Goal: Task Accomplishment & Management: Manage account settings

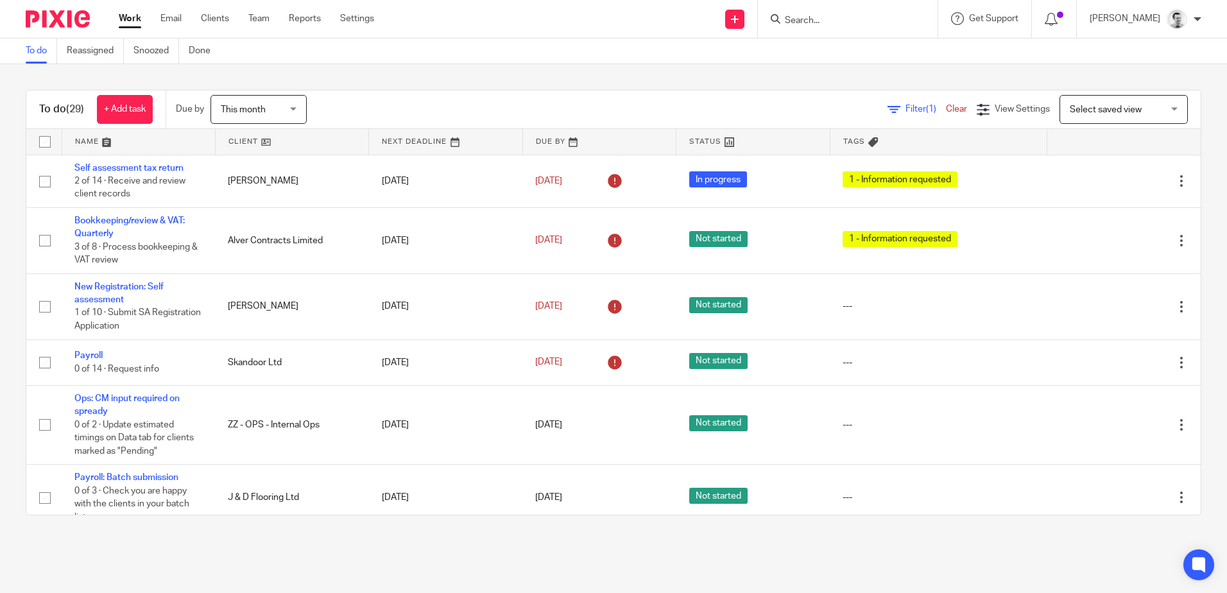
click at [830, 22] on input "Search" at bounding box center [842, 21] width 116 height 12
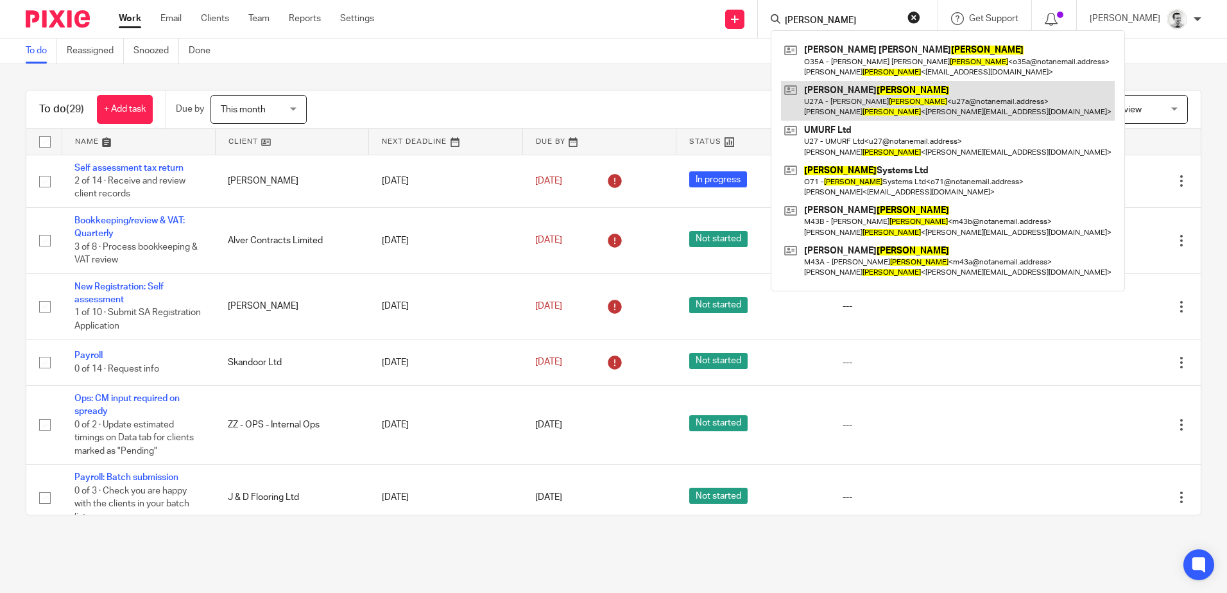
type input "[PERSON_NAME]"
click at [898, 98] on link at bounding box center [948, 101] width 334 height 40
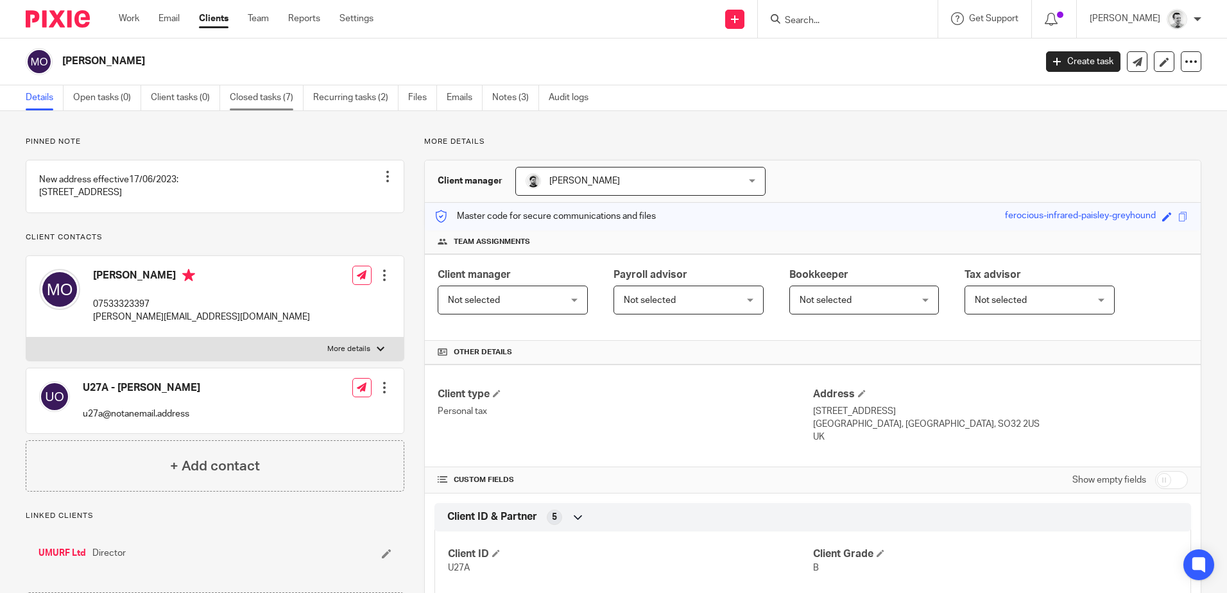
click at [257, 97] on link "Closed tasks (7)" at bounding box center [267, 97] width 74 height 25
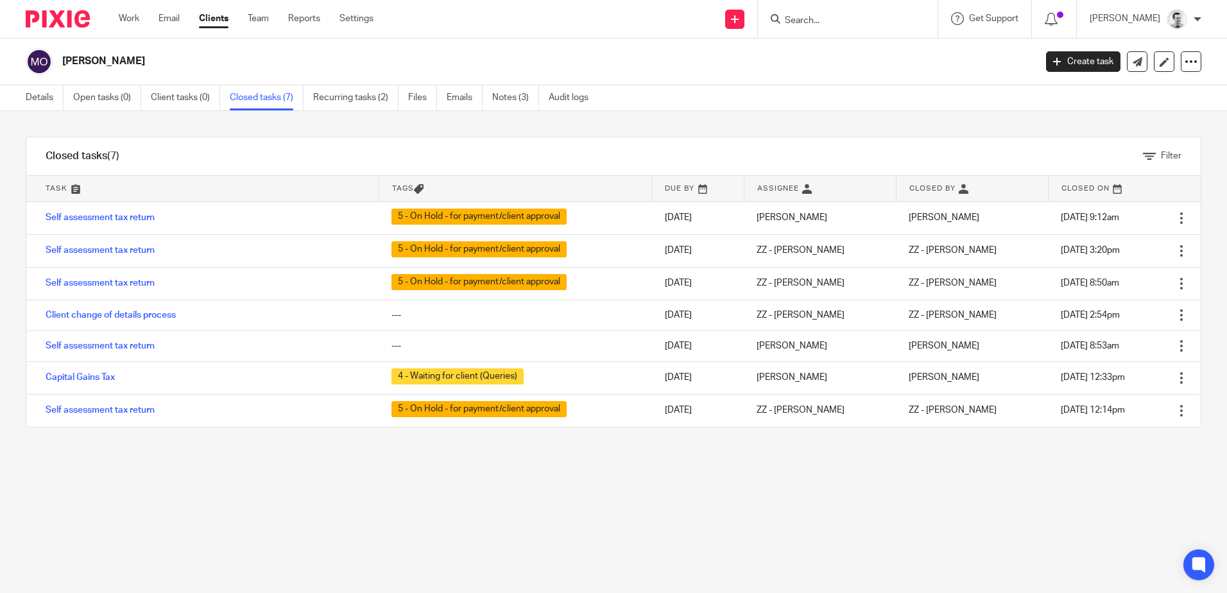
click at [367, 96] on link "Recurring tasks (2)" at bounding box center [355, 97] width 85 height 25
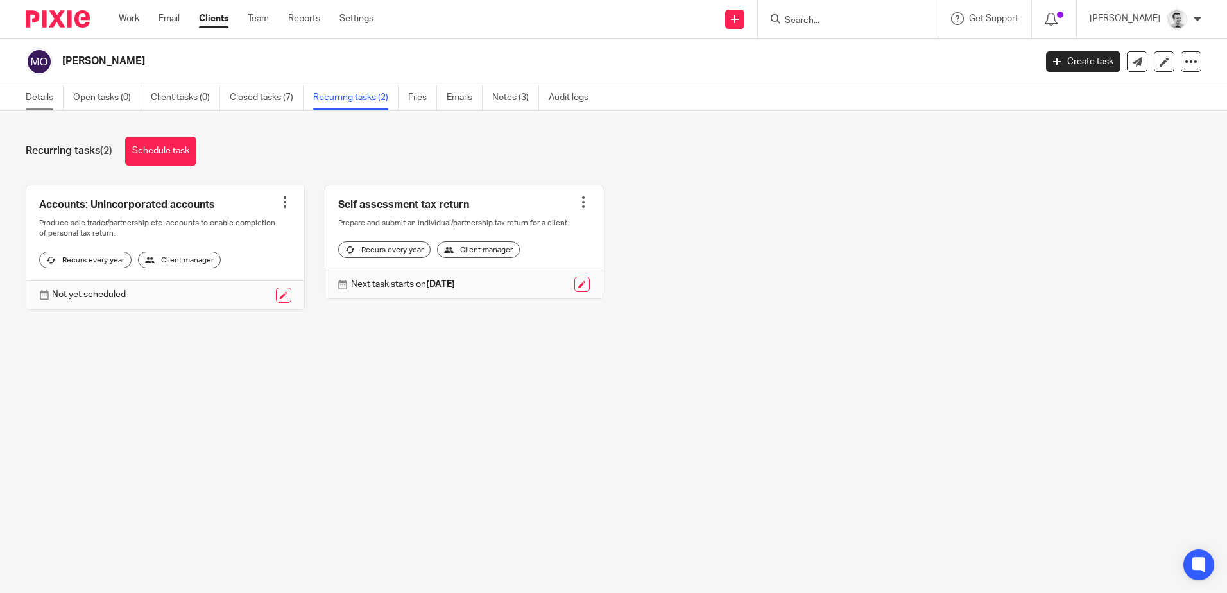
click at [42, 96] on link "Details" at bounding box center [45, 97] width 38 height 25
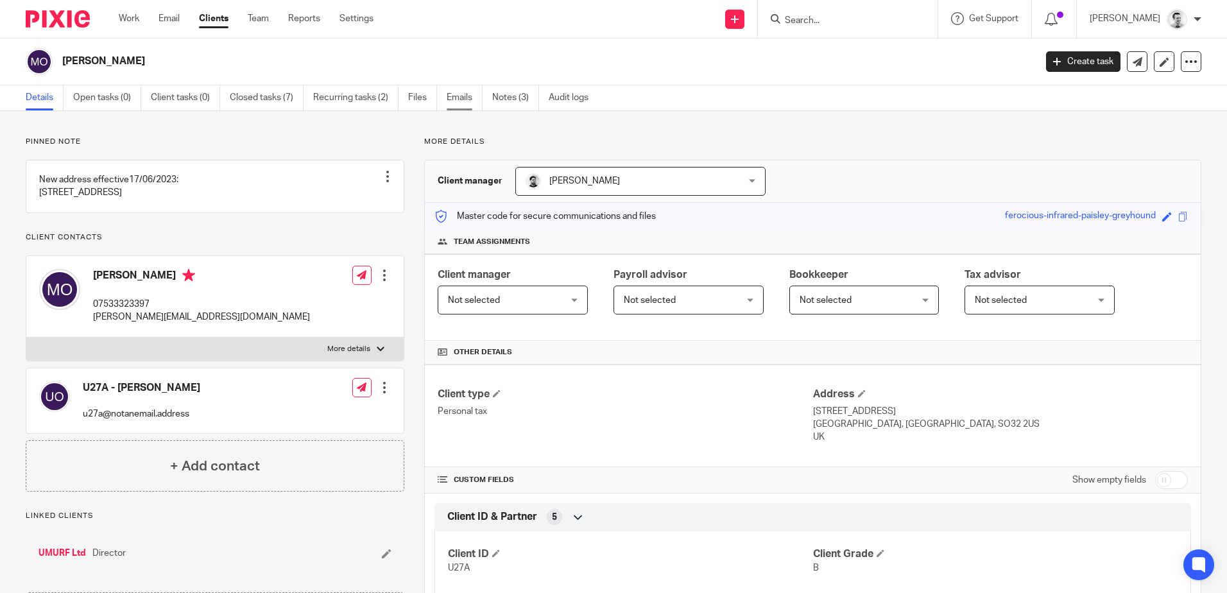
click at [467, 97] on link "Emails" at bounding box center [465, 97] width 36 height 25
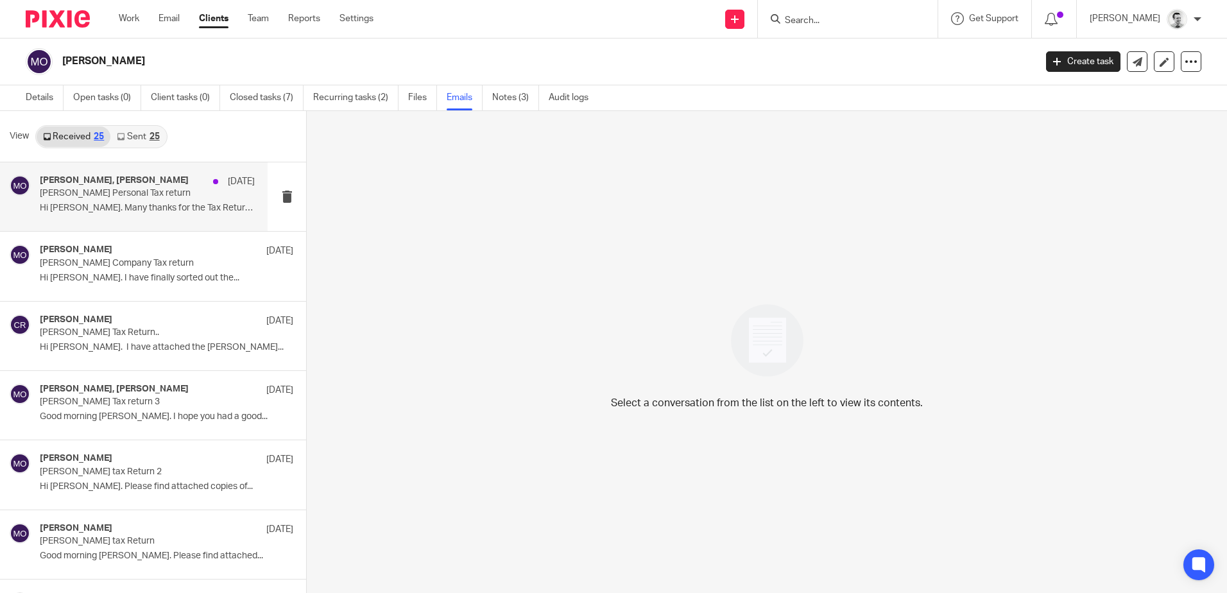
click at [159, 199] on p "Orrell Personal Tax return" at bounding box center [126, 193] width 172 height 11
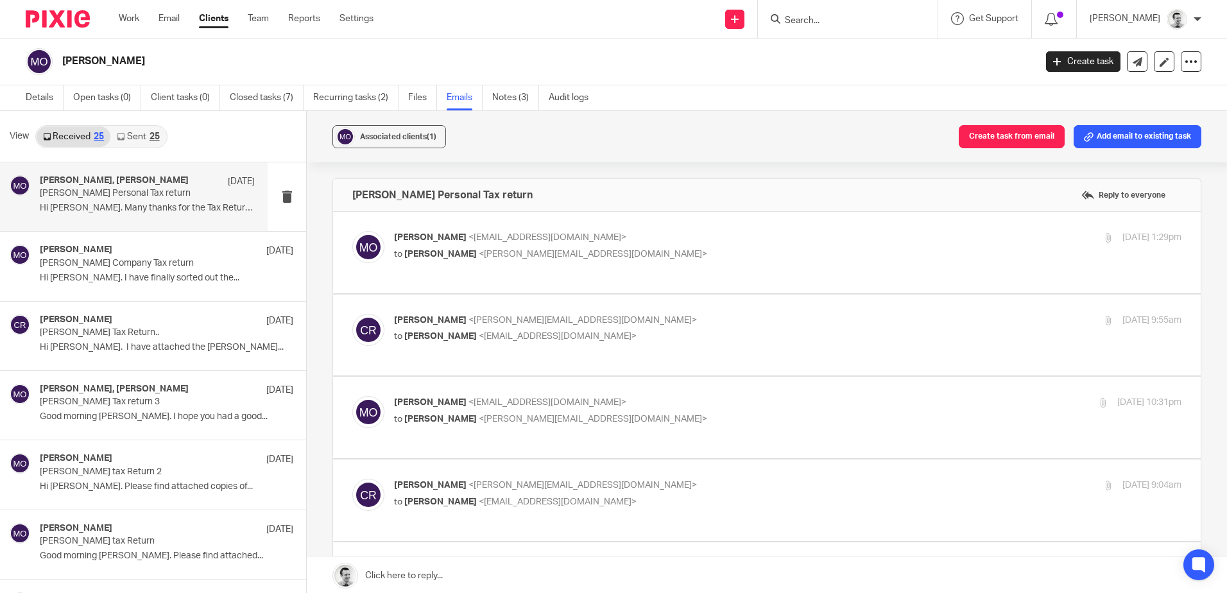
click at [739, 254] on p "to Cameron Roberts <c.roberts@woodhicks.co.uk>" at bounding box center [656, 254] width 525 height 13
checkbox input "true"
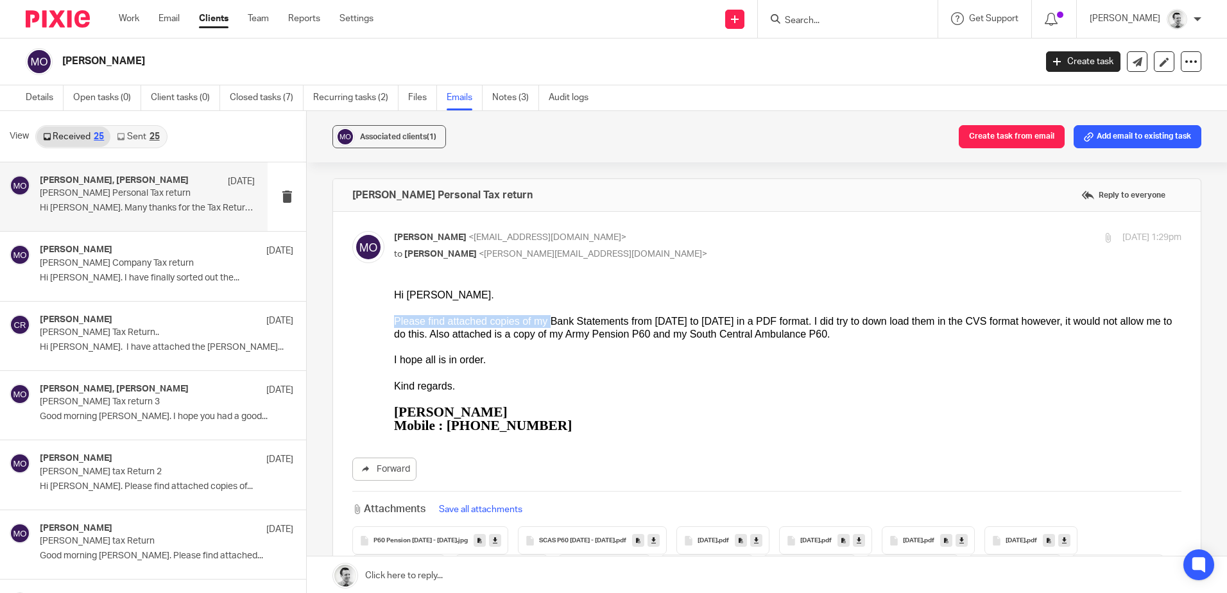
drag, startPoint x: 397, startPoint y: 318, endPoint x: 549, endPoint y: 323, distance: 152.2
click at [549, 323] on div "Please find attached copies of my Bank Statements from Apr 2024 to Apr 2025 in …" at bounding box center [788, 328] width 788 height 26
drag, startPoint x: 575, startPoint y: 322, endPoint x: 677, endPoint y: 327, distance: 102.2
click at [677, 327] on div "Please find attached copies of my Bank Statements from Apr 2024 to Apr 2025 in …" at bounding box center [788, 328] width 788 height 26
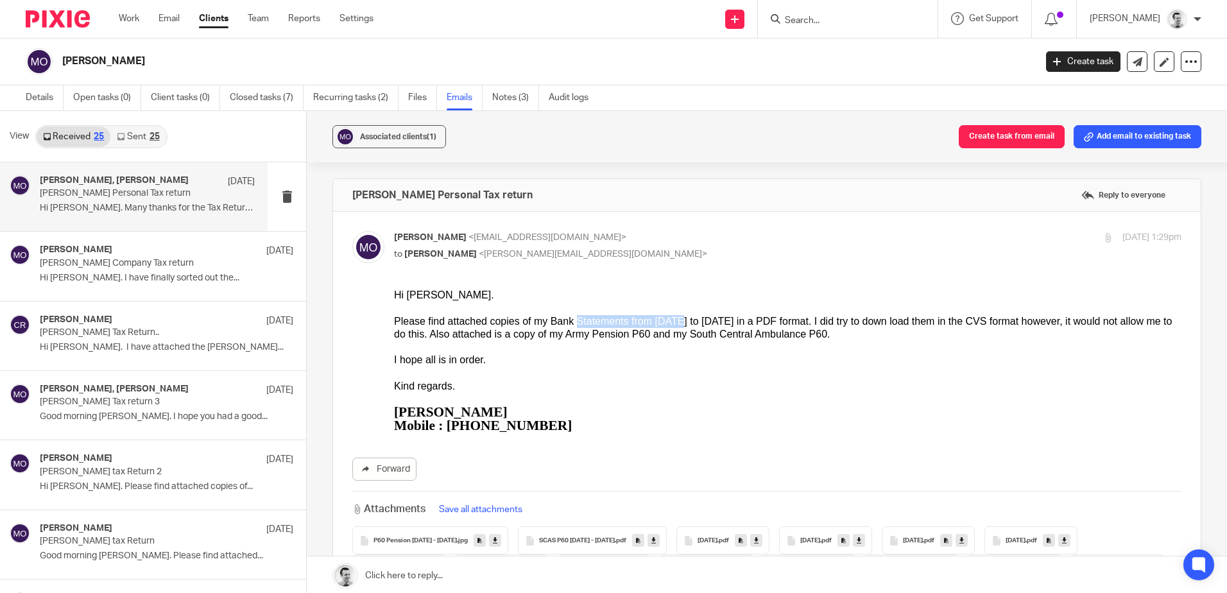
click at [677, 327] on div "Please find attached copies of my Bank Statements from Apr 2024 to Apr 2025 in …" at bounding box center [788, 328] width 788 height 26
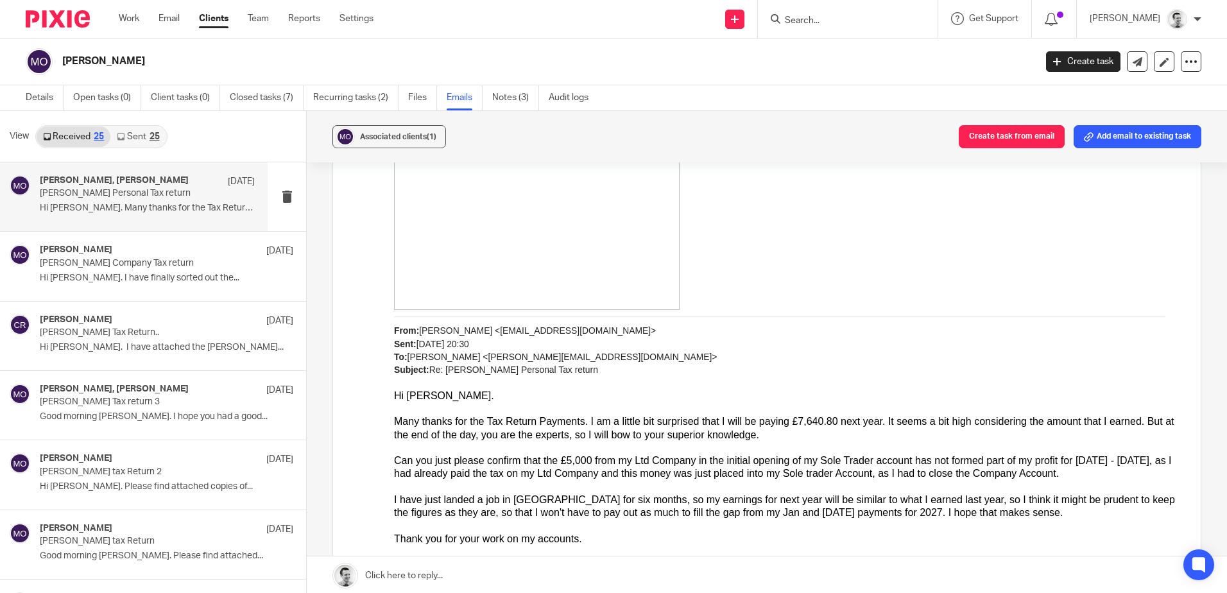
scroll to position [1797, 0]
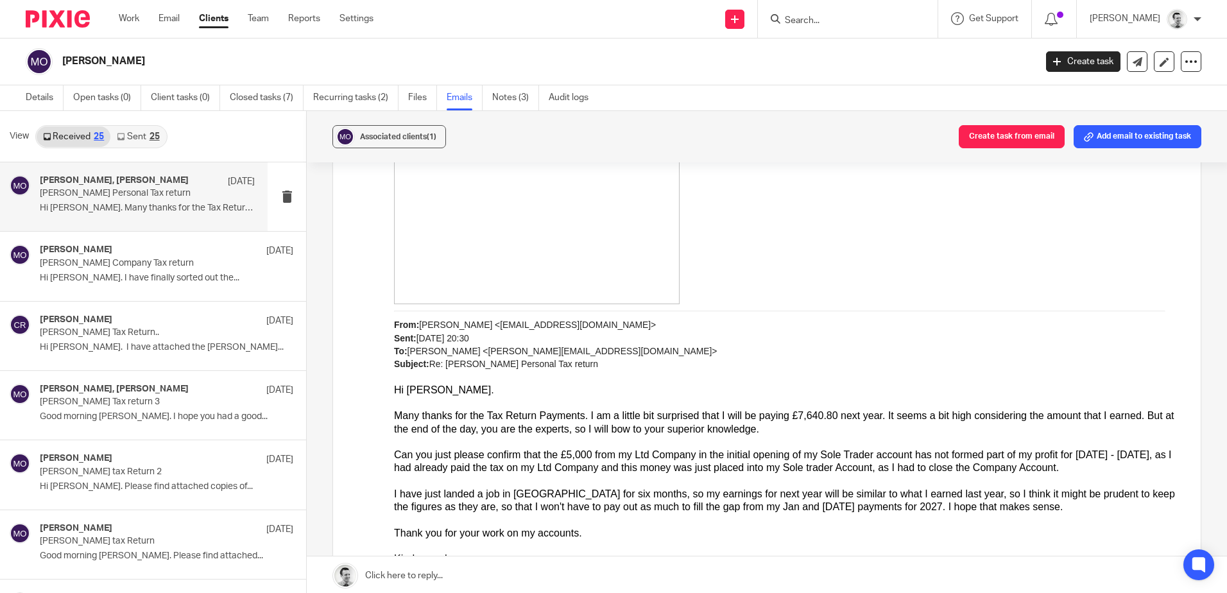
drag, startPoint x: 635, startPoint y: 417, endPoint x: 780, endPoint y: 424, distance: 144.6
click at [780, 424] on div "Many thanks for the Tax Return Payments. I am a little bit surprised that I wil…" at bounding box center [788, 422] width 788 height 26
drag, startPoint x: 732, startPoint y: 409, endPoint x: 911, endPoint y: 415, distance: 179.1
click at [911, 415] on div "Many thanks for the Tax Return Payments. I am a little bit surprised that I wil…" at bounding box center [788, 422] width 788 height 26
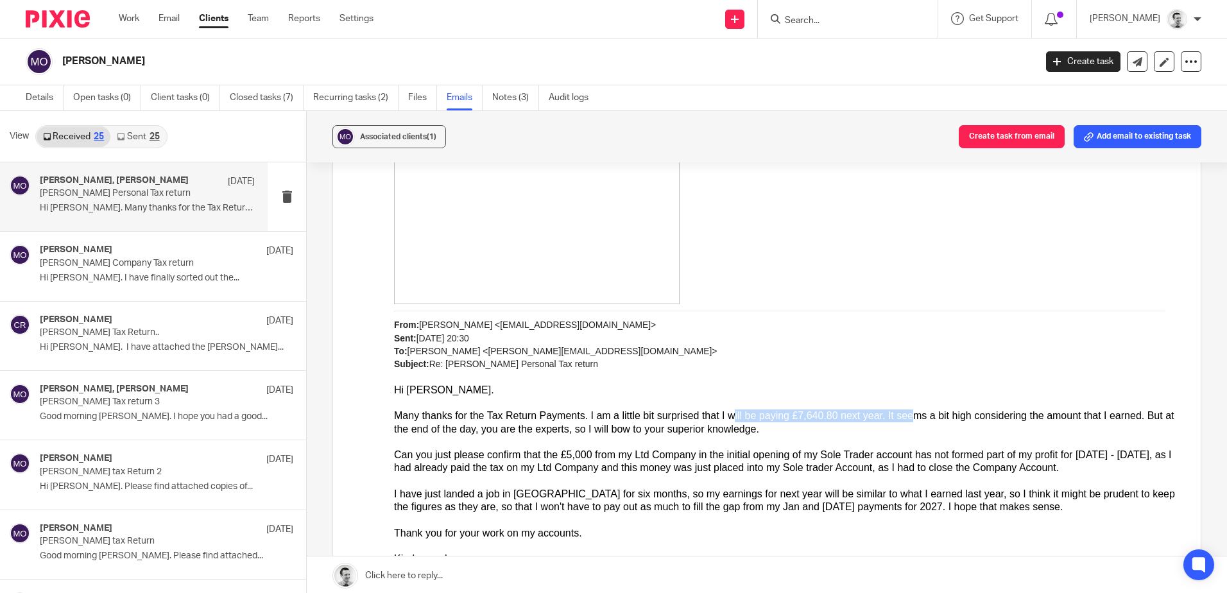
click at [911, 415] on div "Many thanks for the Tax Return Payments. I am a little bit surprised that I wil…" at bounding box center [788, 422] width 788 height 26
drag, startPoint x: 979, startPoint y: 416, endPoint x: 1064, endPoint y: 417, distance: 84.1
click at [1064, 417] on div "Many thanks for the Tax Return Payments. I am a little bit surprised that I wil…" at bounding box center [788, 422] width 788 height 26
drag, startPoint x: 1013, startPoint y: 410, endPoint x: 1108, endPoint y: 409, distance: 95.0
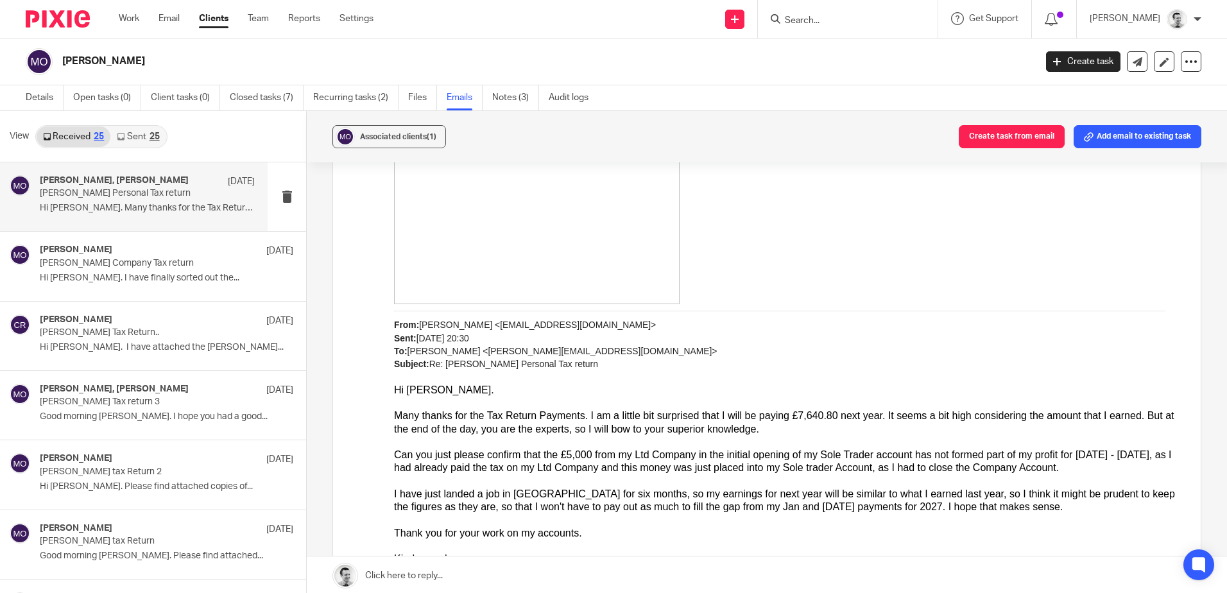
drag, startPoint x: 1108, startPoint y: 409, endPoint x: 1119, endPoint y: 412, distance: 11.4
click at [1119, 412] on div "Many thanks for the Tax Return Payments. I am a little bit surprised that I wil…" at bounding box center [788, 422] width 788 height 26
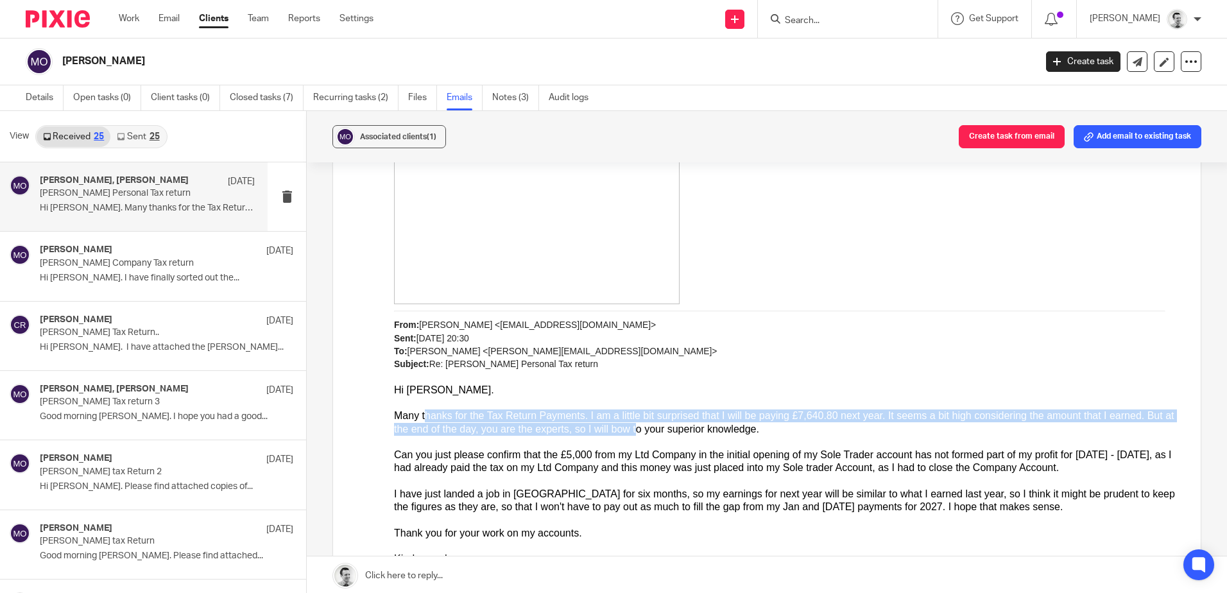
drag, startPoint x: 426, startPoint y: 422, endPoint x: 650, endPoint y: 426, distance: 223.4
click at [650, 426] on div "Many thanks for the Tax Return Payments. I am a little bit surprised that I wil…" at bounding box center [788, 422] width 788 height 26
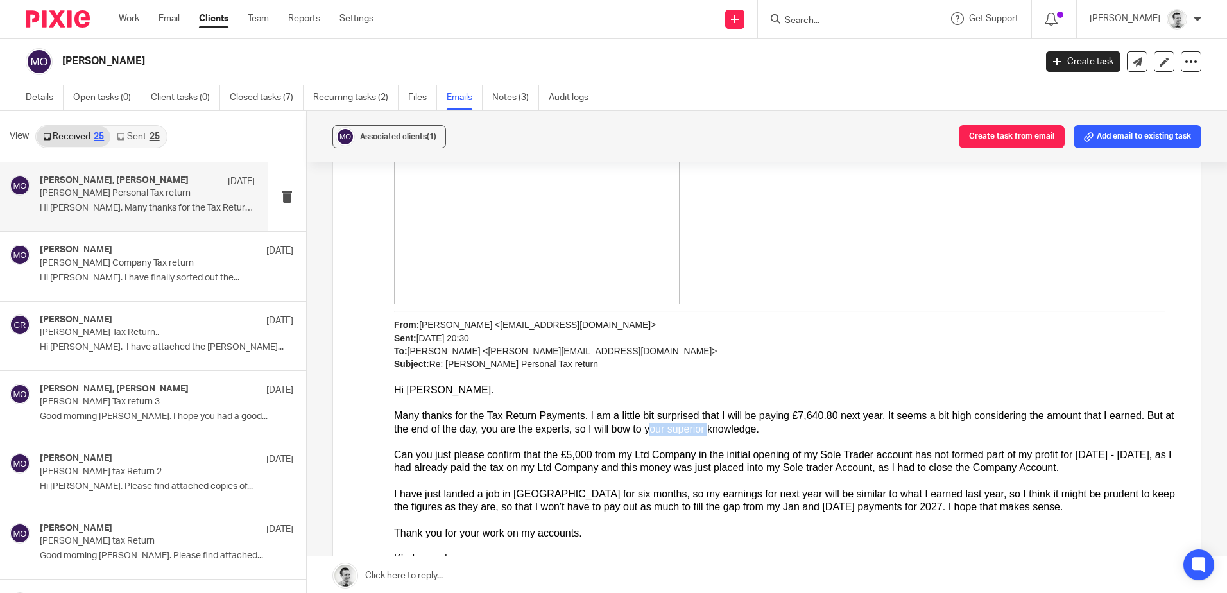
drag, startPoint x: 660, startPoint y: 430, endPoint x: 720, endPoint y: 429, distance: 59.7
click at [720, 429] on div "Many thanks for the Tax Return Payments. I am a little bit surprised that I wil…" at bounding box center [788, 422] width 788 height 26
drag, startPoint x: 720, startPoint y: 429, endPoint x: 741, endPoint y: 432, distance: 20.8
click at [720, 429] on div "Many thanks for the Tax Return Payments. I am a little bit surprised that I wil…" at bounding box center [788, 422] width 788 height 26
click at [771, 440] on div at bounding box center [788, 442] width 788 height 13
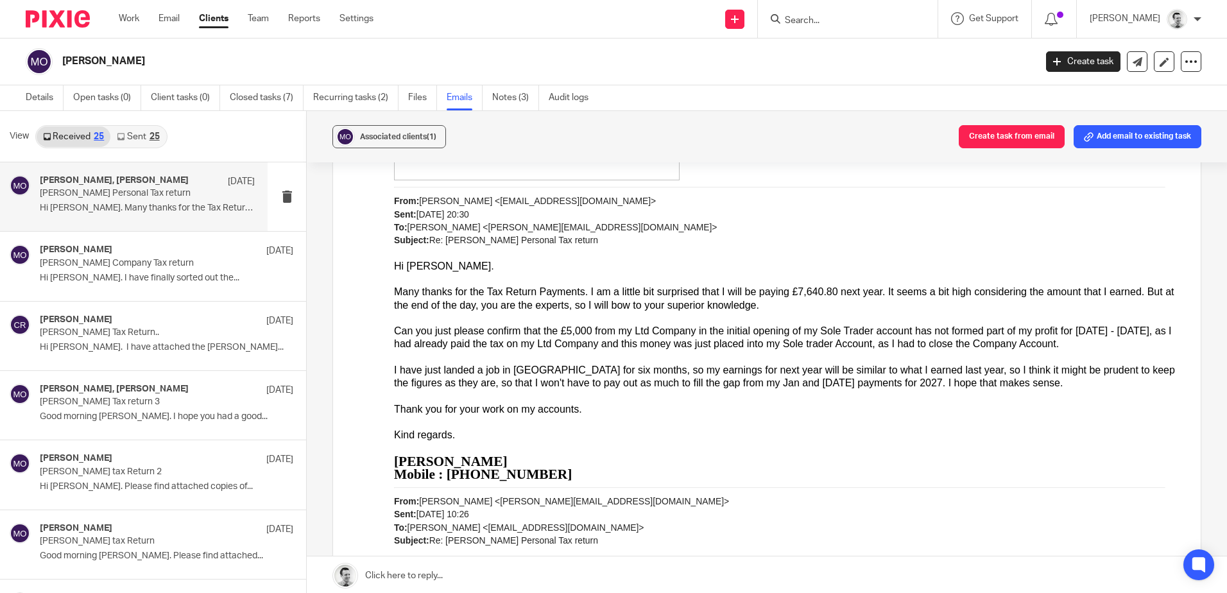
scroll to position [1926, 0]
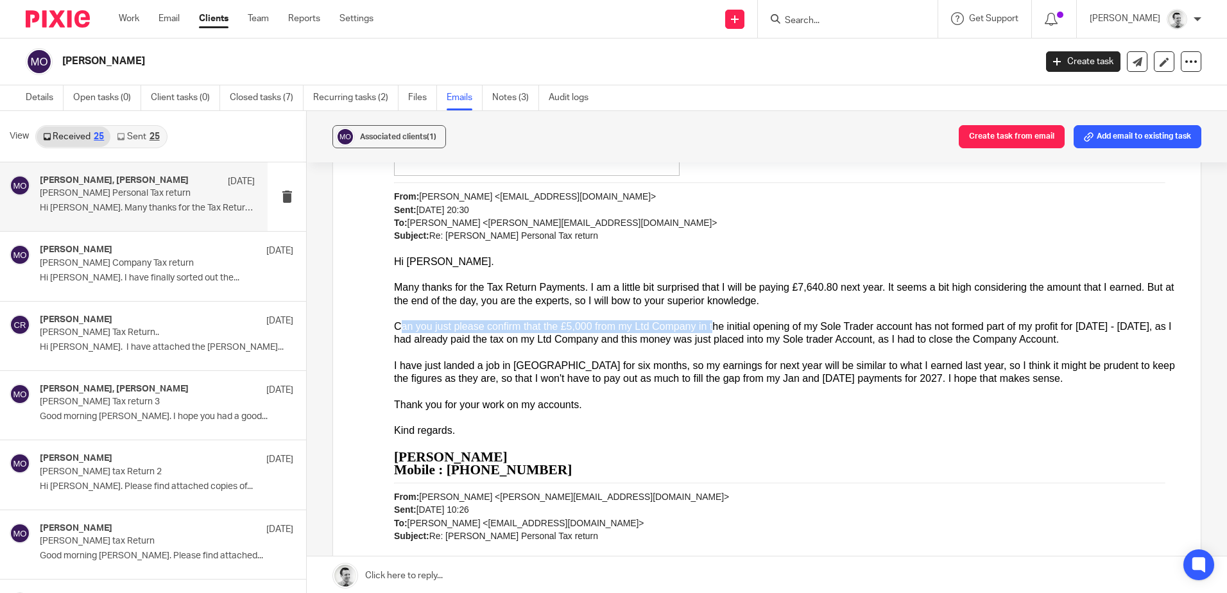
drag, startPoint x: 470, startPoint y: 331, endPoint x: 713, endPoint y: 331, distance: 242.6
click at [713, 331] on div "Can you just please confirm that the £5,000 from my Ltd Company in the initial …" at bounding box center [788, 333] width 788 height 26
drag, startPoint x: 655, startPoint y: 323, endPoint x: 878, endPoint y: 325, distance: 222.7
click at [878, 325] on div "Can you just please confirm that the £5,000 from my Ltd Company in the initial …" at bounding box center [788, 333] width 788 height 26
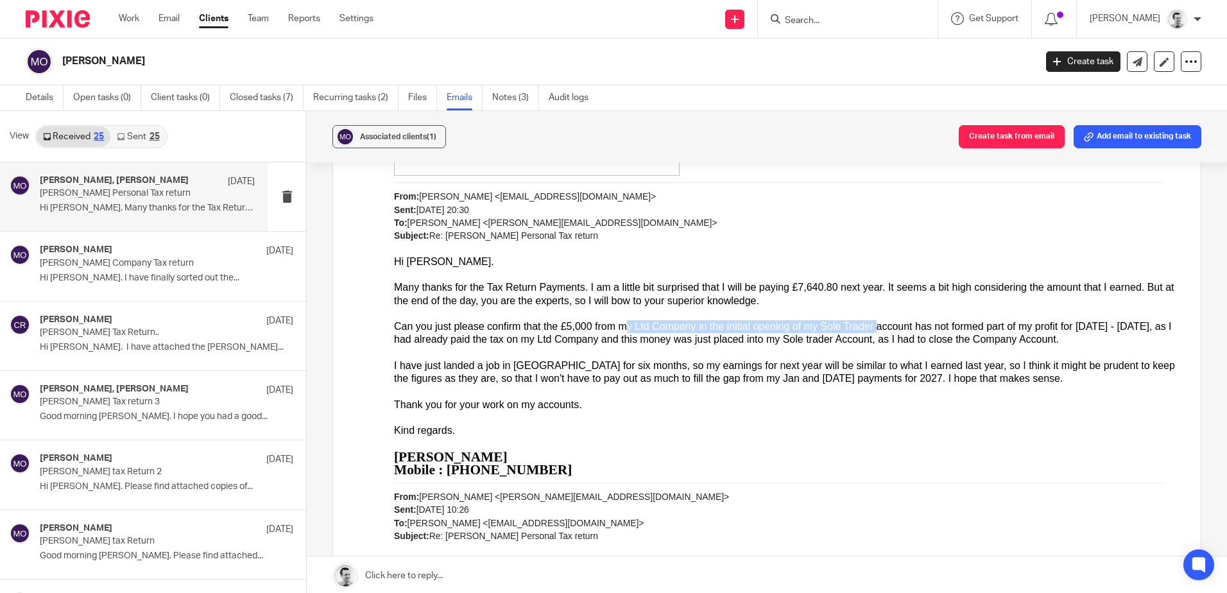
click at [878, 325] on div "Can you just please confirm that the £5,000 from my Ltd Company in the initial …" at bounding box center [788, 333] width 788 height 26
drag, startPoint x: 804, startPoint y: 328, endPoint x: 983, endPoint y: 331, distance: 178.4
click at [983, 331] on div "Can you just please confirm that the £5,000 from my Ltd Company in the initial …" at bounding box center [788, 333] width 788 height 26
drag, startPoint x: 1003, startPoint y: 331, endPoint x: 1078, endPoint y: 333, distance: 75.8
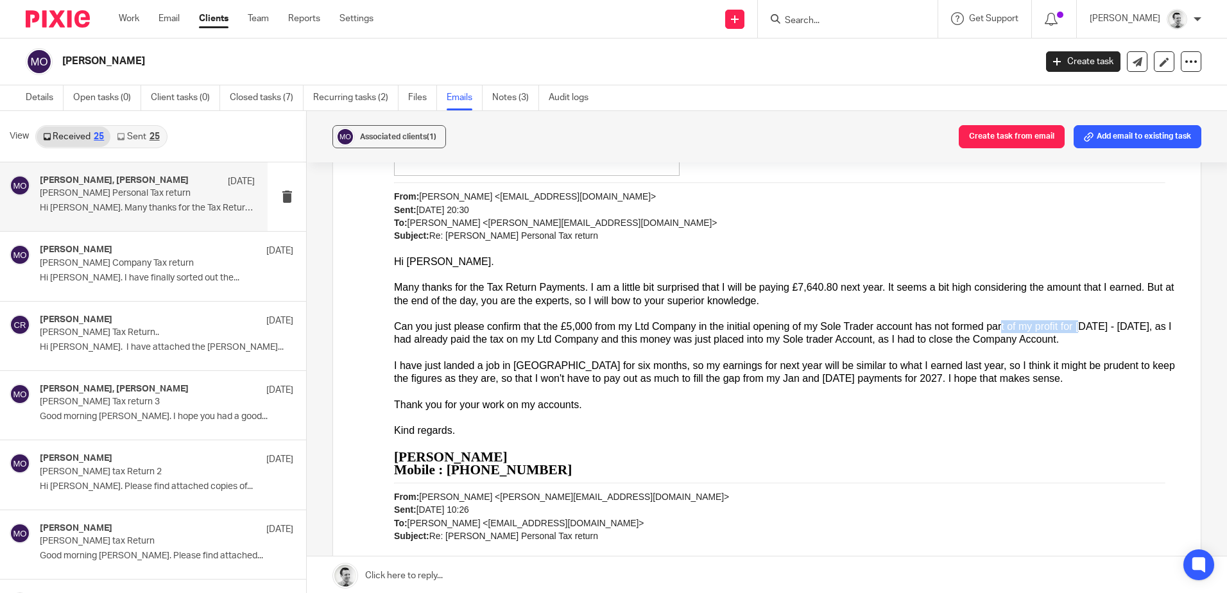
click at [1078, 333] on div "Can you just please confirm that the £5,000 from my Ltd Company in the initial …" at bounding box center [788, 333] width 788 height 26
click at [1079, 333] on div "Can you just please confirm that the £5,000 from my Ltd Company in the initial …" at bounding box center [788, 333] width 788 height 26
click at [1107, 325] on div "Can you just please confirm that the £5,000 from my Ltd Company in the initial …" at bounding box center [788, 333] width 788 height 26
drag, startPoint x: 451, startPoint y: 341, endPoint x: 797, endPoint y: 349, distance: 346.0
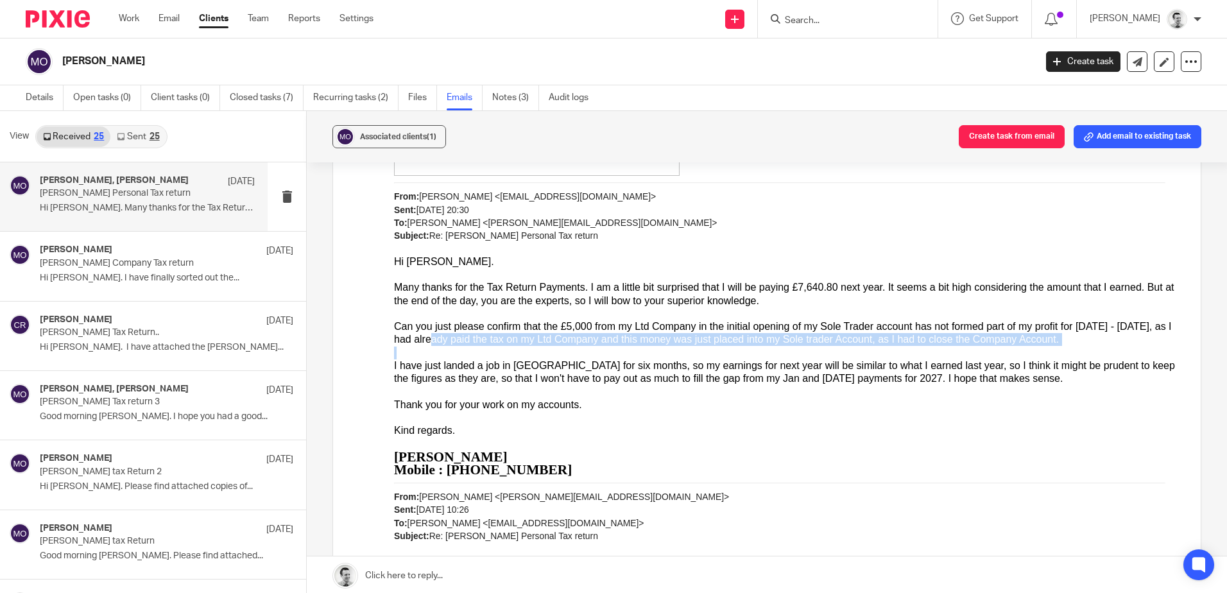
click at [797, 349] on div at bounding box center [788, 353] width 788 height 13
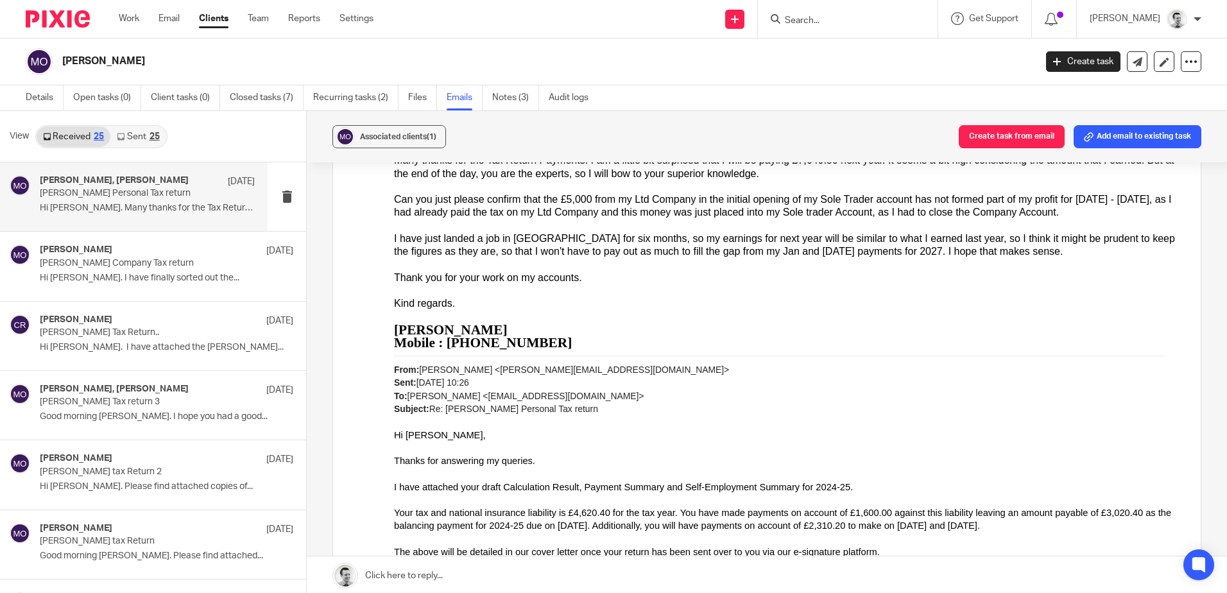
scroll to position [2054, 0]
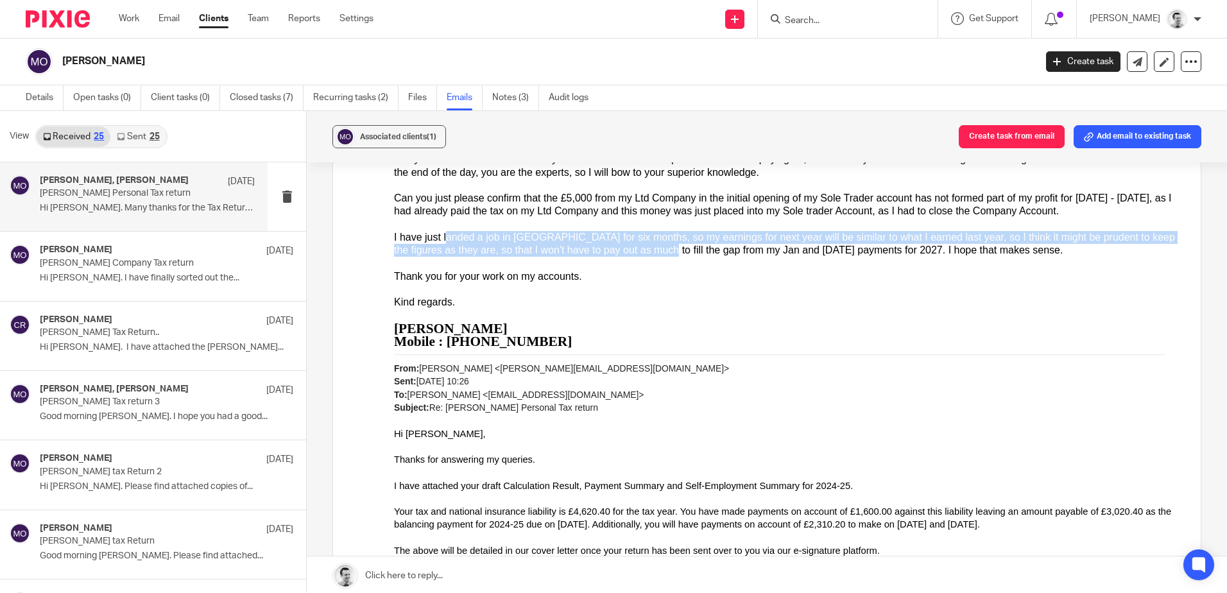
drag, startPoint x: 446, startPoint y: 238, endPoint x: 665, endPoint y: 254, distance: 219.4
click at [665, 254] on div "I have just landed a job in London for six months, so my earnings for next year…" at bounding box center [788, 244] width 788 height 26
drag, startPoint x: 643, startPoint y: 236, endPoint x: 875, endPoint y: 245, distance: 232.5
click at [875, 245] on div "I have just landed a job in London for six months, so my earnings for next year…" at bounding box center [788, 244] width 788 height 26
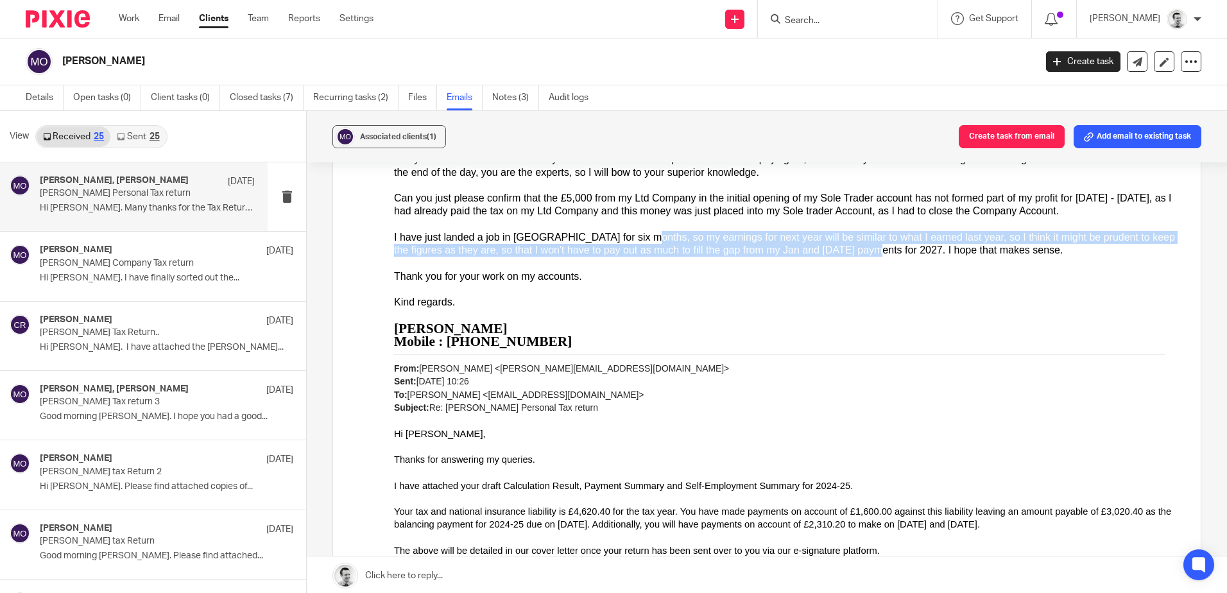
click at [875, 245] on div "I have just landed a job in London for six months, so my earnings for next year…" at bounding box center [788, 244] width 788 height 26
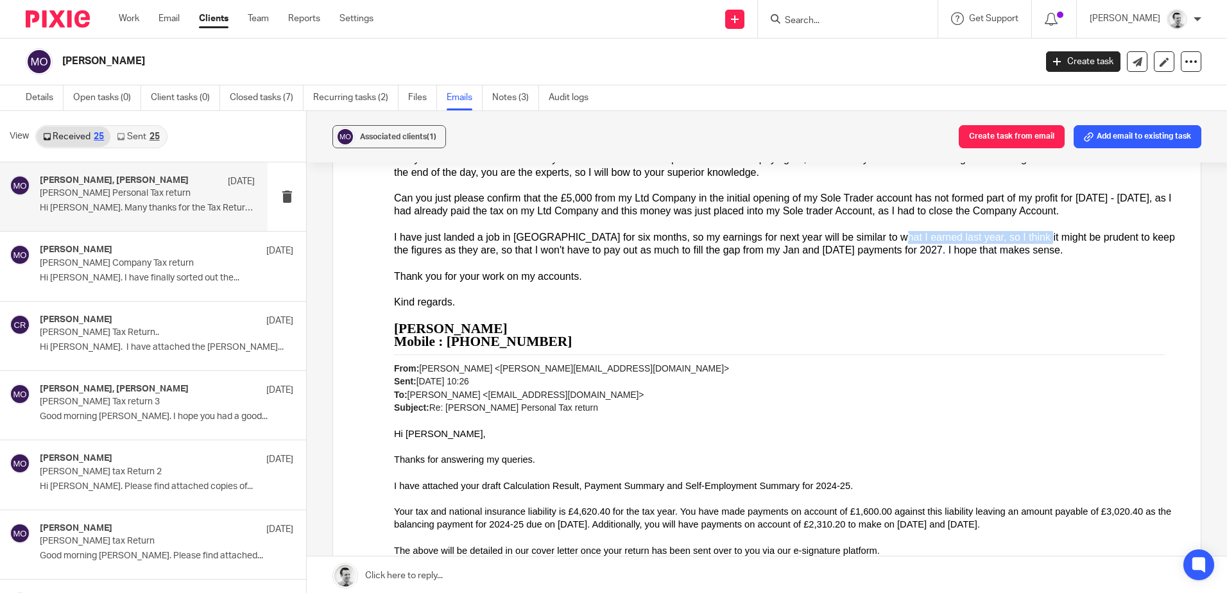
drag, startPoint x: 885, startPoint y: 234, endPoint x: 1026, endPoint y: 235, distance: 140.6
click at [1026, 235] on div "I have just landed a job in London for six months, so my earnings for next year…" at bounding box center [788, 244] width 788 height 26
click at [1056, 236] on div "I have just landed a job in London for six months, so my earnings for next year…" at bounding box center [788, 244] width 788 height 26
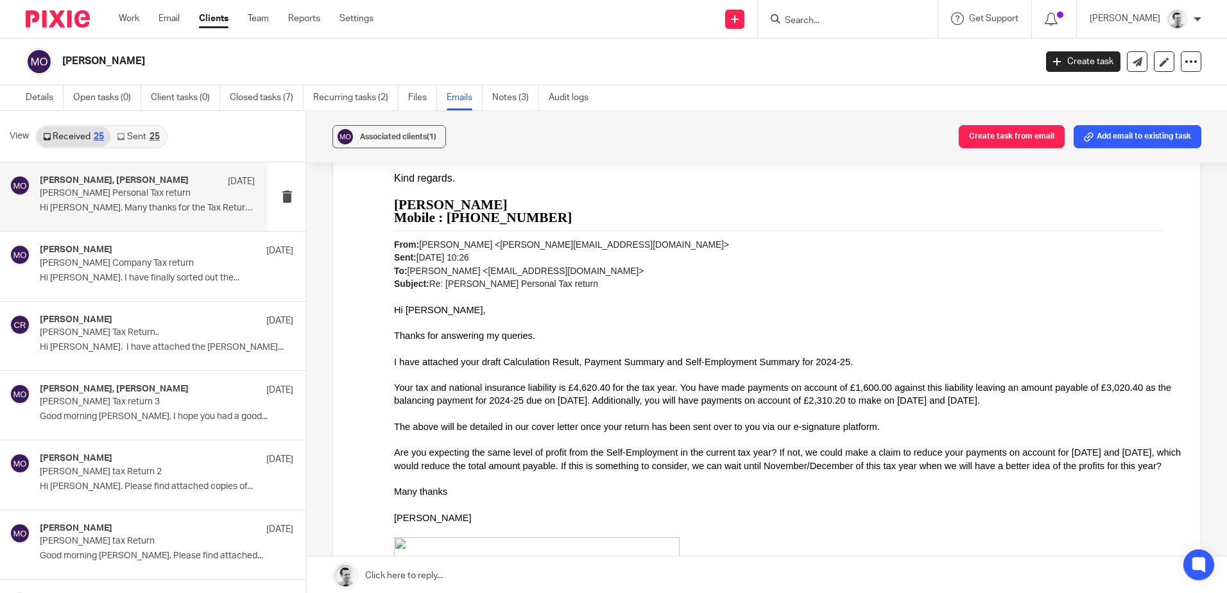
scroll to position [2182, 0]
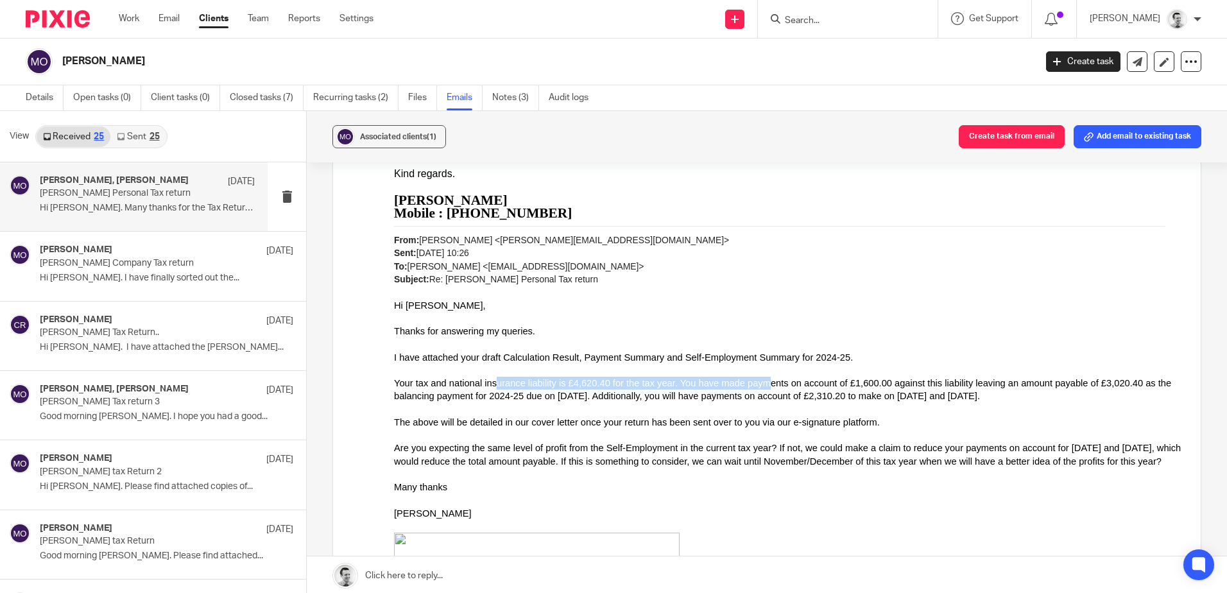
drag, startPoint x: 506, startPoint y: 386, endPoint x: 738, endPoint y: 380, distance: 232.4
click at [738, 380] on div "Your tax and national insurance liability is £4,620.40 for the tax year. You ha…" at bounding box center [788, 390] width 788 height 26
drag, startPoint x: 674, startPoint y: 382, endPoint x: 905, endPoint y: 384, distance: 231.1
click at [905, 384] on div "Your tax and national insurance liability is £4,620.40 for the tax year. You ha…" at bounding box center [788, 390] width 788 height 26
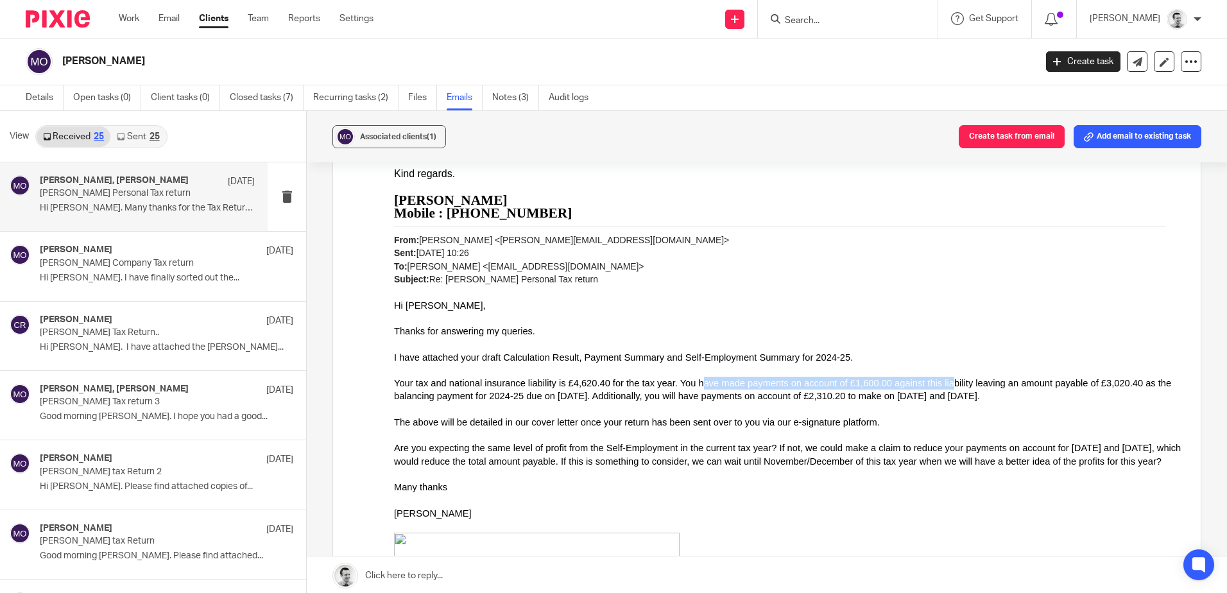
click at [905, 384] on div "Your tax and national insurance liability is £4,620.40 for the tax year. You ha…" at bounding box center [788, 390] width 788 height 26
drag, startPoint x: 969, startPoint y: 384, endPoint x: 1103, endPoint y: 386, distance: 134.2
click at [1103, 386] on div "Your tax and national insurance liability is £4,620.40 for the tax year. You ha…" at bounding box center [788, 390] width 788 height 26
drag, startPoint x: 428, startPoint y: 399, endPoint x: 696, endPoint y: 397, distance: 268.3
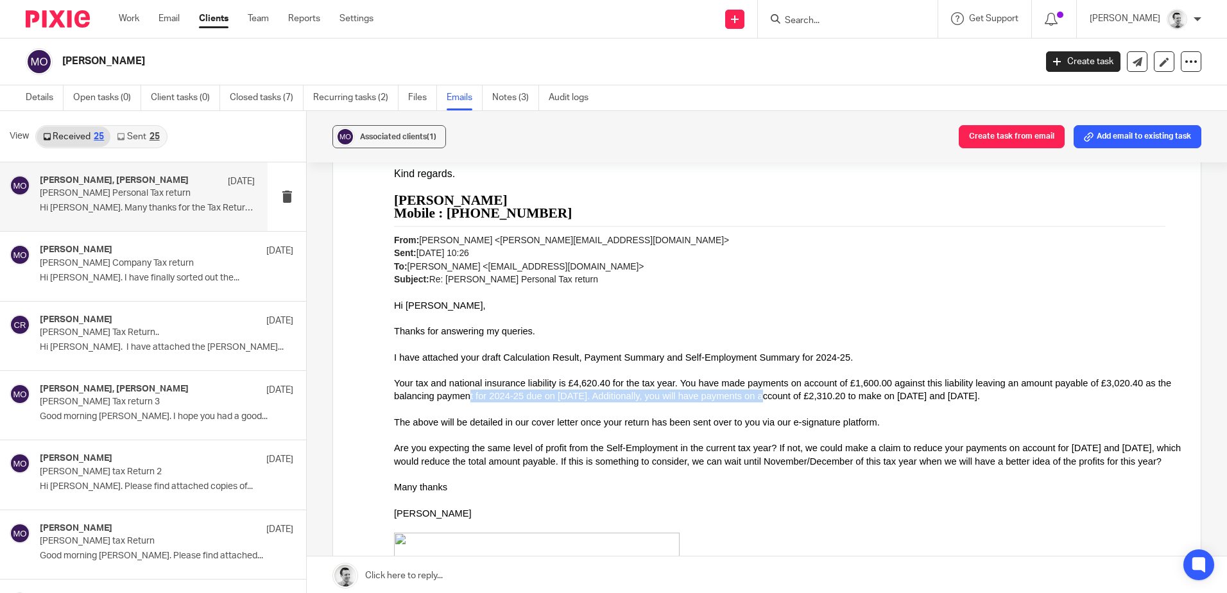
click at [696, 397] on div "Your tax and national insurance liability is £4,620.40 for the tax year. You ha…" at bounding box center [788, 390] width 788 height 26
drag, startPoint x: 585, startPoint y: 397, endPoint x: 892, endPoint y: 396, distance: 306.2
click at [892, 396] on div "Your tax and national insurance liability is £4,620.40 for the tax year. You ha…" at bounding box center [788, 390] width 788 height 26
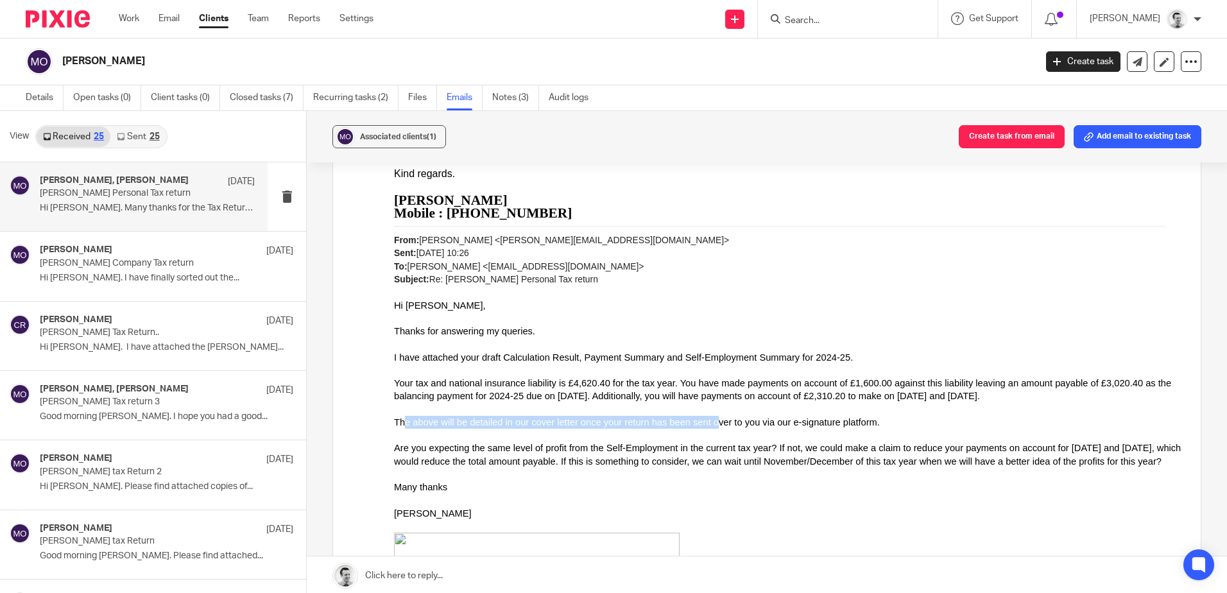
drag, startPoint x: 406, startPoint y: 421, endPoint x: 691, endPoint y: 426, distance: 284.4
click at [691, 426] on div "The above will be detailed in our cover letter once your return has been sent o…" at bounding box center [788, 422] width 788 height 13
drag, startPoint x: 425, startPoint y: 421, endPoint x: 764, endPoint y: 429, distance: 339.0
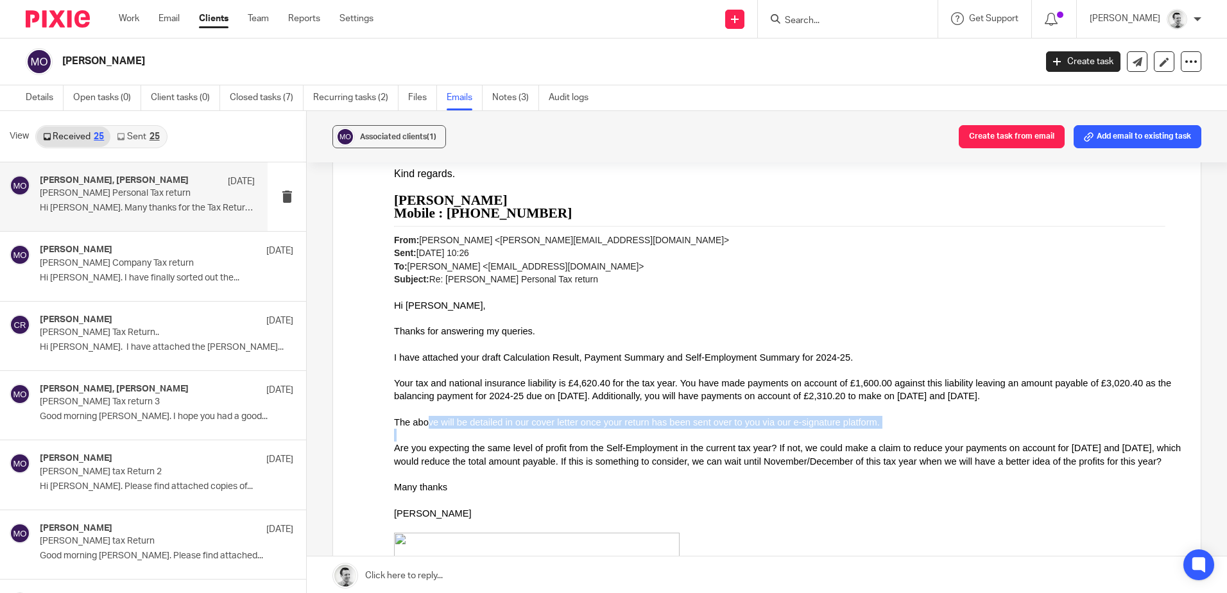
drag, startPoint x: 764, startPoint y: 429, endPoint x: 750, endPoint y: 430, distance: 14.2
click at [764, 429] on div at bounding box center [788, 435] width 788 height 13
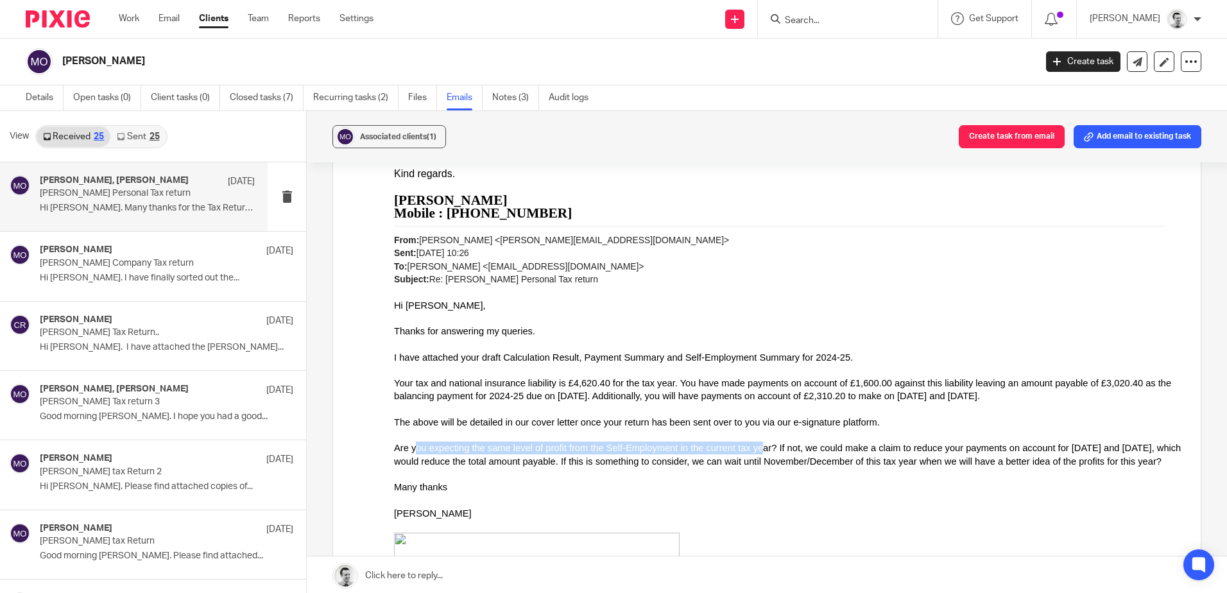
drag, startPoint x: 412, startPoint y: 446, endPoint x: 734, endPoint y: 454, distance: 322.3
click at [734, 454] on div "Are you expecting the same level of profit from the Self-Employment in the curr…" at bounding box center [788, 455] width 788 height 26
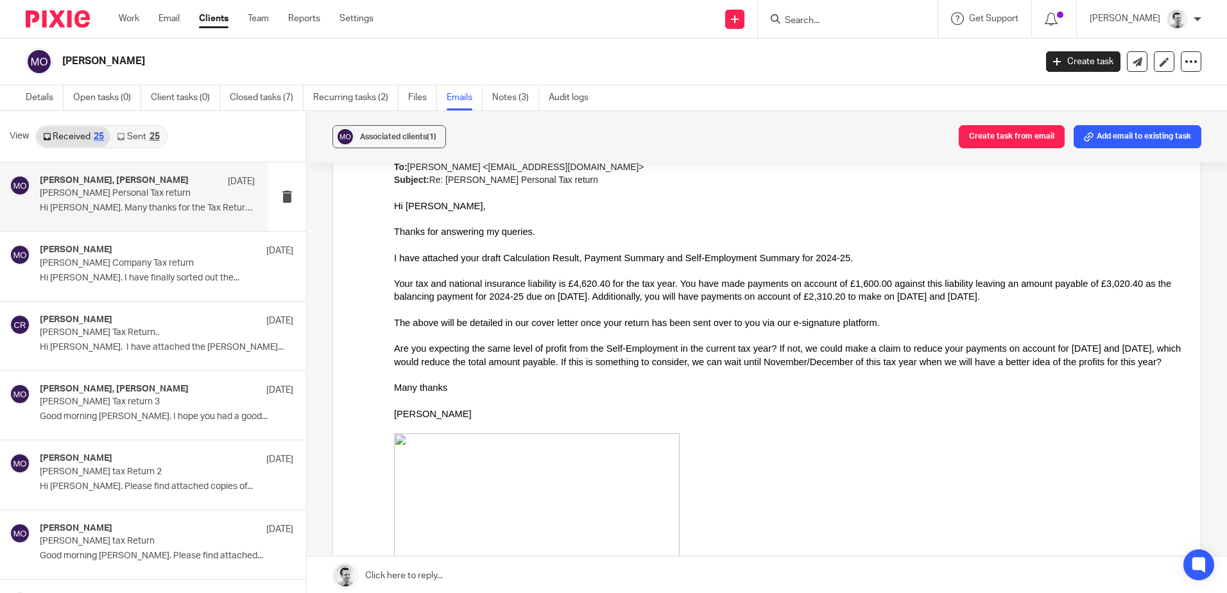
scroll to position [2311, 0]
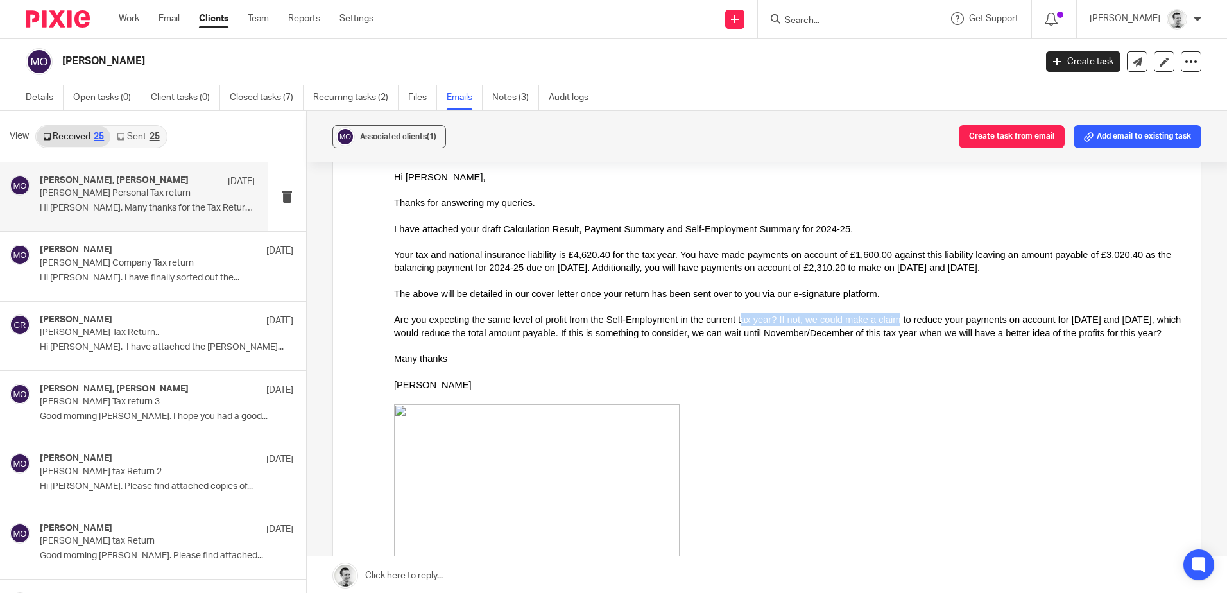
drag, startPoint x: 716, startPoint y: 325, endPoint x: 861, endPoint y: 316, distance: 144.7
click at [861, 316] on div "Are you expecting the same level of profit from the Self-Employment in the curr…" at bounding box center [788, 326] width 788 height 26
drag, startPoint x: 748, startPoint y: 317, endPoint x: 982, endPoint y: 322, distance: 233.7
click at [982, 322] on div "Are you expecting the same level of profit from the Self-Employment in the curr…" at bounding box center [788, 326] width 788 height 26
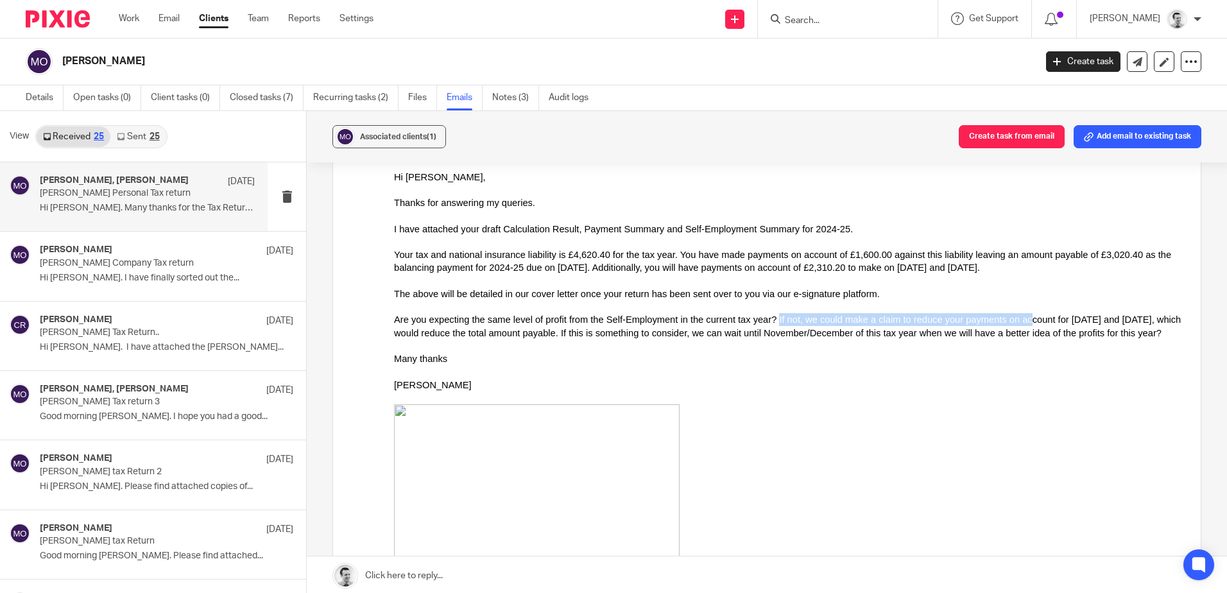
click at [981, 322] on div "Are you expecting the same level of profit from the Self-Employment in the curr…" at bounding box center [788, 326] width 788 height 26
drag, startPoint x: 1015, startPoint y: 318, endPoint x: 1090, endPoint y: 321, distance: 75.2
click at [1090, 321] on div "Are you expecting the same level of profit from the Self-Employment in the curr…" at bounding box center [788, 326] width 788 height 26
drag
click at [1090, 321] on div "Are you expecting the same level of profit from the Self-Employment in the curr…" at bounding box center [788, 326] width 788 height 26
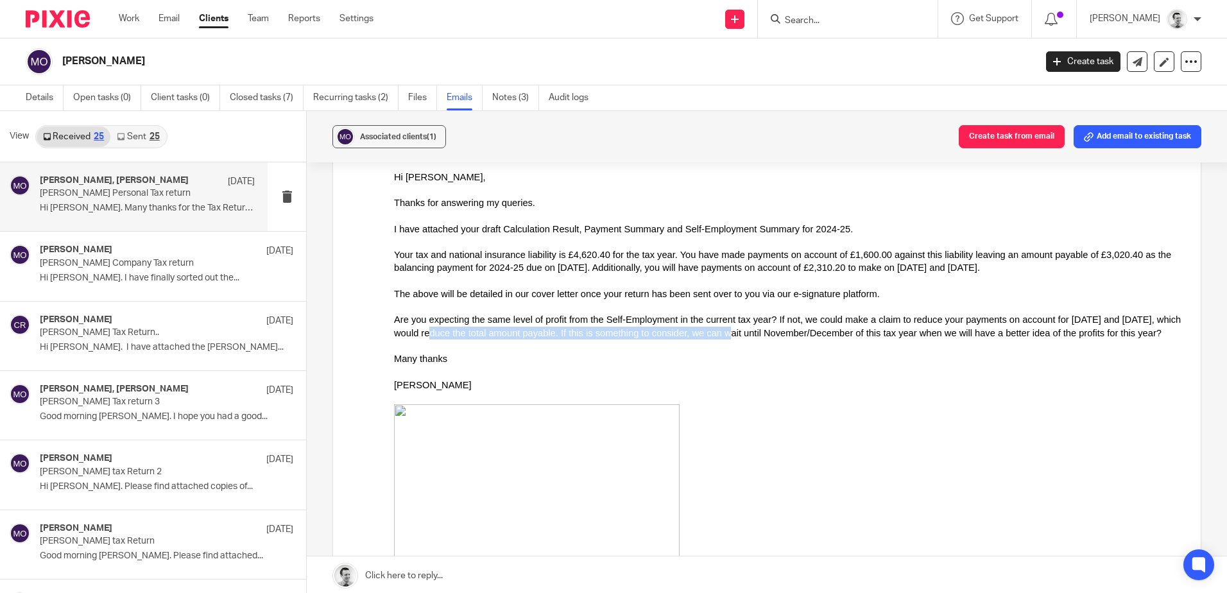
click at [679, 336] on div "Are you expecting the same level of profit from the Self-Employment in the curr…" at bounding box center [788, 326] width 788 height 26
click at [780, 334] on div "Are you expecting the same level of profit from the Self-Employment in the curr…" at bounding box center [788, 326] width 788 height 26
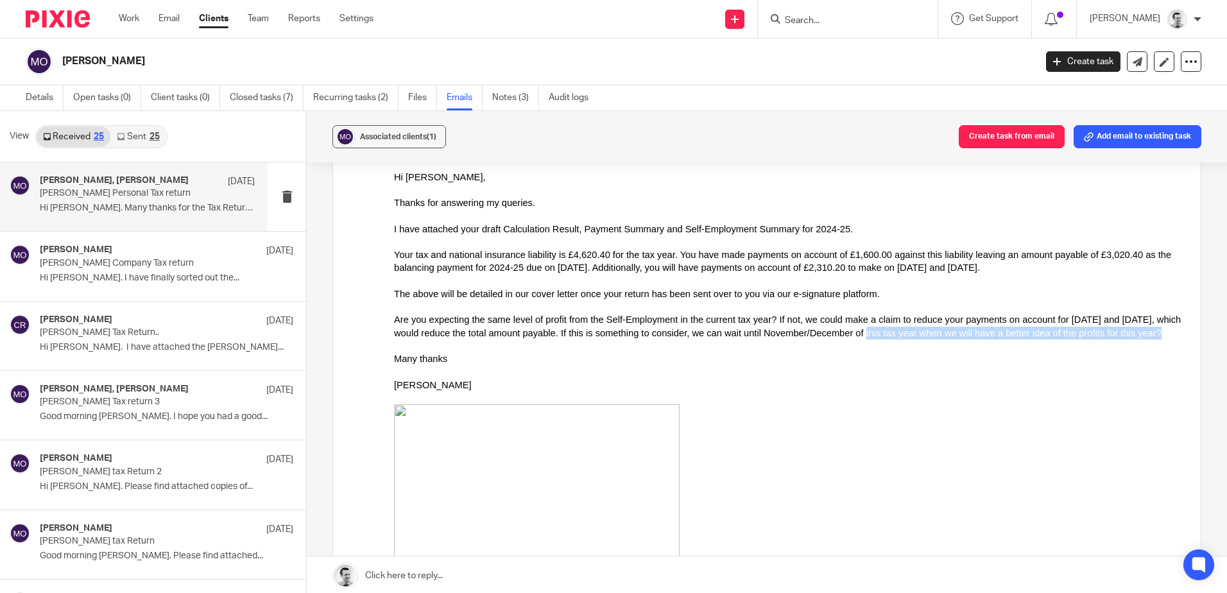
click at [1081, 334] on div "Are you expecting the same level of profit from the Self-Employment in the curr…" at bounding box center [788, 326] width 788 height 26
click at [439, 355] on div "Many thanks" at bounding box center [788, 358] width 788 height 13
click at [485, 361] on div "Many thanks" at bounding box center [788, 358] width 788 height 13
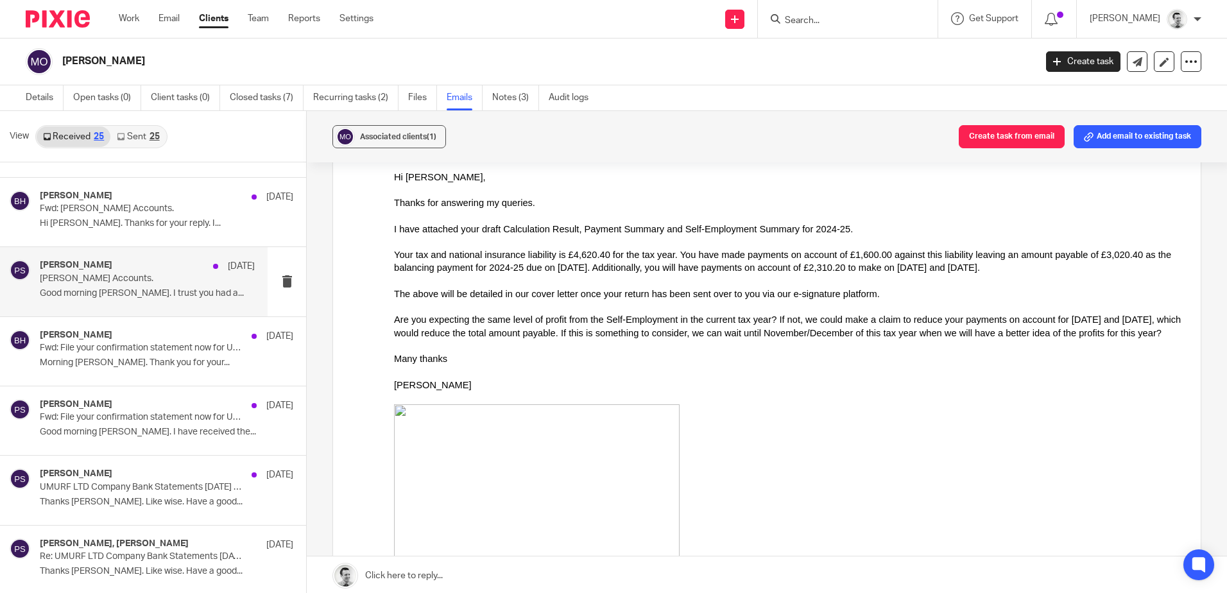
scroll to position [1178, 0]
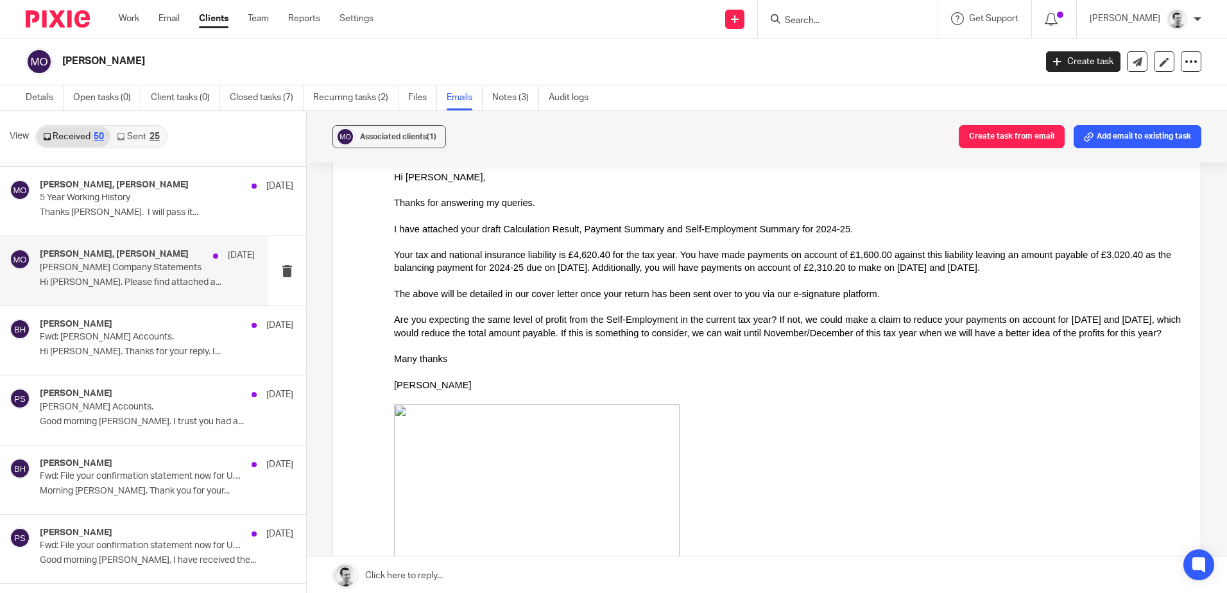
click at [112, 263] on p "Orrell Company Statements" at bounding box center [126, 268] width 172 height 11
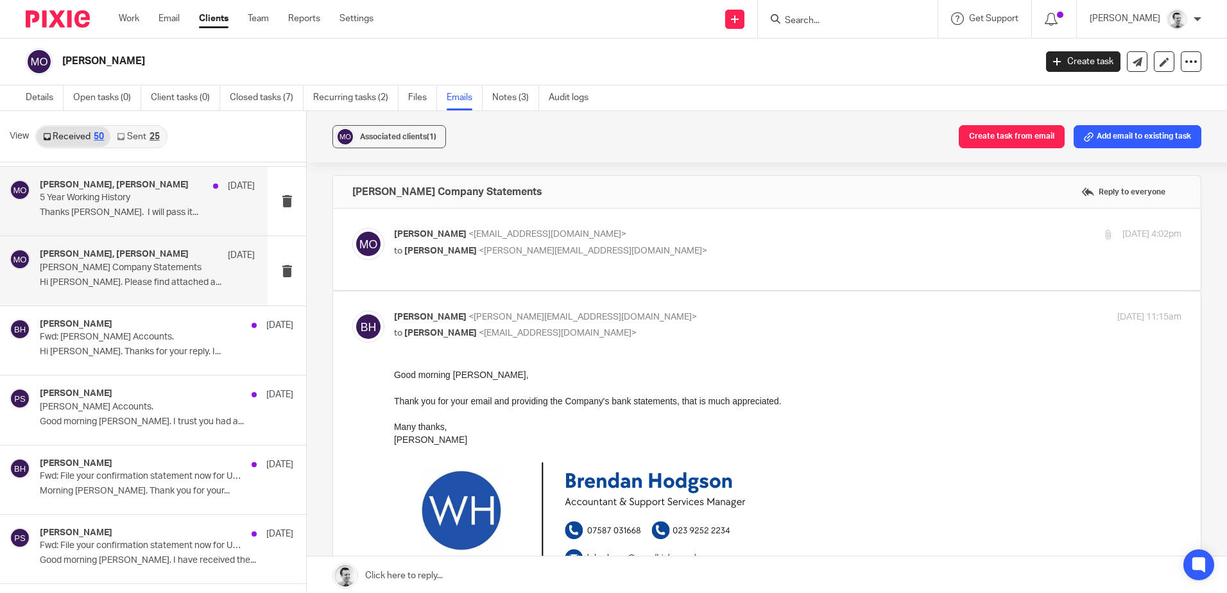
scroll to position [0, 0]
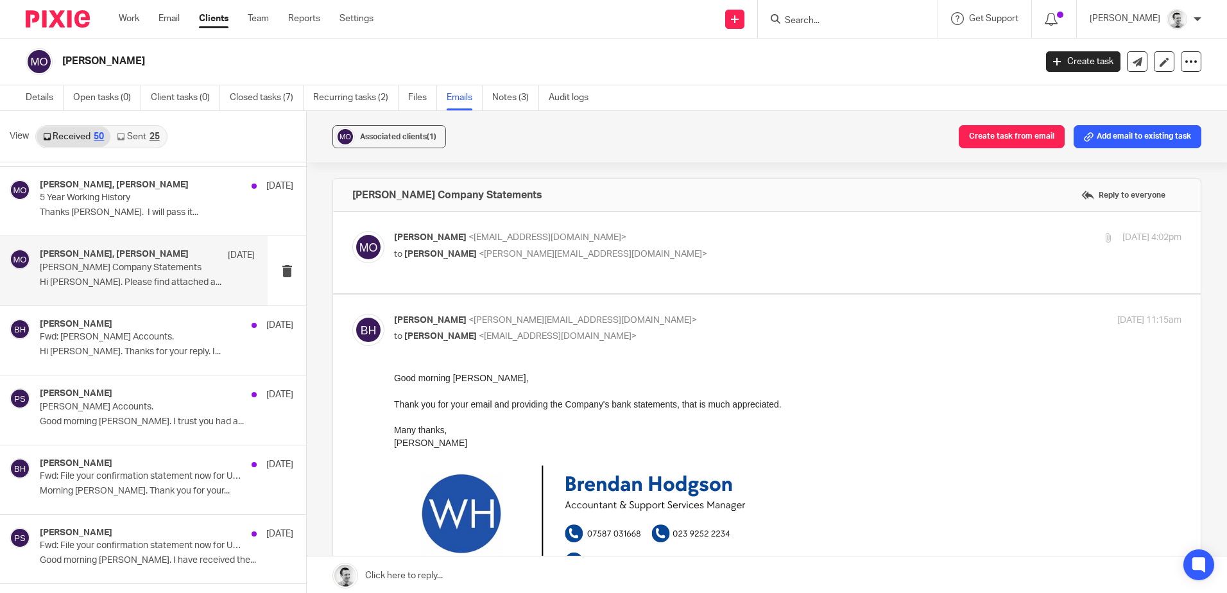
click at [649, 269] on div "Martin Orrell <martinorrell@hotmail.com> to Brendan Hodgson <b.hodgson@woodhick…" at bounding box center [766, 252] width 829 height 43
click at [659, 251] on p "to Brendan Hodgson <b.hodgson@woodhicks.co.uk>" at bounding box center [656, 254] width 525 height 13
checkbox input "true"
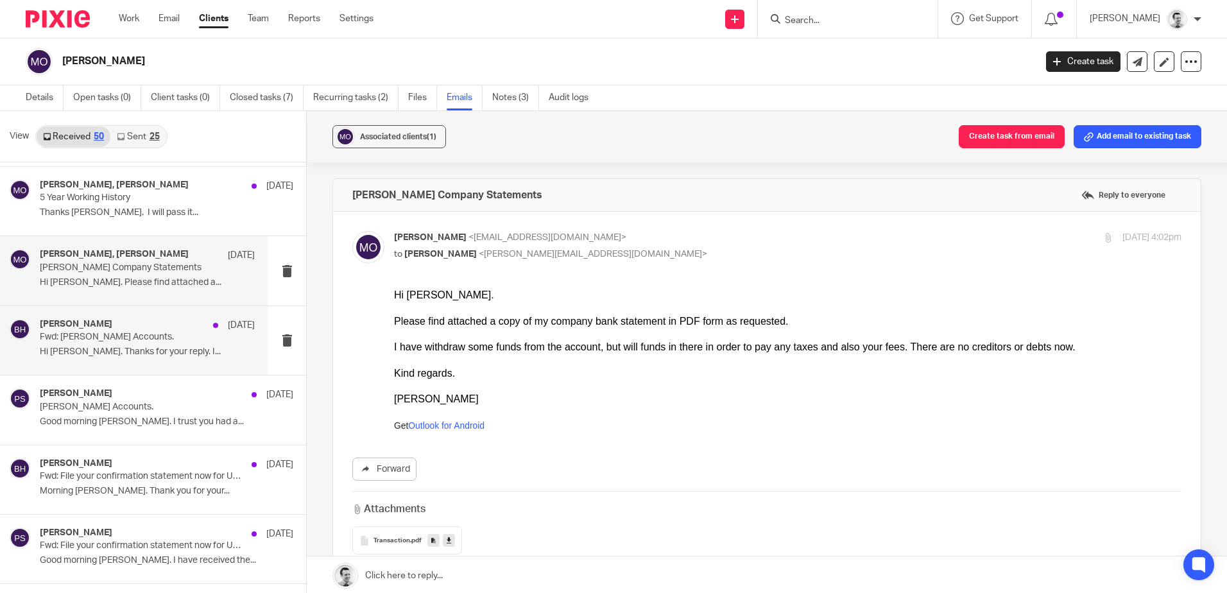
click at [126, 343] on div "Brendan Hodgson 31 Jul 2024 Fwd: Orrell Accounts. Hi Brendan. Thanks for your r…" at bounding box center [147, 340] width 215 height 43
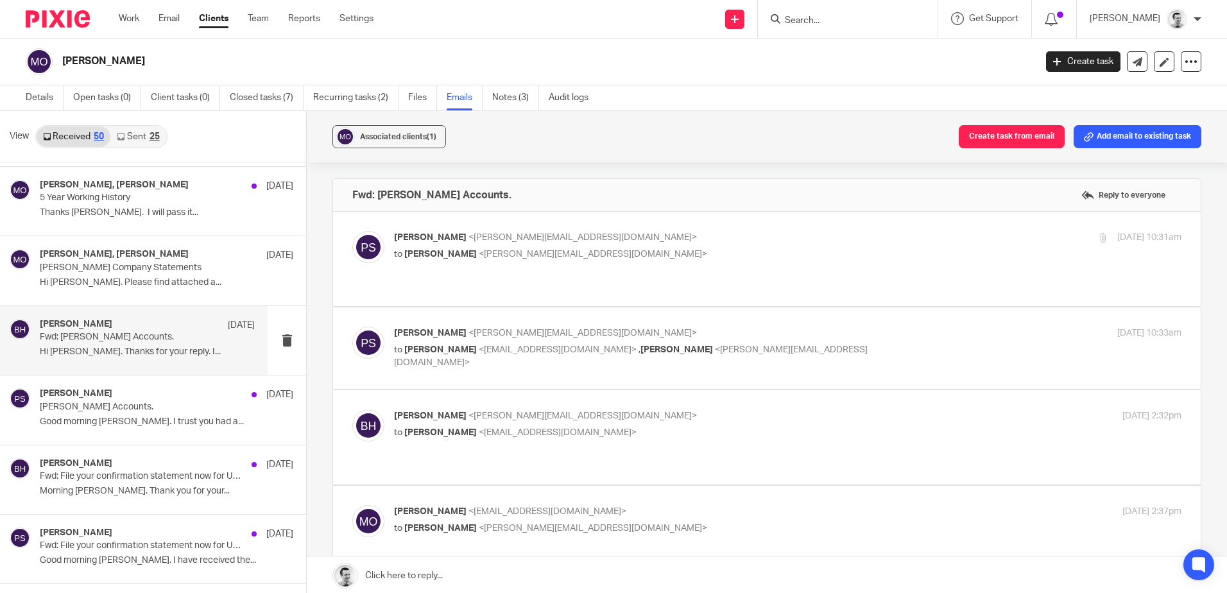
click at [684, 261] on div "Peter Sommerville <p.sommerville@woodhicks.co.uk> to Brendan Hodgson <b.hodgson…" at bounding box center [788, 247] width 788 height 32
checkbox input "true"
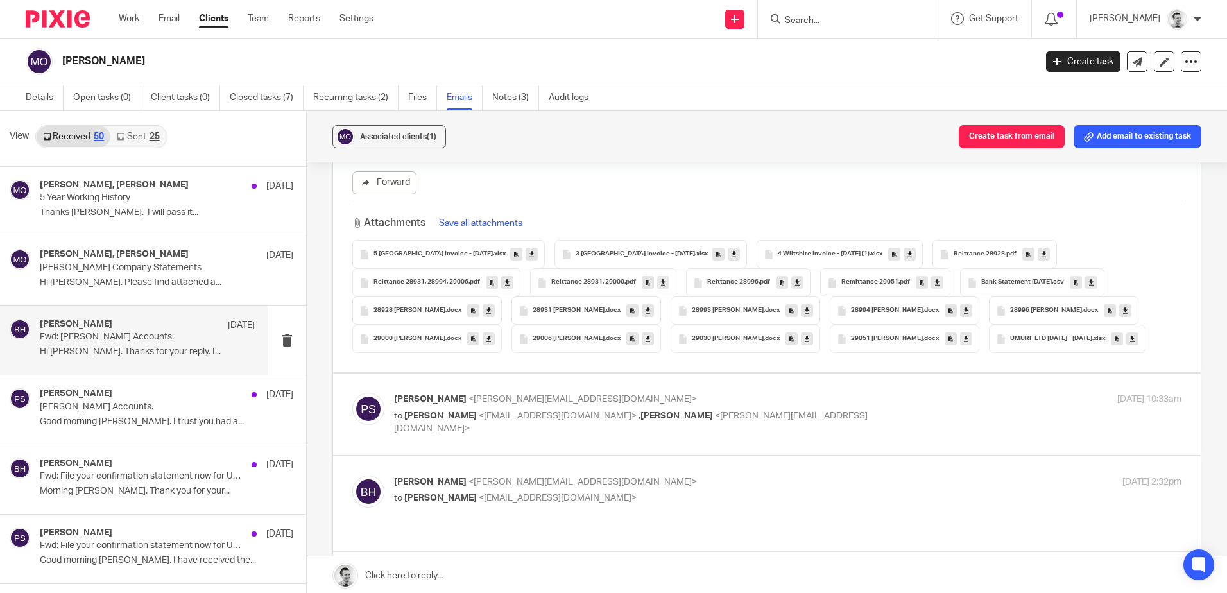
scroll to position [578, 0]
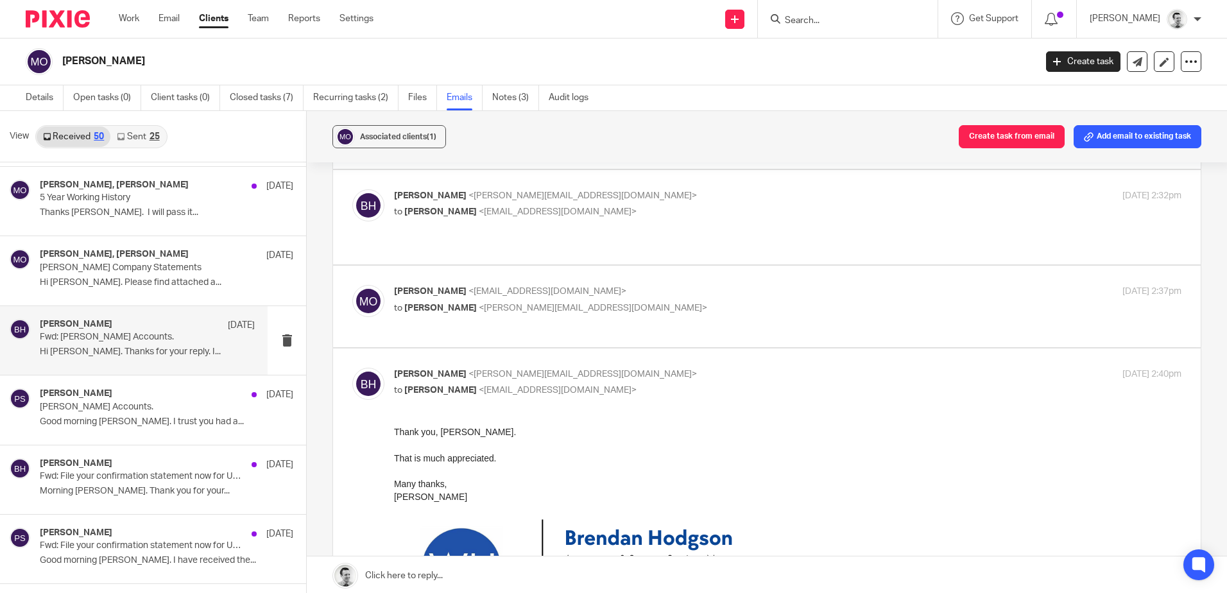
click at [665, 204] on div "Brendan Hodgson <b.hodgson@woodhicks.co.uk> to Martin Orrell <martinorrell@hotm…" at bounding box center [656, 204] width 525 height 30
checkbox input "true"
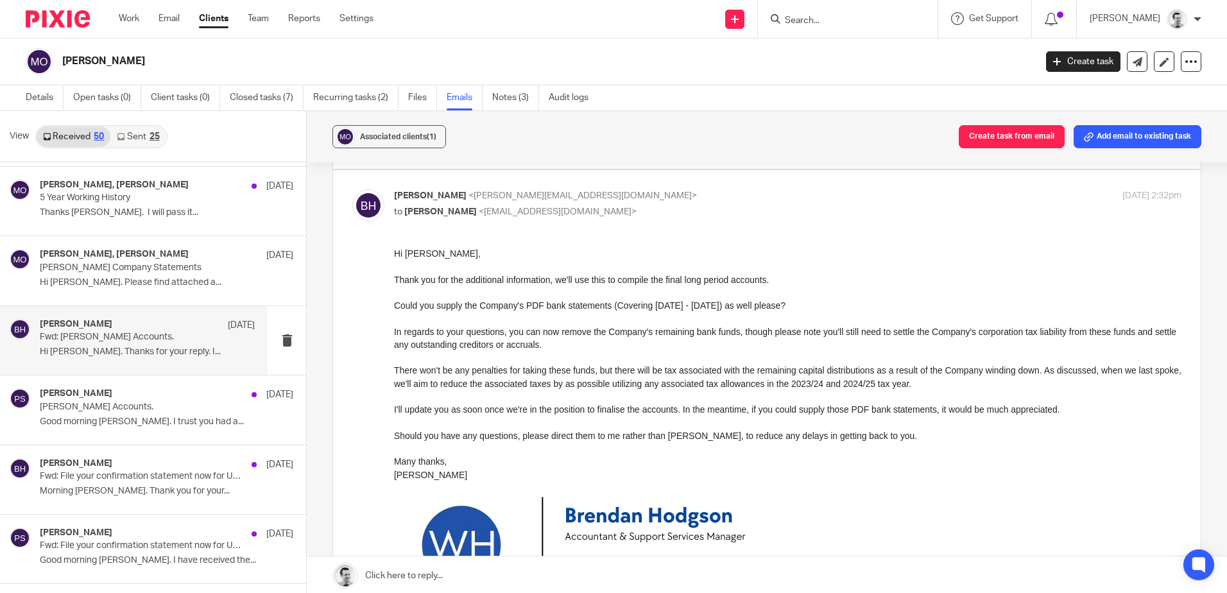
scroll to position [642, 0]
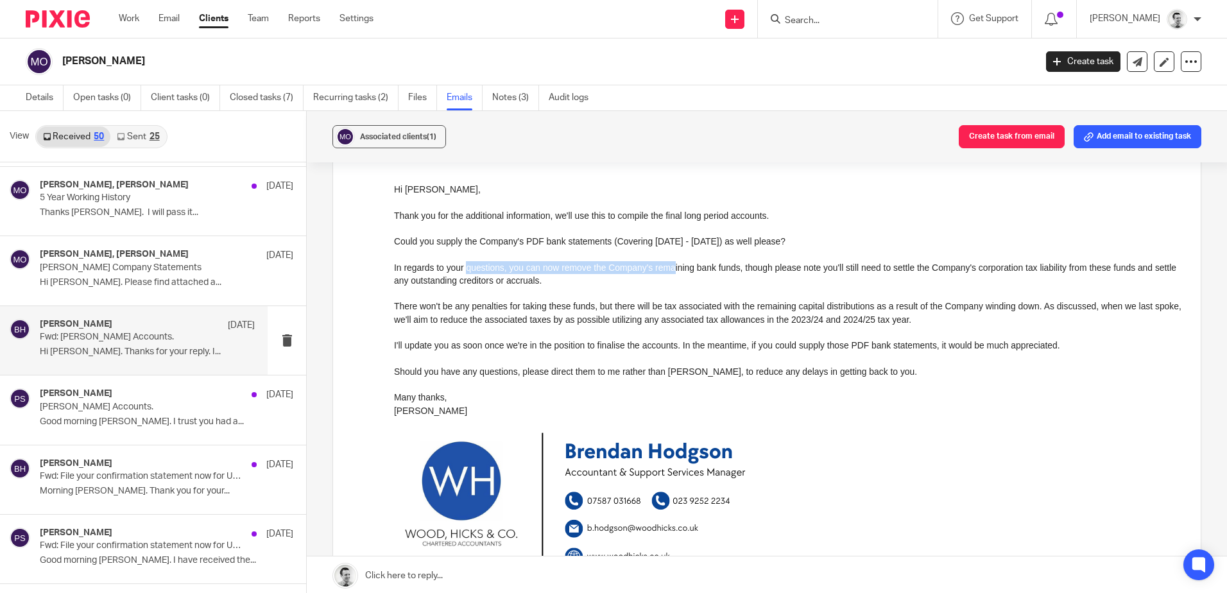
drag, startPoint x: 465, startPoint y: 266, endPoint x: 672, endPoint y: 270, distance: 206.7
click at [672, 270] on div "In regards to your questions, you can now remove the Company's remaining bank f…" at bounding box center [788, 274] width 788 height 26
click at [670, 271] on div "In regards to your questions, you can now remove the Company's remaining bank f…" at bounding box center [788, 274] width 788 height 26
drag, startPoint x: 993, startPoint y: 307, endPoint x: 1077, endPoint y: 303, distance: 84.2
click at [1077, 303] on div "There won't be any penalties for taking these funds, but there will be tax asso…" at bounding box center [788, 312] width 788 height 26
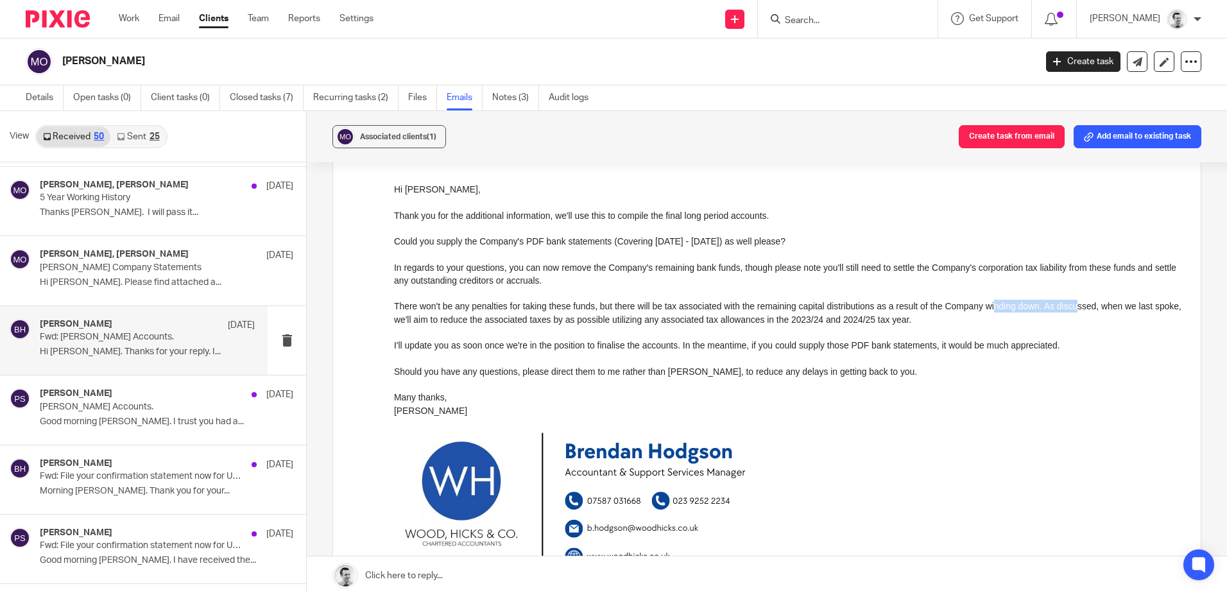
drag, startPoint x: 1077, startPoint y: 303, endPoint x: 992, endPoint y: 305, distance: 84.7
click at [1077, 303] on div "There won't be any penalties for taking these funds, but there will be tax asso…" at bounding box center [788, 312] width 788 height 26
drag, startPoint x: 434, startPoint y: 321, endPoint x: 642, endPoint y: 321, distance: 208.0
click at [642, 321] on div "There won't be any penalties for taking these funds, but there will be tax asso…" at bounding box center [788, 312] width 788 height 26
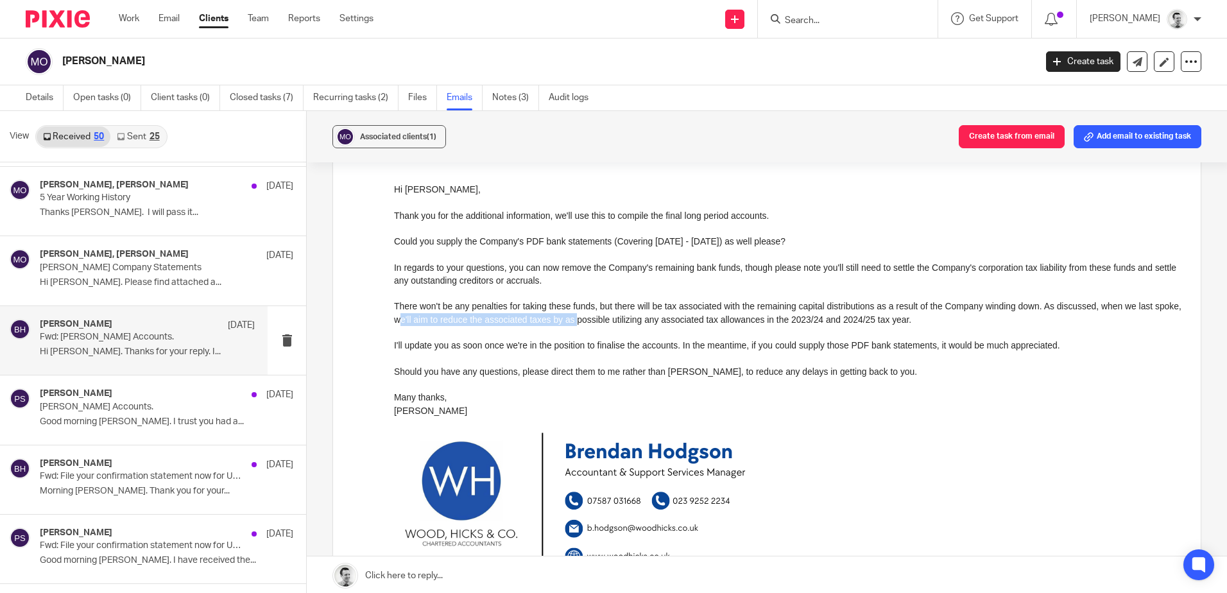
drag, startPoint x: 526, startPoint y: 325, endPoint x: 602, endPoint y: 320, distance: 75.9
click at [602, 320] on div "There won't be any penalties for taking these funds, but there will be tax asso…" at bounding box center [788, 312] width 788 height 26
drag, startPoint x: 602, startPoint y: 320, endPoint x: 610, endPoint y: 320, distance: 8.3
click at [604, 320] on div "There won't be any penalties for taking these funds, but there will be tax asso…" at bounding box center [788, 312] width 788 height 26
drag, startPoint x: 655, startPoint y: 321, endPoint x: 746, endPoint y: 319, distance: 91.8
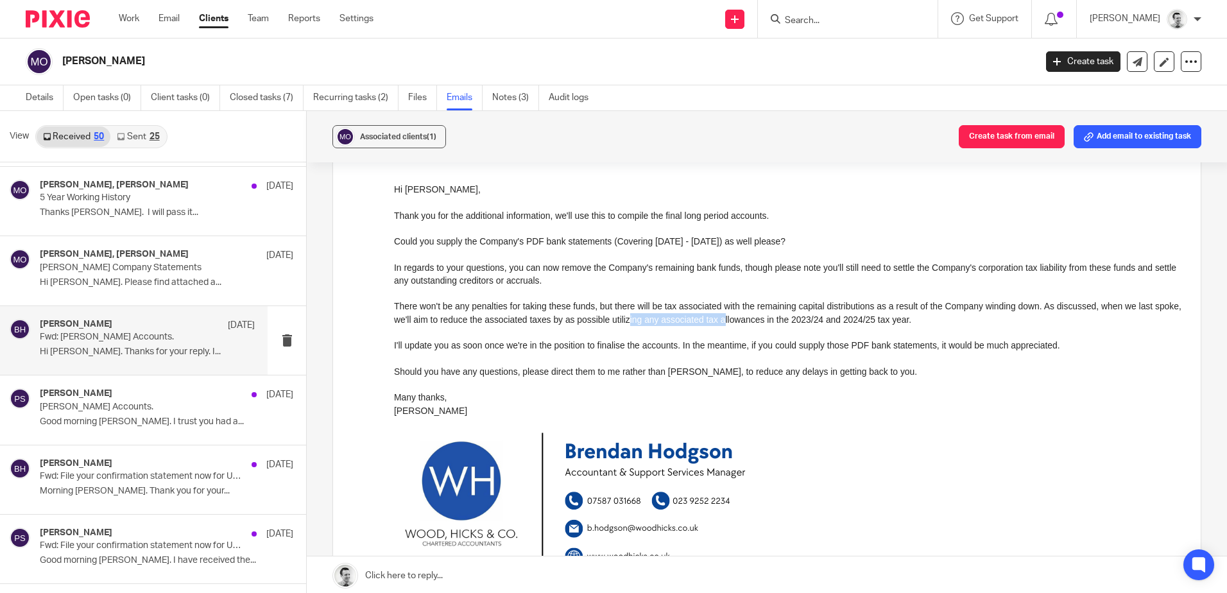
click at [746, 319] on div "There won't be any penalties for taking these funds, but there will be tax asso…" at bounding box center [788, 312] width 788 height 26
drag, startPoint x: 770, startPoint y: 319, endPoint x: 834, endPoint y: 322, distance: 63.6
click at [834, 322] on div "There won't be any penalties for taking these funds, but there will be tax asso…" at bounding box center [788, 312] width 788 height 26
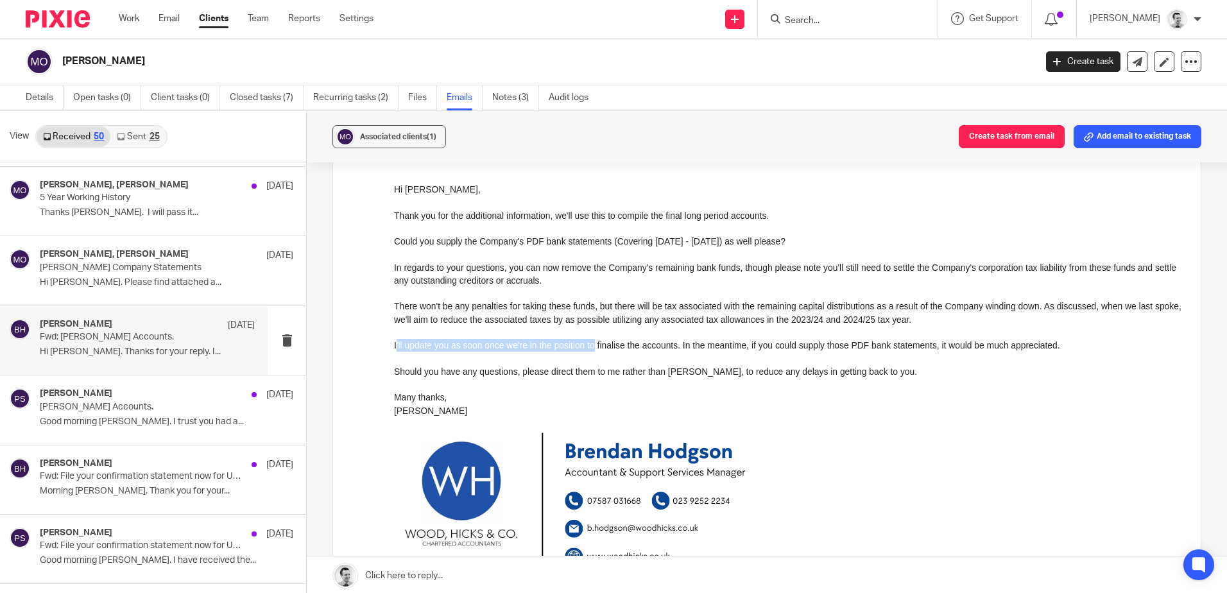
drag, startPoint x: 398, startPoint y: 343, endPoint x: 597, endPoint y: 350, distance: 199.1
click at [597, 350] on div "I'll update you as soon once we're in the position to finalise the accounts. In…" at bounding box center [788, 344] width 788 height 13
drag, startPoint x: 726, startPoint y: 324, endPoint x: 764, endPoint y: 324, distance: 38.5
click at [764, 324] on div "There won't be any penalties for taking these funds, but there will be tax asso…" at bounding box center [788, 312] width 788 height 26
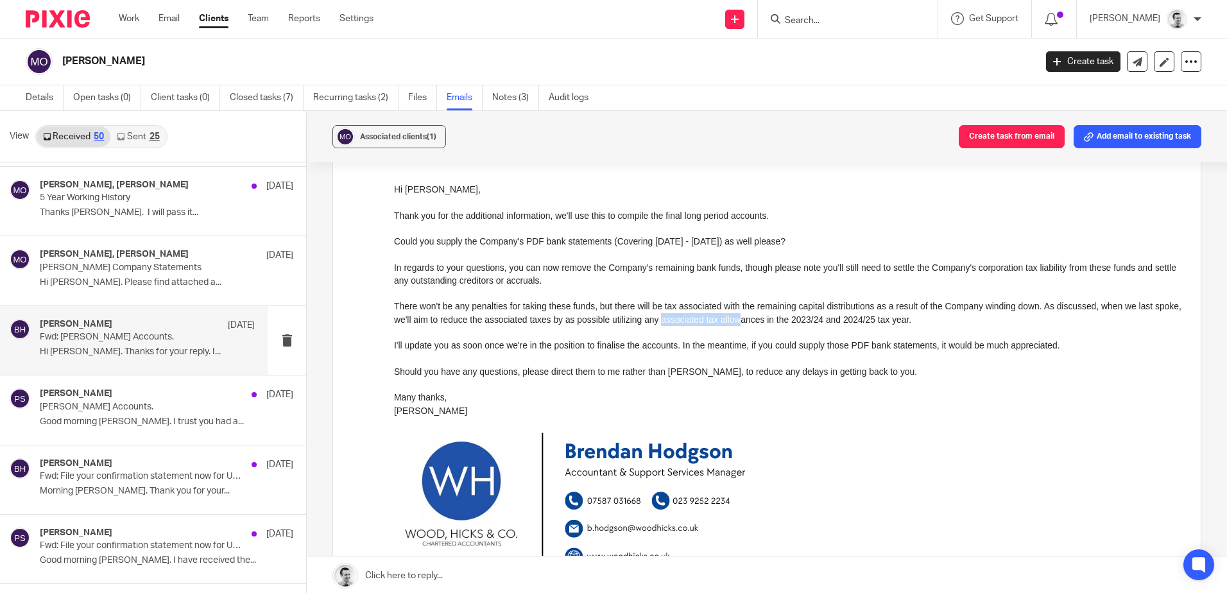
click at [765, 324] on div "There won't be any penalties for taking these funds, but there will be tax asso…" at bounding box center [788, 312] width 788 height 26
drag, startPoint x: 763, startPoint y: 352, endPoint x: 886, endPoint y: 348, distance: 123.3
click at [886, 348] on div "Hi Martin, Thank you for the additional information, we'll use this to compile …" at bounding box center [788, 449] width 788 height 535
drag, startPoint x: 886, startPoint y: 348, endPoint x: 862, endPoint y: 348, distance: 24.4
click at [886, 348] on div "I'll update you as soon once we're in the position to finalise the accounts. In…" at bounding box center [788, 344] width 788 height 13
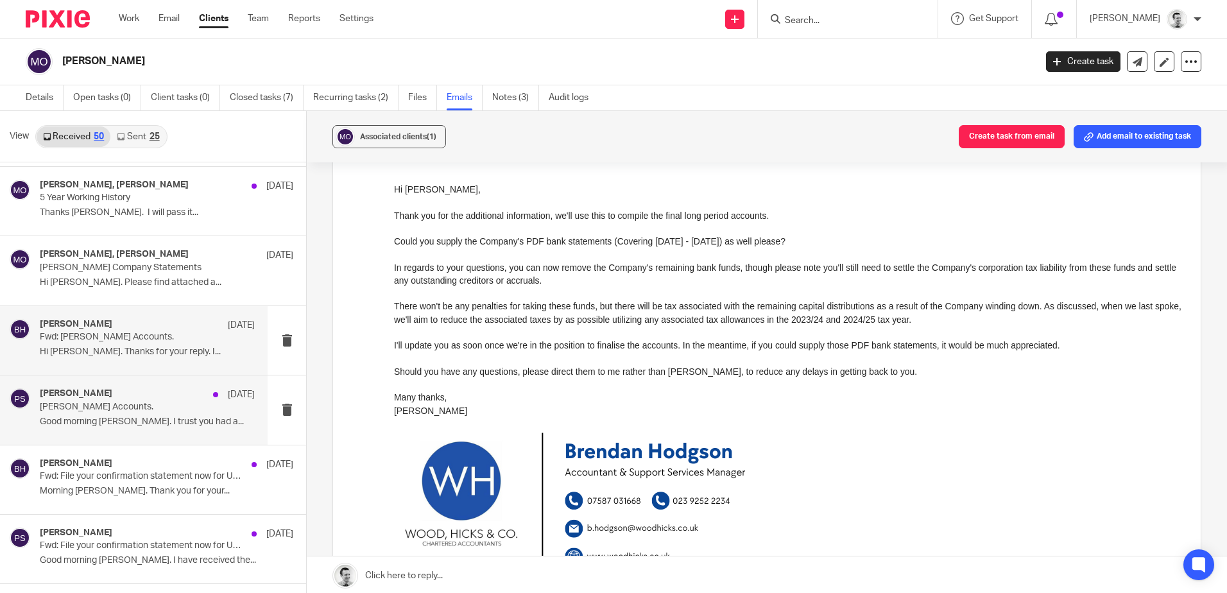
click at [121, 401] on div "Peter Sommerville 29 Jul 2024" at bounding box center [147, 394] width 215 height 13
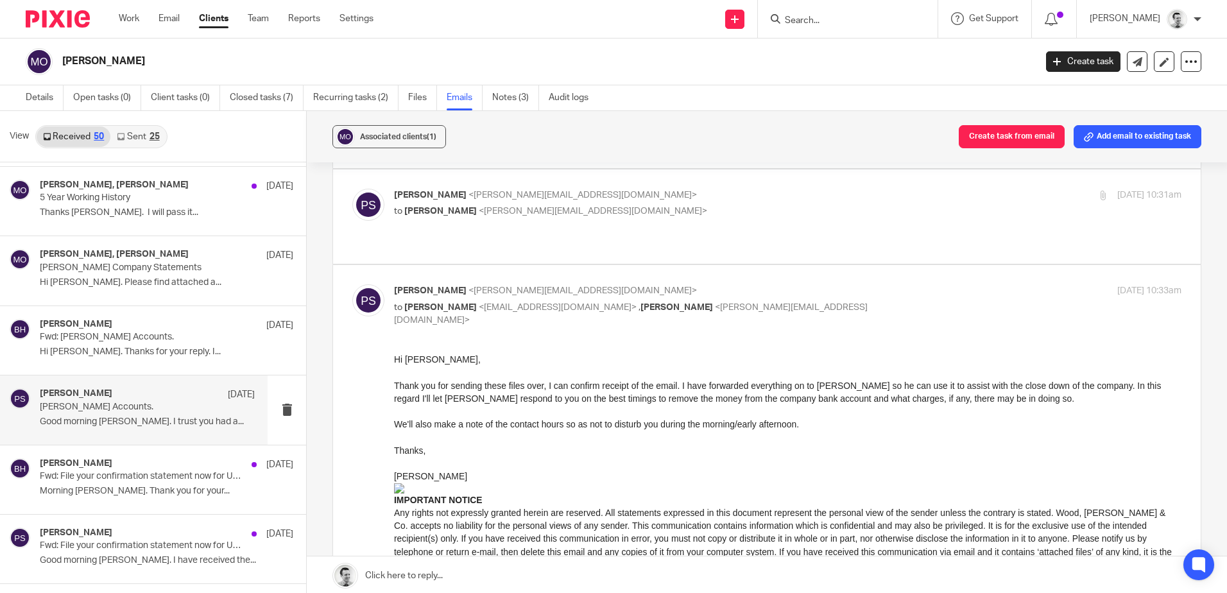
scroll to position [128, 0]
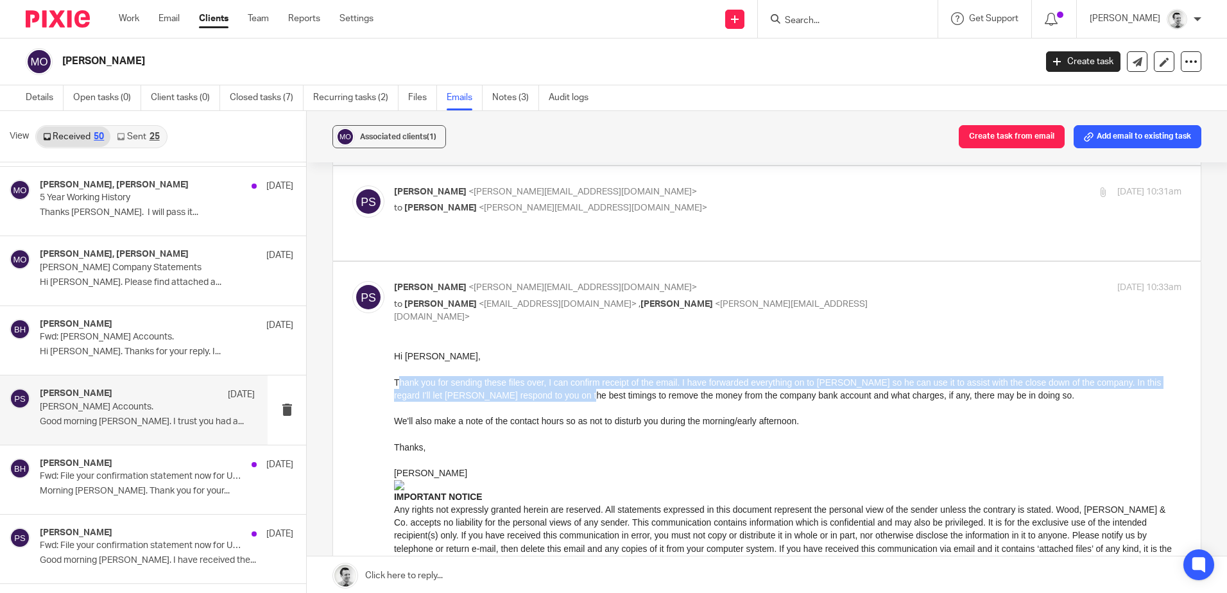
drag, startPoint x: 400, startPoint y: 383, endPoint x: 565, endPoint y: 389, distance: 165.1
click at [565, 389] on div "Thank you for sending these files over, I can confirm receipt of the email. I h…" at bounding box center [788, 388] width 788 height 26
drag, startPoint x: 565, startPoint y: 389, endPoint x: 594, endPoint y: 394, distance: 29.3
click at [563, 396] on div "Thank you for sending these files over, I can confirm receipt of the email. I h…" at bounding box center [788, 388] width 788 height 26
drag, startPoint x: 627, startPoint y: 381, endPoint x: 674, endPoint y: 398, distance: 50.0
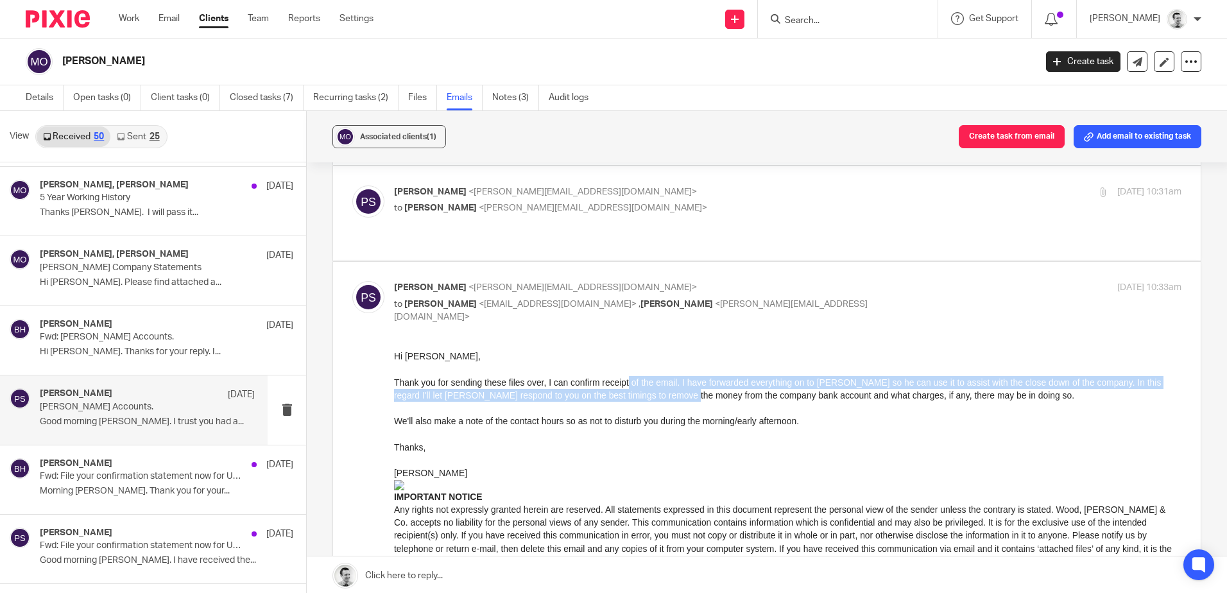
click at [674, 398] on div "Thank you for sending these files over, I can confirm receipt of the email. I h…" at bounding box center [788, 388] width 788 height 26
click at [673, 398] on div "Thank you for sending these files over, I can confirm receipt of the email. I h…" at bounding box center [788, 388] width 788 height 26
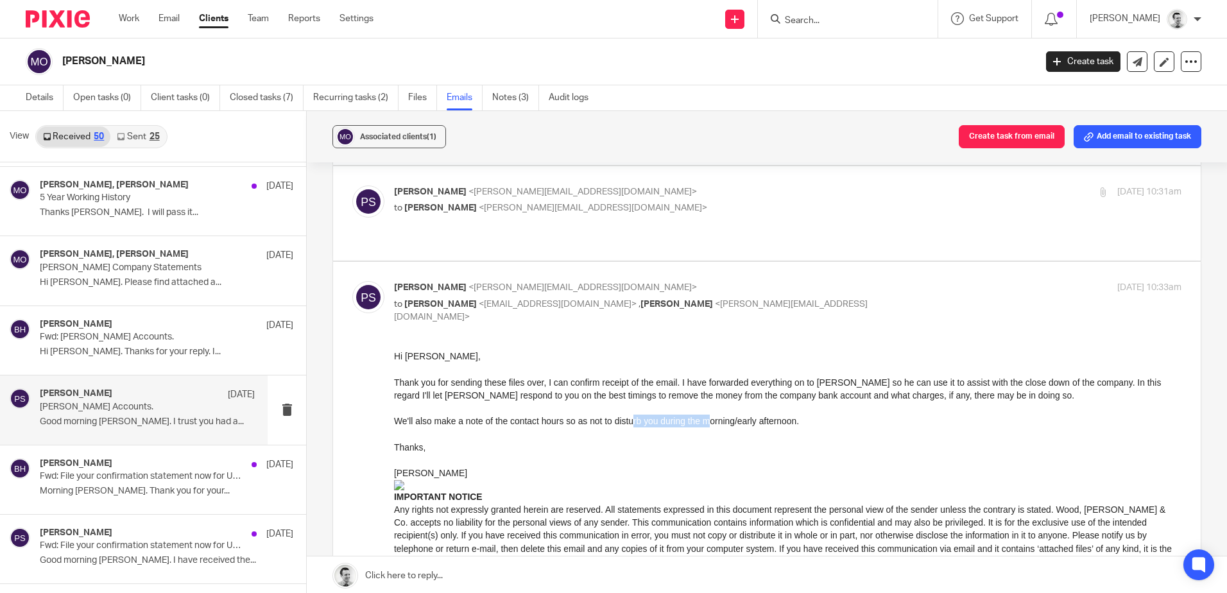
drag, startPoint x: 632, startPoint y: 420, endPoint x: 709, endPoint y: 423, distance: 77.1
click at [709, 423] on div "We'll also make a note of the contact hours so as not to disturb you during the…" at bounding box center [788, 420] width 788 height 13
click at [707, 423] on div "We'll also make a note of the contact hours so as not to disturb you during the…" at bounding box center [788, 420] width 788 height 13
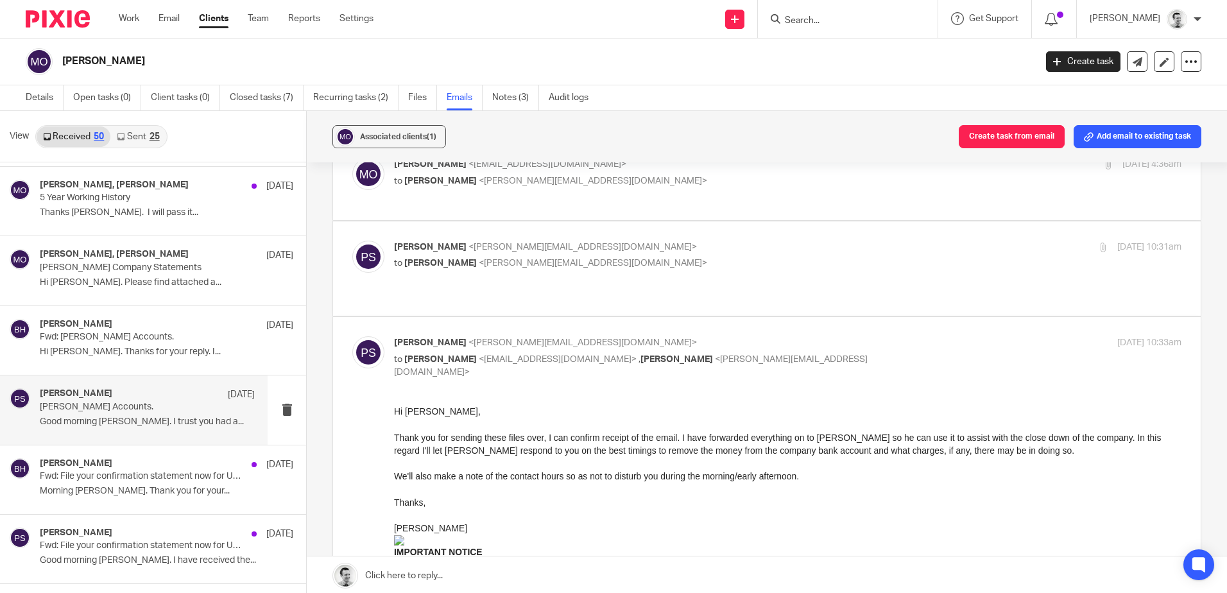
scroll to position [0, 0]
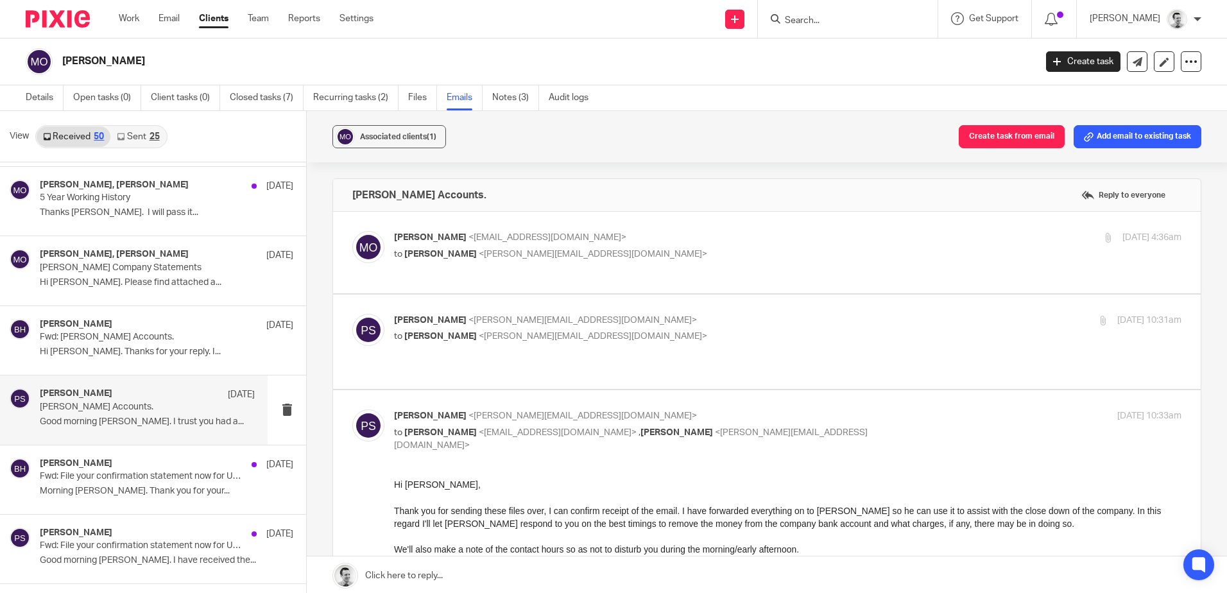
click at [688, 353] on div "Peter Sommerville <p.sommerville@woodhicks.co.uk> to Brendan Hodgson <b.hodgson…" at bounding box center [766, 342] width 829 height 56
click at [673, 334] on p "to Brendan Hodgson <b.hodgson@woodhicks.co.uk>" at bounding box center [656, 336] width 525 height 13
checkbox input "true"
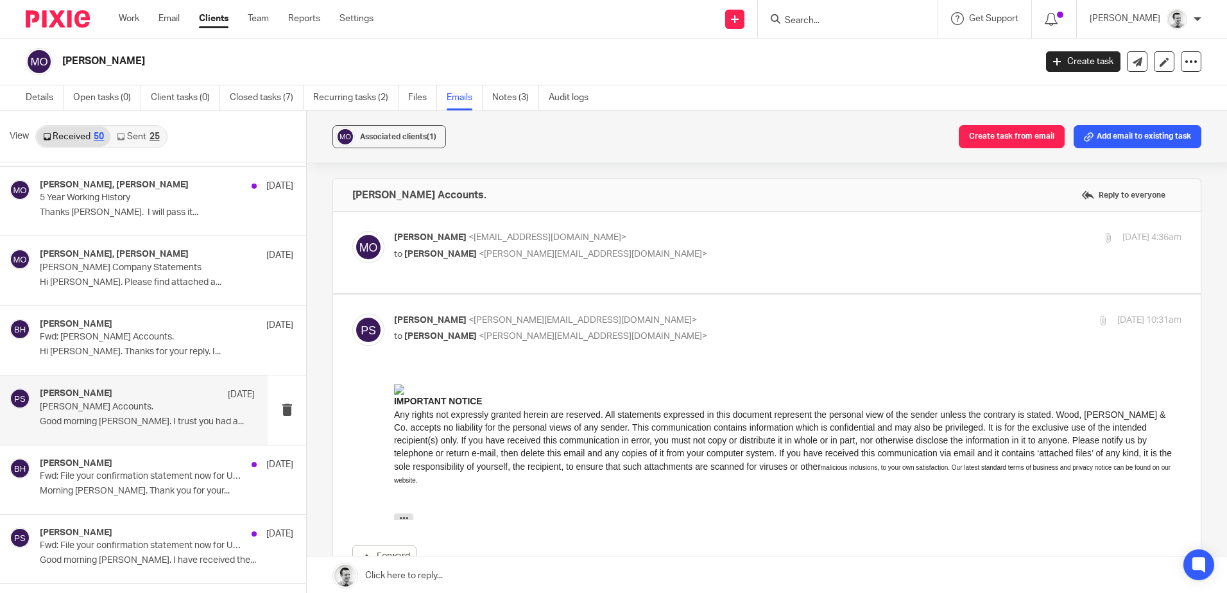
click at [677, 248] on p "to Peter Sommerville <p.sommerville@woodhicks.co.uk>" at bounding box center [656, 254] width 525 height 13
checkbox input "true"
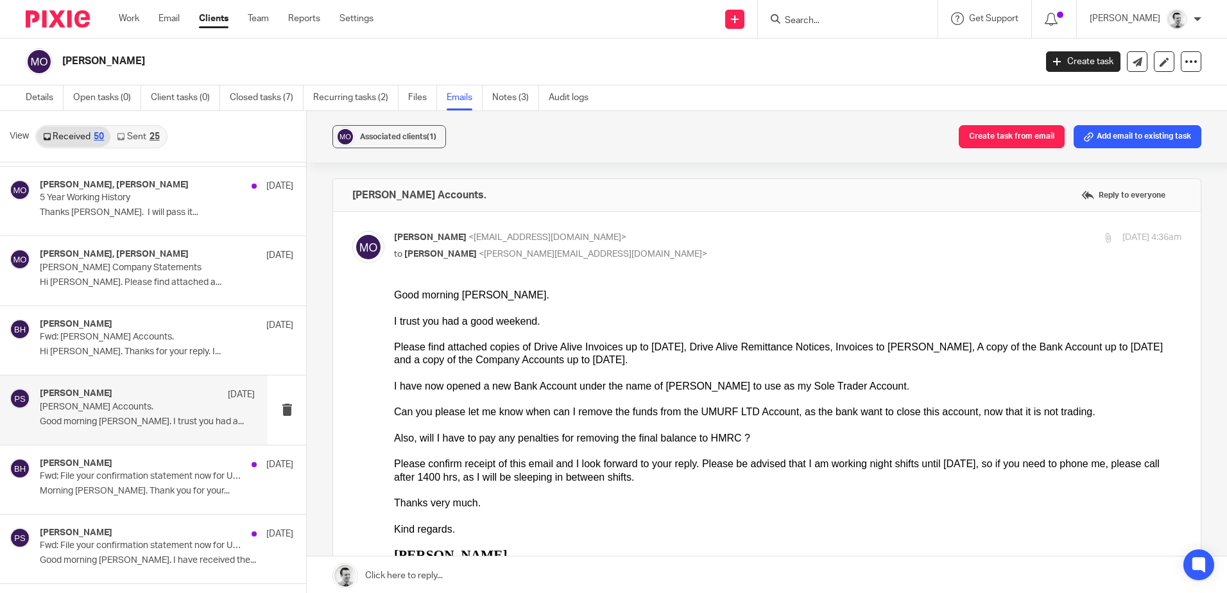
scroll to position [64, 0]
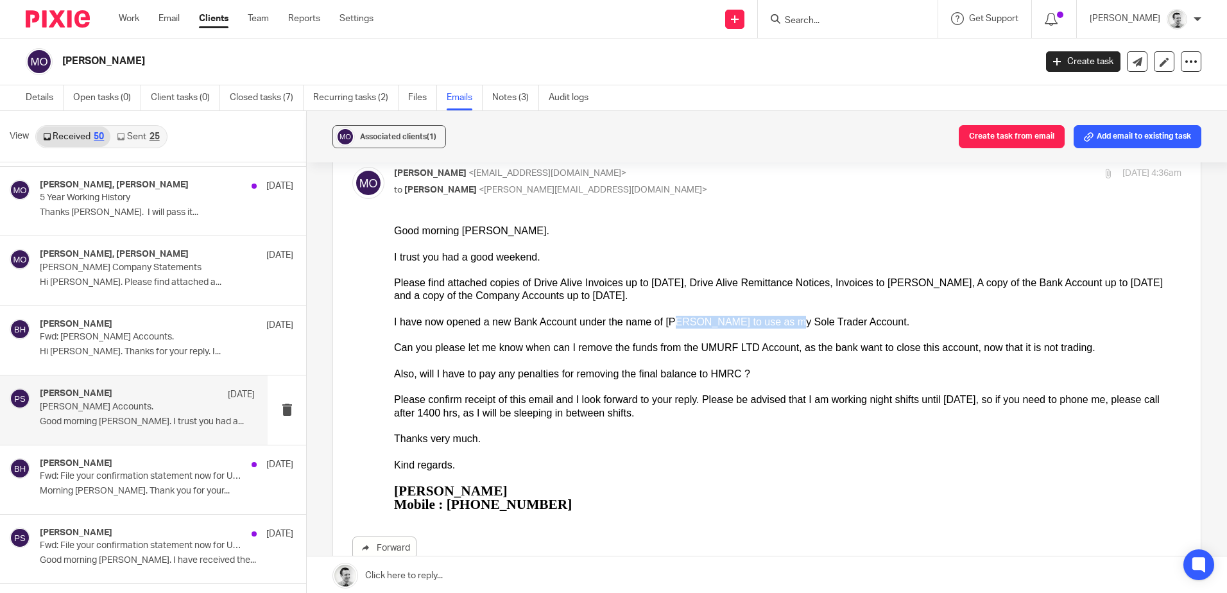
drag, startPoint x: 675, startPoint y: 324, endPoint x: 773, endPoint y: 325, distance: 97.6
click at [773, 325] on div "I have now opened a new Bank Account under the name of Martin Orrell to use as …" at bounding box center [788, 322] width 788 height 13
click at [771, 324] on div "I have now opened a new Bank Account under the name of Martin Orrell to use as …" at bounding box center [788, 322] width 788 height 13
drag, startPoint x: 517, startPoint y: 377, endPoint x: 696, endPoint y: 372, distance: 179.1
click at [696, 372] on div "Also, will I have to pay any penalties for removing the final balance to HMRC ?" at bounding box center [788, 374] width 788 height 13
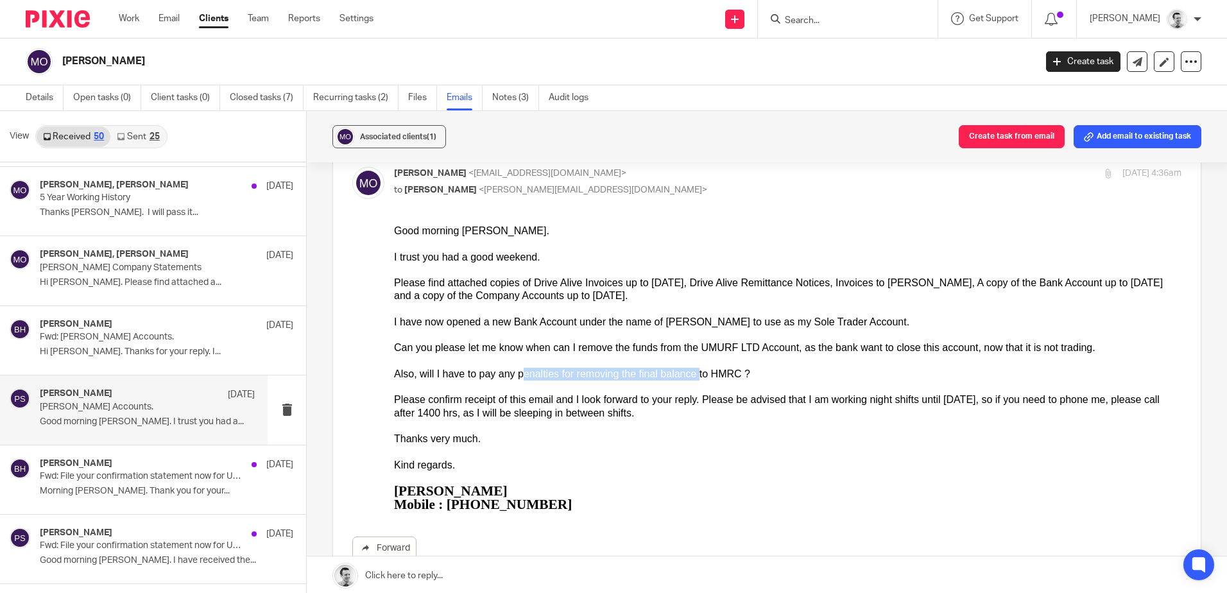
click at [696, 372] on div "Also, will I have to pay any penalties for removing the final balance to HMRC ?" at bounding box center [788, 374] width 788 height 13
drag, startPoint x: 727, startPoint y: 372, endPoint x: 786, endPoint y: 367, distance: 59.2
click at [786, 368] on div "Also, will I have to pay any penalties for removing the final balance to HMRC ?" at bounding box center [788, 374] width 788 height 13
click at [782, 368] on div "Also, will I have to pay any penalties for removing the final balance to HMRC ?" at bounding box center [788, 374] width 788 height 13
drag, startPoint x: 405, startPoint y: 377, endPoint x: 665, endPoint y: 370, distance: 260.0
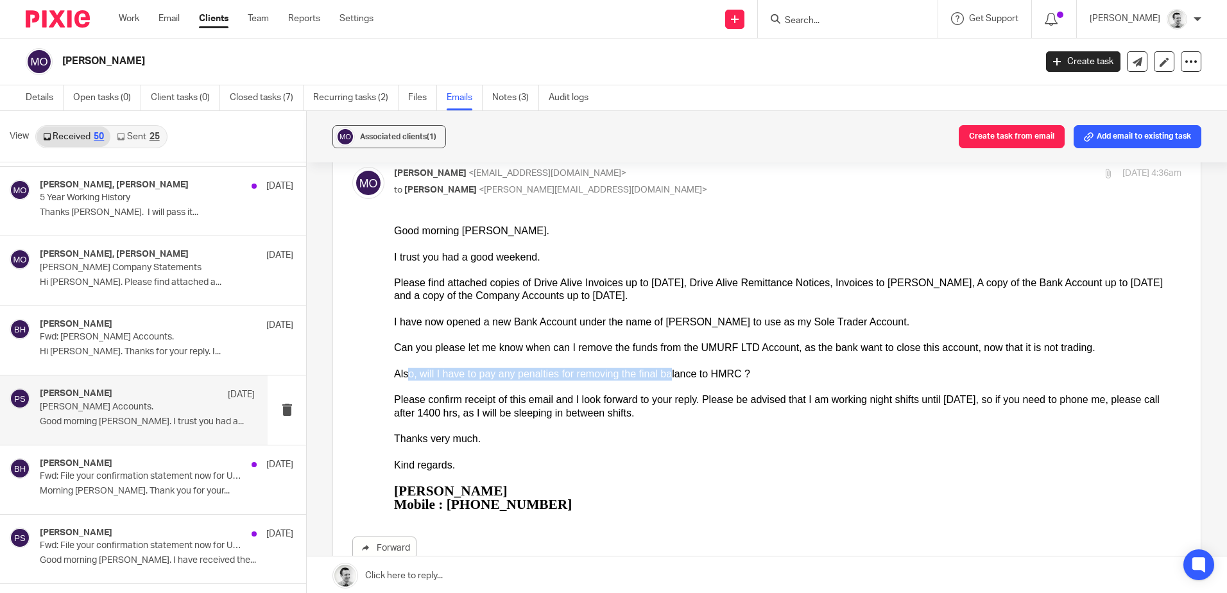
click at [665, 370] on div "Also, will I have to pay any penalties for removing the final balance to HMRC ?" at bounding box center [788, 374] width 788 height 13
drag, startPoint x: 692, startPoint y: 368, endPoint x: 763, endPoint y: 368, distance: 70.6
click at [763, 368] on div "Also, will I have to pay any penalties for removing the final balance to HMRC ?" at bounding box center [788, 374] width 788 height 13
click at [762, 368] on div "Also, will I have to pay any penalties for removing the final balance to HMRC ?" at bounding box center [788, 374] width 788 height 13
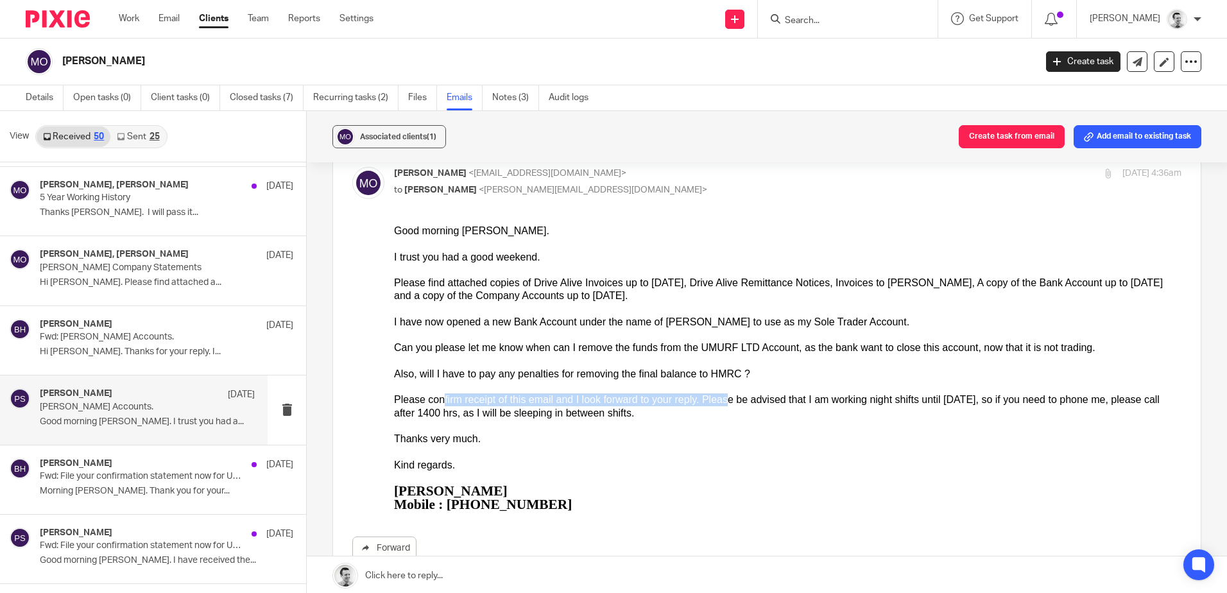
drag, startPoint x: 441, startPoint y: 398, endPoint x: 721, endPoint y: 403, distance: 279.9
click at [721, 403] on div "Please confirm receipt of this email and I look forward to your reply. Please b…" at bounding box center [788, 406] width 788 height 26
drag, startPoint x: 748, startPoint y: 402, endPoint x: 840, endPoint y: 397, distance: 92.6
click at [840, 397] on div "Please confirm receipt of this email and I look forward to your reply. Please b…" at bounding box center [788, 406] width 788 height 26
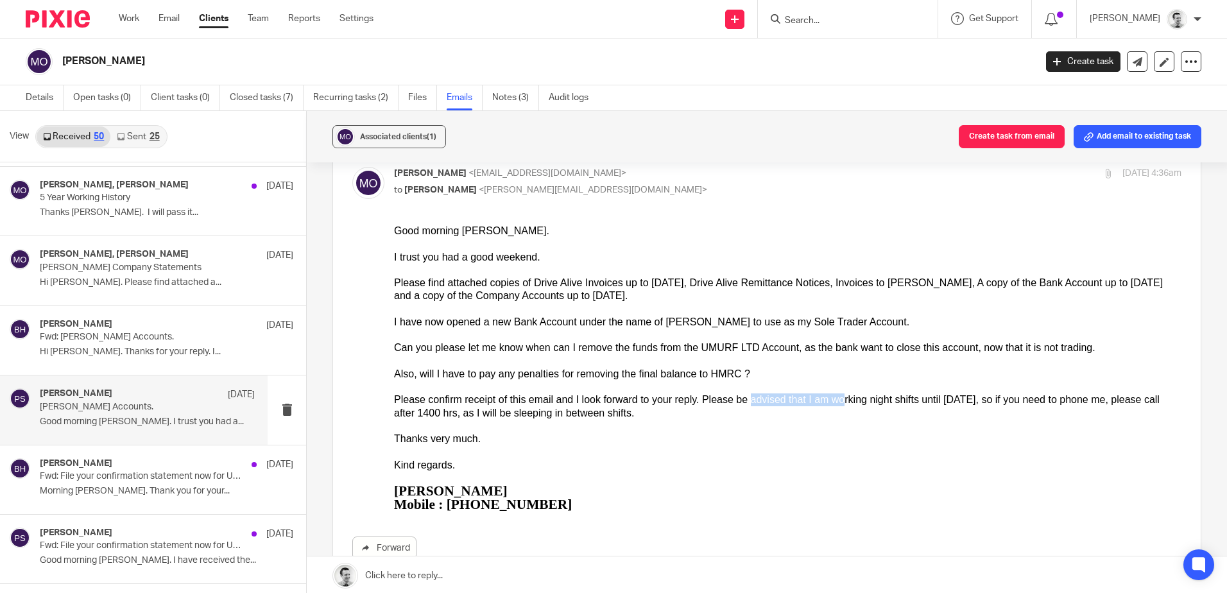
click at [840, 397] on div "Please confirm receipt of this email and I look forward to your reply. Please b…" at bounding box center [788, 406] width 788 height 26
drag, startPoint x: 938, startPoint y: 395, endPoint x: 1100, endPoint y: 398, distance: 162.4
click at [1100, 398] on div "Please confirm receipt of this email and I look forward to your reply. Please b…" at bounding box center [788, 406] width 788 height 26
click at [1099, 398] on div "Please confirm receipt of this email and I look forward to your reply. Please b…" at bounding box center [788, 406] width 788 height 26
click at [1132, 398] on div "Please confirm receipt of this email and I look forward to your reply. Please b…" at bounding box center [788, 406] width 788 height 26
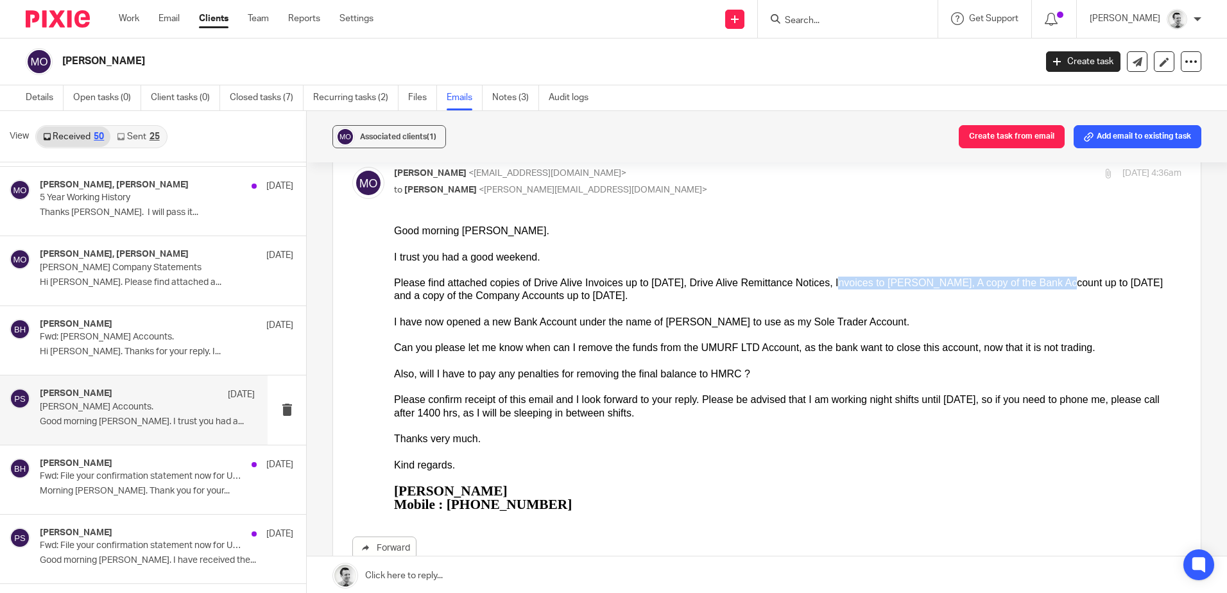
drag, startPoint x: 837, startPoint y: 282, endPoint x: 1049, endPoint y: 285, distance: 211.8
click at [1049, 285] on div "Please find attached copies of Drive Alive Invoices up to Jul 2024, Drive Alive…" at bounding box center [788, 290] width 788 height 26
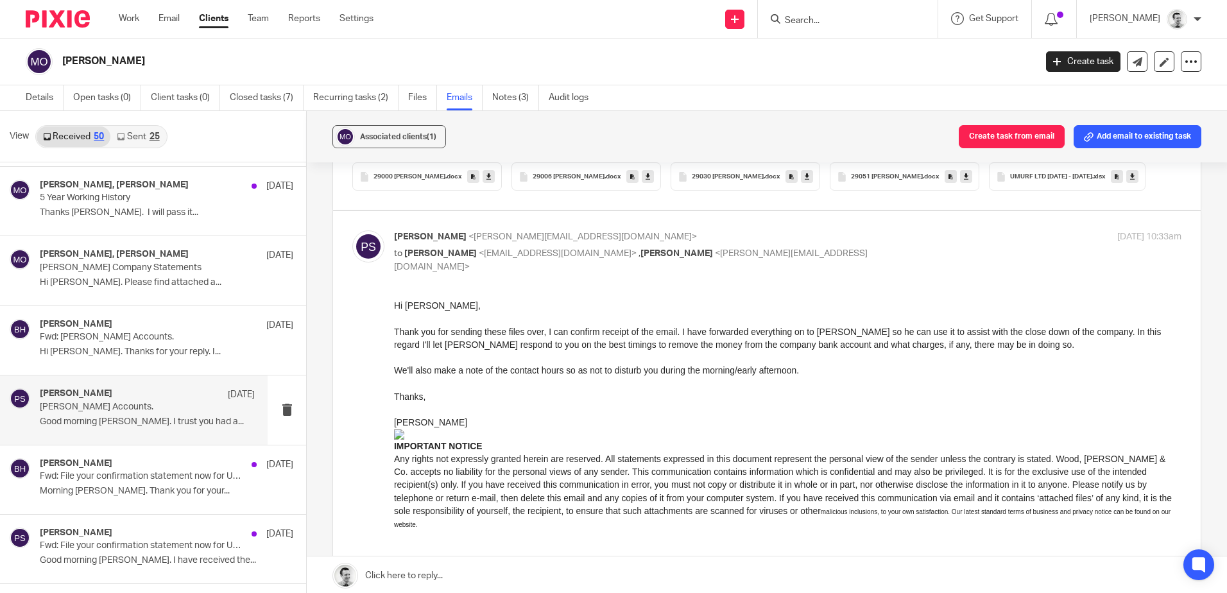
scroll to position [1091, 0]
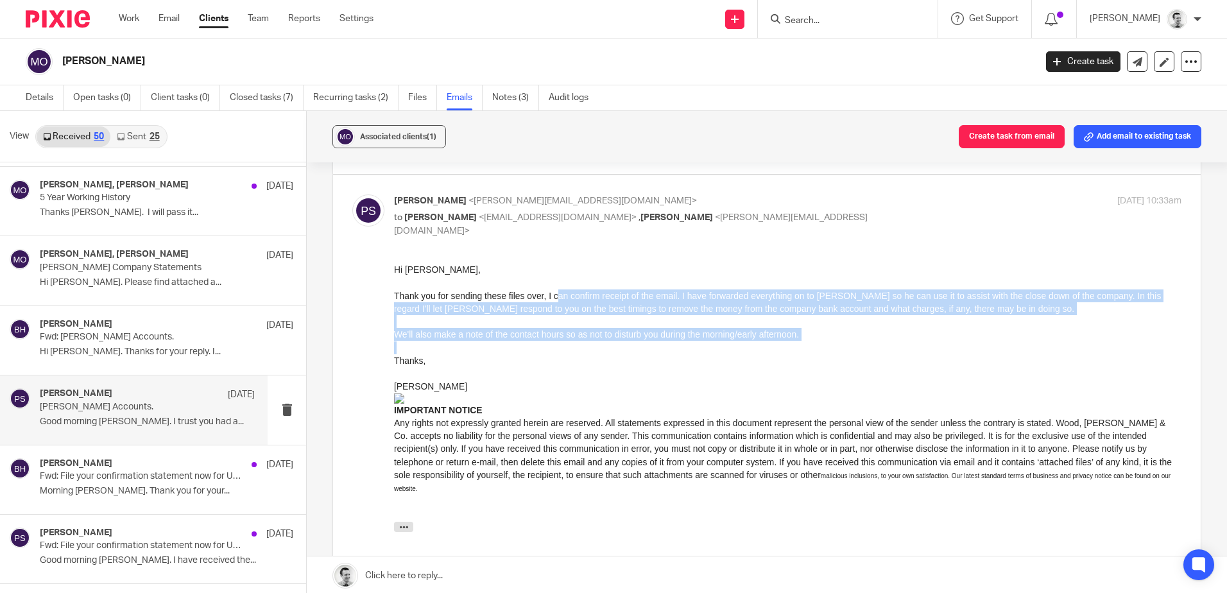
drag, startPoint x: 558, startPoint y: 293, endPoint x: 661, endPoint y: 344, distance: 114.8
click at [661, 344] on div "Hi Martin, Thank you for sending these files over, I can confirm receipt of the…" at bounding box center [788, 386] width 788 height 246
click at [661, 342] on div at bounding box center [788, 347] width 788 height 13
click at [823, 340] on div "We'll also make a note of the contact hours so as not to disturb you during the…" at bounding box center [788, 334] width 788 height 13
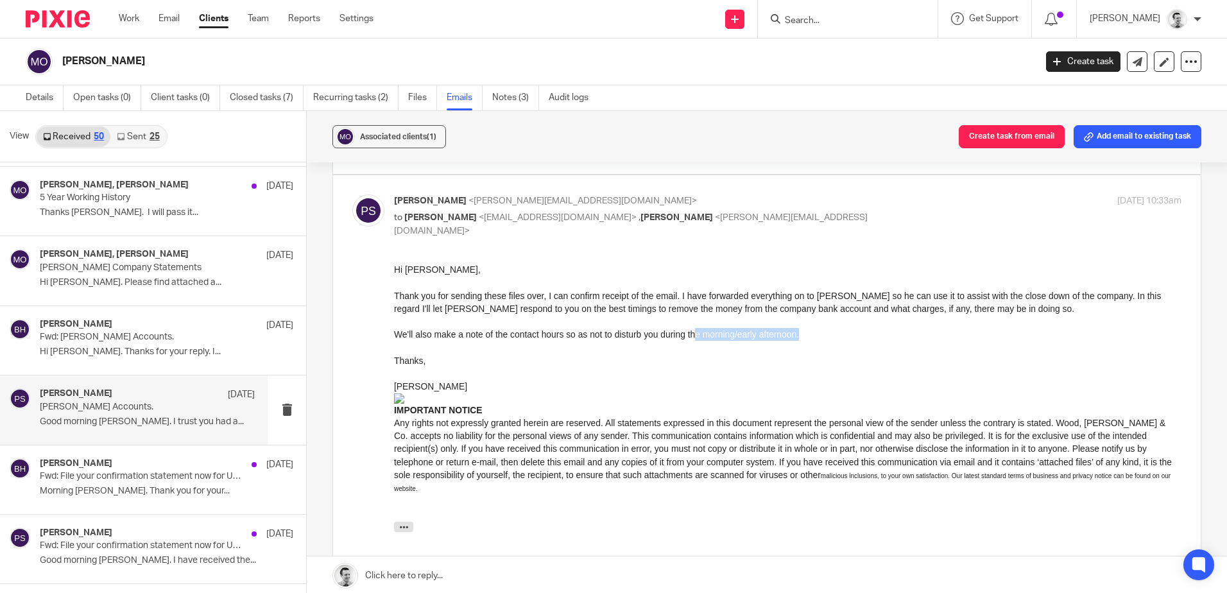
drag, startPoint x: 696, startPoint y: 337, endPoint x: 831, endPoint y: 340, distance: 135.5
click at [831, 340] on div "We'll also make a note of the contact hours so as not to disturb you during the…" at bounding box center [788, 334] width 788 height 13
click at [829, 340] on div "We'll also make a note of the contact hours so as not to disturb you during the…" at bounding box center [788, 334] width 788 height 13
drag, startPoint x: 137, startPoint y: 463, endPoint x: 118, endPoint y: 460, distance: 18.9
click at [134, 463] on div "Brendan Hodgson 3 Jul 2024" at bounding box center [147, 464] width 215 height 13
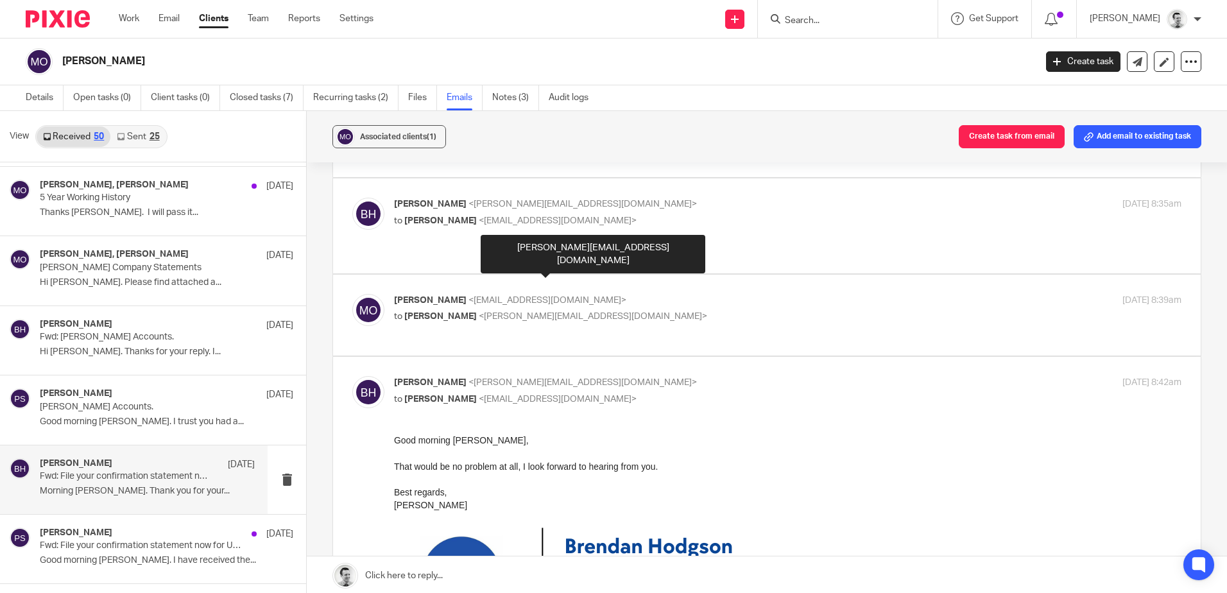
scroll to position [128, 0]
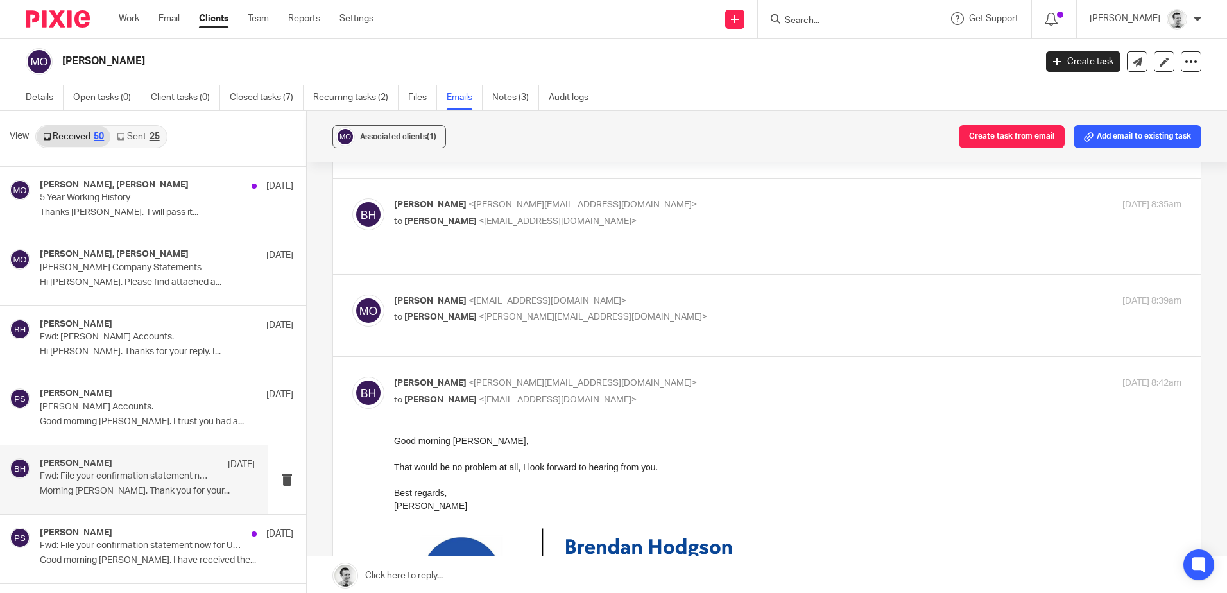
click at [697, 311] on p "to Brendan Hodgson <b.hodgson@woodhicks.co.uk>" at bounding box center [656, 317] width 525 height 13
checkbox input "true"
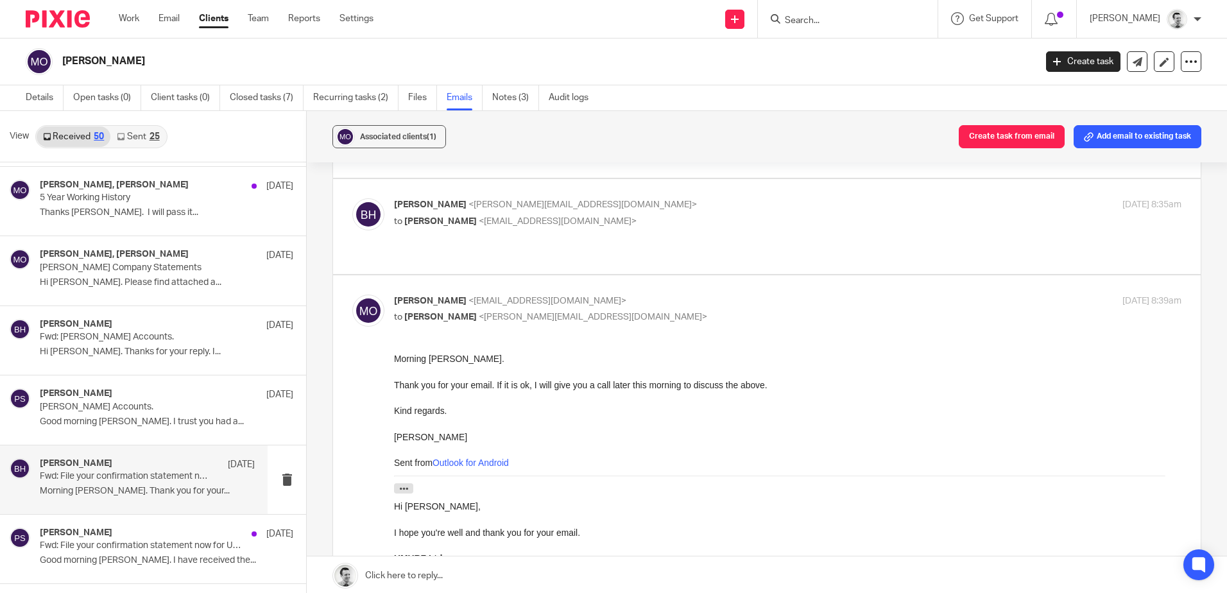
scroll to position [0, 0]
click at [673, 218] on div "Brendan Hodgson <b.hodgson@woodhicks.co.uk> to Martin Orrell <martinorrell@hotm…" at bounding box center [656, 213] width 525 height 30
checkbox input "true"
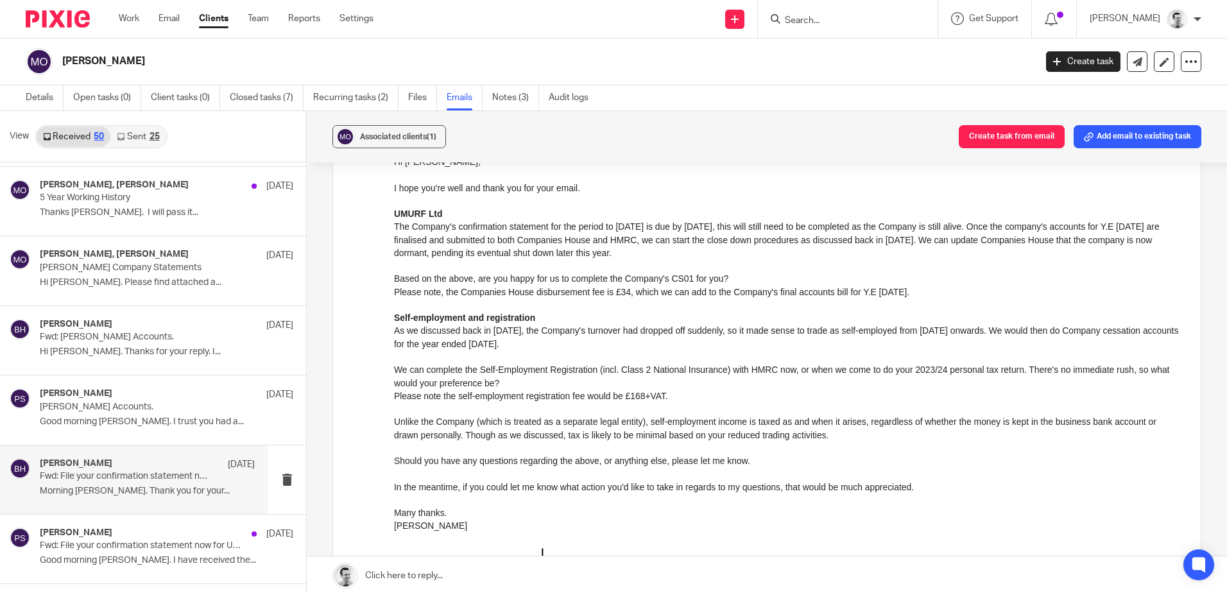
scroll to position [257, 0]
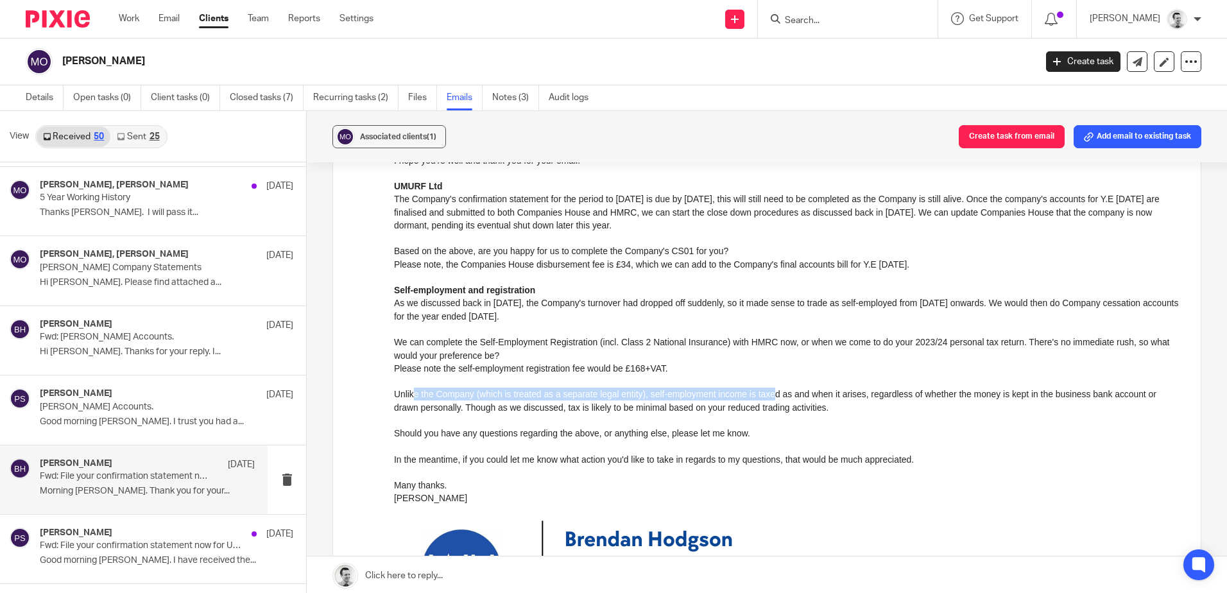
drag, startPoint x: 412, startPoint y: 393, endPoint x: 770, endPoint y: 397, distance: 357.5
click at [770, 397] on div "Unlike the Company (which is treated as a separate legal entity), self-employme…" at bounding box center [788, 401] width 788 height 26
drag, startPoint x: 770, startPoint y: 397, endPoint x: 779, endPoint y: 396, distance: 9.7
click at [770, 397] on div "Unlike the Company (which is treated as a separate legal entity), self-employme…" at bounding box center [788, 401] width 788 height 26
click at [993, 400] on div "Unlike the Company (which is treated as a separate legal entity), self-employme…" at bounding box center [788, 401] width 788 height 26
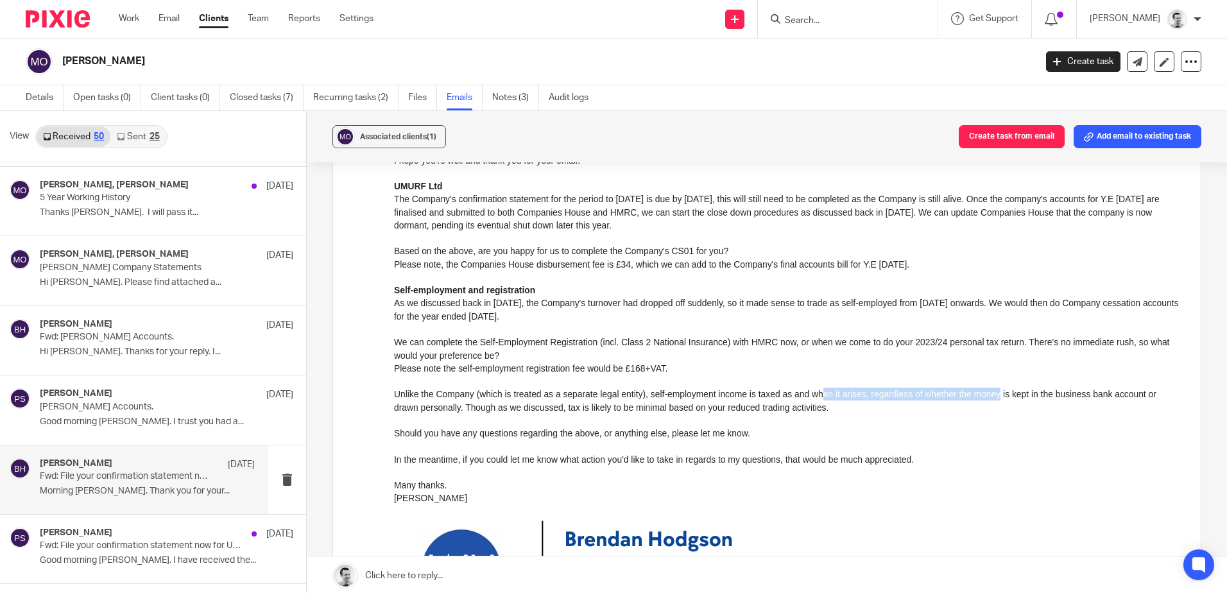
click at [993, 400] on div "Unlike the Company (which is treated as a separate legal entity), self-employme…" at bounding box center [788, 401] width 788 height 26
click at [1088, 397] on div "Unlike the Company (which is treated as a separate legal entity), self-employme…" at bounding box center [788, 401] width 788 height 26
click at [764, 430] on div "Should you have any questions regarding the above, or anything else, please let…" at bounding box center [788, 433] width 788 height 13
click at [763, 430] on div "Should you have any questions regarding the above, or anything else, please let…" at bounding box center [788, 433] width 788 height 13
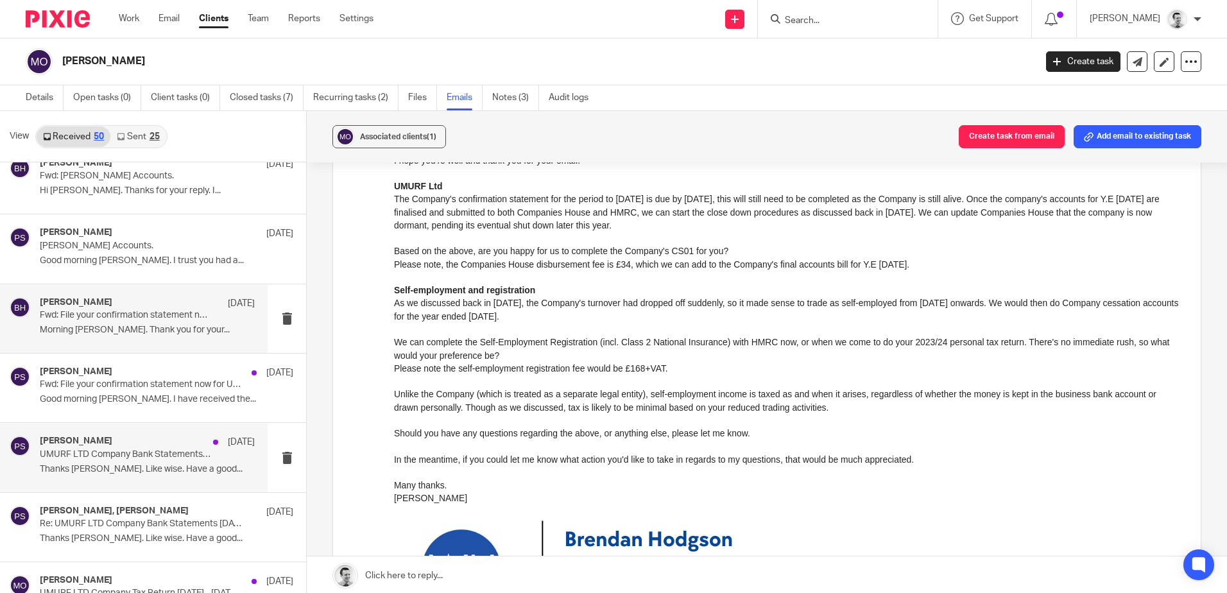
scroll to position [1306, 0]
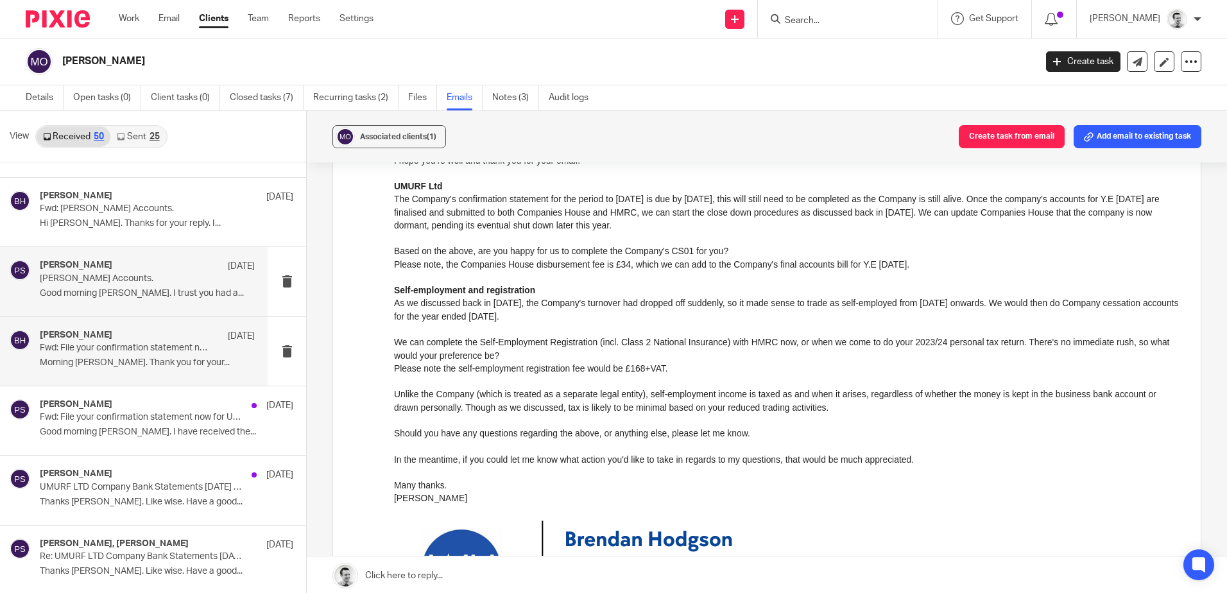
click at [103, 294] on p "Good morning Peter. I trust you had a..." at bounding box center [147, 293] width 215 height 11
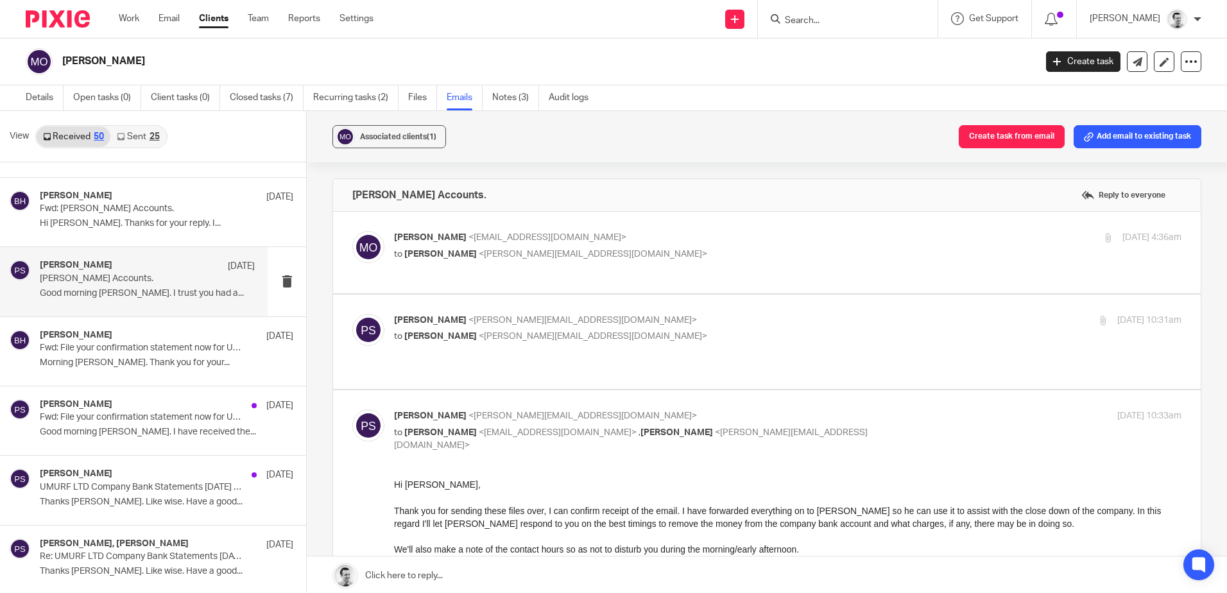
scroll to position [0, 0]
click at [687, 344] on div "Peter Sommerville <p.sommerville@woodhicks.co.uk> to Brendan Hodgson <b.hodgson…" at bounding box center [788, 330] width 788 height 32
checkbox input "true"
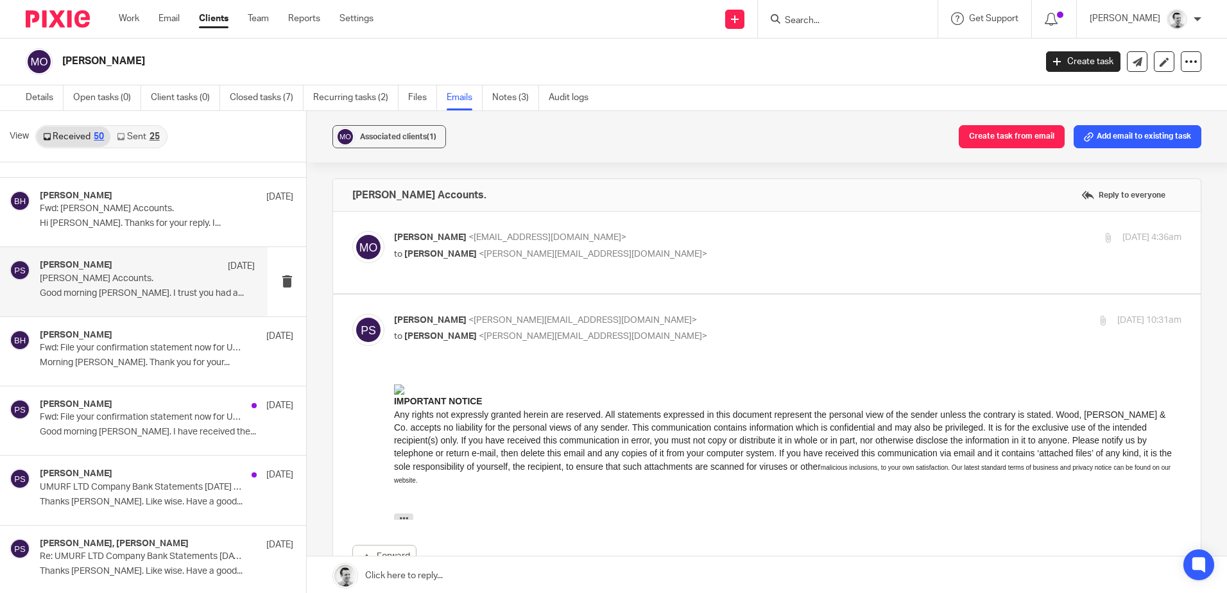
click at [671, 254] on p "to Peter Sommerville <p.sommerville@woodhicks.co.uk>" at bounding box center [656, 254] width 525 height 13
checkbox input "true"
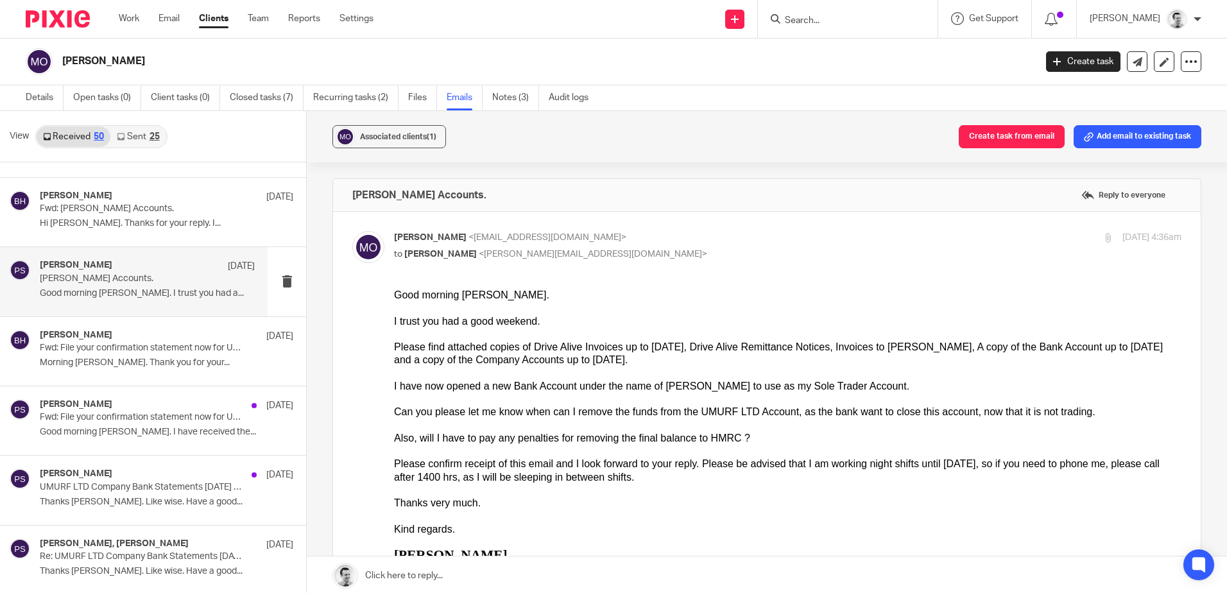
drag, startPoint x: 752, startPoint y: 347, endPoint x: 859, endPoint y: 359, distance: 108.5
click at [859, 359] on div "Please find attached copies of Drive Alive Invoices up to Jul 2024, Drive Alive…" at bounding box center [788, 354] width 788 height 26
click at [857, 359] on div "Please find attached copies of Drive Alive Invoices up to Jul 2024, Drive Alive…" at bounding box center [788, 354] width 788 height 26
click at [745, 352] on div "Please find attached copies of Drive Alive Invoices up to Jul 2024, Drive Alive…" at bounding box center [788, 354] width 788 height 26
drag, startPoint x: 709, startPoint y: 345, endPoint x: 852, endPoint y: 354, distance: 144.1
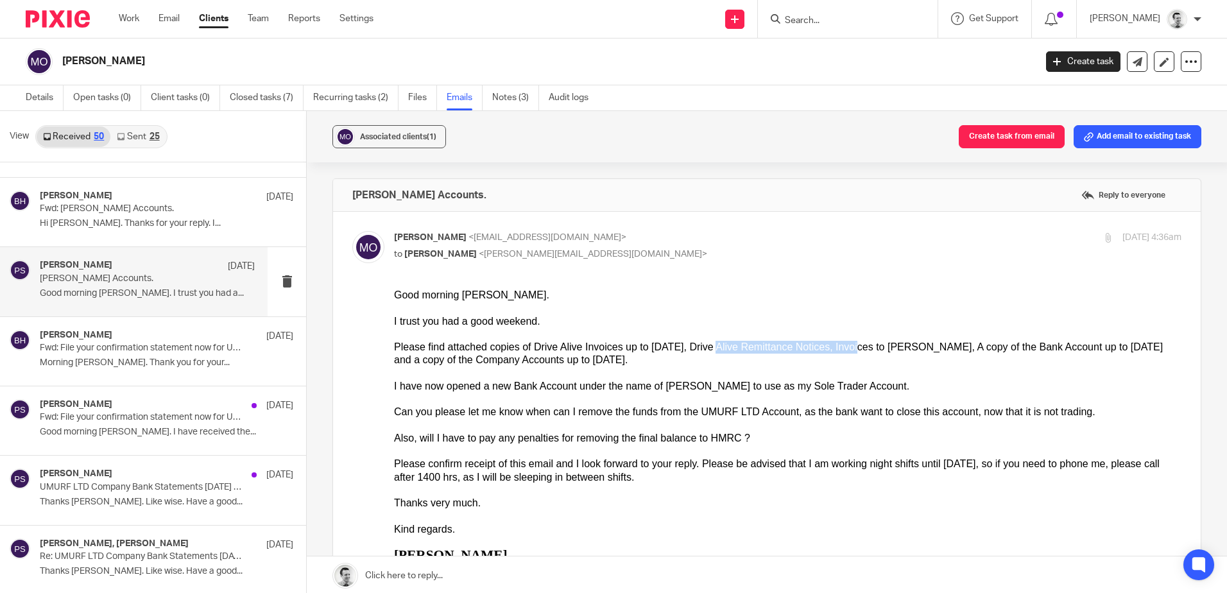
click at [852, 354] on div "Please find attached copies of Drive Alive Invoices up to Jul 2024, Drive Alive…" at bounding box center [788, 354] width 788 height 26
click at [851, 355] on div "Please find attached copies of Drive Alive Invoices up to Jul 2024, Drive Alive…" at bounding box center [788, 354] width 788 height 26
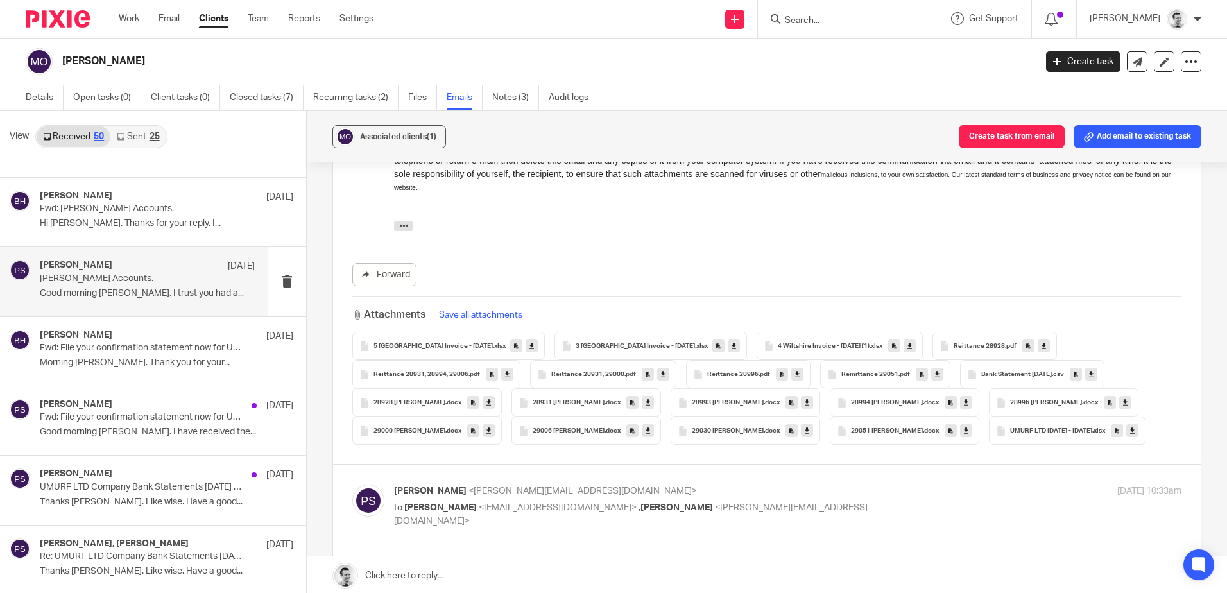
scroll to position [1091, 0]
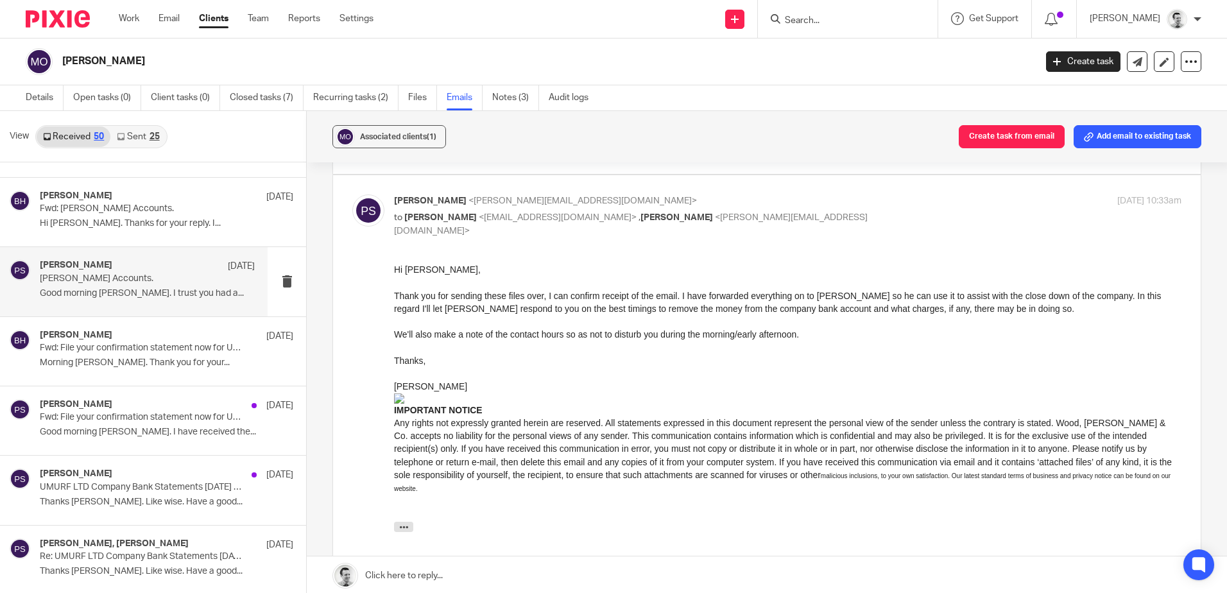
drag, startPoint x: 394, startPoint y: 302, endPoint x: 608, endPoint y: 309, distance: 214.5
click at [617, 311] on div "Thank you for sending these files over, I can confirm receipt of the email. I h…" at bounding box center [788, 302] width 788 height 26
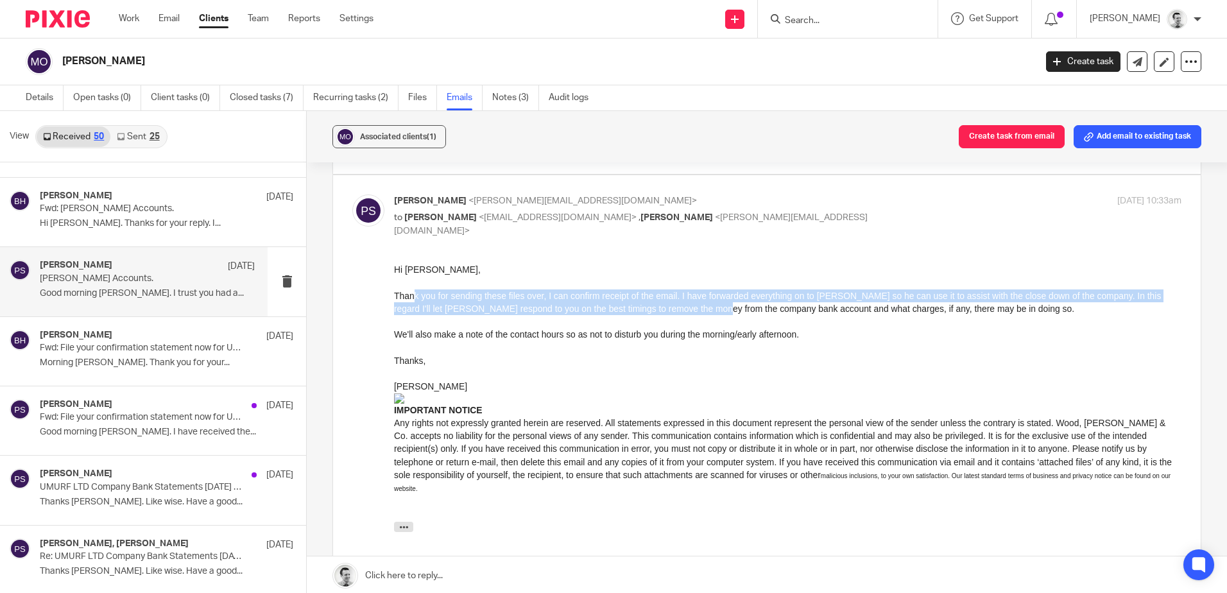
drag, startPoint x: 411, startPoint y: 293, endPoint x: 707, endPoint y: 304, distance: 295.4
click at [707, 304] on div "Thank you for sending these files over, I can confirm receipt of the email. I h…" at bounding box center [788, 302] width 788 height 26
drag, startPoint x: 707, startPoint y: 304, endPoint x: 695, endPoint y: 304, distance: 11.6
click at [707, 304] on div "Thank you for sending these files over, I can confirm receipt of the email. I h…" at bounding box center [788, 302] width 788 height 26
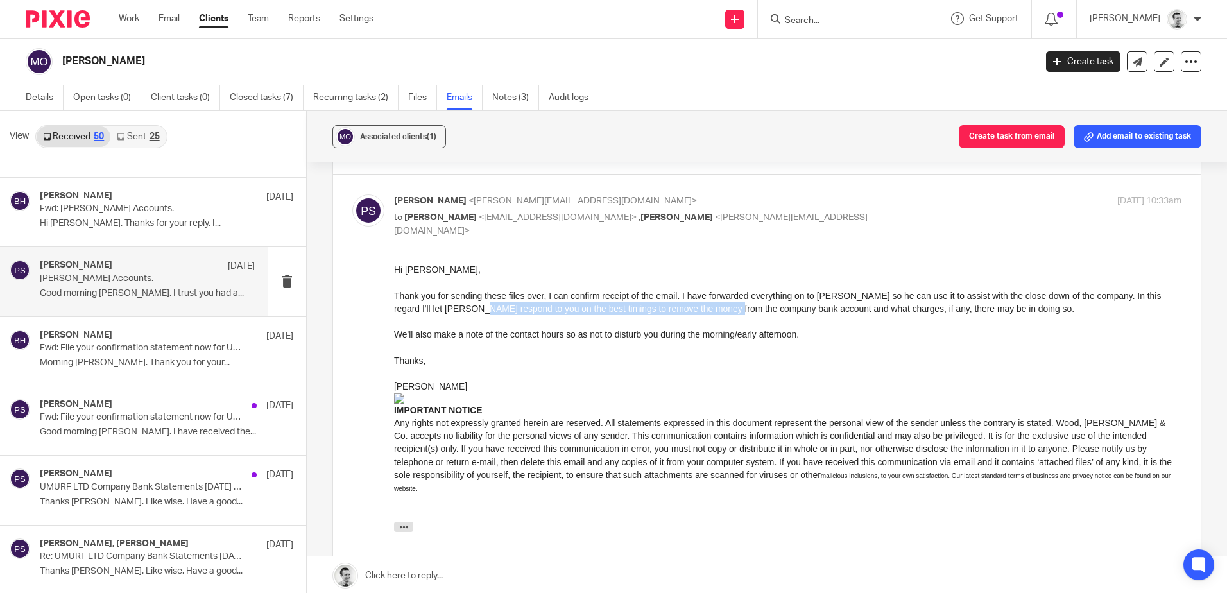
drag, startPoint x: 470, startPoint y: 304, endPoint x: 720, endPoint y: 306, distance: 250.3
click at [720, 306] on div "Thank you for sending these files over, I can confirm receipt of the email. I h…" at bounding box center [788, 302] width 788 height 26
click at [719, 304] on div "Thank you for sending these files over, I can confirm receipt of the email. I h…" at bounding box center [788, 302] width 788 height 26
drag, startPoint x: 694, startPoint y: 297, endPoint x: 804, endPoint y: 298, distance: 110.4
click at [804, 298] on div "Thank you for sending these files over, I can confirm receipt of the email. I h…" at bounding box center [788, 302] width 788 height 26
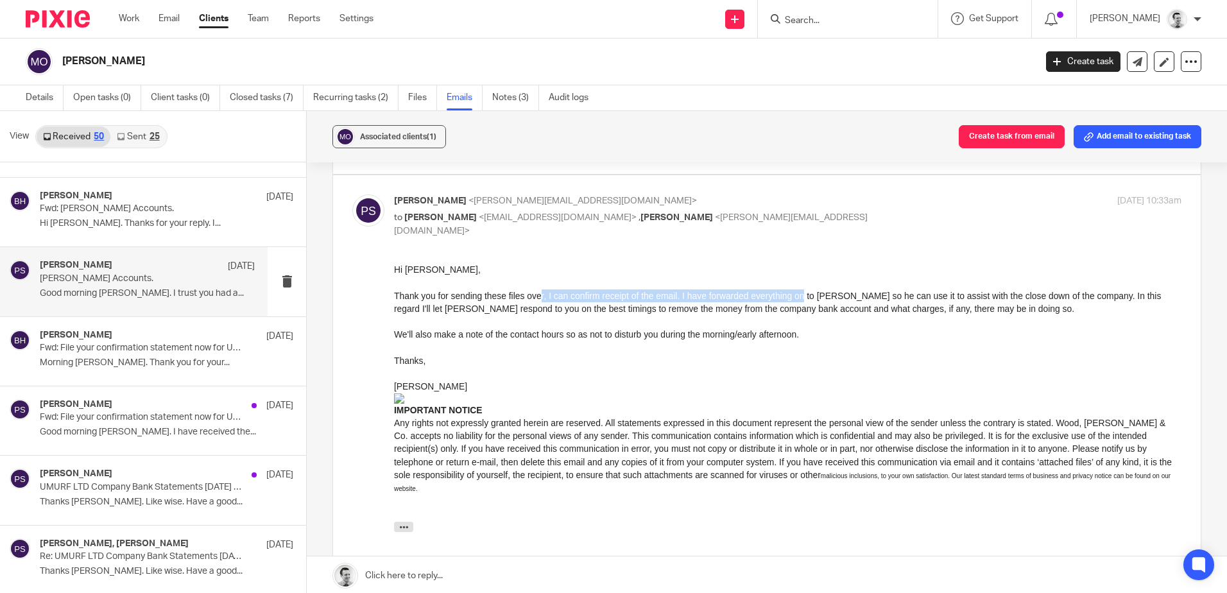
click at [800, 297] on div "Thank you for sending these files over, I can confirm receipt of the email. I h…" at bounding box center [788, 302] width 788 height 26
drag, startPoint x: 630, startPoint y: 294, endPoint x: 849, endPoint y: 297, distance: 218.9
click at [849, 297] on div "Thank you for sending these files over, I can confirm receipt of the email. I h…" at bounding box center [788, 302] width 788 height 26
click at [849, 295] on div "Thank you for sending these files over, I can confirm receipt of the email. I h…" at bounding box center [788, 302] width 788 height 26
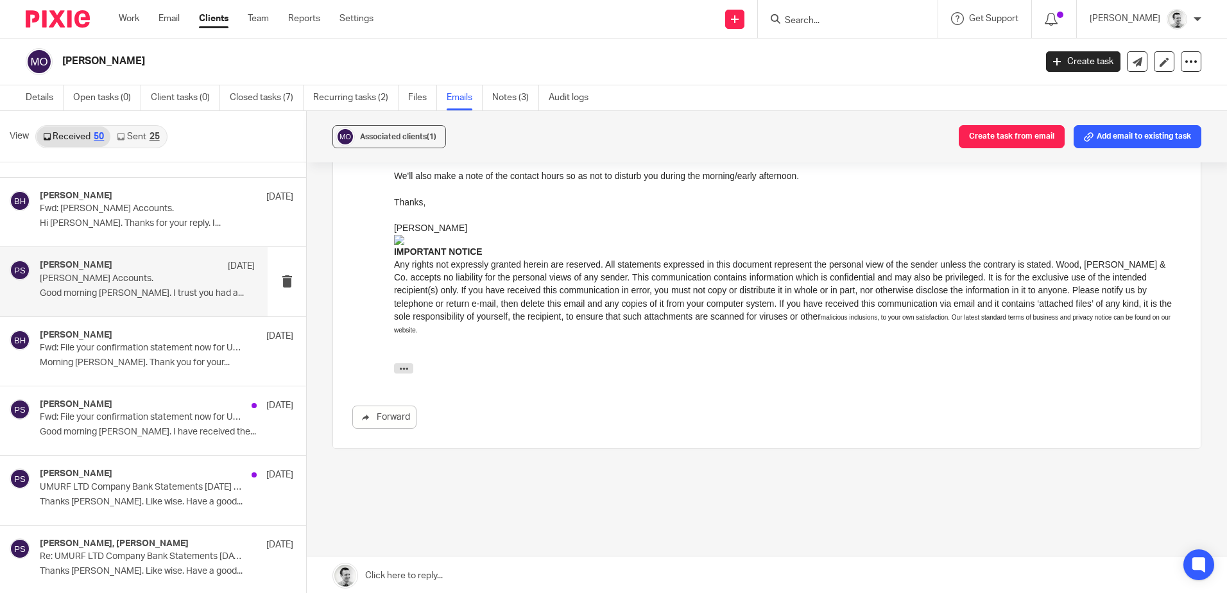
scroll to position [1270, 0]
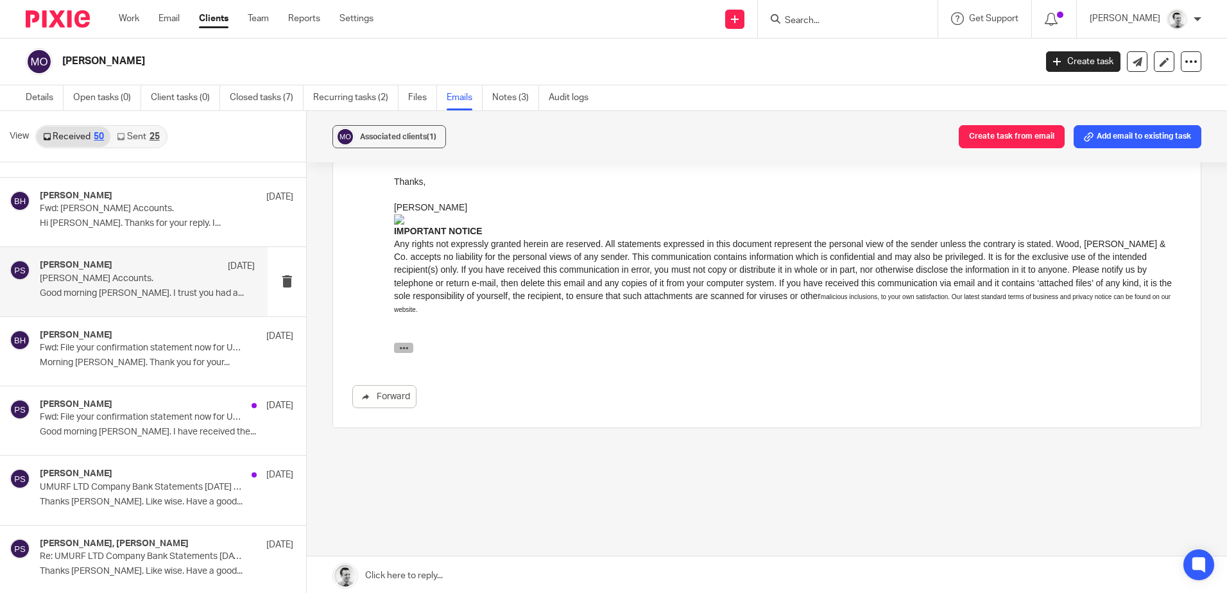
click at [404, 348] on icon "button" at bounding box center [404, 348] width 10 height 10
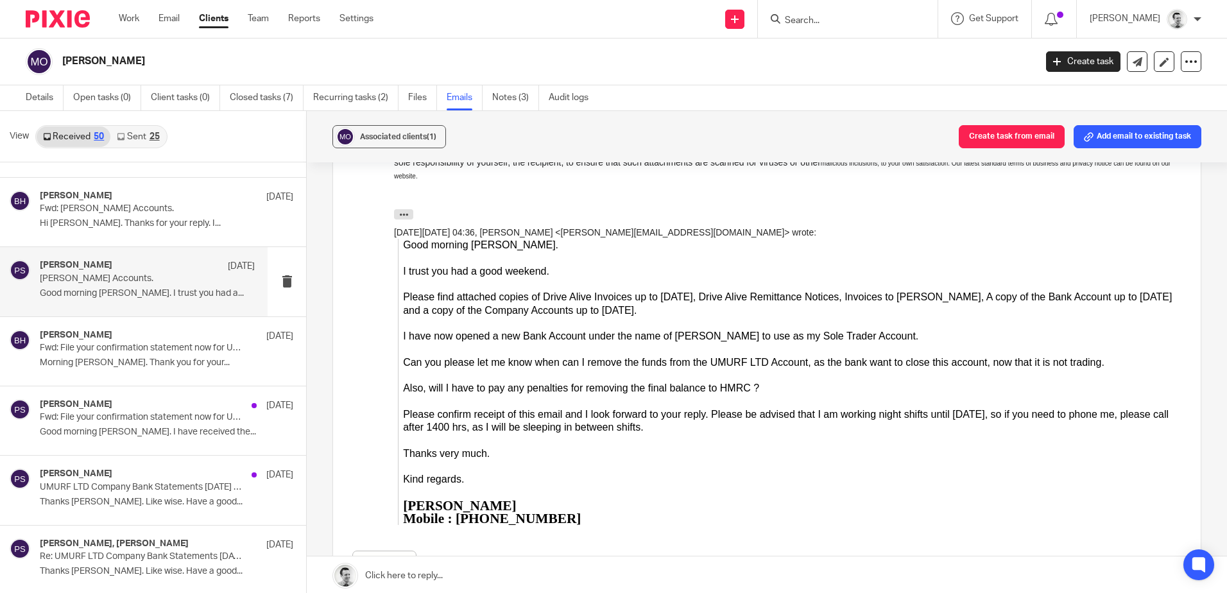
scroll to position [1399, 0]
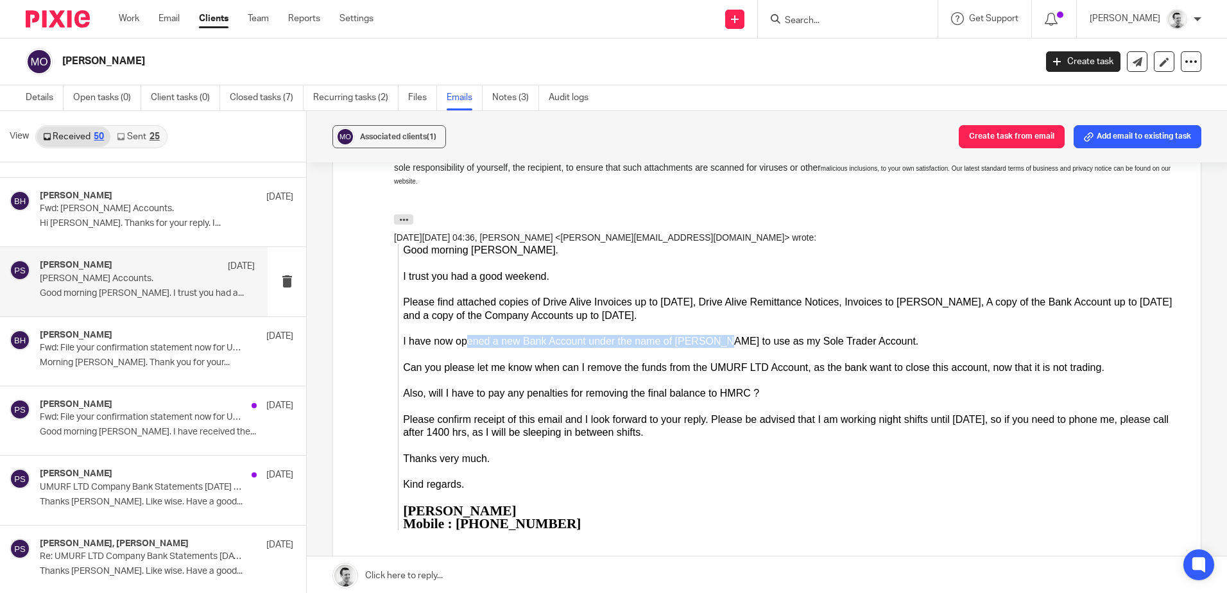
drag, startPoint x: 520, startPoint y: 341, endPoint x: 714, endPoint y: 341, distance: 194.5
click at [714, 341] on div "I have now opened a new Bank Account under the name of Martin Orrell to use as …" at bounding box center [792, 342] width 779 height 13
drag, startPoint x: 714, startPoint y: 341, endPoint x: 728, endPoint y: 338, distance: 14.5
click at [714, 341] on div "I have now opened a new Bank Account under the name of Martin Orrell to use as …" at bounding box center [792, 342] width 779 height 13
click at [469, 370] on div "Can you please let me know when can I remove the funds from the UMURF LTD Accou…" at bounding box center [792, 368] width 779 height 13
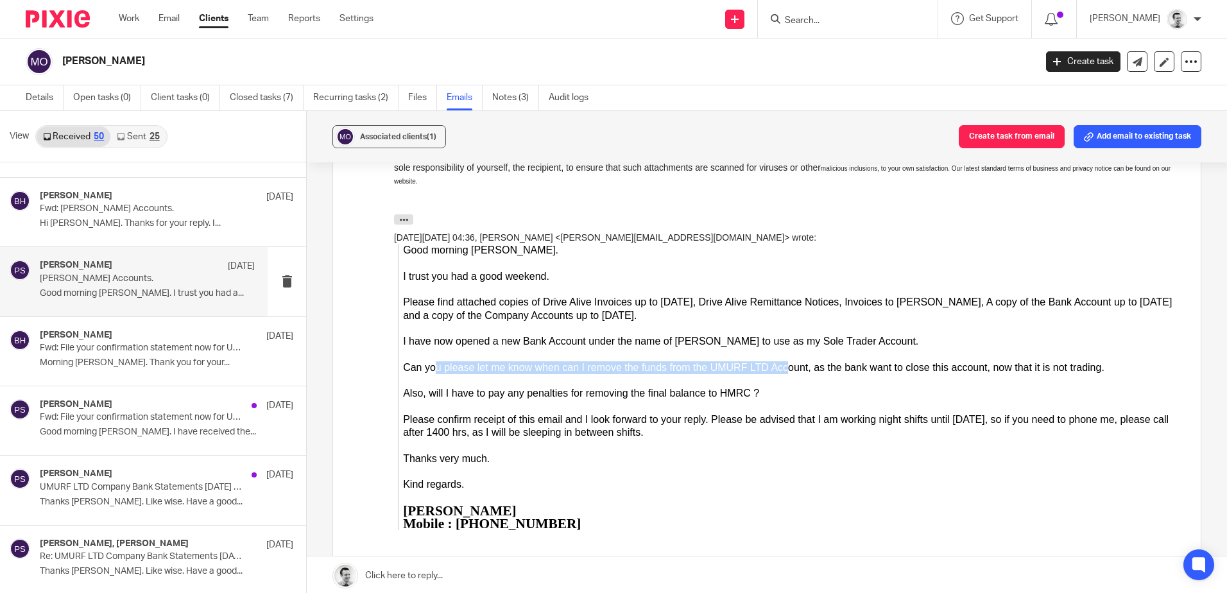
drag, startPoint x: 463, startPoint y: 366, endPoint x: 783, endPoint y: 369, distance: 320.3
click at [783, 369] on div "Can you please let me know when can I remove the funds from the UMURF LTD Accou…" at bounding box center [792, 368] width 779 height 13
drag, startPoint x: 650, startPoint y: 361, endPoint x: 721, endPoint y: 362, distance: 71.9
click at [721, 362] on div "Good morning Peter. I trust you had a good weekend. Please find attached copies…" at bounding box center [792, 388] width 779 height 286
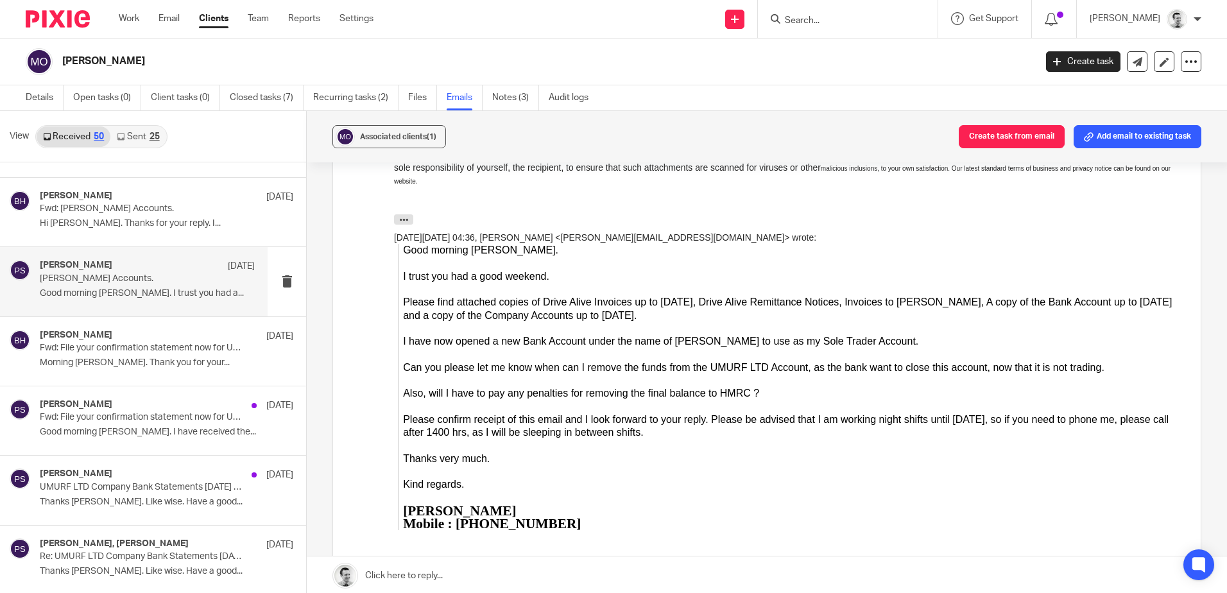
drag, startPoint x: 721, startPoint y: 362, endPoint x: 609, endPoint y: 403, distance: 119.6
click at [610, 404] on div at bounding box center [792, 407] width 779 height 13
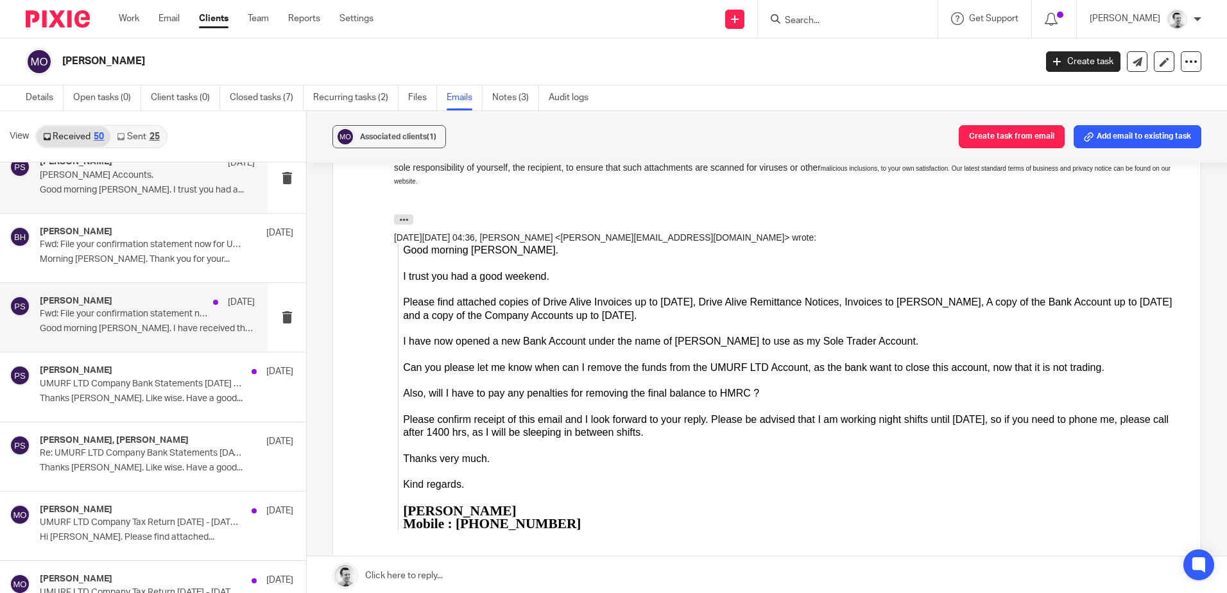
scroll to position [1435, 0]
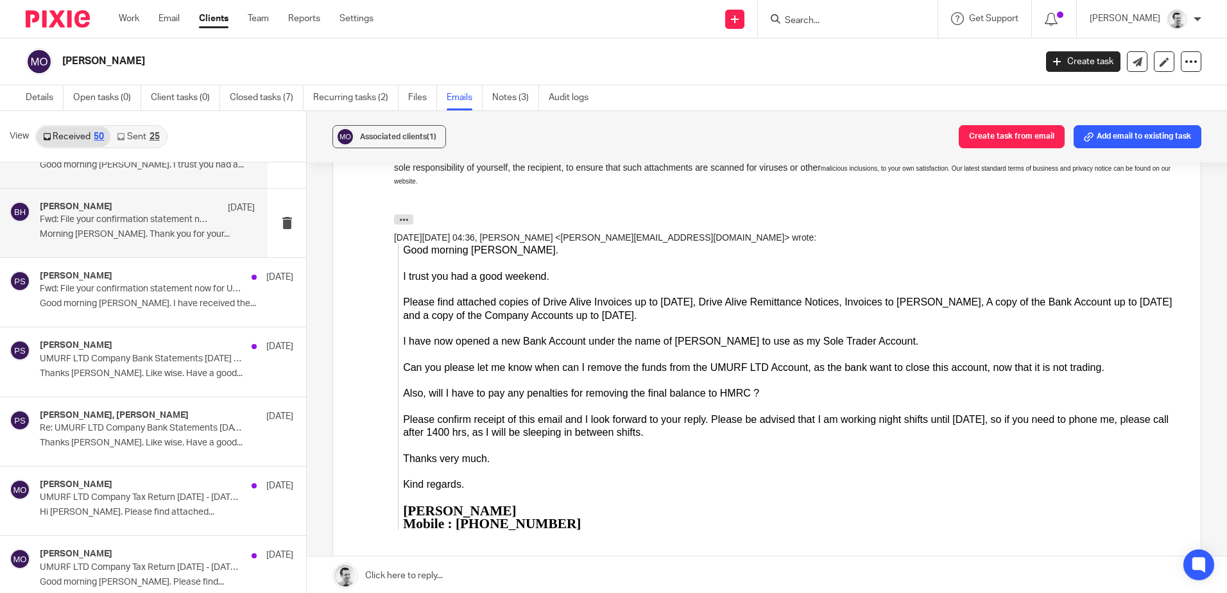
click at [108, 234] on p "Morning Brendan. Thank you for your..." at bounding box center [147, 234] width 215 height 11
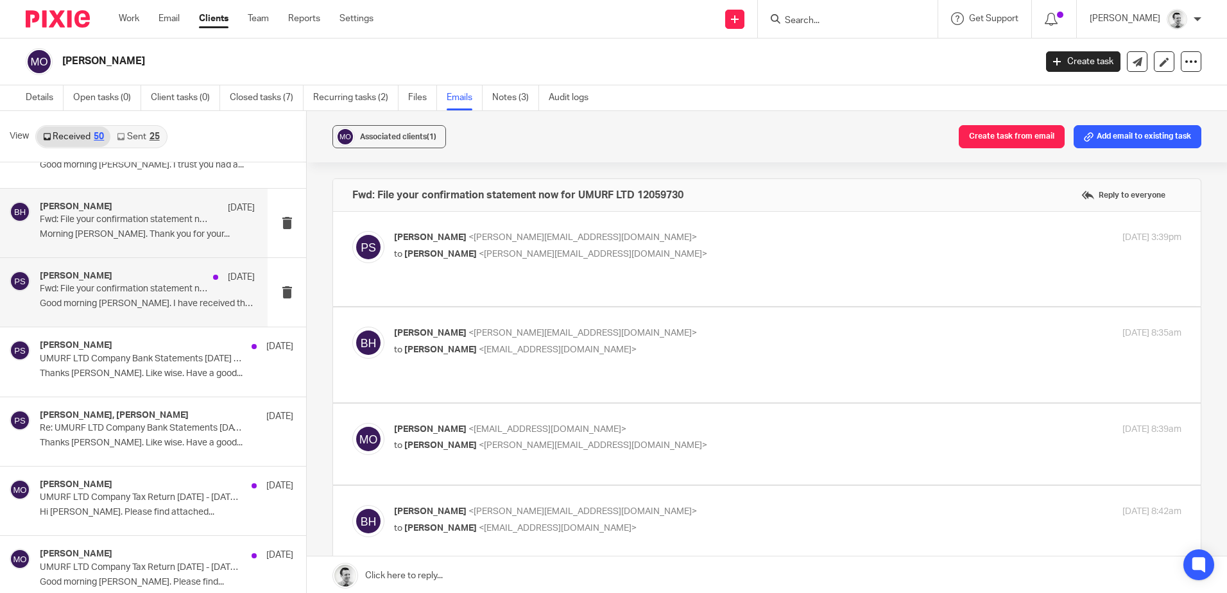
scroll to position [0, 0]
click at [123, 300] on p "Good morning Pete. I have received the..." at bounding box center [147, 303] width 215 height 11
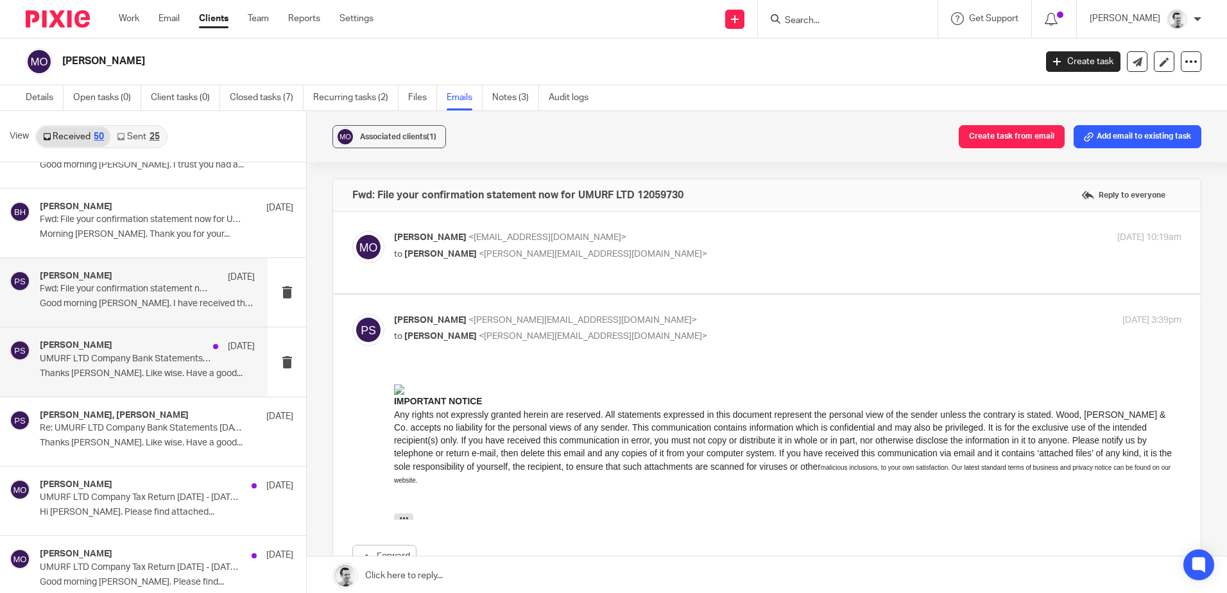
click at [135, 352] on div "Peter Sommerville 10 Jun 2024" at bounding box center [147, 346] width 215 height 13
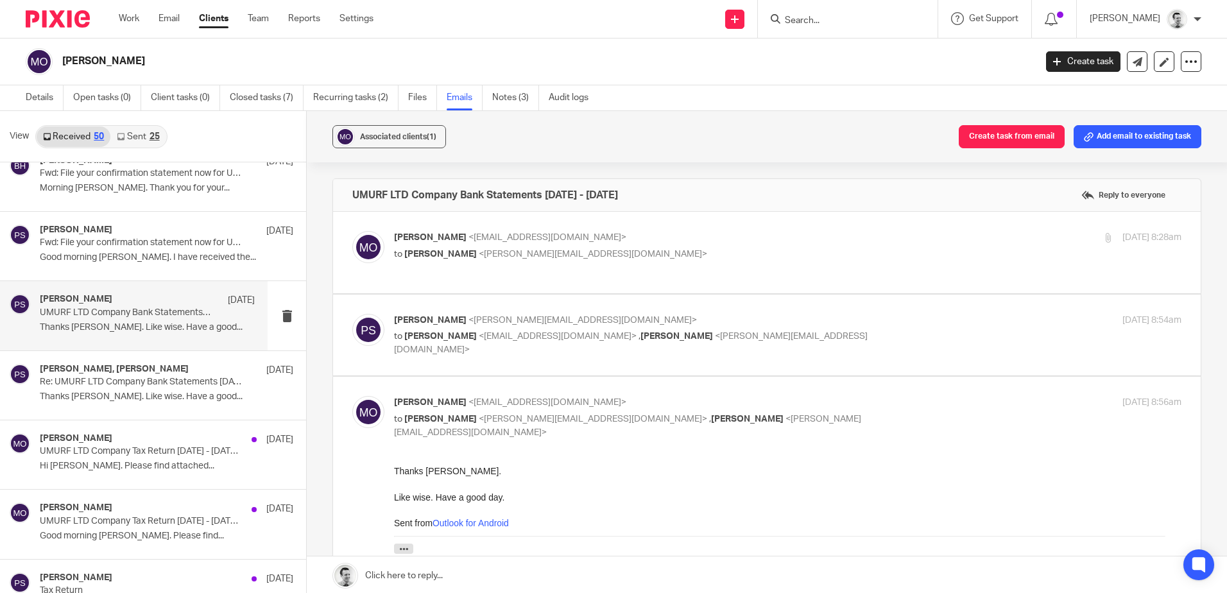
scroll to position [1563, 0]
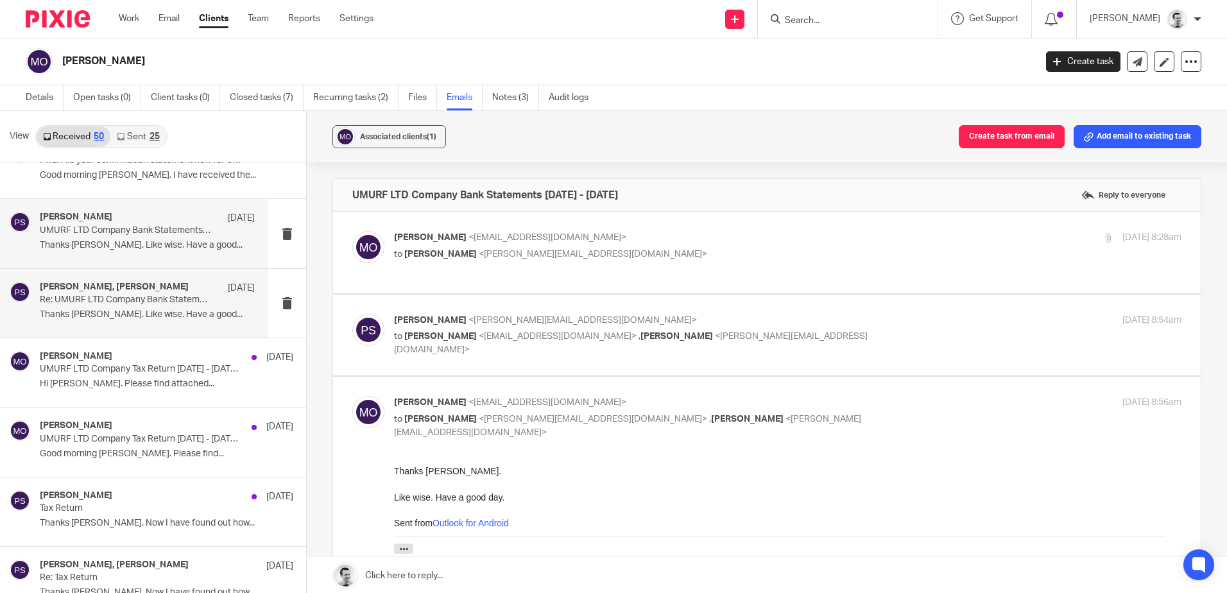
click at [112, 321] on div "Martin Orrell, Peter Sommerville 10 Jun 2024 Re: UMURF LTD Company Bank Stateme…" at bounding box center [147, 303] width 215 height 43
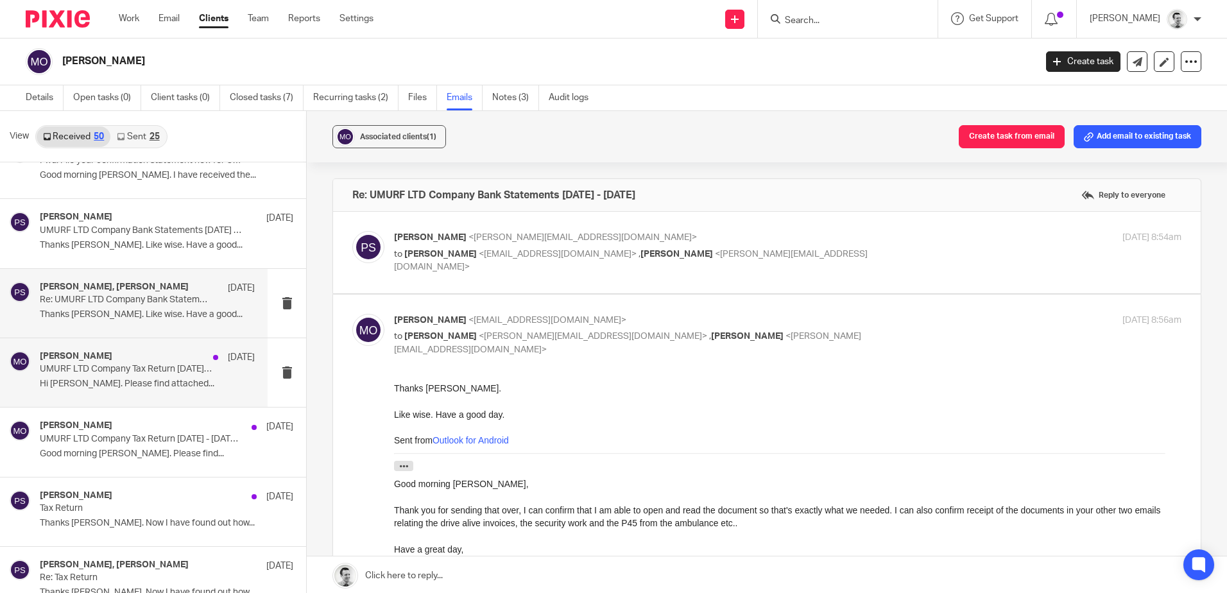
scroll to position [0, 0]
click at [117, 375] on p "UMURF LTD Company Tax Return 2023 - 2024 Part 2" at bounding box center [126, 369] width 172 height 11
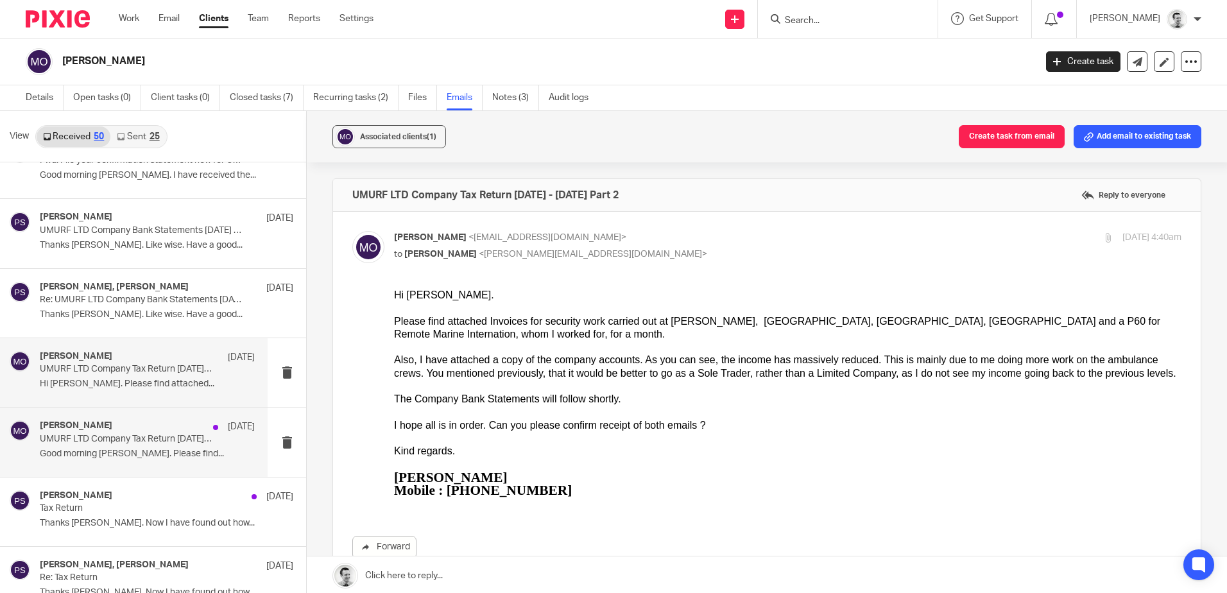
click at [144, 454] on p "Good morning Peter. Please find..." at bounding box center [147, 454] width 215 height 11
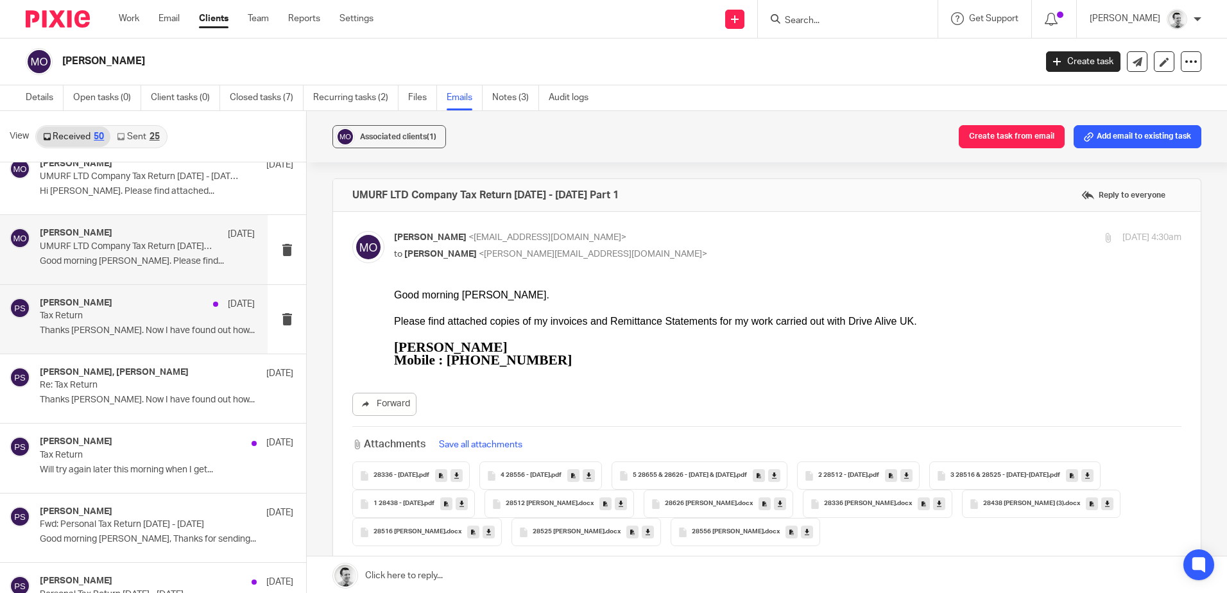
click at [98, 329] on p "Thanks Peter. Now I have found out how..." at bounding box center [147, 330] width 215 height 11
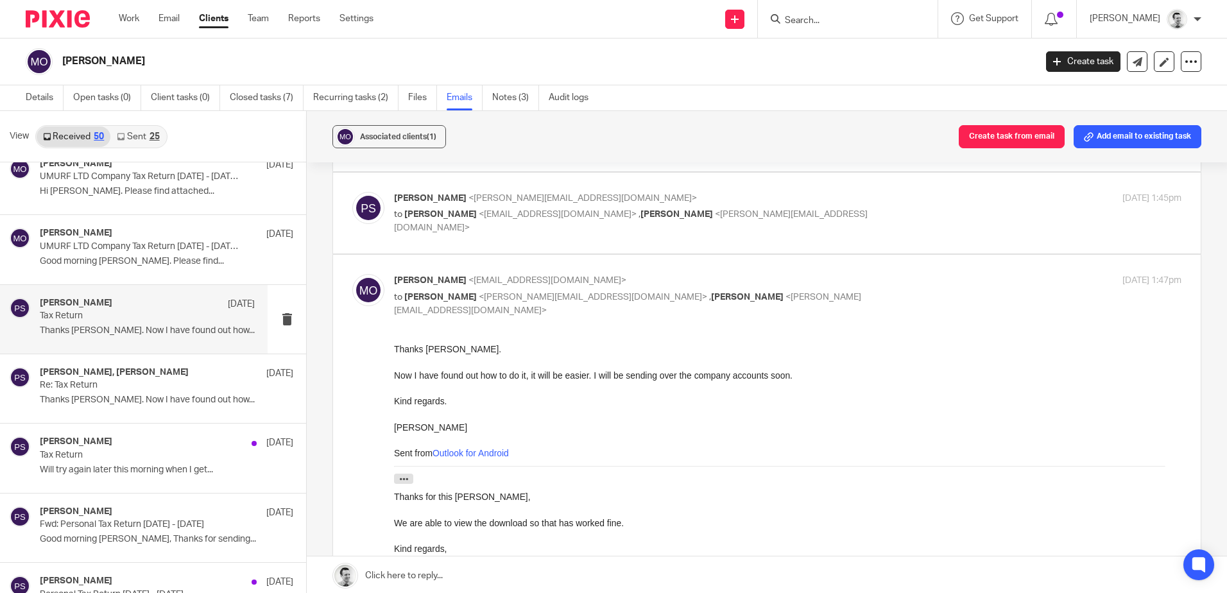
scroll to position [128, 0]
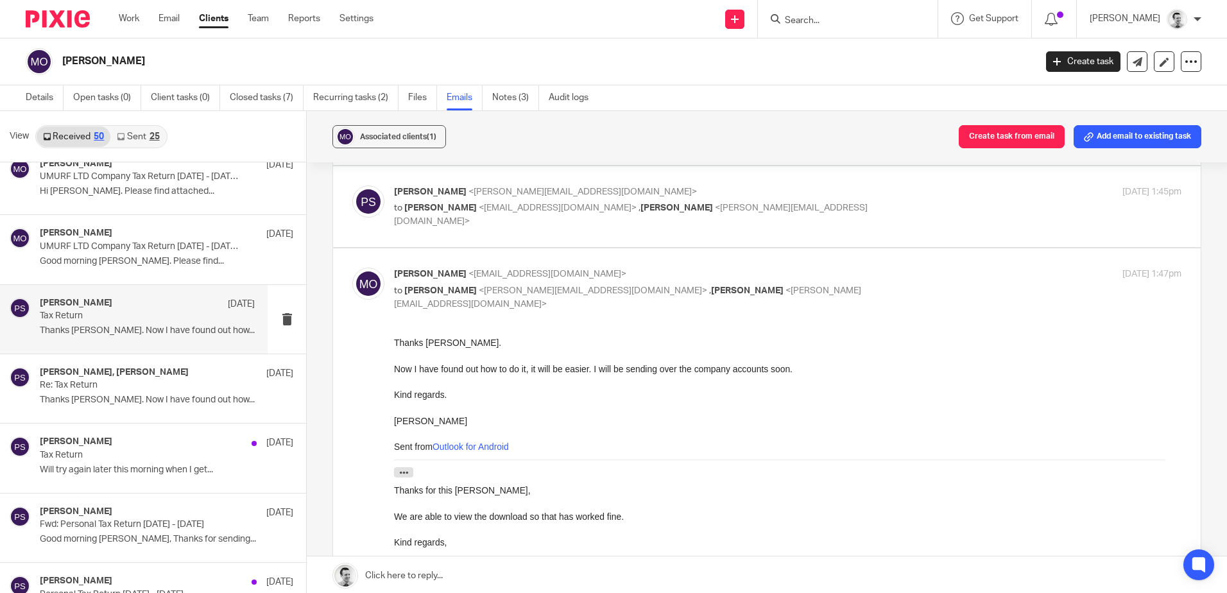
click at [829, 219] on div "Peter Sommerville <p.sommerville@woodhicks.co.uk> to Martin Orrell <martinorrel…" at bounding box center [766, 206] width 829 height 43
click at [834, 206] on p "to Martin Orrell <martinorrell@hotmail.com> , Brendan Hodgson <b.hodgson@woodhi…" at bounding box center [656, 215] width 525 height 26
checkbox input "true"
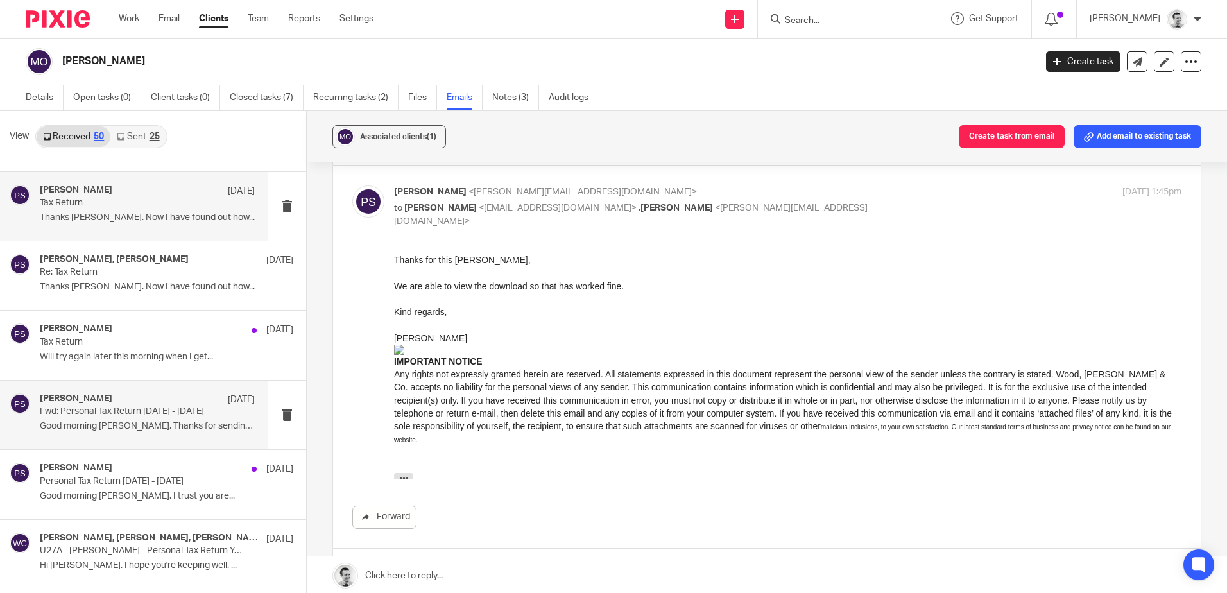
scroll to position [1884, 0]
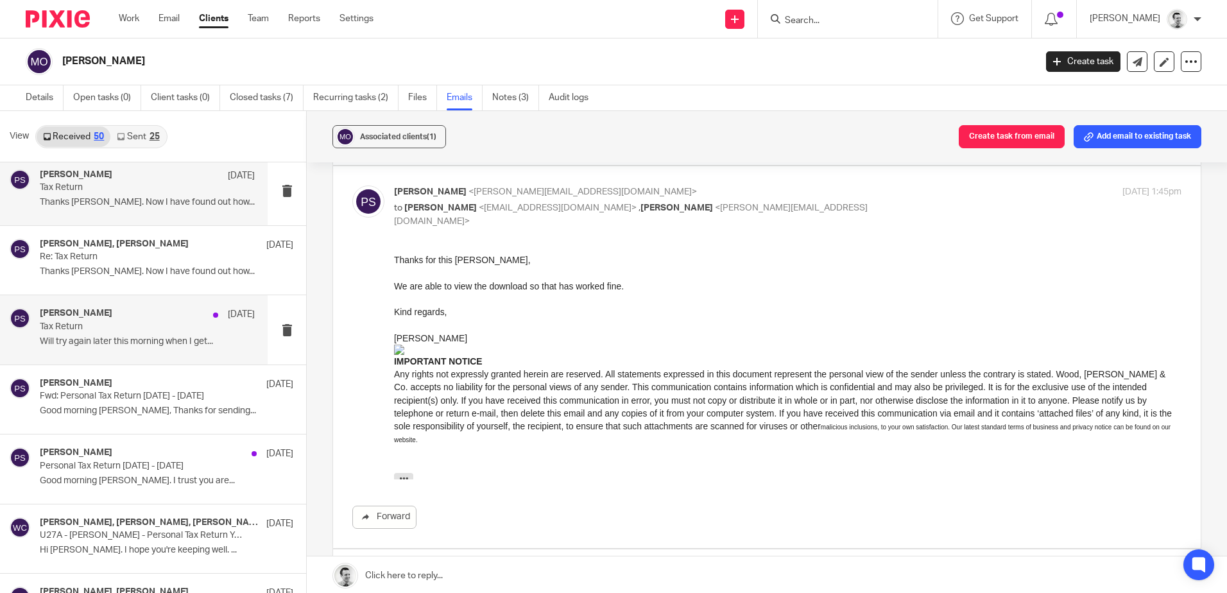
click at [115, 328] on p "Tax Return" at bounding box center [126, 327] width 172 height 11
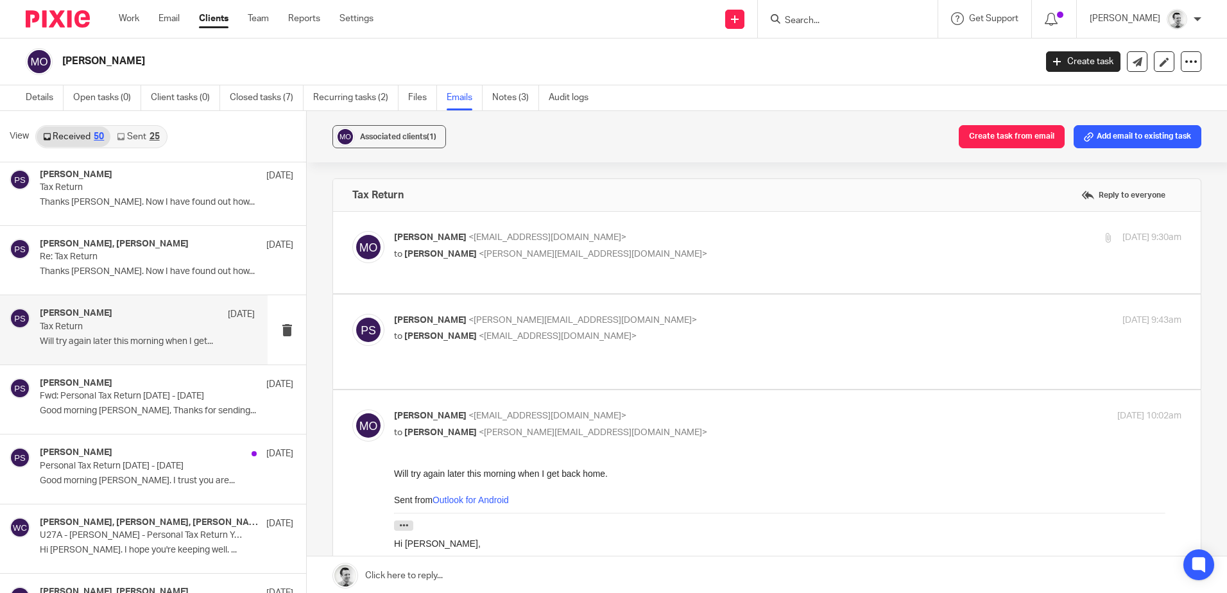
scroll to position [0, 0]
click at [687, 251] on p "to Peter Sommerville <p.sommerville@woodhicks.co.uk>" at bounding box center [656, 254] width 525 height 13
checkbox input "true"
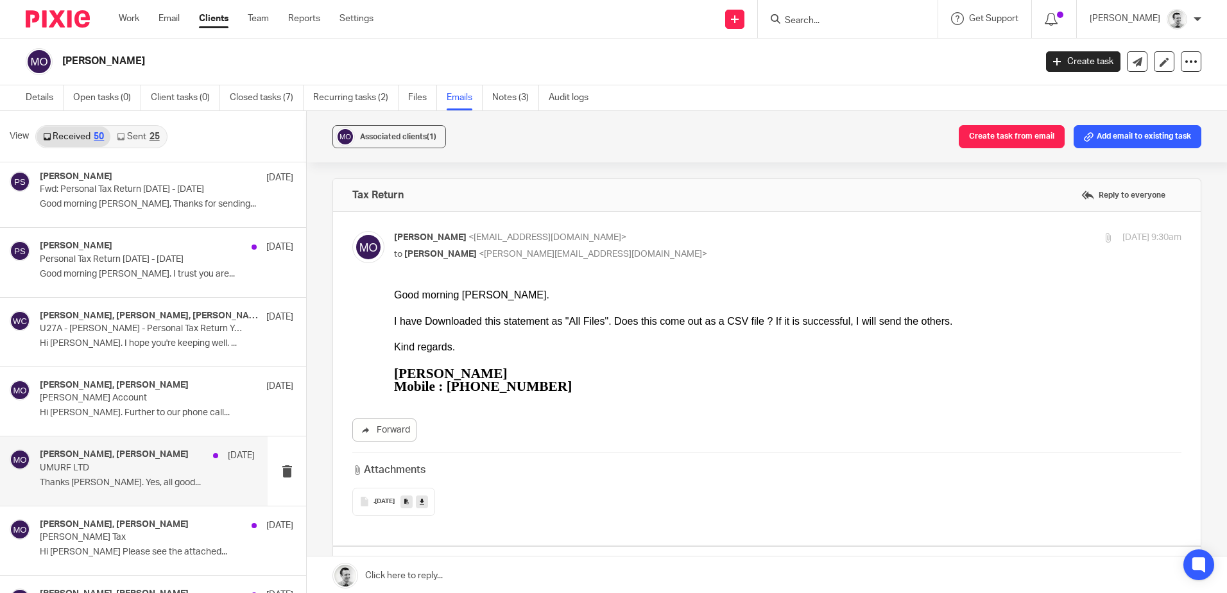
scroll to position [2141, 0]
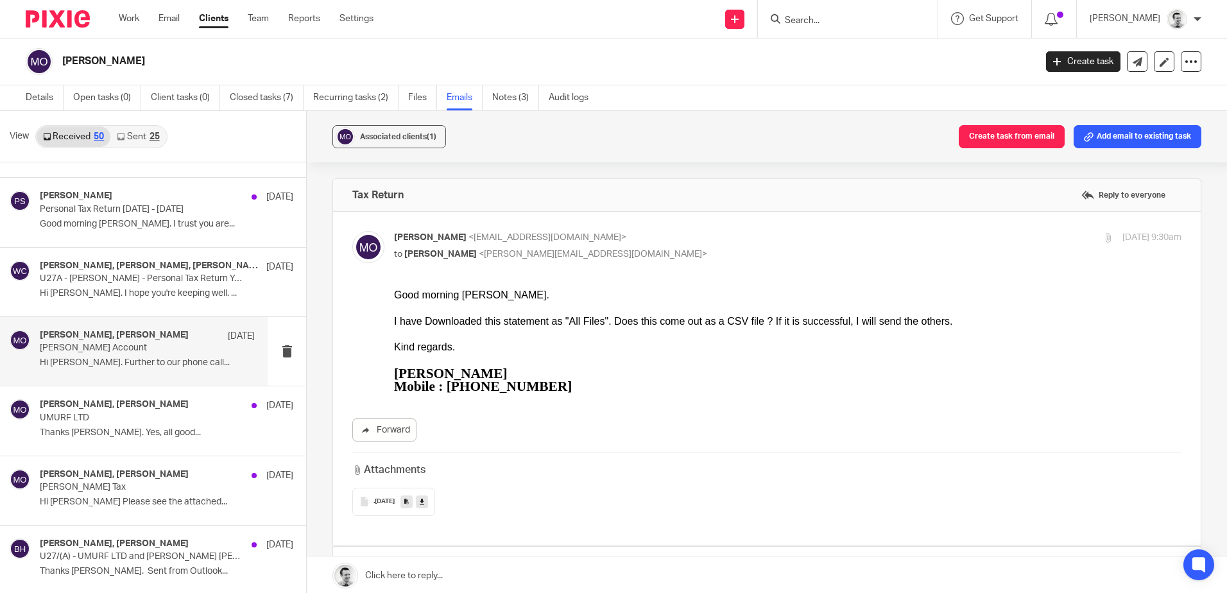
click at [145, 350] on p "Orrell Account" at bounding box center [126, 348] width 172 height 11
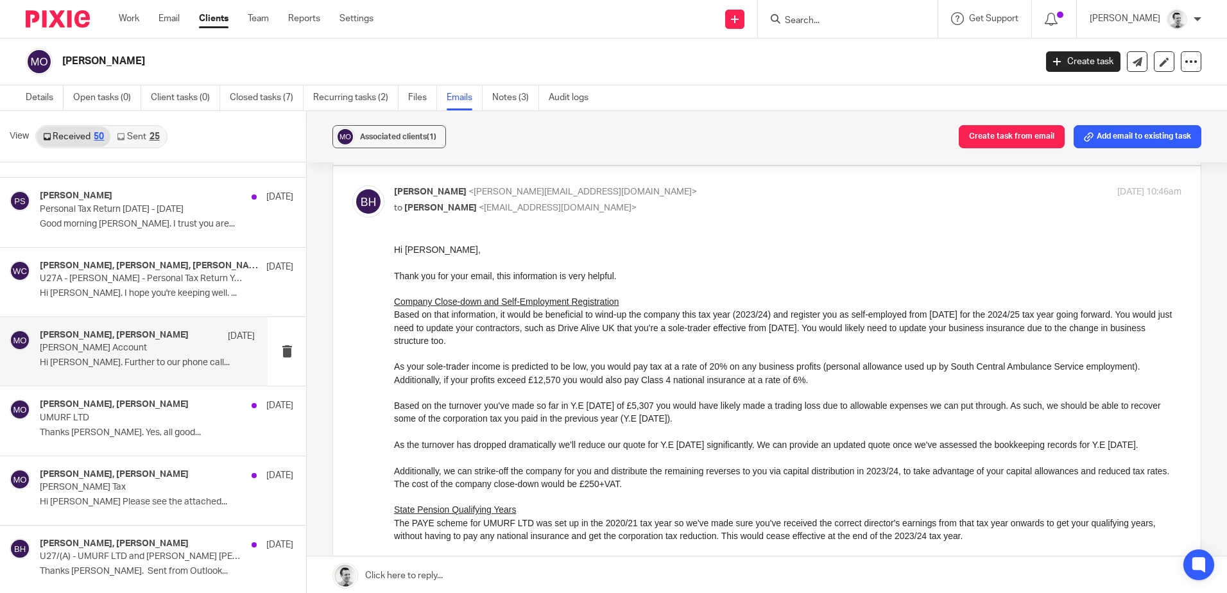
scroll to position [257, 0]
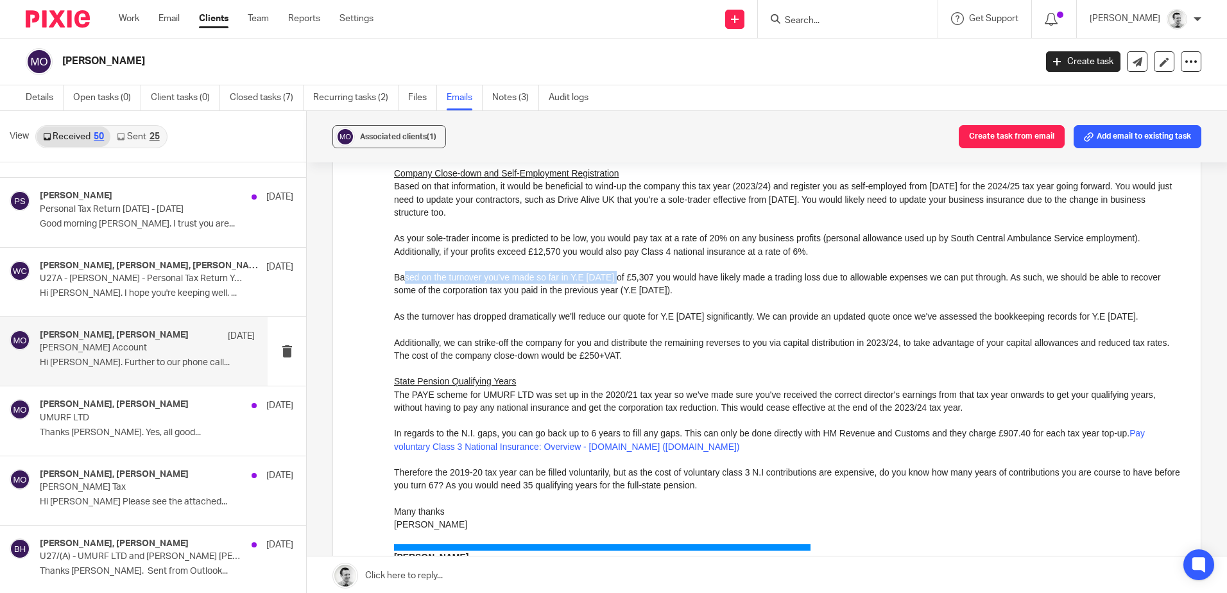
drag, startPoint x: 404, startPoint y: 274, endPoint x: 614, endPoint y: 280, distance: 210.6
click at [614, 280] on div "Based on the turnover you've made so far in Y.E 31 March 2024 of £5,307 you wou…" at bounding box center [788, 283] width 788 height 26
drag, startPoint x: 501, startPoint y: 278, endPoint x: 790, endPoint y: 278, distance: 288.8
click at [790, 278] on div "Based on the turnover you've made so far in Y.E 31 March 2024 of £5,307 you wou…" at bounding box center [788, 283] width 788 height 26
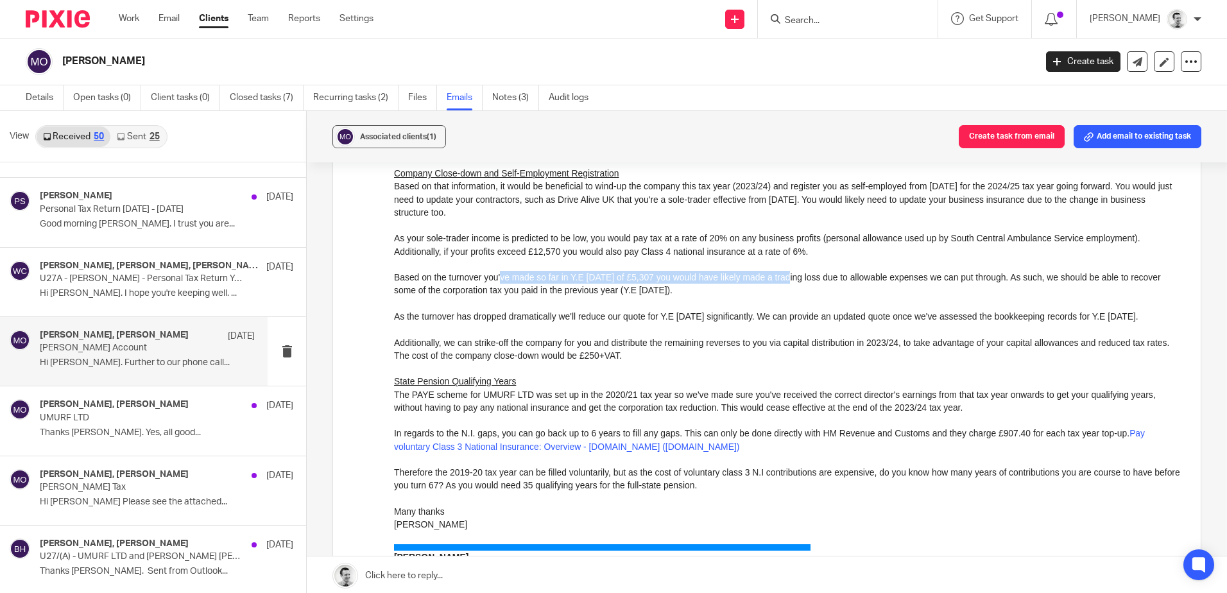
click at [790, 278] on div "Based on the turnover you've made so far in Y.E 31 March 2024 of £5,307 you wou…" at bounding box center [788, 283] width 788 height 26
drag, startPoint x: 816, startPoint y: 277, endPoint x: 943, endPoint y: 279, distance: 126.5
click at [943, 279] on div "Based on the turnover you've made so far in Y.E 31 March 2024 of £5,307 you wou…" at bounding box center [788, 283] width 788 height 26
drag, startPoint x: 798, startPoint y: 276, endPoint x: 1023, endPoint y: 282, distance: 225.4
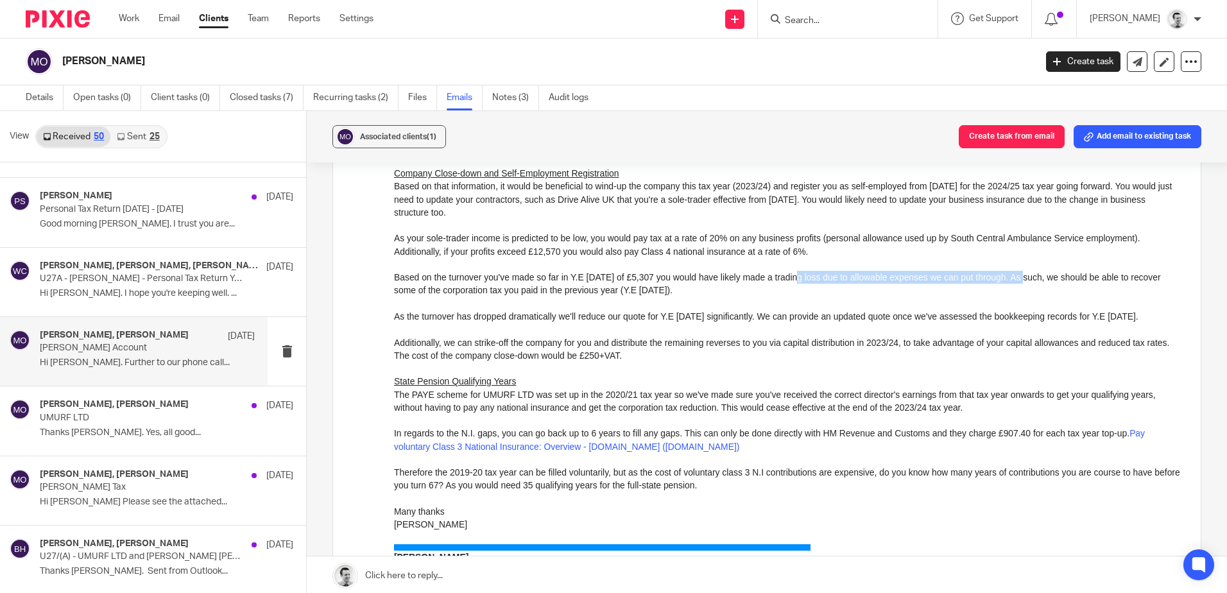
click at [1023, 282] on div "Based on the turnover you've made so far in Y.E 31 March 2024 of £5,307 you wou…" at bounding box center [788, 283] width 788 height 26
drag, startPoint x: 1046, startPoint y: 276, endPoint x: 1112, endPoint y: 279, distance: 65.5
click at [1112, 279] on div "Based on the turnover you've made so far in Y.E 31 March 2024 of £5,307 you wou…" at bounding box center [788, 283] width 788 height 26
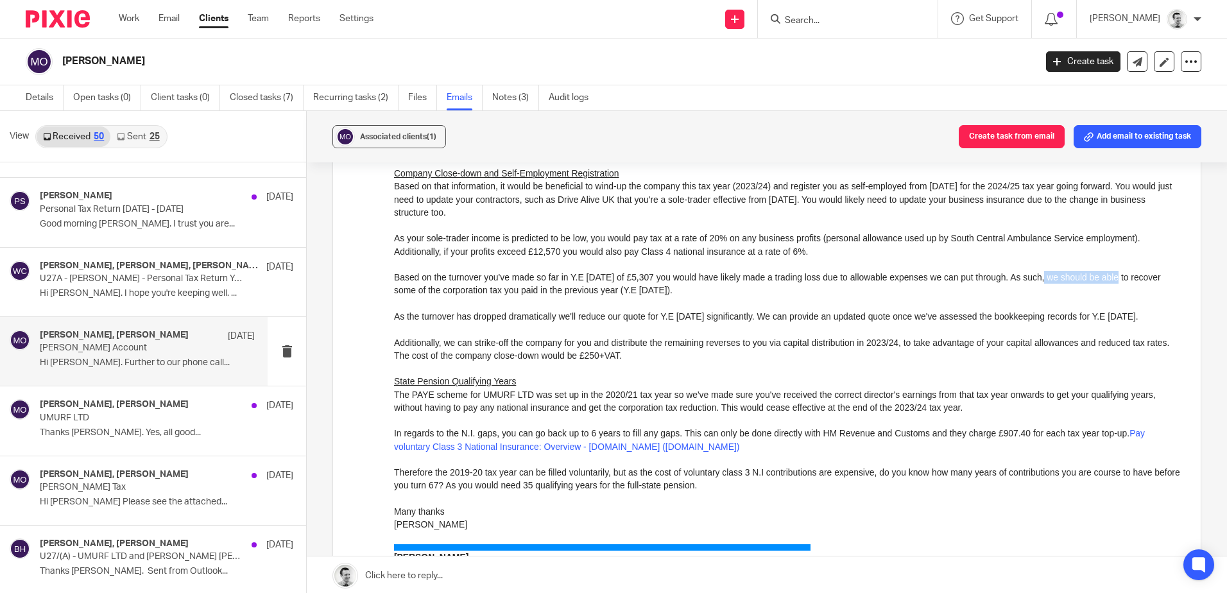
drag, startPoint x: 438, startPoint y: 286, endPoint x: 696, endPoint y: 290, distance: 258.0
click at [696, 290] on div "Based on the turnover you've made so far in Y.E 31 March 2024 of £5,307 you wou…" at bounding box center [788, 283] width 788 height 26
drag, startPoint x: 487, startPoint y: 277, endPoint x: 637, endPoint y: 279, distance: 149.6
click at [637, 279] on div "Based on the turnover you've made so far in Y.E 31 March 2024 of £5,307 you wou…" at bounding box center [788, 283] width 788 height 26
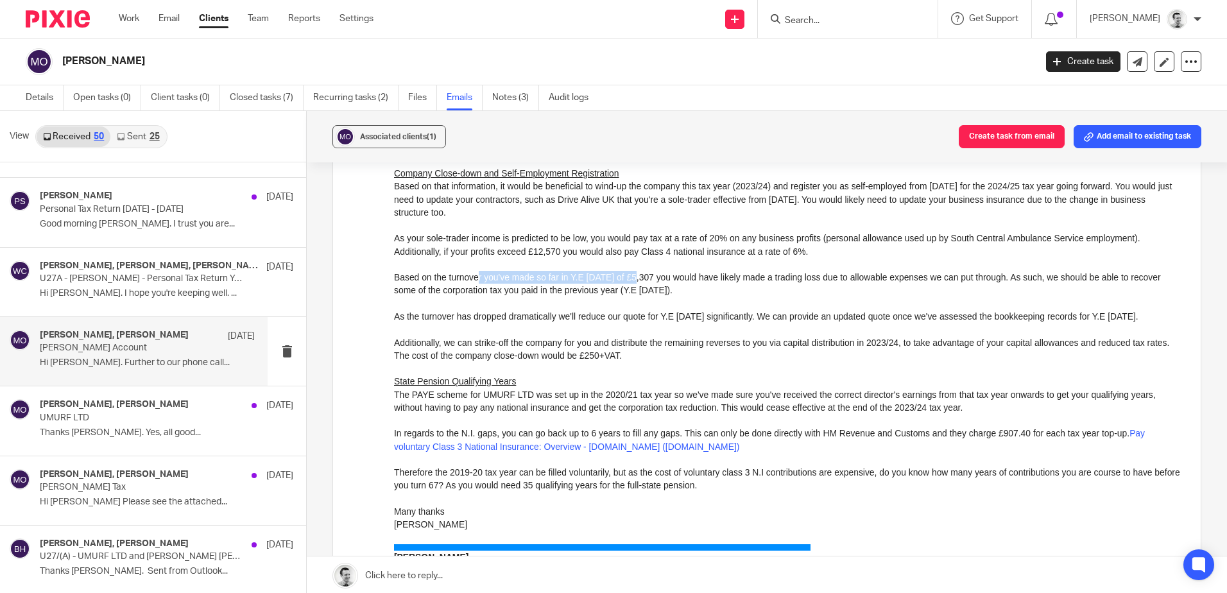
drag, startPoint x: 637, startPoint y: 279, endPoint x: 644, endPoint y: 279, distance: 7.1
click at [637, 279] on div "Based on the turnover you've made so far in Y.E 31 March 2024 of £5,307 you wou…" at bounding box center [788, 283] width 788 height 26
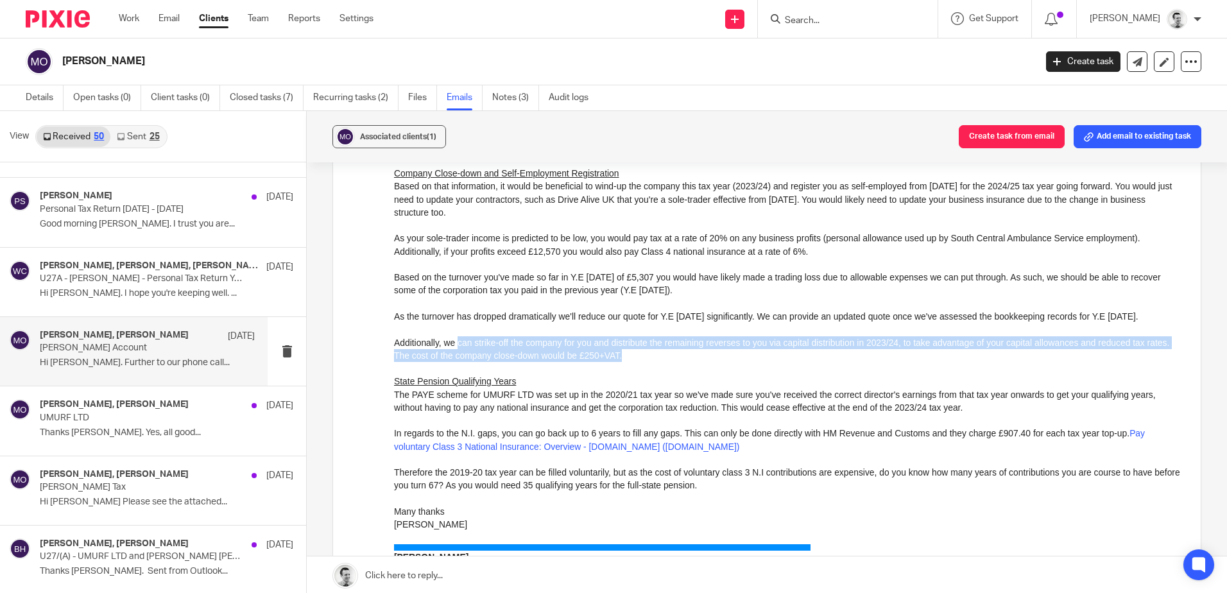
drag, startPoint x: 666, startPoint y: 361, endPoint x: 956, endPoint y: 363, distance: 290.8
click at [956, 362] on div "Additionally, we can strike-off the company for you and distribute the remainin…" at bounding box center [788, 349] width 788 height 26
drag, startPoint x: 956, startPoint y: 363, endPoint x: 946, endPoint y: 361, distance: 10.4
click at [951, 361] on div "Additionally, we can strike-off the company for you and distribute the remainin…" at bounding box center [788, 349] width 788 height 26
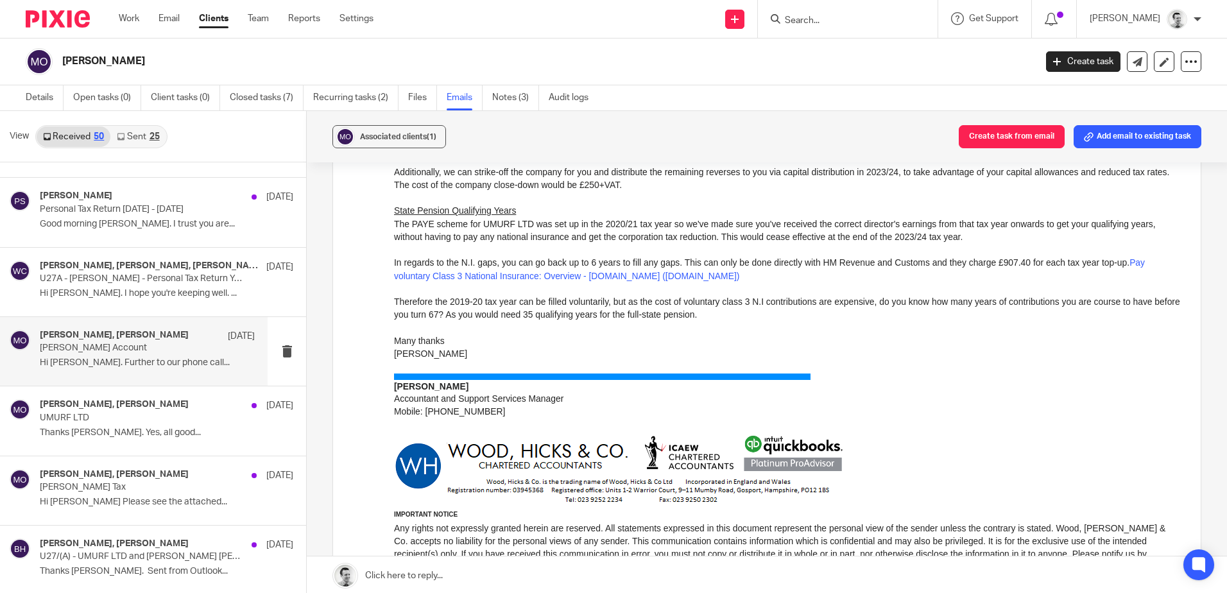
scroll to position [449, 0]
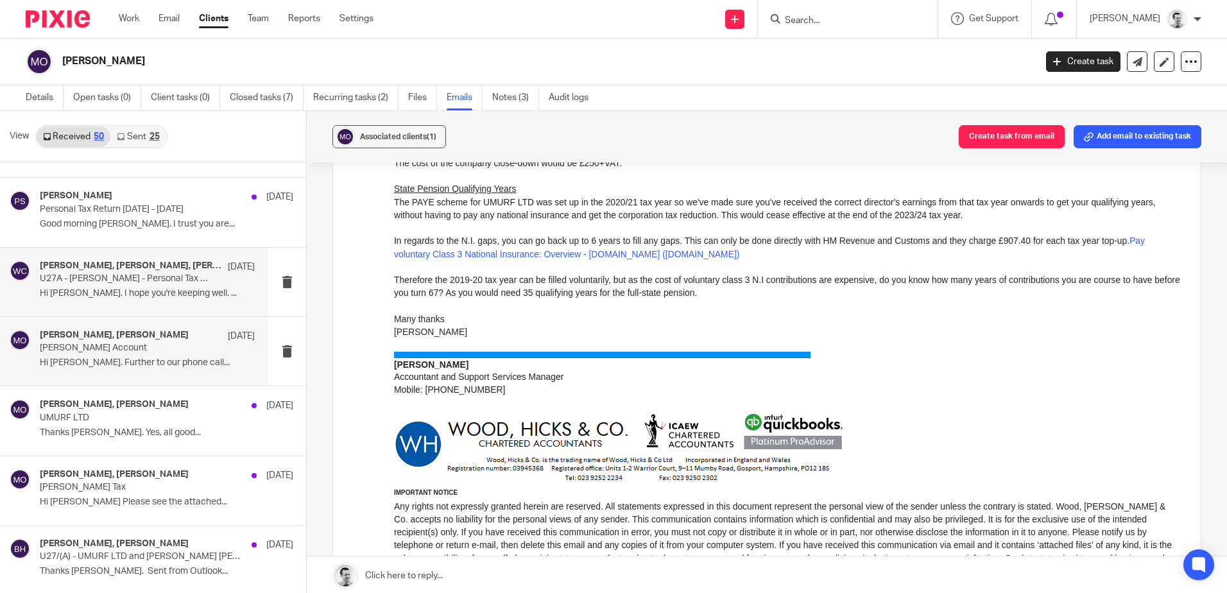
click at [104, 286] on div "Brendan Hodgson, Martin Orrell, Wood, Hicks &amp; Co. 10 May 2024 U27A - Martin…" at bounding box center [147, 282] width 215 height 43
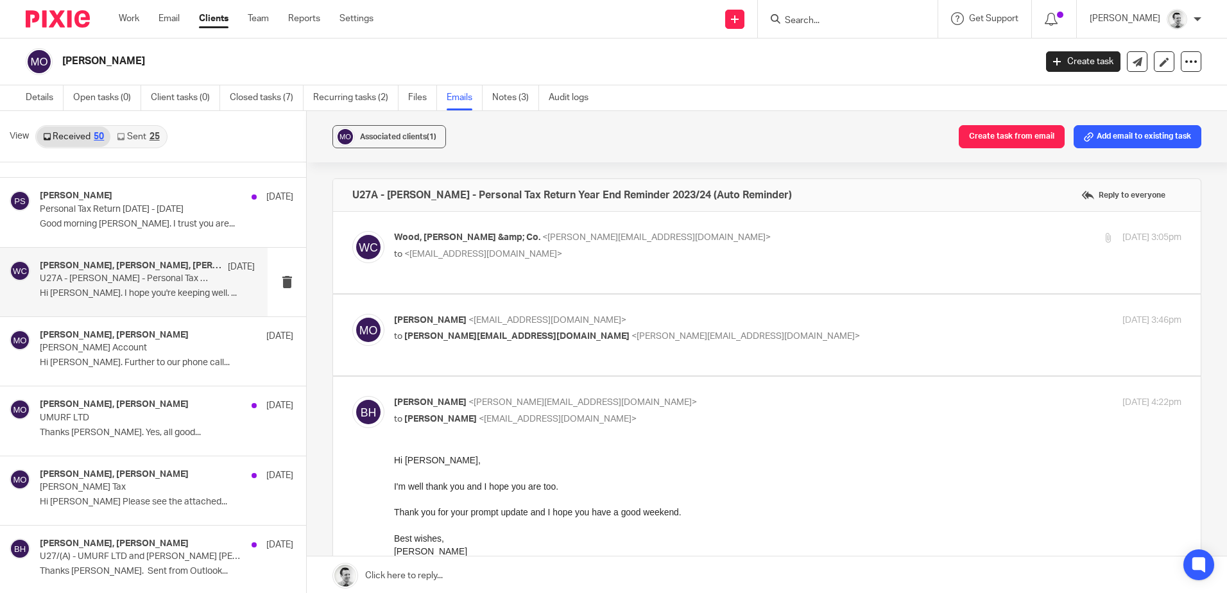
scroll to position [0, 0]
click at [693, 309] on label at bounding box center [767, 336] width 868 height 82
click at [352, 313] on input "checkbox" at bounding box center [352, 313] width 1 height 1
checkbox input "true"
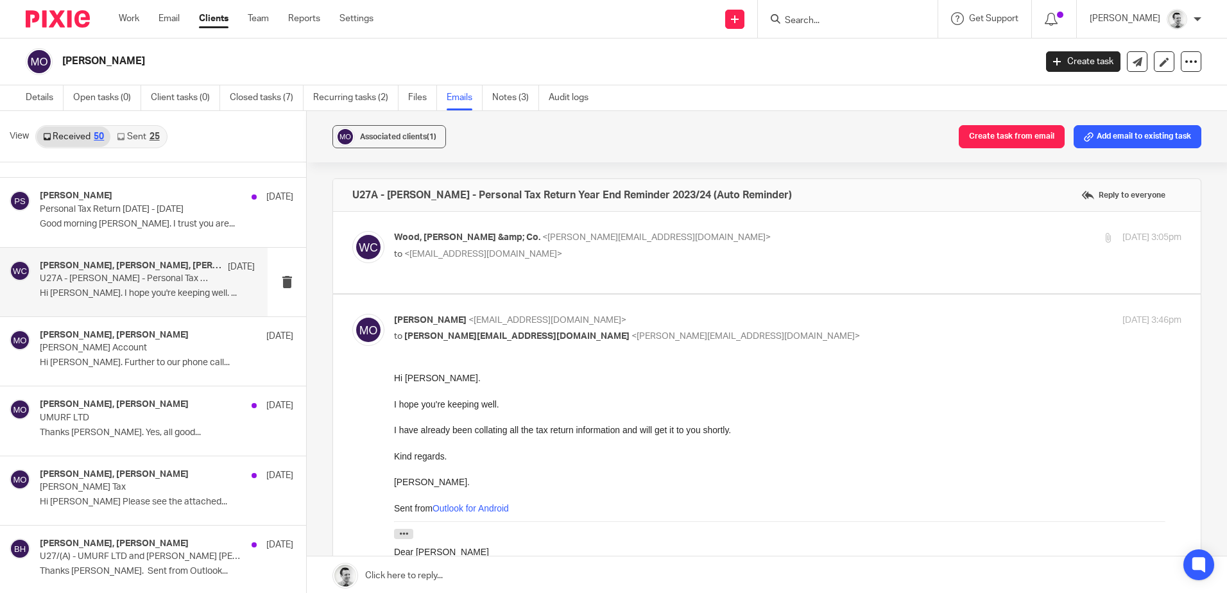
click at [695, 257] on p "to <martinorrell@hotmail.com>" at bounding box center [656, 254] width 525 height 13
checkbox input "true"
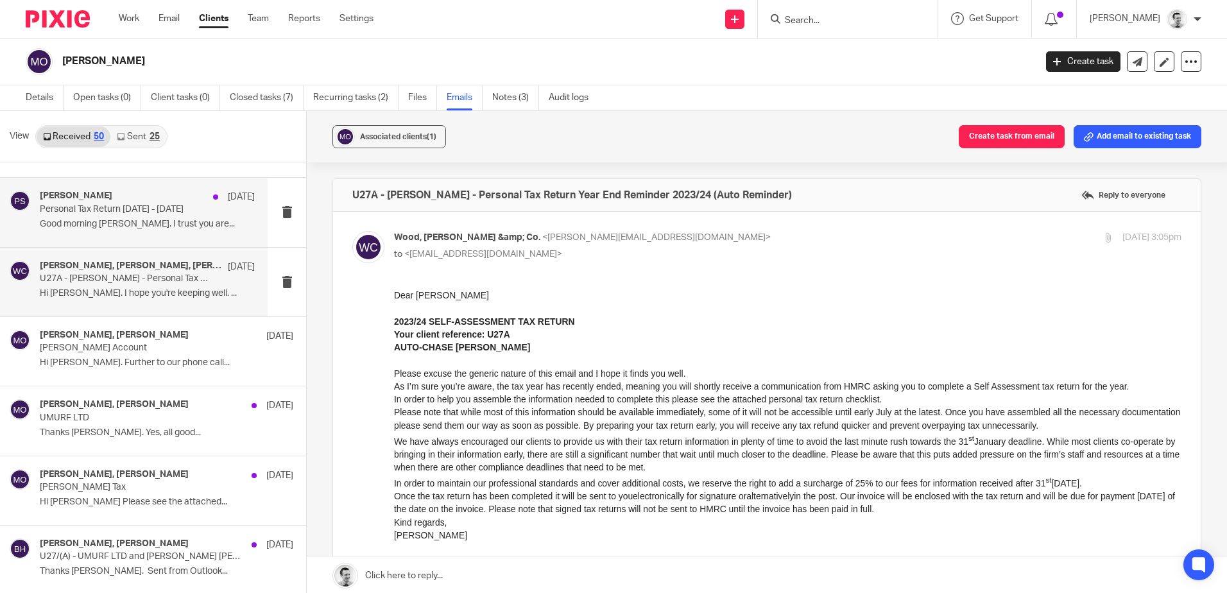
click at [140, 218] on div "Peter Sommerville 28 May 2024 Personal Tax Return 2023 - 2024 Good morning Pete…" at bounding box center [147, 212] width 215 height 43
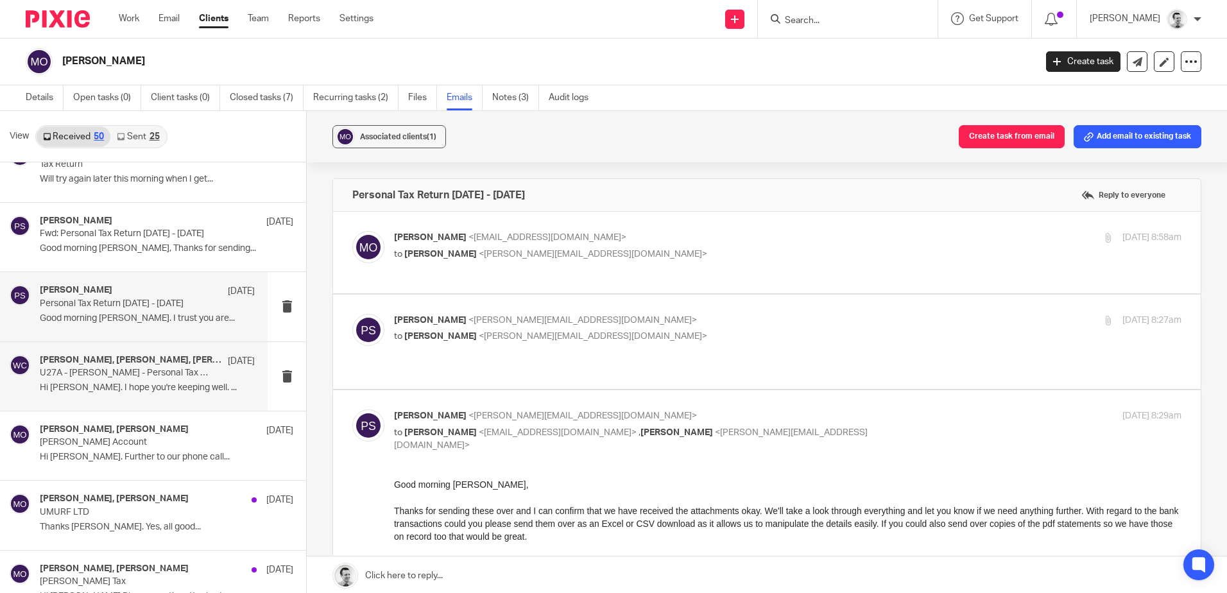
scroll to position [2012, 0]
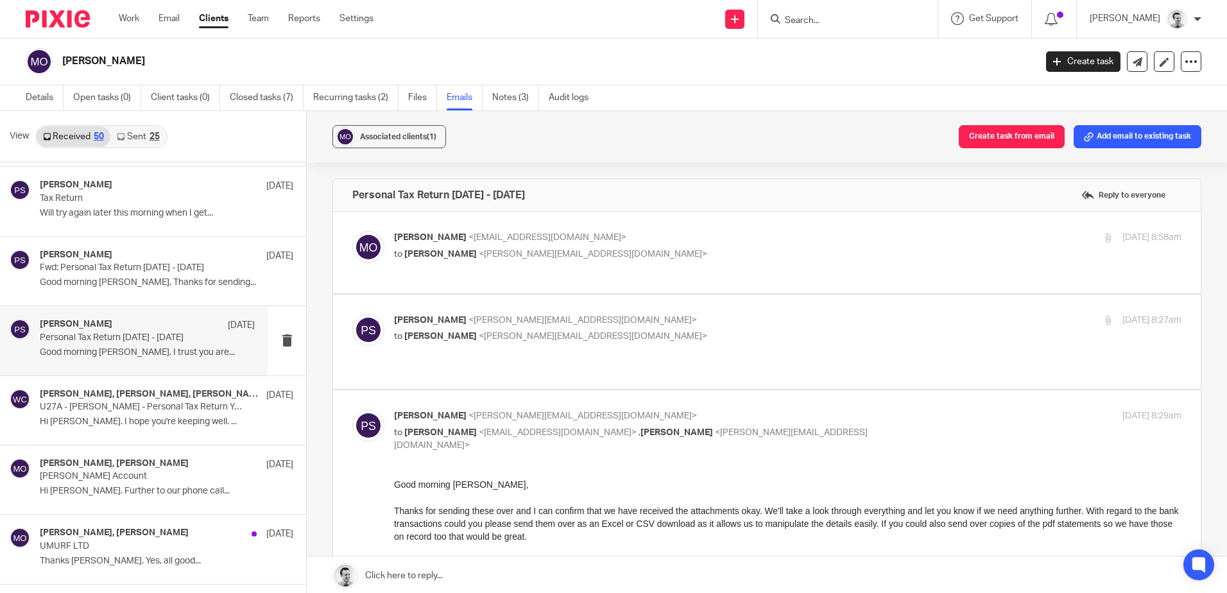
click at [714, 323] on p "Peter Sommerville <p.sommerville@woodhicks.co.uk>" at bounding box center [656, 320] width 525 height 13
checkbox input "true"
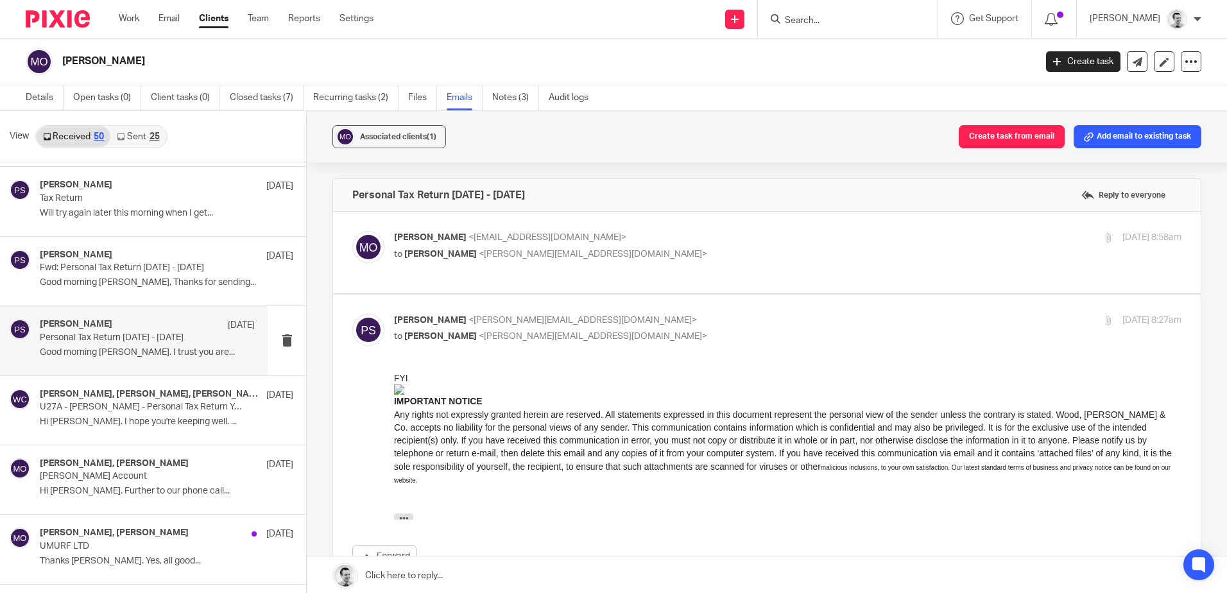
scroll to position [0, 0]
click at [703, 246] on div "Martin Orrell <martinorrell@hotmail.com> to Peter Sommerville <p.sommerville@wo…" at bounding box center [656, 246] width 525 height 30
checkbox input "true"
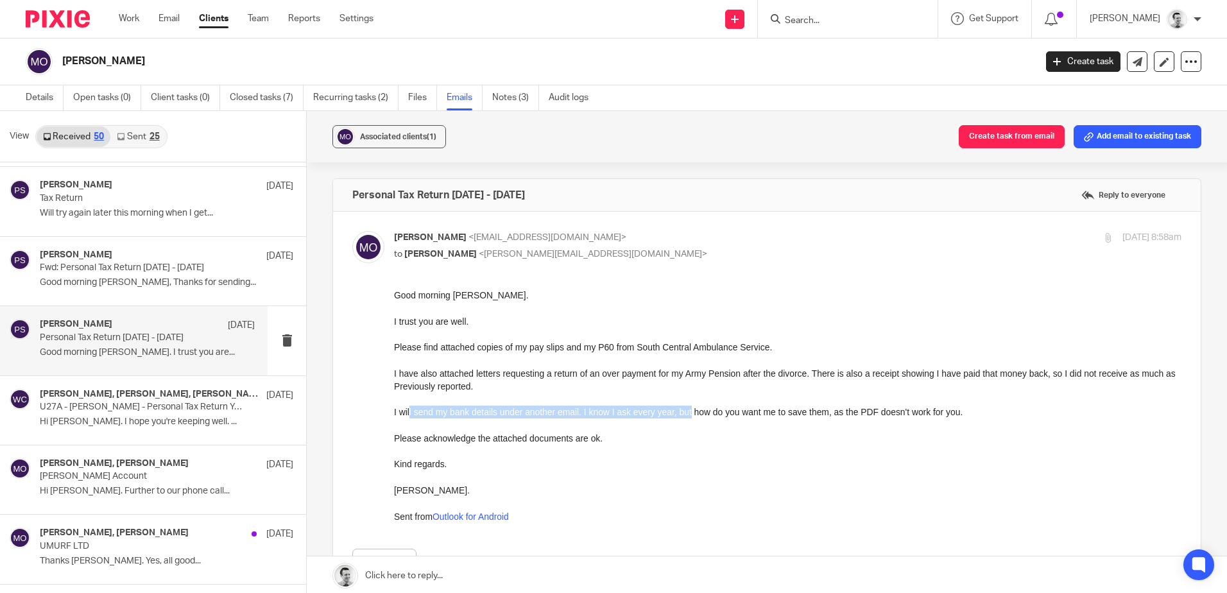
drag, startPoint x: 412, startPoint y: 411, endPoint x: 689, endPoint y: 407, distance: 276.7
click at [689, 407] on div "I will send my bank details under another email. I know I ask every year, but h…" at bounding box center [788, 412] width 788 height 13
drag, startPoint x: 689, startPoint y: 407, endPoint x: 679, endPoint y: 401, distance: 11.6
click at [689, 407] on div "I will send my bank details under another email. I know I ask every year, but h…" at bounding box center [788, 412] width 788 height 13
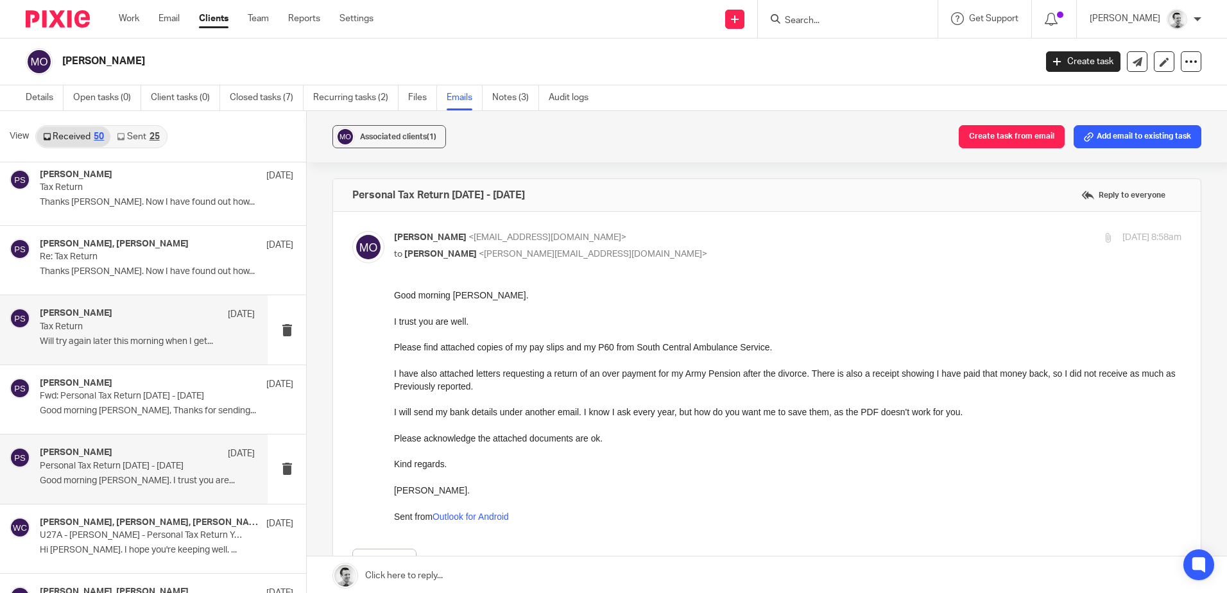
click at [126, 332] on p "Tax Return" at bounding box center [126, 327] width 172 height 11
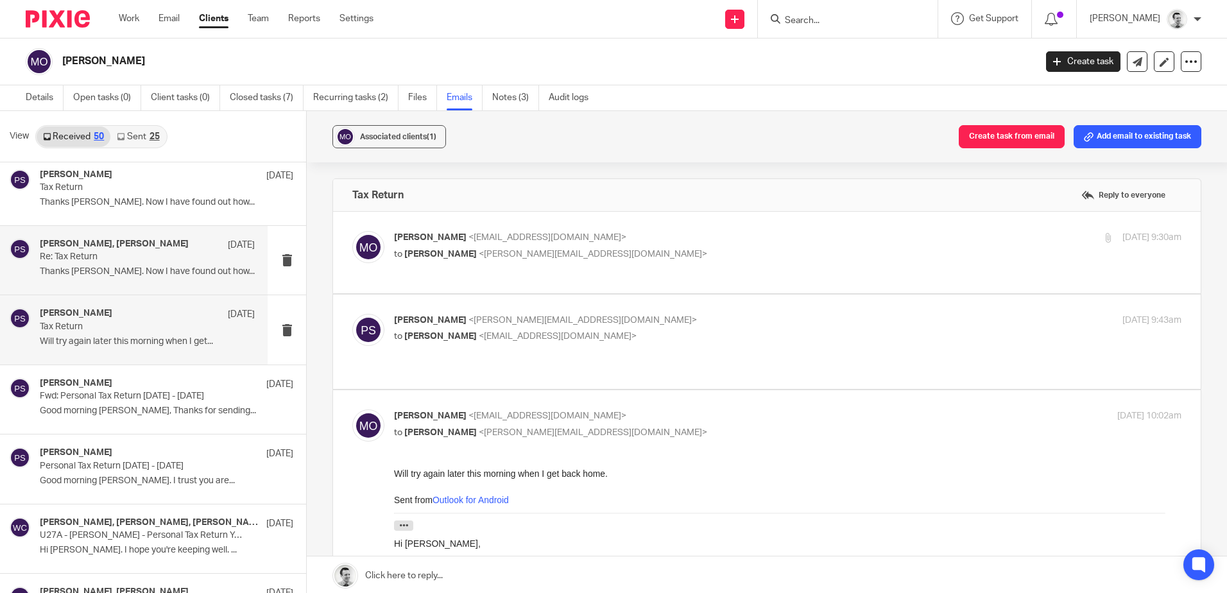
click at [131, 253] on p "Re: Tax Return" at bounding box center [126, 257] width 172 height 11
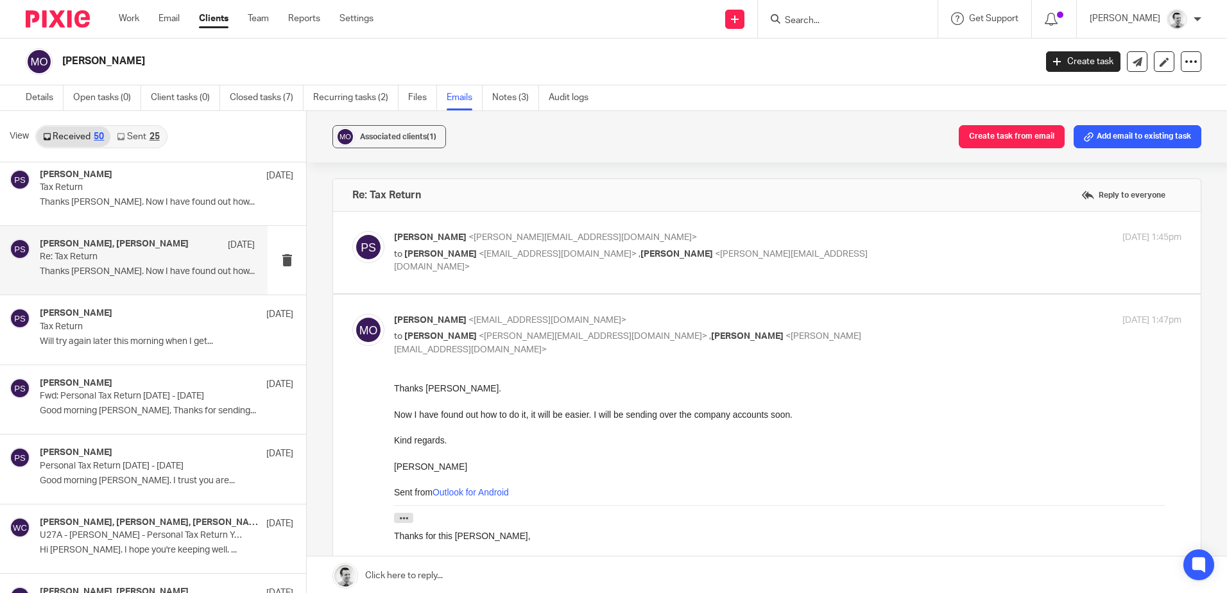
click at [825, 271] on div "Peter Sommerville <p.sommerville@woodhicks.co.uk> to Martin Orrell <martinorrel…" at bounding box center [766, 252] width 829 height 43
click at [831, 253] on p "to Martin Orrell <martinorrell@hotmail.com> , Brendan Hodgson <b.hodgson@woodhi…" at bounding box center [656, 261] width 525 height 26
checkbox input "true"
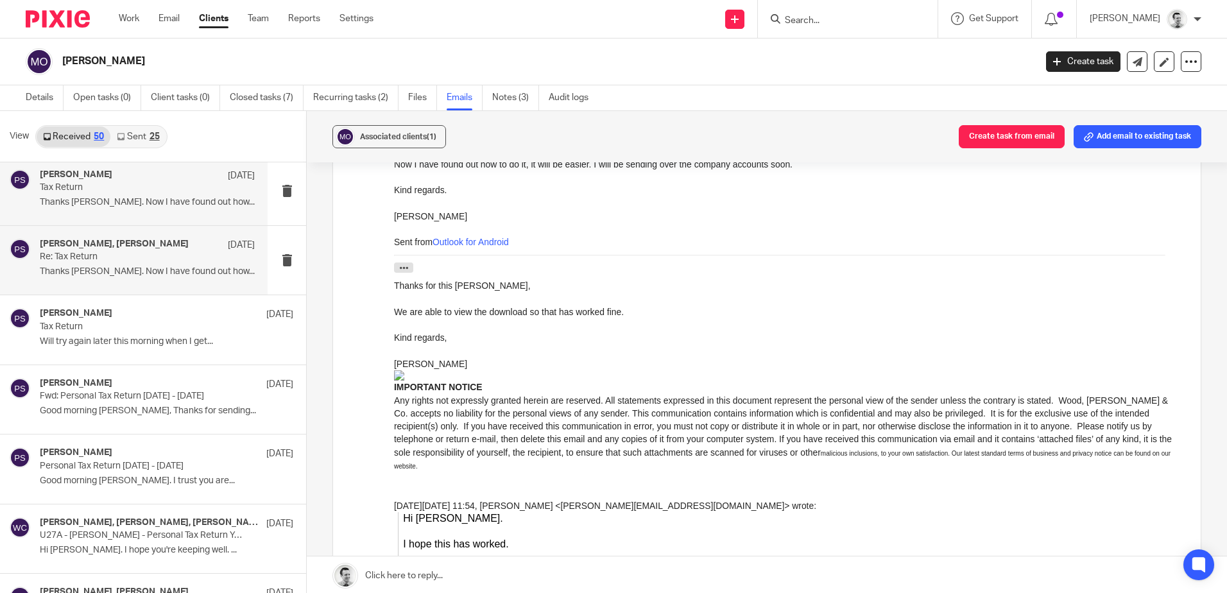
click at [110, 186] on p "Tax Return" at bounding box center [126, 187] width 172 height 11
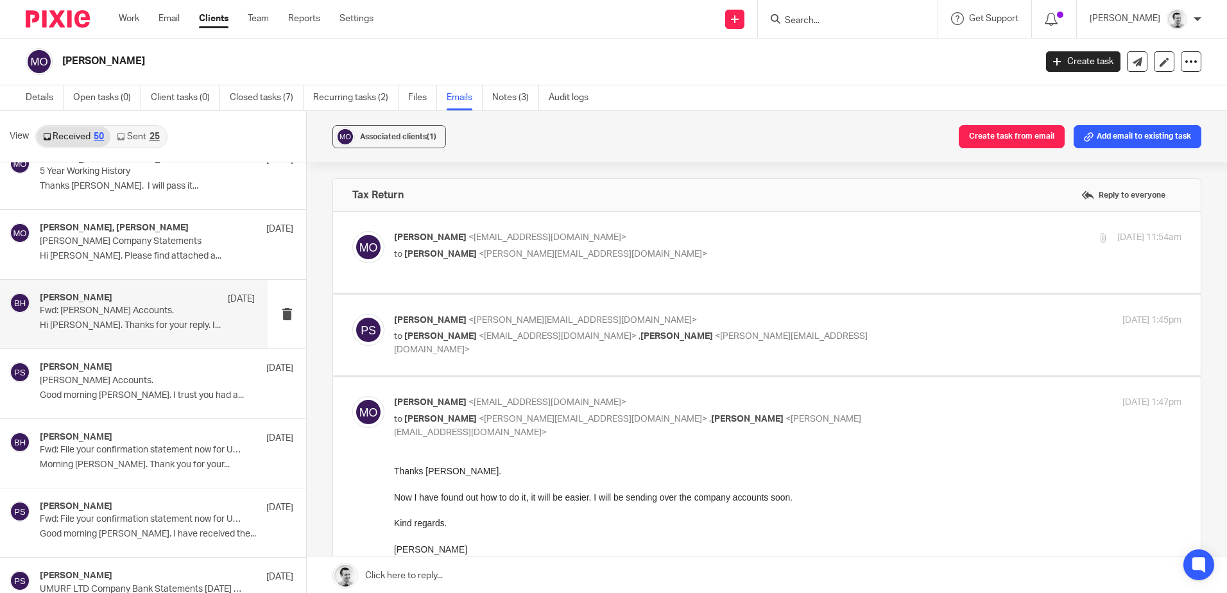
scroll to position [1178, 0]
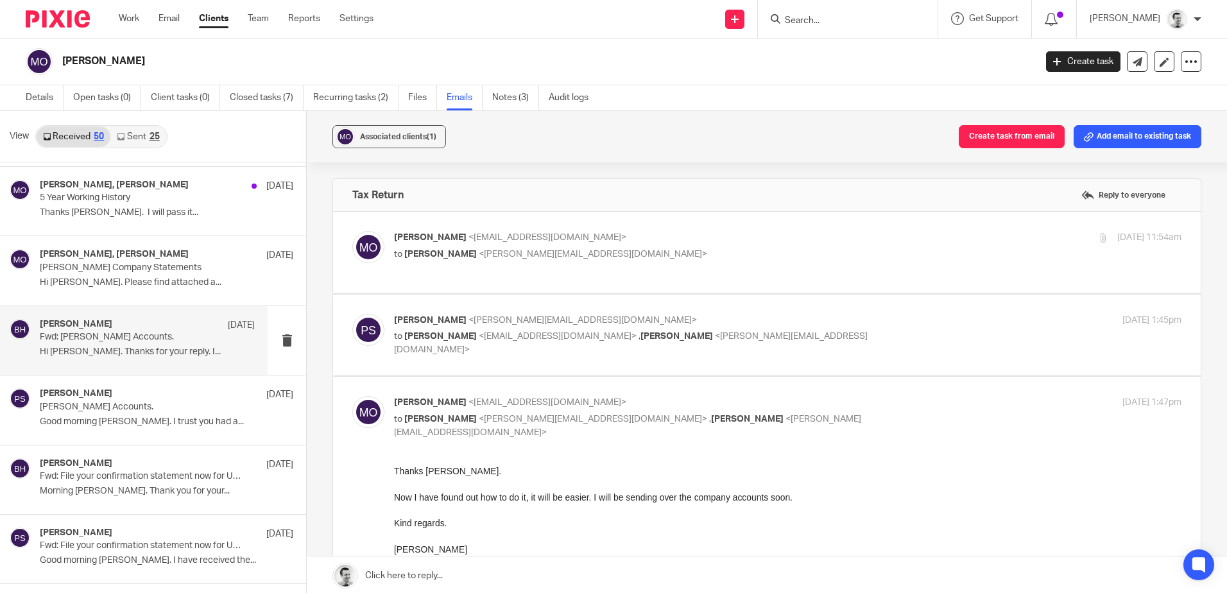
click at [132, 341] on p "Fwd: Orrell Accounts." at bounding box center [126, 337] width 172 height 11
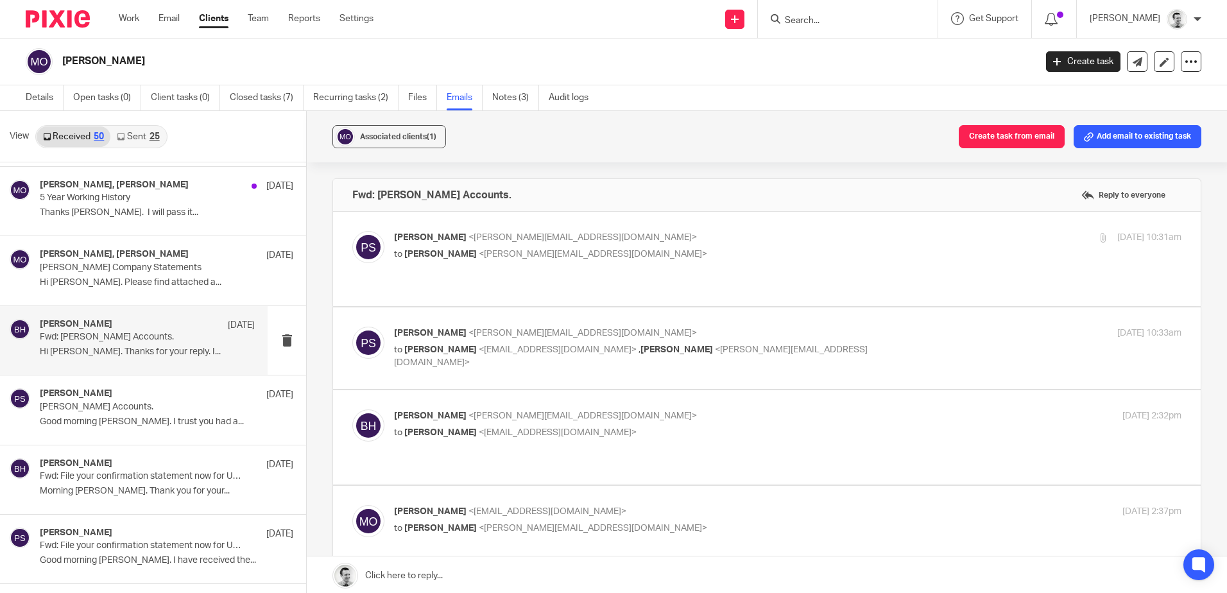
scroll to position [0, 0]
click at [679, 250] on p "to Brendan Hodgson <b.hodgson@woodhicks.co.uk>" at bounding box center [656, 254] width 525 height 13
checkbox input "true"
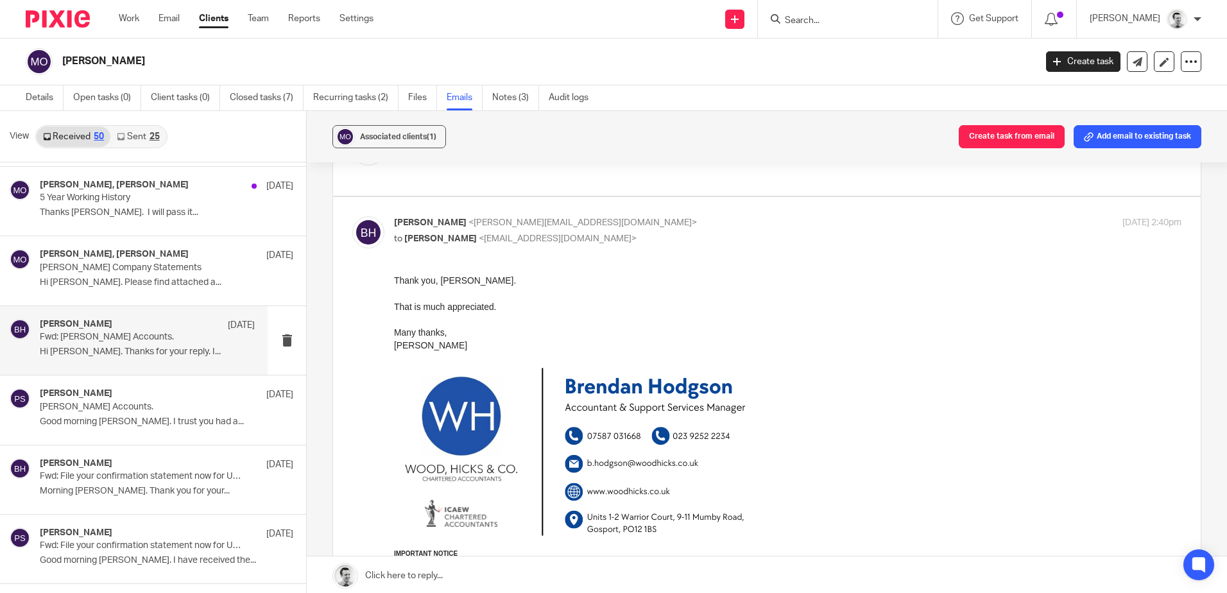
scroll to position [472, 0]
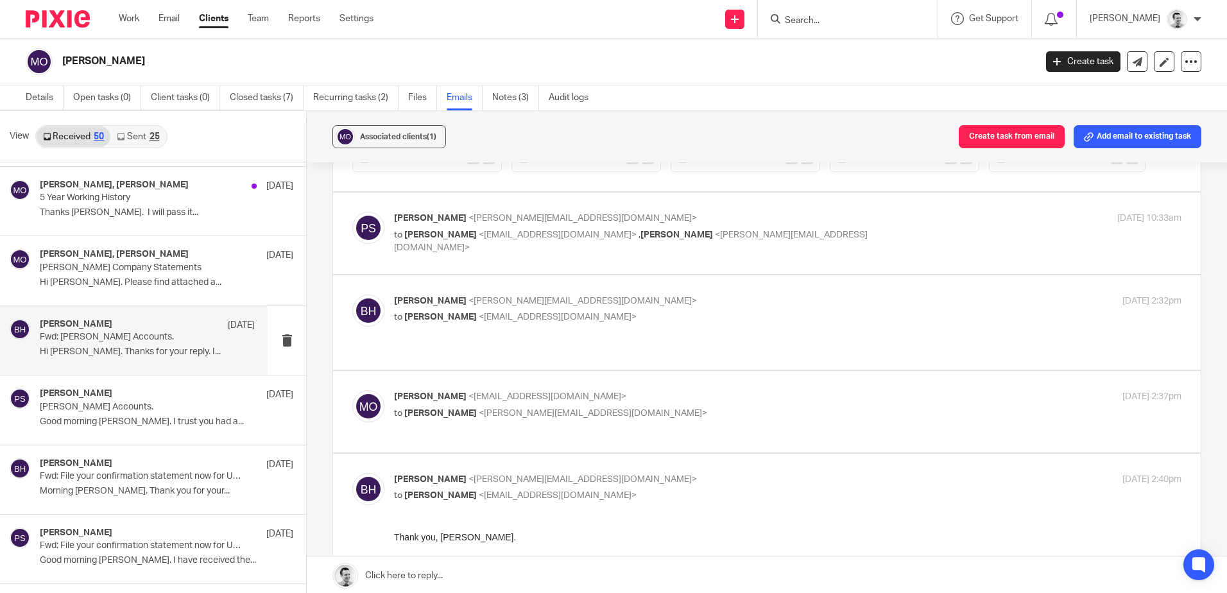
click at [716, 392] on div "Martin Orrell <martinorrell@hotmail.com> to Brendan Hodgson <b.hodgson@woodhick…" at bounding box center [656, 405] width 525 height 30
checkbox input "true"
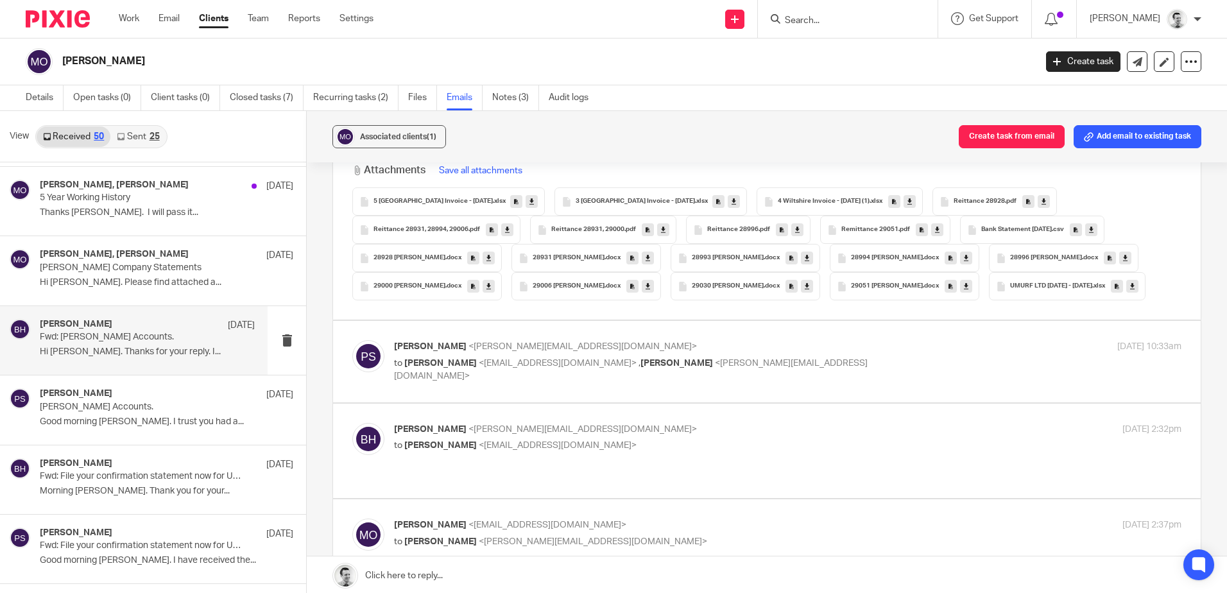
click at [725, 429] on p "Brendan Hodgson <b.hodgson@woodhicks.co.uk>" at bounding box center [656, 429] width 525 height 13
checkbox input "true"
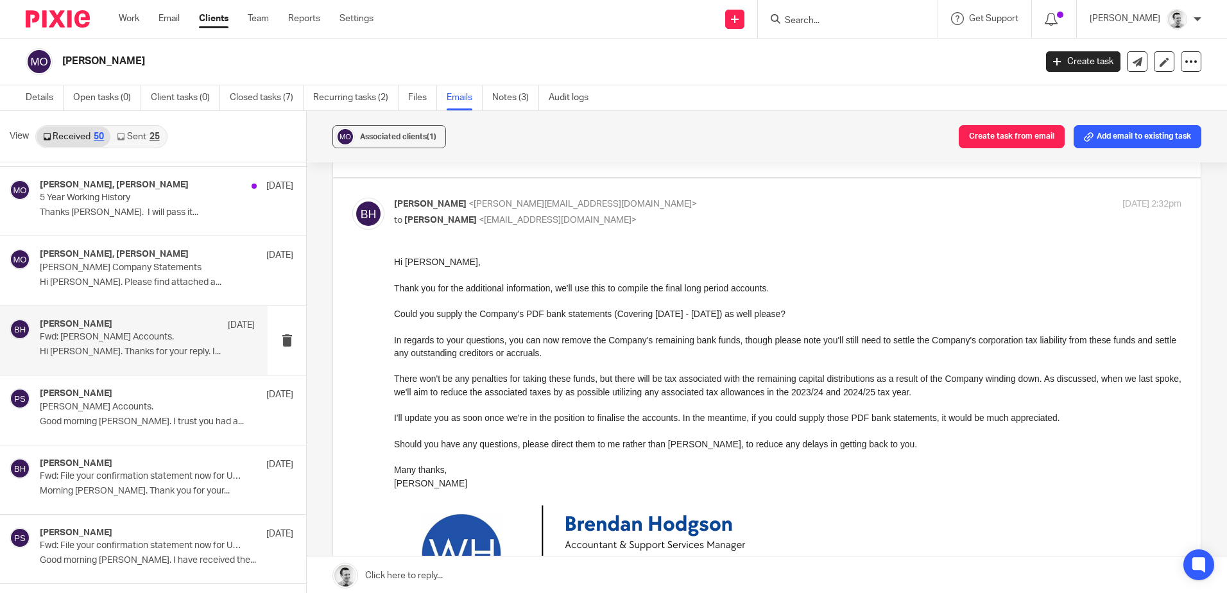
scroll to position [601, 0]
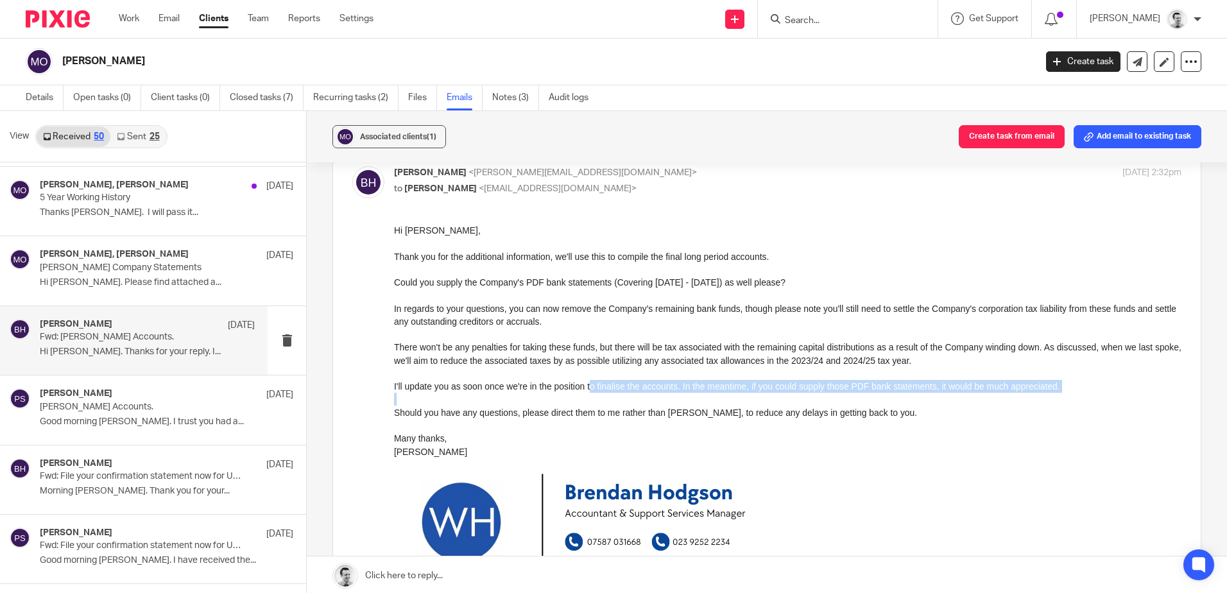
drag, startPoint x: 601, startPoint y: 388, endPoint x: 875, endPoint y: 393, distance: 273.5
click at [875, 393] on div "Hi Martin, Thank you for the additional information, we'll use this to compile …" at bounding box center [788, 490] width 788 height 535
click at [875, 393] on div at bounding box center [788, 398] width 788 height 13
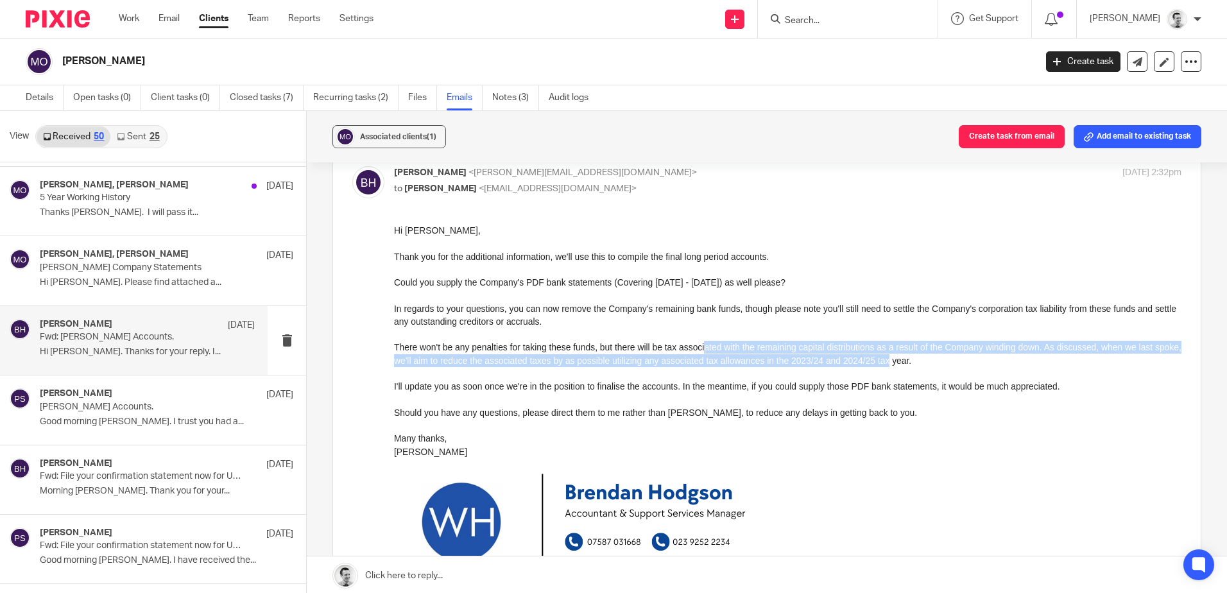
drag, startPoint x: 721, startPoint y: 347, endPoint x: 912, endPoint y: 356, distance: 190.8
click at [912, 356] on div "There won't be any penalties for taking these funds, but there will be tax asso…" at bounding box center [788, 353] width 788 height 26
click at [911, 356] on div "There won't be any penalties for taking these funds, but there will be tax asso…" at bounding box center [788, 353] width 788 height 26
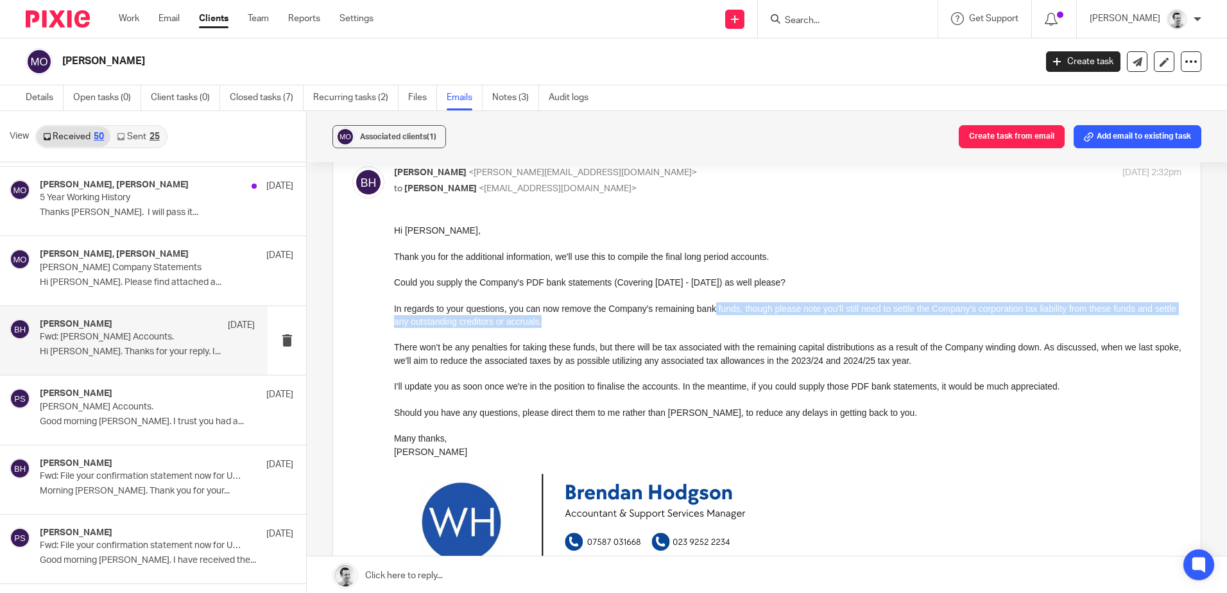
drag, startPoint x: 714, startPoint y: 313, endPoint x: 939, endPoint y: 321, distance: 225.4
click at [939, 321] on div "In regards to your questions, you can now remove the Company's remaining bank f…" at bounding box center [788, 315] width 788 height 26
drag, startPoint x: 939, startPoint y: 321, endPoint x: 926, endPoint y: 316, distance: 13.6
click at [939, 321] on div "In regards to your questions, you can now remove the Company's remaining bank f…" at bounding box center [788, 315] width 788 height 26
drag, startPoint x: 791, startPoint y: 309, endPoint x: 1008, endPoint y: 310, distance: 216.9
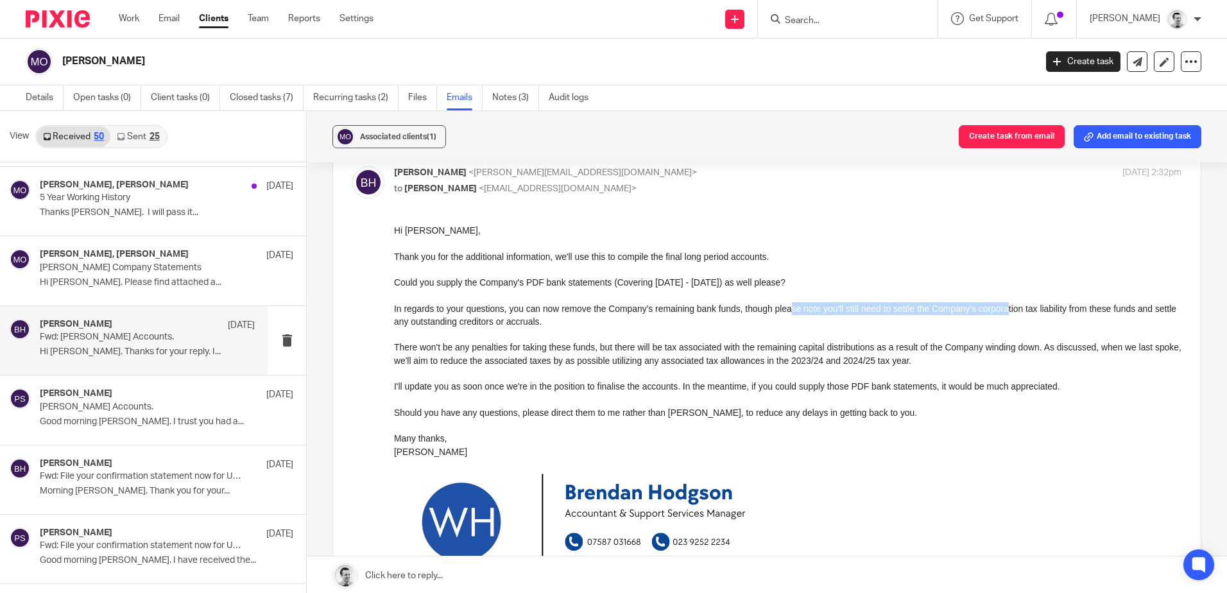
click at [1008, 310] on div "In regards to your questions, you can now remove the Company's remaining bank f…" at bounding box center [788, 315] width 788 height 26
drag, startPoint x: 1051, startPoint y: 313, endPoint x: 1095, endPoint y: 313, distance: 43.6
click at [1095, 313] on div "In regards to your questions, you can now remove the Company's remaining bank f…" at bounding box center [788, 315] width 788 height 26
drag, startPoint x: 1095, startPoint y: 313, endPoint x: 1115, endPoint y: 311, distance: 19.9
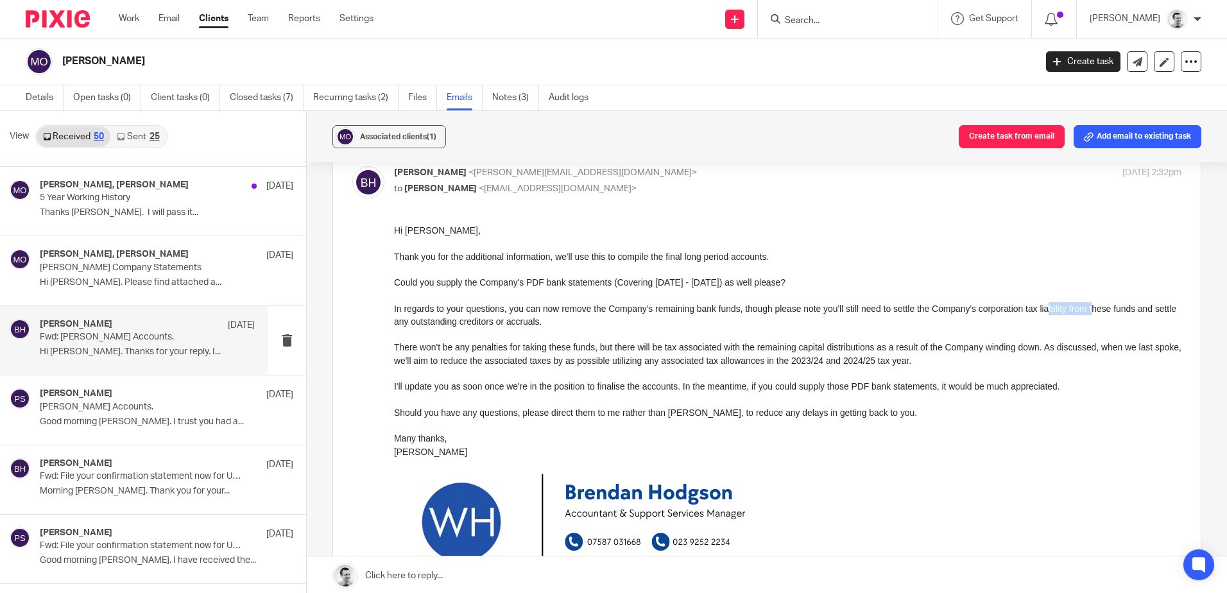
click at [1095, 313] on div "In regards to your questions, you can now remove the Company's remaining bank f…" at bounding box center [788, 315] width 788 height 26
click at [1128, 311] on div "In regards to your questions, you can now remove the Company's remaining bank f…" at bounding box center [788, 315] width 788 height 26
drag, startPoint x: 428, startPoint y: 324, endPoint x: 608, endPoint y: 325, distance: 179.7
click at [608, 325] on div "In regards to your questions, you can now remove the Company's remaining bank f…" at bounding box center [788, 315] width 788 height 26
click at [609, 325] on div "In regards to your questions, you can now remove the Company's remaining bank f…" at bounding box center [788, 315] width 788 height 26
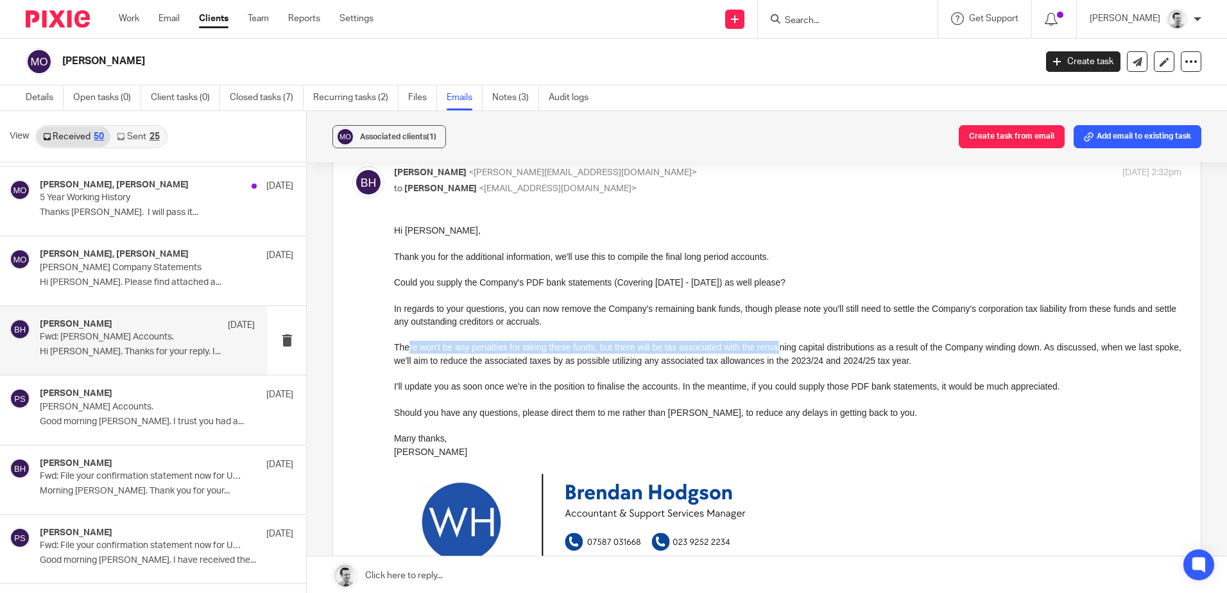
drag, startPoint x: 408, startPoint y: 345, endPoint x: 779, endPoint y: 350, distance: 371.0
click at [779, 350] on div "There won't be any penalties for taking these funds, but there will be tax asso…" at bounding box center [788, 353] width 788 height 26
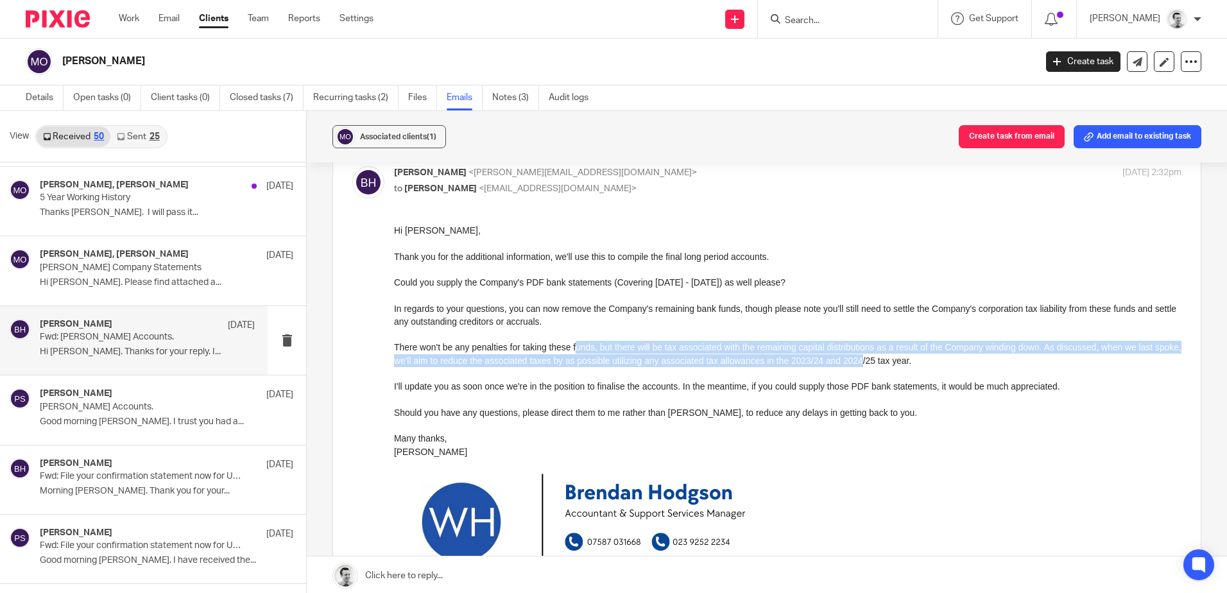
drag, startPoint x: 575, startPoint y: 345, endPoint x: 884, endPoint y: 354, distance: 308.9
click at [884, 354] on div "There won't be any penalties for taking these funds, but there will be tax asso…" at bounding box center [788, 353] width 788 height 26
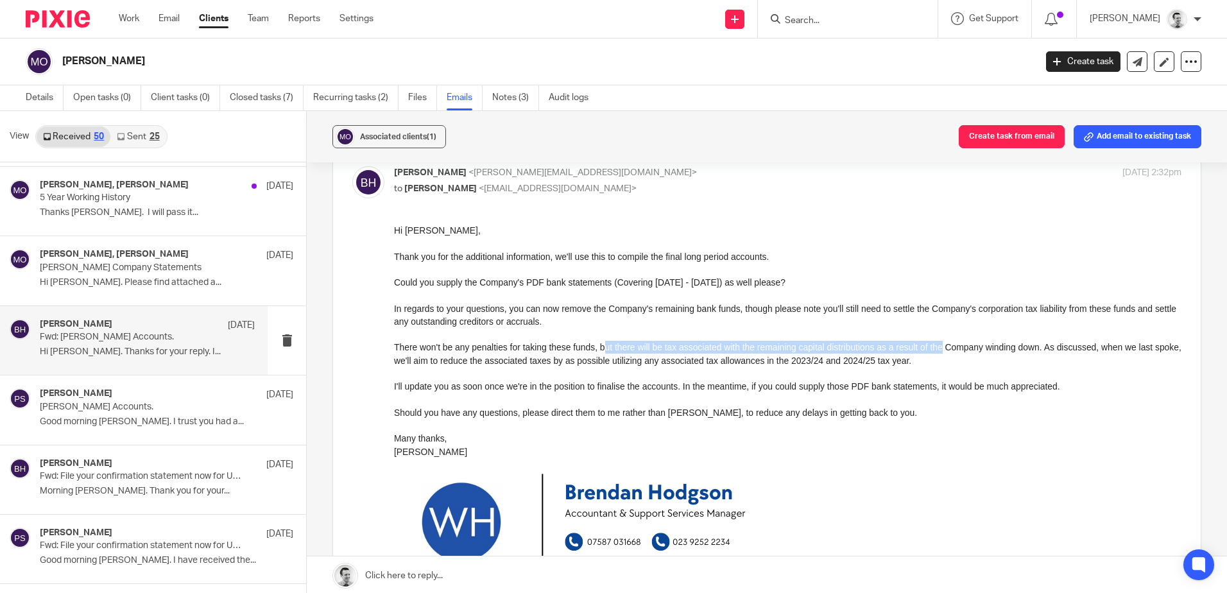
drag, startPoint x: 605, startPoint y: 346, endPoint x: 941, endPoint y: 350, distance: 336.4
click at [941, 350] on div "There won't be any penalties for taking these funds, but there will be tax asso…" at bounding box center [788, 353] width 788 height 26
drag, startPoint x: 753, startPoint y: 348, endPoint x: 1075, endPoint y: 352, distance: 322.2
click at [1075, 352] on div "There won't be any penalties for taking these funds, but there will be tax asso…" at bounding box center [788, 353] width 788 height 26
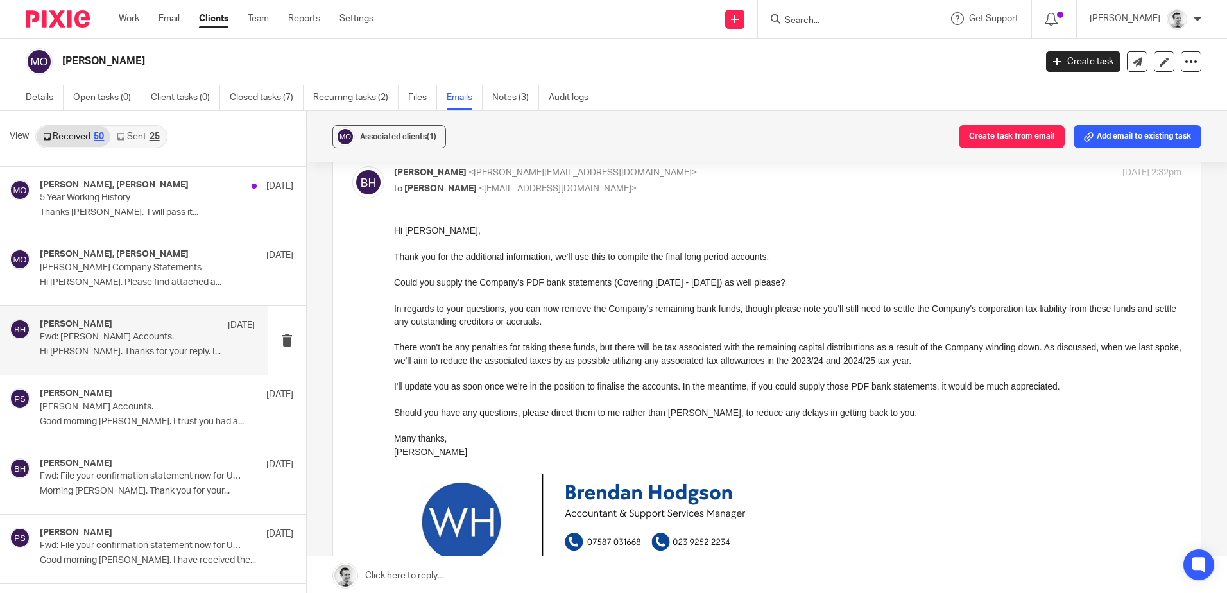
click at [1075, 352] on div "There won't be any penalties for taking these funds, but there will be tax asso…" at bounding box center [788, 353] width 788 height 26
click at [134, 272] on p "Orrell Company Statements" at bounding box center [126, 268] width 172 height 11
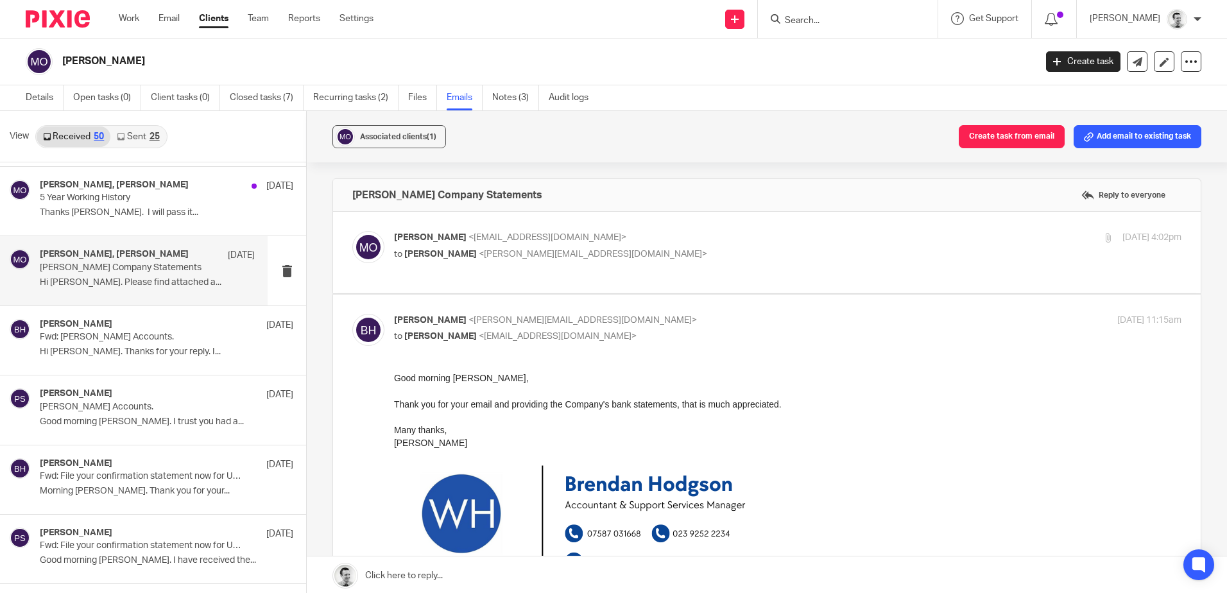
scroll to position [0, 0]
click at [695, 256] on p "to Brendan Hodgson <b.hodgson@woodhicks.co.uk>" at bounding box center [656, 254] width 525 height 13
checkbox input "true"
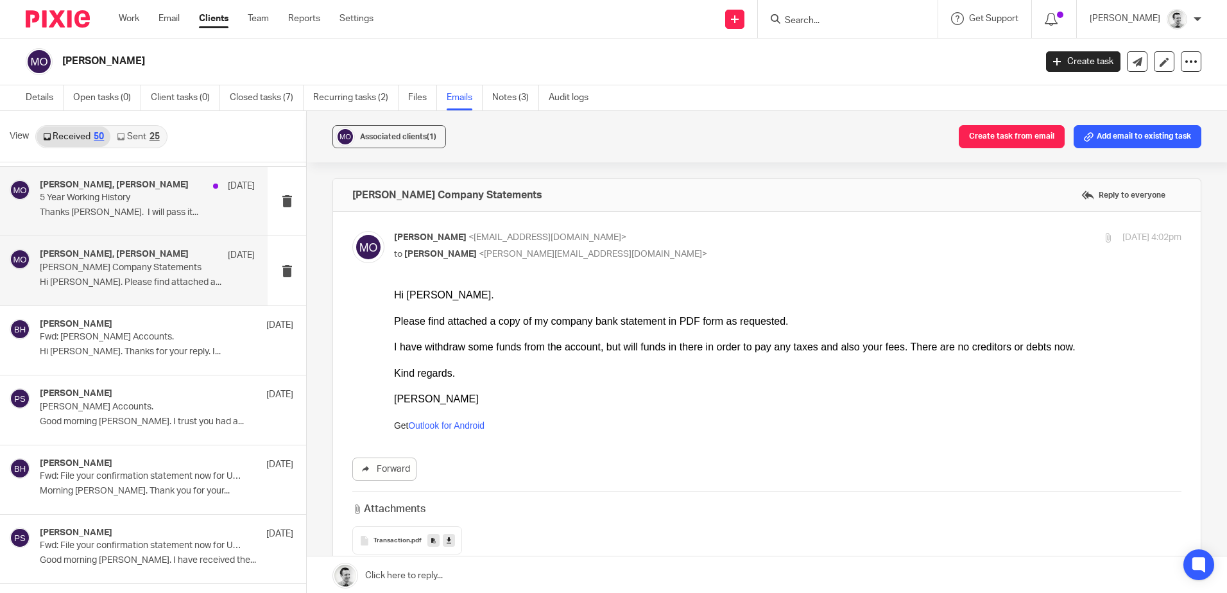
click at [149, 210] on p "Thanks Brendan. I will pass it..." at bounding box center [147, 212] width 215 height 11
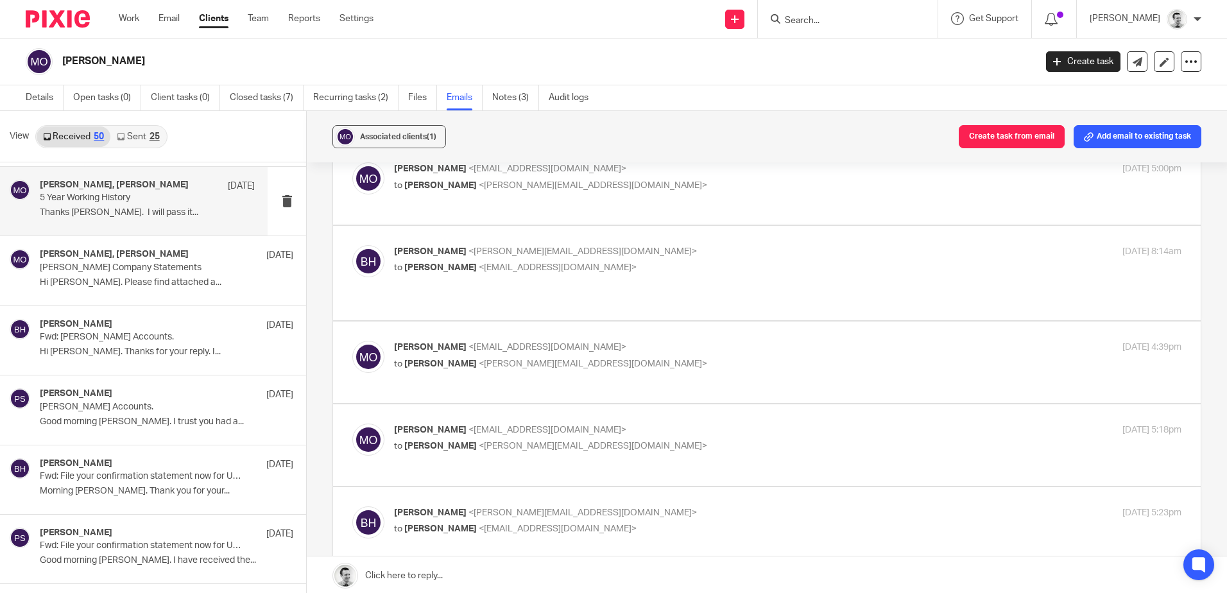
click at [762, 440] on p "to Brendan Hodgson <b.hodgson@woodhicks.co.uk>" at bounding box center [656, 446] width 525 height 13
checkbox input "true"
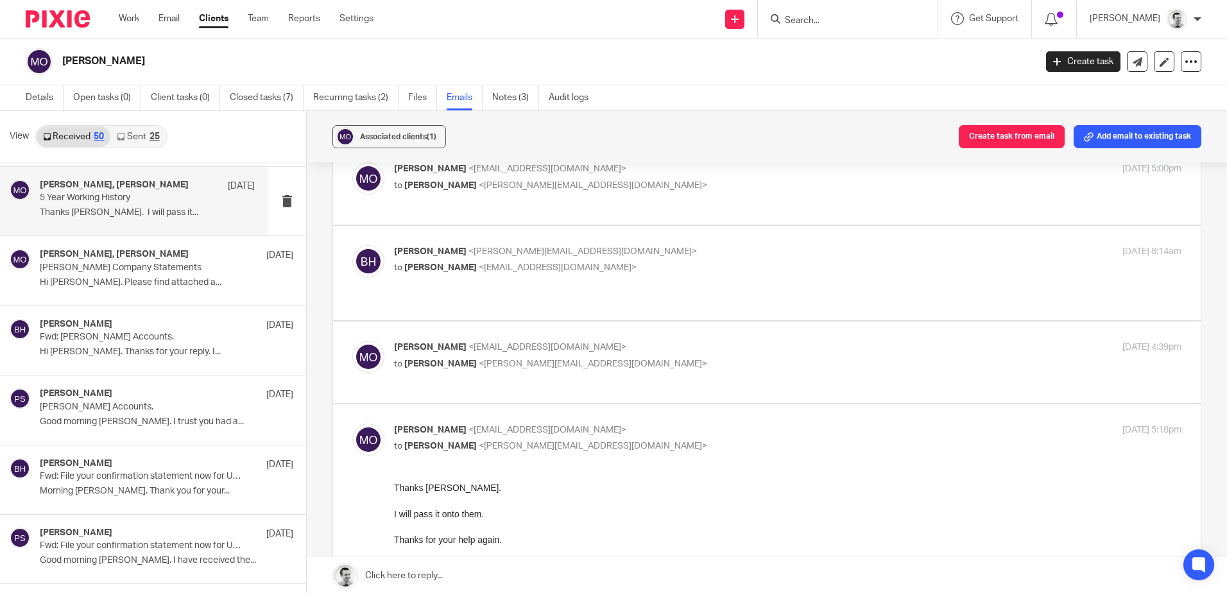
click at [706, 358] on p "to Brendan Hodgson <b.hodgson@woodhicks.co.uk>" at bounding box center [656, 364] width 525 height 13
checkbox input "true"
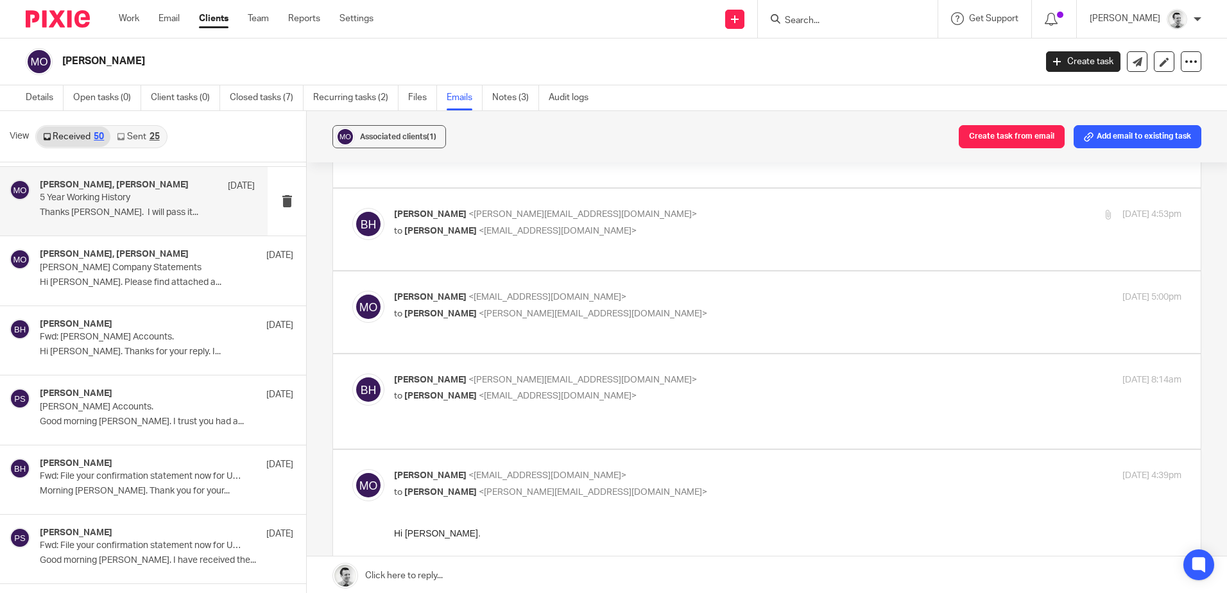
click at [735, 354] on label at bounding box center [767, 401] width 868 height 94
click at [352, 373] on input "checkbox" at bounding box center [352, 373] width 1 height 1
checkbox input "true"
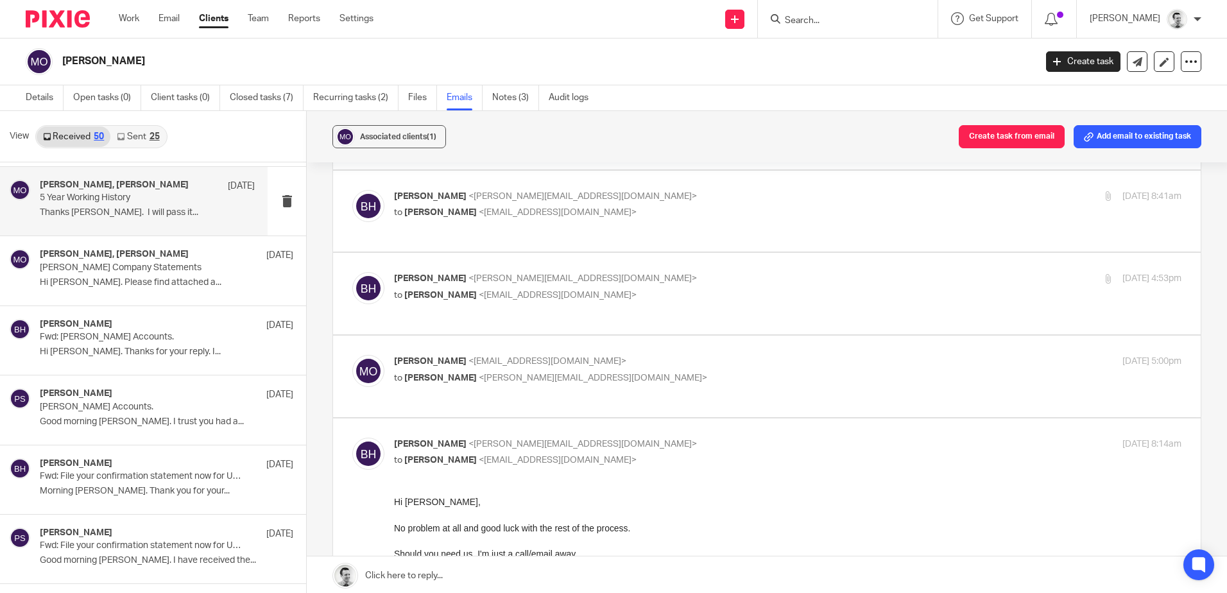
click at [727, 372] on p "to Brendan Hodgson <b.hodgson@woodhicks.co.uk>" at bounding box center [656, 378] width 525 height 13
checkbox input "true"
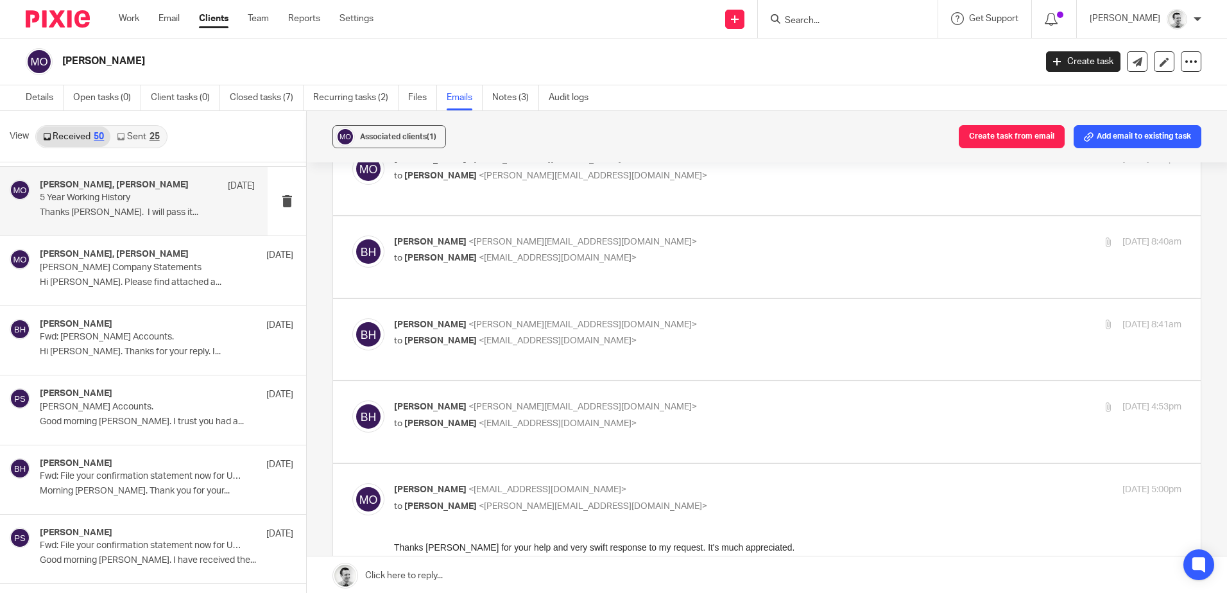
click at [711, 386] on label at bounding box center [767, 422] width 868 height 82
click at [352, 400] on input "checkbox" at bounding box center [352, 400] width 1 height 1
checkbox input "true"
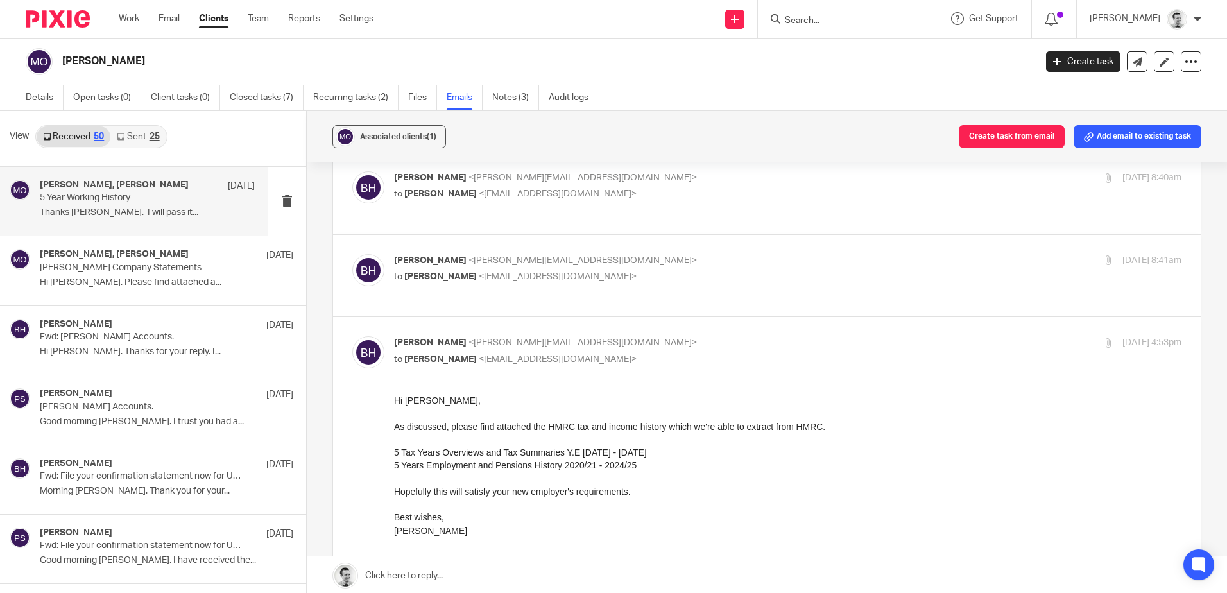
click at [651, 256] on div "Brendan Hodgson <b.hodgson@woodhicks.co.uk> to Martin Orrell <martinorrell@hotm…" at bounding box center [656, 269] width 525 height 30
checkbox input "true"
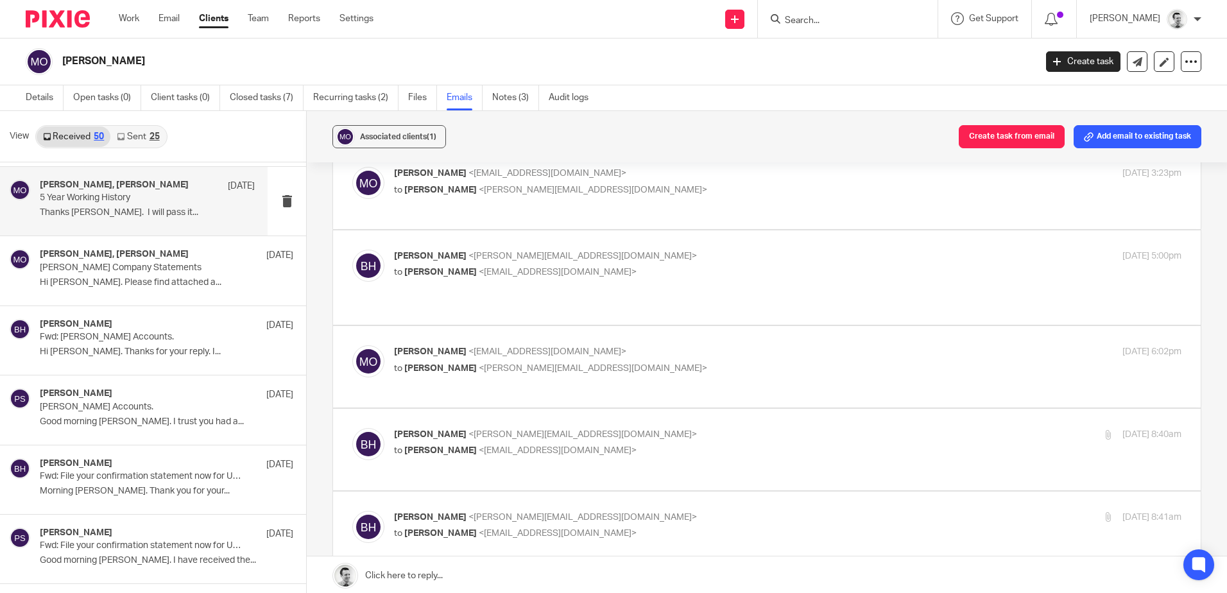
click at [739, 444] on p "to Martin Orrell <martinorrell@hotmail.com>" at bounding box center [656, 450] width 525 height 13
checkbox input "true"
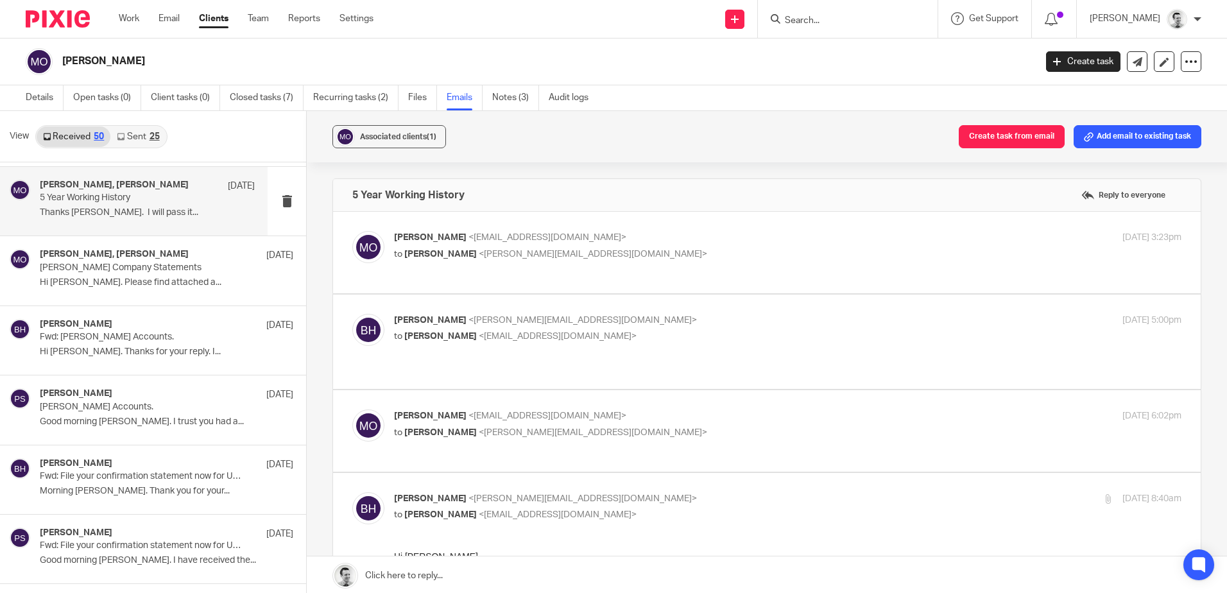
click at [743, 409] on p "Martin Orrell <martinorrell@hotmail.com>" at bounding box center [656, 415] width 525 height 13
checkbox input "true"
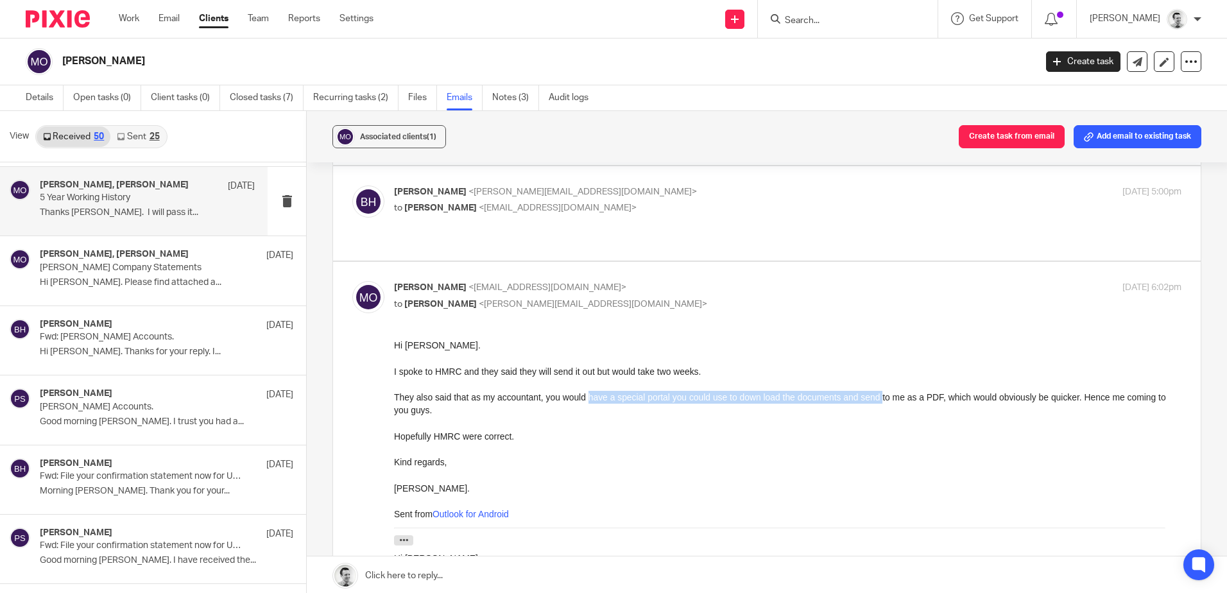
drag, startPoint x: 585, startPoint y: 393, endPoint x: 879, endPoint y: 394, distance: 293.3
click at [879, 394] on div "They also said that as my accountant, you would have a special portal you could…" at bounding box center [788, 404] width 788 height 26
drag, startPoint x: 936, startPoint y: 394, endPoint x: 1060, endPoint y: 409, distance: 124.2
click at [1060, 409] on div "They also said that as my accountant, you would have a special portal you could…" at bounding box center [788, 404] width 788 height 26
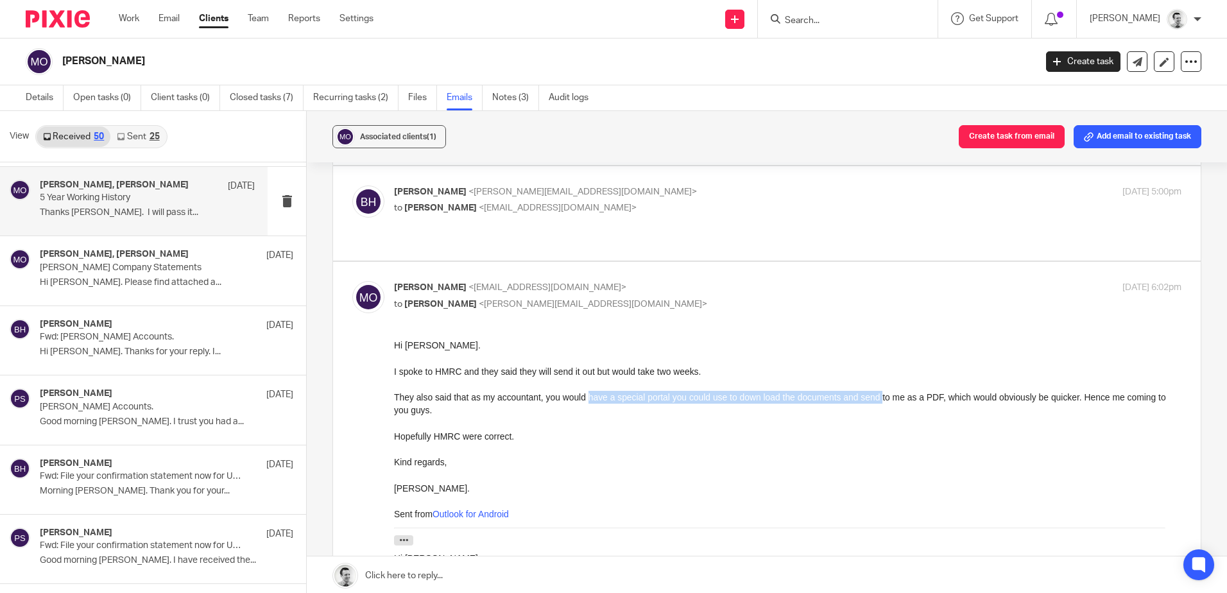
drag, startPoint x: 1060, startPoint y: 409, endPoint x: 1046, endPoint y: 406, distance: 13.9
click at [1060, 409] on div "They also said that as my accountant, you would have a special portal you could…" at bounding box center [788, 404] width 788 height 26
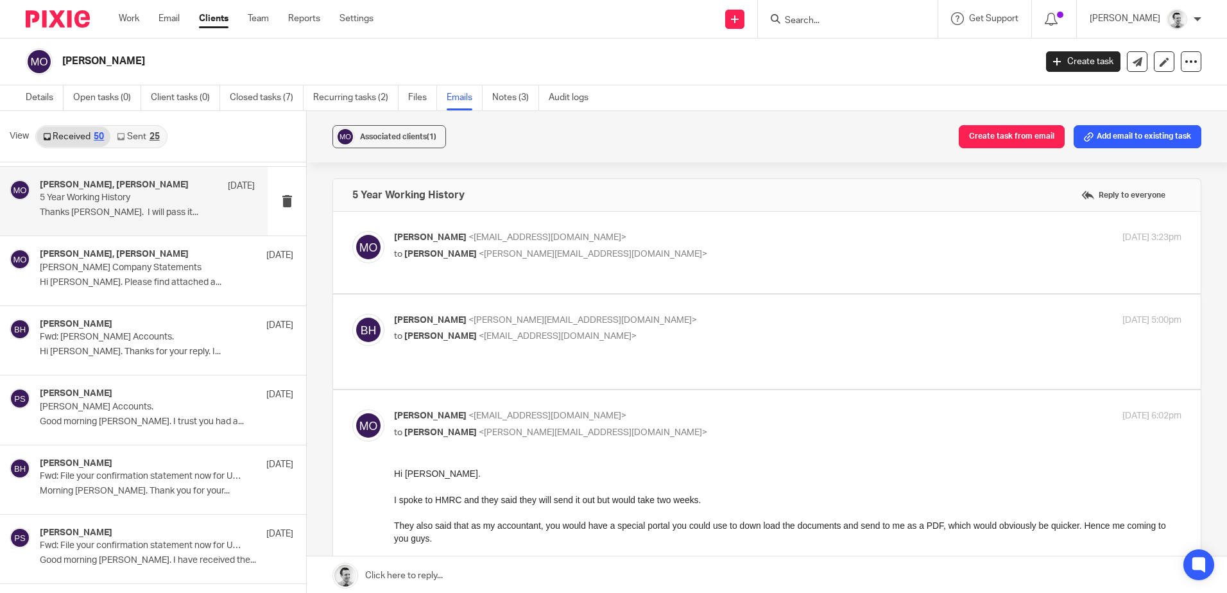
click at [689, 337] on p "to Martin Orrell <martinorrell@hotmail.com>" at bounding box center [656, 336] width 525 height 13
checkbox input "true"
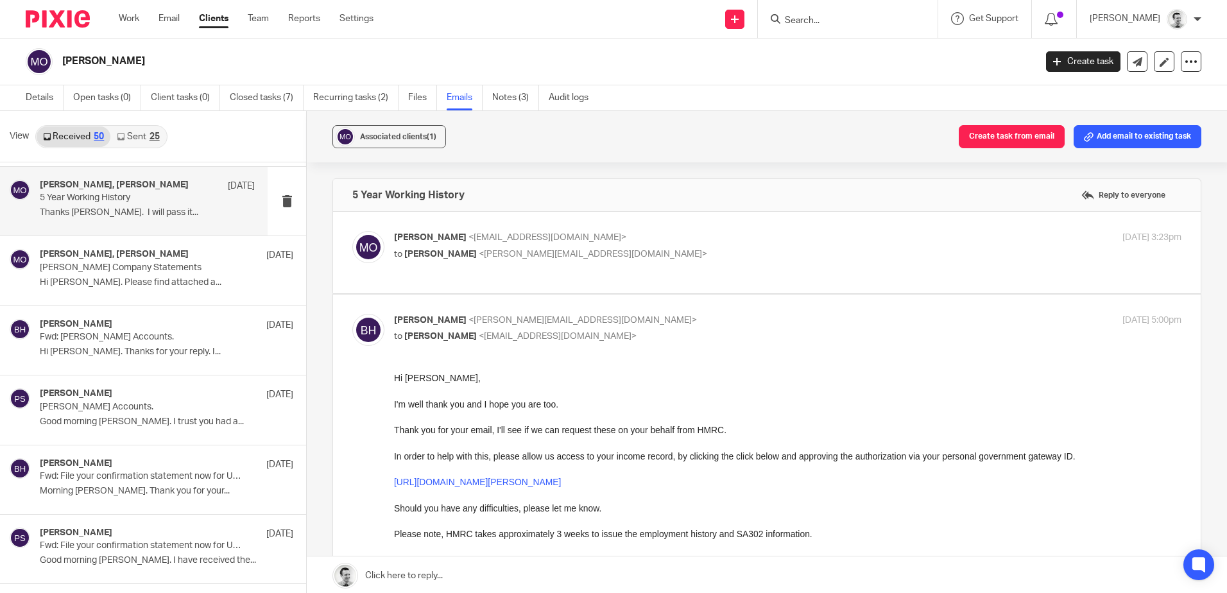
click at [666, 236] on p "Martin Orrell <martinorrell@hotmail.com>" at bounding box center [656, 237] width 525 height 13
checkbox input "true"
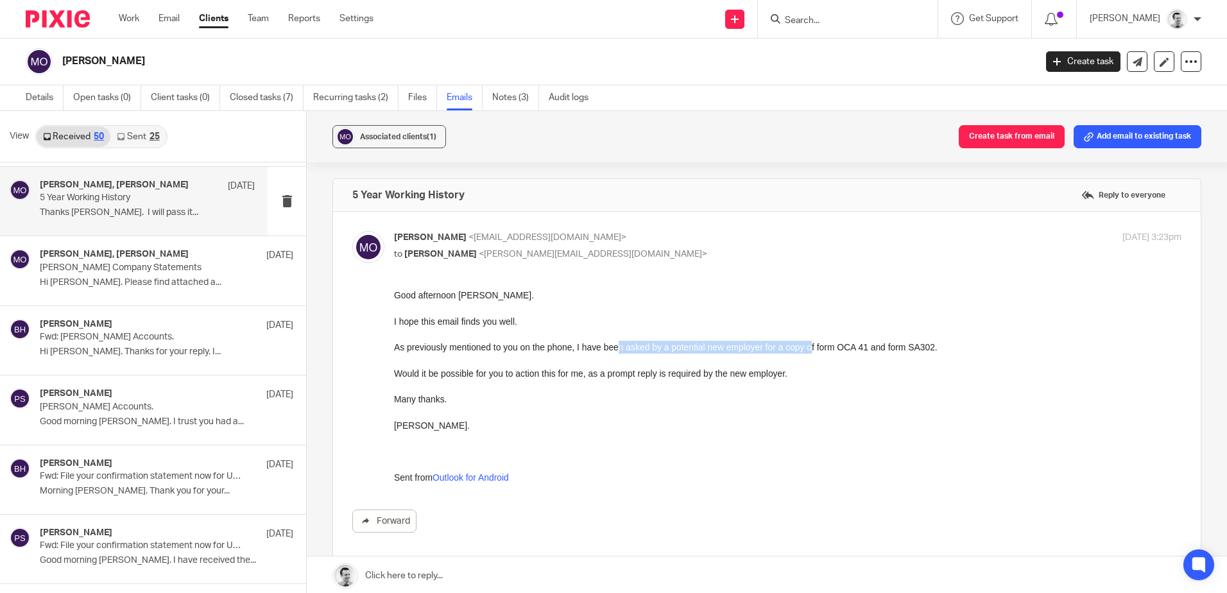
drag, startPoint x: 616, startPoint y: 343, endPoint x: 813, endPoint y: 346, distance: 196.4
click at [813, 346] on div "As previously mentioned to you on the phone, I have been asked by a potential n…" at bounding box center [788, 347] width 788 height 13
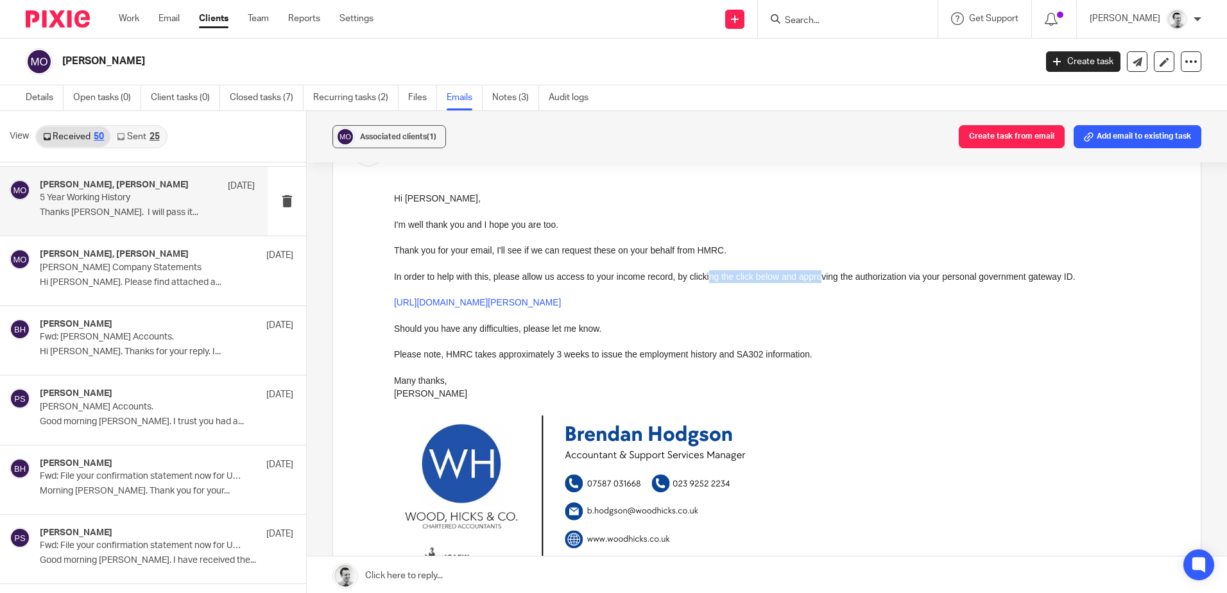
drag, startPoint x: 705, startPoint y: 277, endPoint x: 819, endPoint y: 273, distance: 113.7
click at [819, 273] on div "In order to help with this, please allow us access to your income record, by cl…" at bounding box center [788, 276] width 788 height 13
drag, startPoint x: 878, startPoint y: 277, endPoint x: 940, endPoint y: 282, distance: 62.4
click at [940, 282] on div "In order to help with this, please allow us access to your income record, by cl…" at bounding box center [788, 276] width 788 height 13
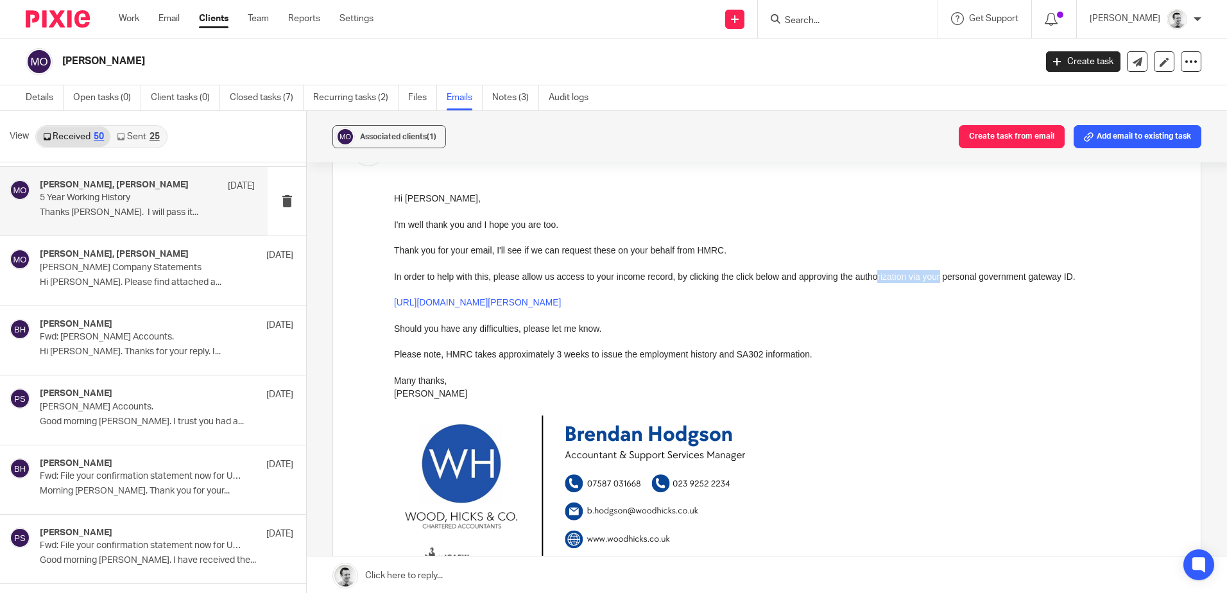
click at [939, 282] on div "In order to help with this, please allow us access to your income record, by cl…" at bounding box center [788, 276] width 788 height 13
drag, startPoint x: 399, startPoint y: 248, endPoint x: 526, endPoint y: 249, distance: 127.1
click at [526, 249] on div "Thank you for your email, I'll see if we can request these on your behalf from …" at bounding box center [788, 249] width 788 height 13
click at [525, 250] on div "Thank you for your email, I'll see if we can request these on your behalf from …" at bounding box center [788, 249] width 788 height 13
click at [568, 254] on div "Thank you for your email, I'll see if we can request these on your behalf from …" at bounding box center [788, 249] width 788 height 13
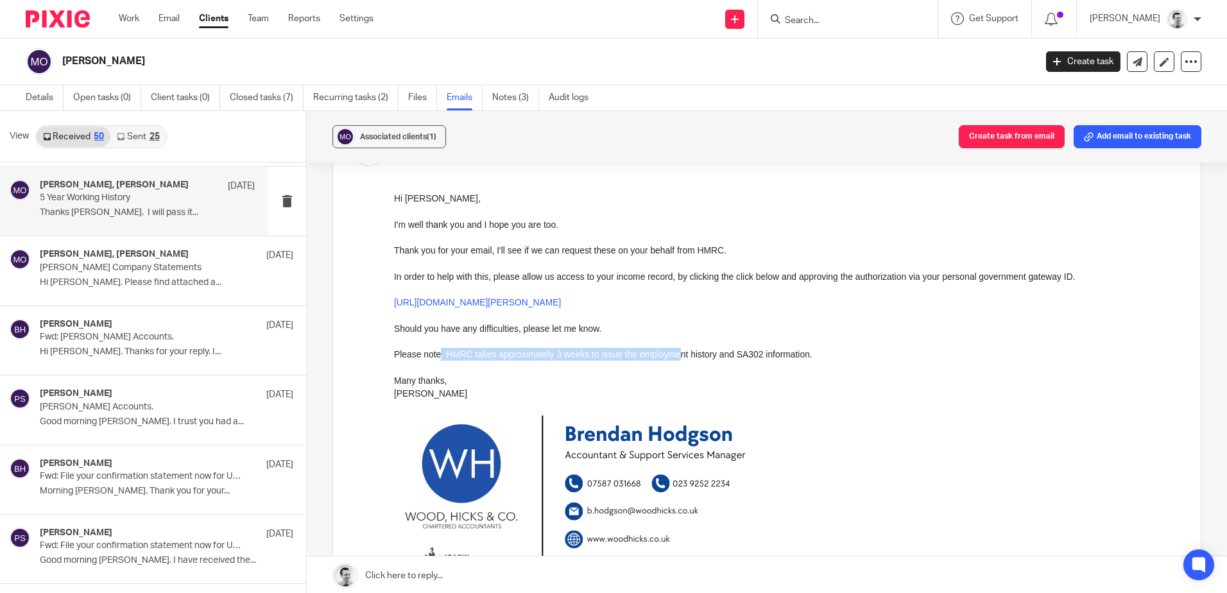
drag, startPoint x: 445, startPoint y: 353, endPoint x: 673, endPoint y: 358, distance: 227.9
click at [673, 358] on div "Please note, HMRC takes approximately 3 weeks to issue the employment history a…" at bounding box center [788, 353] width 788 height 13
drag, startPoint x: 673, startPoint y: 358, endPoint x: 693, endPoint y: 356, distance: 19.9
click at [673, 357] on div "Please note, HMRC takes approximately 3 weeks to issue the employment history a…" at bounding box center [788, 353] width 788 height 13
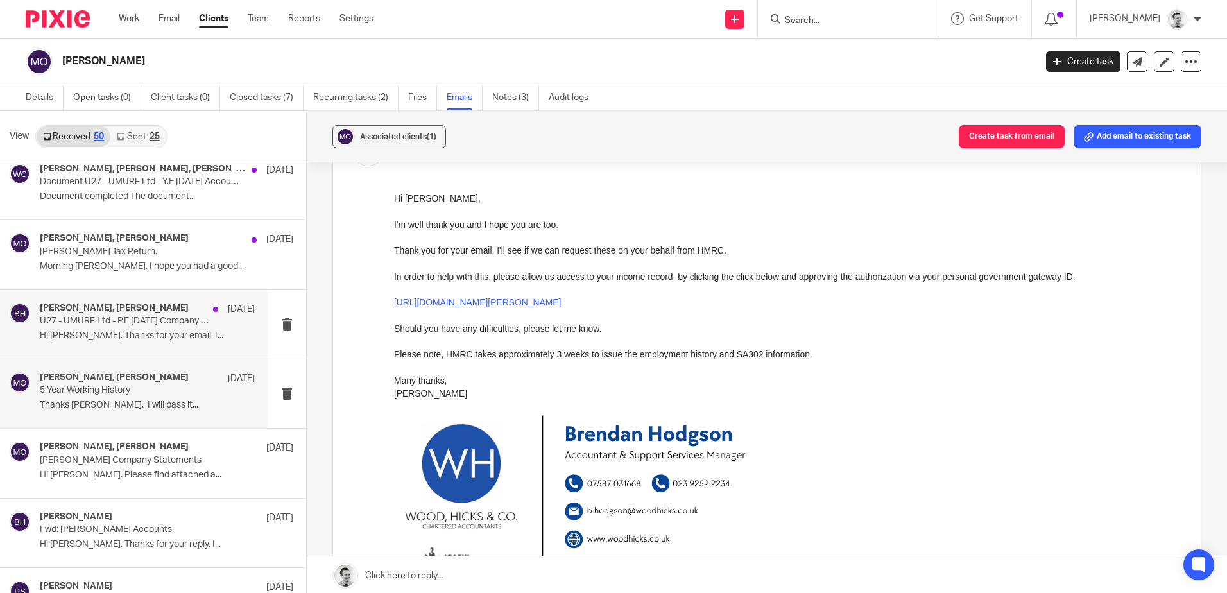
click at [99, 322] on p "U27 - UMURF Ltd - P.E 30 June 2024 Company Cessation Accounts & Corporation Tax…" at bounding box center [126, 321] width 172 height 11
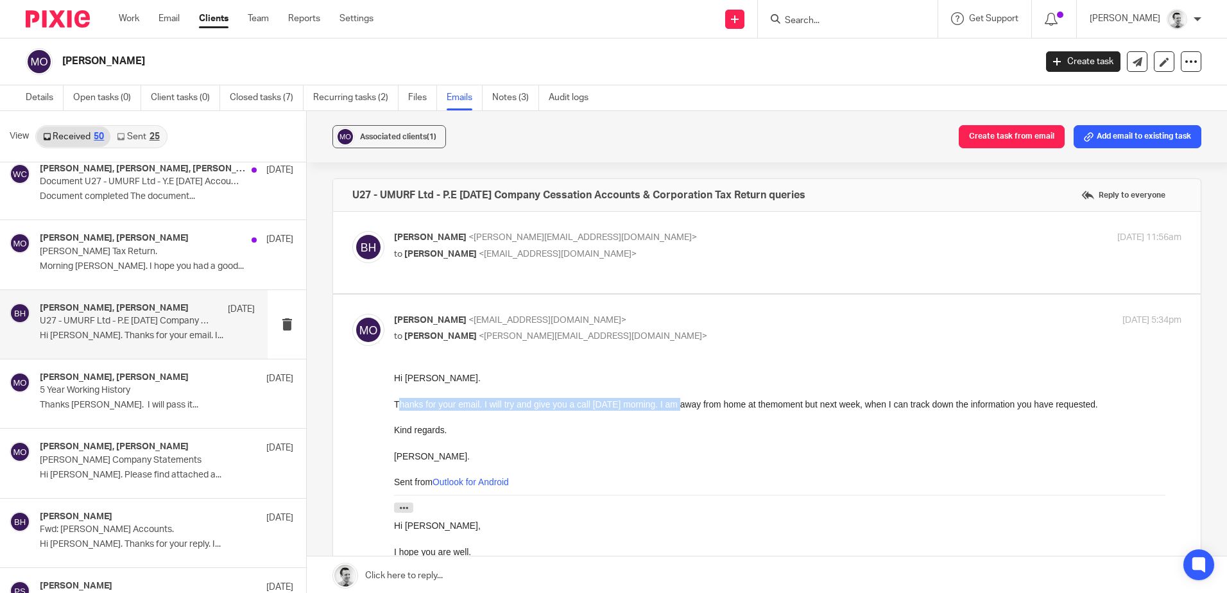
drag, startPoint x: 400, startPoint y: 400, endPoint x: 677, endPoint y: 404, distance: 277.3
click at [678, 404] on div "Thanks for your email. I will try and give you a call tomorrow morning. I am aw…" at bounding box center [788, 403] width 788 height 13
click at [677, 404] on div "Thanks for your email. I will try and give you a call tomorrow morning. I am aw…" at bounding box center [788, 403] width 788 height 13
drag, startPoint x: 397, startPoint y: 397, endPoint x: 743, endPoint y: 410, distance: 346.2
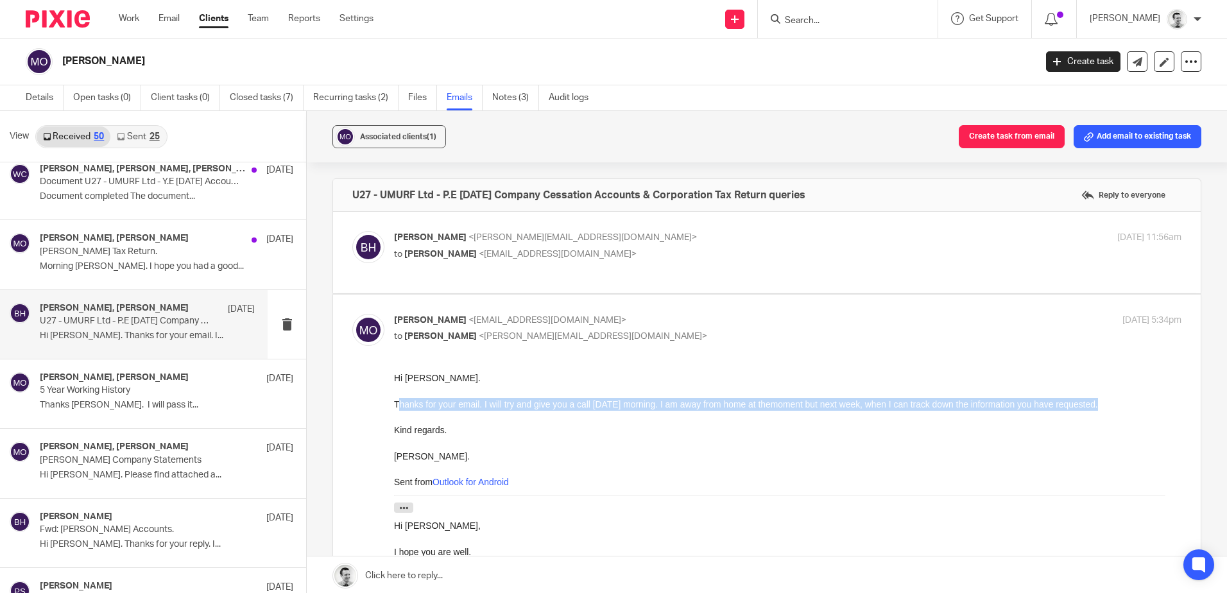
click at [742, 410] on div at bounding box center [788, 416] width 788 height 13
drag, startPoint x: 523, startPoint y: 404, endPoint x: 727, endPoint y: 407, distance: 204.1
click at [728, 407] on div "Thanks for your email. I will try and give you a call tomorrow morning. I am aw…" at bounding box center [788, 403] width 788 height 13
click at [727, 407] on div "Thanks for your email. I will try and give you a call tomorrow morning. I am aw…" at bounding box center [788, 403] width 788 height 13
click at [700, 267] on div "Brendan Hodgson <b.hodgson@woodhicks.co.uk> to Martin Orrell <martinorrell@hotm…" at bounding box center [766, 252] width 829 height 43
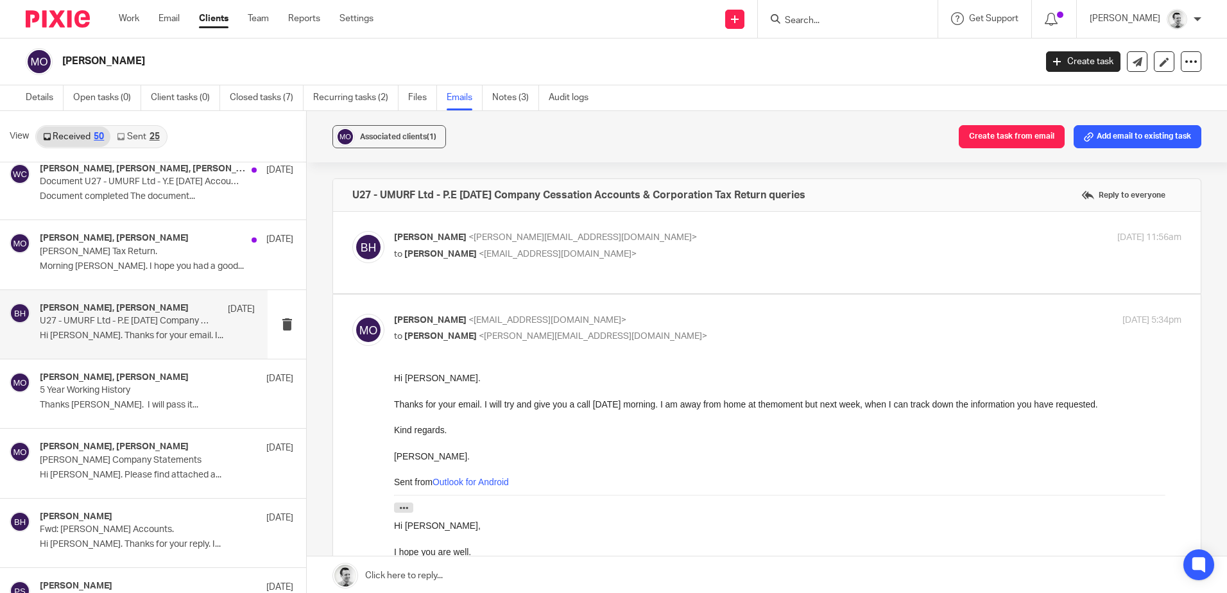
click at [675, 252] on p "to Martin Orrell <martinorrell@hotmail.com>" at bounding box center [656, 254] width 525 height 13
checkbox input "true"
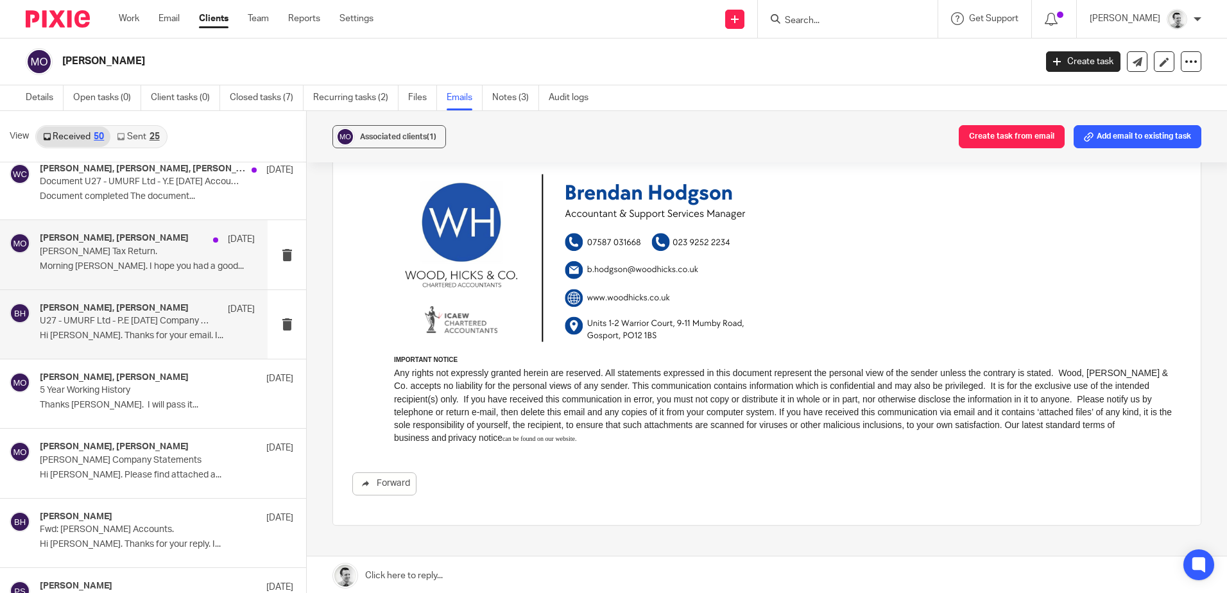
click at [141, 254] on p "Orrell Tax Return." at bounding box center [126, 251] width 172 height 11
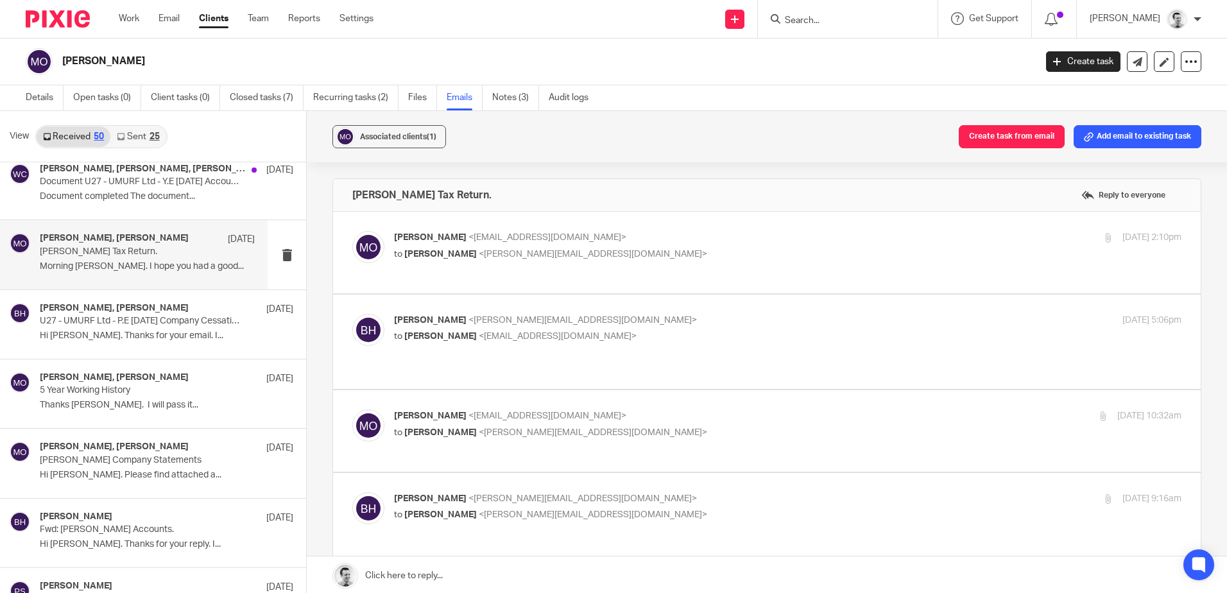
click at [657, 241] on p "Martin Orrell <martinorrell@hotmail.com>" at bounding box center [656, 237] width 525 height 13
checkbox input "true"
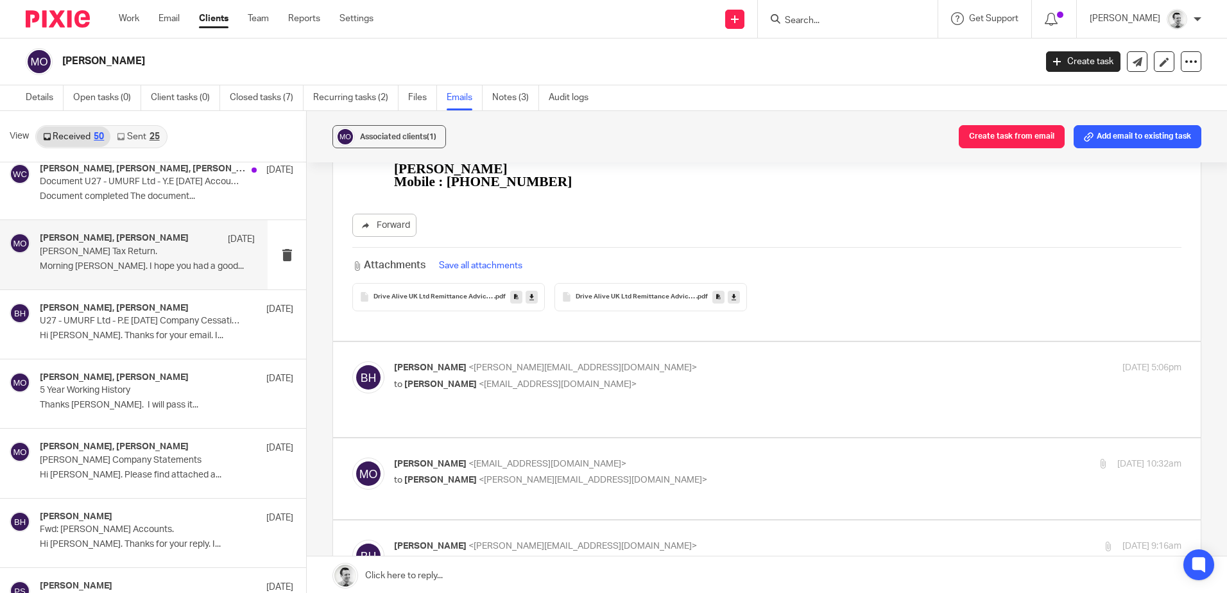
click at [753, 366] on div "Brendan Hodgson <b.hodgson@woodhicks.co.uk> to Martin Orrell <martinorrell@hotm…" at bounding box center [656, 376] width 525 height 30
checkbox input "true"
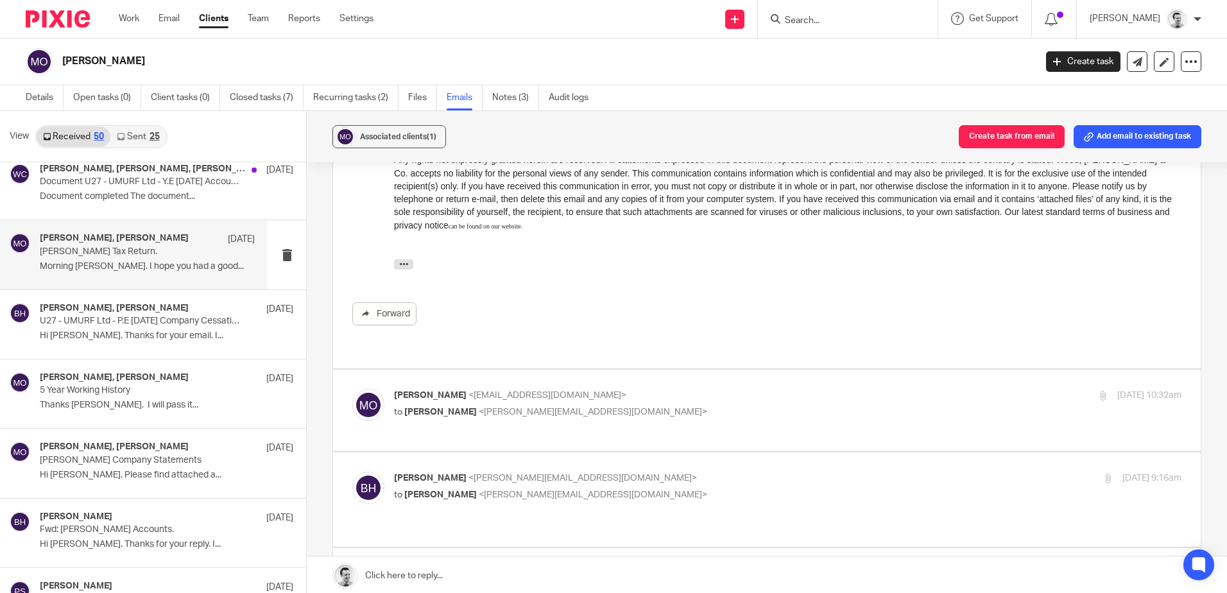
click at [746, 406] on p "to Brendan Hodgson <b.hodgson@woodhicks.co.uk>" at bounding box center [656, 412] width 525 height 13
checkbox input "true"
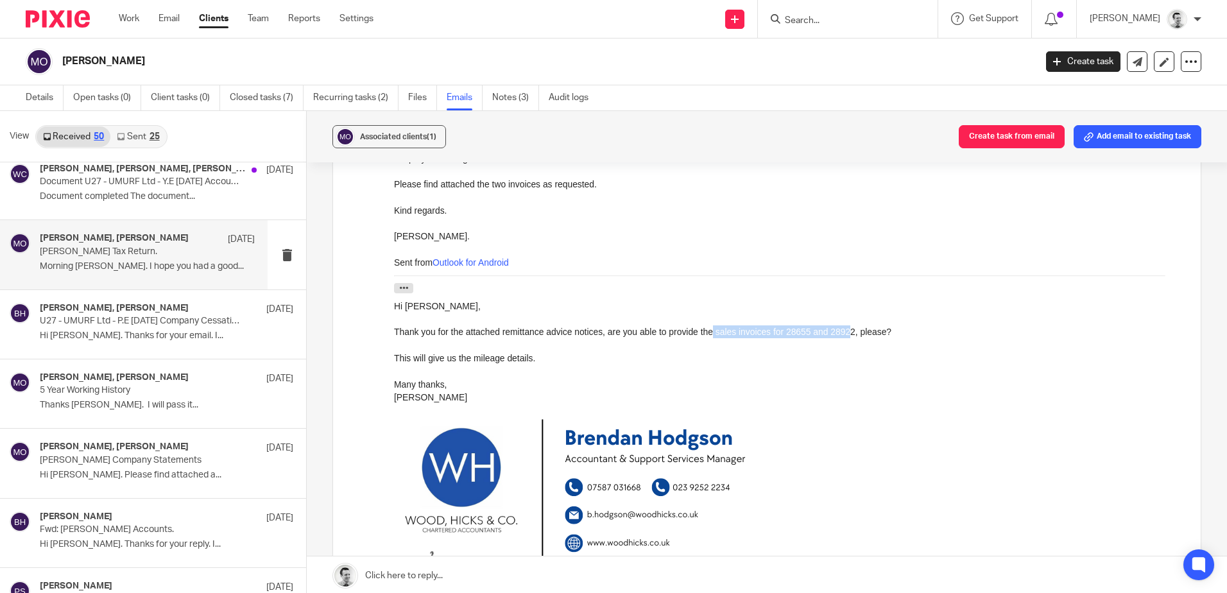
drag, startPoint x: 712, startPoint y: 329, endPoint x: 847, endPoint y: 332, distance: 134.2
click at [847, 332] on div "Thank you for the attached remittance advice notices, are you able to provide t…" at bounding box center [788, 331] width 788 height 13
drag, startPoint x: 847, startPoint y: 332, endPoint x: 868, endPoint y: 332, distance: 21.2
click at [847, 332] on div "Thank you for the attached remittance advice notices, are you able to provide t…" at bounding box center [788, 331] width 788 height 13
click at [893, 332] on div "Thank you for the attached remittance advice notices, are you able to provide t…" at bounding box center [788, 331] width 788 height 13
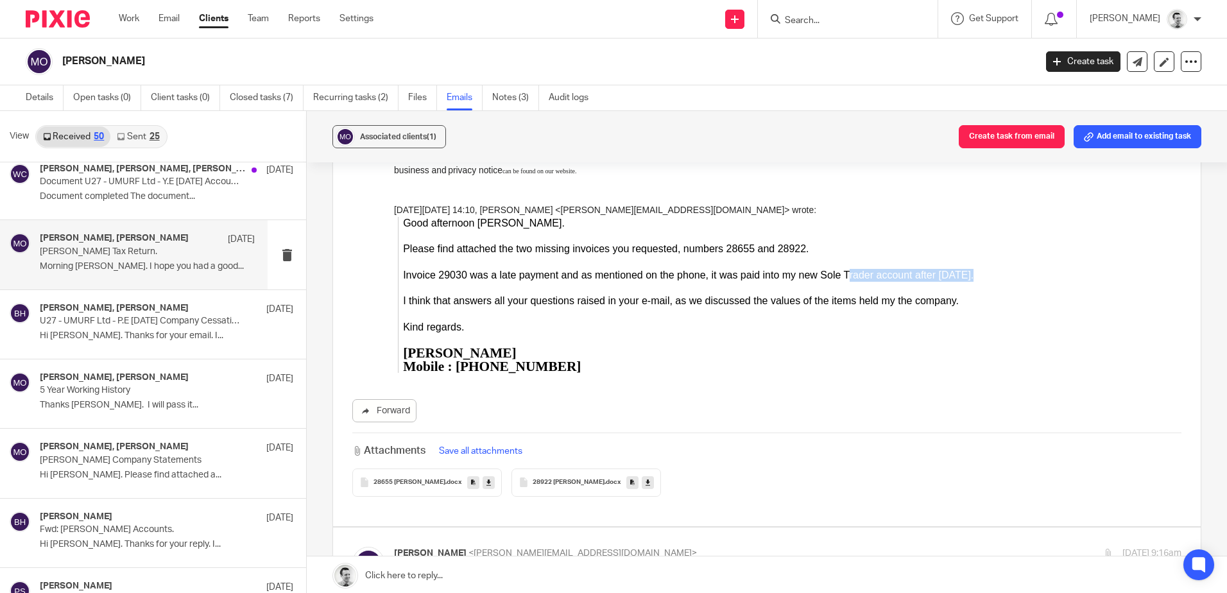
drag, startPoint x: 713, startPoint y: 287, endPoint x: 842, endPoint y: 280, distance: 129.2
click at [842, 280] on div "Good afternoon Brendan. Please find attached the two missing invoices you reque…" at bounding box center [792, 296] width 779 height 156
drag, startPoint x: 842, startPoint y: 280, endPoint x: 798, endPoint y: 301, distance: 48.8
click at [805, 300] on div "I think that answers all your questions raised in your e-mail, as we discussed …" at bounding box center [792, 301] width 779 height 13
drag, startPoint x: 718, startPoint y: 302, endPoint x: 962, endPoint y: 303, distance: 244.5
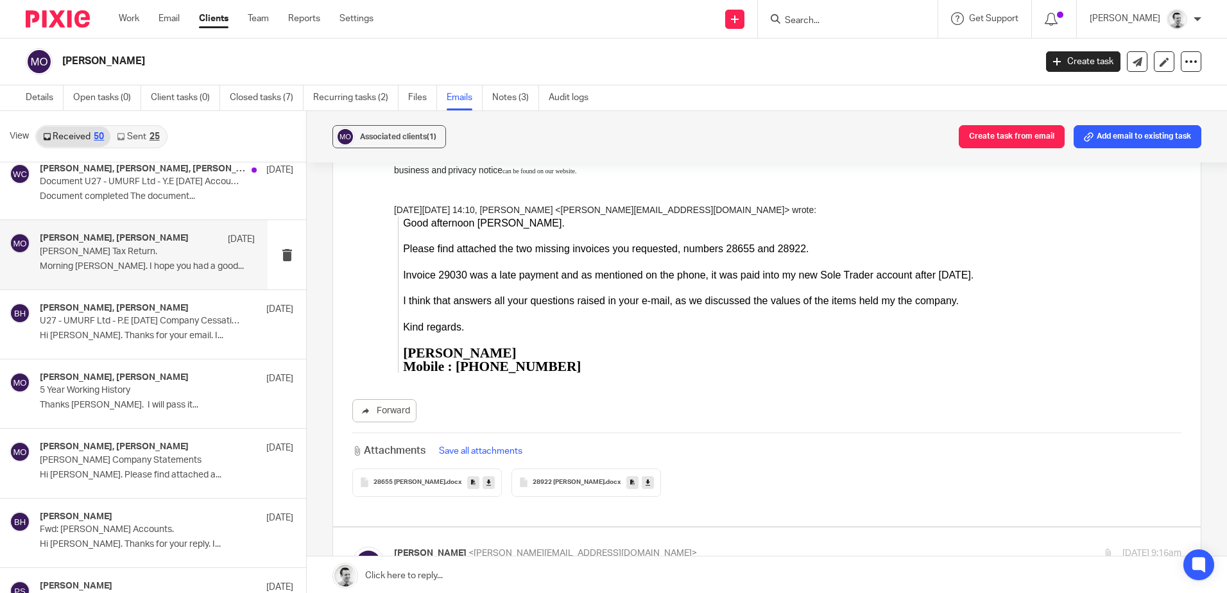
click at [962, 303] on div "I think that answers all your questions raised in your e-mail, as we discussed …" at bounding box center [792, 301] width 779 height 13
drag, startPoint x: 637, startPoint y: 305, endPoint x: 931, endPoint y: 313, distance: 294.1
click at [931, 313] on div "Good afternoon Brendan. Please find attached the two missing invoices you reque…" at bounding box center [792, 296] width 779 height 156
drag, startPoint x: 931, startPoint y: 313, endPoint x: 921, endPoint y: 309, distance: 10.4
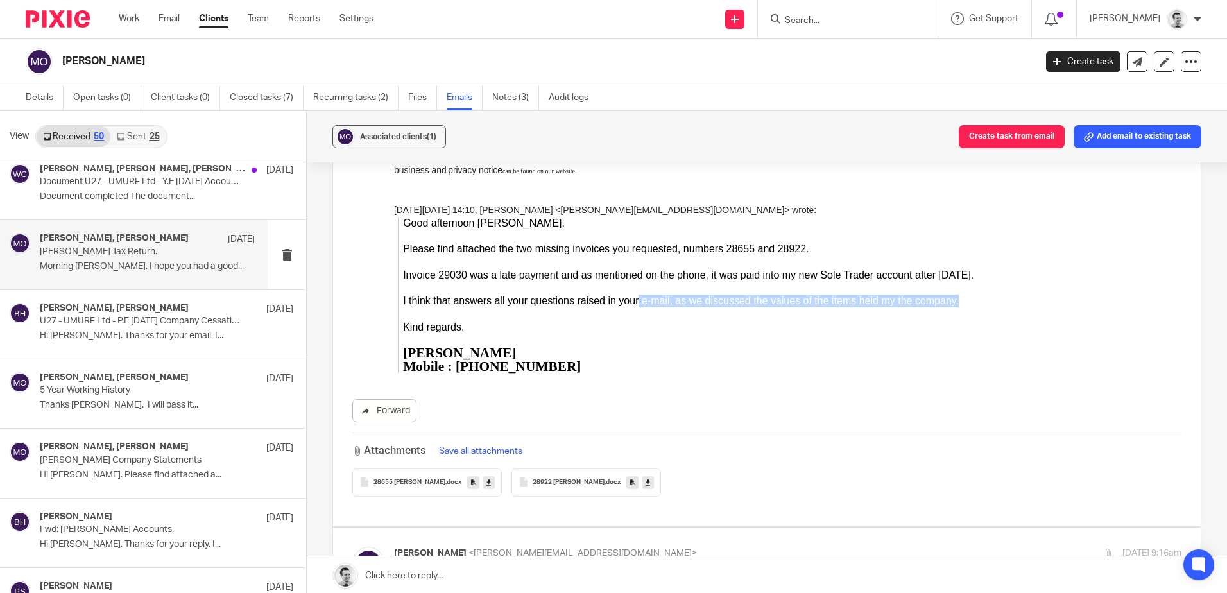
click at [926, 309] on div at bounding box center [792, 315] width 779 height 13
drag, startPoint x: 621, startPoint y: 275, endPoint x: 1034, endPoint y: 277, distance: 412.7
click at [1034, 277] on div "Invoice 29030 was a late payment and as mentioned on the phone, it was paid int…" at bounding box center [792, 276] width 779 height 13
click at [1034, 276] on div "Invoice 29030 was a late payment and as mentioned on the phone, it was paid int…" at bounding box center [792, 276] width 779 height 13
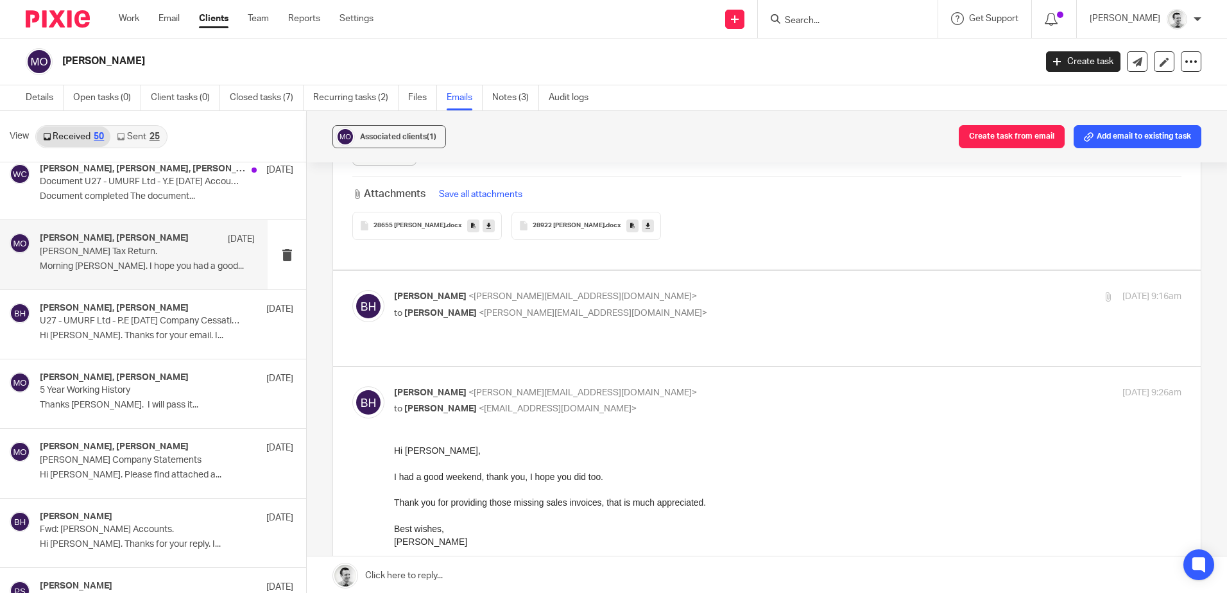
click at [748, 307] on p "to Massimo Lo-Muto <m.lo-muto@woodhicks.co.uk>" at bounding box center [656, 313] width 525 height 13
checkbox input "true"
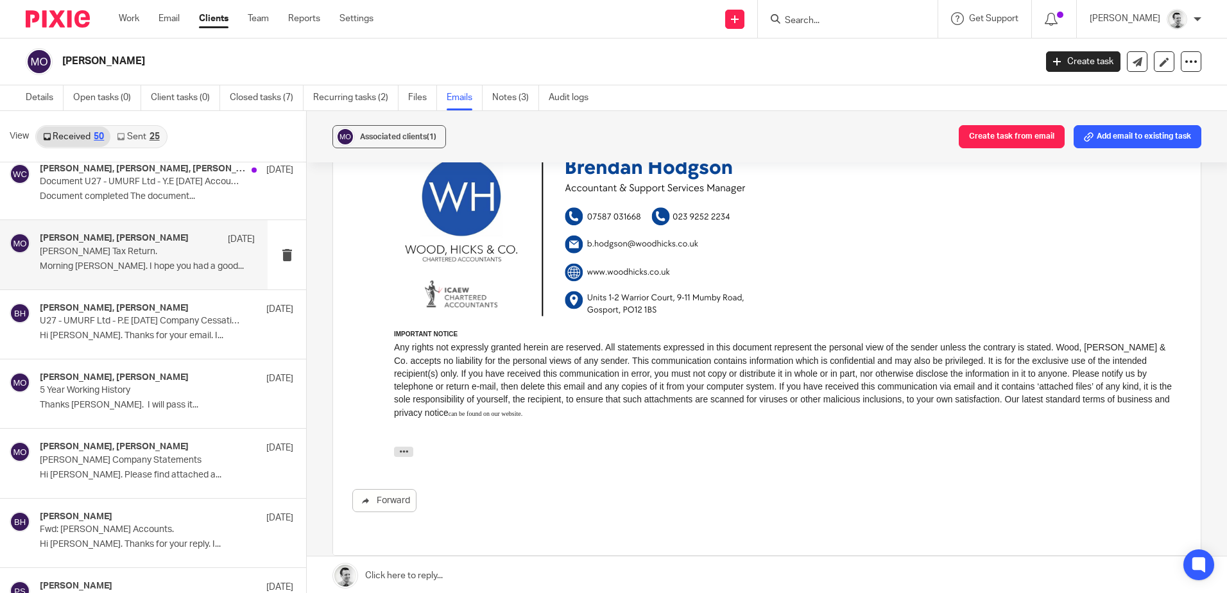
scroll to position [3970, 0]
click at [402, 448] on icon "button" at bounding box center [404, 449] width 10 height 10
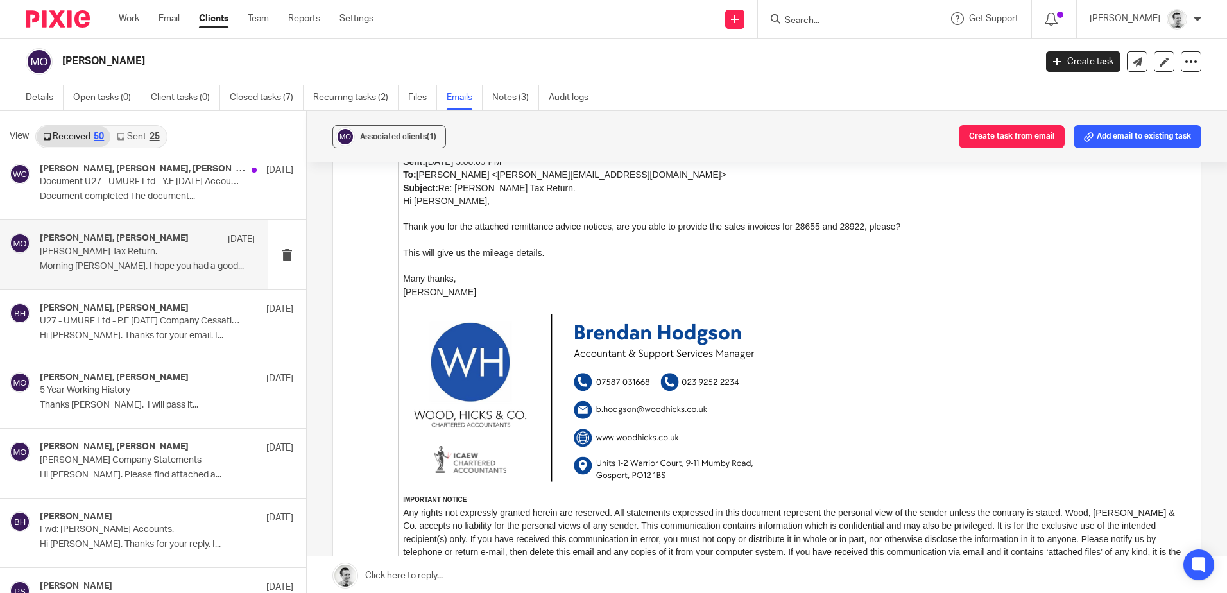
scroll to position [4010, 0]
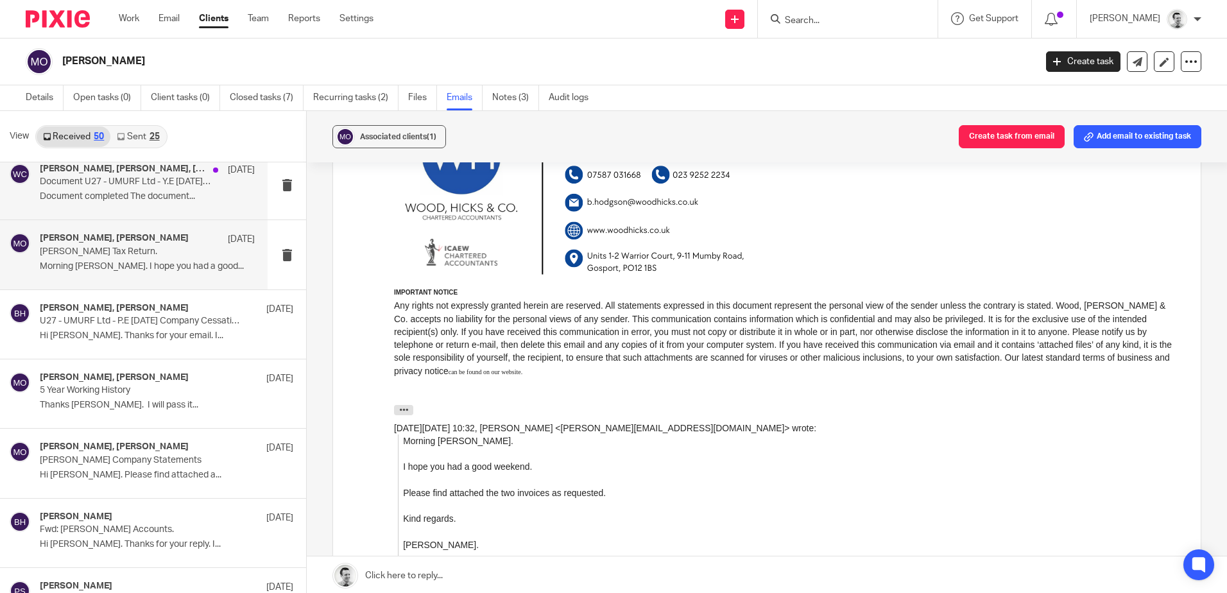
click at [147, 193] on p "Document completed The document..." at bounding box center [147, 196] width 215 height 11
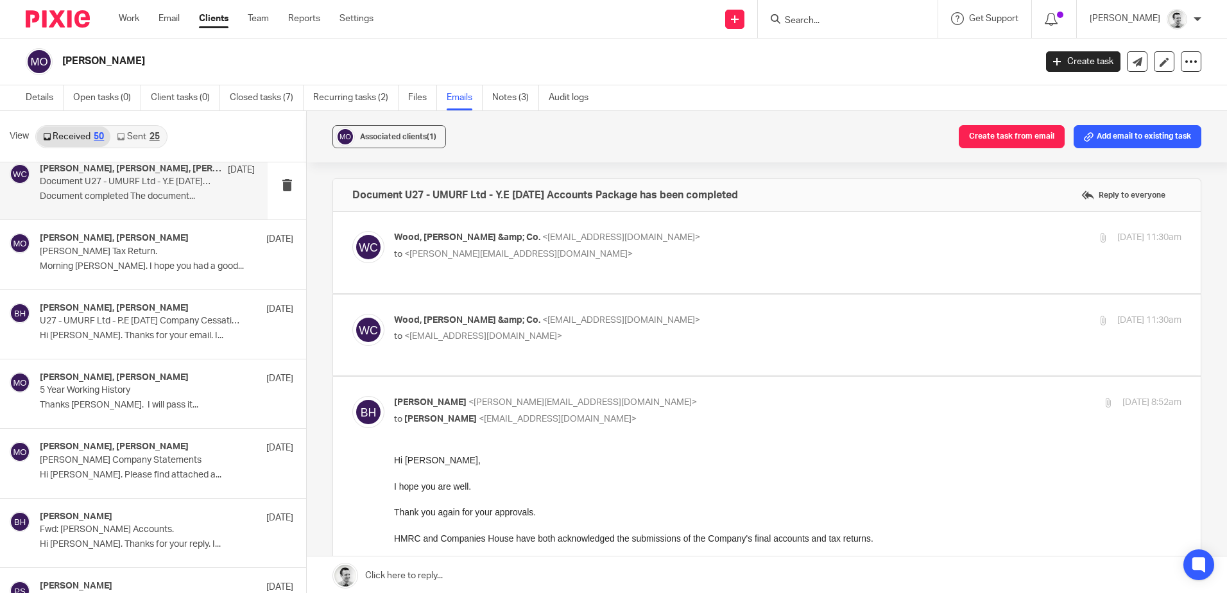
scroll to position [0, 0]
click at [773, 232] on p "Wood, Hicks &amp; Co. <approvals@woodhicks.co.uk>" at bounding box center [656, 237] width 525 height 13
checkbox input "true"
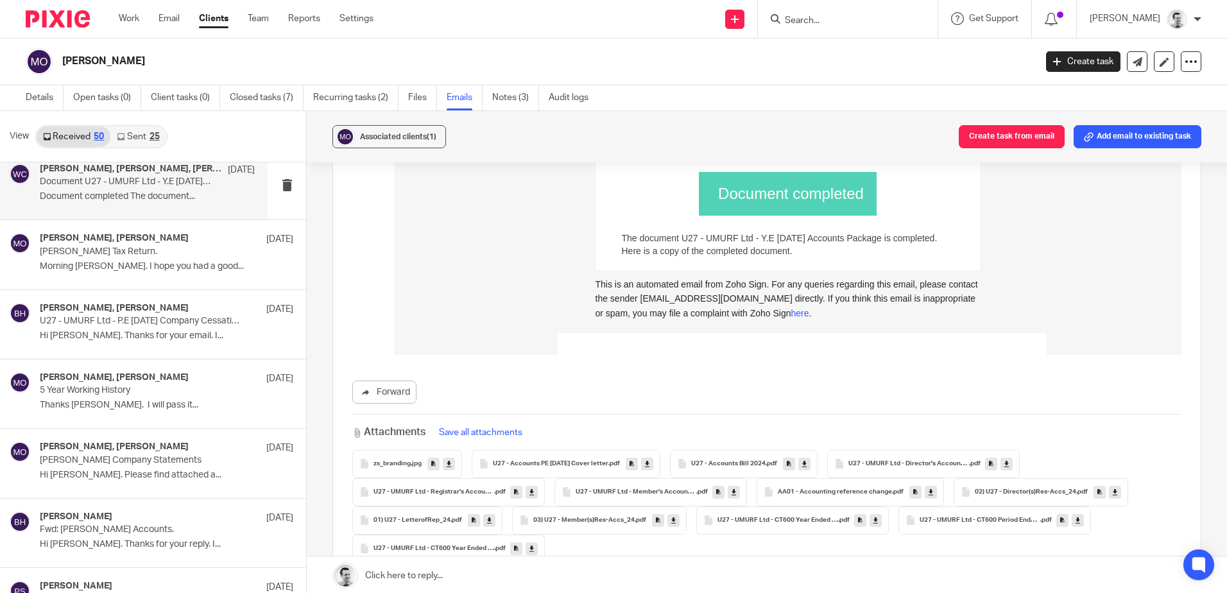
scroll to position [449, 0]
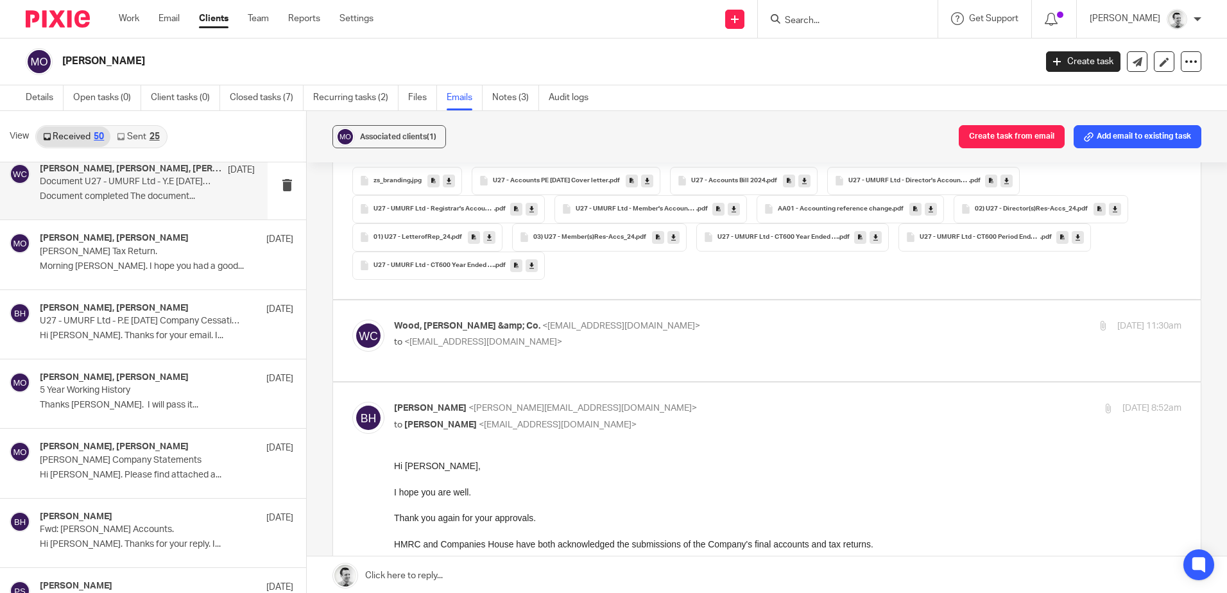
click at [761, 338] on p "to <approvals@woodhicks.co.uk>" at bounding box center [656, 342] width 525 height 13
checkbox input "true"
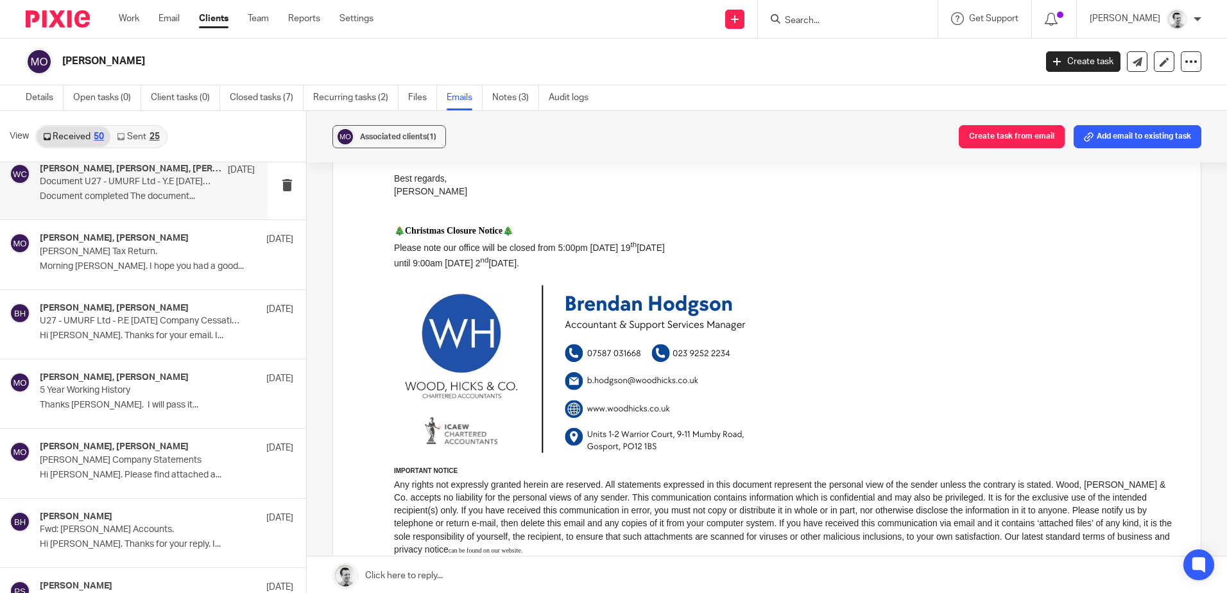
scroll to position [1091, 0]
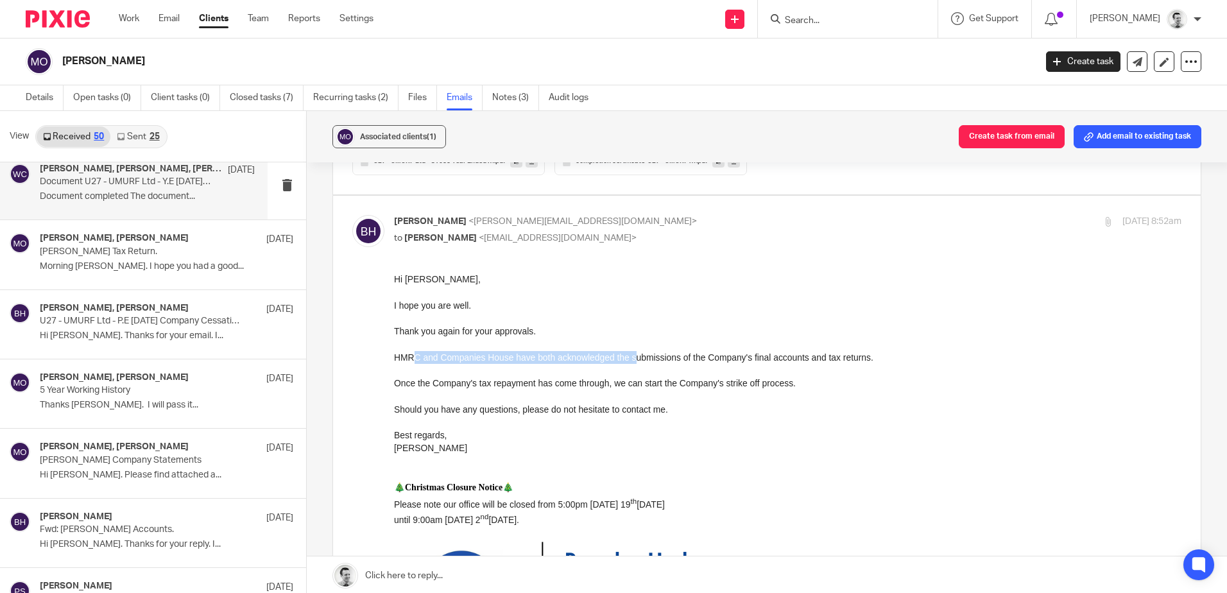
drag, startPoint x: 418, startPoint y: 356, endPoint x: 631, endPoint y: 359, distance: 213.1
click at [631, 359] on div "HMRC and Companies House have both acknowledged the submissions of the Company'…" at bounding box center [788, 357] width 788 height 13
drag, startPoint x: 736, startPoint y: 365, endPoint x: 858, endPoint y: 365, distance: 121.9
click at [883, 368] on div at bounding box center [788, 370] width 788 height 13
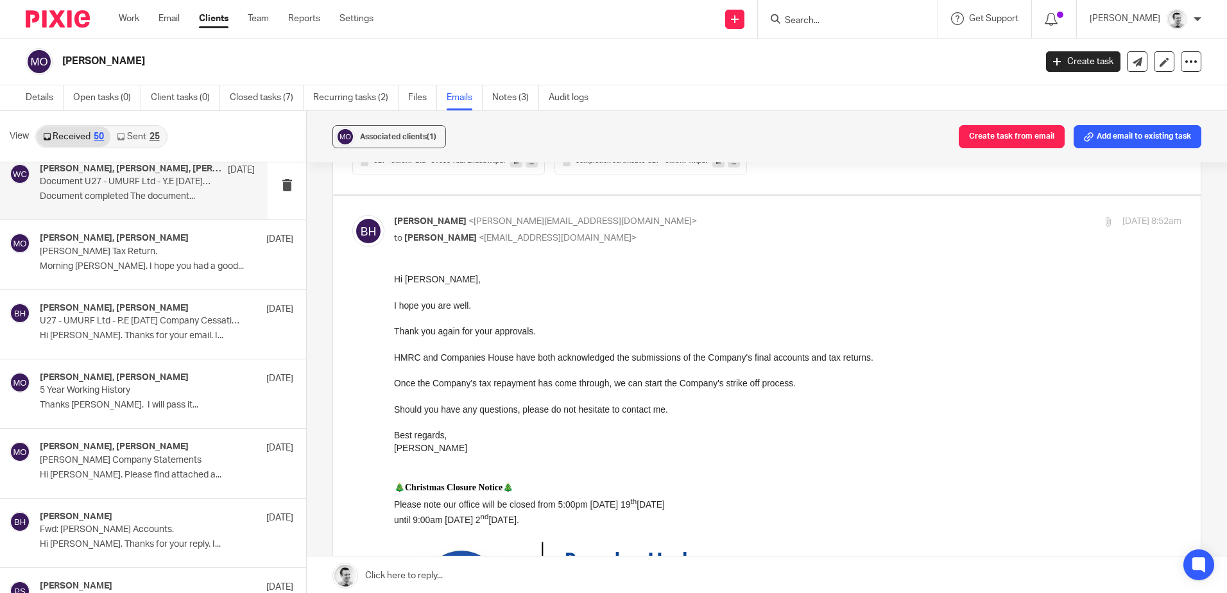
click at [802, 356] on div "HMRC and Companies House have both acknowledged the submissions of the Company'…" at bounding box center [788, 357] width 788 height 13
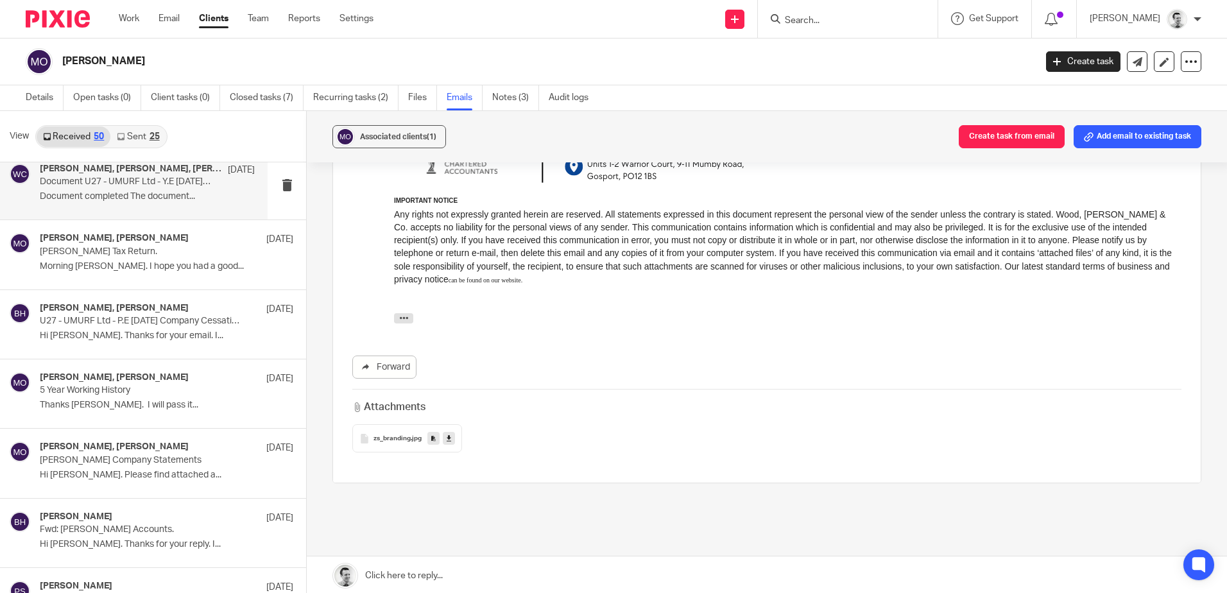
scroll to position [1673, 0]
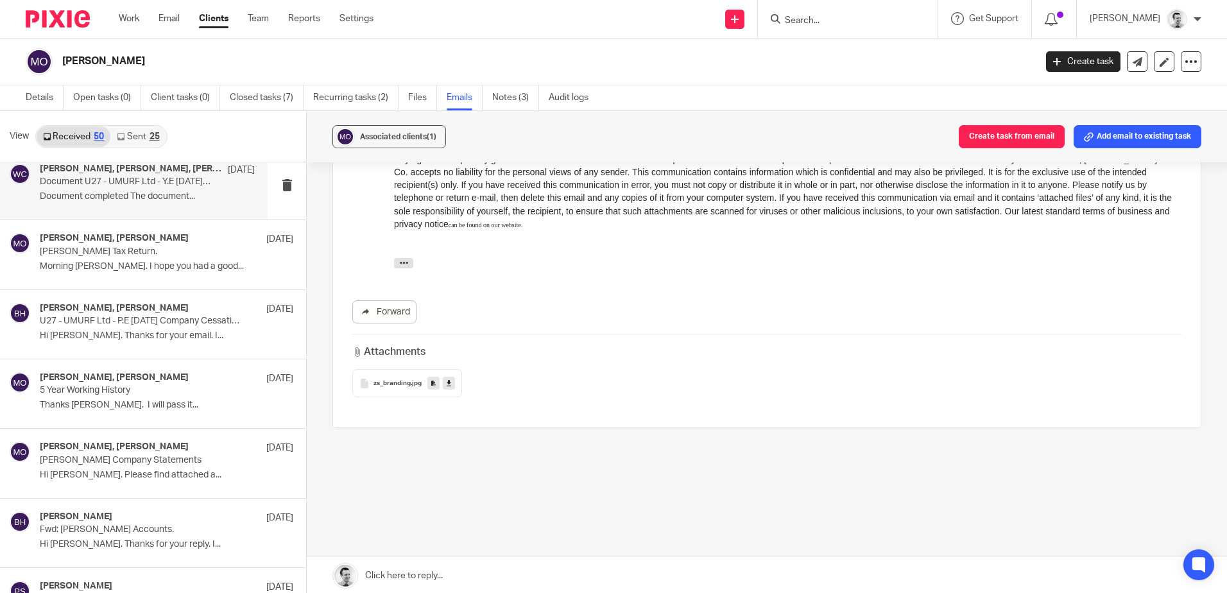
drag, startPoint x: 408, startPoint y: 261, endPoint x: 416, endPoint y: 262, distance: 7.7
click at [409, 261] on button "button" at bounding box center [403, 264] width 19 height 10
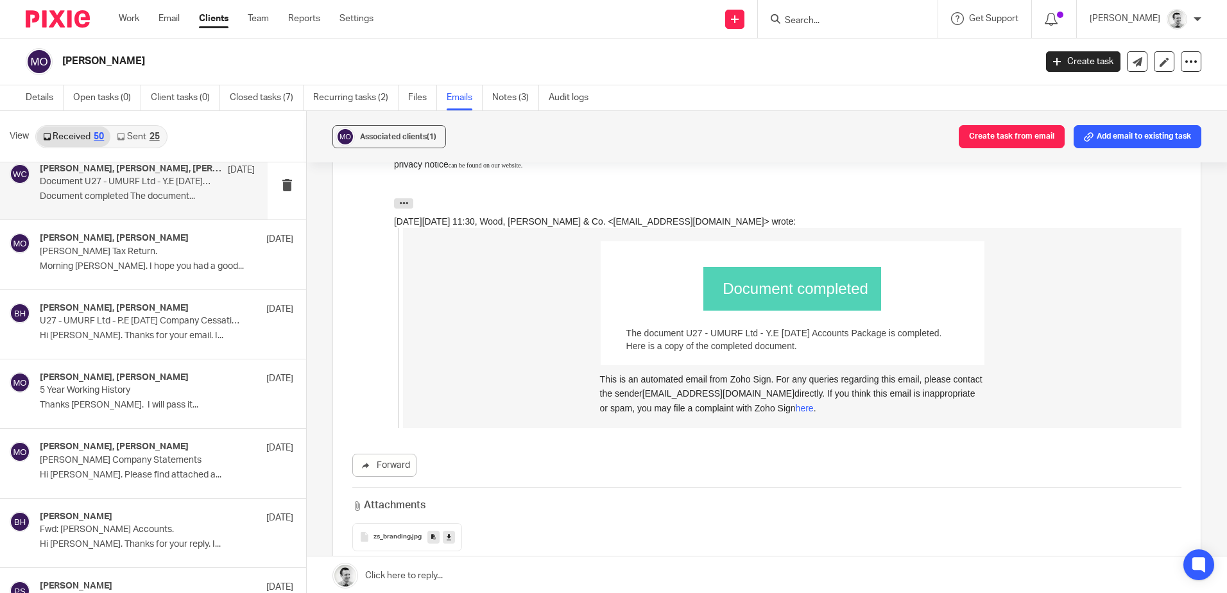
scroll to position [1887, 0]
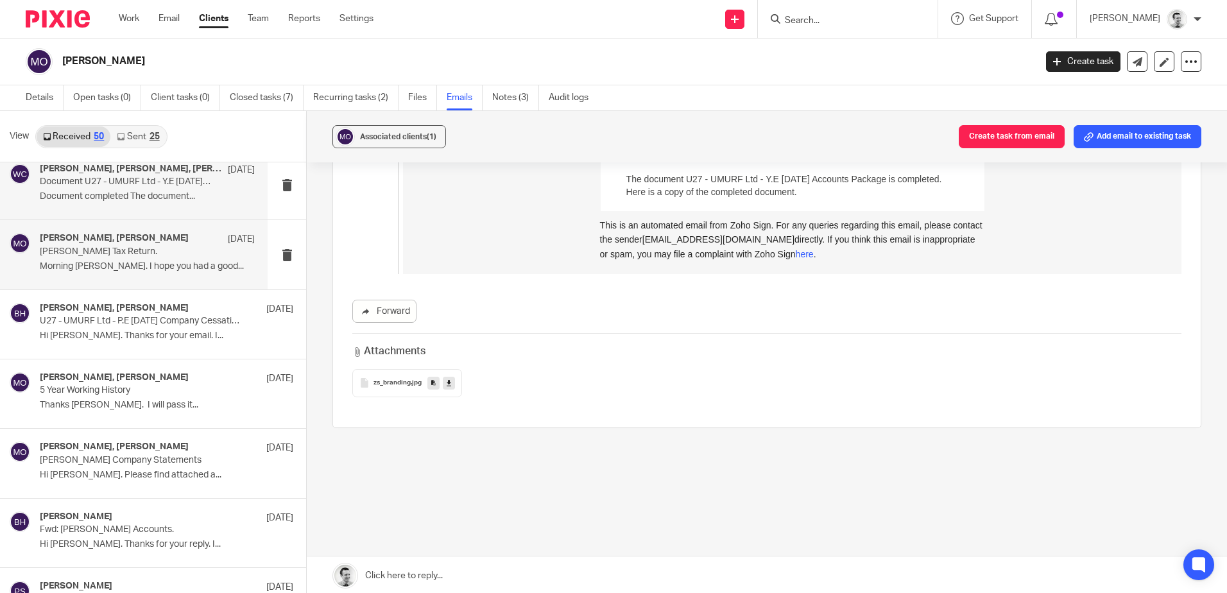
click at [118, 245] on div "Brendan Hodgson, Martin Orrell 21 Sep" at bounding box center [147, 239] width 215 height 13
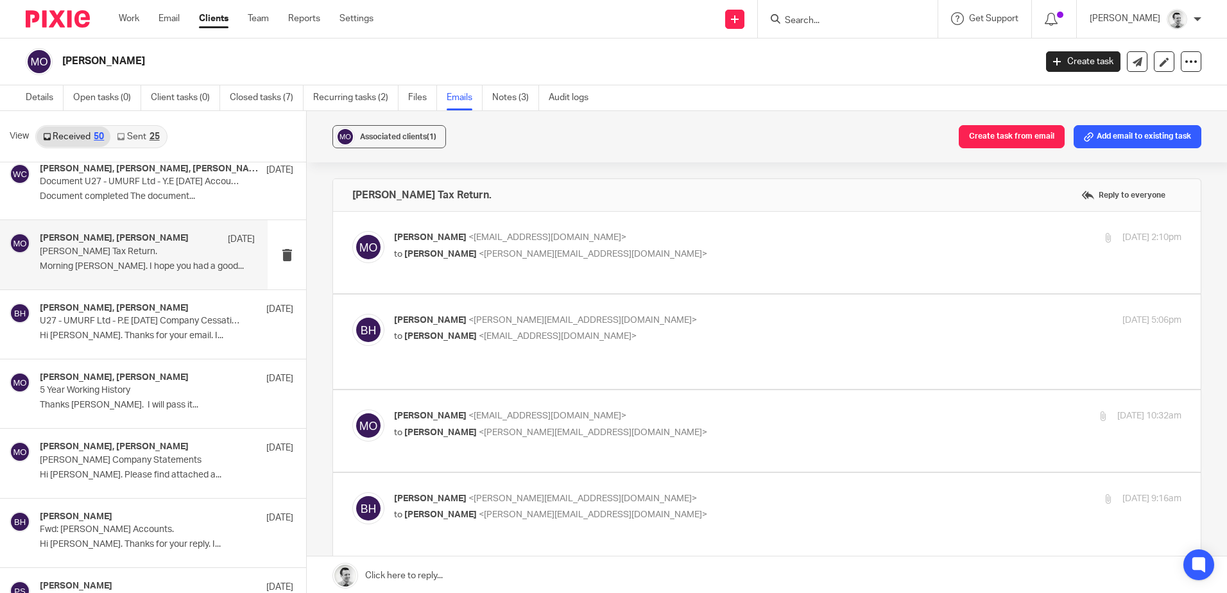
scroll to position [0, 0]
click at [646, 254] on p "to Brendan Hodgson <b.hodgson@woodhicks.co.uk>" at bounding box center [656, 254] width 525 height 13
checkbox input "true"
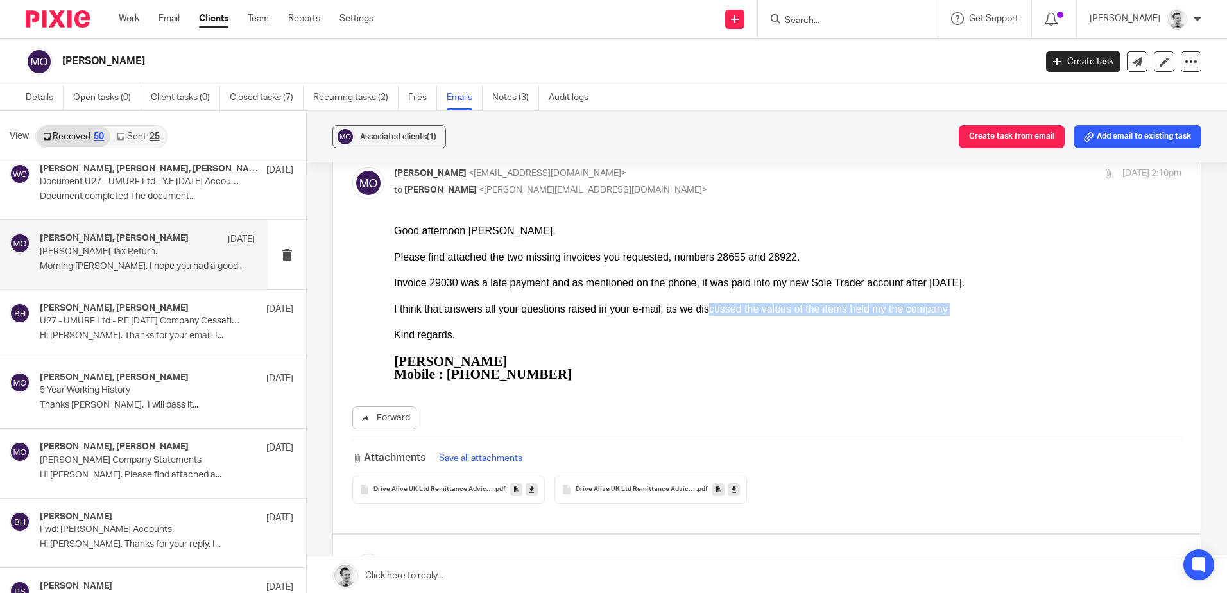
drag, startPoint x: 703, startPoint y: 305, endPoint x: 877, endPoint y: 316, distance: 173.7
click at [877, 316] on div "Good afternoon Brendan. Please find attached the two missing invoices you reque…" at bounding box center [788, 303] width 788 height 156
drag, startPoint x: 877, startPoint y: 316, endPoint x: 863, endPoint y: 326, distance: 17.1
click at [877, 316] on div at bounding box center [788, 322] width 788 height 13
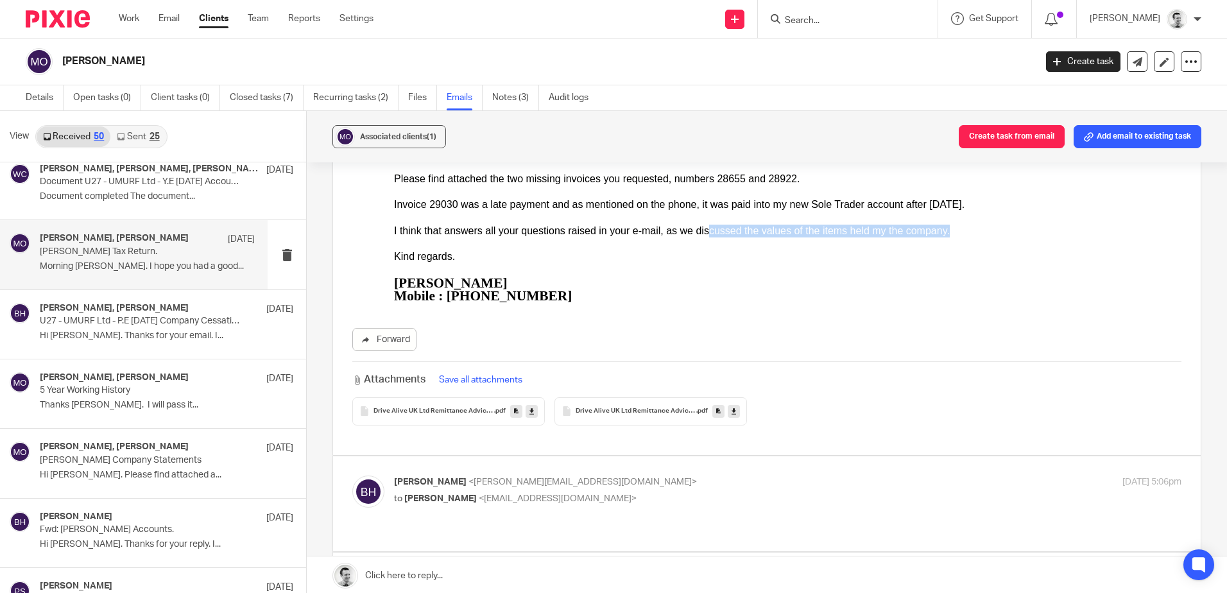
scroll to position [321, 0]
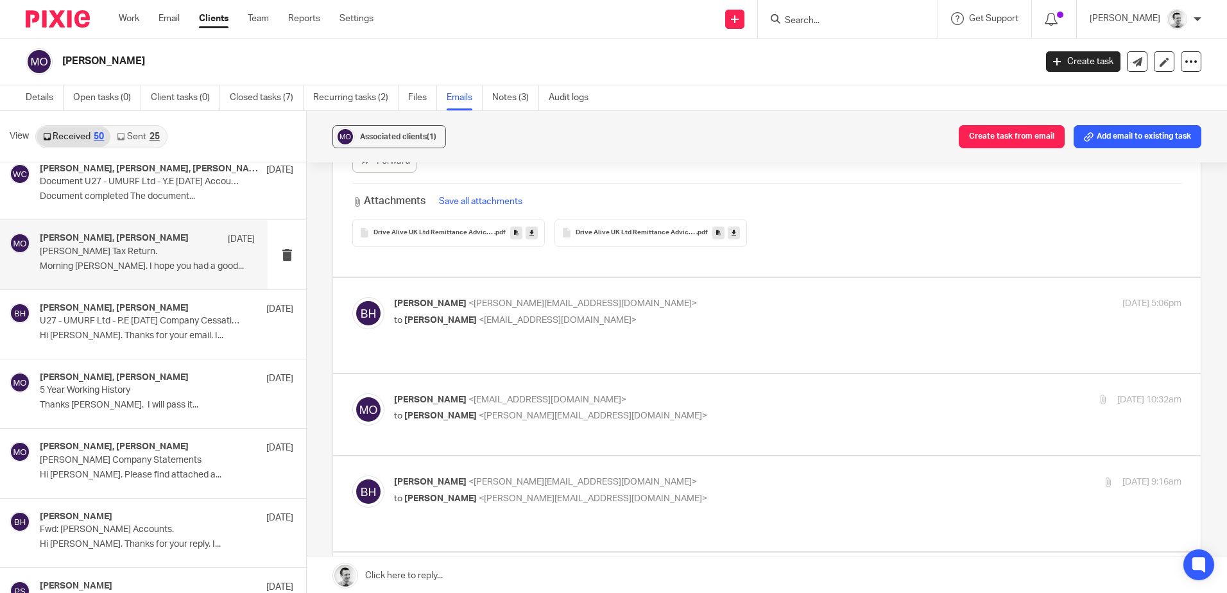
click at [796, 325] on div "Brendan Hodgson <b.hodgson@woodhicks.co.uk> to Martin Orrell <martinorrell@hotm…" at bounding box center [766, 325] width 829 height 56
click at [691, 314] on p "to Martin Orrell <martinorrell@hotmail.com>" at bounding box center [656, 320] width 525 height 13
checkbox input "true"
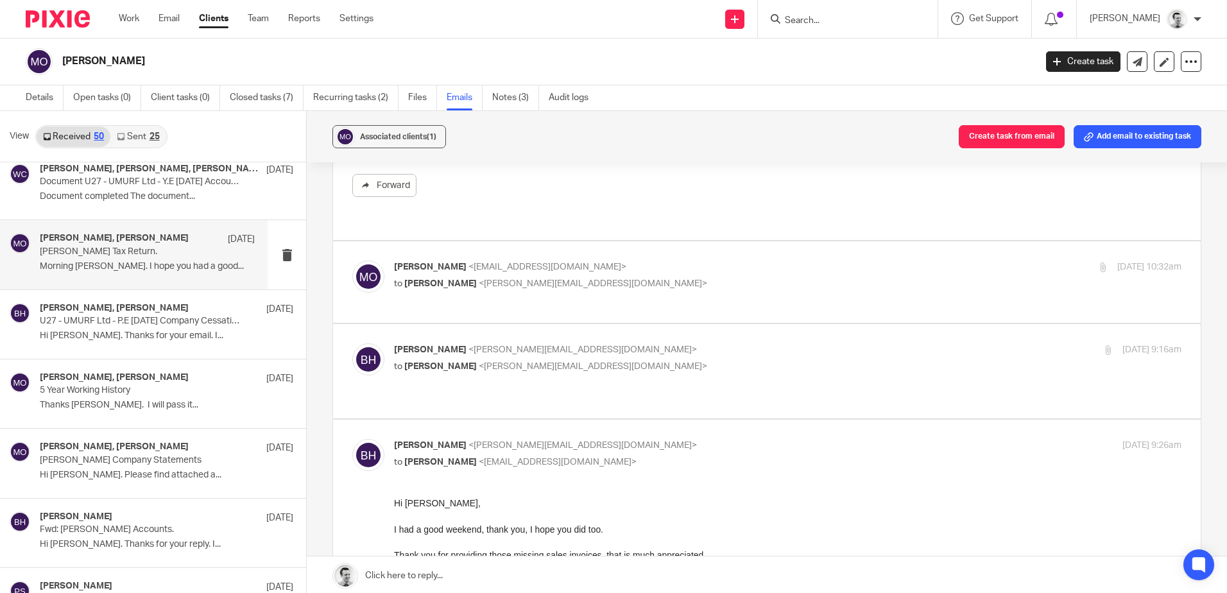
click at [718, 277] on p "to Brendan Hodgson <b.hodgson@woodhicks.co.uk>" at bounding box center [656, 283] width 525 height 13
checkbox input "true"
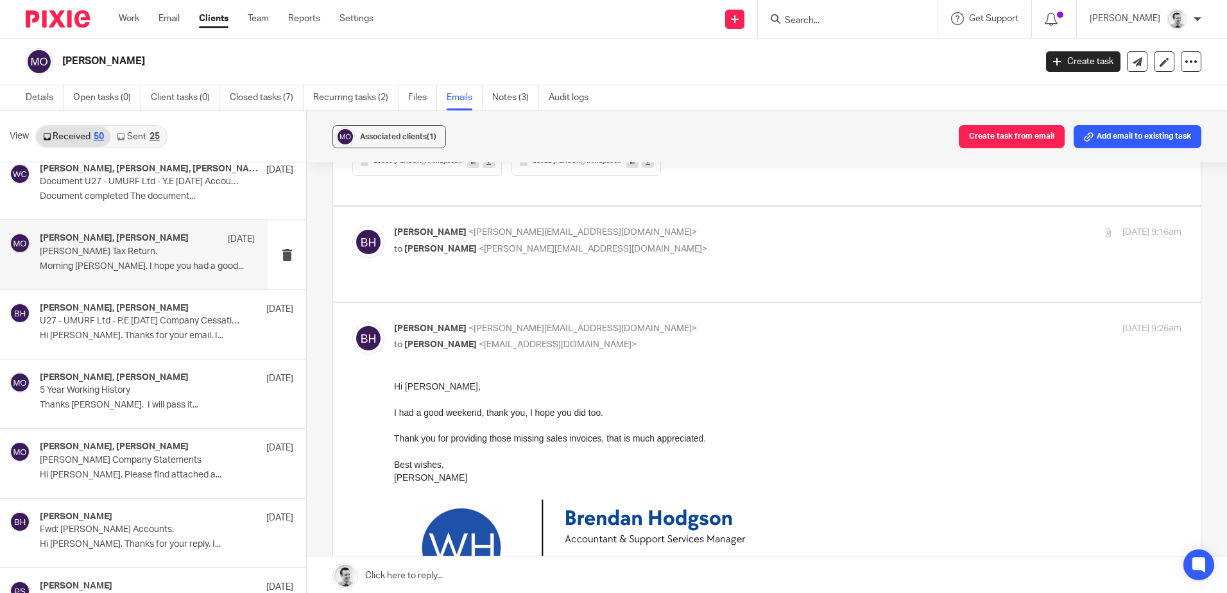
click at [747, 234] on div "Brendan Hodgson <b.hodgson@woodhicks.co.uk> to Massimo Lo-Muto <m.lo-muto@woodh…" at bounding box center [766, 254] width 829 height 56
click at [721, 226] on div "Brendan Hodgson <b.hodgson@woodhicks.co.uk> to Massimo Lo-Muto <m.lo-muto@woodh…" at bounding box center [656, 241] width 525 height 30
checkbox input "true"
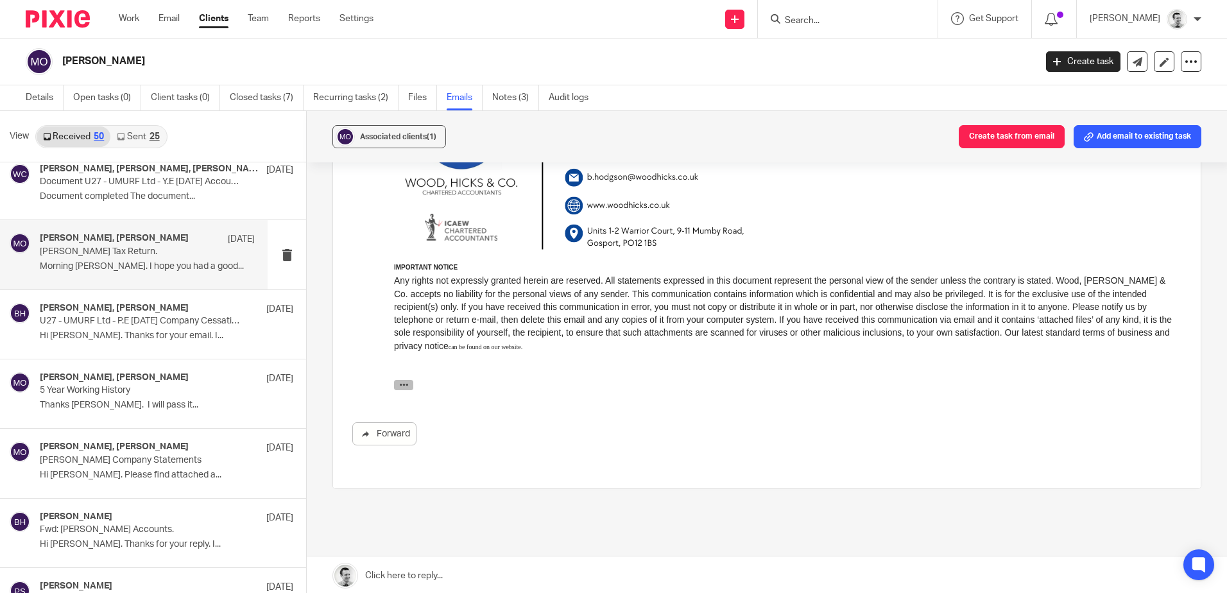
click at [404, 382] on icon "button" at bounding box center [404, 385] width 10 height 10
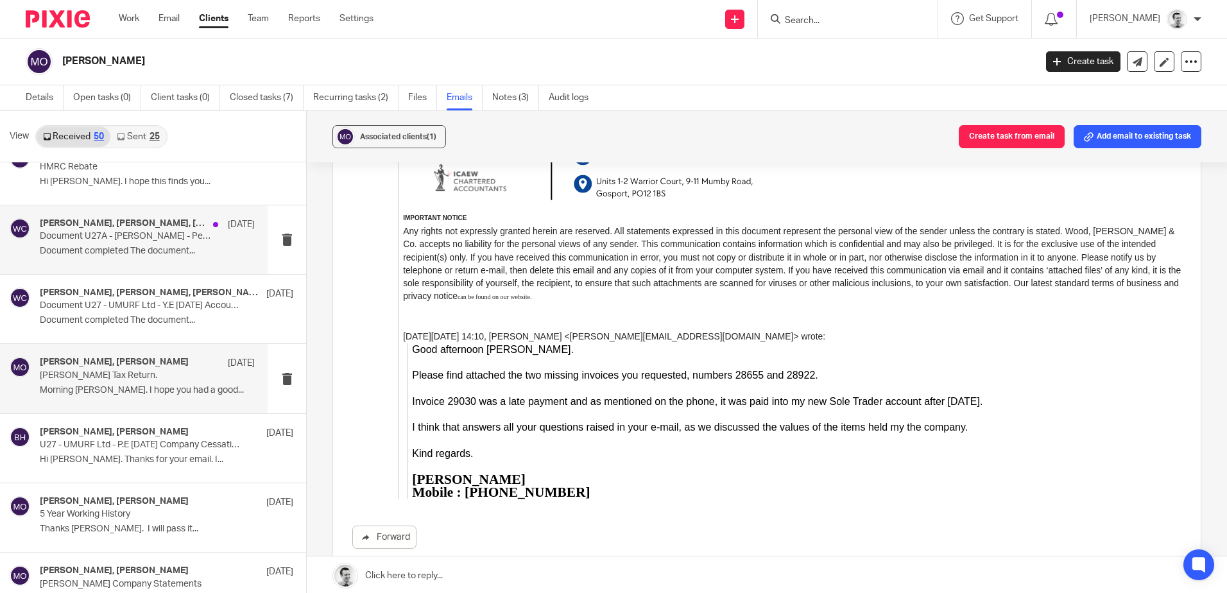
scroll to position [857, 0]
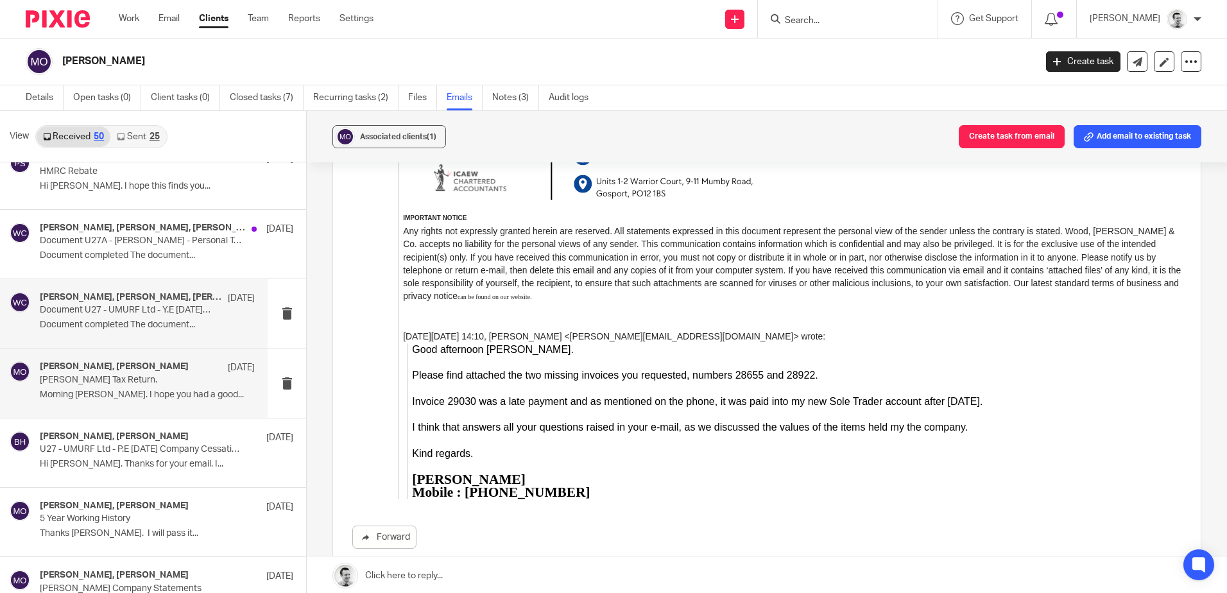
click at [137, 306] on p "Document U27 - UMURF Ltd - Y.E 31 March 2024 Accounts Package has been completed" at bounding box center [126, 310] width 172 height 11
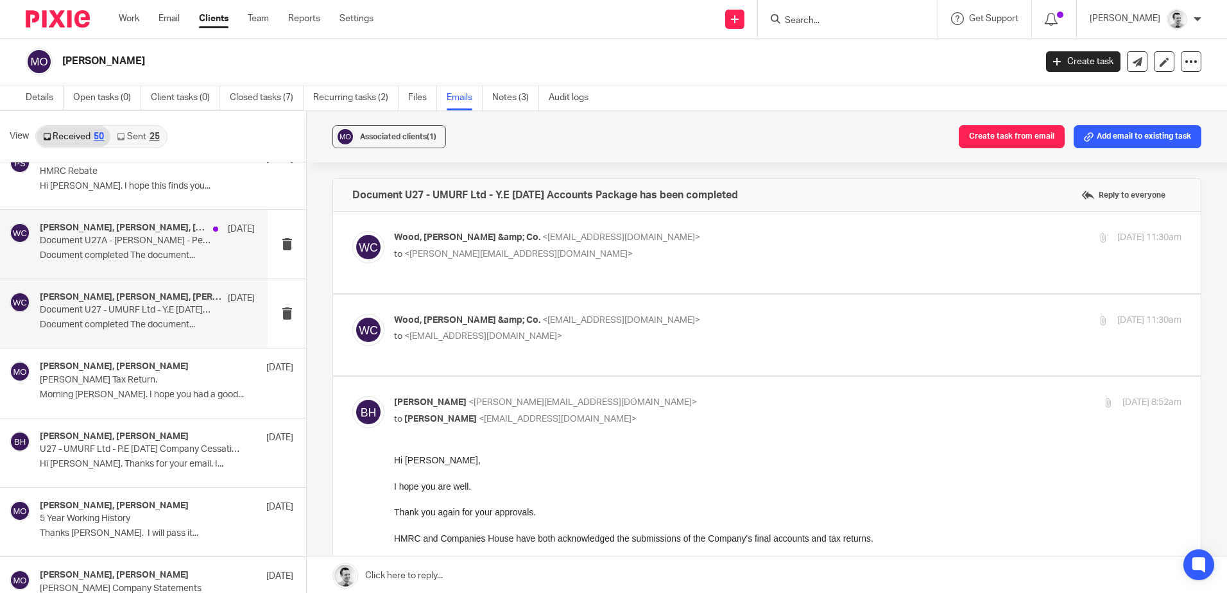
click at [169, 247] on div "Brendan Hodgson, Wood, Hicks &amp; Co. 5 Nov Document U27A - Mr Martin Orrell -…" at bounding box center [147, 244] width 215 height 43
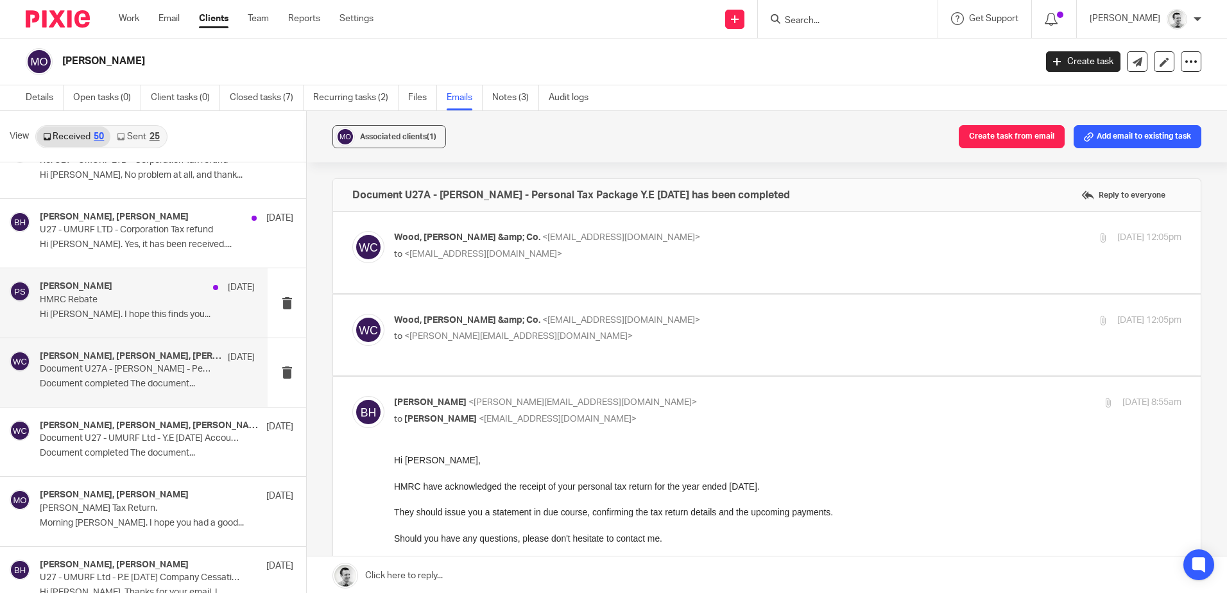
click at [139, 298] on p "HMRC Rebate" at bounding box center [126, 300] width 172 height 11
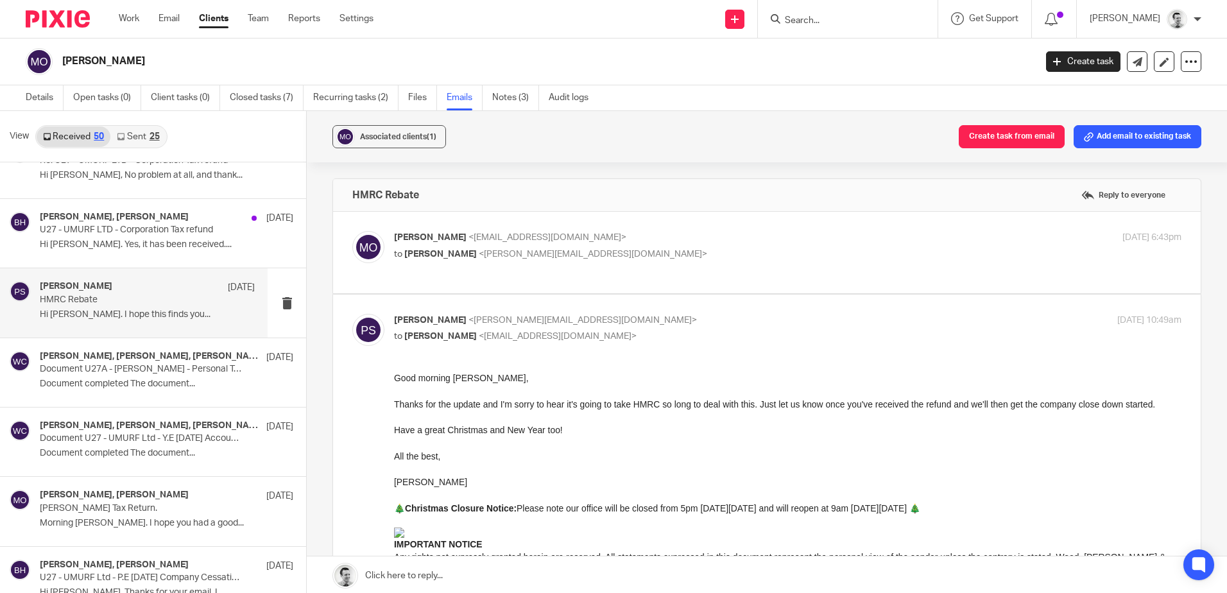
click at [659, 243] on p "Martin Orrell <martinorrell@hotmail.com>" at bounding box center [656, 237] width 525 height 13
checkbox input "true"
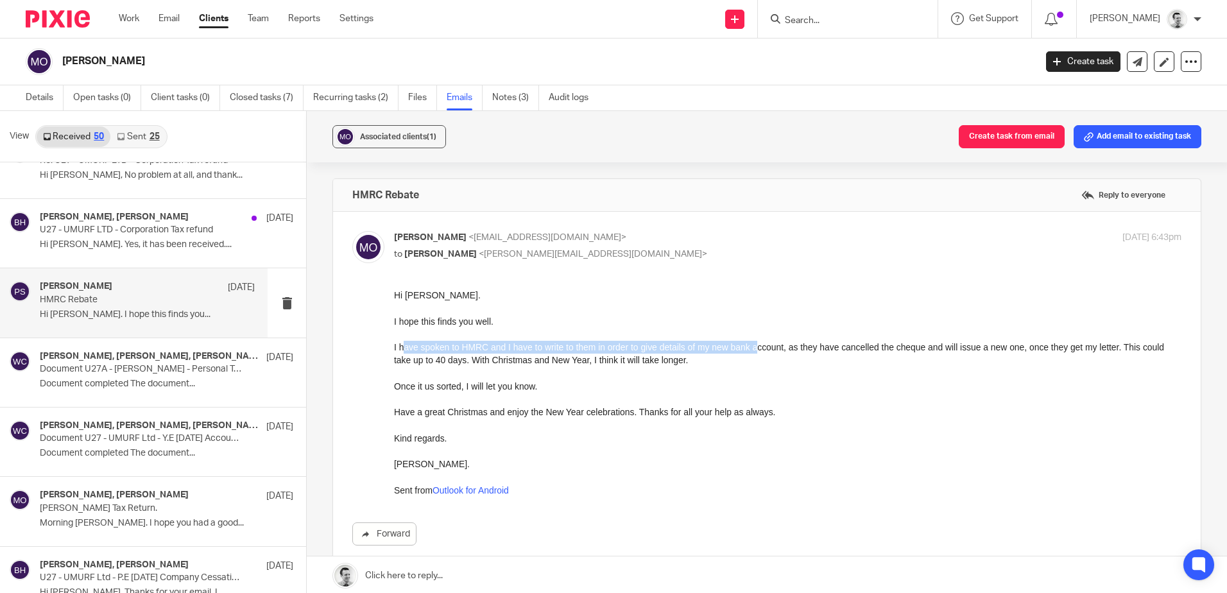
drag, startPoint x: 401, startPoint y: 351, endPoint x: 755, endPoint y: 343, distance: 354.4
click at [755, 343] on div "I have spoken to HMRC and I have to write to them in order to give details of m…" at bounding box center [788, 354] width 788 height 26
click at [755, 342] on div "I have spoken to HMRC and I have to write to them in order to give details of m…" at bounding box center [788, 354] width 788 height 26
drag, startPoint x: 497, startPoint y: 349, endPoint x: 800, endPoint y: 343, distance: 303.6
click at [800, 343] on div "I have spoken to HMRC and I have to write to them in order to give details of m…" at bounding box center [788, 354] width 788 height 26
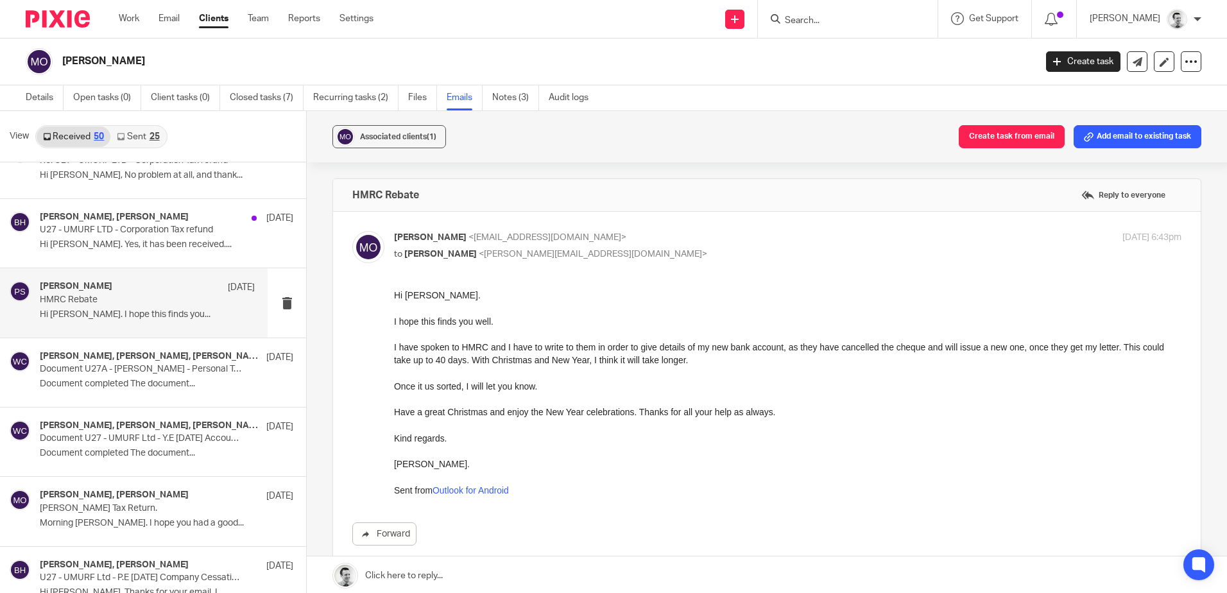
click at [800, 343] on div "I have spoken to HMRC and I have to write to them in order to give details of m…" at bounding box center [788, 354] width 788 height 26
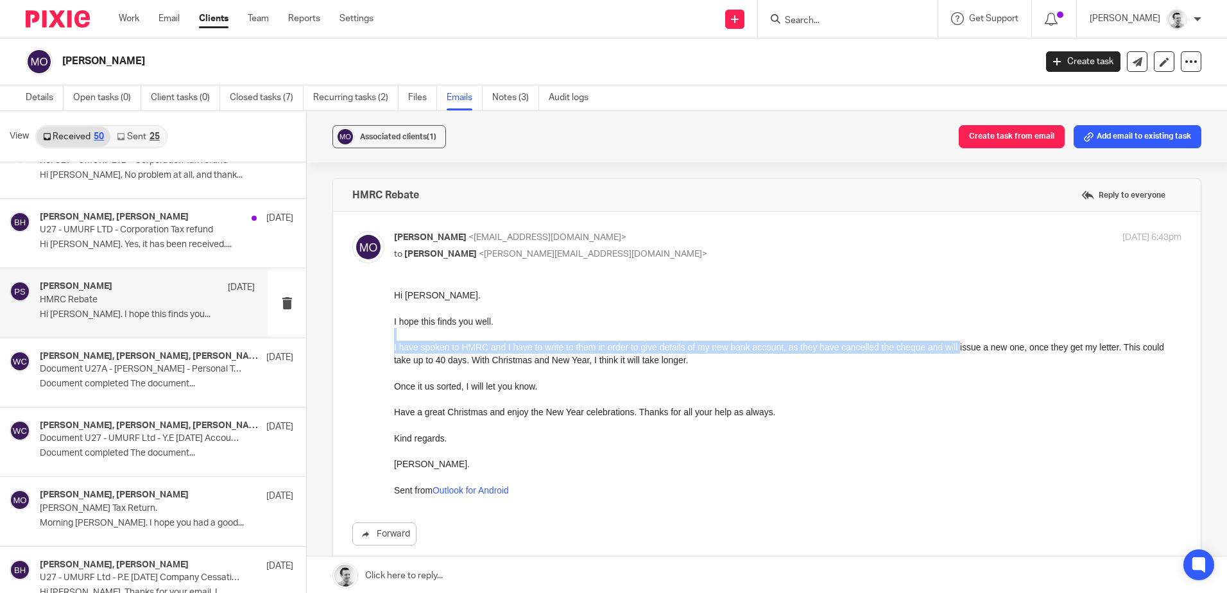
drag, startPoint x: 650, startPoint y: 338, endPoint x: 958, endPoint y: 349, distance: 308.9
click at [958, 349] on div "Hi Pete. I hope this finds you well. I have spoken to HMRC and I have to write …" at bounding box center [788, 393] width 788 height 208
drag, startPoint x: 958, startPoint y: 349, endPoint x: 948, endPoint y: 348, distance: 10.3
click at [951, 349] on div "I have spoken to HMRC and I have to write to them in order to give details of m…" at bounding box center [788, 354] width 788 height 26
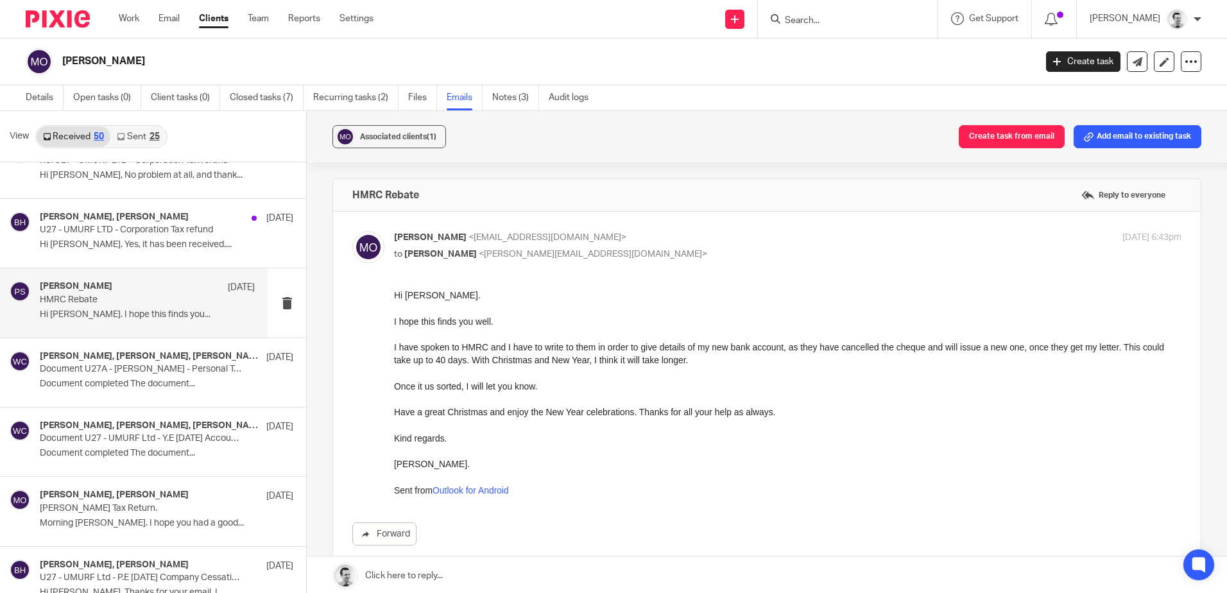
click at [806, 379] on div at bounding box center [788, 373] width 788 height 13
drag, startPoint x: 930, startPoint y: 349, endPoint x: 1064, endPoint y: 351, distance: 133.5
click at [1064, 351] on div "I have spoken to HMRC and I have to write to them in order to give details of m…" at bounding box center [788, 354] width 788 height 26
drag, startPoint x: 974, startPoint y: 345, endPoint x: 1091, endPoint y: 346, distance: 116.8
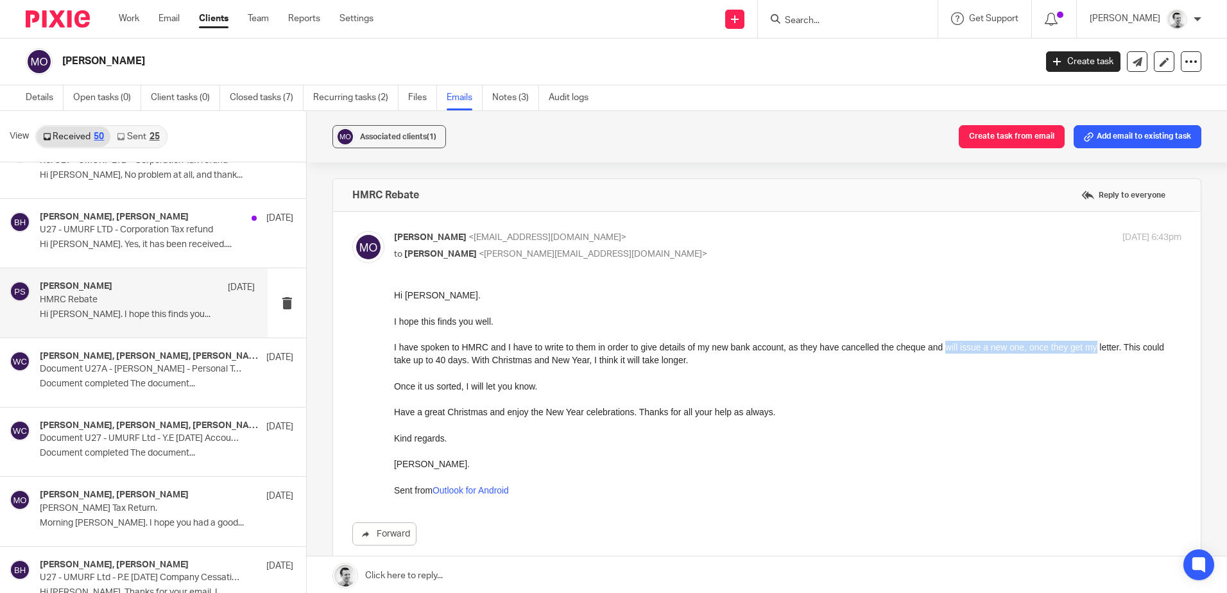
click at [1091, 346] on div "I have spoken to HMRC and I have to write to them in order to give details of m…" at bounding box center [788, 354] width 788 height 26
drag, startPoint x: 1091, startPoint y: 346, endPoint x: 1119, endPoint y: 346, distance: 28.2
click at [1090, 346] on div "I have spoken to HMRC and I have to write to them in order to give details of m…" at bounding box center [788, 354] width 788 height 26
drag, startPoint x: 403, startPoint y: 358, endPoint x: 574, endPoint y: 365, distance: 170.9
click at [574, 365] on div "I have spoken to HMRC and I have to write to them in order to give details of m…" at bounding box center [788, 354] width 788 height 26
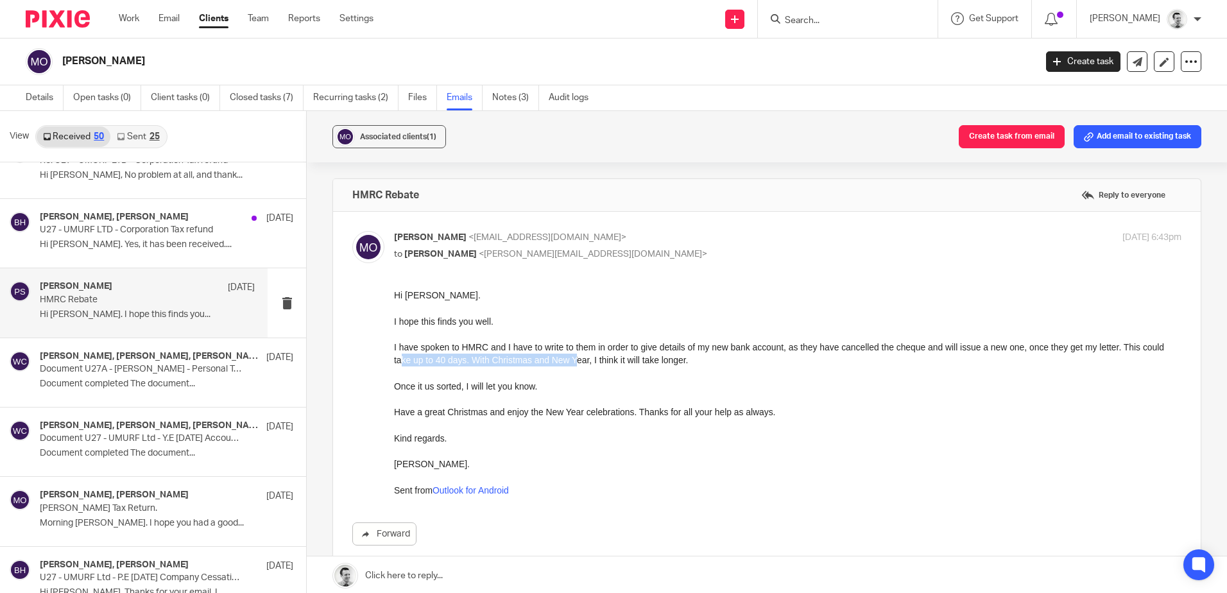
drag, startPoint x: 574, startPoint y: 365, endPoint x: 584, endPoint y: 365, distance: 10.3
click at [574, 365] on div "I have spoken to HMRC and I have to write to them in order to give details of m…" at bounding box center [788, 354] width 788 height 26
drag, startPoint x: 599, startPoint y: 365, endPoint x: 668, endPoint y: 366, distance: 68.1
click at [668, 366] on div "I have spoken to HMRC and I have to write to them in order to give details of m…" at bounding box center [788, 354] width 788 height 26
click at [669, 366] on div "I have spoken to HMRC and I have to write to them in order to give details of m…" at bounding box center [788, 354] width 788 height 26
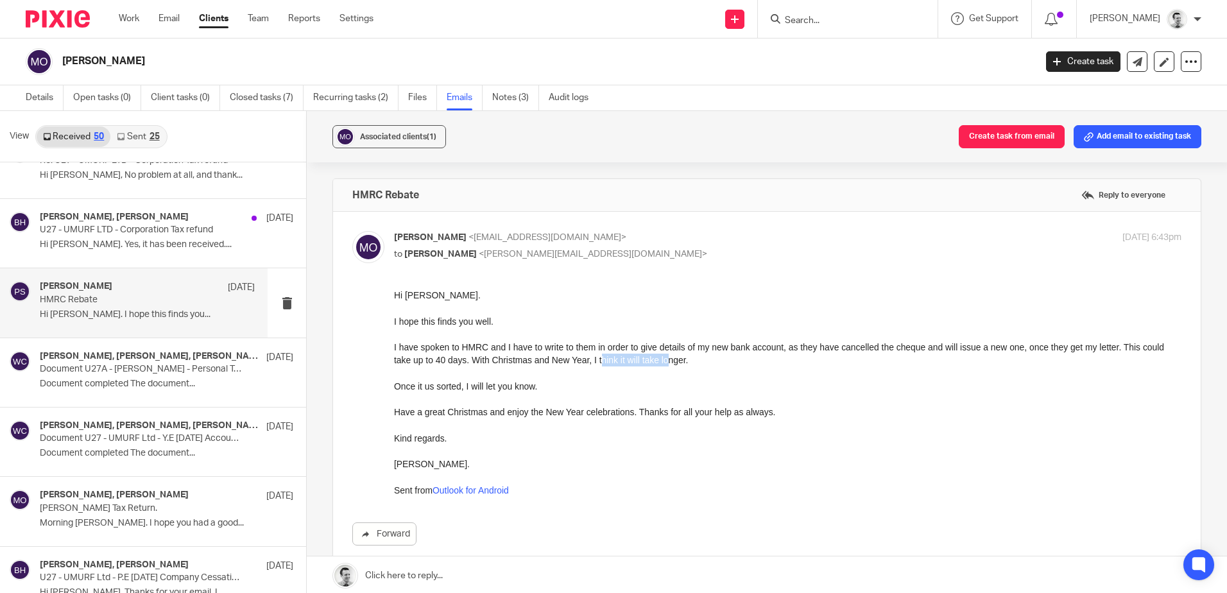
drag, startPoint x: 583, startPoint y: 363, endPoint x: 705, endPoint y: 365, distance: 122.6
click at [705, 365] on div "I have spoken to HMRC and I have to write to them in order to give details of m…" at bounding box center [788, 354] width 788 height 26
drag, startPoint x: 785, startPoint y: 678, endPoint x: 639, endPoint y: 393, distance: 320.4
drag, startPoint x: 395, startPoint y: 413, endPoint x: 712, endPoint y: 413, distance: 316.4
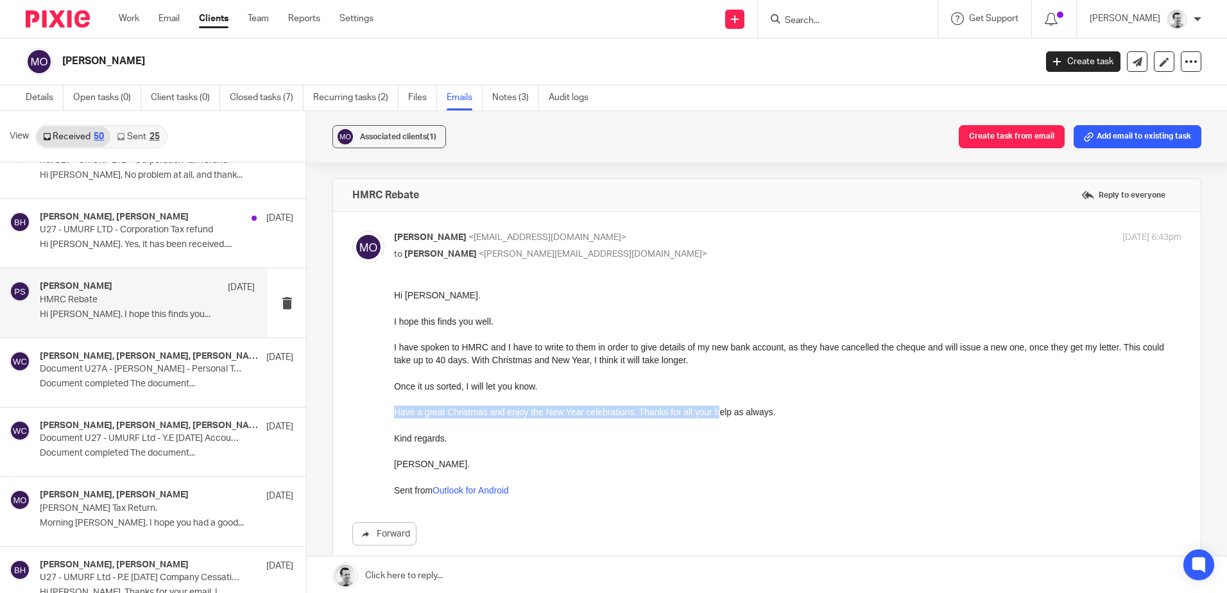
click at [712, 413] on div "Have a great Christmas and enjoy the New Year celebrations. Thanks for all your…" at bounding box center [788, 412] width 788 height 13
click at [712, 411] on div "Have a great Christmas and enjoy the New Year celebrations. Thanks for all your…" at bounding box center [788, 412] width 788 height 13
drag, startPoint x: 644, startPoint y: 412, endPoint x: 790, endPoint y: 415, distance: 145.7
click at [790, 415] on div "Have a great Christmas and enjoy the New Year celebrations. Thanks for all your…" at bounding box center [788, 412] width 788 height 13
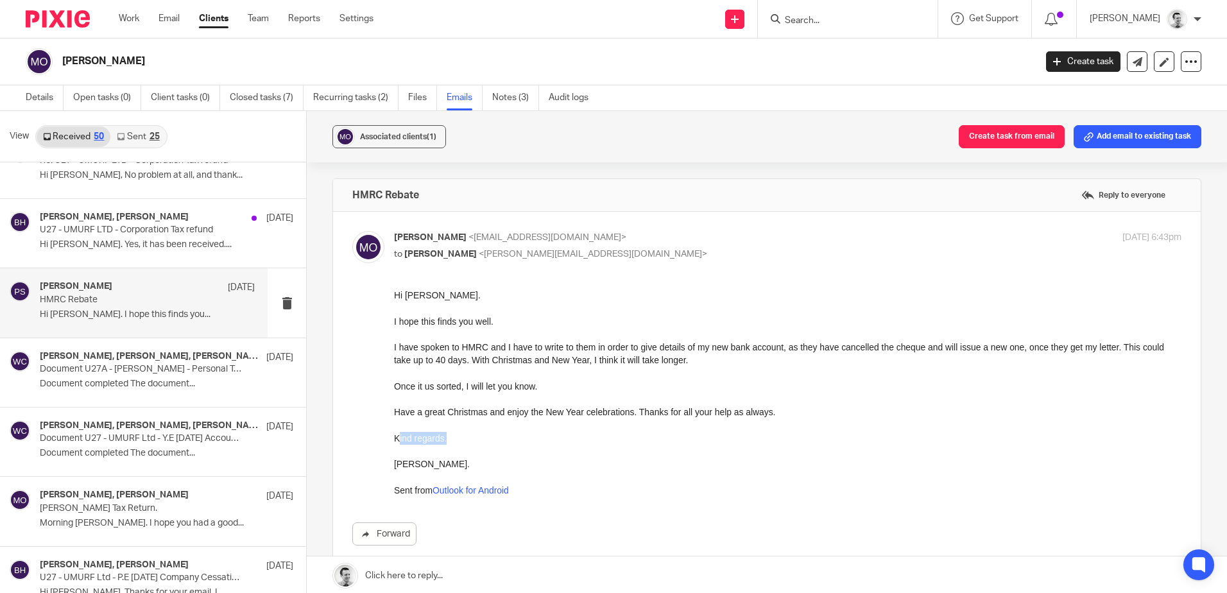
drag, startPoint x: 404, startPoint y: 444, endPoint x: 462, endPoint y: 444, distance: 57.8
click at [462, 444] on div "Kind regards." at bounding box center [788, 438] width 788 height 13
drag, startPoint x: 786, startPoint y: 752, endPoint x: 396, endPoint y: 463, distance: 485.0
click at [129, 225] on p "U27 - UMURF LTD - Corporation Tax refund" at bounding box center [126, 230] width 172 height 11
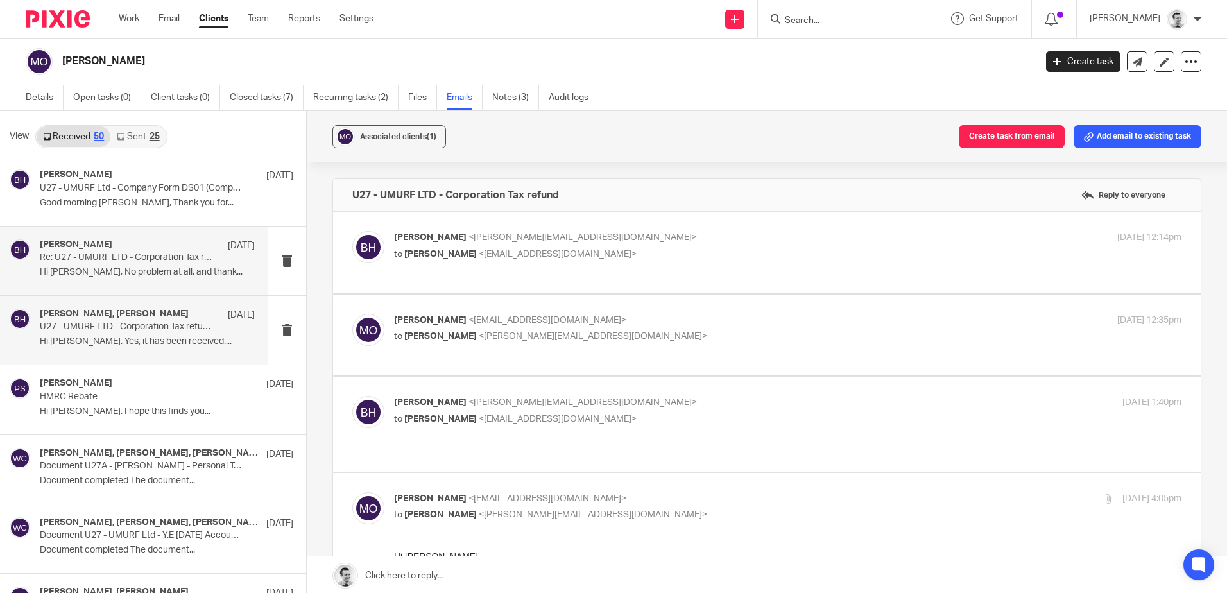
scroll to position [600, 0]
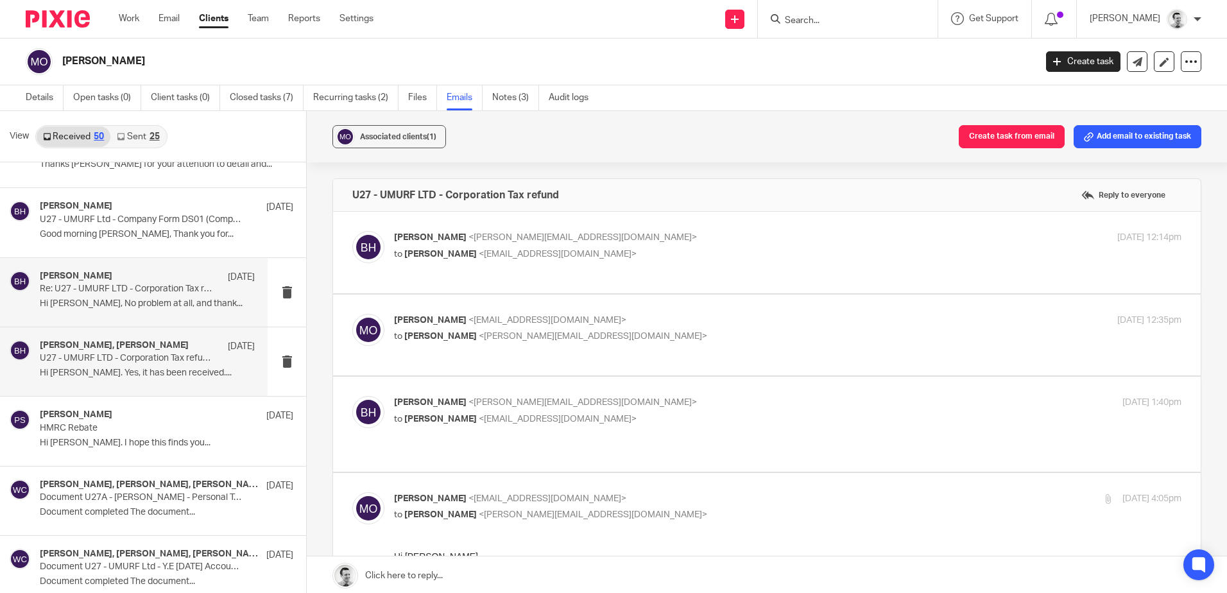
click at [121, 282] on div "Brendan Hodgson 25 Feb" at bounding box center [147, 277] width 215 height 13
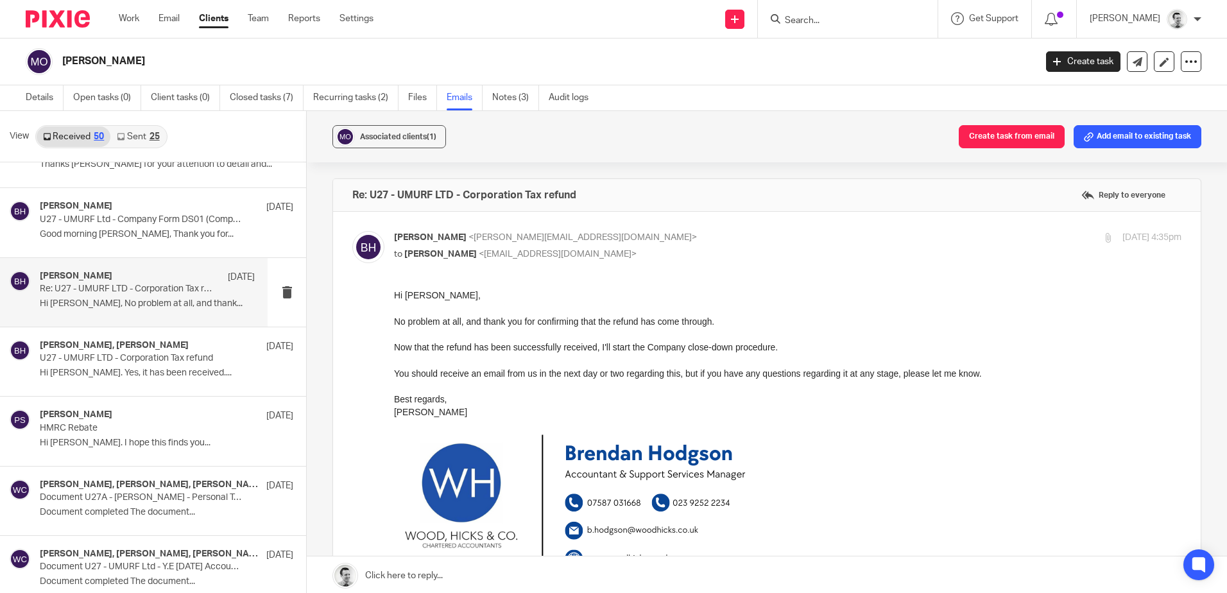
scroll to position [0, 0]
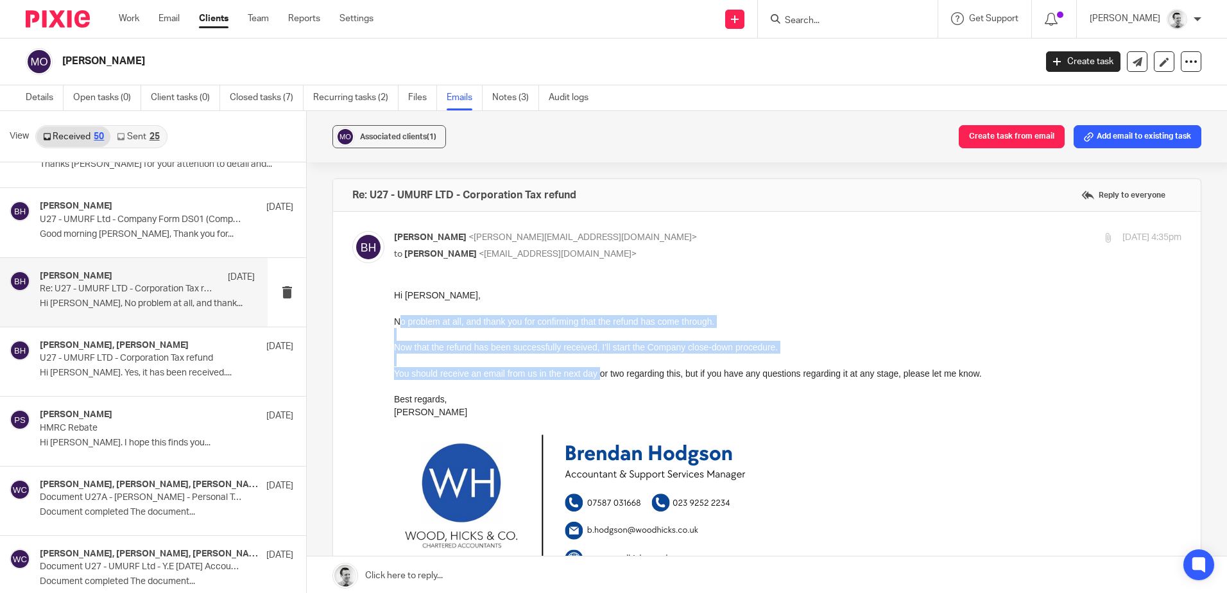
drag, startPoint x: 404, startPoint y: 317, endPoint x: 599, endPoint y: 378, distance: 203.8
click at [599, 378] on div "Hi Martin, No problem at all, and thank you for confirming that the refund has …" at bounding box center [788, 504] width 788 height 431
click at [599, 378] on div "You should receive an email from us in the next day or two regarding this, but …" at bounding box center [788, 373] width 788 height 13
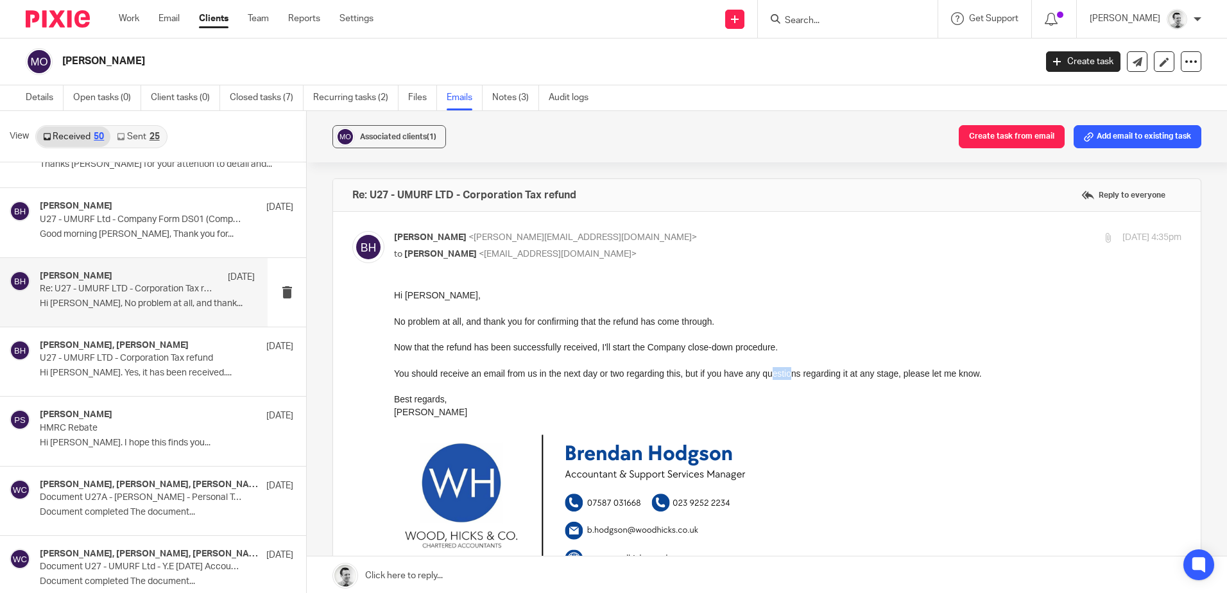
drag, startPoint x: 774, startPoint y: 377, endPoint x: 795, endPoint y: 379, distance: 21.2
click at [795, 379] on div "You should receive an email from us in the next day or two regarding this, but …" at bounding box center [788, 373] width 788 height 13
click at [347, 338] on label at bounding box center [767, 557] width 868 height 691
click at [352, 231] on input "checkbox" at bounding box center [352, 230] width 1 height 1
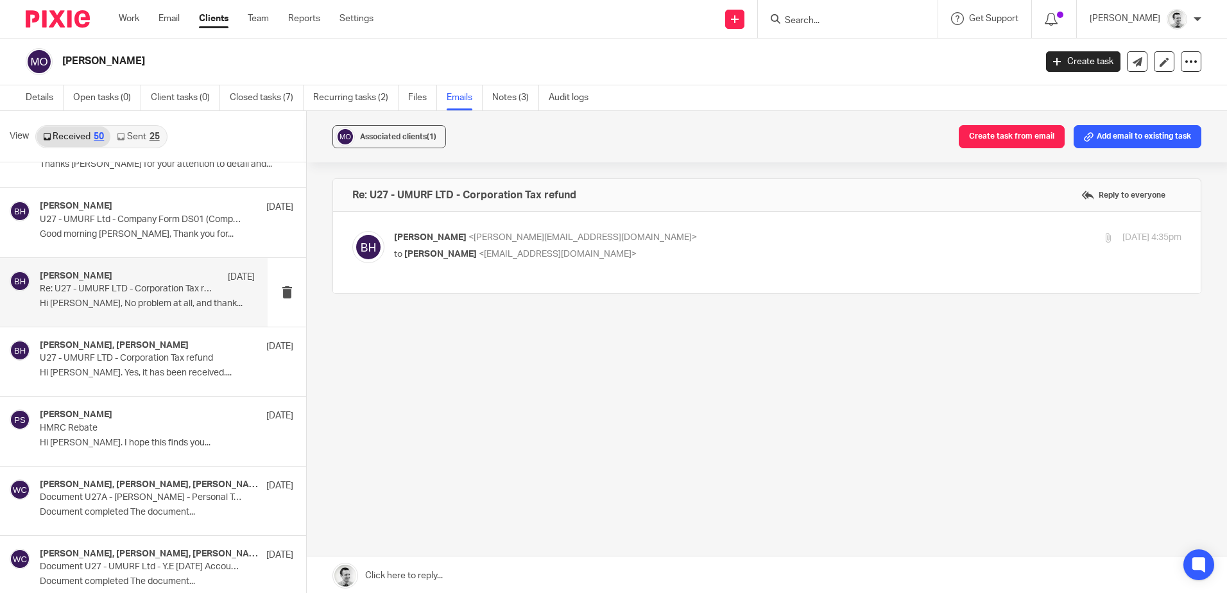
click at [530, 261] on p "to Martin Orrell <martinorrell@hotmail.com>" at bounding box center [656, 254] width 525 height 13
checkbox input "true"
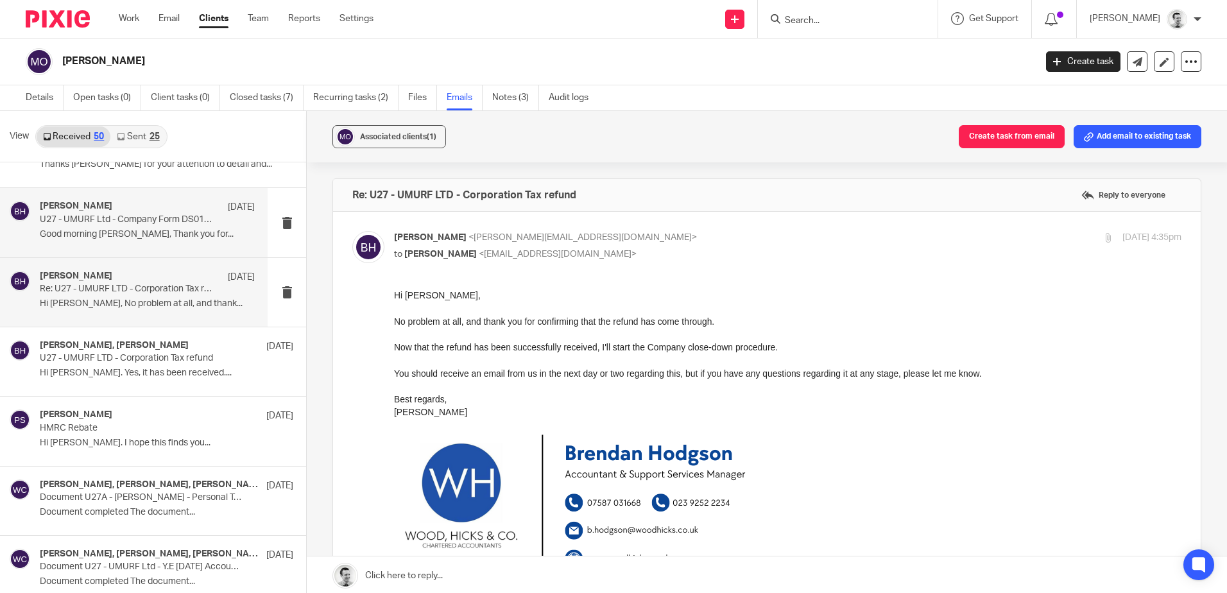
click at [155, 237] on p "Good morning Martin, Thank you for..." at bounding box center [147, 234] width 215 height 11
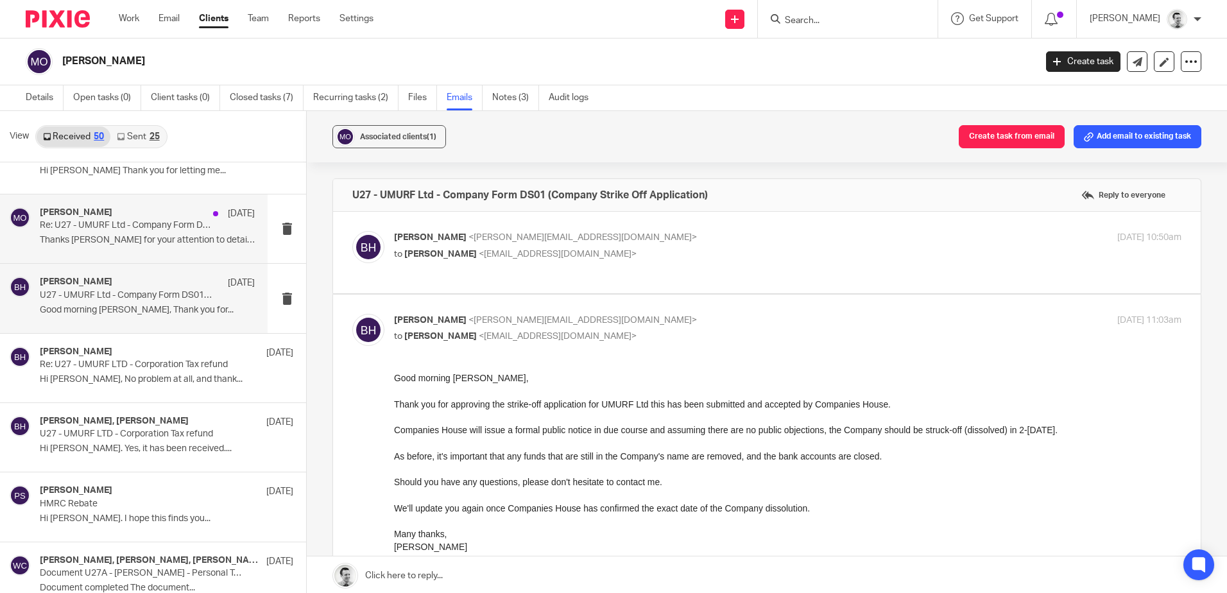
scroll to position [472, 0]
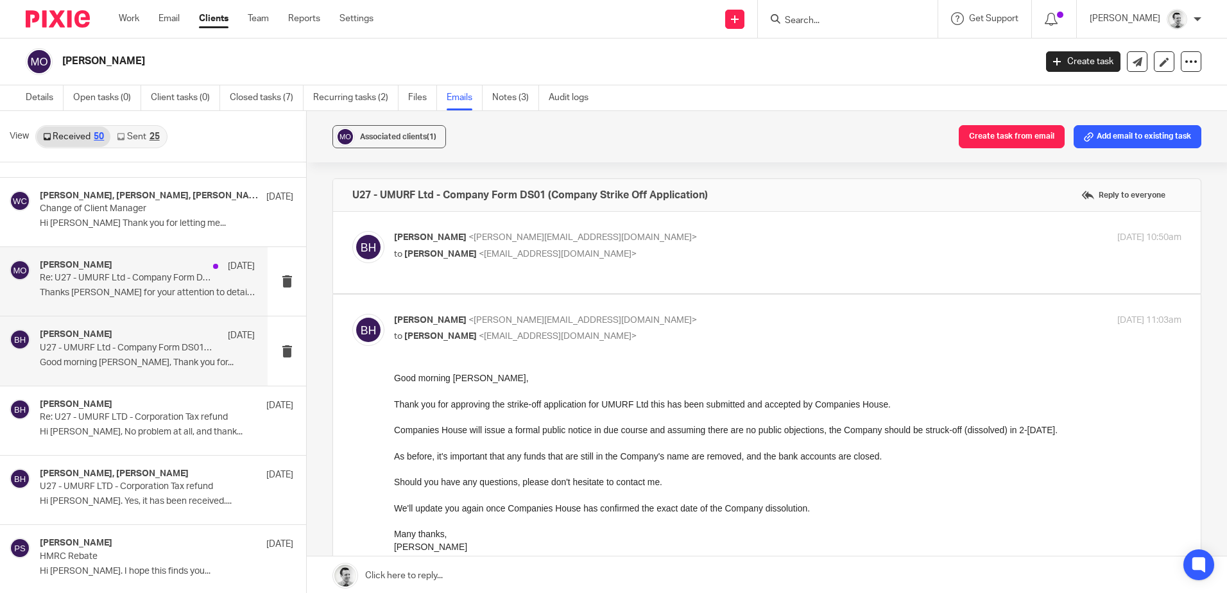
click at [114, 274] on p "Re: U27 - UMURF Ltd - Company Form DS01 (Company Strike Off Application)" at bounding box center [126, 278] width 172 height 11
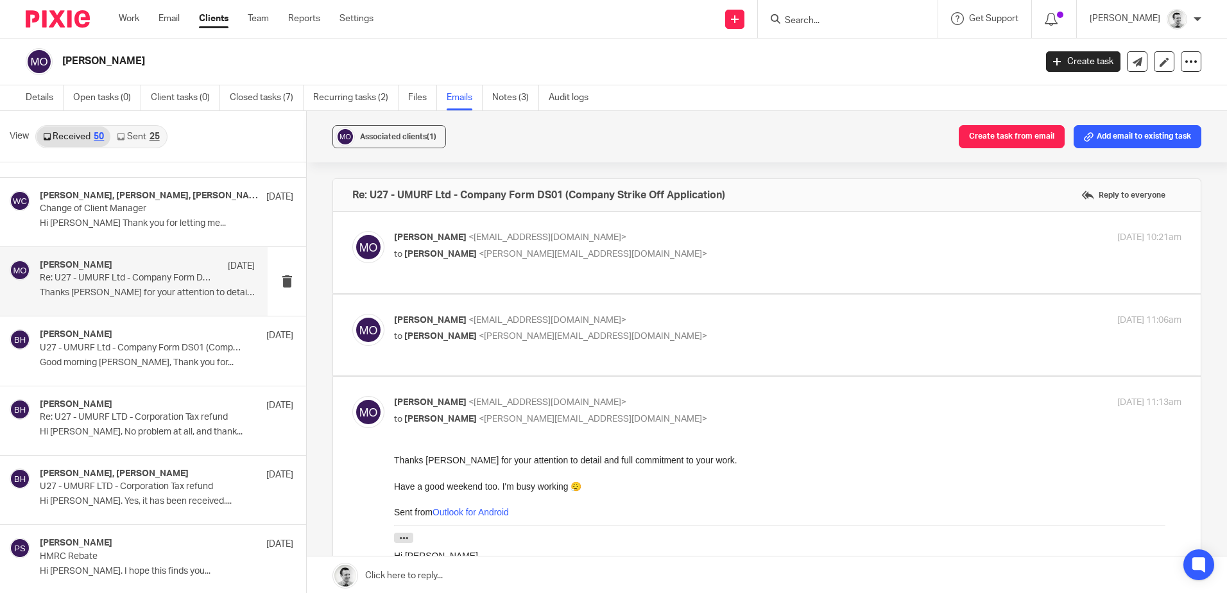
scroll to position [0, 0]
click at [729, 353] on div "Martin Orrell <martinorrell@hotmail.com> to Brendan Hodgson <b.hodgson@woodhick…" at bounding box center [766, 335] width 829 height 43
click at [651, 323] on p "Martin Orrell <martinorrell@hotmail.com>" at bounding box center [656, 320] width 525 height 13
checkbox input "true"
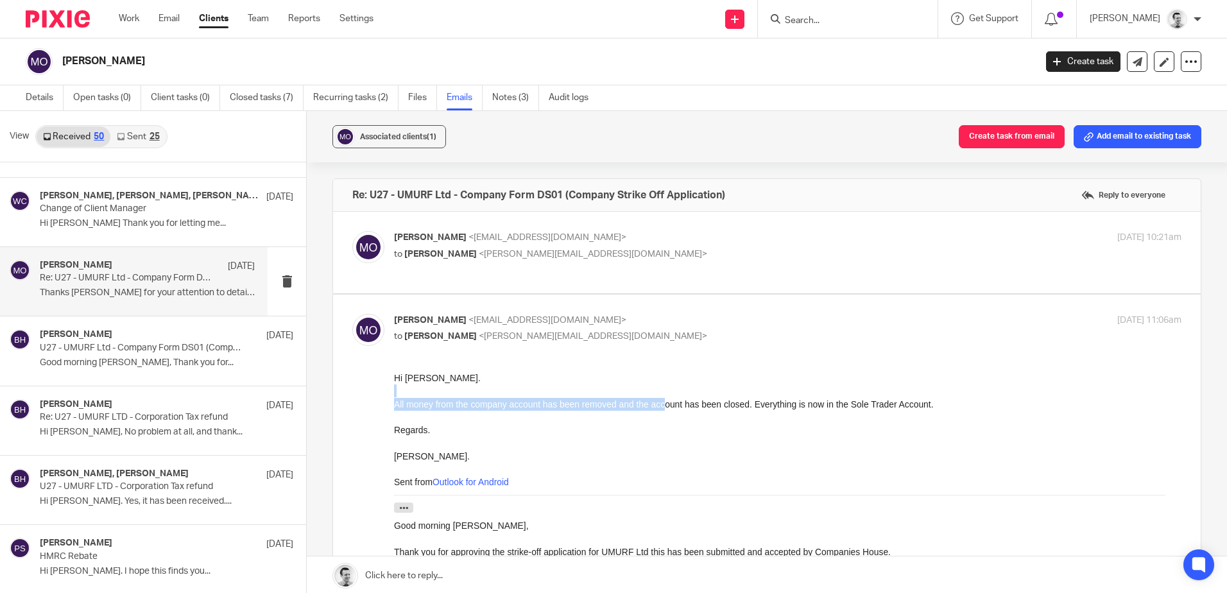
drag, startPoint x: 395, startPoint y: 396, endPoint x: 666, endPoint y: 399, distance: 270.9
click at [666, 399] on div "All money from the company account has been removed and the account has been cl…" at bounding box center [788, 403] width 788 height 13
click at [672, 258] on p "to Brendan Hodgson <b.hodgson@woodhicks.co.uk>" at bounding box center [656, 254] width 525 height 13
checkbox input "true"
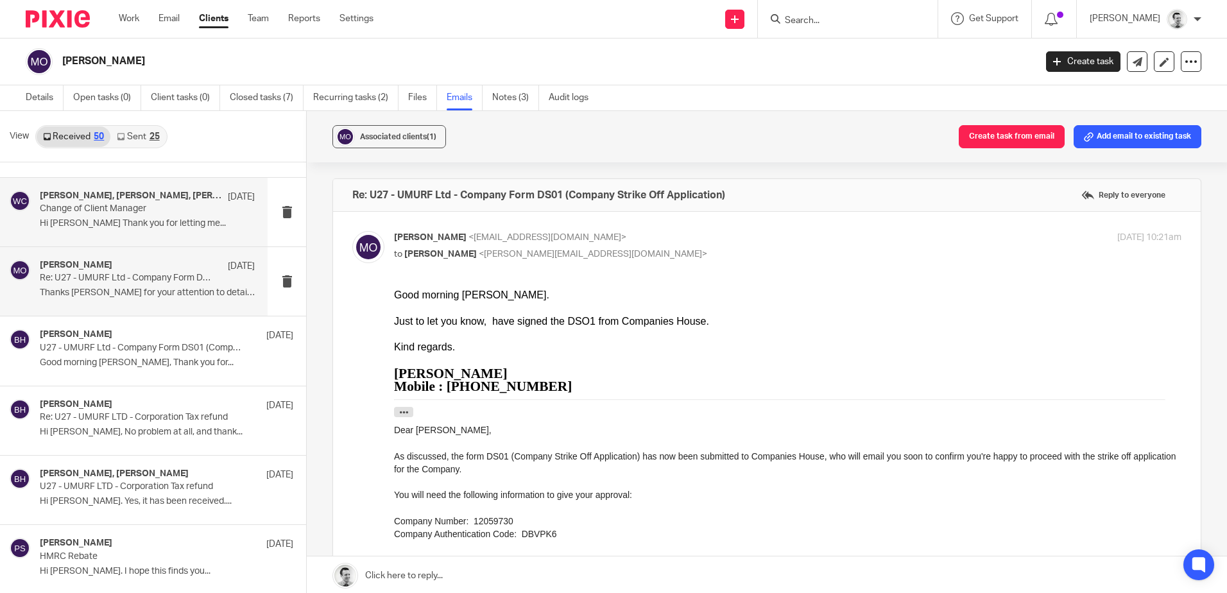
click at [130, 223] on p "Hi Cameron Thank you for letting me..." at bounding box center [147, 223] width 215 height 11
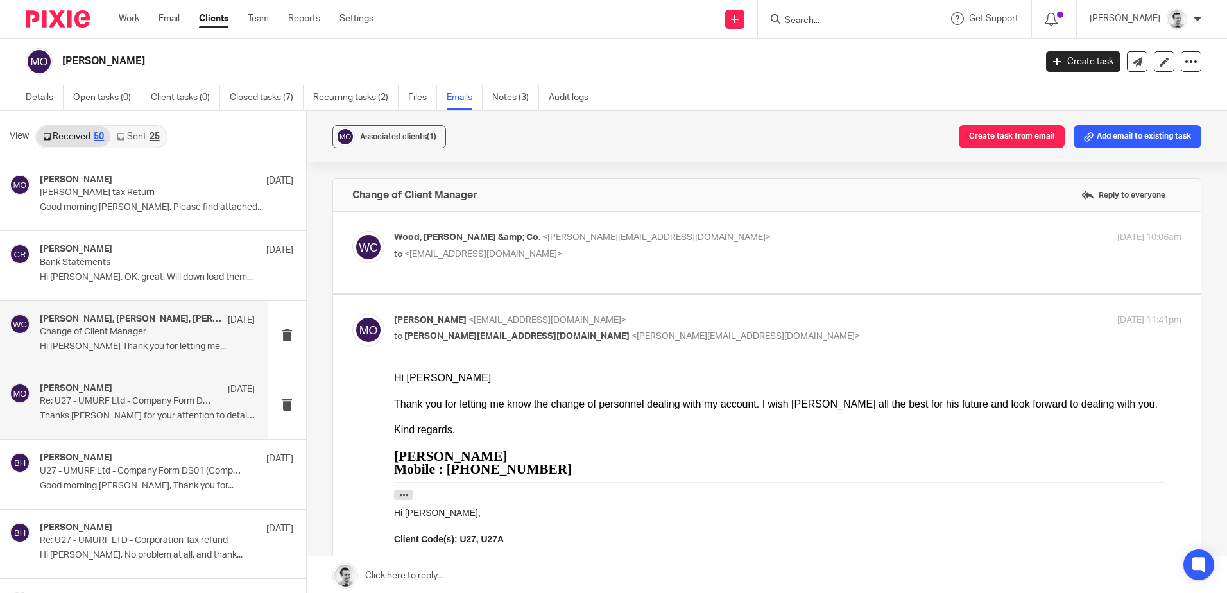
scroll to position [343, 0]
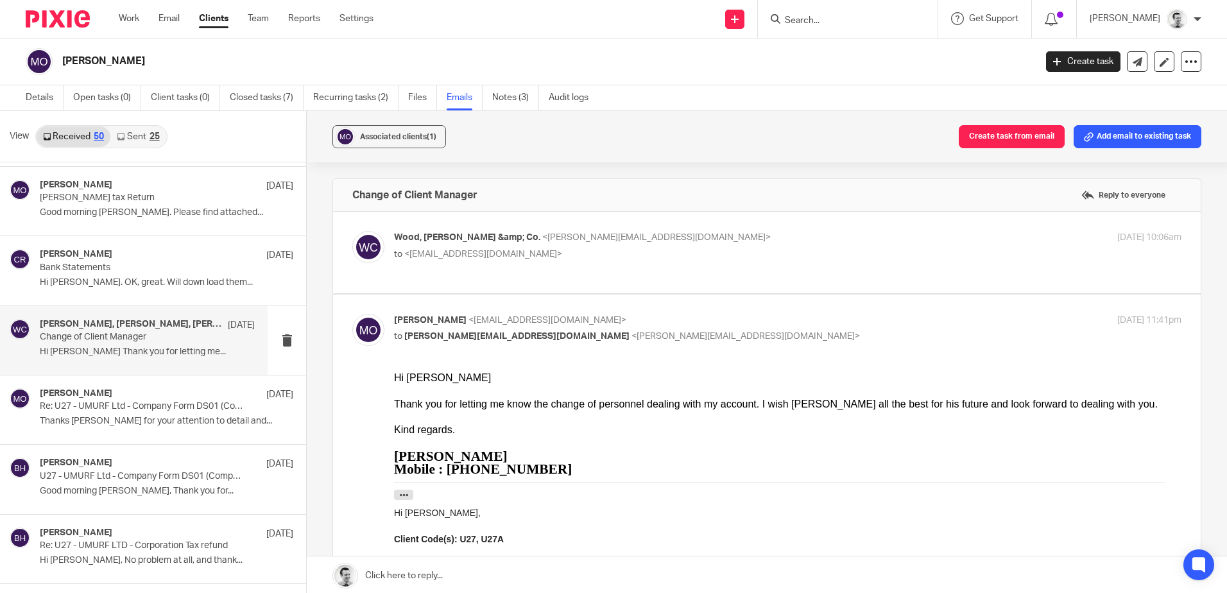
click at [679, 262] on div "Wood, Hicks &amp; Co. <c.roberts@woodhicks.co.uk> to <martinorrell@hotmail.com>…" at bounding box center [788, 247] width 788 height 32
checkbox input "true"
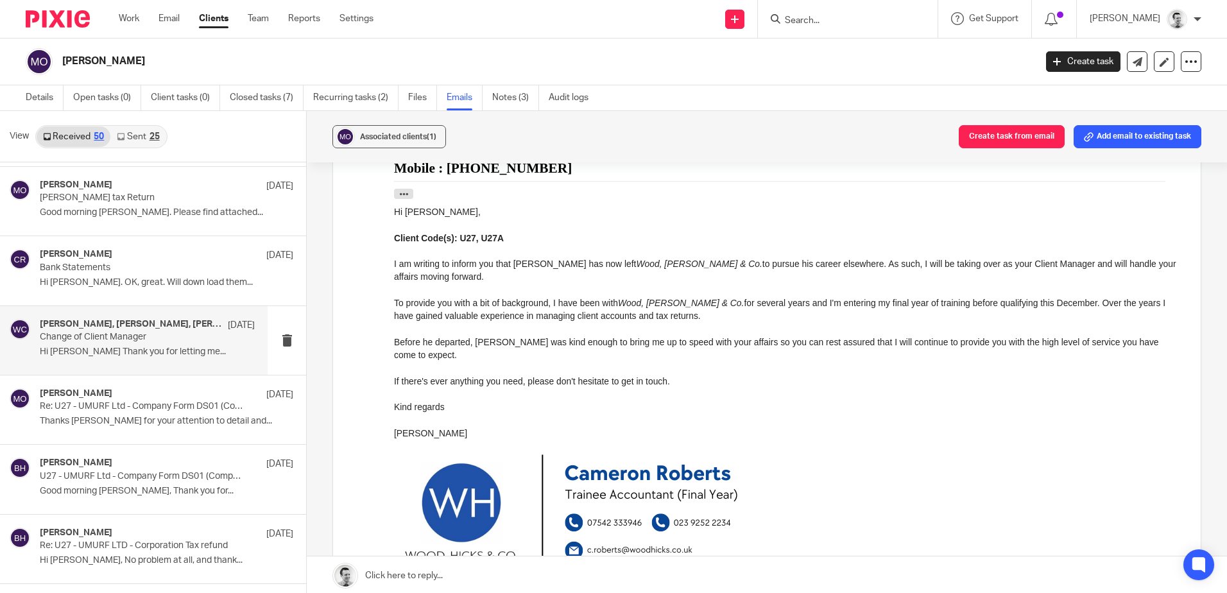
scroll to position [890, 0]
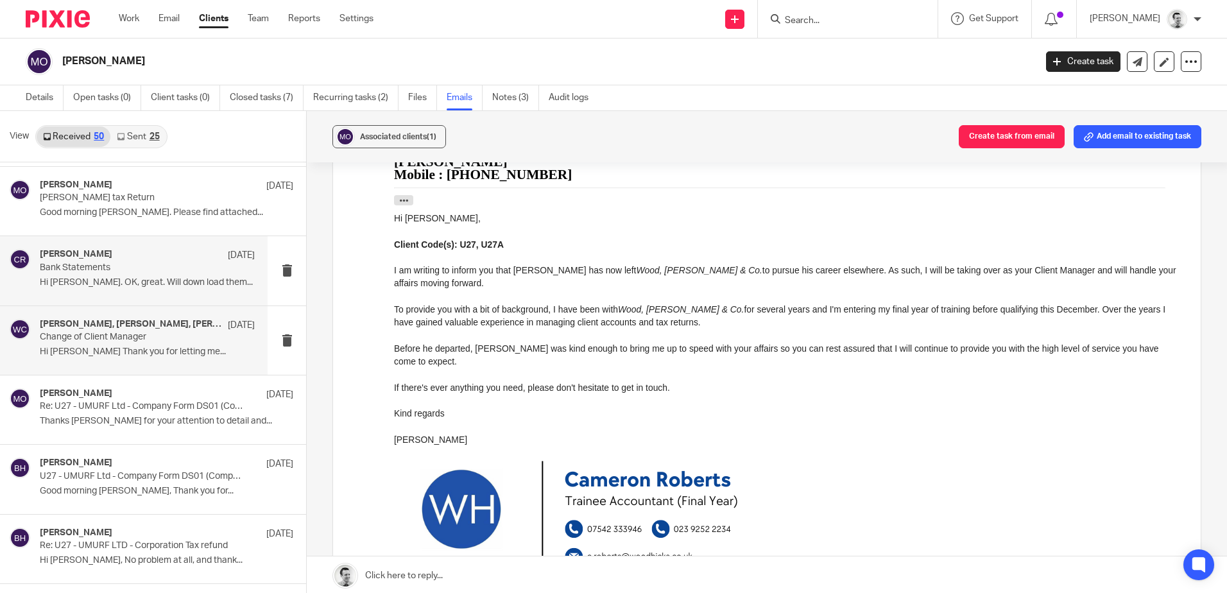
click at [164, 263] on p "Bank Statements" at bounding box center [126, 268] width 172 height 11
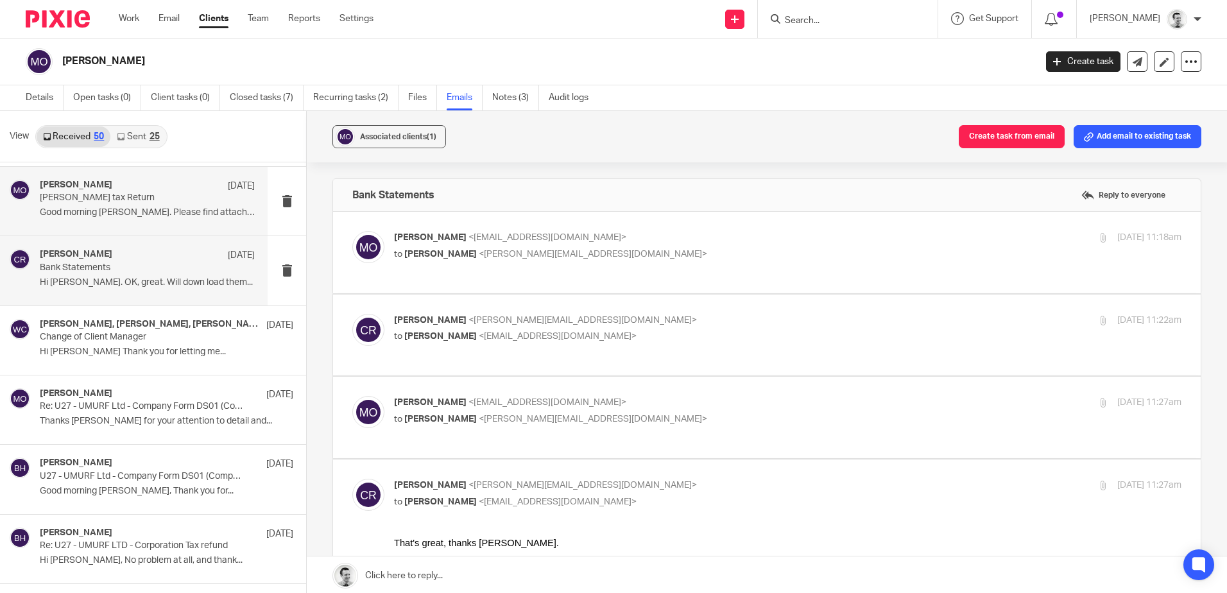
scroll to position [0, 0]
click at [124, 192] on div "Martin Orrell 10 Jun" at bounding box center [147, 186] width 215 height 13
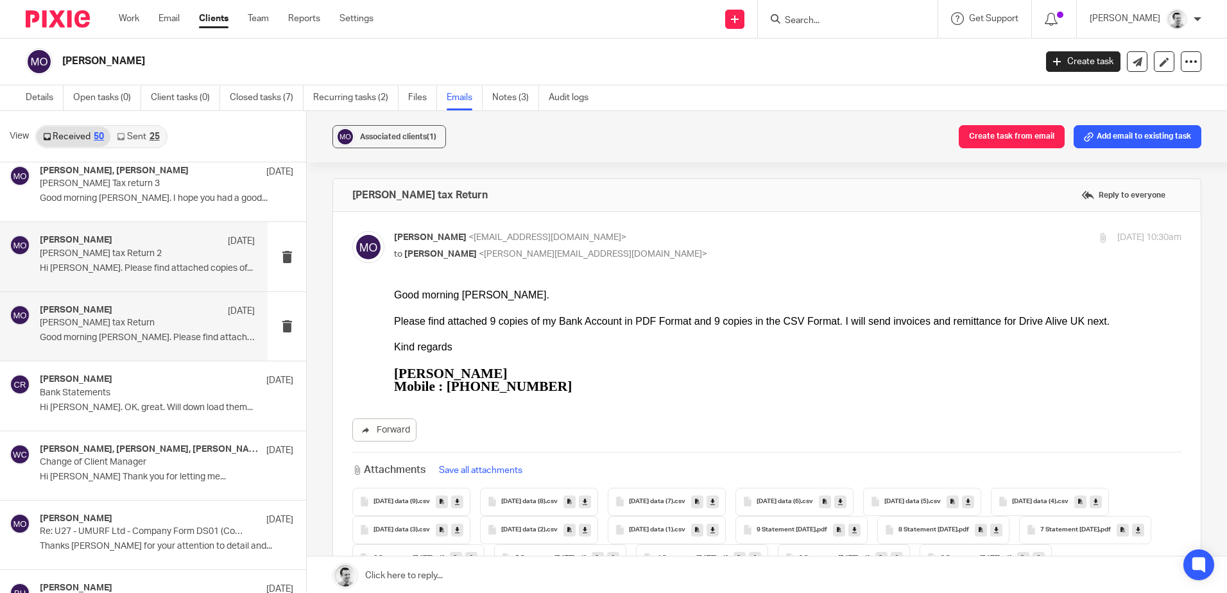
scroll to position [215, 0]
click at [90, 252] on p "Orrell tax Return 2" at bounding box center [126, 257] width 172 height 11
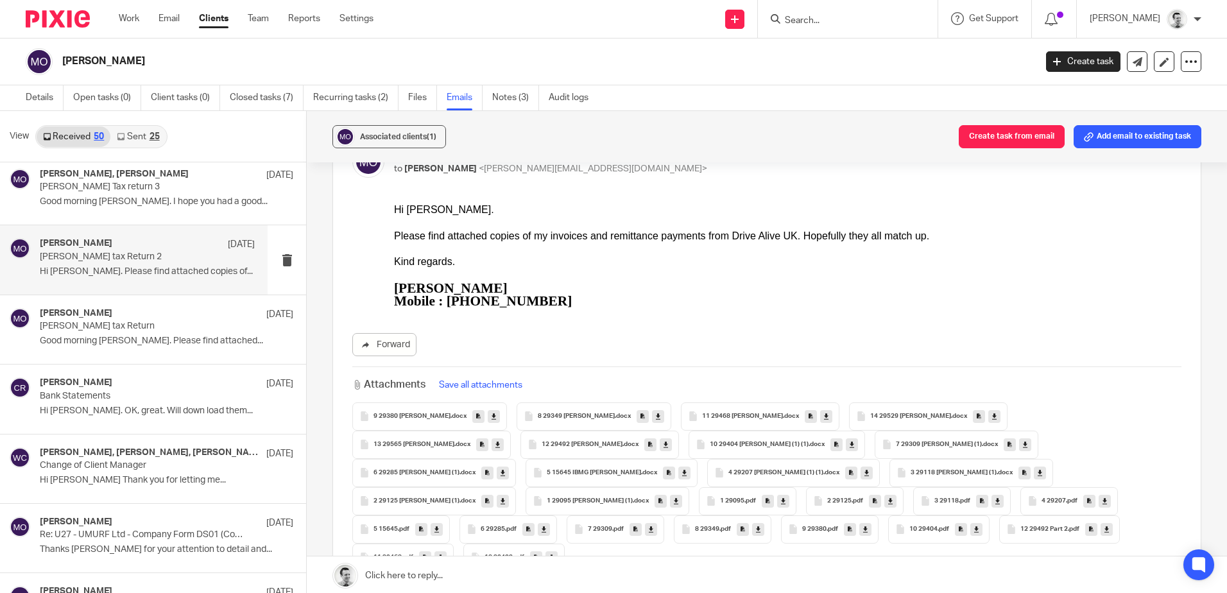
scroll to position [0, 0]
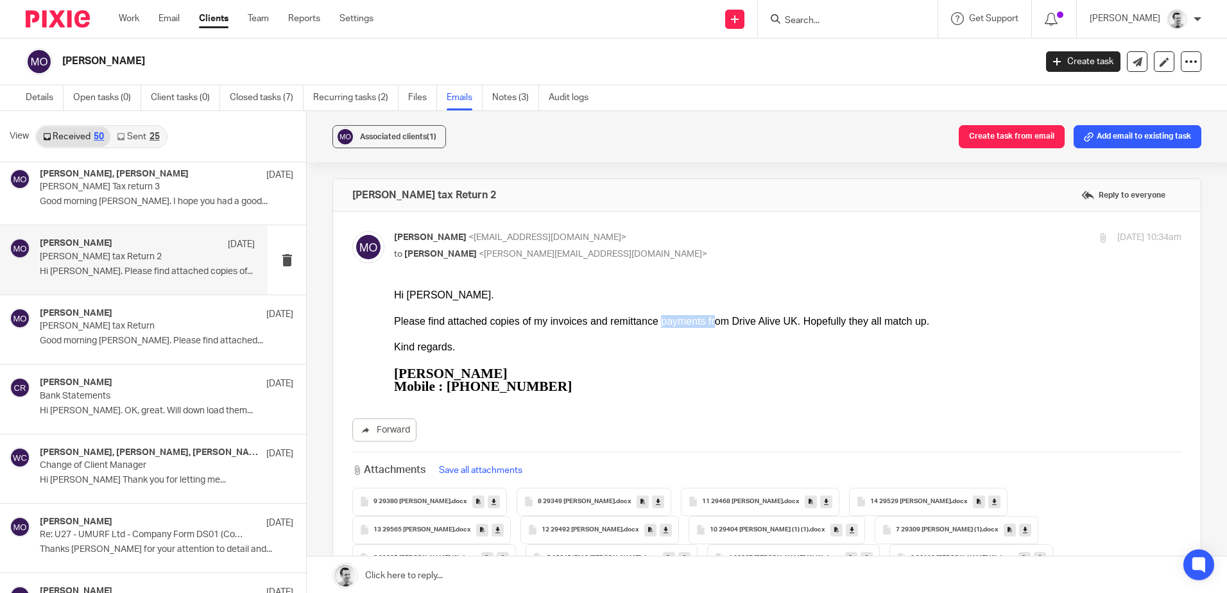
drag, startPoint x: 662, startPoint y: 321, endPoint x: 717, endPoint y: 318, distance: 55.3
click at [717, 318] on div "Please find attached copies of my invoices and remittance payments from Drive A…" at bounding box center [788, 321] width 788 height 13
drag, startPoint x: 717, startPoint y: 318, endPoint x: 709, endPoint y: 306, distance: 14.3
click at [717, 318] on div "Please find attached copies of my invoices and remittance payments from Drive A…" at bounding box center [788, 321] width 788 height 13
click at [803, 17] on input "Search" at bounding box center [842, 21] width 116 height 12
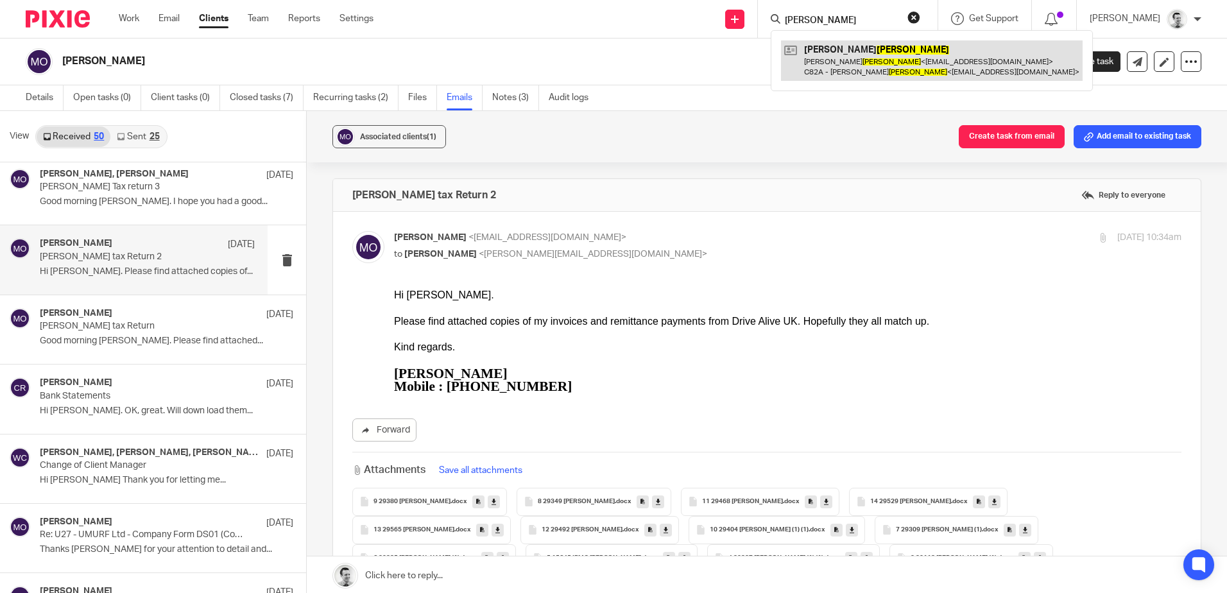
type input "chandler"
click at [841, 56] on link at bounding box center [932, 60] width 302 height 40
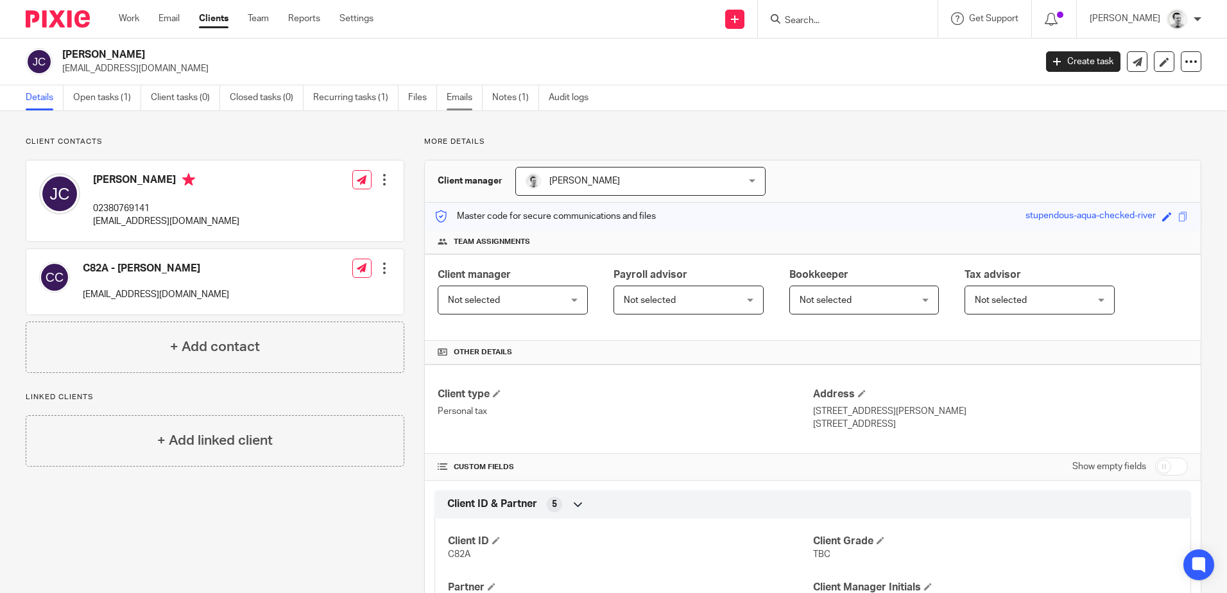
click at [456, 97] on link "Emails" at bounding box center [465, 97] width 36 height 25
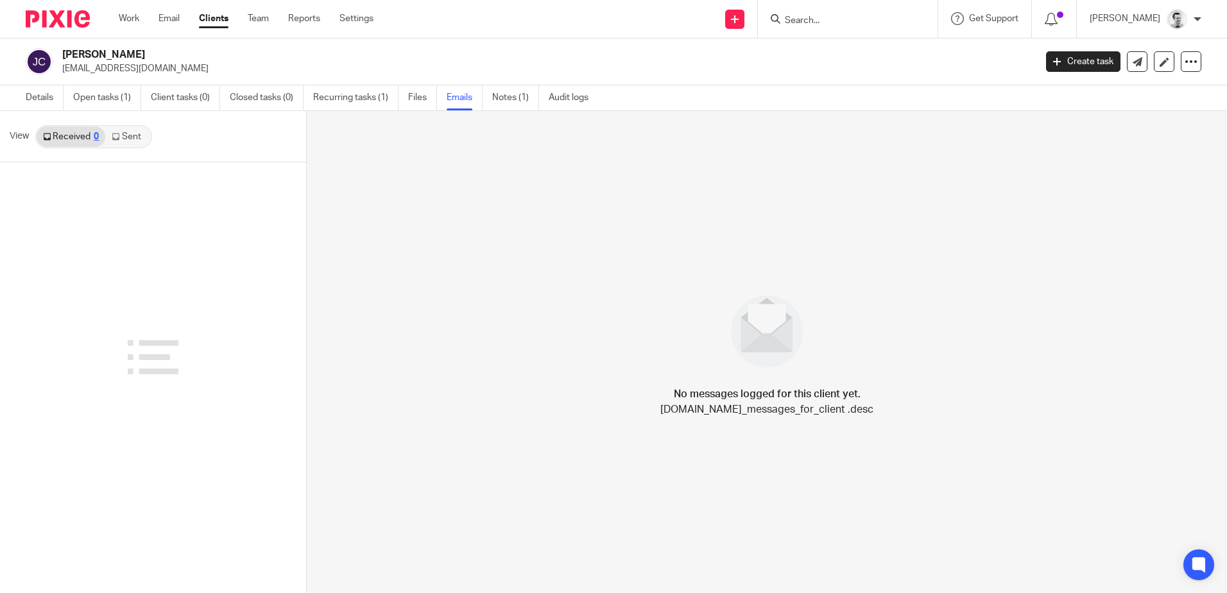
click at [526, 95] on link "Notes (1)" at bounding box center [515, 97] width 47 height 25
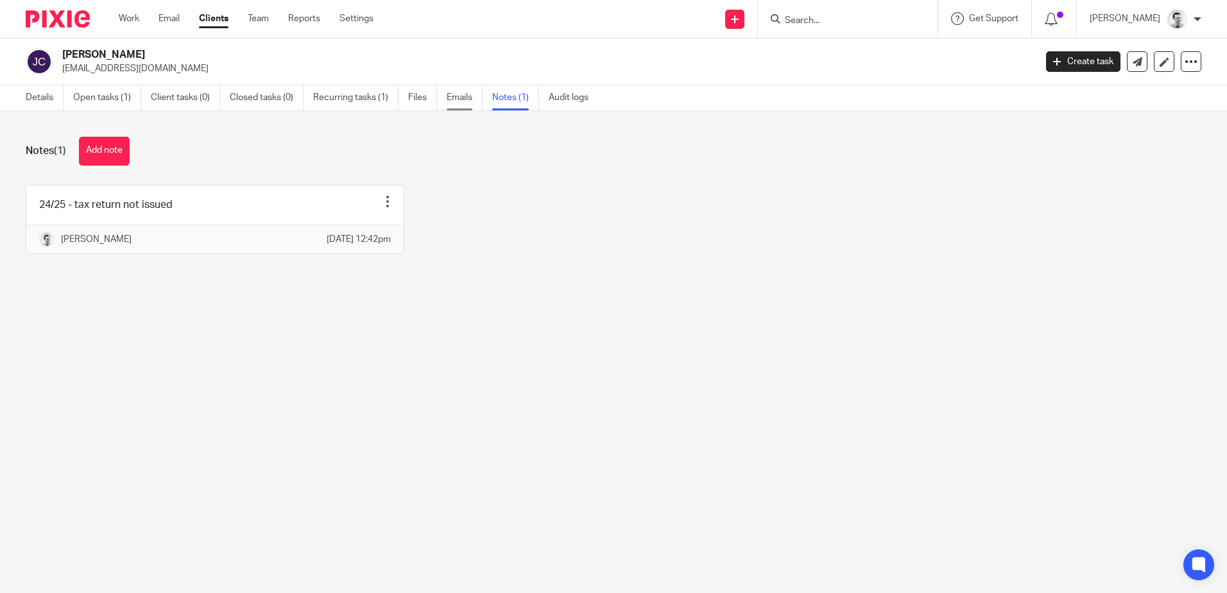
click at [460, 94] on link "Emails" at bounding box center [465, 97] width 36 height 25
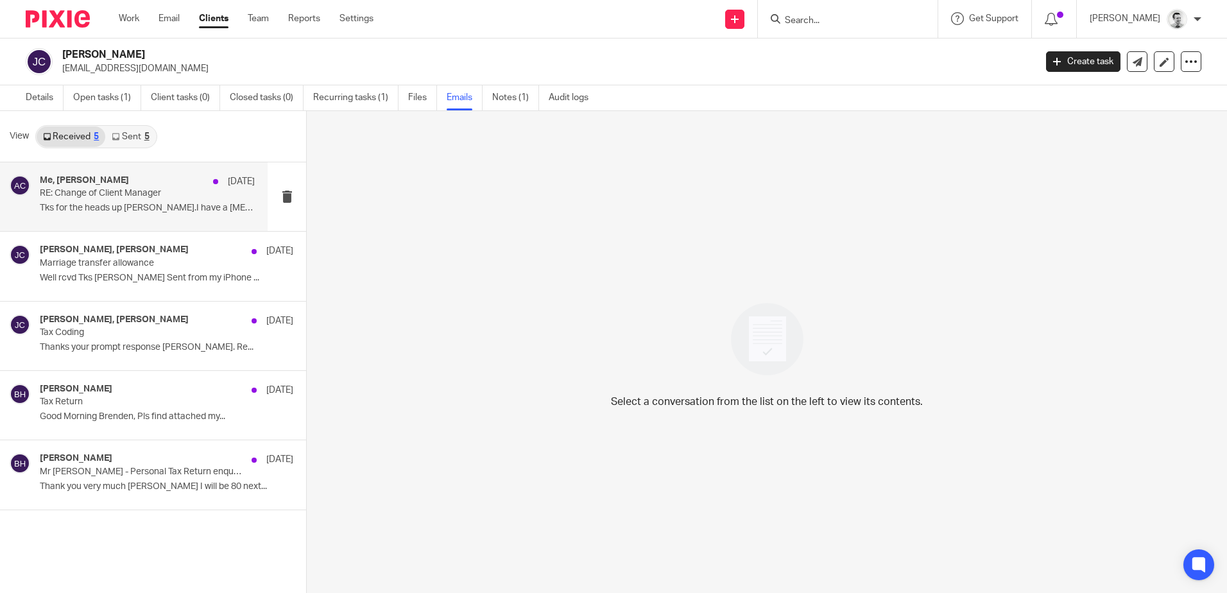
click at [138, 197] on p "RE: Change of Client Manager" at bounding box center [126, 193] width 172 height 11
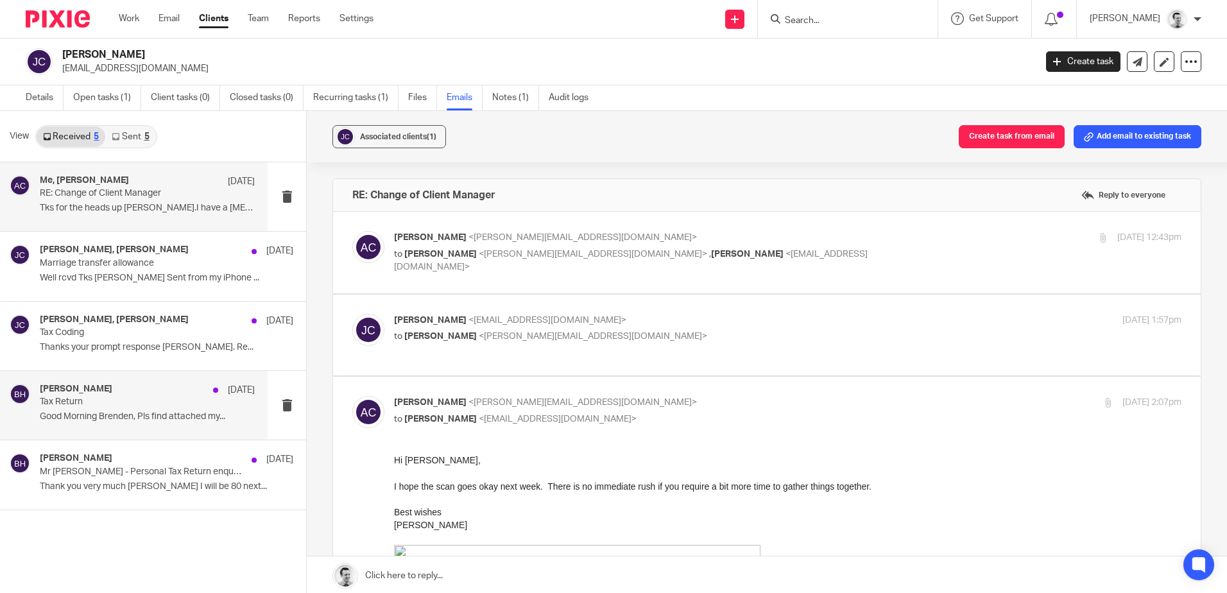
click at [128, 401] on p "Tax Return" at bounding box center [126, 402] width 172 height 11
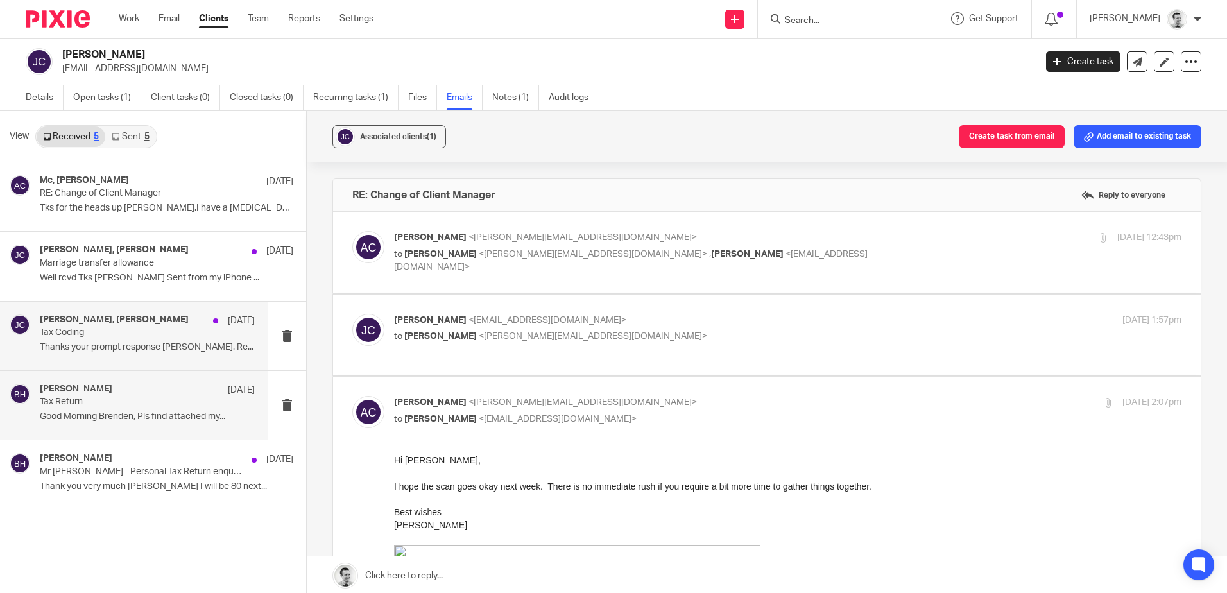
click at [135, 338] on p "Tax Coding" at bounding box center [126, 332] width 172 height 11
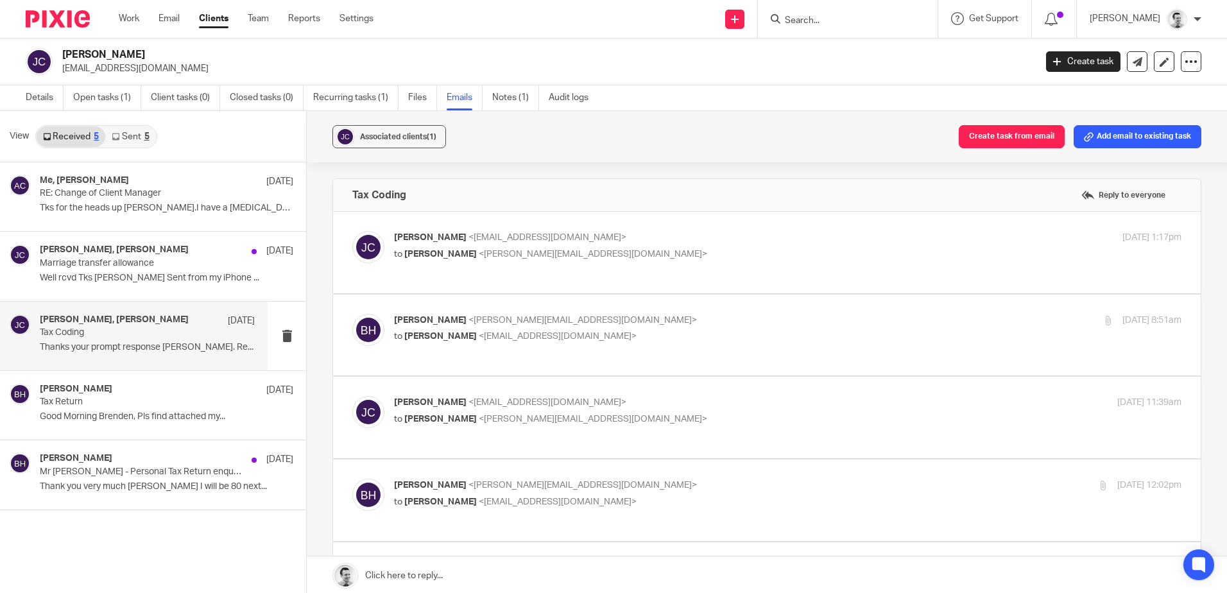
click at [676, 250] on p "to Brendan Hodgson <b.hodgson@woodhicks.co.uk>" at bounding box center [656, 254] width 525 height 13
checkbox input "true"
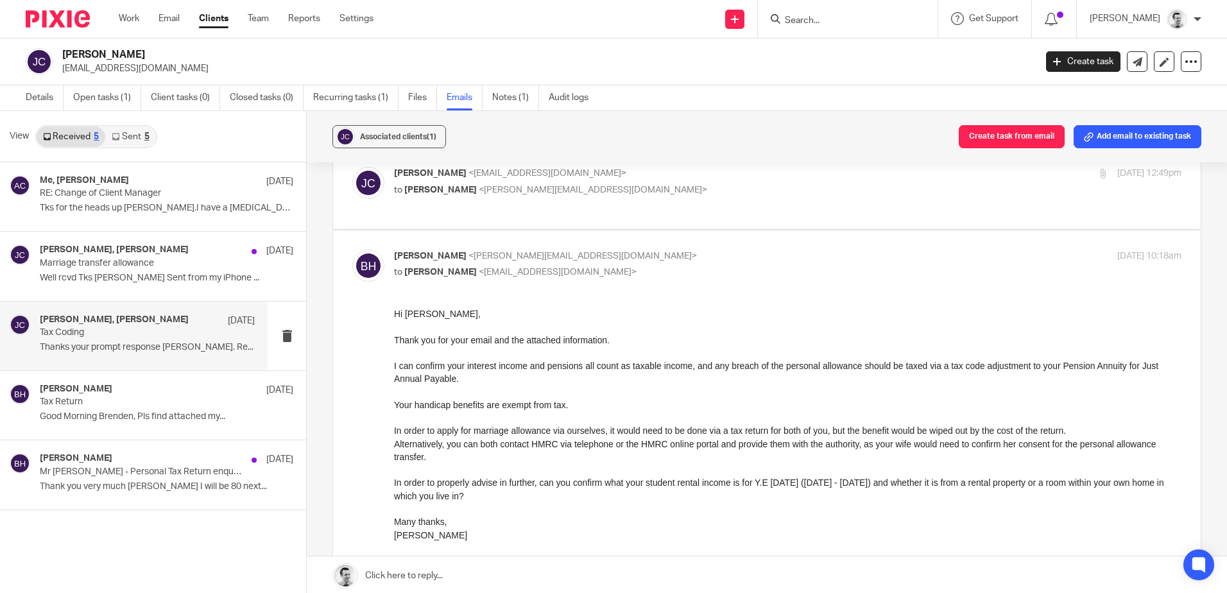
scroll to position [128, 0]
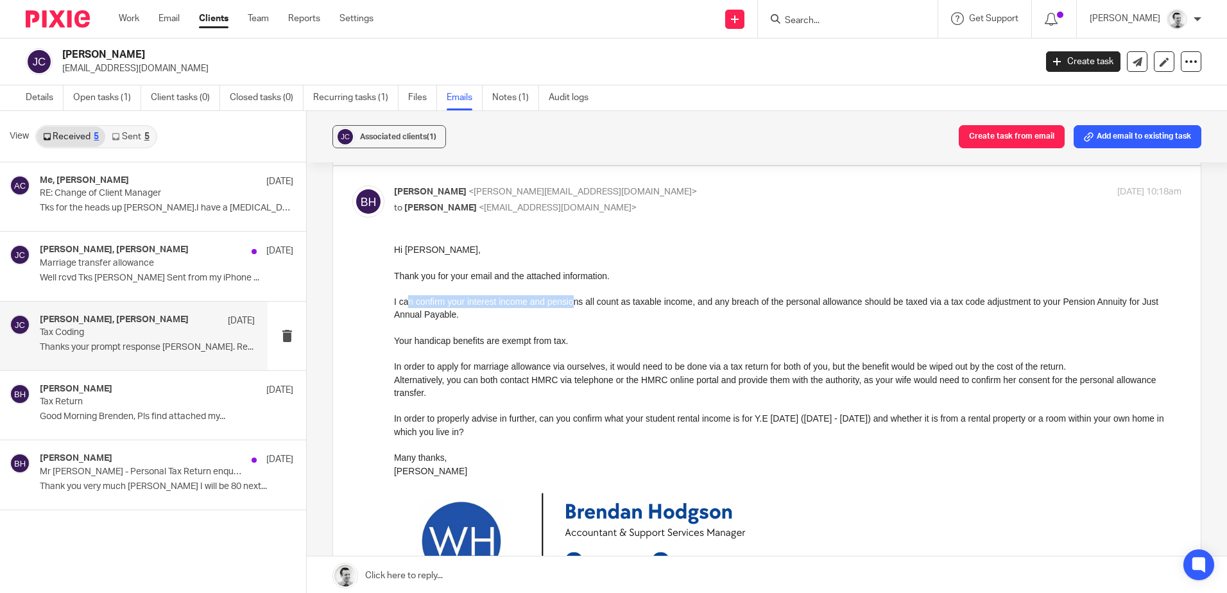
drag, startPoint x: 412, startPoint y: 302, endPoint x: 572, endPoint y: 305, distance: 159.9
click at [572, 305] on div "I can confirm your interest income and pensions all count as taxable income, an…" at bounding box center [788, 308] width 788 height 26
drag, startPoint x: 622, startPoint y: 305, endPoint x: 697, endPoint y: 306, distance: 75.1
click at [697, 306] on div "I can confirm your interest income and pensions all count as taxable income, an…" at bounding box center [788, 308] width 788 height 26
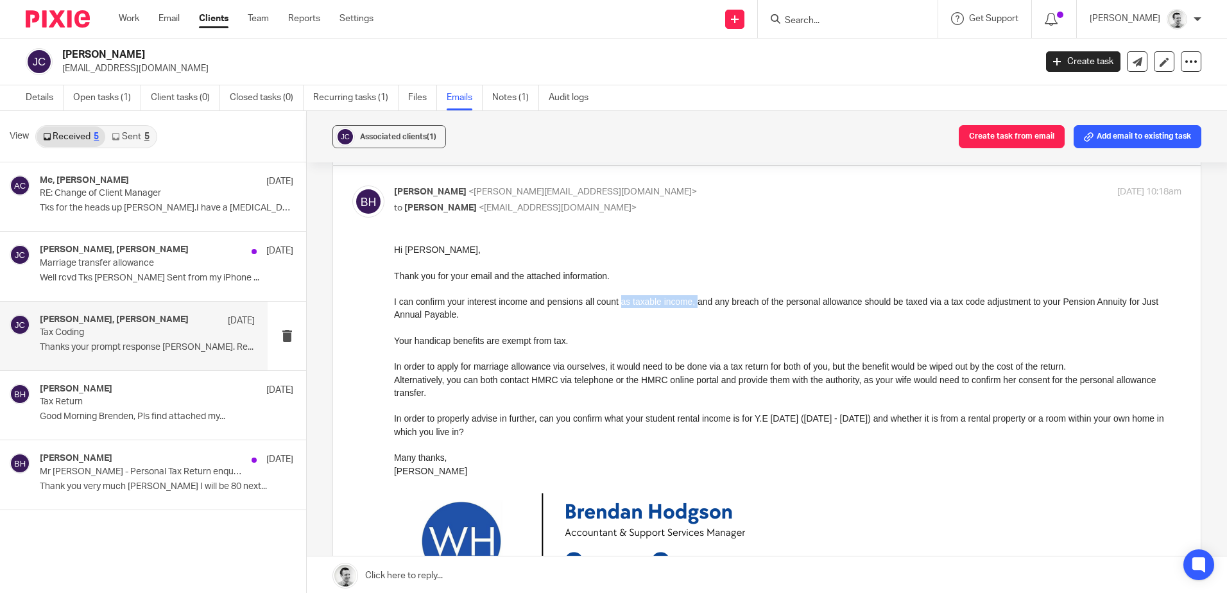
click at [697, 306] on div "I can confirm your interest income and pensions all count as taxable income, an…" at bounding box center [788, 308] width 788 height 26
drag, startPoint x: 580, startPoint y: 302, endPoint x: 816, endPoint y: 302, distance: 236.2
click at [816, 302] on div "I can confirm your interest income and pensions all count as taxable income, an…" at bounding box center [788, 308] width 788 height 26
click at [814, 301] on div "I can confirm your interest income and pensions all count as taxable income, an…" at bounding box center [788, 308] width 788 height 26
drag, startPoint x: 691, startPoint y: 304, endPoint x: 872, endPoint y: 304, distance: 181.0
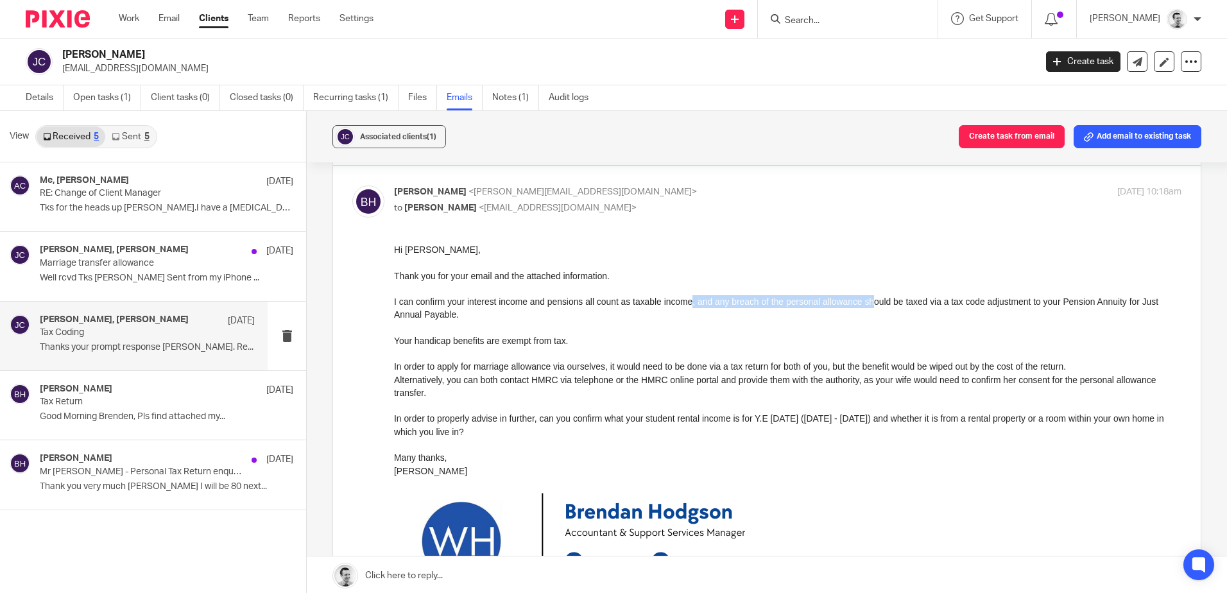
click at [872, 304] on div "I can confirm your interest income and pensions all count as taxable income, an…" at bounding box center [788, 308] width 788 height 26
drag, startPoint x: 928, startPoint y: 301, endPoint x: 1056, endPoint y: 302, distance: 128.4
click at [1056, 302] on div "I can confirm your interest income and pensions all count as taxable income, an…" at bounding box center [788, 308] width 788 height 26
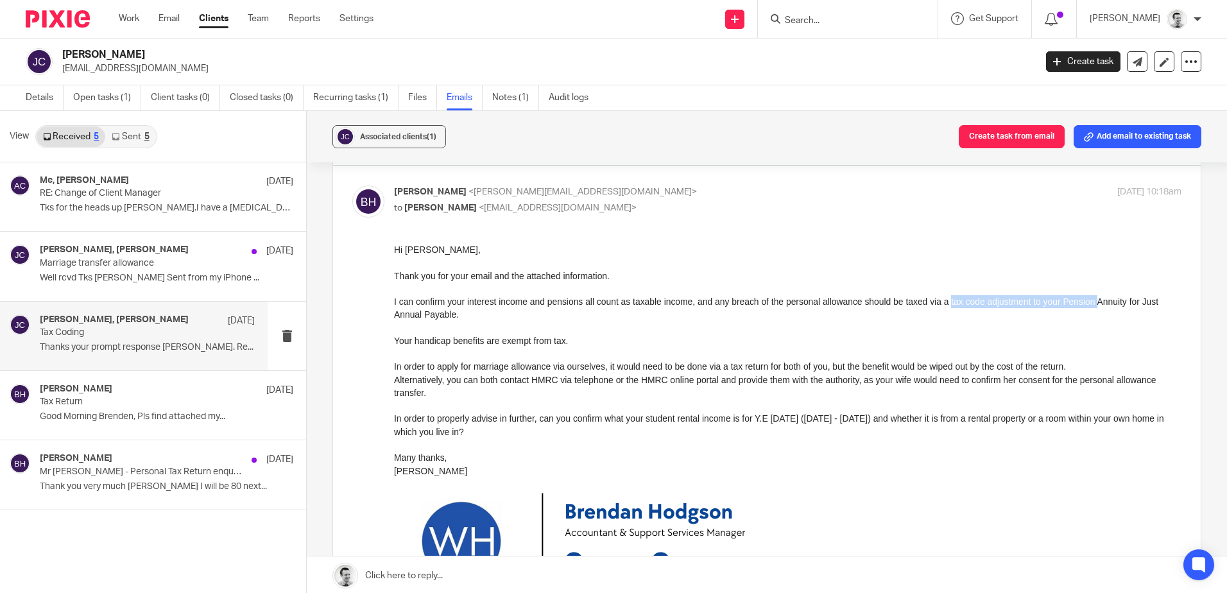
drag, startPoint x: 947, startPoint y: 302, endPoint x: 1091, endPoint y: 300, distance: 143.8
click at [1091, 300] on div "I can confirm your interest income and pensions all count as taxable income, an…" at bounding box center [788, 308] width 788 height 26
click at [1090, 300] on div "I can confirm your interest income and pensions all count as taxable income, an…" at bounding box center [788, 308] width 788 height 26
drag, startPoint x: 1116, startPoint y: 300, endPoint x: 1171, endPoint y: 299, distance: 55.2
click at [1171, 299] on html "Hi John, Thank you for your email and the attached information. I can confirm y…" at bounding box center [788, 525] width 788 height 565
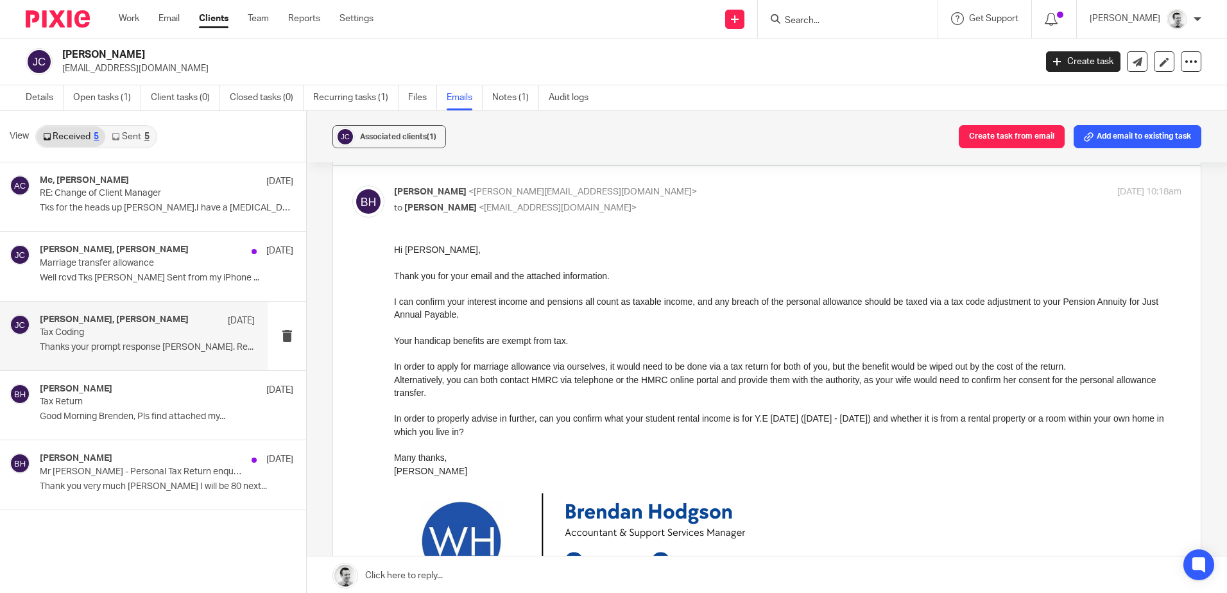
drag, startPoint x: 1171, startPoint y: 299, endPoint x: 1059, endPoint y: 302, distance: 111.7
click at [1080, 302] on div "I can confirm your interest income and pensions all count as taxable income, an…" at bounding box center [788, 308] width 788 height 26
drag, startPoint x: 398, startPoint y: 315, endPoint x: 478, endPoint y: 315, distance: 79.6
click at [478, 315] on div "I can confirm your interest income and pensions all count as taxable income, an…" at bounding box center [788, 308] width 788 height 26
drag, startPoint x: 478, startPoint y: 315, endPoint x: 505, endPoint y: 313, distance: 27.7
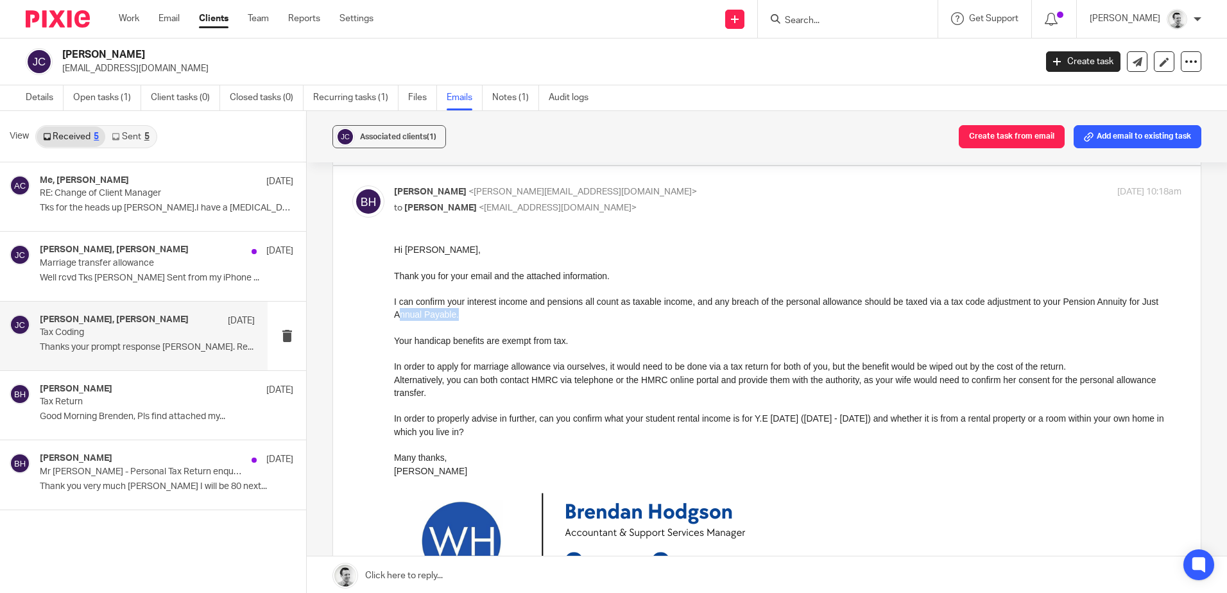
click at [478, 315] on div "I can confirm your interest income and pensions all count as taxable income, an…" at bounding box center [788, 308] width 788 height 26
drag, startPoint x: 785, startPoint y: 574, endPoint x: 466, endPoint y: 344, distance: 393.5
click at [466, 344] on div "Your handicap benefits are exempt from tax." at bounding box center [788, 340] width 788 height 13
click at [612, 334] on div "Your handicap benefits are exempt from tax." at bounding box center [788, 340] width 788 height 13
drag, startPoint x: 402, startPoint y: 338, endPoint x: 550, endPoint y: 341, distance: 147.7
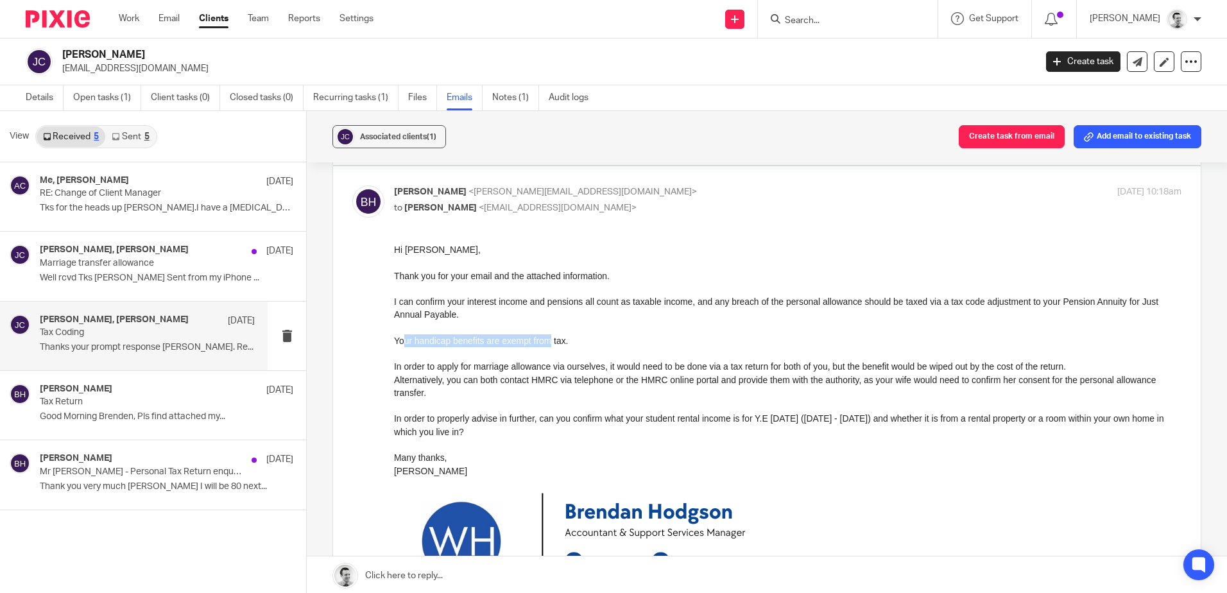
click at [550, 341] on div "Your handicap benefits are exempt from tax." at bounding box center [788, 340] width 788 height 13
drag, startPoint x: 550, startPoint y: 341, endPoint x: 574, endPoint y: 342, distance: 24.4
click at [555, 342] on div "Your handicap benefits are exempt from tax." at bounding box center [788, 340] width 788 height 13
click at [598, 341] on div "Your handicap benefits are exempt from tax." at bounding box center [788, 340] width 788 height 13
drag, startPoint x: 506, startPoint y: 366, endPoint x: 556, endPoint y: 368, distance: 49.5
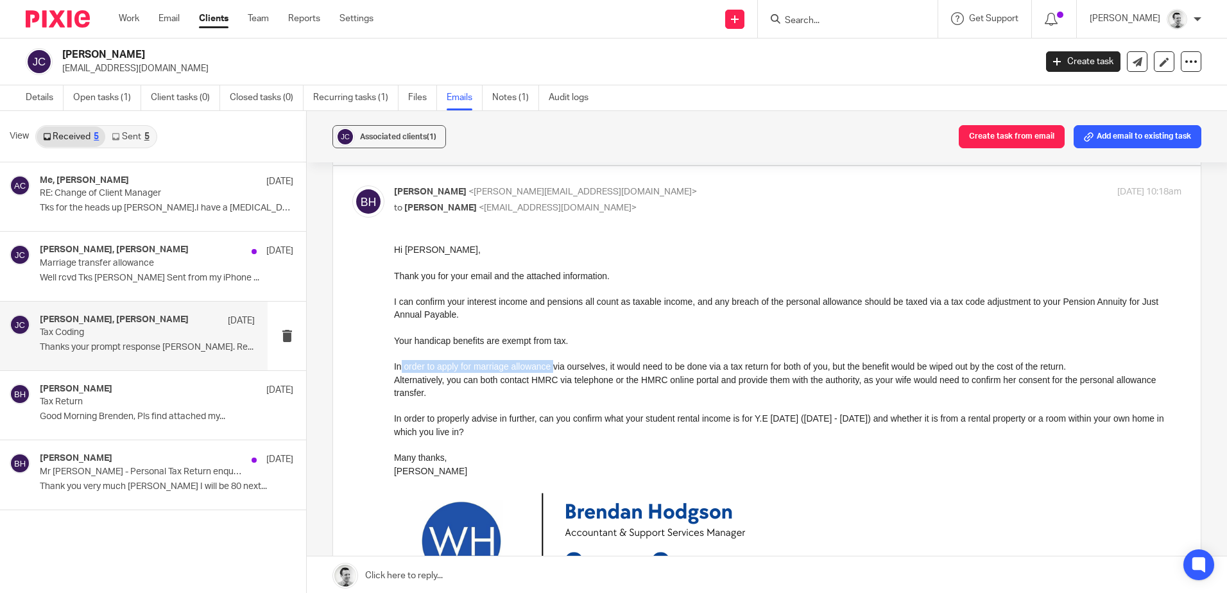
click at [556, 368] on div "In order to apply for marriage allowance via ourselves, it would need to be don…" at bounding box center [788, 365] width 788 height 13
drag, startPoint x: 612, startPoint y: 367, endPoint x: 832, endPoint y: 370, distance: 220.2
click at [832, 370] on div "In order to apply for marriage allowance via ourselves, it would need to be don…" at bounding box center [788, 365] width 788 height 13
drag, startPoint x: 832, startPoint y: 370, endPoint x: 863, endPoint y: 368, distance: 30.9
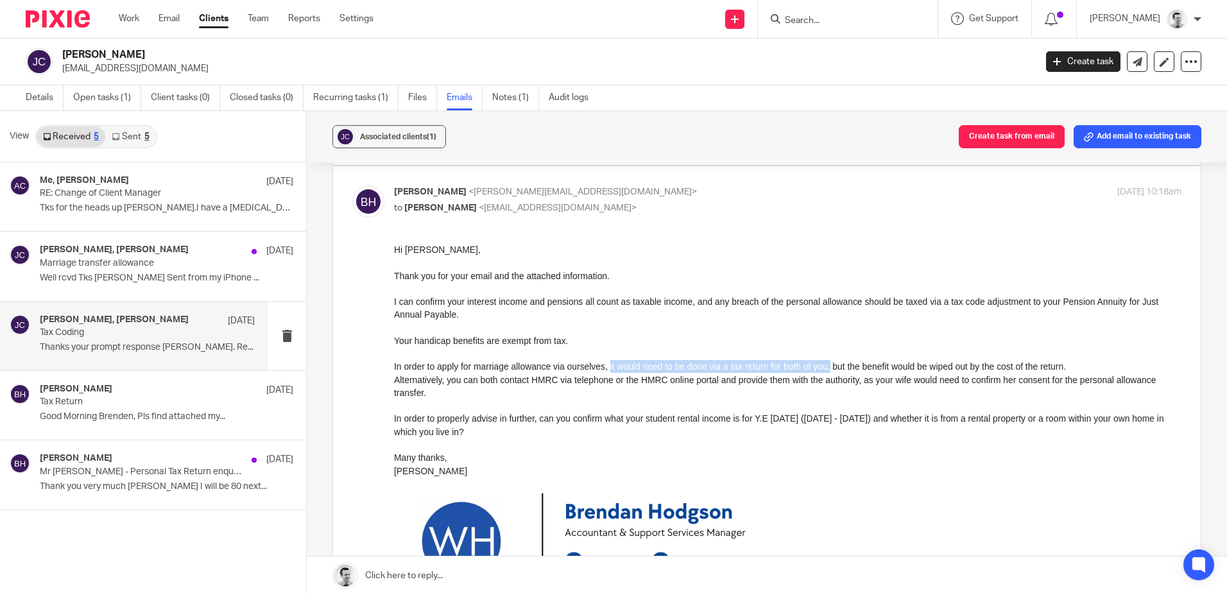
click at [834, 370] on div "In order to apply for marriage allowance via ourselves, it would need to be don…" at bounding box center [788, 365] width 788 height 13
drag, startPoint x: 881, startPoint y: 368, endPoint x: 975, endPoint y: 368, distance: 93.7
click at [975, 368] on div "In order to apply for marriage allowance via ourselves, it would need to be don…" at bounding box center [788, 365] width 788 height 13
drag, startPoint x: 1026, startPoint y: 366, endPoint x: 1069, endPoint y: 366, distance: 43.0
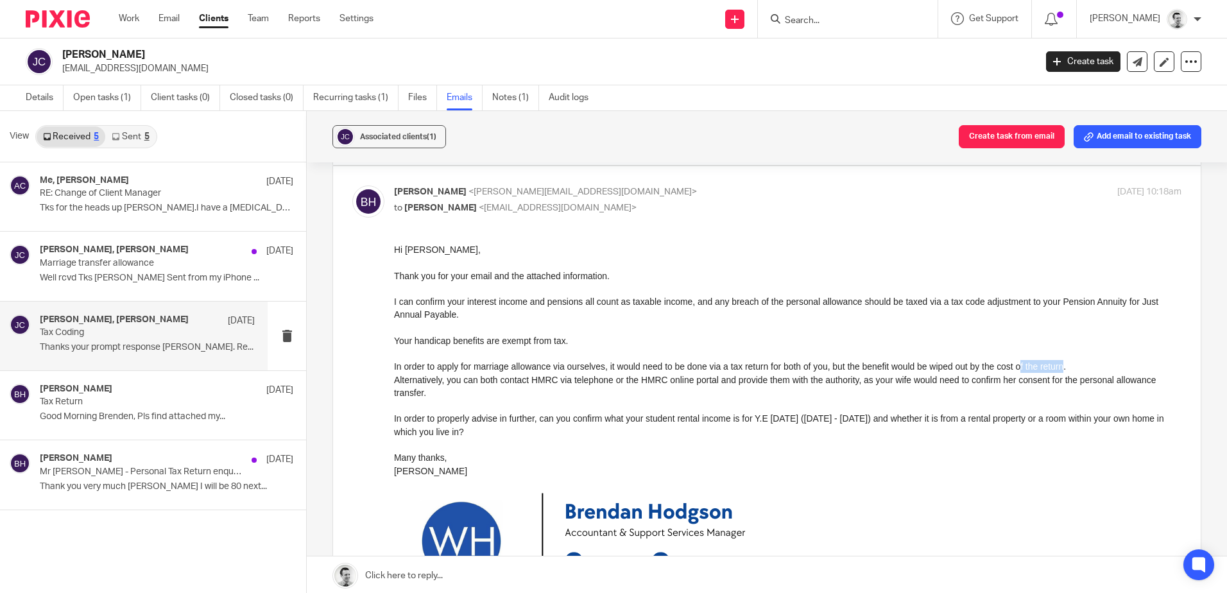
click at [1069, 366] on div "In order to apply for marriage allowance via ourselves, it would need to be don…" at bounding box center [788, 365] width 788 height 13
drag, startPoint x: 401, startPoint y: 385, endPoint x: 548, endPoint y: 380, distance: 147.7
click at [548, 380] on div "Alternatively, you can both contact HMRC via telephone or the HMRC online porta…" at bounding box center [788, 386] width 788 height 26
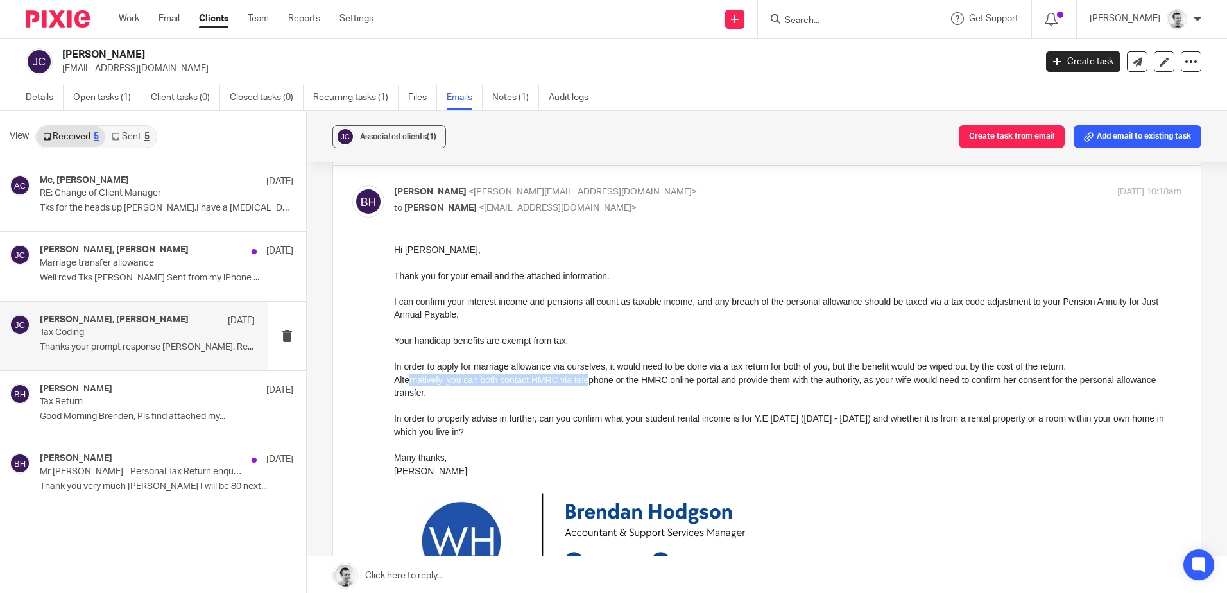
drag, startPoint x: 408, startPoint y: 383, endPoint x: 587, endPoint y: 383, distance: 178.4
click at [587, 383] on div "Alternatively, you can both contact HMRC via telephone or the HMRC online porta…" at bounding box center [788, 386] width 788 height 26
drag, startPoint x: 447, startPoint y: 379, endPoint x: 604, endPoint y: 382, distance: 157.3
click at [604, 382] on div "Alternatively, you can both contact HMRC via telephone or the HMRC online porta…" at bounding box center [788, 386] width 788 height 26
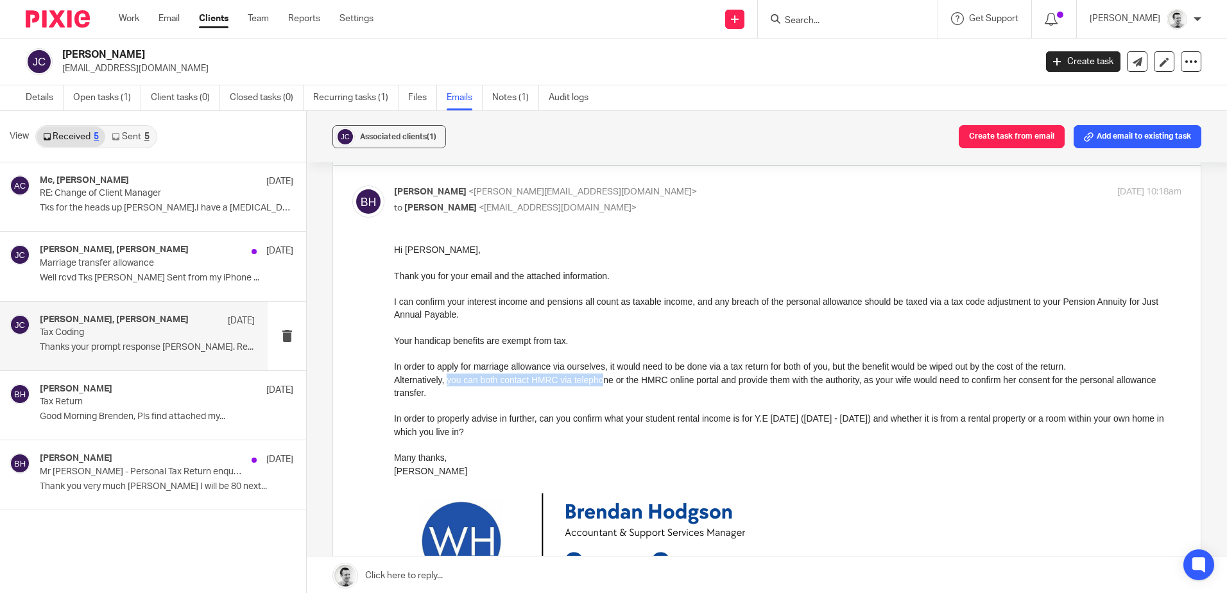
click at [604, 382] on div "Alternatively, you can both contact HMRC via telephone or the HMRC online porta…" at bounding box center [788, 386] width 788 height 26
drag, startPoint x: 450, startPoint y: 381, endPoint x: 638, endPoint y: 381, distance: 188.1
click at [638, 381] on div "Alternatively, you can both contact HMRC via telephone or the HMRC online porta…" at bounding box center [788, 386] width 788 height 26
drag, startPoint x: 447, startPoint y: 381, endPoint x: 551, endPoint y: 383, distance: 104.0
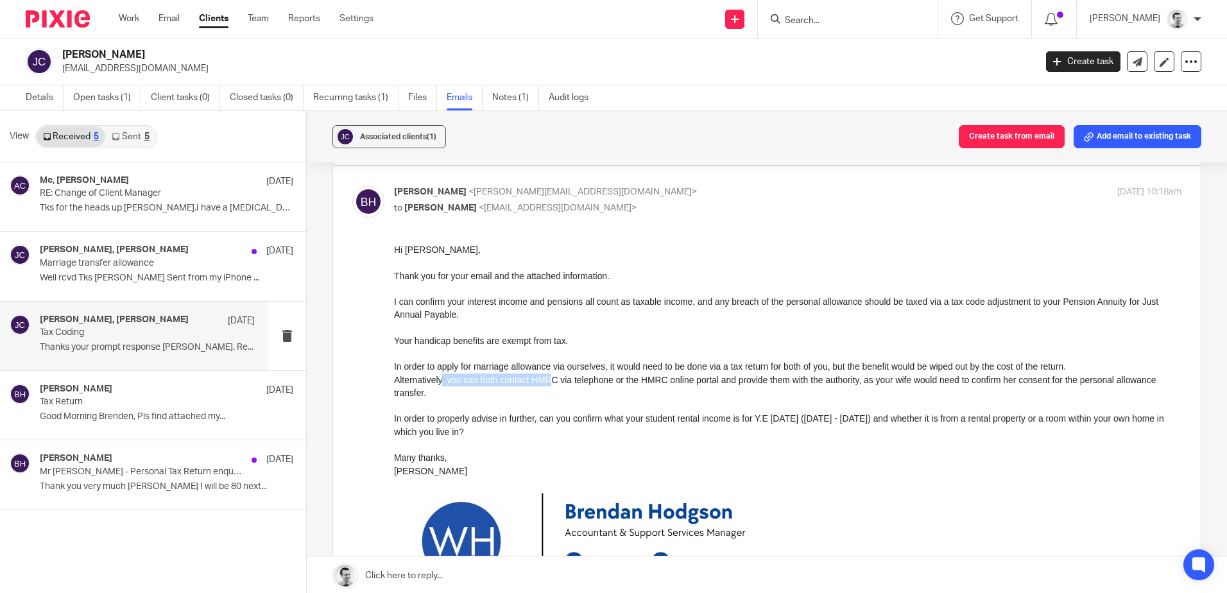
click at [551, 383] on div "Alternatively, you can both contact HMRC via telephone or the HMRC online porta…" at bounding box center [788, 386] width 788 height 26
drag, startPoint x: 447, startPoint y: 381, endPoint x: 548, endPoint y: 378, distance: 101.5
click at [548, 378] on div "Alternatively, you can both contact HMRC via telephone or the HMRC online porta…" at bounding box center [788, 386] width 788 height 26
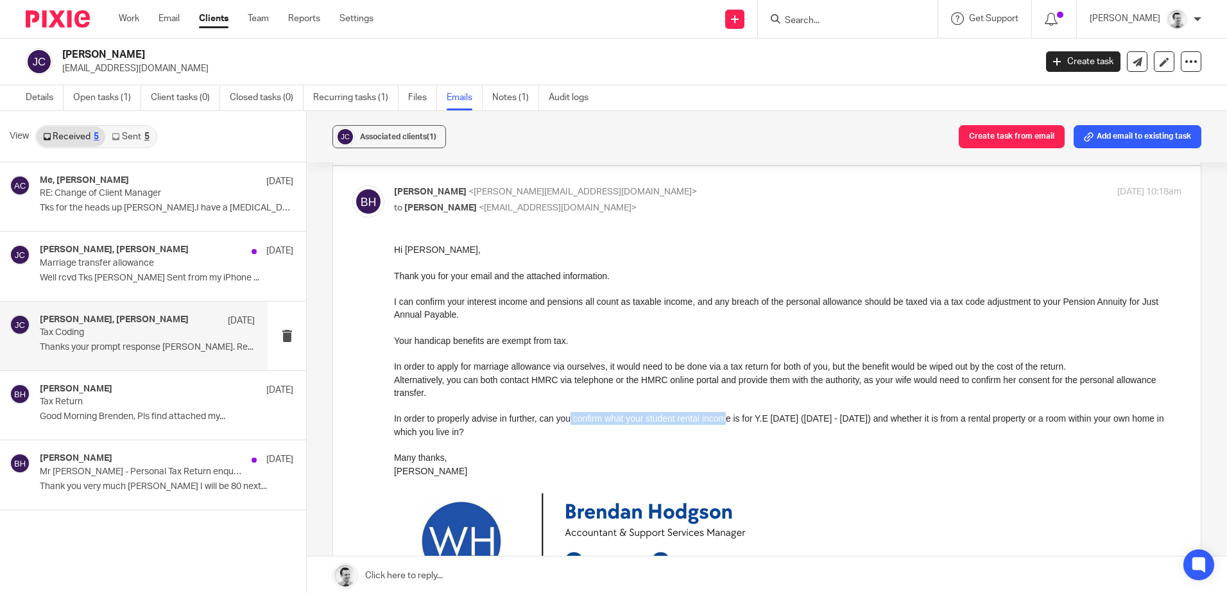
drag, startPoint x: 571, startPoint y: 417, endPoint x: 728, endPoint y: 418, distance: 157.3
click at [728, 418] on div "In order to properly advise in further, can you confirm what your student renta…" at bounding box center [788, 424] width 788 height 26
drag, startPoint x: 728, startPoint y: 418, endPoint x: 779, endPoint y: 419, distance: 51.4
click at [728, 418] on div "In order to properly advise in further, can you confirm what your student renta…" at bounding box center [788, 424] width 788 height 26
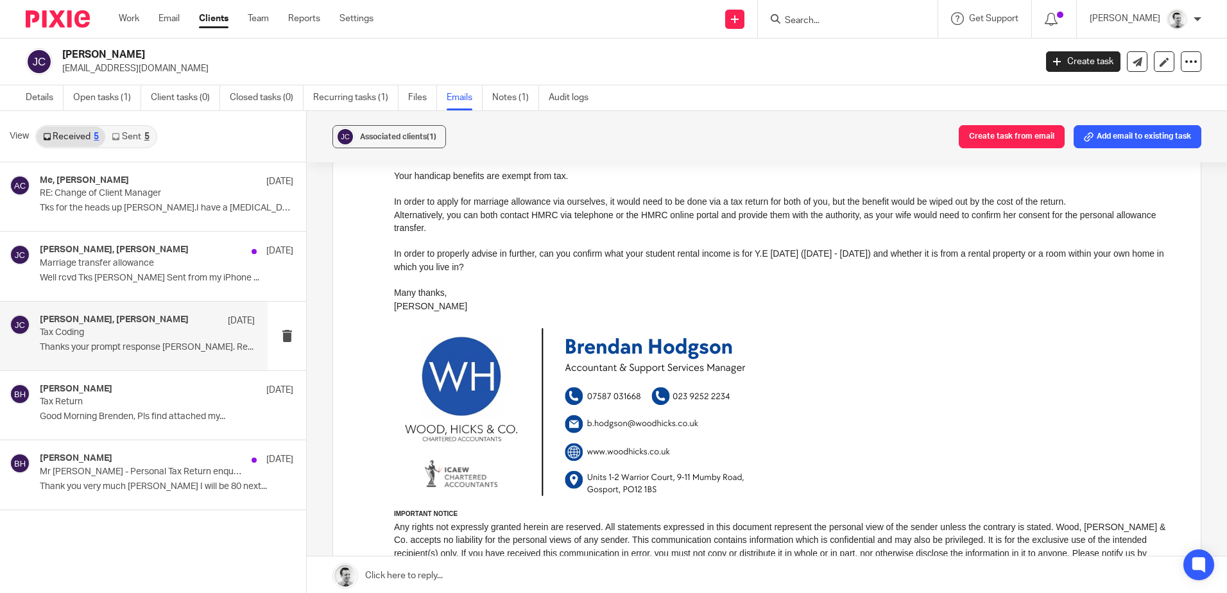
scroll to position [321, 0]
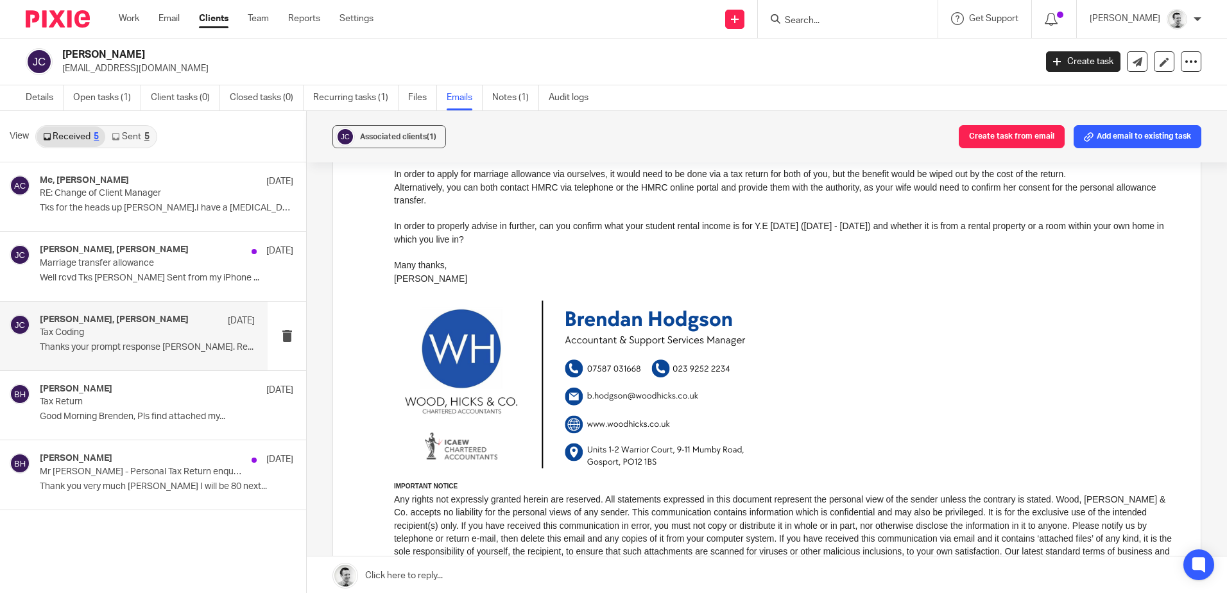
drag, startPoint x: 694, startPoint y: 227, endPoint x: 857, endPoint y: 234, distance: 163.8
click at [857, 234] on div "In order to properly advise in further, can you confirm what your student renta…" at bounding box center [788, 232] width 788 height 26
drag, startPoint x: 857, startPoint y: 234, endPoint x: 997, endPoint y: 225, distance: 140.2
click at [978, 228] on div "In order to properly advise in further, can you confirm what your student renta…" at bounding box center [788, 232] width 788 height 26
click at [1004, 260] on div "Many thanks," at bounding box center [788, 264] width 788 height 13
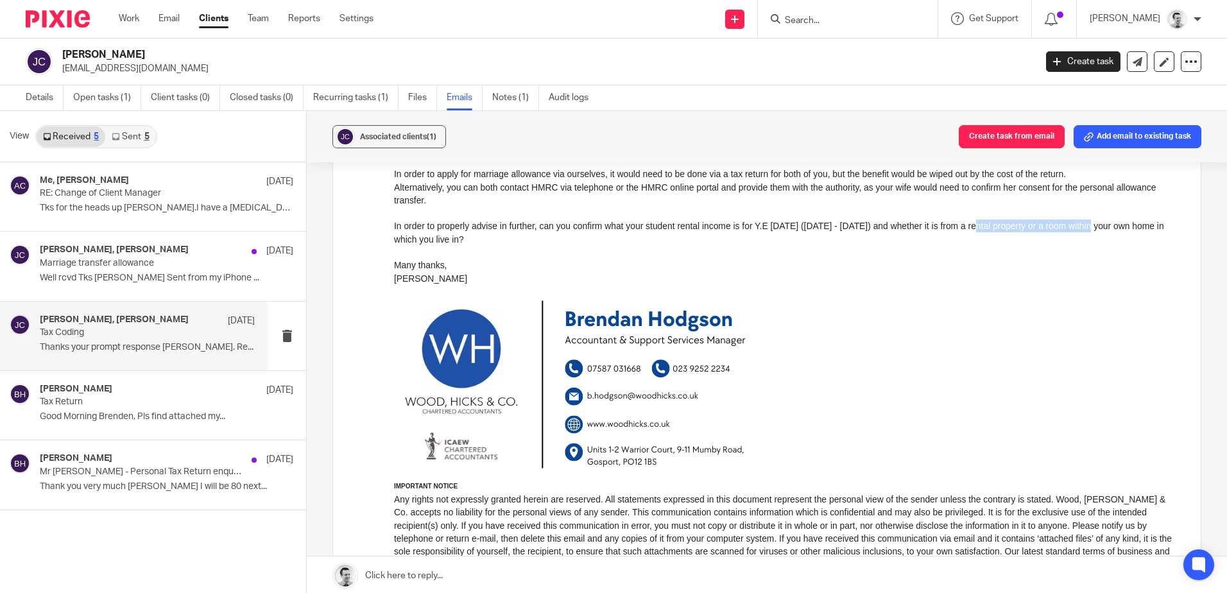
drag, startPoint x: 972, startPoint y: 226, endPoint x: 1081, endPoint y: 228, distance: 109.1
click at [1081, 228] on div "In order to properly advise in further, can you confirm what your student renta…" at bounding box center [788, 232] width 788 height 26
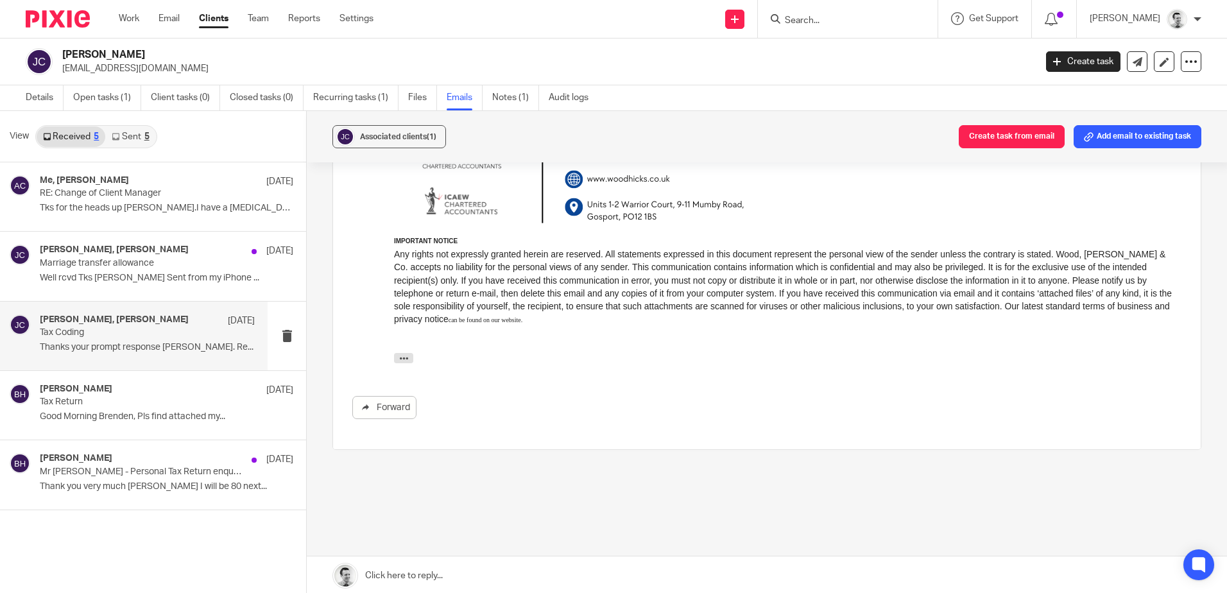
scroll to position [590, 0]
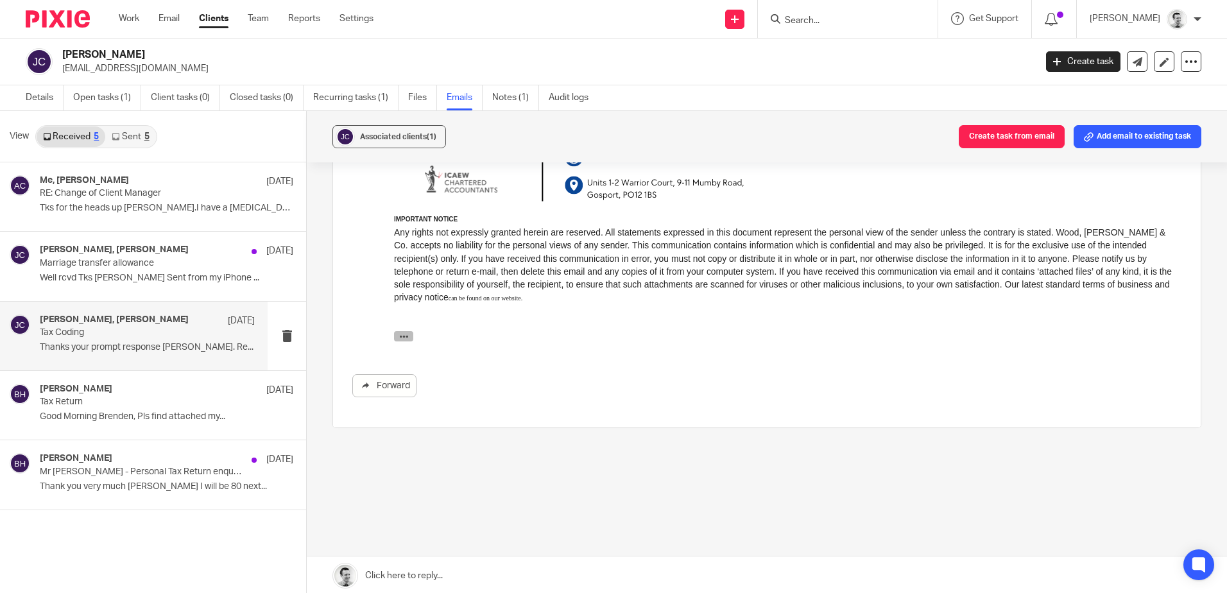
click at [406, 337] on icon "button" at bounding box center [404, 337] width 10 height 10
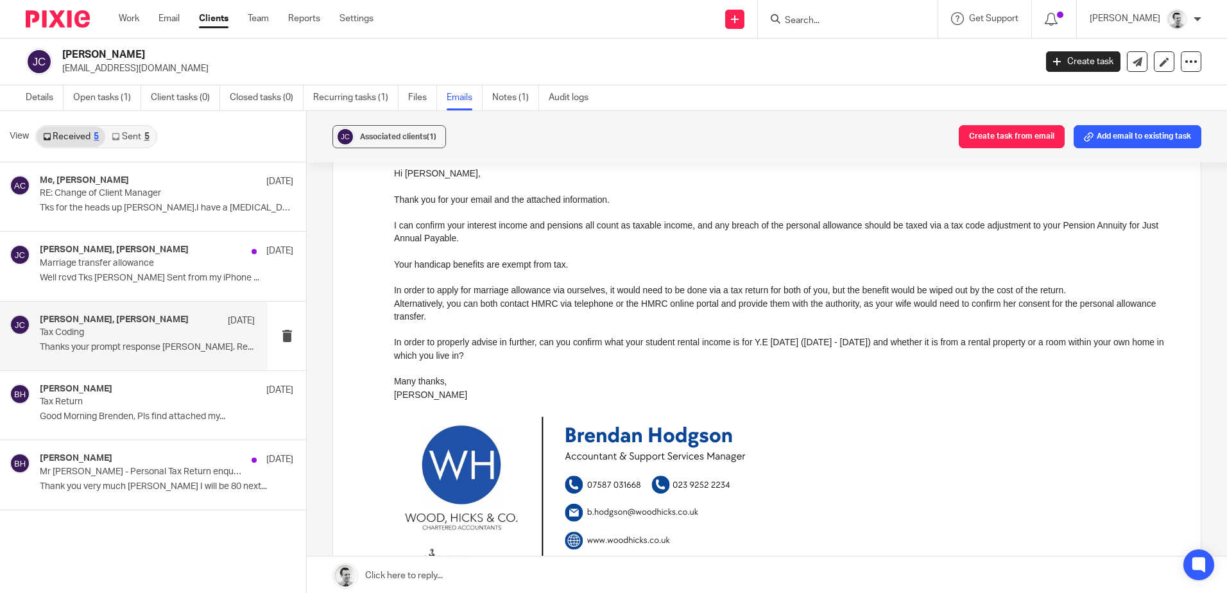
scroll to position [0, 0]
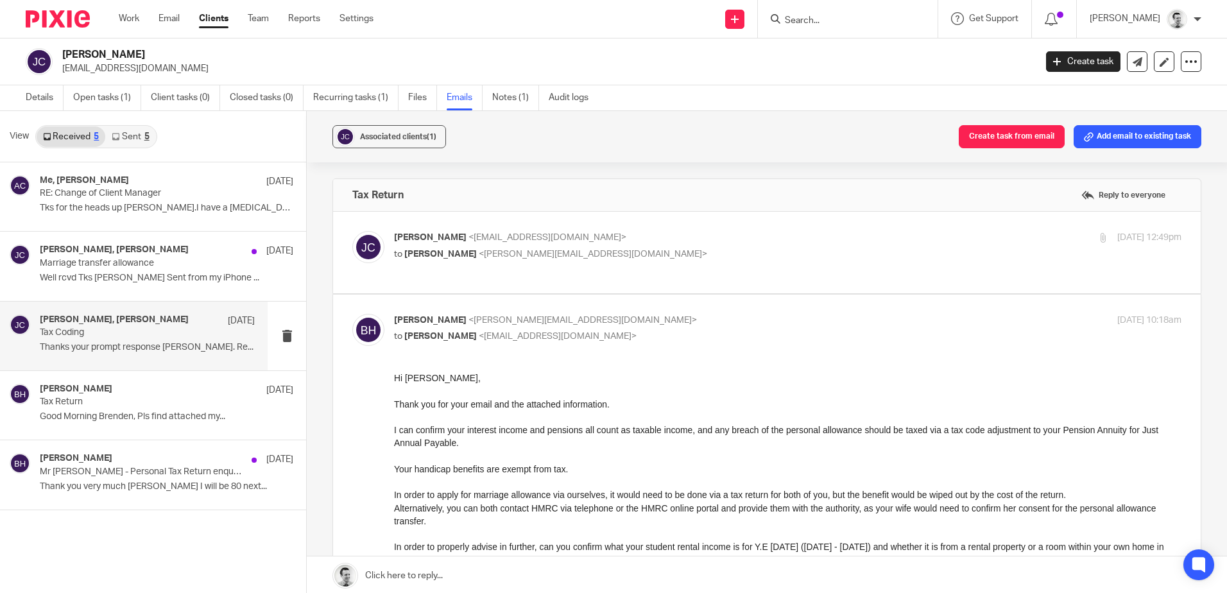
click at [742, 245] on div "John Chandler <johnchandler1474@gmail.com> to Brendan Hodgson <b.hodgson@woodhi…" at bounding box center [656, 246] width 525 height 30
checkbox input "true"
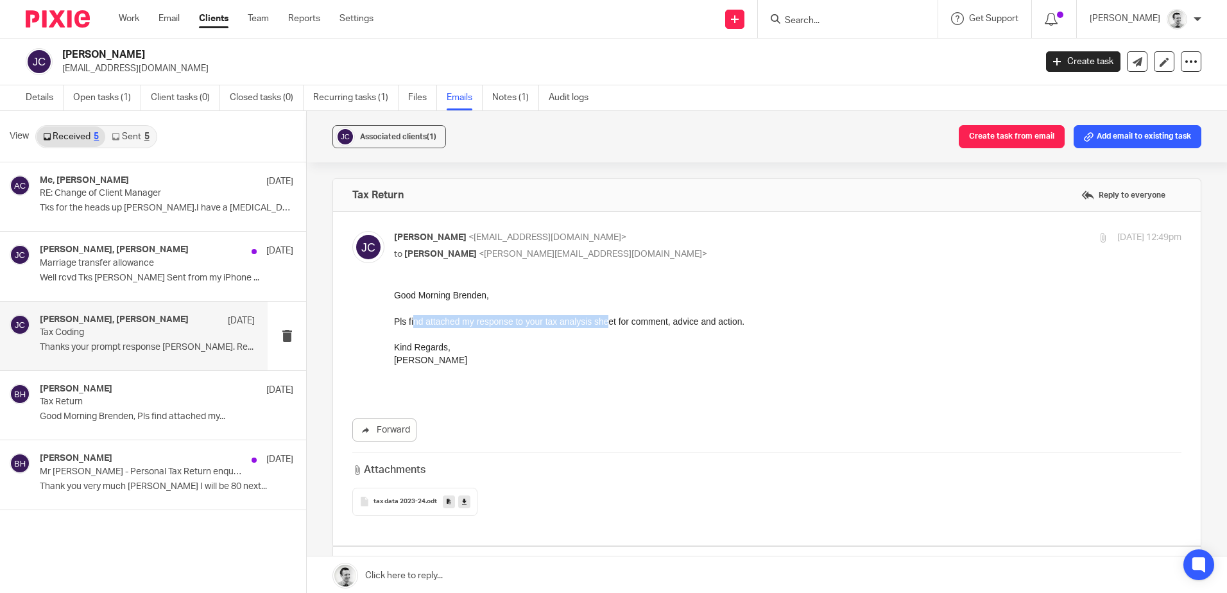
drag, startPoint x: 413, startPoint y: 321, endPoint x: 604, endPoint y: 321, distance: 191.3
click at [604, 321] on div "Pls find attached my response to your tax analysis sheet for comment, advice an…" at bounding box center [788, 321] width 788 height 13
drag, startPoint x: 604, startPoint y: 321, endPoint x: 615, endPoint y: 321, distance: 10.9
click at [604, 321] on div "Pls find attached my response to your tax analysis sheet for comment, advice an…" at bounding box center [788, 321] width 788 height 13
drag, startPoint x: 648, startPoint y: 322, endPoint x: 703, endPoint y: 327, distance: 55.4
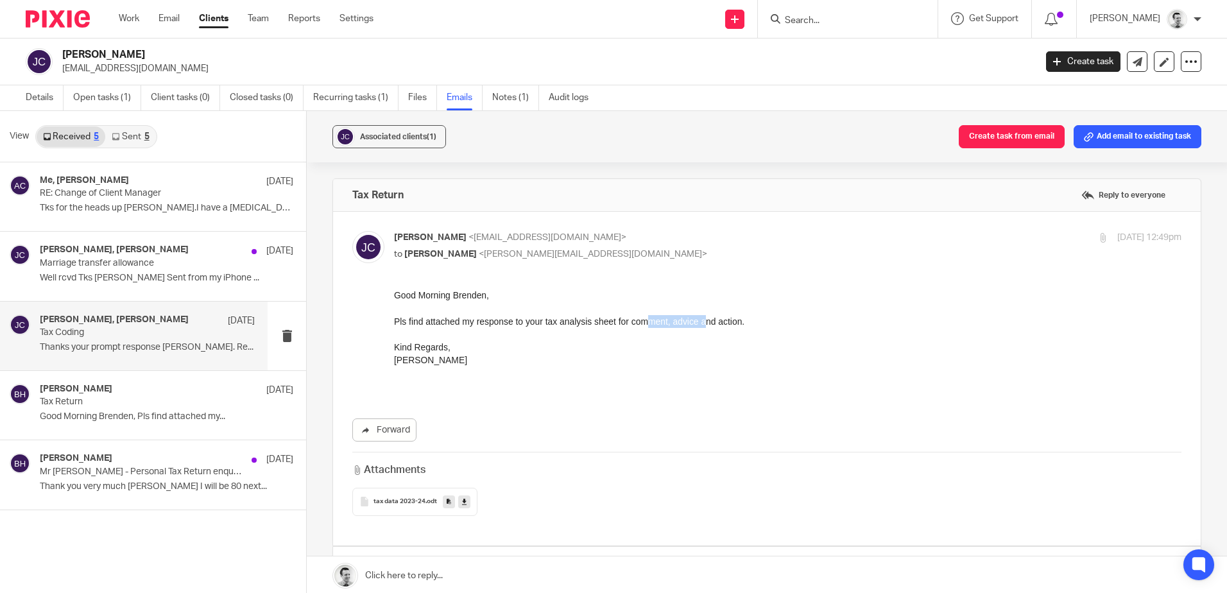
click at [703, 327] on div "Pls find attached my response to your tax analysis sheet for comment, advice an…" at bounding box center [788, 321] width 788 height 13
drag, startPoint x: 703, startPoint y: 327, endPoint x: 727, endPoint y: 325, distance: 23.1
click at [703, 327] on div "Pls find attached my response to your tax analysis sheet for comment, advice an…" at bounding box center [788, 321] width 788 height 13
click at [787, 325] on div "Pls find attached my response to your tax analysis sheet for comment, advice an…" at bounding box center [788, 321] width 788 height 13
drag, startPoint x: 583, startPoint y: 322, endPoint x: 702, endPoint y: 322, distance: 119.4
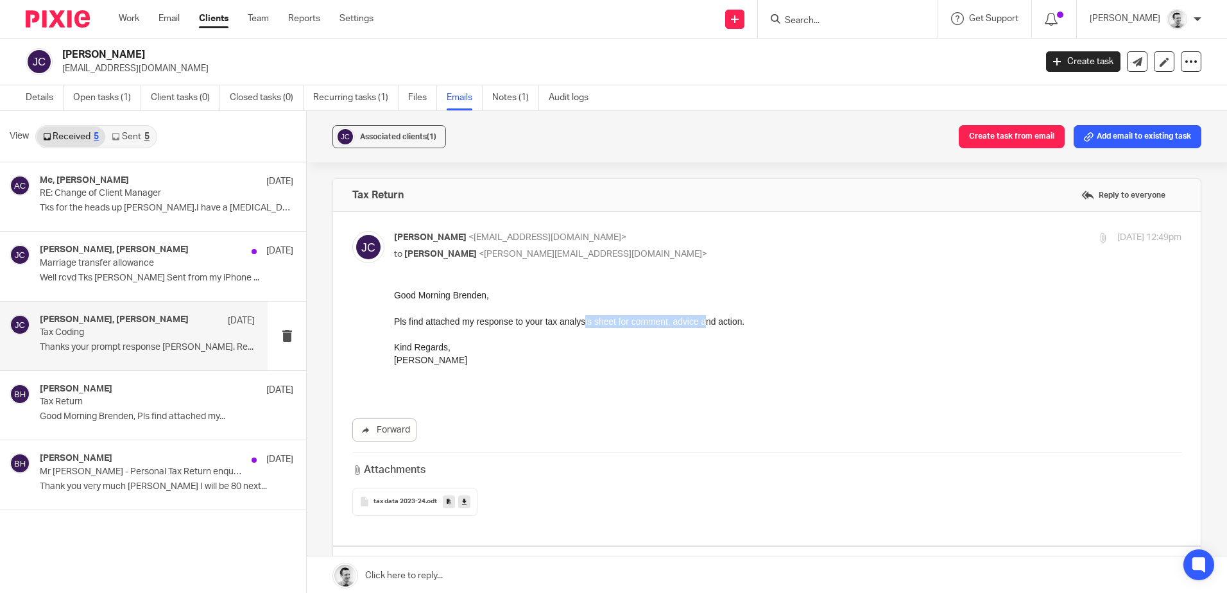
click at [702, 322] on div "Pls find attached my response to your tax analysis sheet for comment, advice an…" at bounding box center [788, 321] width 788 height 13
click at [137, 271] on div "John Chandler, Brendan Hodgson 8 Jan Marriage transfer allowance Well rcvd Tks …" at bounding box center [147, 266] width 215 height 43
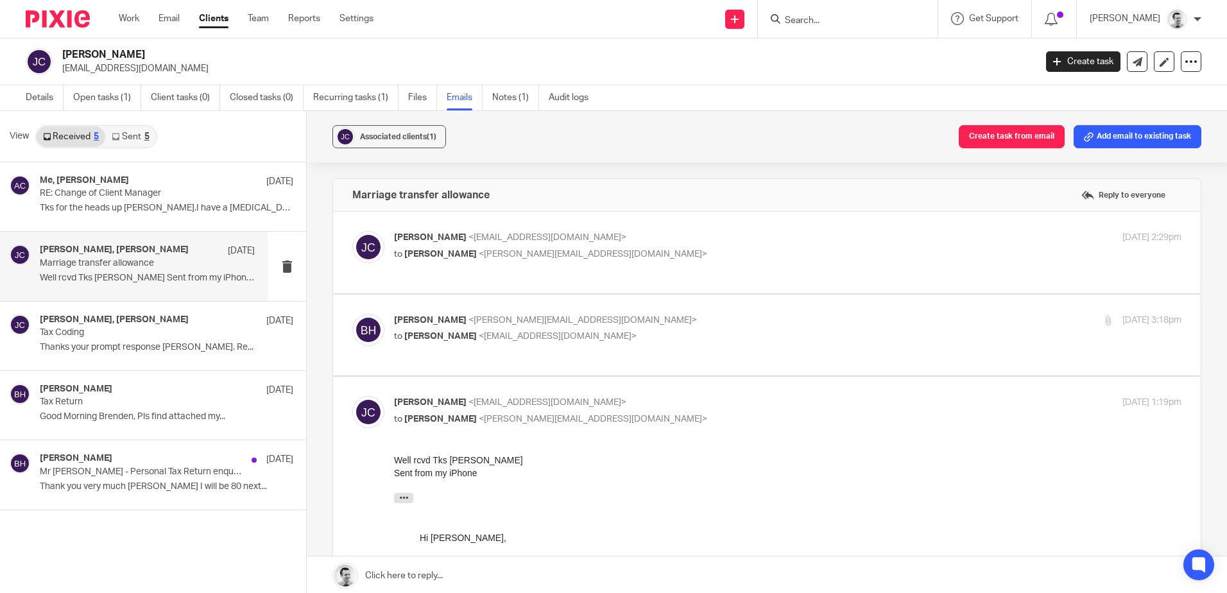
click at [698, 246] on div "John Chandler <johnchandler1474@gmail.com> to Brendan Hodgson Hodgson <b.hodgso…" at bounding box center [656, 246] width 525 height 30
checkbox input "true"
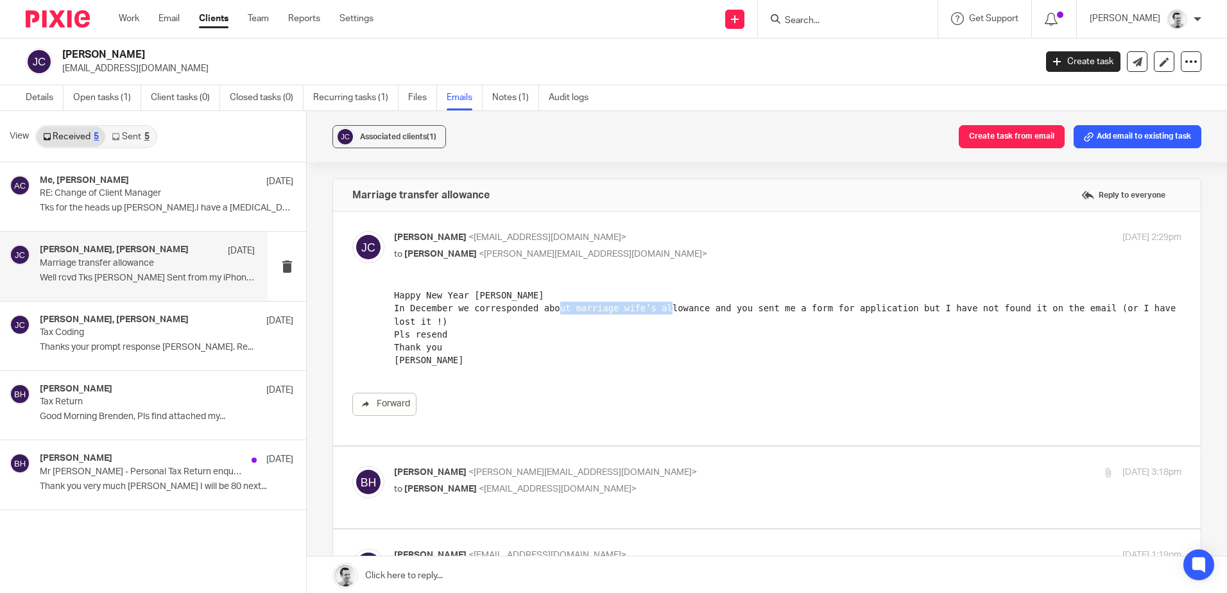
drag, startPoint x: 576, startPoint y: 306, endPoint x: 677, endPoint y: 307, distance: 101.4
click at [677, 307] on pre "Happy New Year Brendan In December we corresponded about marriage wife’s allowa…" at bounding box center [788, 334] width 788 height 91
drag, startPoint x: 555, startPoint y: 307, endPoint x: 746, endPoint y: 307, distance: 191.3
click at [746, 307] on pre "Happy New Year Brendan In December we corresponded about marriage wife’s allowa…" at bounding box center [788, 334] width 788 height 91
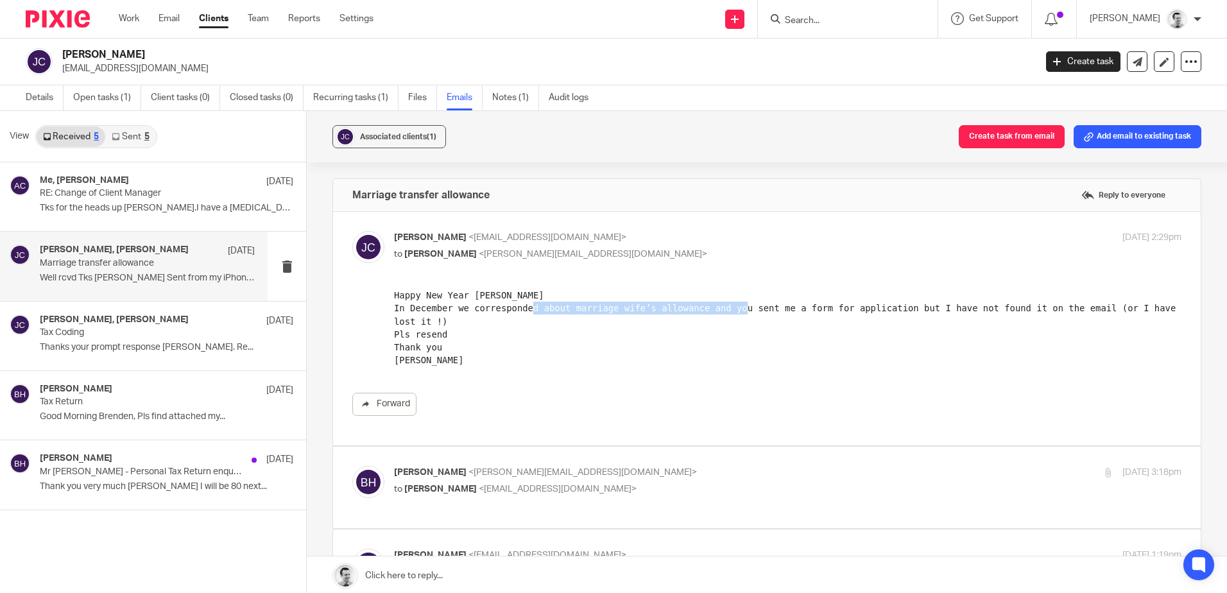
click at [746, 307] on pre "Happy New Year Brendan In December we corresponded about marriage wife’s allowa…" at bounding box center [788, 334] width 788 height 91
drag, startPoint x: 598, startPoint y: 309, endPoint x: 706, endPoint y: 309, distance: 107.8
click at [706, 309] on pre "Happy New Year Brendan In December we corresponded about marriage wife’s allowa…" at bounding box center [788, 334] width 788 height 91
drag, startPoint x: 719, startPoint y: 305, endPoint x: 879, endPoint y: 309, distance: 160.5
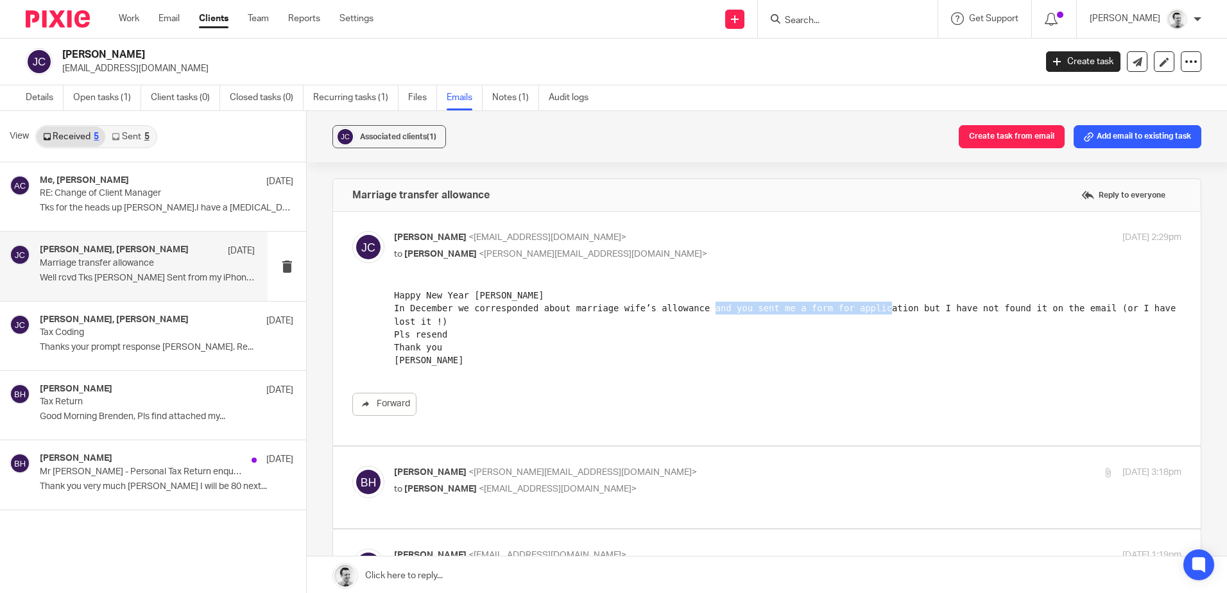
click at [879, 309] on pre "Happy New Year Brendan In December we corresponded about marriage wife’s allowa…" at bounding box center [788, 334] width 788 height 91
drag, startPoint x: 920, startPoint y: 308, endPoint x: 993, endPoint y: 311, distance: 72.6
click at [992, 312] on pre "Happy New Year Brendan In December we corresponded about marriage wife’s allowa…" at bounding box center [788, 334] width 788 height 91
click at [993, 311] on pre "Happy New Year Brendan In December we corresponded about marriage wife’s allowa…" at bounding box center [788, 334] width 788 height 91
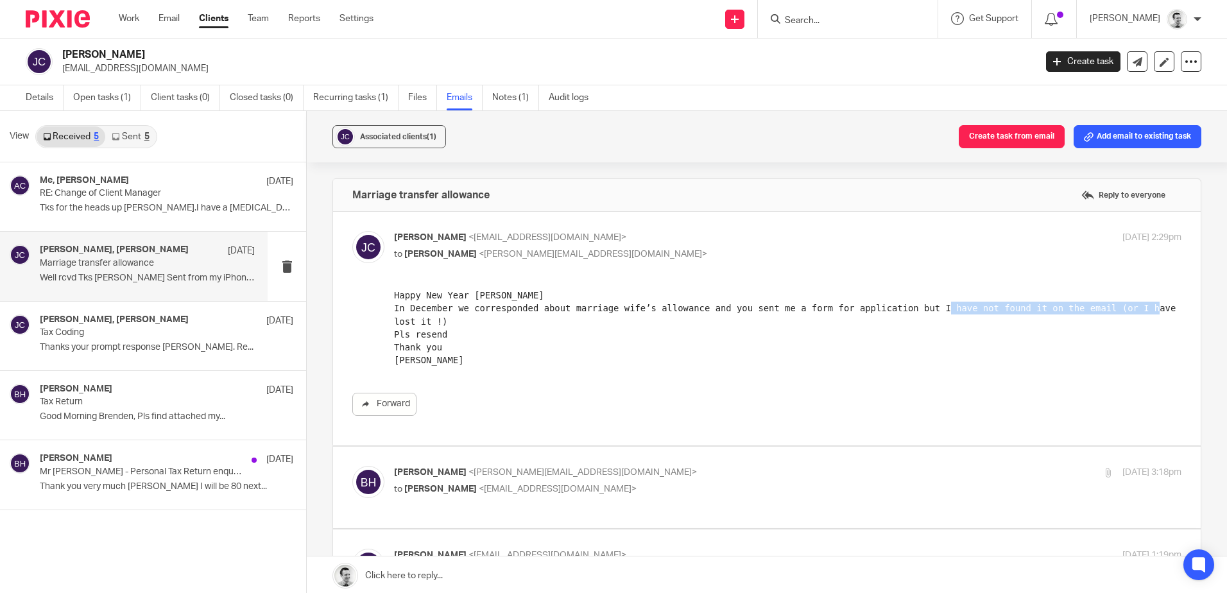
drag, startPoint x: 931, startPoint y: 308, endPoint x: 1122, endPoint y: 309, distance: 191.3
click at [1122, 309] on pre "Happy New Year Brendan In December we corresponded about marriage wife’s allowa…" at bounding box center [788, 334] width 788 height 91
drag, startPoint x: 1142, startPoint y: 308, endPoint x: 1152, endPoint y: 308, distance: 10.3
click at [1152, 308] on pre "Happy New Year Brendan In December we corresponded about marriage wife’s allowa…" at bounding box center [788, 334] width 788 height 91
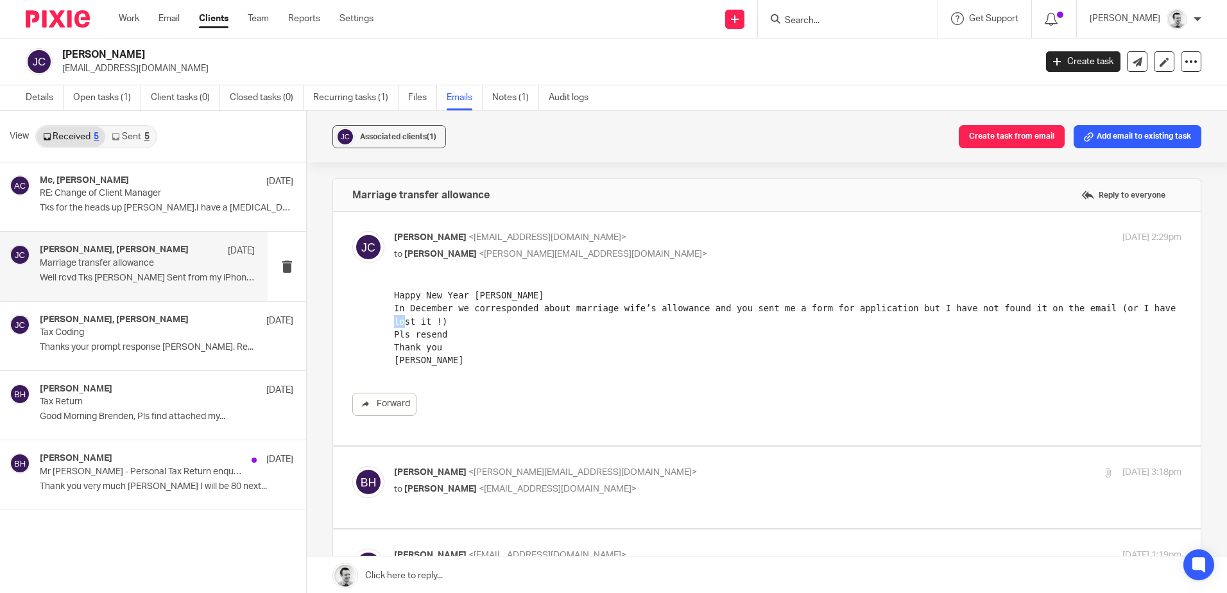
click at [1152, 308] on pre "Happy New Year Brendan In December we corresponded about marriage wife’s allowa…" at bounding box center [788, 334] width 788 height 91
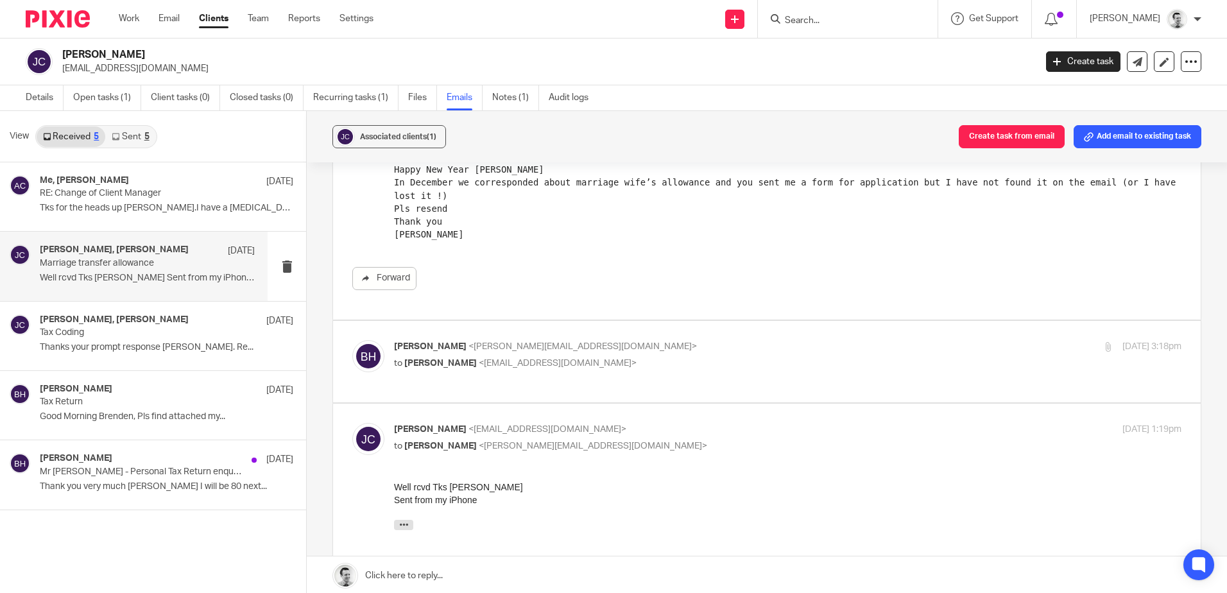
scroll to position [128, 0]
click at [709, 343] on p "Brendan Hodgson <b.hodgson@woodhicks.co.uk>" at bounding box center [656, 344] width 525 height 13
checkbox input "true"
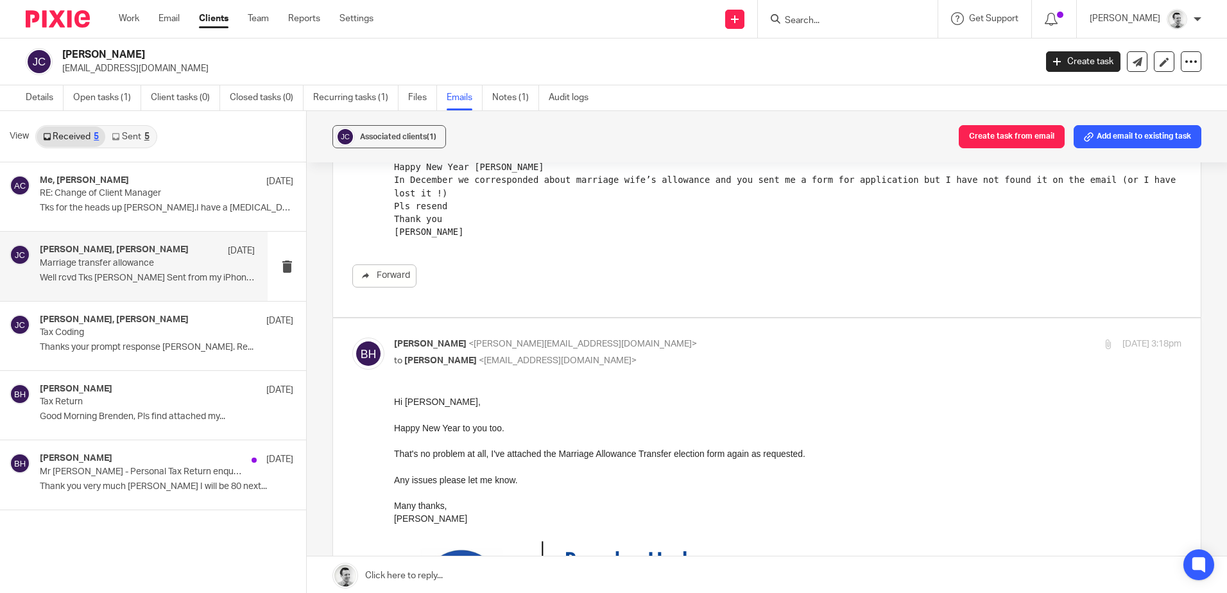
scroll to position [257, 0]
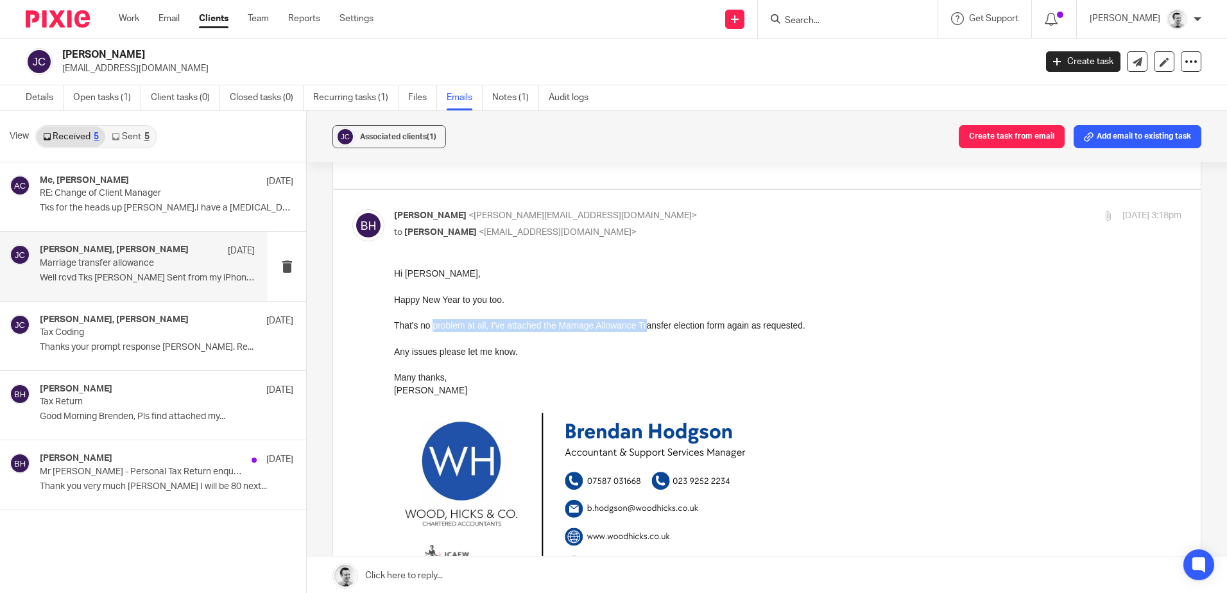
drag, startPoint x: 431, startPoint y: 327, endPoint x: 648, endPoint y: 325, distance: 216.9
click at [647, 325] on div "That's no problem at all, I've attached the Marriage Allowance Transfer electio…" at bounding box center [788, 325] width 788 height 13
click at [648, 325] on div "That's no problem at all, I've attached the Marriage Allowance Transfer electio…" at bounding box center [788, 325] width 788 height 13
drag, startPoint x: 737, startPoint y: 327, endPoint x: 781, endPoint y: 327, distance: 44.3
click at [781, 327] on div "That's no problem at all, I've attached the Marriage Allowance Transfer electio…" at bounding box center [788, 325] width 788 height 13
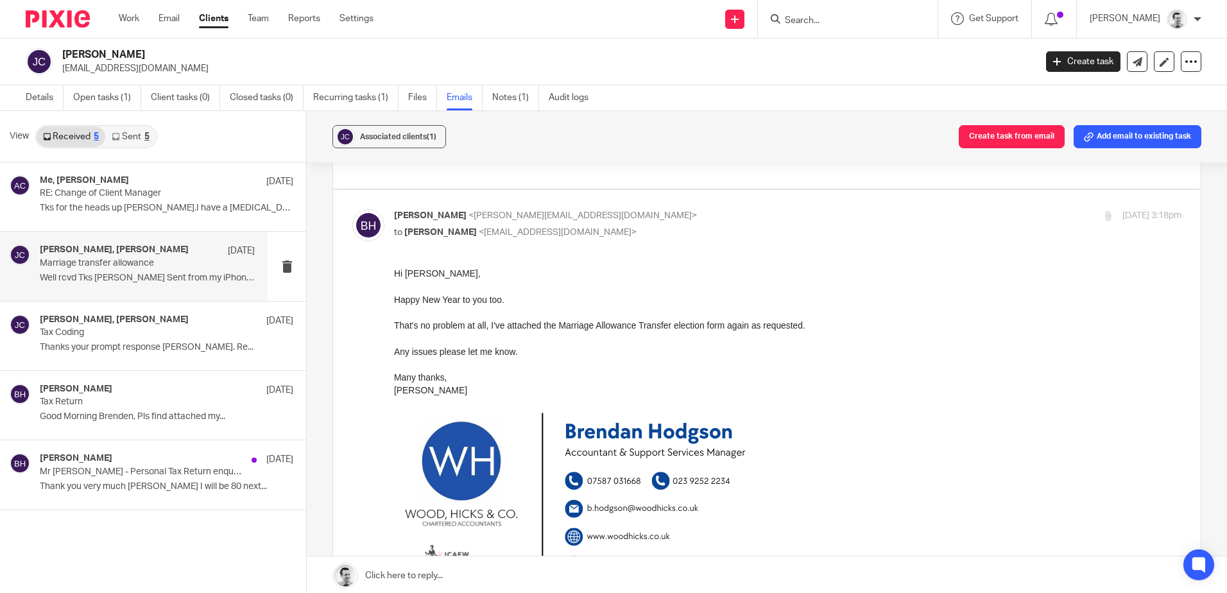
drag, startPoint x: 781, startPoint y: 327, endPoint x: 857, endPoint y: 325, distance: 75.7
click at [781, 327] on div "That's no problem at all, I've attached the Marriage Allowance Transfer electio…" at bounding box center [788, 325] width 788 height 13
drag, startPoint x: 737, startPoint y: 325, endPoint x: 808, endPoint y: 326, distance: 71.3
click at [808, 326] on div "That's no problem at all, I've attached the Marriage Allowance Transfer electio…" at bounding box center [788, 325] width 788 height 13
click at [809, 327] on div "That's no problem at all, I've attached the Marriage Allowance Transfer electio…" at bounding box center [788, 325] width 788 height 13
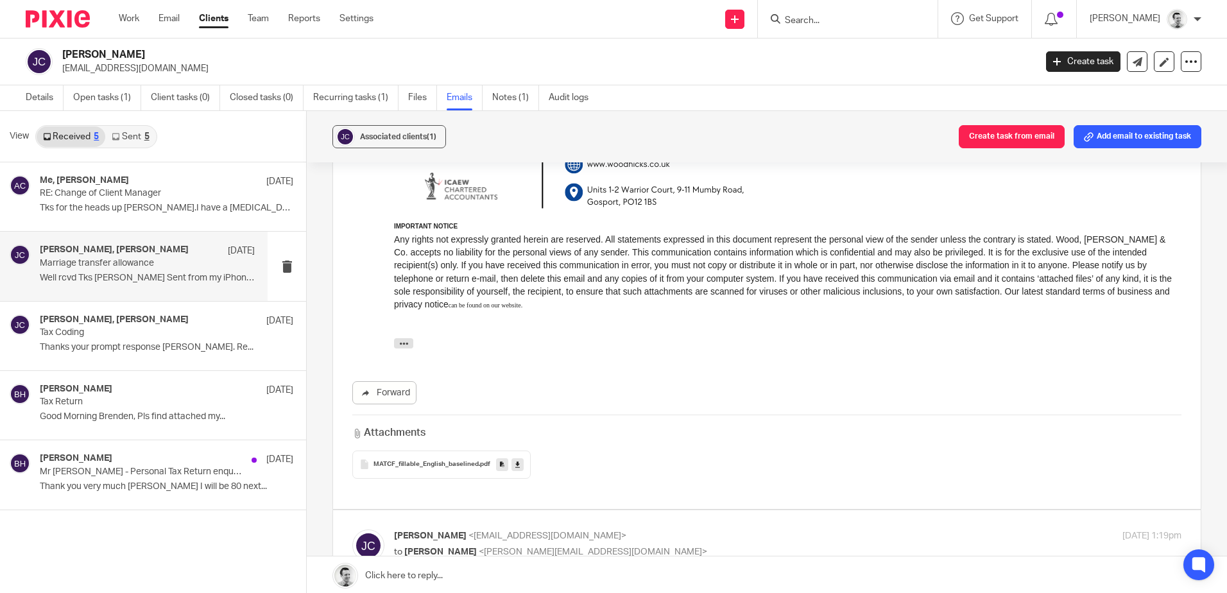
scroll to position [642, 0]
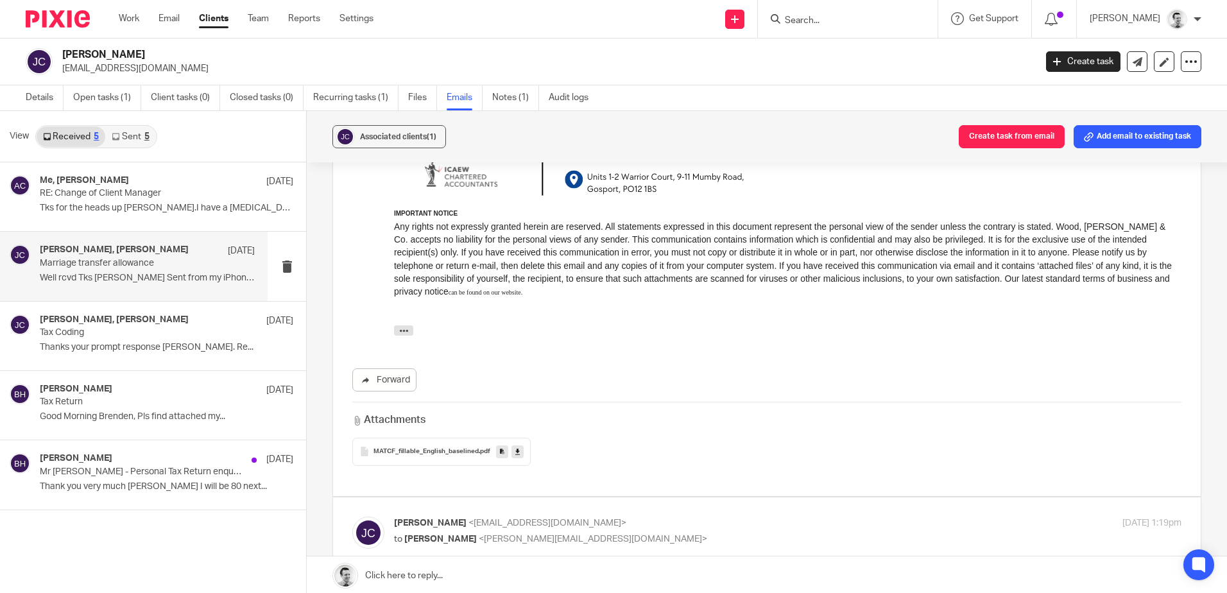
drag, startPoint x: 409, startPoint y: 328, endPoint x: 433, endPoint y: 325, distance: 23.2
click at [409, 327] on button "button" at bounding box center [403, 331] width 19 height 10
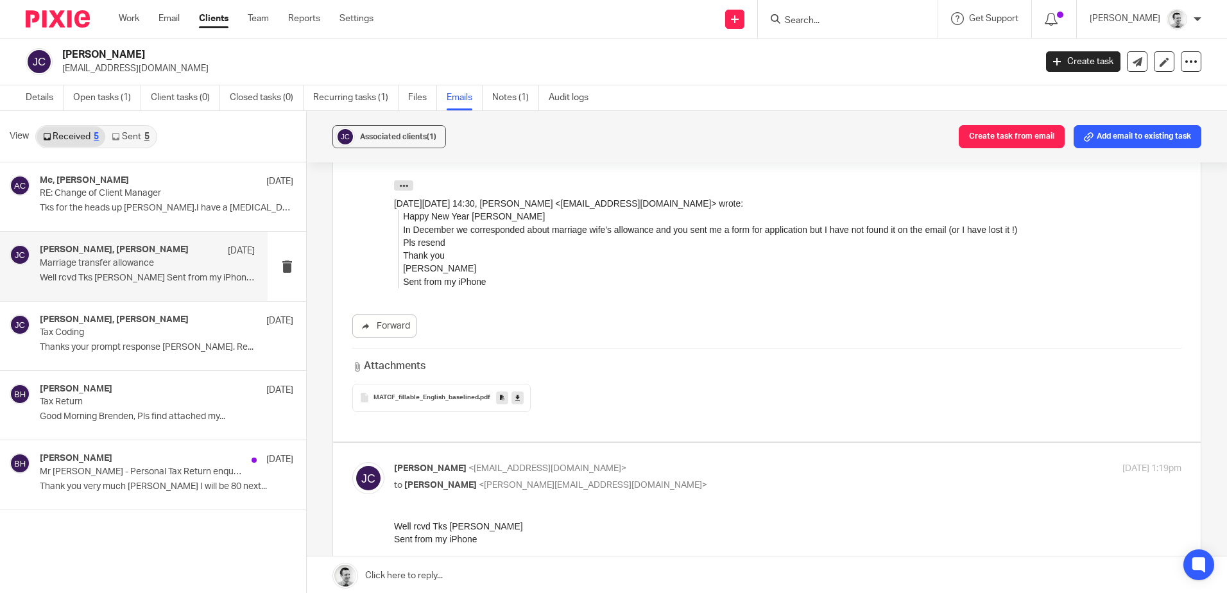
scroll to position [834, 0]
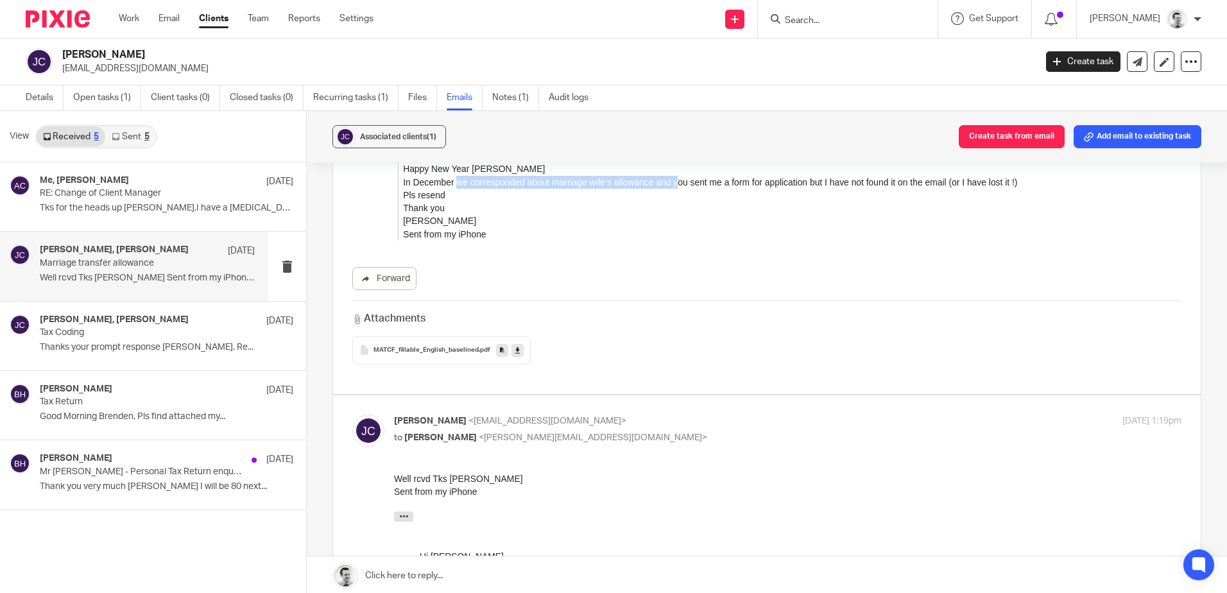
drag, startPoint x: 461, startPoint y: 180, endPoint x: 672, endPoint y: 182, distance: 211.2
click at [672, 182] on blockquote "Happy New Year Brendan In December we corresponded about marriage wife’s allowa…" at bounding box center [790, 202] width 784 height 78
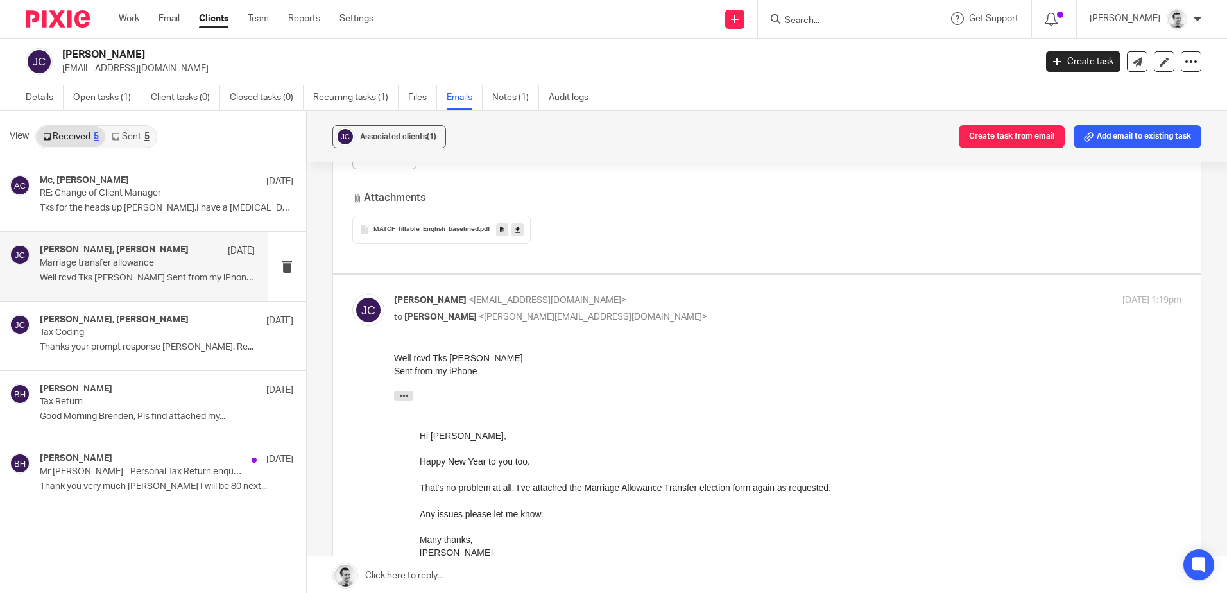
scroll to position [721, 0]
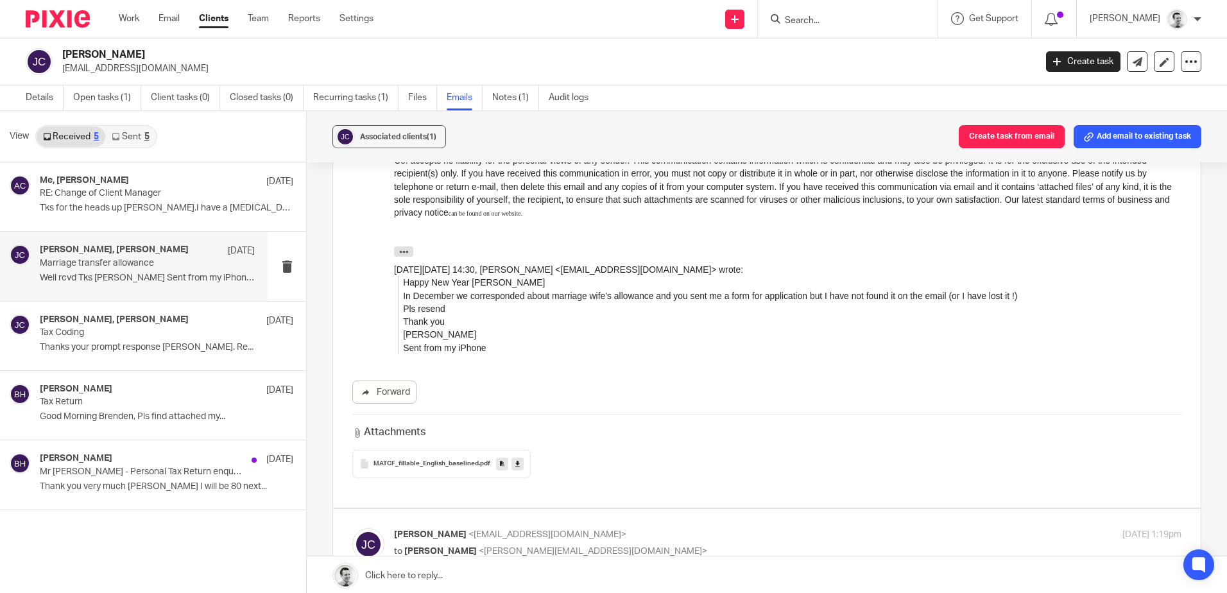
drag, startPoint x: 704, startPoint y: 302, endPoint x: 836, endPoint y: 304, distance: 131.6
click at [836, 304] on blockquote "Happy New Year Brendan In December we corresponded about marriage wife’s allowa…" at bounding box center [790, 316] width 784 height 78
click at [1087, 304] on blockquote "Happy New Year Brendan In December we corresponded about marriage wife’s allowa…" at bounding box center [790, 316] width 784 height 78
drag, startPoint x: 408, startPoint y: 313, endPoint x: 477, endPoint y: 337, distance: 72.9
click at [477, 337] on blockquote "Happy New Year Brendan In December we corresponded about marriage wife’s allowa…" at bounding box center [790, 316] width 784 height 78
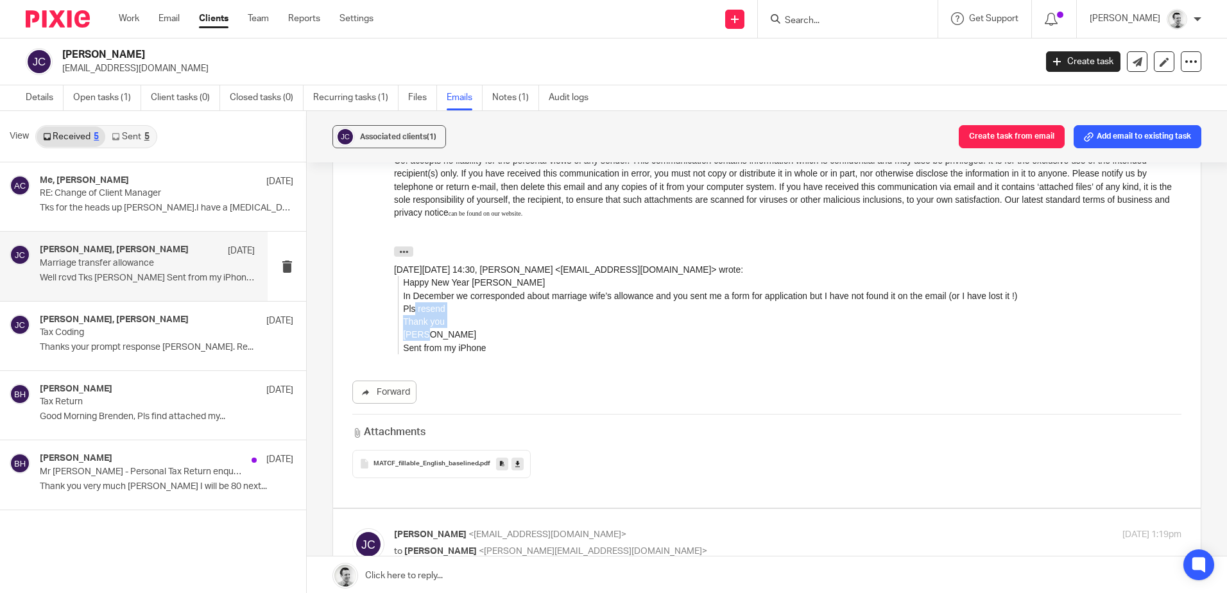
drag, startPoint x: 477, startPoint y: 337, endPoint x: 489, endPoint y: 339, distance: 12.3
click at [482, 339] on blockquote "Happy New Year Brendan In December we corresponded about marriage wife’s allowa…" at bounding box center [790, 316] width 784 height 78
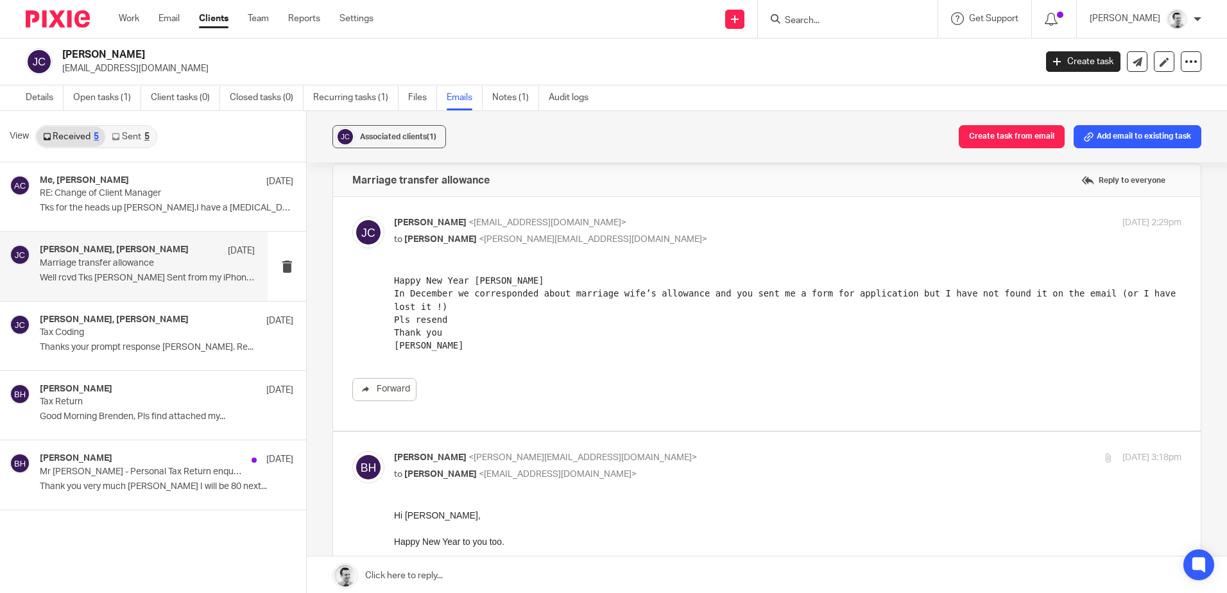
scroll to position [0, 0]
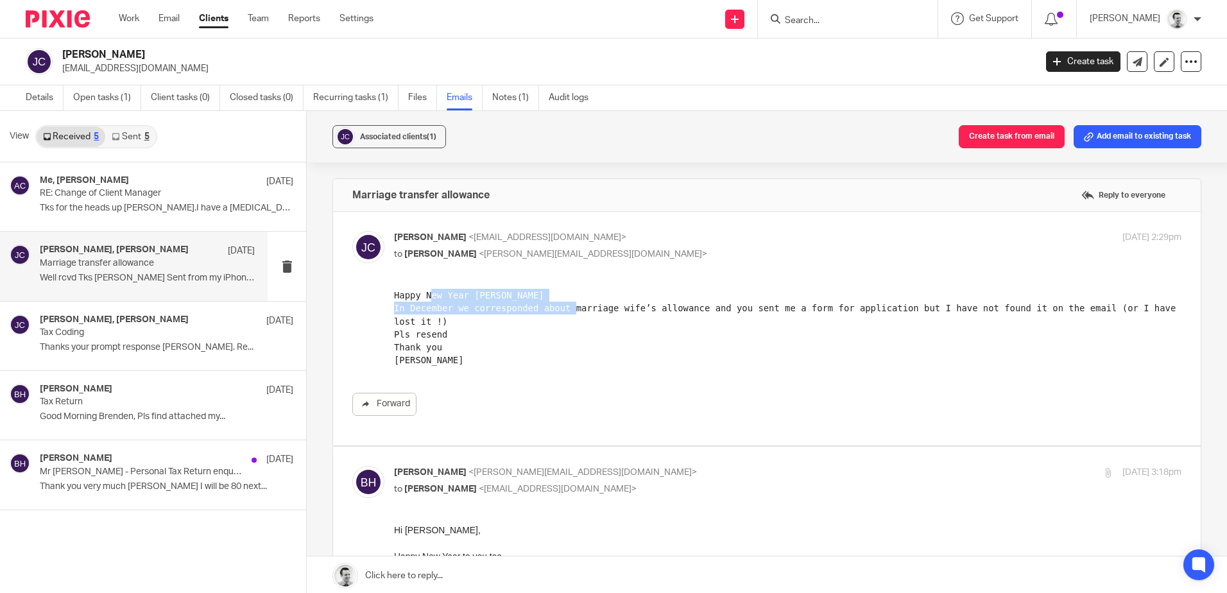
drag, startPoint x: 430, startPoint y: 300, endPoint x: 590, endPoint y: 307, distance: 159.9
click at [590, 307] on pre "Happy New Year Brendan In December we corresponded about marriage wife’s allowa…" at bounding box center [788, 334] width 788 height 91
drag, startPoint x: 590, startPoint y: 307, endPoint x: 675, endPoint y: 306, distance: 85.4
click at [590, 307] on pre "Happy New Year Brendan In December we corresponded about marriage wife’s allowa…" at bounding box center [788, 334] width 788 height 91
drag, startPoint x: 728, startPoint y: 306, endPoint x: 745, endPoint y: 307, distance: 16.1
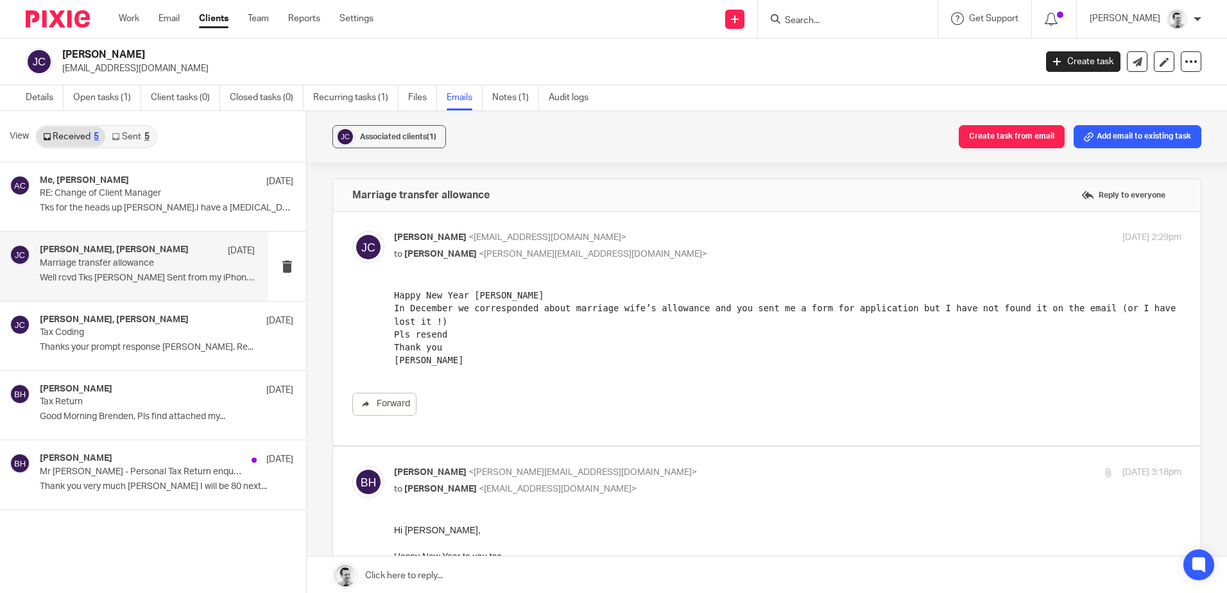
click at [745, 307] on pre "Happy New Year Brendan In December we corresponded about marriage wife’s allowa…" at bounding box center [788, 334] width 788 height 91
drag, startPoint x: 745, startPoint y: 307, endPoint x: 958, endPoint y: 311, distance: 213.1
click at [958, 311] on pre "Happy New Year Brendan In December we corresponded about marriage wife’s allowa…" at bounding box center [788, 334] width 788 height 91
drag, startPoint x: 958, startPoint y: 311, endPoint x: 989, endPoint y: 309, distance: 31.5
click at [984, 311] on pre "Happy New Year Brendan In December we corresponded about marriage wife’s allowa…" at bounding box center [788, 334] width 788 height 91
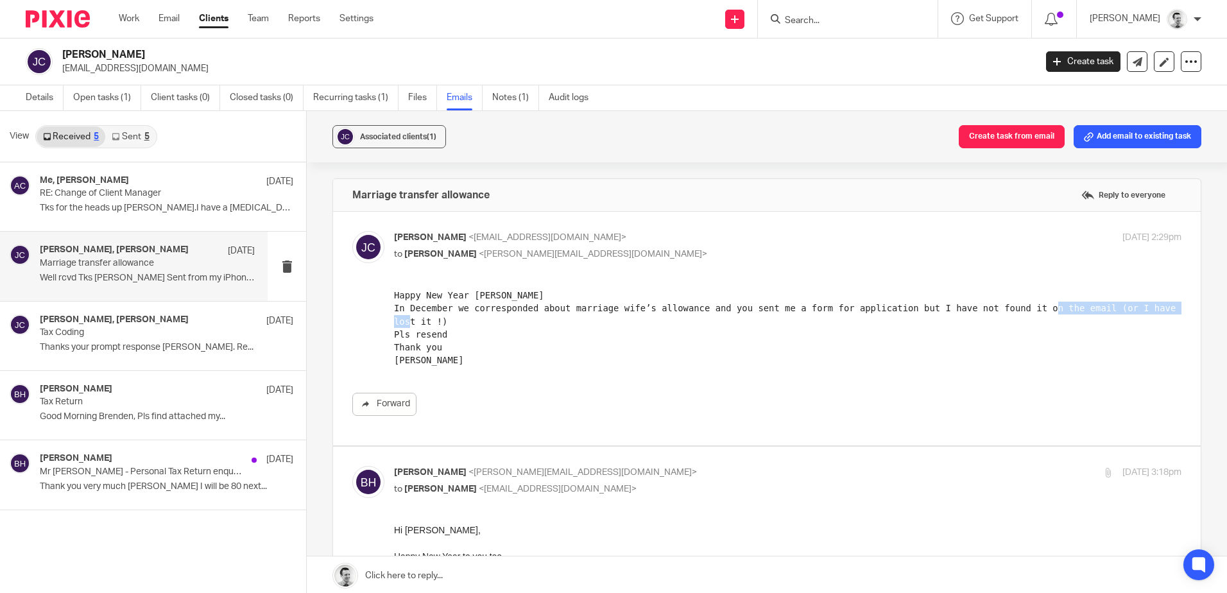
drag, startPoint x: 1037, startPoint y: 308, endPoint x: 1157, endPoint y: 308, distance: 120.0
click at [1157, 308] on pre "Happy New Year Brendan In December we corresponded about marriage wife’s allowa…" at bounding box center [788, 334] width 788 height 91
drag, startPoint x: 784, startPoint y: 609, endPoint x: 444, endPoint y: 324, distance: 443.8
drag, startPoint x: 444, startPoint y: 324, endPoint x: 461, endPoint y: 323, distance: 16.7
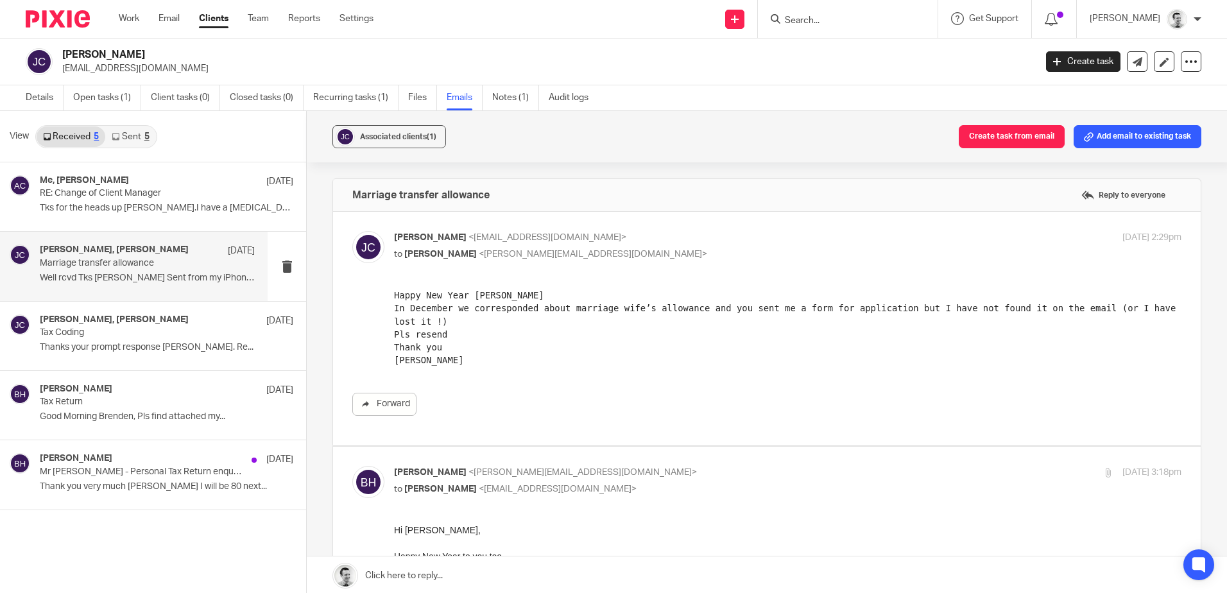
click at [444, 324] on pre "Happy New Year Brendan In December we corresponded about marriage wife’s allowa…" at bounding box center [788, 334] width 788 height 91
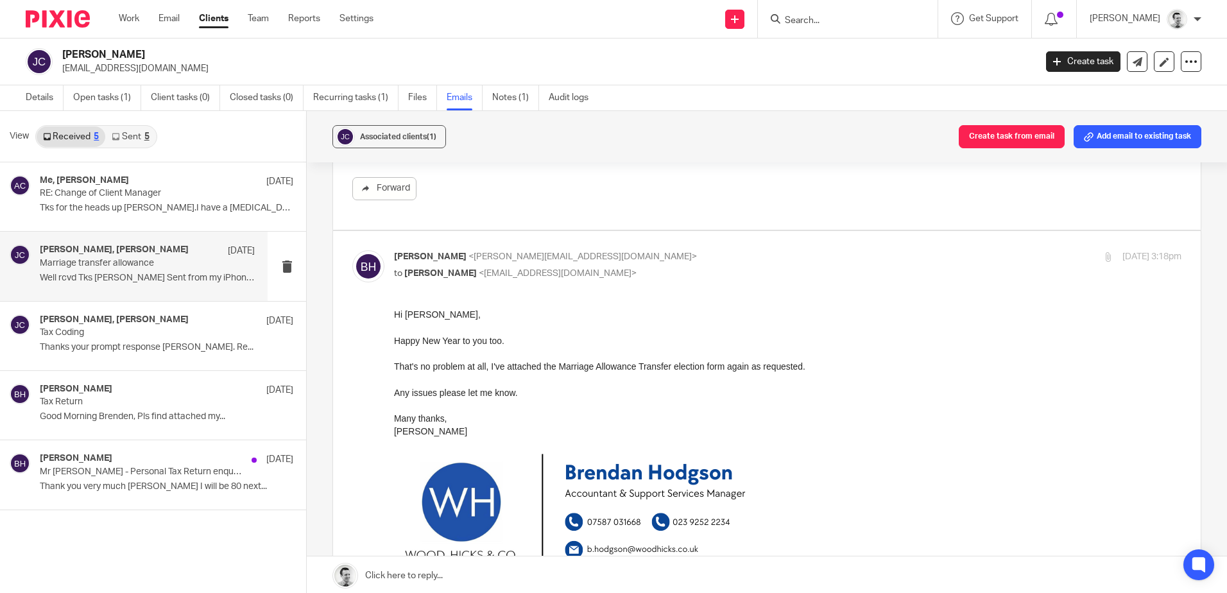
scroll to position [257, 0]
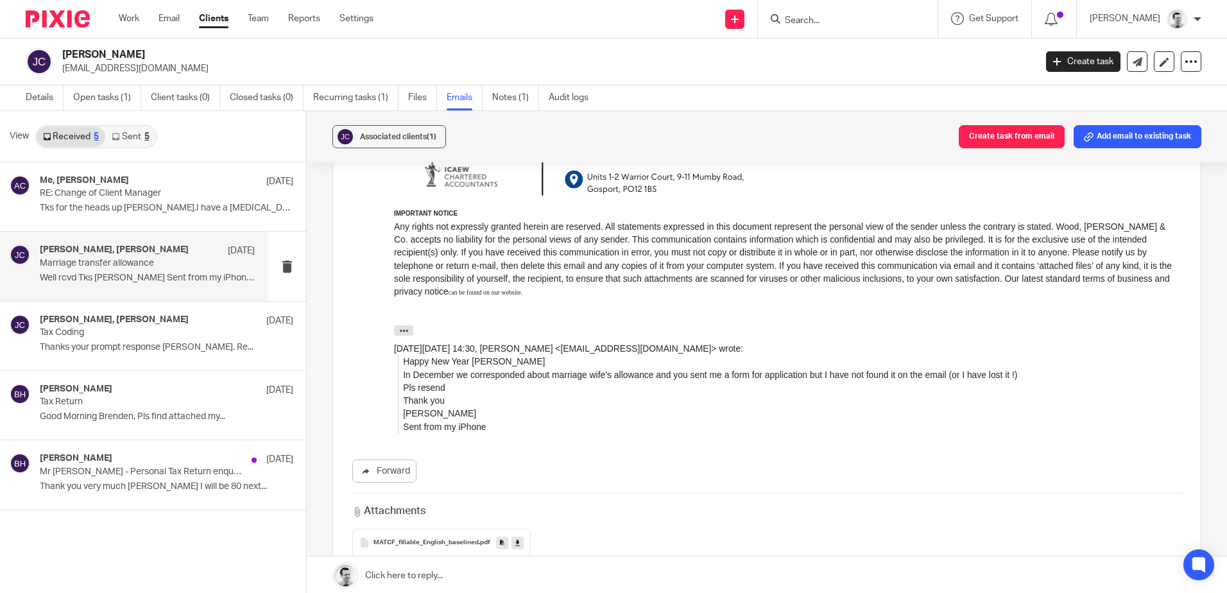
click at [677, 366] on blockquote "Happy New Year Brendan In December we corresponded about marriage wife’s allowa…" at bounding box center [790, 395] width 784 height 78
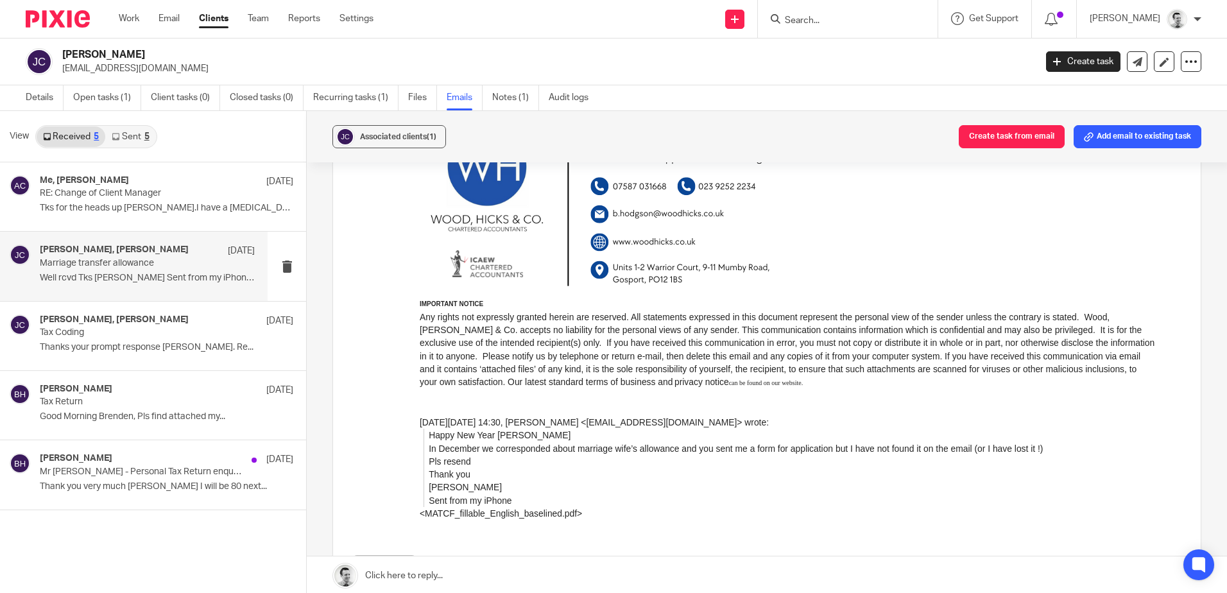
scroll to position [1619, 0]
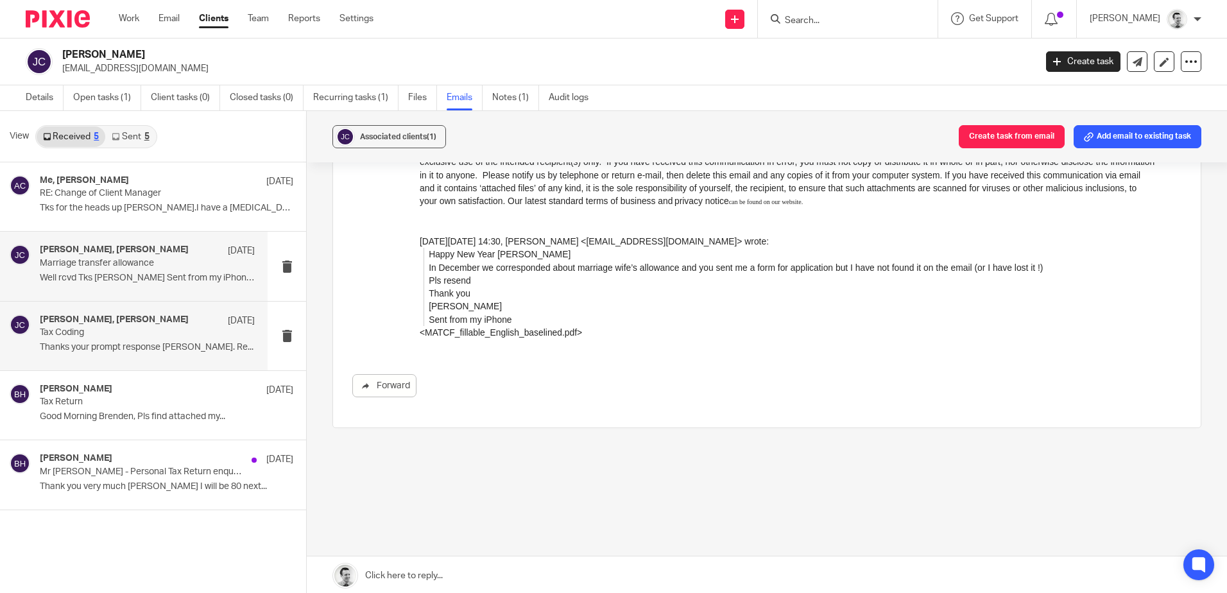
click at [168, 322] on h4 "John Chandler, Brendan Hodgson" at bounding box center [114, 320] width 149 height 11
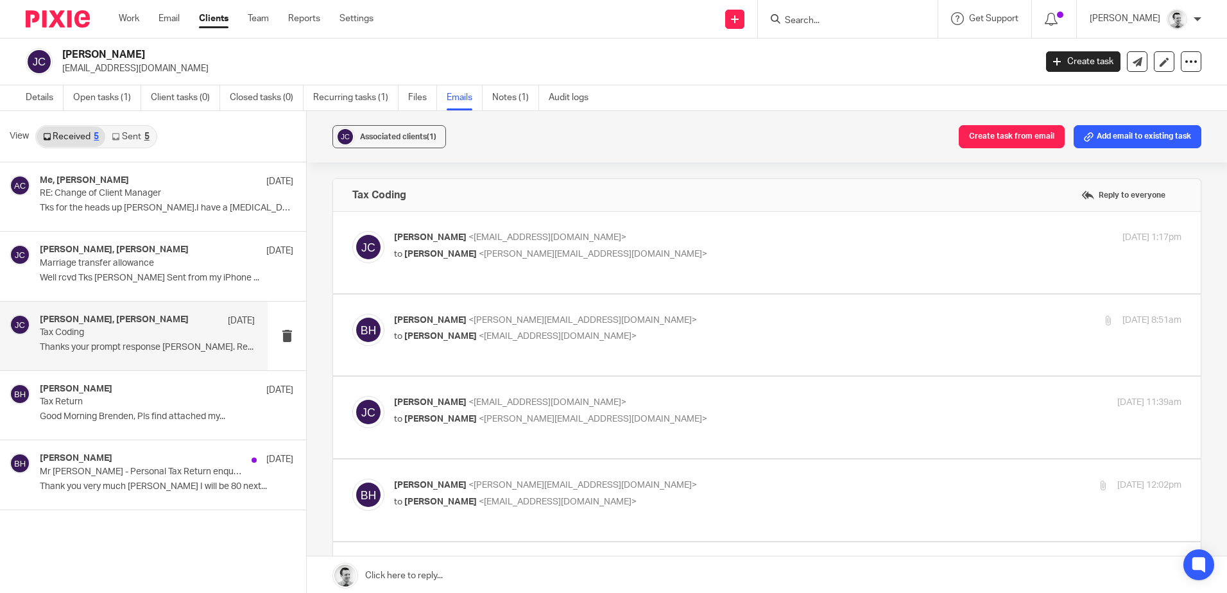
scroll to position [0, 0]
click at [699, 257] on p "to Brendan Hodgson <b.hodgson@woodhicks.co.uk>" at bounding box center [656, 254] width 525 height 13
checkbox input "true"
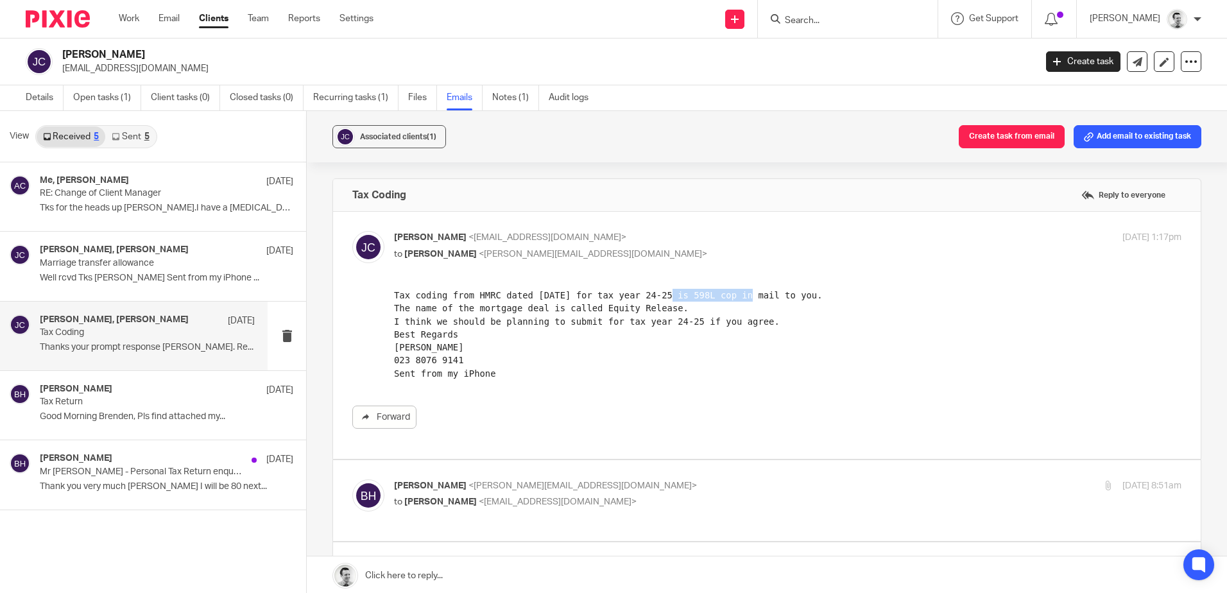
drag, startPoint x: 650, startPoint y: 297, endPoint x: 723, endPoint y: 297, distance: 72.5
click at [723, 297] on pre "Tax coding from HMRC dated Jan 2024 for tax year 24-25 is 598L cop in mail to y…" at bounding box center [788, 334] width 788 height 91
drag, startPoint x: 723, startPoint y: 297, endPoint x: 745, endPoint y: 296, distance: 22.5
click at [723, 297] on pre "Tax coding from HMRC dated Jan 2024 for tax year 24-25 is 598L cop in mail to y…" at bounding box center [788, 334] width 788 height 91
click at [850, 299] on pre "Tax coding from HMRC dated Jan 2024 for tax year 24-25 is 598L cop in mail to y…" at bounding box center [788, 334] width 788 height 91
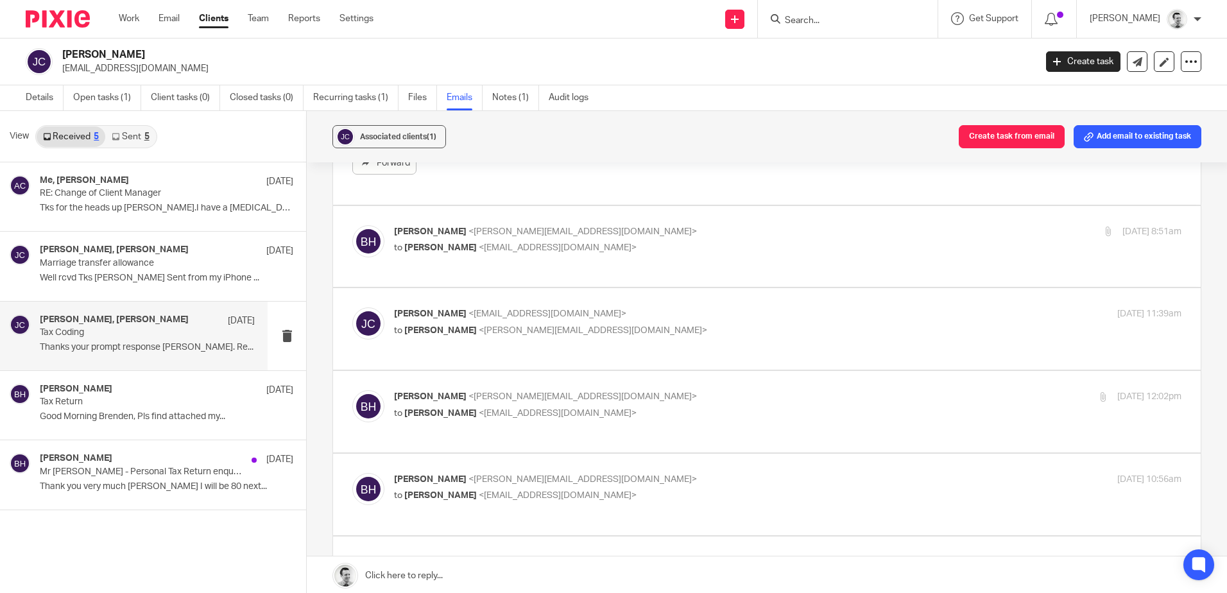
scroll to position [257, 0]
click at [733, 248] on p "to John Chandler <johnchandler1474@gmail.com>" at bounding box center [656, 245] width 525 height 13
checkbox input "true"
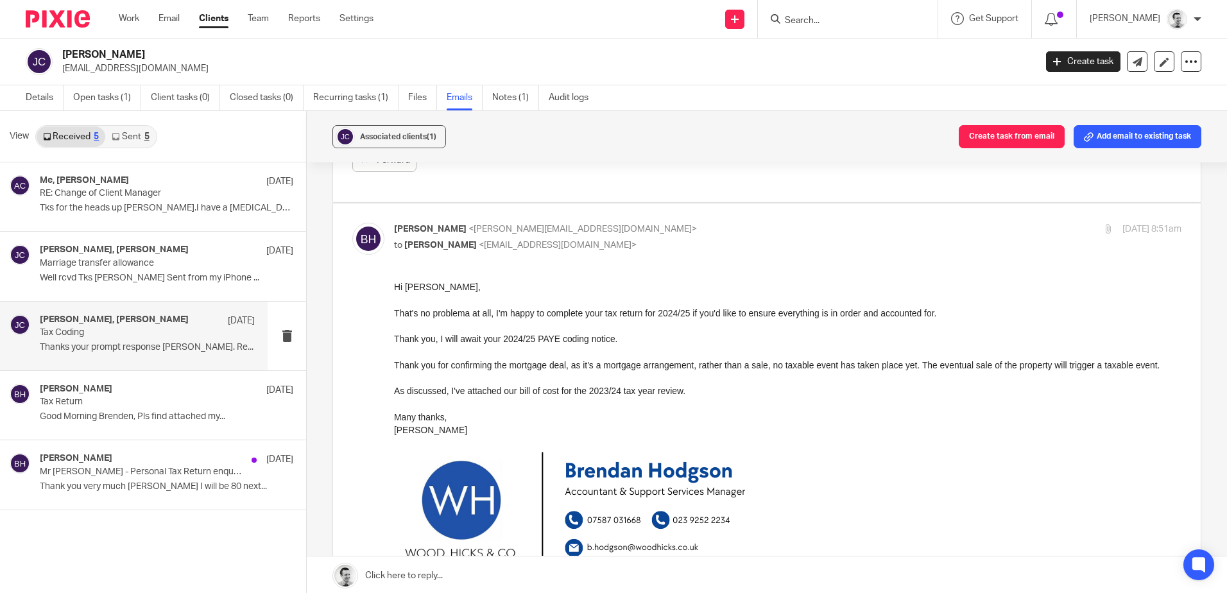
scroll to position [0, 0]
drag, startPoint x: 720, startPoint y: 306, endPoint x: 785, endPoint y: 315, distance: 65.4
click at [785, 315] on div "That's no problema at all, I'm happy to complete your tax return for 2024/25 if…" at bounding box center [788, 312] width 788 height 13
drag, startPoint x: 785, startPoint y: 315, endPoint x: 798, endPoint y: 315, distance: 13.5
click at [785, 315] on div "That's no problema at all, I'm happy to complete your tax return for 2024/25 if…" at bounding box center [788, 312] width 788 height 13
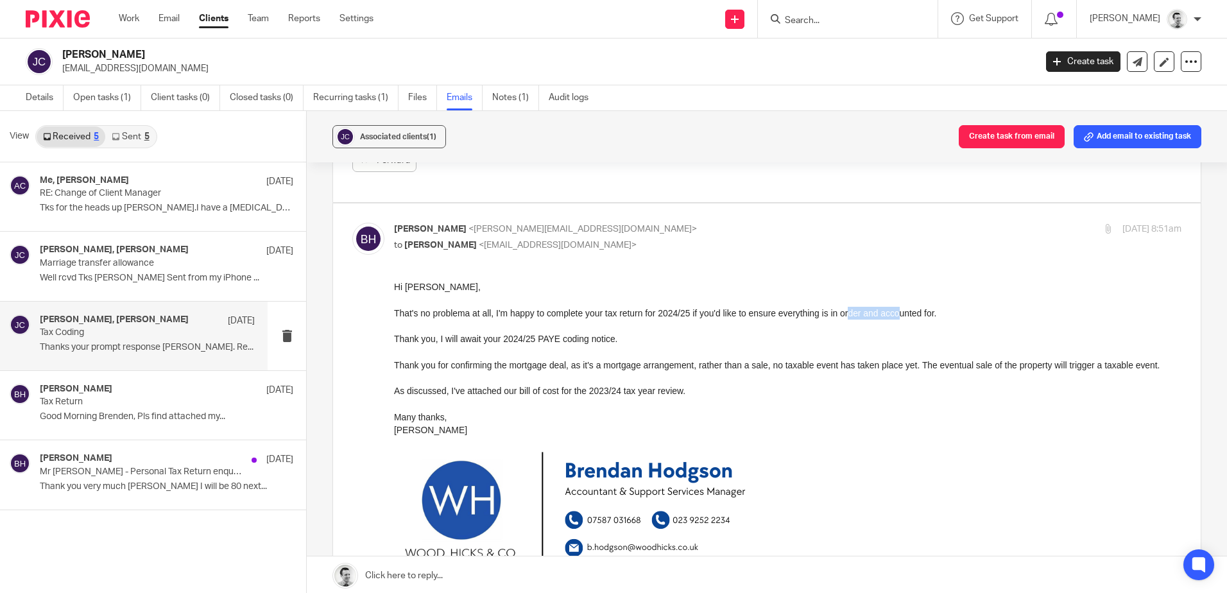
drag, startPoint x: 856, startPoint y: 313, endPoint x: 903, endPoint y: 317, distance: 47.7
click at [903, 317] on div "That's no problema at all, I'm happy to complete your tax return for 2024/25 if…" at bounding box center [788, 312] width 788 height 13
drag, startPoint x: 528, startPoint y: 361, endPoint x: 637, endPoint y: 366, distance: 109.3
click at [637, 366] on div "Thank you for confirming the mortgage deal, as it's a mortgage arrangement, rat…" at bounding box center [788, 364] width 788 height 13
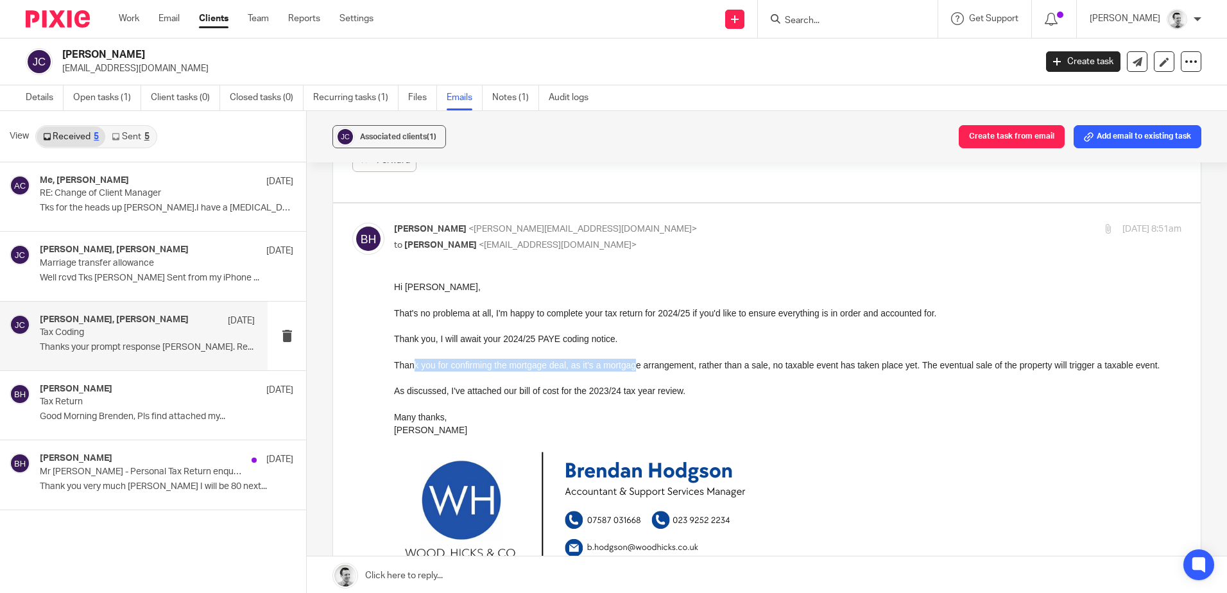
click at [637, 366] on div "Thank you for confirming the mortgage deal, as it's a mortgage arrangement, rat…" at bounding box center [788, 364] width 788 height 13
drag, startPoint x: 452, startPoint y: 334, endPoint x: 612, endPoint y: 345, distance: 160.2
click at [611, 345] on div "Hi John, That's no problema at all, I'm happy to complete your tax return for 2…" at bounding box center [788, 508] width 788 height 456
click at [612, 345] on div at bounding box center [788, 351] width 788 height 13
drag, startPoint x: 469, startPoint y: 361, endPoint x: 731, endPoint y: 372, distance: 262.1
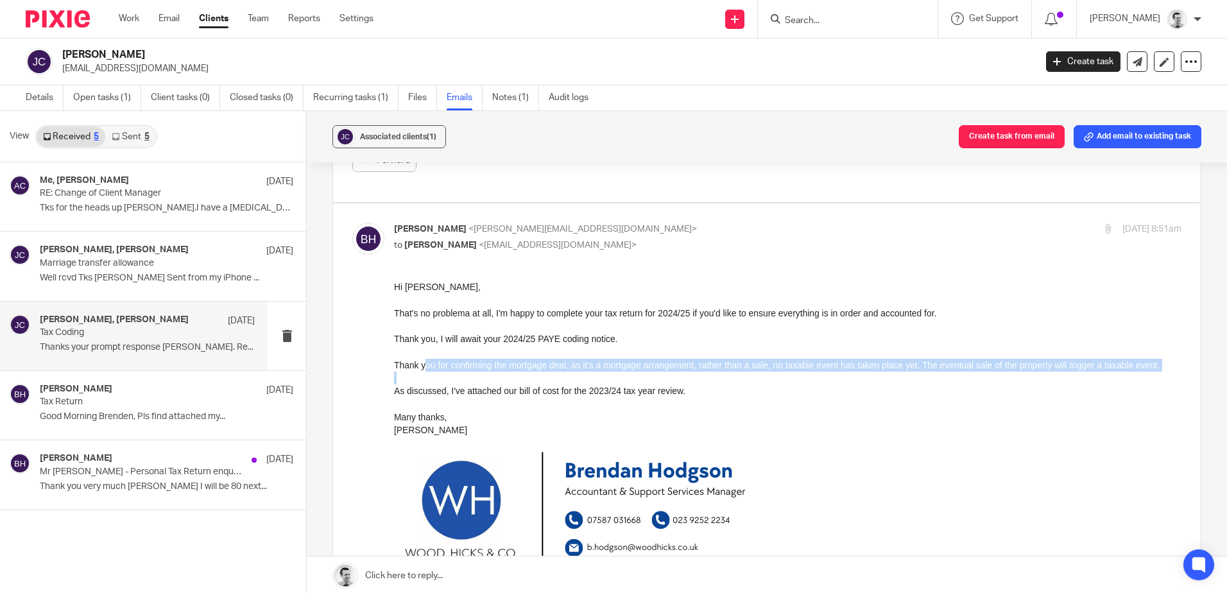
click at [731, 372] on div "Hi John, That's no problema at all, I'm happy to complete your tax return for 2…" at bounding box center [788, 508] width 788 height 456
click at [731, 372] on div at bounding box center [788, 377] width 788 height 13
drag, startPoint x: 693, startPoint y: 368, endPoint x: 867, endPoint y: 365, distance: 174.6
click at [867, 365] on div "Thank you for confirming the mortgage deal, as it's a mortgage arrangement, rat…" at bounding box center [788, 364] width 788 height 13
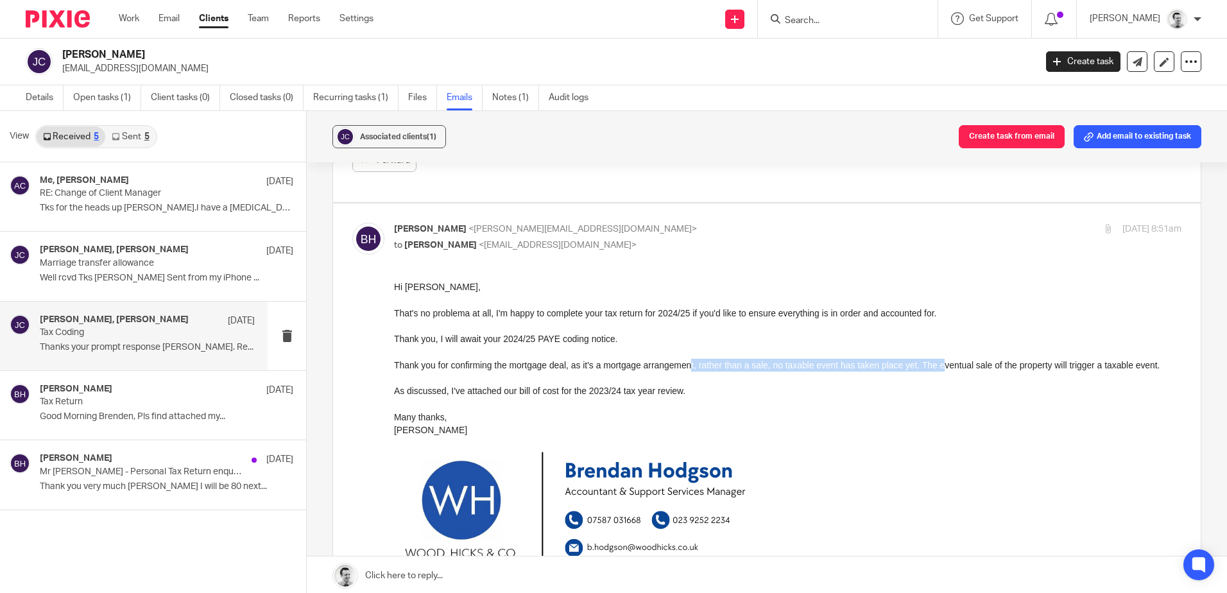
drag, startPoint x: 786, startPoint y: 361, endPoint x: 940, endPoint y: 365, distance: 153.4
click at [940, 365] on div "Thank you for confirming the mortgage deal, as it's a mortgage arrangement, rat…" at bounding box center [788, 364] width 788 height 13
drag, startPoint x: 682, startPoint y: 363, endPoint x: 814, endPoint y: 365, distance: 131.6
click at [814, 365] on div "Thank you for confirming the mortgage deal, as it's a mortgage arrangement, rat…" at bounding box center [788, 364] width 788 height 13
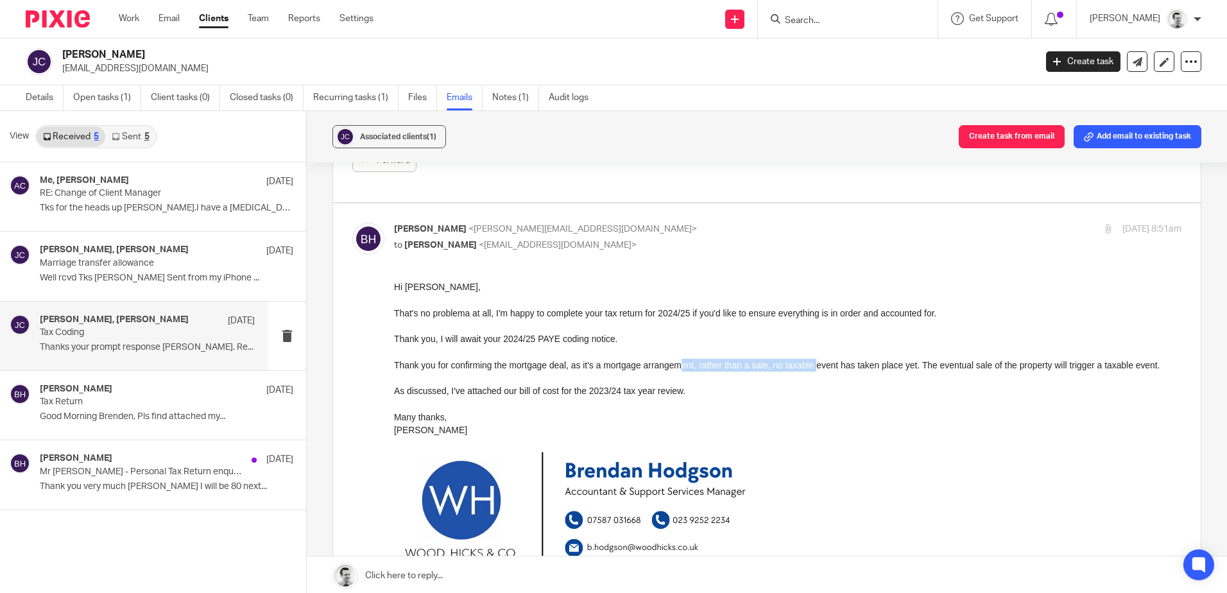
click at [814, 365] on div "Thank you for confirming the mortgage deal, as it's a mortgage arrangement, rat…" at bounding box center [788, 364] width 788 height 13
drag, startPoint x: 720, startPoint y: 366, endPoint x: 913, endPoint y: 371, distance: 192.6
click at [913, 371] on div "Hi John, That's no problema at all, I'm happy to complete your tax return for 2…" at bounding box center [788, 508] width 788 height 456
click at [913, 371] on div at bounding box center [788, 377] width 788 height 13
drag, startPoint x: 746, startPoint y: 368, endPoint x: 881, endPoint y: 366, distance: 135.4
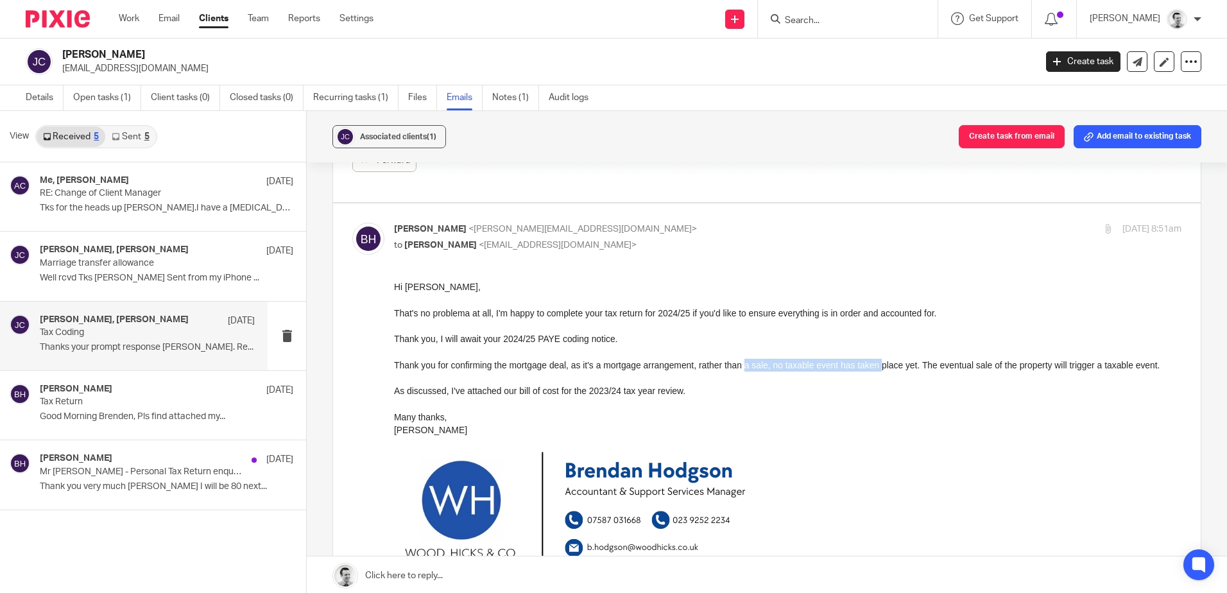
click at [881, 366] on div "Thank you for confirming the mortgage deal, as it's a mortgage arrangement, rat…" at bounding box center [788, 364] width 788 height 13
drag, startPoint x: 881, startPoint y: 366, endPoint x: 890, endPoint y: 366, distance: 8.4
click at [882, 366] on div "Thank you for confirming the mortgage deal, as it's a mortgage arrangement, rat…" at bounding box center [788, 364] width 788 height 13
drag, startPoint x: 942, startPoint y: 366, endPoint x: 1099, endPoint y: 370, distance: 157.3
click at [1099, 370] on div "Thank you for confirming the mortgage deal, as it's a mortgage arrangement, rat…" at bounding box center [788, 364] width 788 height 13
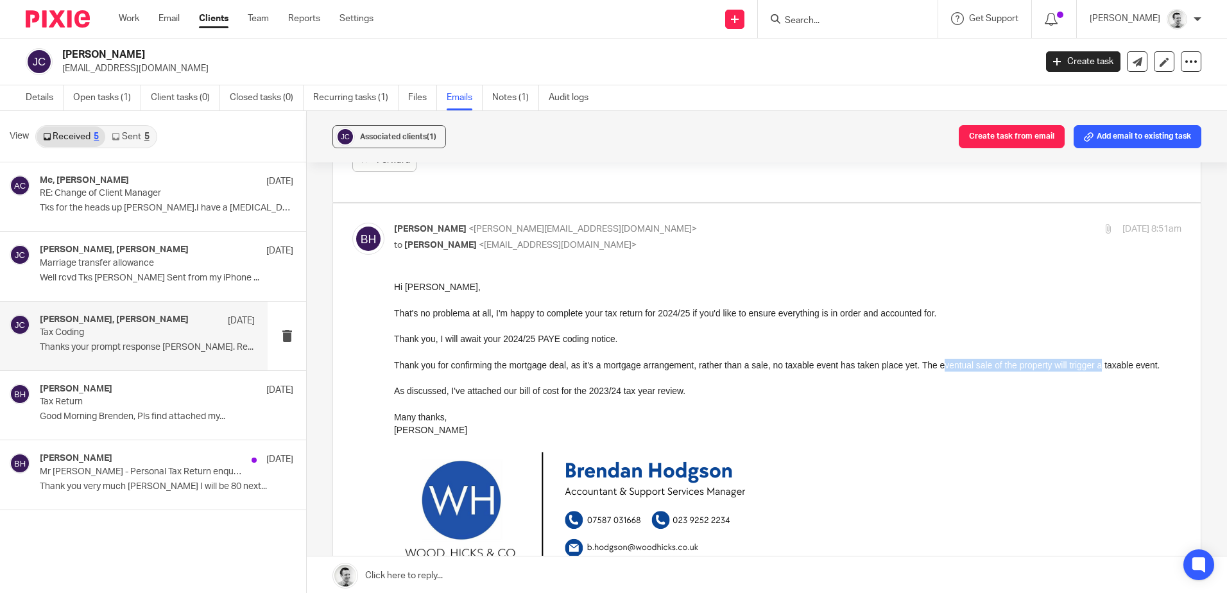
click at [1099, 370] on div "Thank you for confirming the mortgage deal, as it's a mortgage arrangement, rat…" at bounding box center [788, 364] width 788 height 13
drag, startPoint x: 949, startPoint y: 364, endPoint x: 1126, endPoint y: 359, distance: 177.2
click at [1126, 359] on div "Thank you for confirming the mortgage deal, as it's a mortgage arrangement, rat…" at bounding box center [788, 364] width 788 height 13
drag, startPoint x: 1126, startPoint y: 359, endPoint x: 1135, endPoint y: 359, distance: 9.6
click at [1126, 359] on div "Thank you for confirming the mortgage deal, as it's a mortgage arrangement, rat…" at bounding box center [788, 364] width 788 height 13
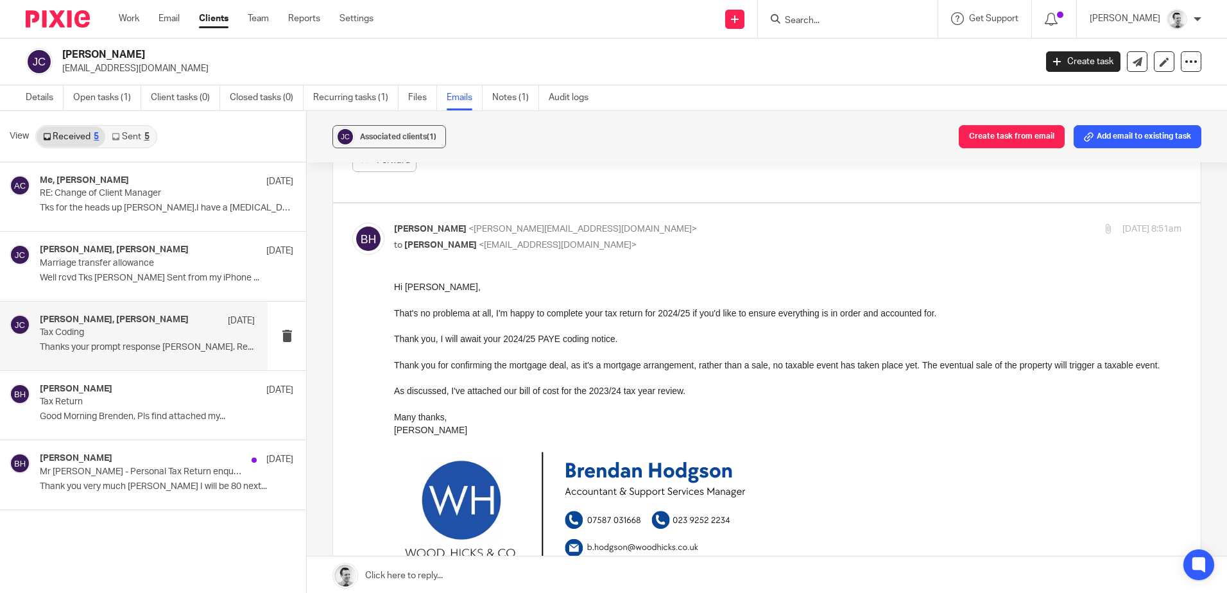
drag, startPoint x: 396, startPoint y: 388, endPoint x: 690, endPoint y: 392, distance: 294.0
click at [690, 390] on div "As discussed, I've attached our bill of cost for the 2023/24 tax year review." at bounding box center [788, 390] width 788 height 13
drag, startPoint x: 694, startPoint y: 389, endPoint x: 548, endPoint y: 390, distance: 146.3
click at [548, 390] on div "As discussed, I've attached our bill of cost for the 2023/24 tax year review." at bounding box center [788, 390] width 788 height 13
click at [546, 389] on div "As discussed, I've attached our bill of cost for the 2023/24 tax year review." at bounding box center [788, 390] width 788 height 13
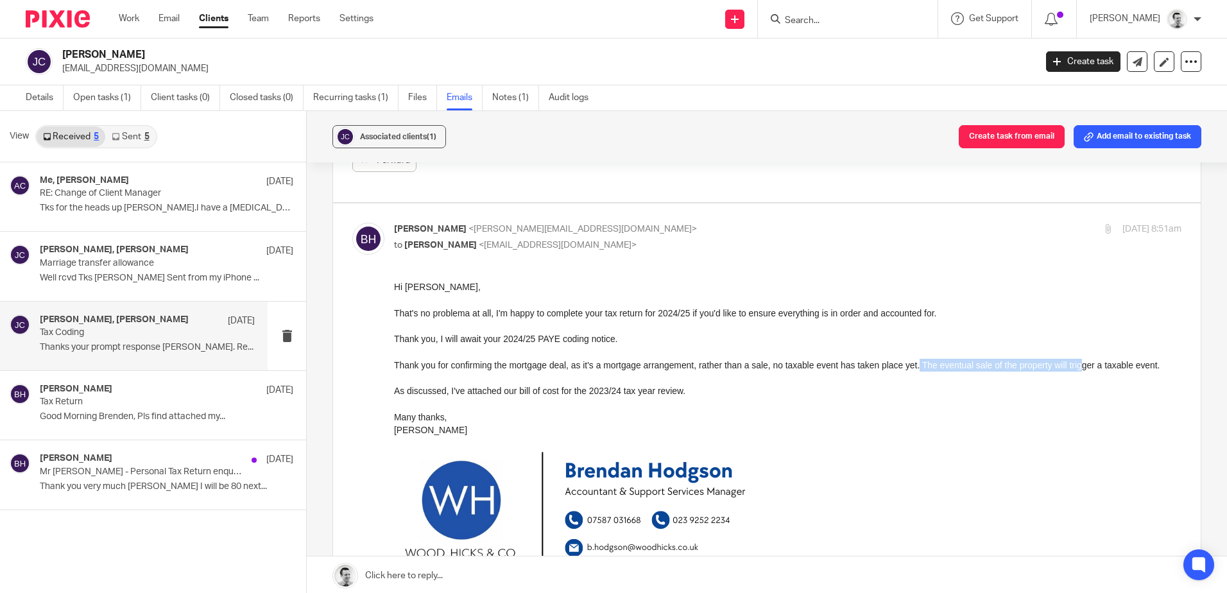
drag, startPoint x: 917, startPoint y: 367, endPoint x: 1077, endPoint y: 367, distance: 160.5
click at [1077, 367] on div "Thank you for confirming the mortgage deal, as it's a mortgage arrangement, rat…" at bounding box center [788, 364] width 788 height 13
drag, startPoint x: 1109, startPoint y: 364, endPoint x: 1139, endPoint y: 365, distance: 30.2
click at [1139, 365] on div "Thank you for confirming the mortgage deal, as it's a mortgage arrangement, rat…" at bounding box center [788, 364] width 788 height 13
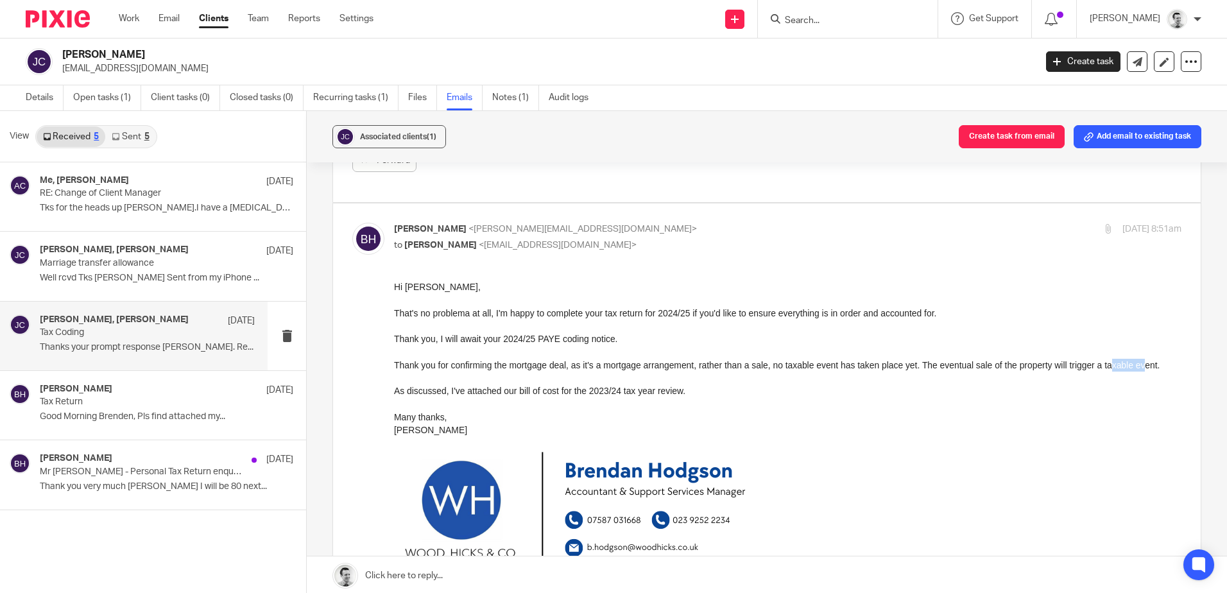
click at [1139, 365] on div "Thank you for confirming the mortgage deal, as it's a mortgage arrangement, rat…" at bounding box center [788, 364] width 788 height 13
drag, startPoint x: 998, startPoint y: 367, endPoint x: 1150, endPoint y: 365, distance: 151.5
click at [1150, 365] on div "Thank you for confirming the mortgage deal, as it's a mortgage arrangement, rat…" at bounding box center [788, 364] width 788 height 13
drag, startPoint x: 395, startPoint y: 388, endPoint x: 603, endPoint y: 386, distance: 208.6
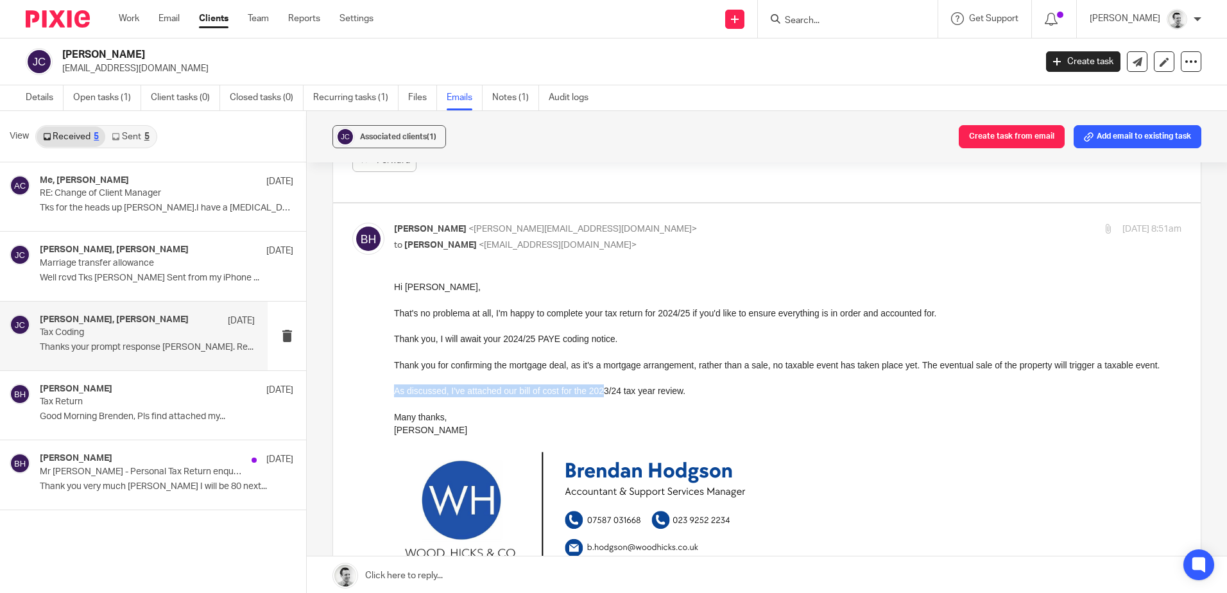
click at [603, 386] on div "As discussed, I've attached our bill of cost for the 2023/24 tax year review." at bounding box center [788, 390] width 788 height 13
click at [600, 384] on div "As discussed, I've attached our bill of cost for the 2023/24 tax year review." at bounding box center [788, 390] width 788 height 13
drag, startPoint x: 475, startPoint y: 388, endPoint x: 598, endPoint y: 388, distance: 123.2
click at [598, 388] on div "As discussed, I've attached our bill of cost for the 2023/24 tax year review." at bounding box center [788, 390] width 788 height 13
drag, startPoint x: 598, startPoint y: 388, endPoint x: 611, endPoint y: 388, distance: 12.9
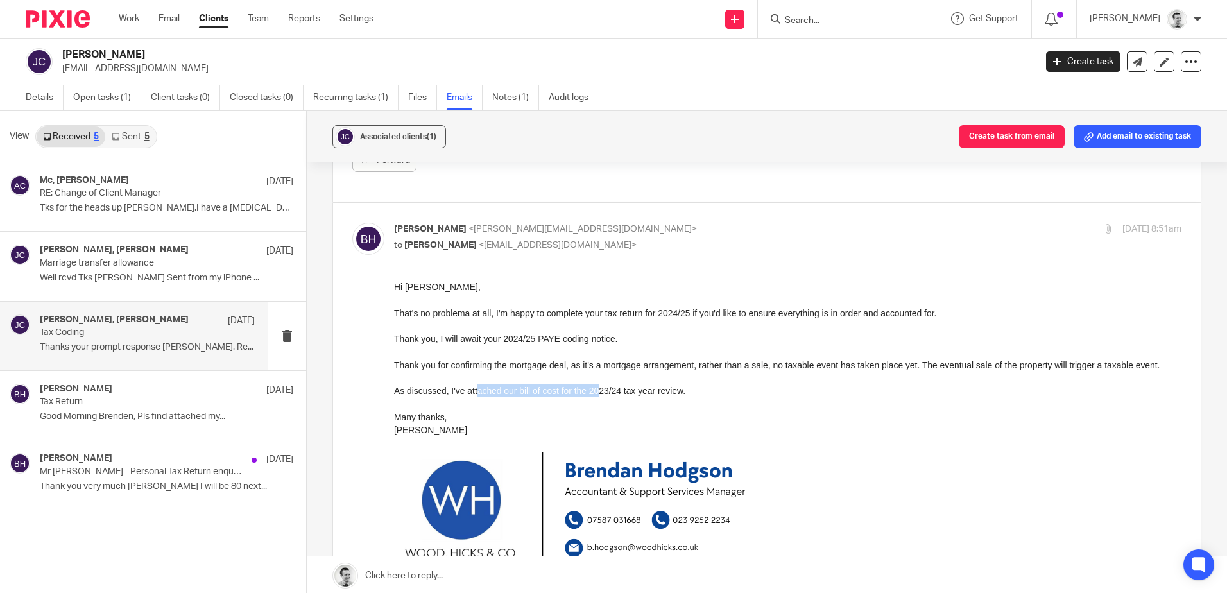
click at [598, 388] on div "As discussed, I've attached our bill of cost for the 2023/24 tax year review." at bounding box center [788, 390] width 788 height 13
drag, startPoint x: 662, startPoint y: 386, endPoint x: 694, endPoint y: 387, distance: 32.1
click at [694, 387] on div "As discussed, I've attached our bill of cost for the 2023/24 tax year review." at bounding box center [788, 390] width 788 height 13
drag, startPoint x: 694, startPoint y: 387, endPoint x: 669, endPoint y: 388, distance: 24.4
click at [694, 387] on div "As discussed, I've attached our bill of cost for the 2023/24 tax year review." at bounding box center [788, 390] width 788 height 13
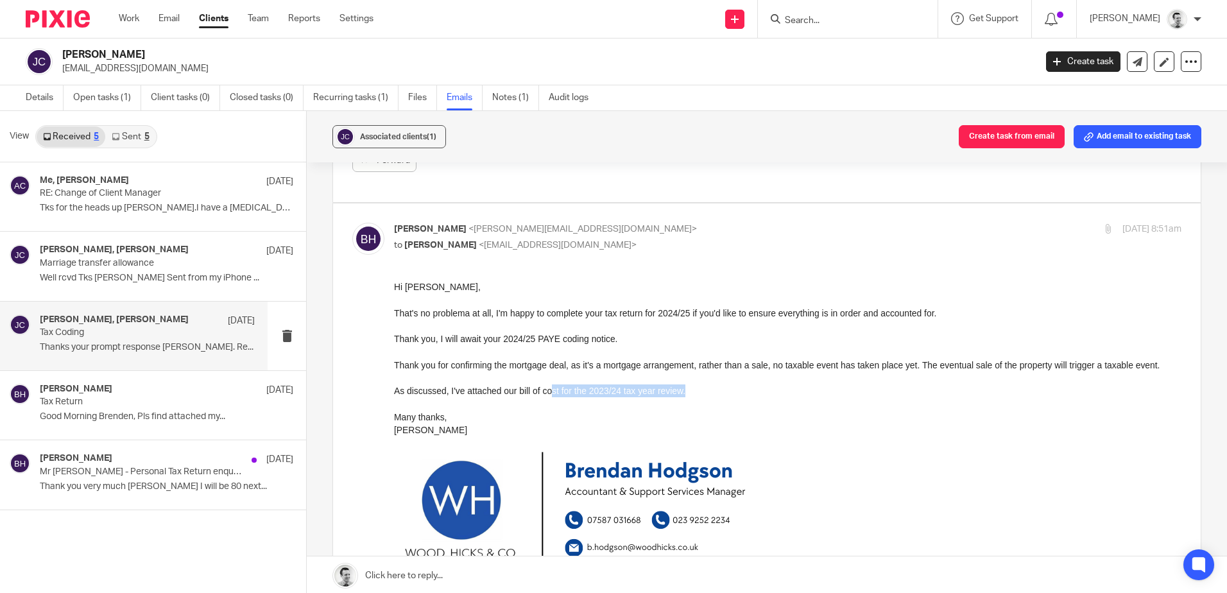
drag, startPoint x: 559, startPoint y: 390, endPoint x: 683, endPoint y: 391, distance: 123.9
click at [683, 391] on div "As discussed, I've attached our bill of cost for the 2023/24 tax year review." at bounding box center [788, 390] width 788 height 13
click at [682, 388] on div "As discussed, I've attached our bill of cost for the 2023/24 tax year review." at bounding box center [788, 390] width 788 height 13
click at [838, 367] on div "Thank you for confirming the mortgage deal, as it's a mortgage arrangement, rat…" at bounding box center [788, 364] width 788 height 13
drag, startPoint x: 776, startPoint y: 367, endPoint x: 1013, endPoint y: 367, distance: 236.8
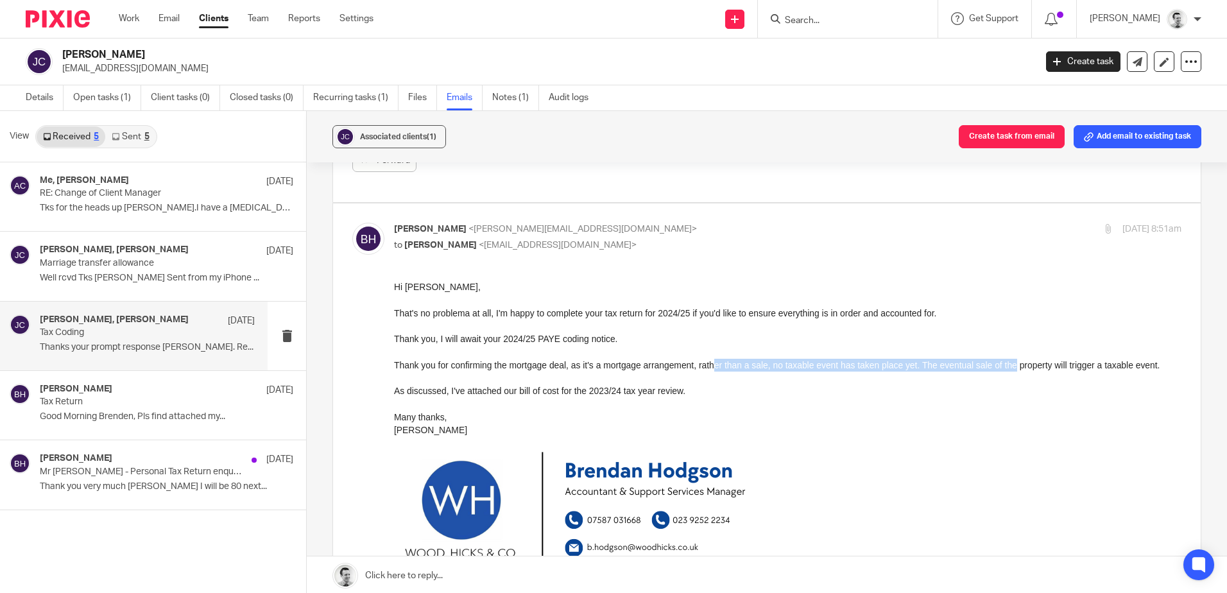
click at [1013, 367] on div "Thank you for confirming the mortgage deal, as it's a mortgage arrangement, rat…" at bounding box center [788, 364] width 788 height 13
drag, startPoint x: 1044, startPoint y: 365, endPoint x: 1105, endPoint y: 366, distance: 61.0
click at [1105, 366] on div "Thank you for confirming the mortgage deal, as it's a mortgage arrangement, rat…" at bounding box center [788, 364] width 788 height 13
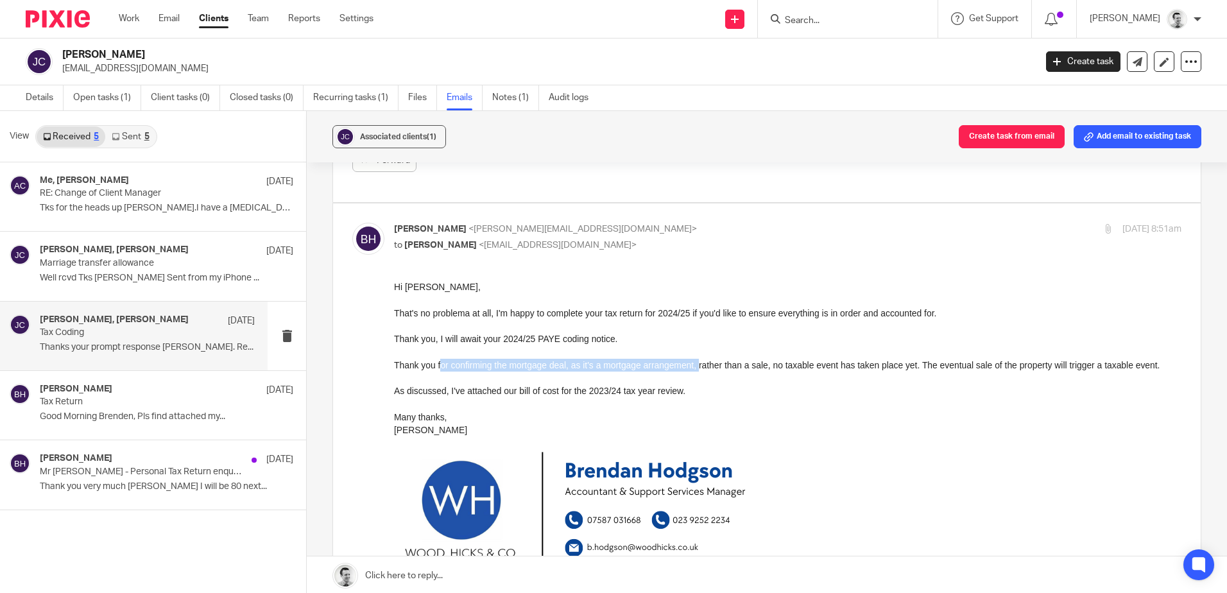
drag
click at [700, 367] on div "Thank you for confirming the mortgage deal, as it's a mortgage arrangement, rat…" at bounding box center [788, 364] width 788 height 13
drag, startPoint x: 594, startPoint y: 368, endPoint x: 823, endPoint y: 369, distance: 228.5
click at [823, 369] on div "Thank you for confirming the mortgage deal, as it's a mortgage arrangement, rat…" at bounding box center [788, 364] width 788 height 13
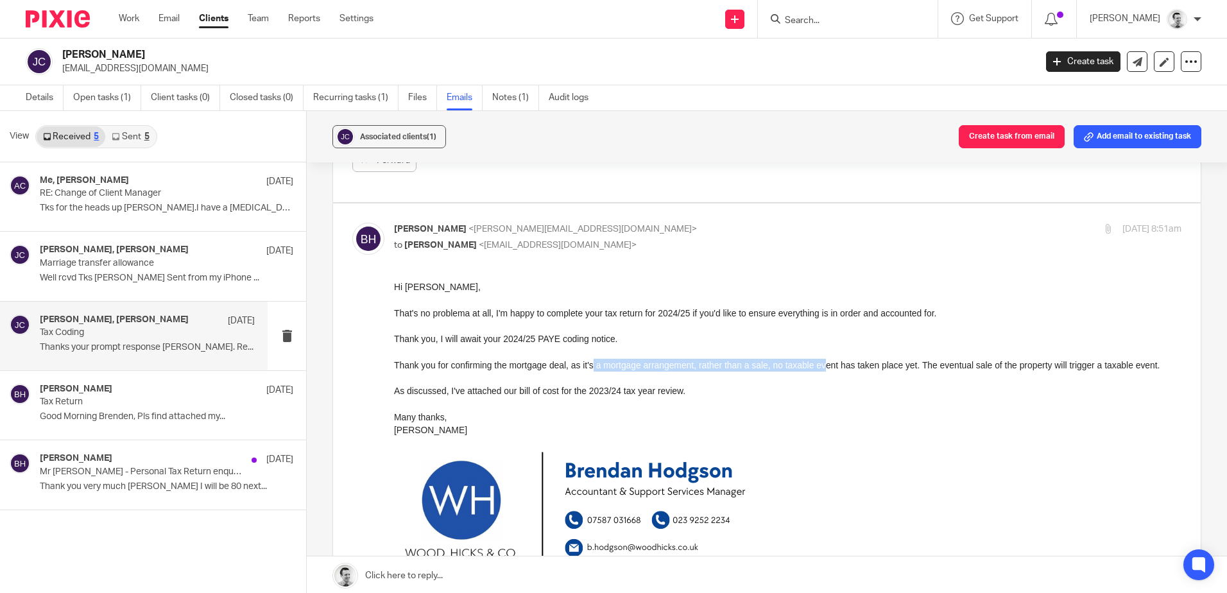
click at [823, 369] on div "Thank you for confirming the mortgage deal, as it's a mortgage arrangement, rat…" at bounding box center [788, 364] width 788 height 13
drag, startPoint x: 695, startPoint y: 366, endPoint x: 849, endPoint y: 368, distance: 154.1
click at [849, 368] on div "Thank you for confirming the mortgage deal, as it's a mortgage arrangement, rat…" at bounding box center [788, 364] width 788 height 13
click at [963, 365] on div "Thank you for confirming the mortgage deal, as it's a mortgage arrangement, rat…" at bounding box center [788, 364] width 788 height 13
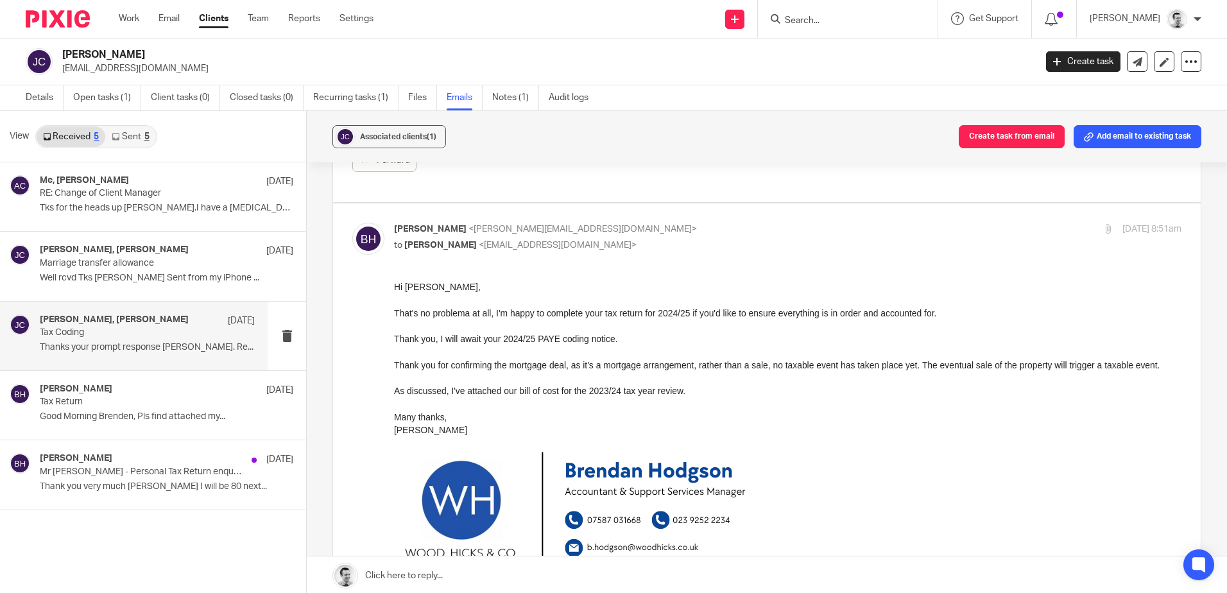
click at [980, 365] on div "Thank you for confirming the mortgage deal, as it's a mortgage arrangement, rat…" at bounding box center [788, 364] width 788 height 13
drag, startPoint x: 756, startPoint y: 315, endPoint x: 965, endPoint y: 316, distance: 209.2
click at [965, 316] on div "That's no problema at all, I'm happy to complete your tax return for 2024/25 if…" at bounding box center [788, 312] width 788 height 13
click at [610, 338] on div "Thank you, I will await your 2024/25 PAYE coding notice." at bounding box center [788, 338] width 788 height 13
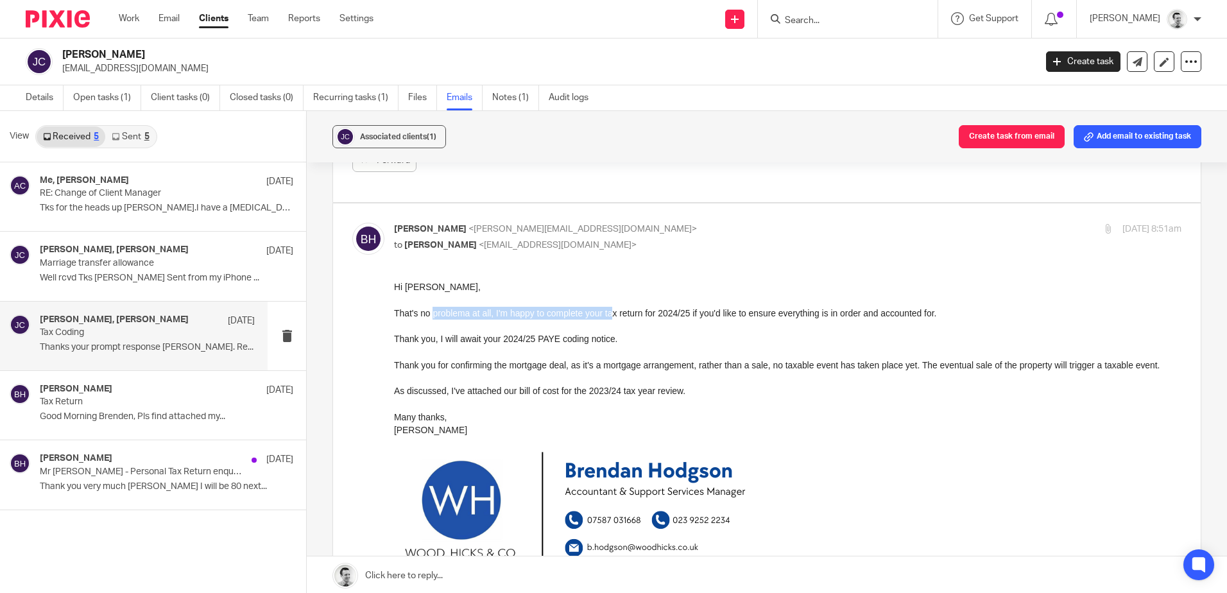
click at [612, 314] on div "That's no problema at all, I'm happy to complete your tax return for 2024/25 if…" at bounding box center [788, 312] width 788 height 13
click at [613, 314] on div "That's no problema at all, I'm happy to complete your tax return for 2024/25 if…" at bounding box center [788, 312] width 788 height 13
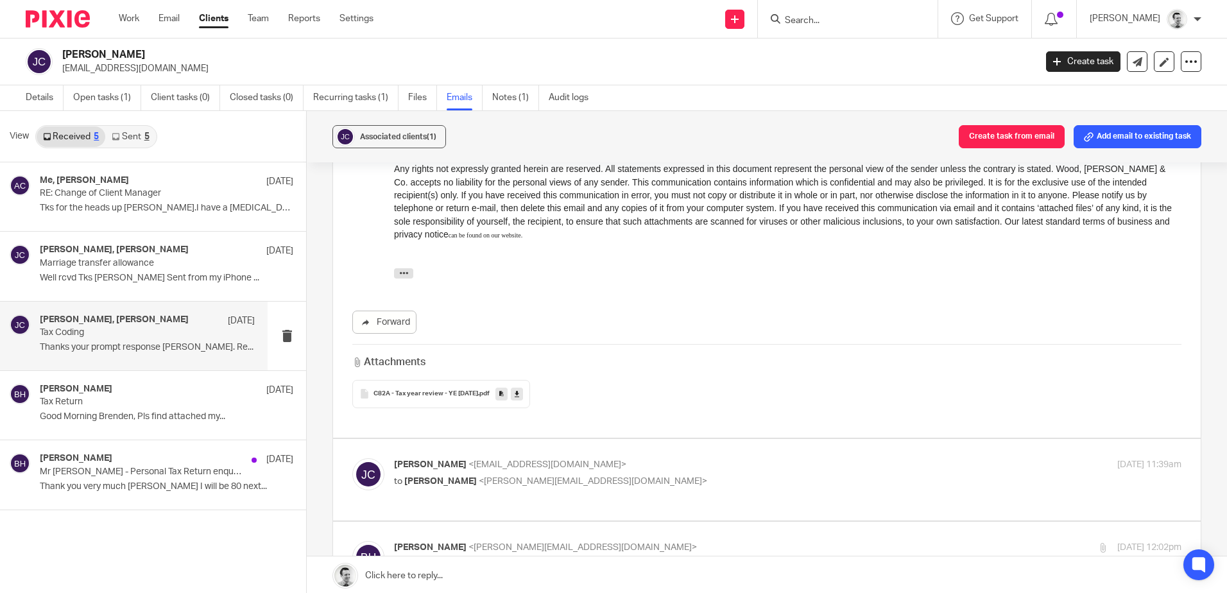
scroll to position [706, 0]
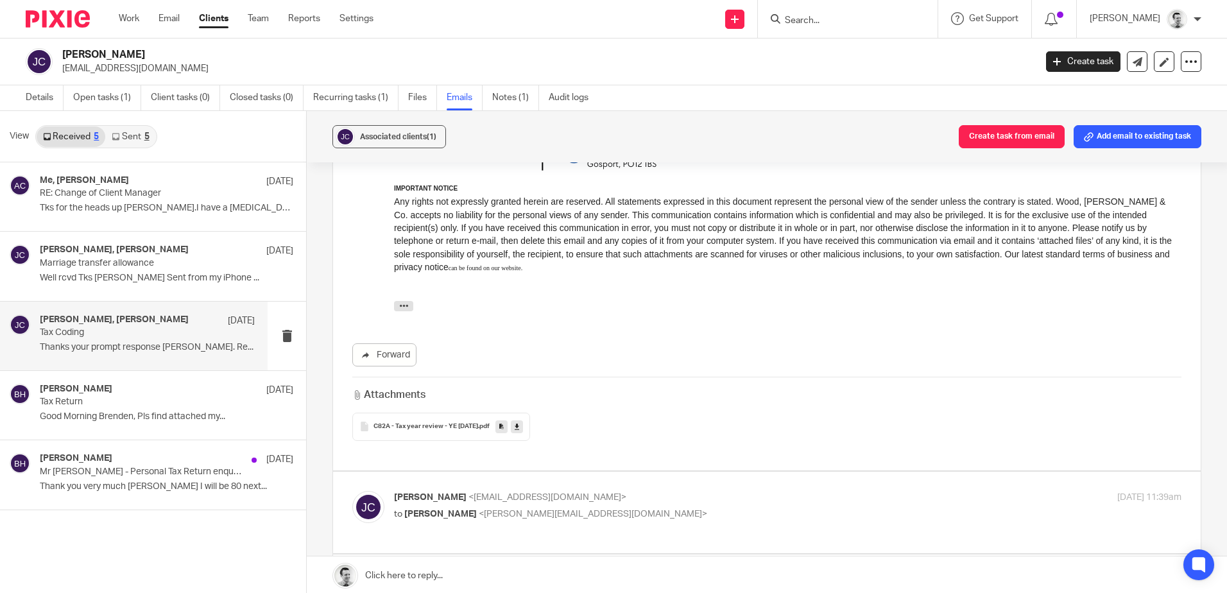
click at [626, 511] on p "to Brendan Hodgson <b.hodgson@woodhicks.co.uk>" at bounding box center [656, 514] width 525 height 13
checkbox input "true"
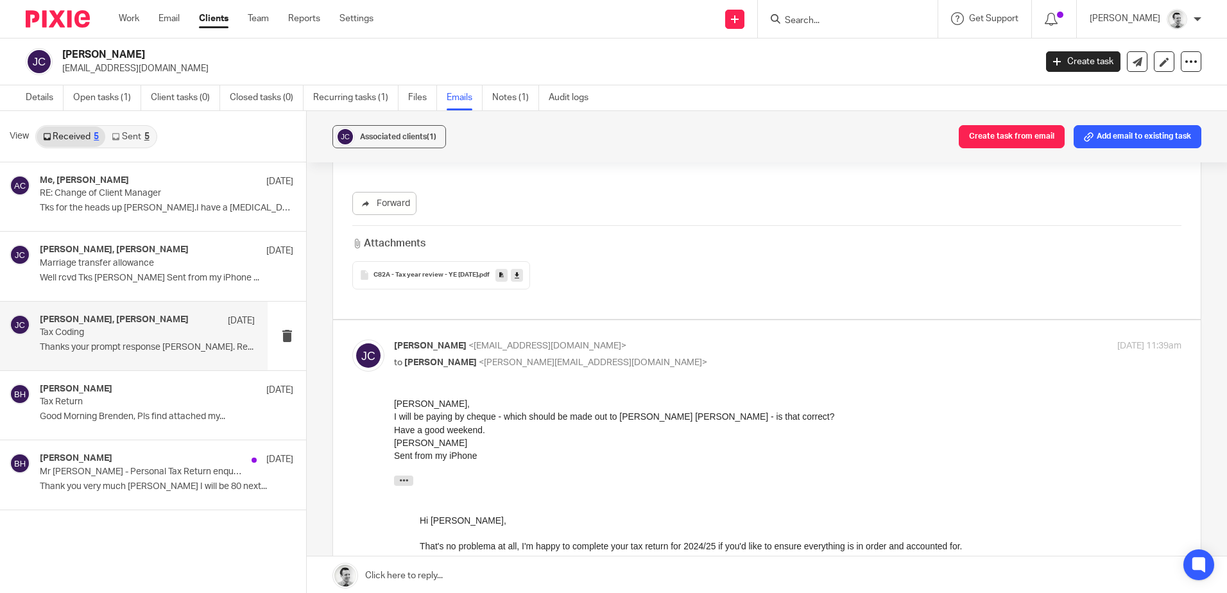
scroll to position [1027, 0]
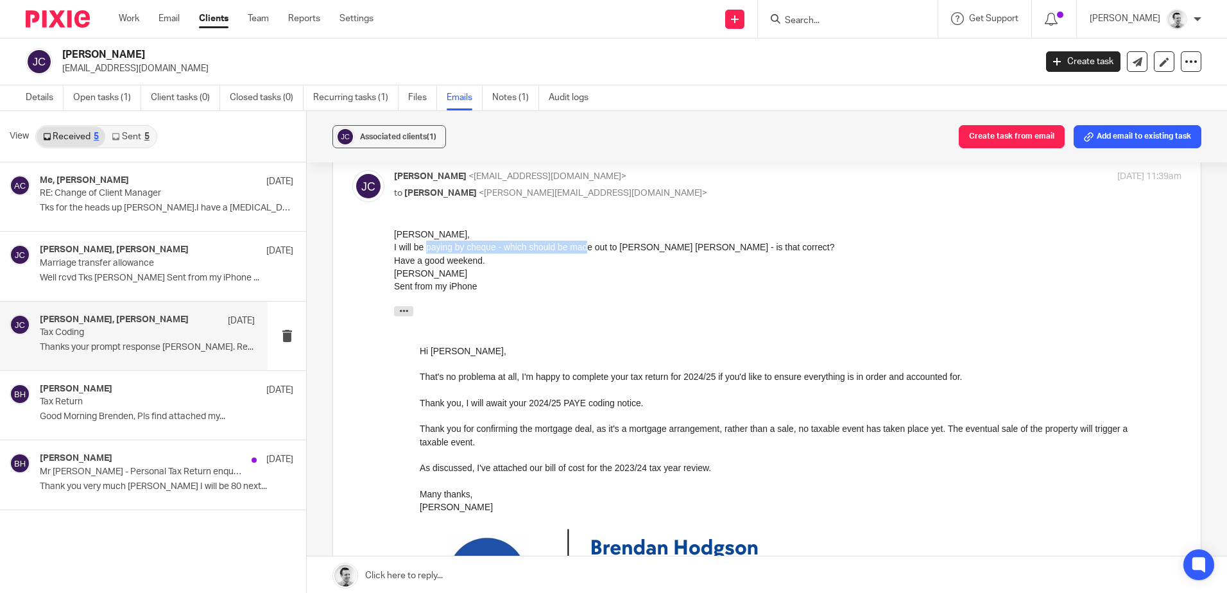
click at [589, 251] on div "I will be paying by cheque - which should be made out to wood Hicks - is that c…" at bounding box center [788, 247] width 788 height 13
click at [590, 251] on div "I will be paying by cheque - which should be made out to wood Hicks - is that c…" at bounding box center [788, 247] width 788 height 13
click at [653, 249] on div "I will be paying by cheque - which should be made out to wood Hicks - is that c…" at bounding box center [788, 247] width 788 height 13
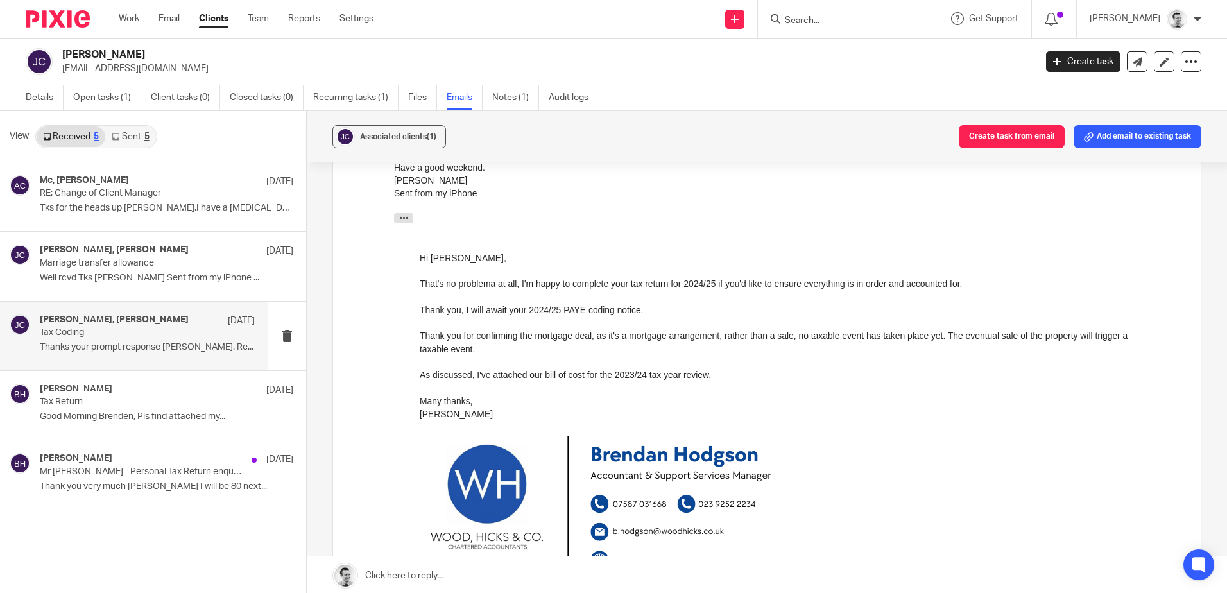
scroll to position [1155, 0]
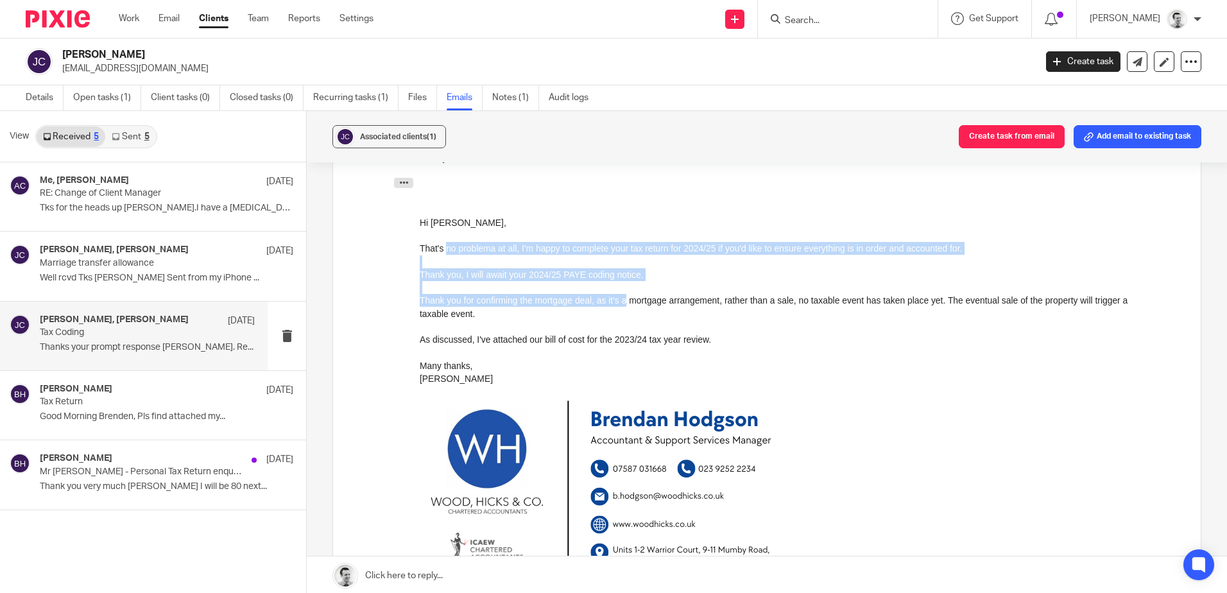
drag, startPoint x: 445, startPoint y: 242, endPoint x: 628, endPoint y: 301, distance: 191.6
click at [628, 301] on div "Hi John, That's no problema at all, I'm happy to complete your tax return for 2…" at bounding box center [788, 451] width 736 height 470
click at [628, 301] on div "Thank you for confirming the mortgage deal, as it's a mortgage arrangement, rat…" at bounding box center [788, 307] width 736 height 26
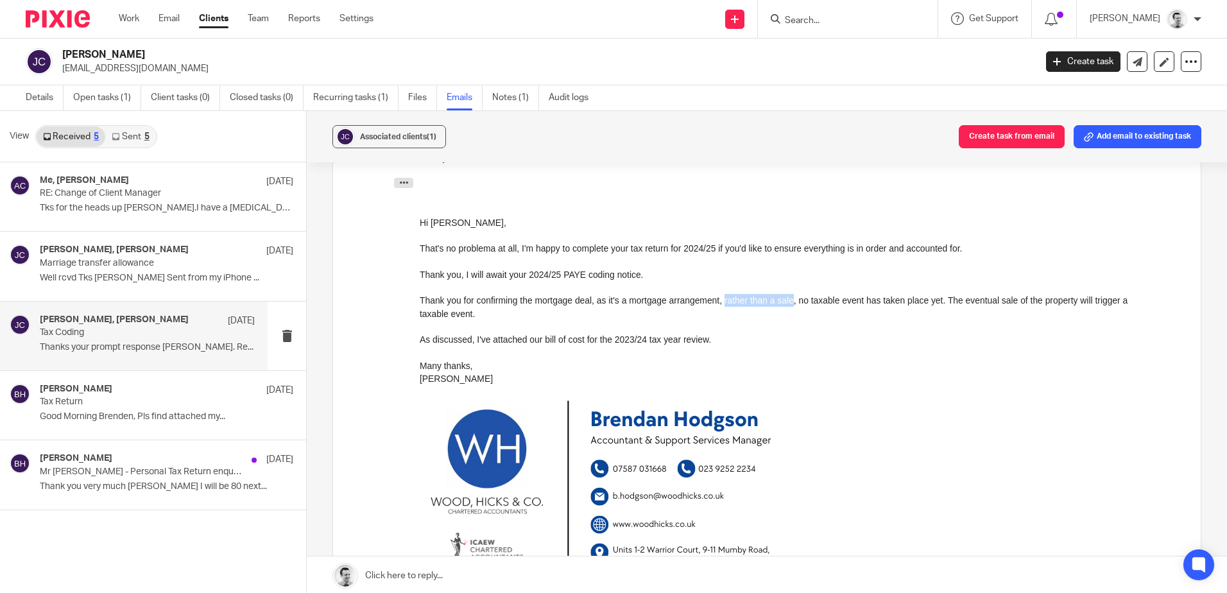
drag, startPoint x: 725, startPoint y: 297, endPoint x: 793, endPoint y: 302, distance: 67.6
click at [793, 302] on div "Thank you for confirming the mortgage deal, as it's a mortgage arrangement, rat…" at bounding box center [788, 307] width 736 height 26
drag, startPoint x: 961, startPoint y: 303, endPoint x: 1044, endPoint y: 304, distance: 82.8
click at [1044, 304] on div "Thank you for confirming the mortgage deal, as it's a mortgage arrangement, rat…" at bounding box center [788, 307] width 736 height 26
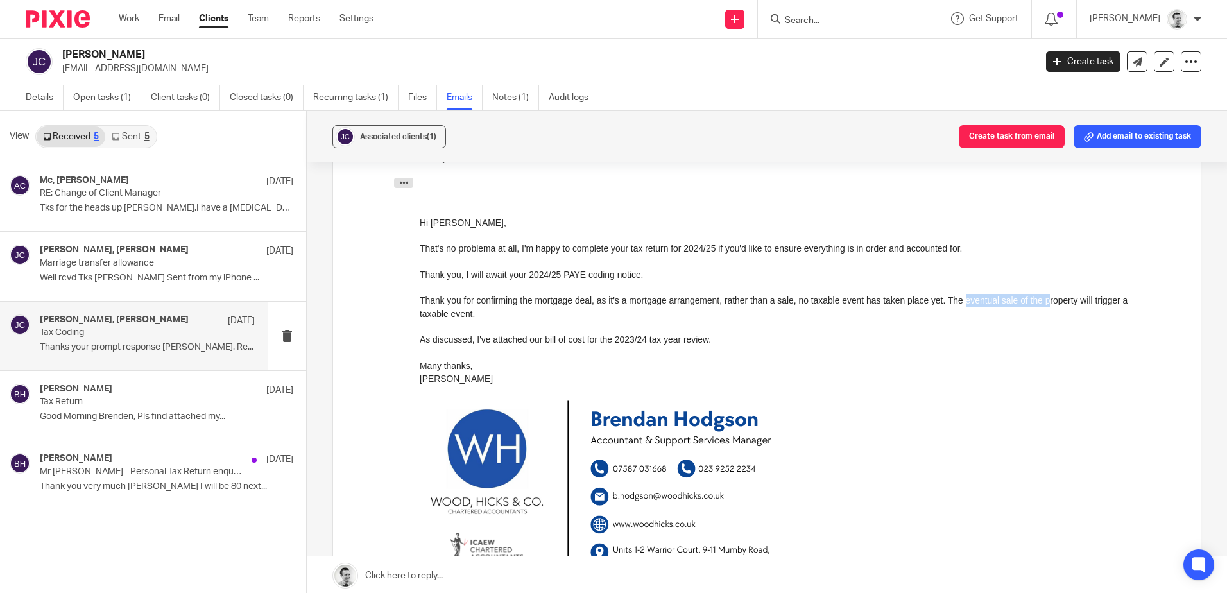
click at [1044, 304] on div "Thank you for confirming the mortgage deal, as it's a mortgage arrangement, rat…" at bounding box center [788, 307] width 736 height 26
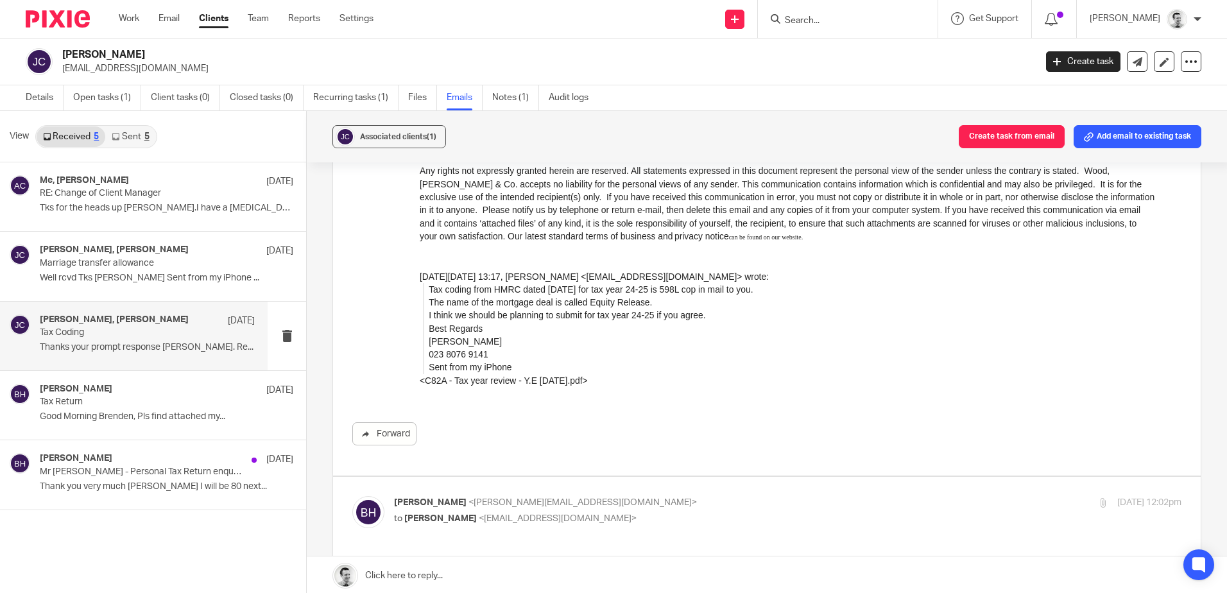
scroll to position [1605, 0]
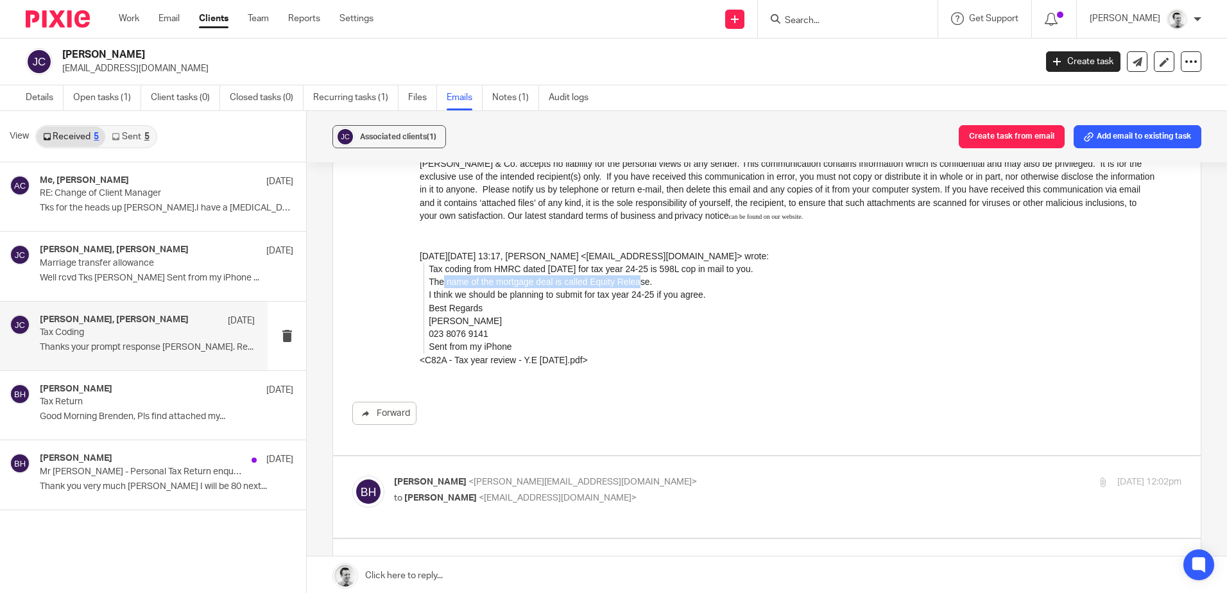
drag, startPoint x: 438, startPoint y: 284, endPoint x: 633, endPoint y: 282, distance: 195.1
click at [633, 282] on blockquote "Tax coding from HMRC dated Jan 2024 for tax year 24-25 is 598L cop in mail to y…" at bounding box center [790, 308] width 732 height 91
drag, startPoint x: 451, startPoint y: 298, endPoint x: 640, endPoint y: 298, distance: 189.3
click at [640, 298] on blockquote "Tax coding from HMRC dated Jan 2024 for tax year 24-25 is 598L cop in mail to y…" at bounding box center [790, 308] width 732 height 91
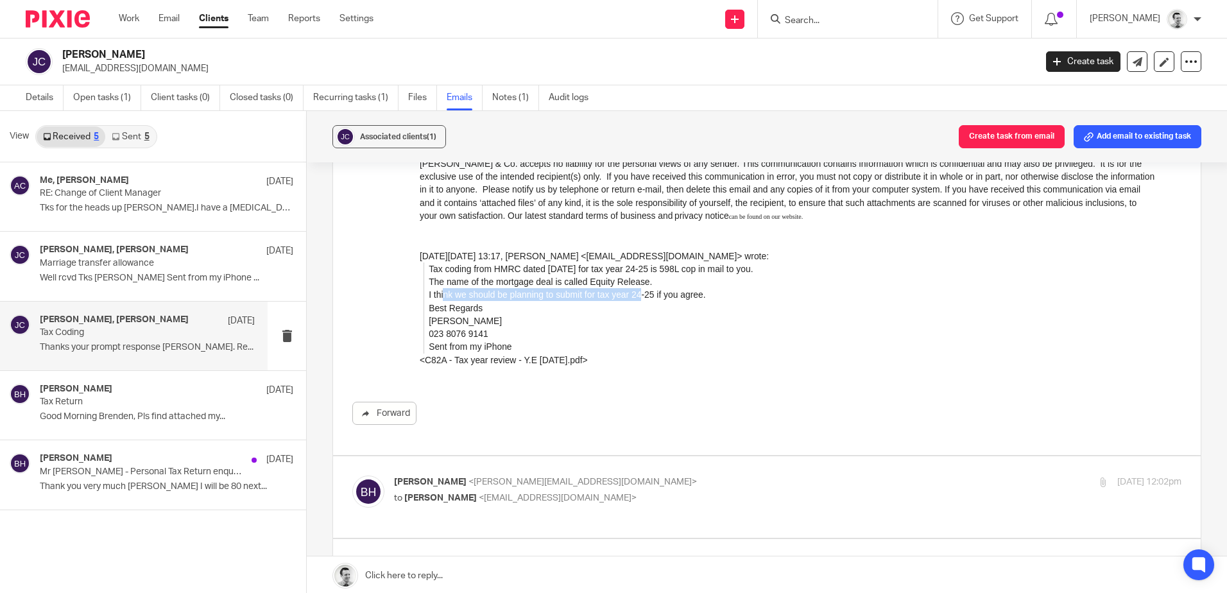
click at [640, 298] on blockquote "Tax coding from HMRC dated Jan 2024 for tax year 24-25 is 598L cop in mail to y…" at bounding box center [790, 308] width 732 height 91
drag, startPoint x: 436, startPoint y: 297, endPoint x: 711, endPoint y: 298, distance: 274.7
click at [711, 298] on blockquote "Tax coding from HMRC dated Jan 2024 for tax year 24-25 is 598L cop in mail to y…" at bounding box center [790, 308] width 732 height 91
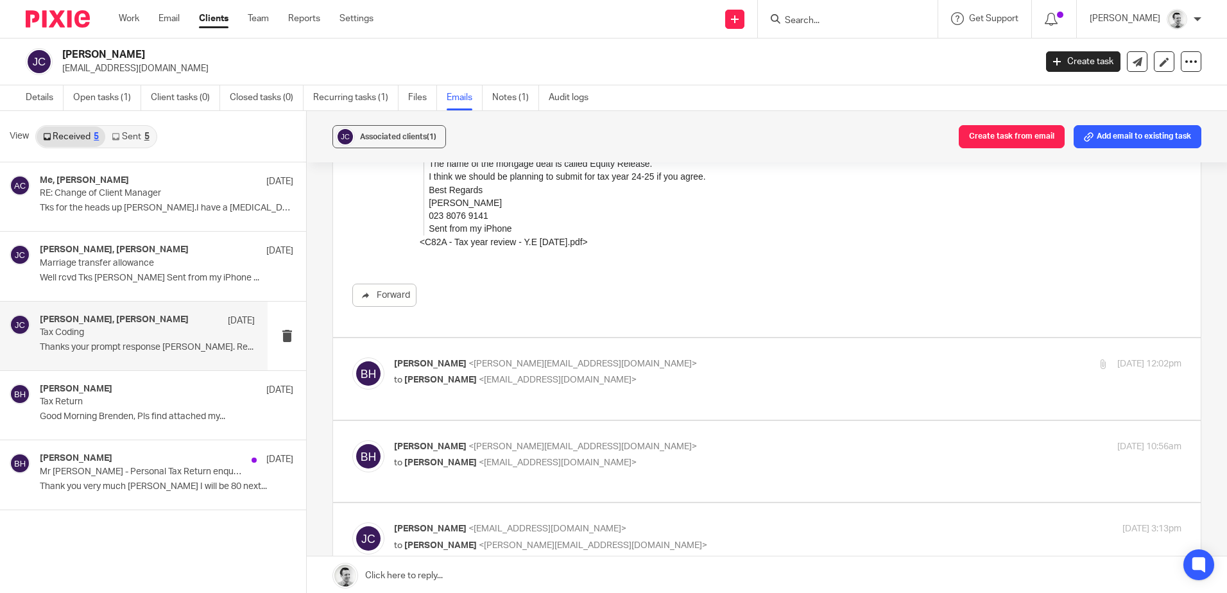
scroll to position [1733, 0]
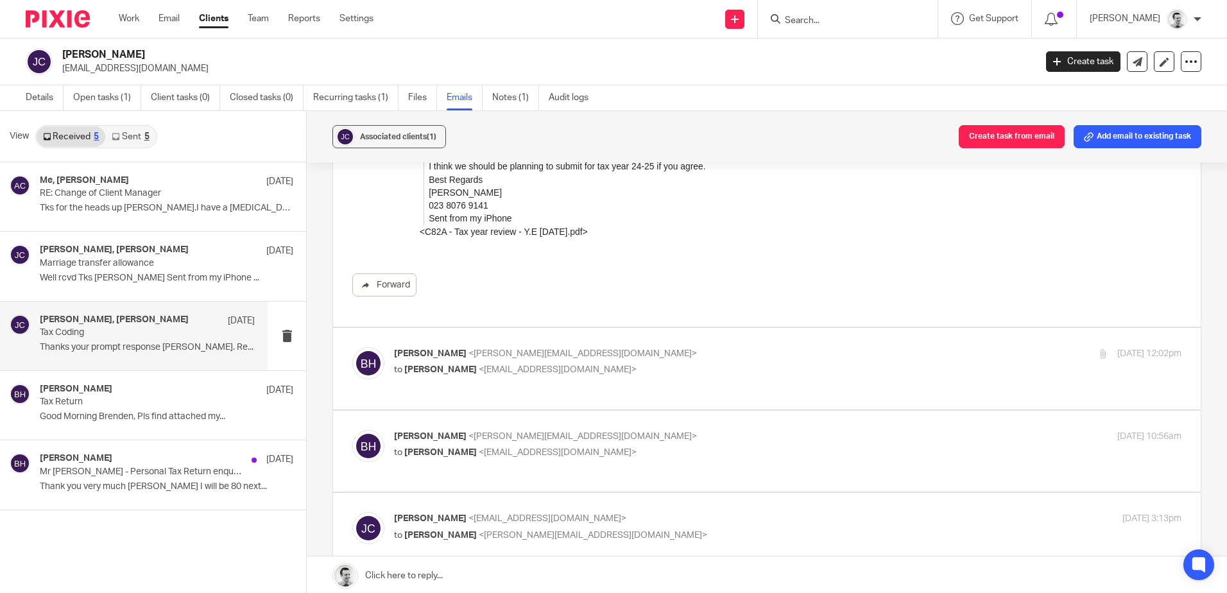
click at [708, 360] on p "Brendan Hodgson <b.hodgson@woodhicks.co.uk>" at bounding box center [656, 353] width 525 height 13
checkbox input "true"
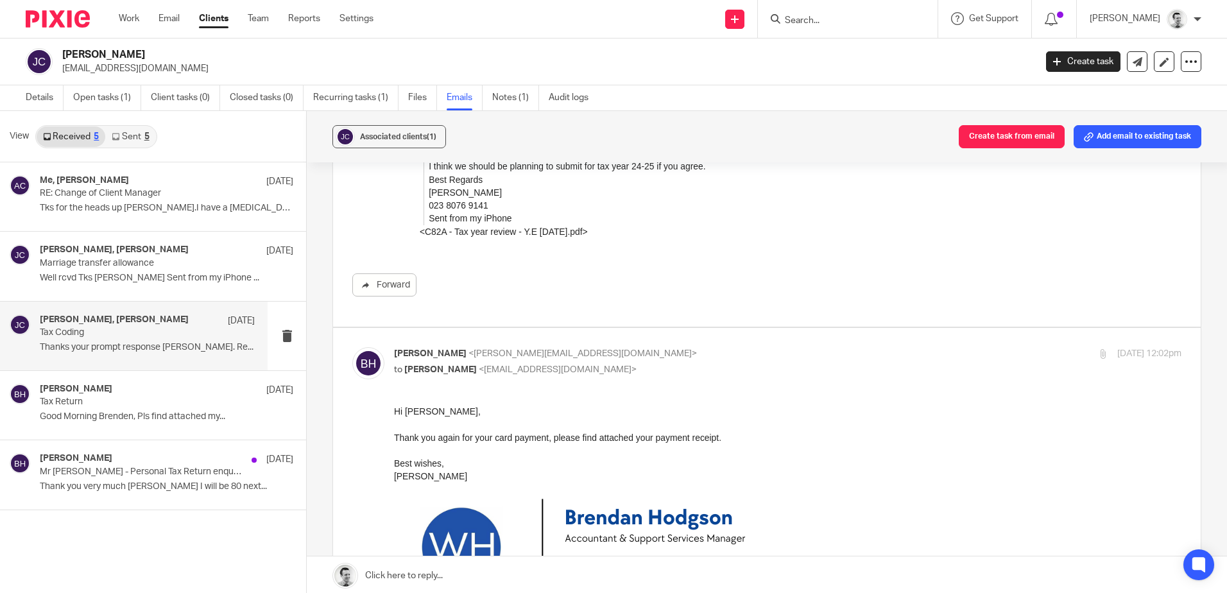
scroll to position [0, 0]
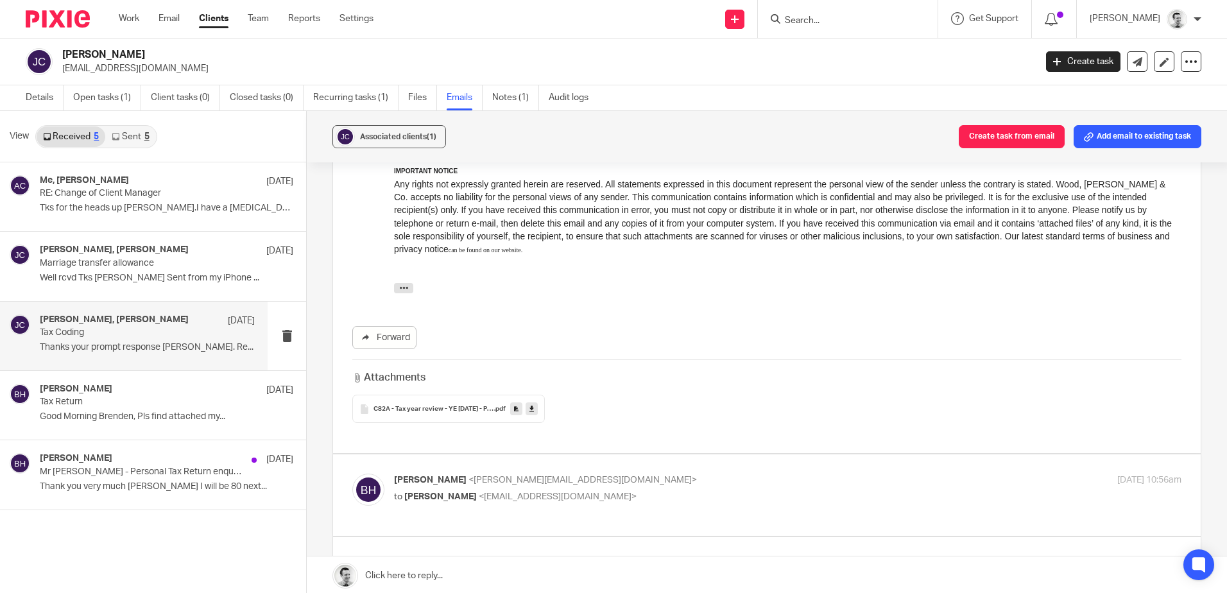
click at [721, 391] on div "Attachments C82A - Tax year review - YE 5 April 2024 - Payment receipt .pdf" at bounding box center [766, 391] width 829 height 64
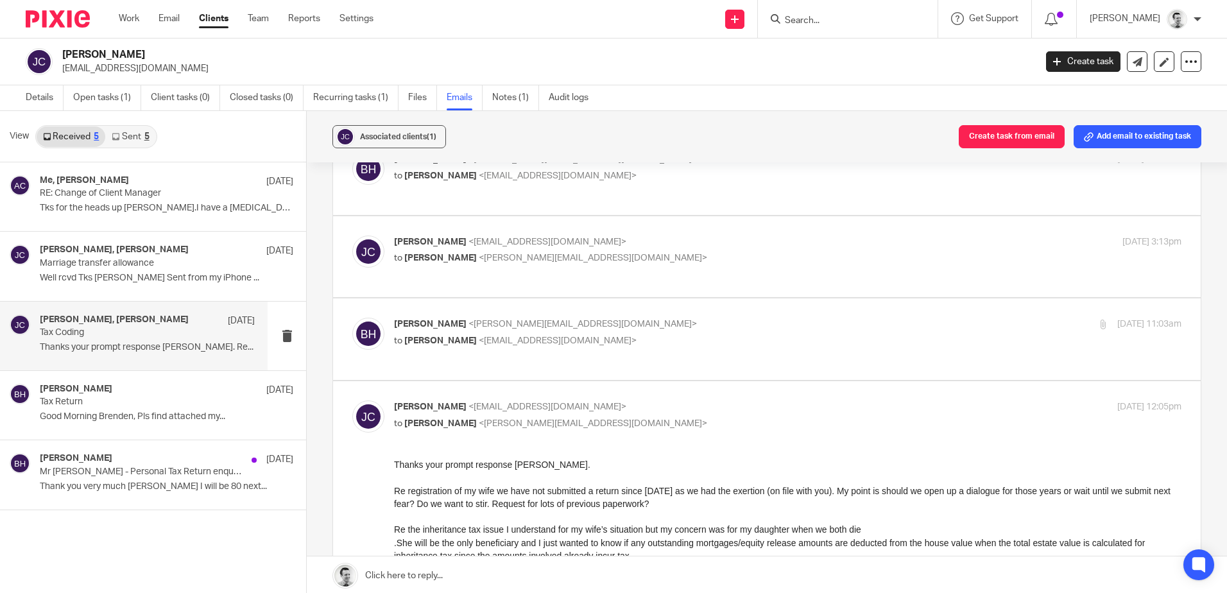
scroll to position [2439, 0]
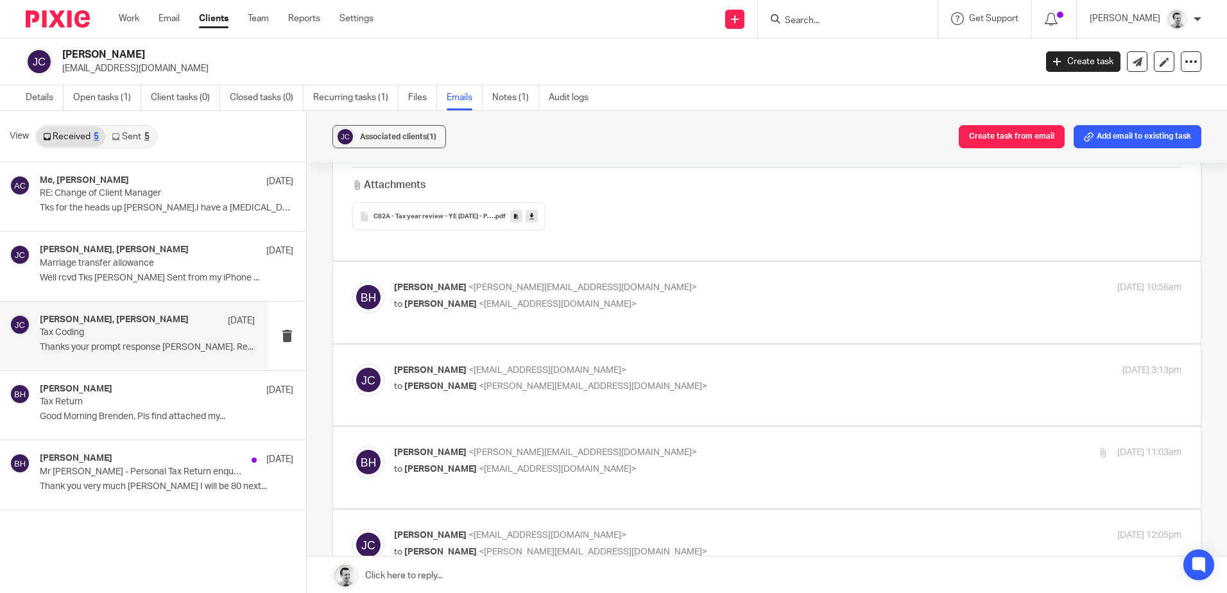
click at [431, 218] on span "C82A - Tax year review - YE 5 April 2024 - Payment receipt" at bounding box center [434, 217] width 121 height 8
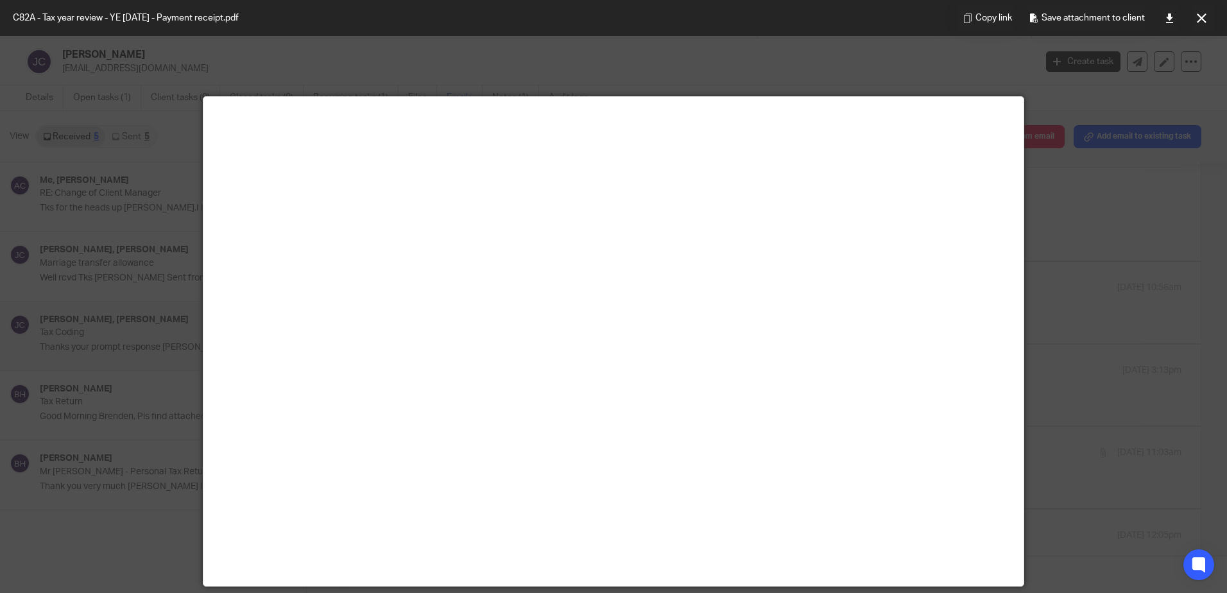
click at [1119, 250] on div at bounding box center [613, 296] width 1227 height 593
click at [1198, 20] on icon at bounding box center [1202, 18] width 10 height 10
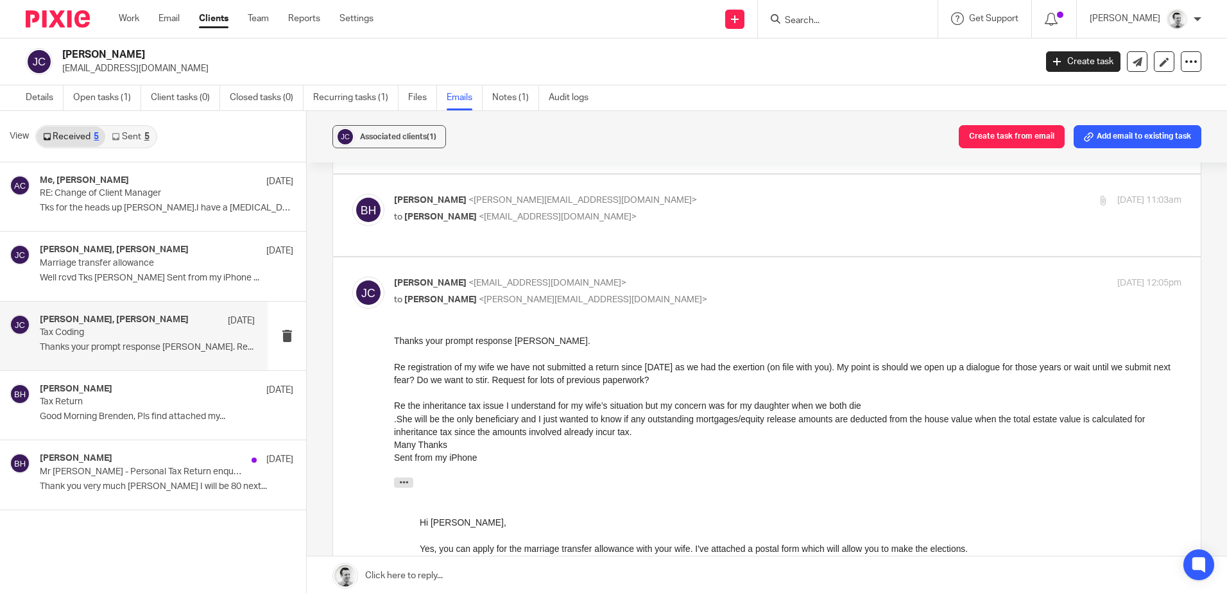
scroll to position [2696, 0]
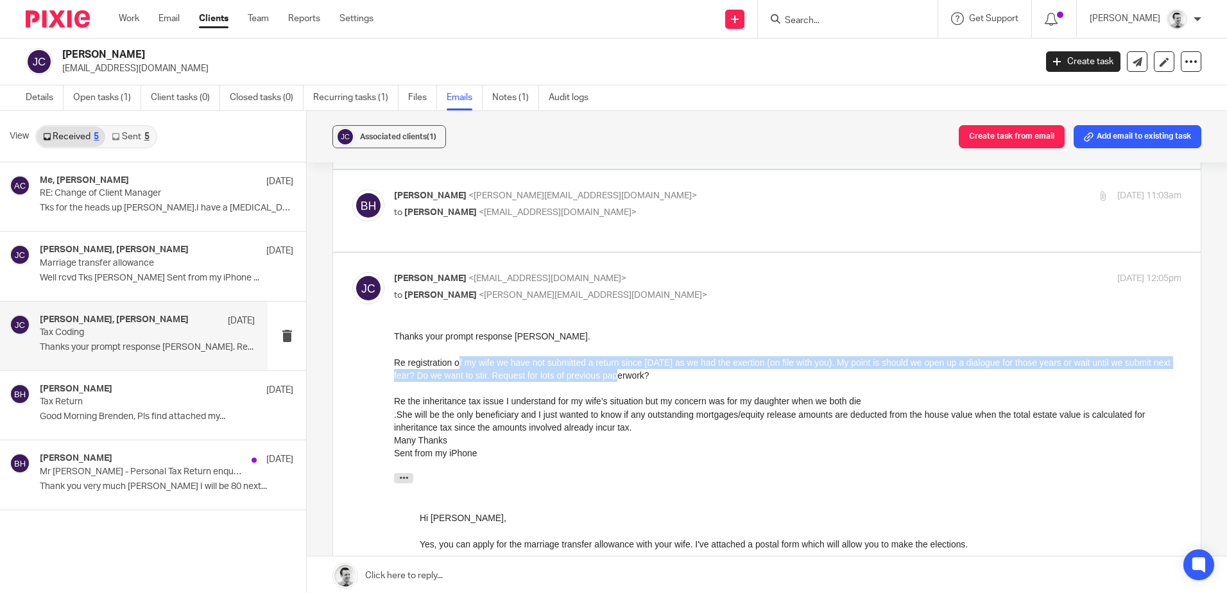
drag, startPoint x: 458, startPoint y: 364, endPoint x: 624, endPoint y: 373, distance: 165.8
click at [624, 373] on div "Re registration of my wife we have not submitted a return since 2021 as we had …" at bounding box center [788, 369] width 788 height 26
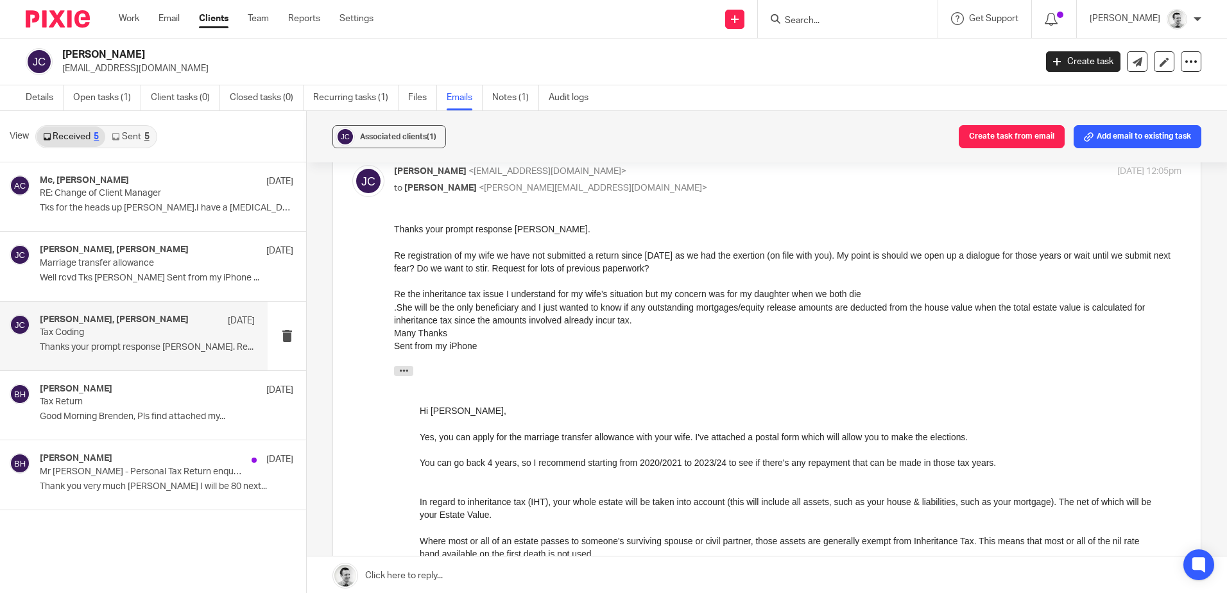
scroll to position [2824, 0]
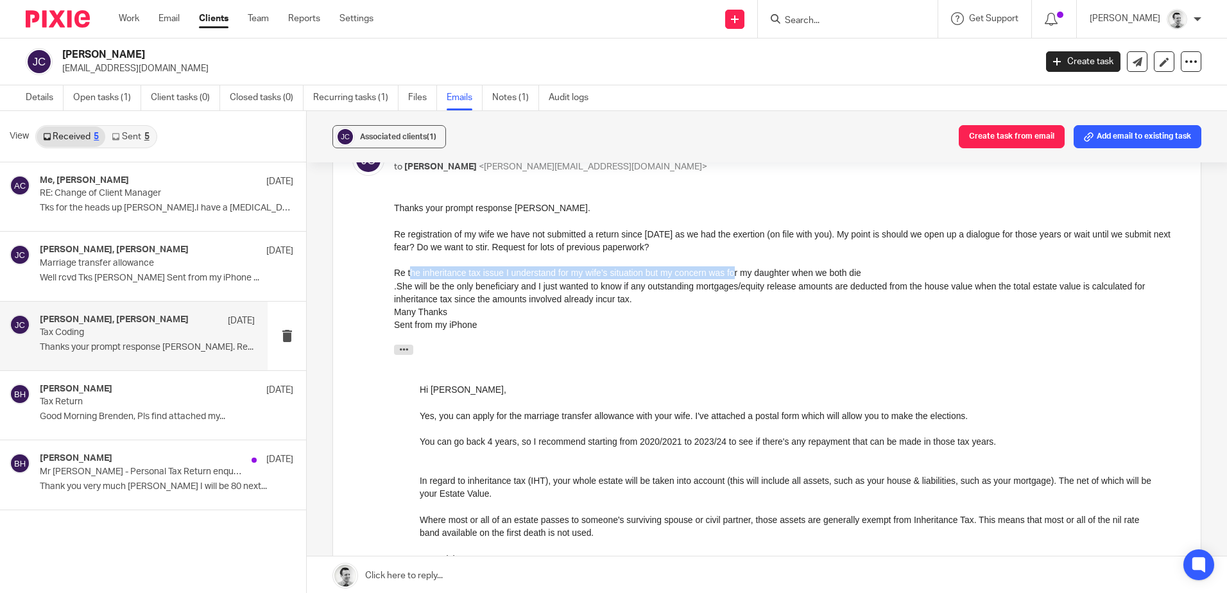
drag, startPoint x: 440, startPoint y: 270, endPoint x: 734, endPoint y: 275, distance: 294.0
click at [734, 275] on div "Re the inheritance tax issue I understand for my wife’s situation but my concer…" at bounding box center [788, 272] width 788 height 13
drag, startPoint x: 488, startPoint y: 271, endPoint x: 802, endPoint y: 272, distance: 314.5
click at [802, 272] on div "Re the inheritance tax issue I understand for my wife’s situation but my concer…" at bounding box center [788, 272] width 788 height 13
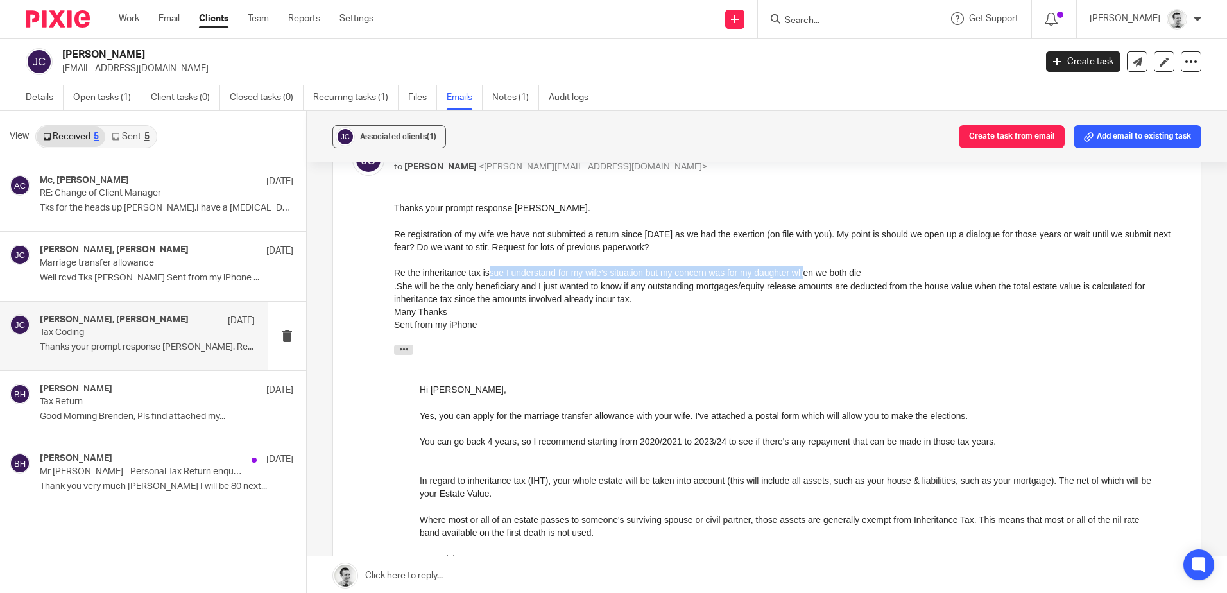
click at [802, 272] on div "Re the inheritance tax issue I understand for my wife’s situation but my concer…" at bounding box center [788, 272] width 788 height 13
drag, startPoint x: 590, startPoint y: 268, endPoint x: 800, endPoint y: 270, distance: 210.5
click at [800, 270] on div "Re the inheritance tax issue I understand for my wife’s situation but my concer…" at bounding box center [788, 272] width 788 height 13
drag, startPoint x: 800, startPoint y: 270, endPoint x: 809, endPoint y: 270, distance: 8.3
click at [800, 270] on div "Re the inheritance tax issue I understand for my wife’s situation but my concer…" at bounding box center [788, 272] width 788 height 13
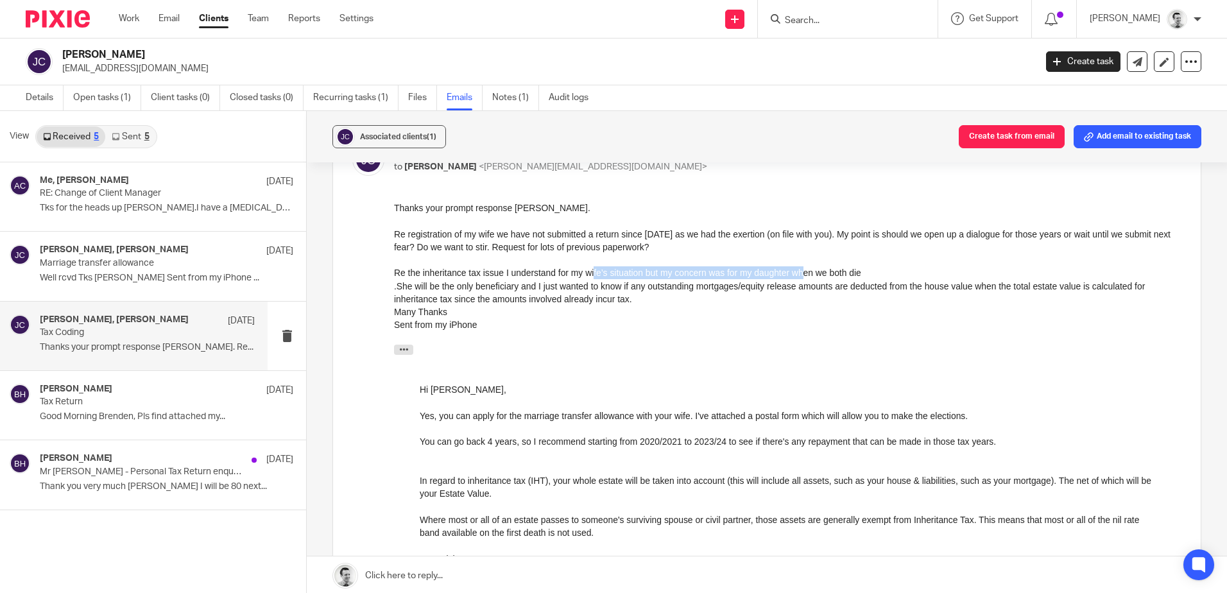
drag, startPoint x: 843, startPoint y: 270, endPoint x: 888, endPoint y: 276, distance: 45.9
click at [888, 276] on div "Re the inheritance tax issue I understand for my wife’s situation but my concer…" at bounding box center [788, 272] width 788 height 13
click at [886, 276] on div "Re the inheritance tax issue I understand for my wife’s situation but my concer…" at bounding box center [788, 272] width 788 height 13
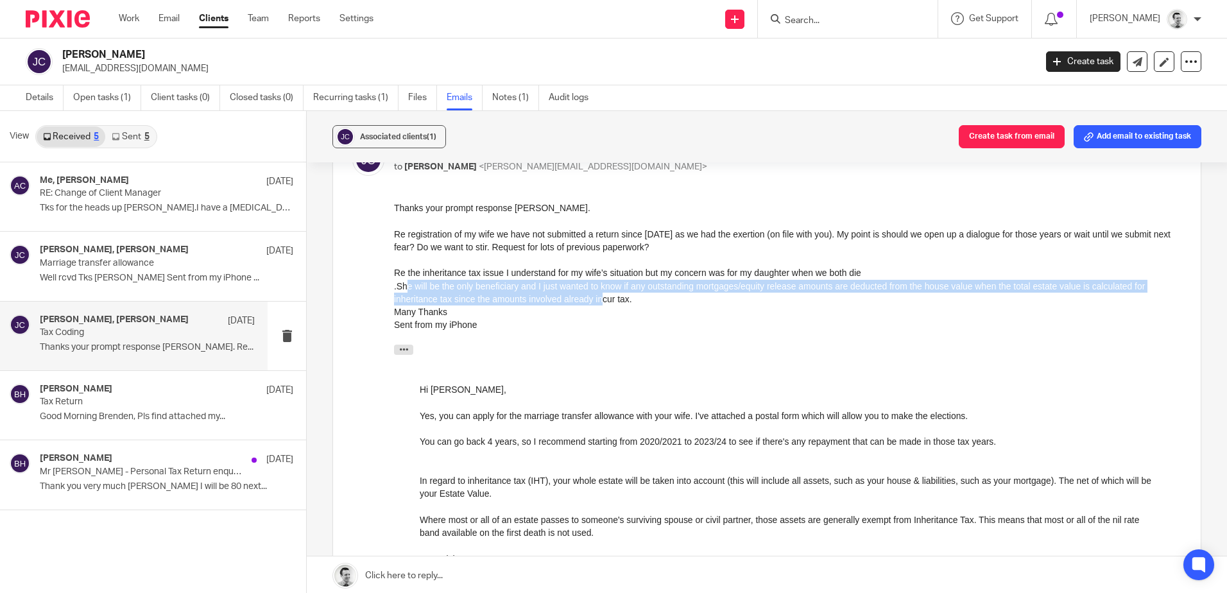
drag, startPoint x: 404, startPoint y: 290, endPoint x: 600, endPoint y: 304, distance: 196.9
click at [600, 304] on div ".She will be the only beneficiary and I just wanted to know if any outstanding …" at bounding box center [788, 293] width 788 height 26
click at [601, 305] on div ".She will be the only beneficiary and I just wanted to know if any outstanding …" at bounding box center [788, 293] width 788 height 26
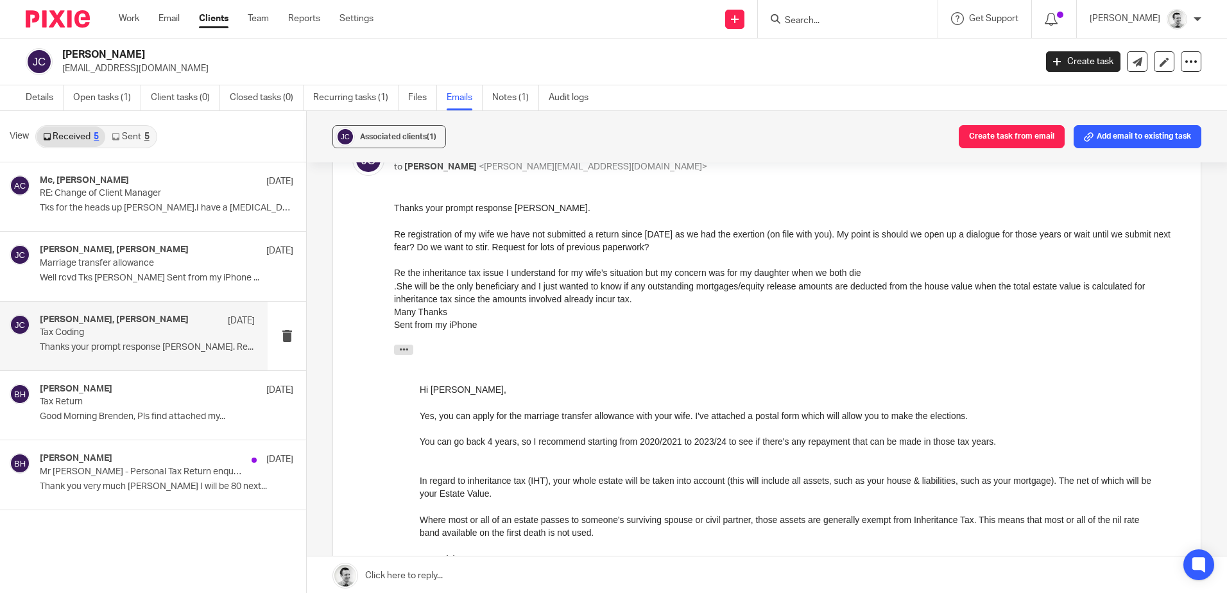
click at [740, 303] on div ".She will be the only beneficiary and I just wanted to know if any outstanding …" at bounding box center [788, 293] width 788 height 26
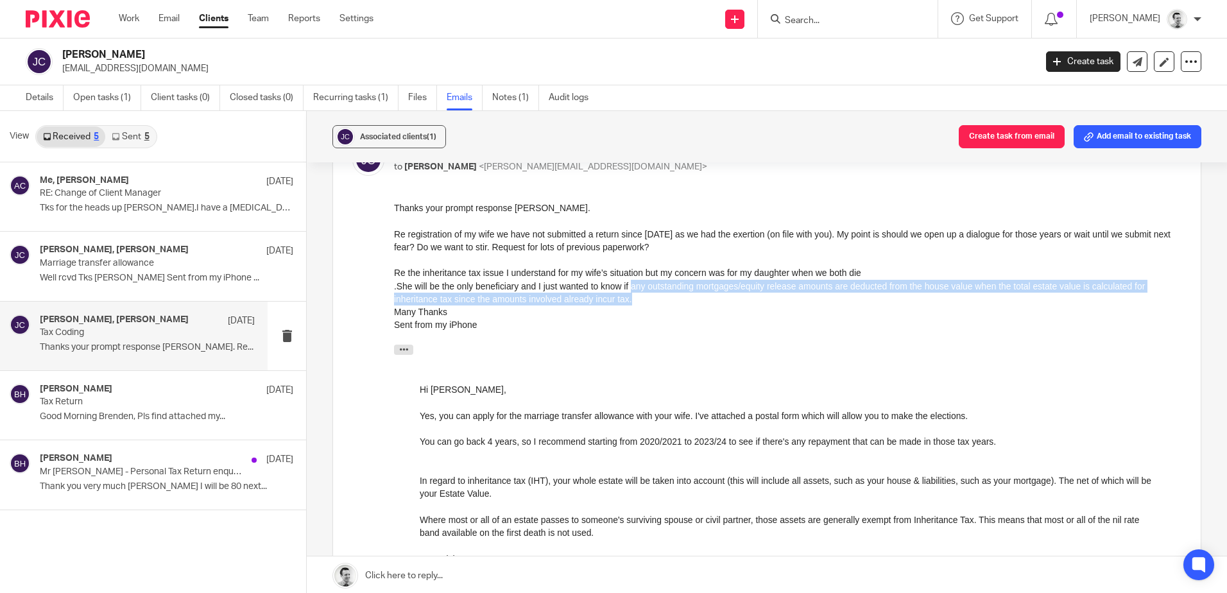
drag, startPoint x: 637, startPoint y: 288, endPoint x: 840, endPoint y: 292, distance: 202.9
click at [840, 292] on div ".She will be the only beneficiary and I just wanted to know if any outstanding …" at bounding box center [788, 293] width 788 height 26
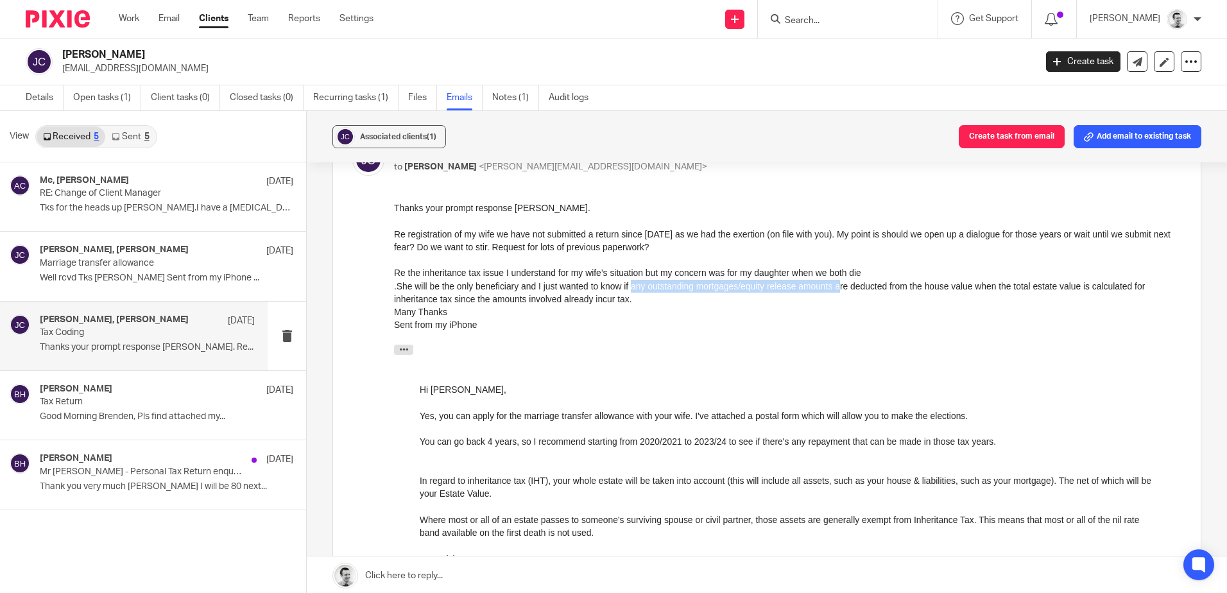
click at [840, 291] on div ".She will be the only beneficiary and I just wanted to know if any outstanding …" at bounding box center [788, 293] width 788 height 26
drag, startPoint x: 714, startPoint y: 288, endPoint x: 915, endPoint y: 286, distance: 200.3
click at [915, 286] on div ".She will be the only beneficiary and I just wanted to know if any outstanding …" at bounding box center [788, 293] width 788 height 26
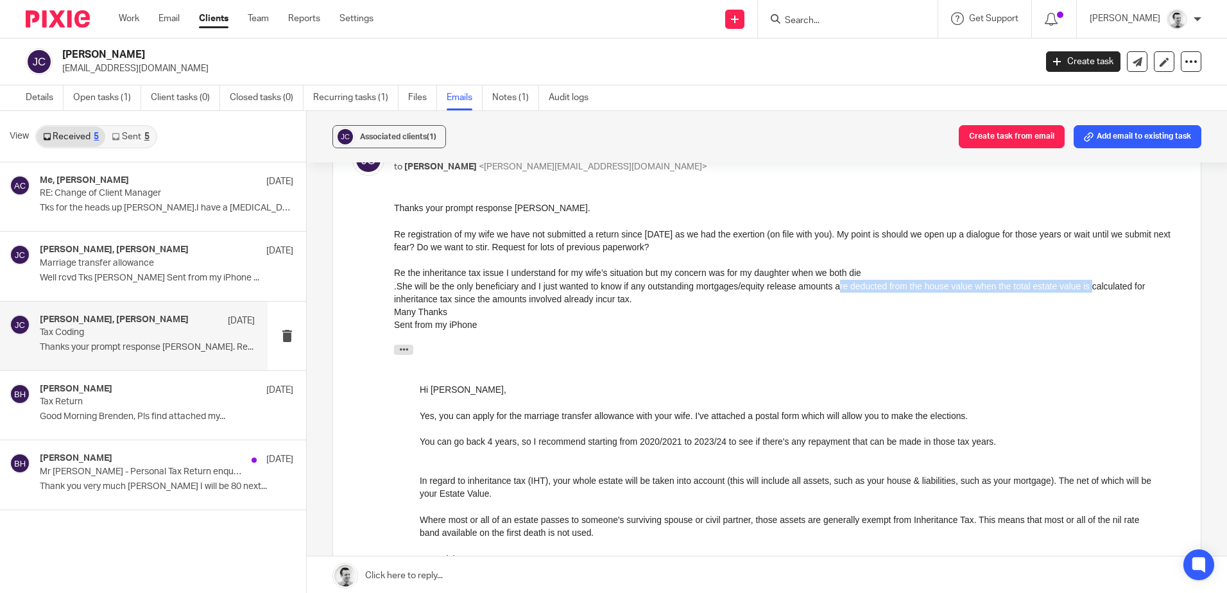
drag, startPoint x: 839, startPoint y: 285, endPoint x: 1092, endPoint y: 287, distance: 253.5
click at [1092, 287] on div ".She will be the only beneficiary and I just wanted to know if any outstanding …" at bounding box center [788, 293] width 788 height 26
drag, startPoint x: 879, startPoint y: 285, endPoint x: 1105, endPoint y: 289, distance: 226.6
click at [1105, 289] on div ".She will be the only beneficiary and I just wanted to know if any outstanding …" at bounding box center [788, 293] width 788 height 26
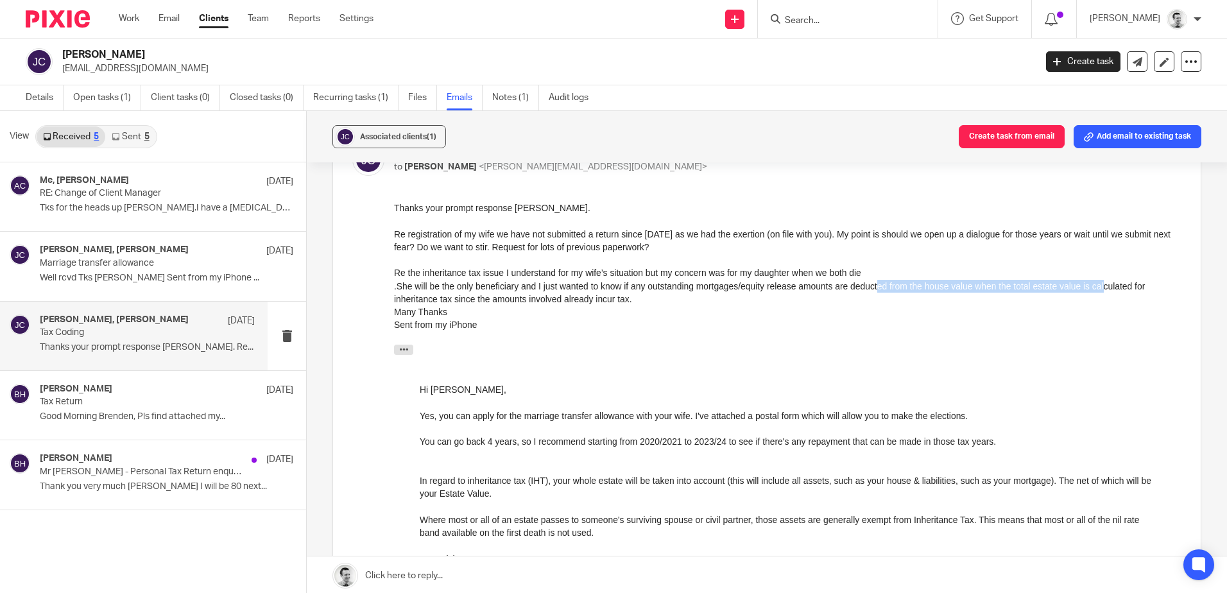
click at [1105, 289] on div ".She will be the only beneficiary and I just wanted to know if any outstanding …" at bounding box center [788, 293] width 788 height 26
click at [1146, 289] on div ".She will be the only beneficiary and I just wanted to know if any outstanding …" at bounding box center [788, 293] width 788 height 26
drag, startPoint x: 395, startPoint y: 302, endPoint x: 555, endPoint y: 302, distance: 160.5
click at [555, 302] on div ".She will be the only beneficiary and I just wanted to know if any outstanding …" at bounding box center [788, 293] width 788 height 26
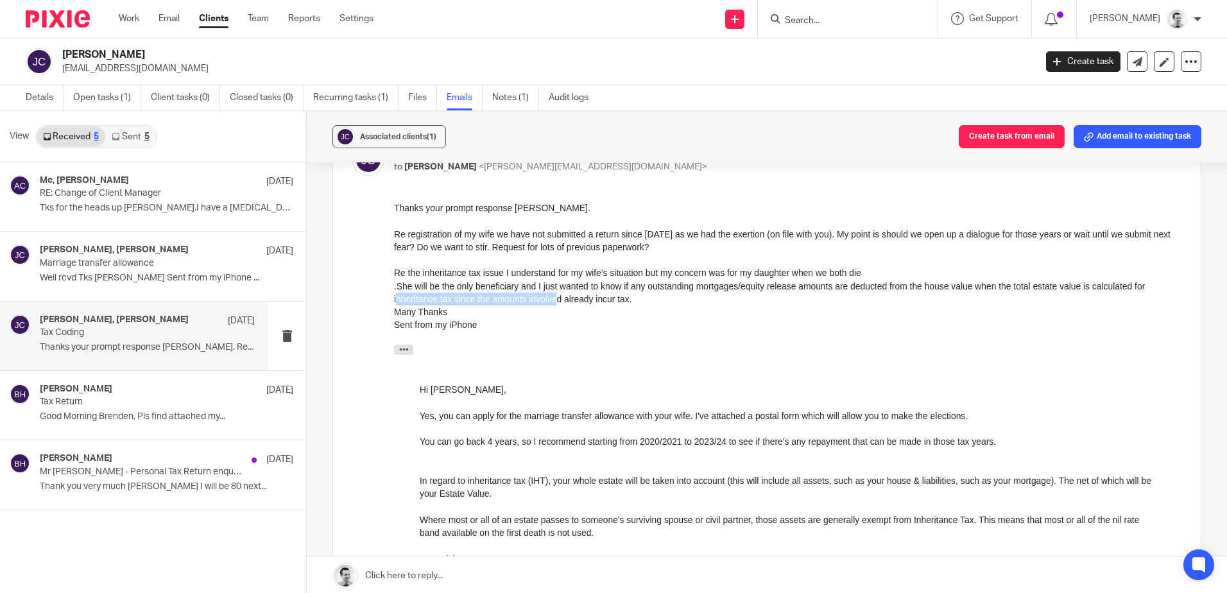
click at [556, 302] on div ".She will be the only beneficiary and I just wanted to know if any outstanding …" at bounding box center [788, 293] width 788 height 26
click at [610, 304] on div ".She will be the only beneficiary and I just wanted to know if any outstanding …" at bounding box center [788, 293] width 788 height 26
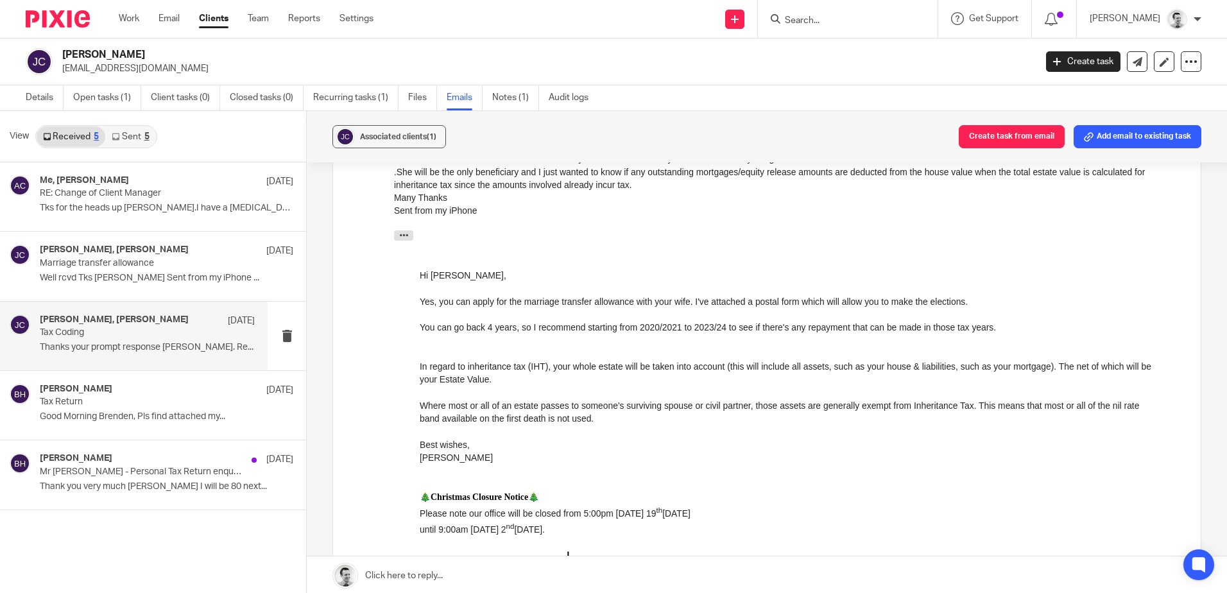
scroll to position [2952, 0]
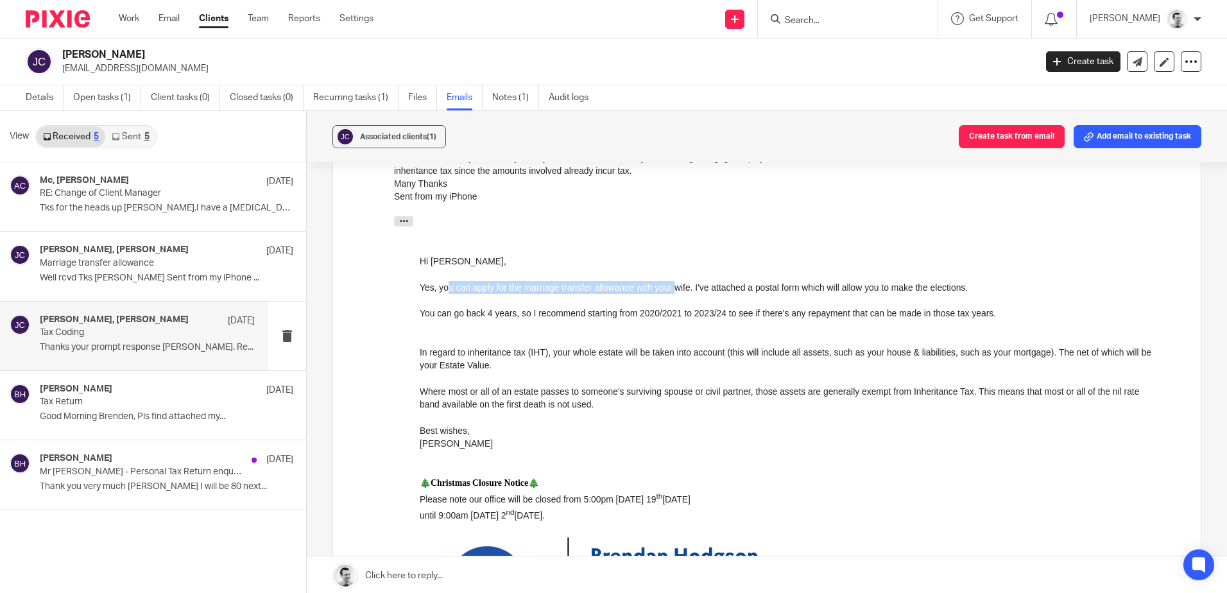
drag, startPoint x: 447, startPoint y: 291, endPoint x: 671, endPoint y: 290, distance: 224.6
click at [671, 290] on div "Yes, you can apply for the marriage transfer allowance with your wife. I've att…" at bounding box center [788, 287] width 736 height 13
drag, startPoint x: 671, startPoint y: 290, endPoint x: 681, endPoint y: 290, distance: 9.6
click at [671, 290] on div "Yes, you can apply for the marriage transfer allowance with your wife. I've att…" at bounding box center [788, 287] width 736 height 13
drag, startPoint x: 430, startPoint y: 313, endPoint x: 720, endPoint y: 318, distance: 289.5
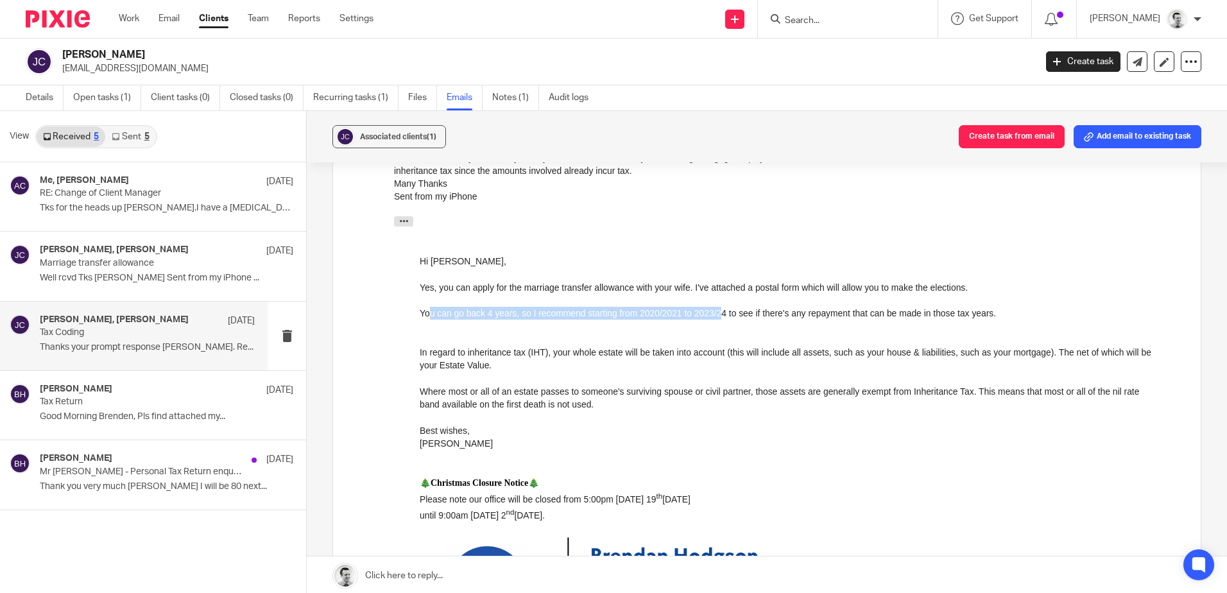
click at [720, 318] on div "You can go back 4 years, so I recommend starting from 2020/2021 to 2023/24 to s…" at bounding box center [788, 313] width 736 height 13
drag, startPoint x: 424, startPoint y: 350, endPoint x: 644, endPoint y: 354, distance: 220.8
click at [644, 354] on div "In regard to inheritance tax (IHT), your whole estate will be taken into accoun…" at bounding box center [788, 359] width 736 height 26
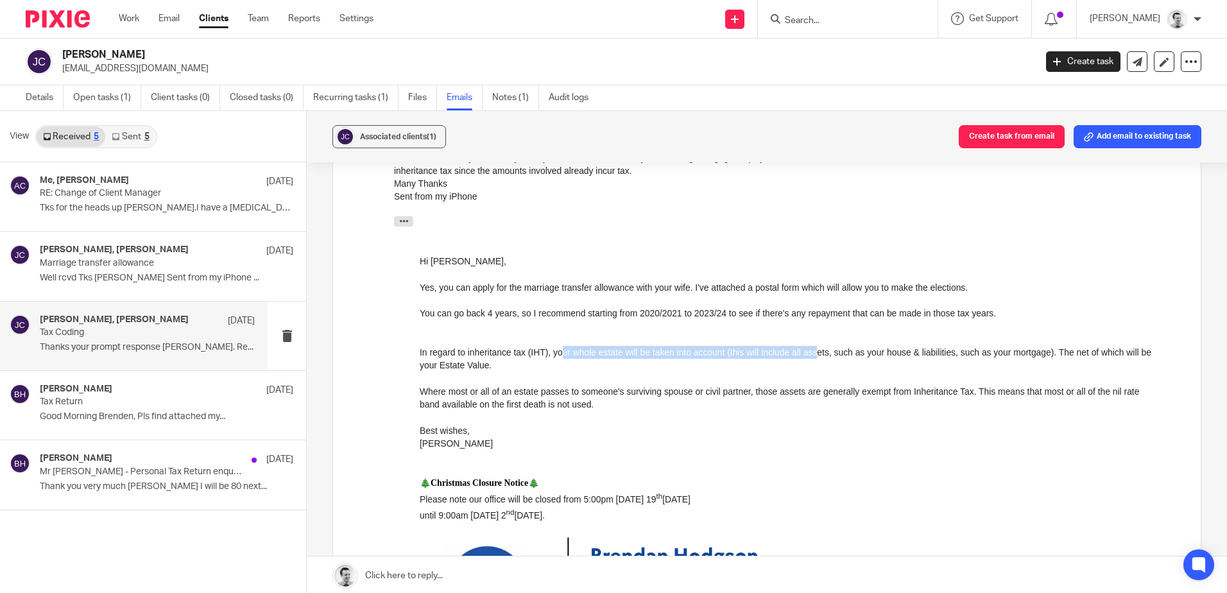
drag, startPoint x: 582, startPoint y: 350, endPoint x: 813, endPoint y: 352, distance: 231.1
click at [813, 352] on div "In regard to inheritance tax (IHT), your whole estate will be taken into accoun…" at bounding box center [788, 359] width 736 height 26
drag, startPoint x: 737, startPoint y: 350, endPoint x: 983, endPoint y: 354, distance: 245.8
click at [983, 354] on div "In regard to inheritance tax (IHT), your whole estate will be taken into accoun…" at bounding box center [788, 359] width 736 height 26
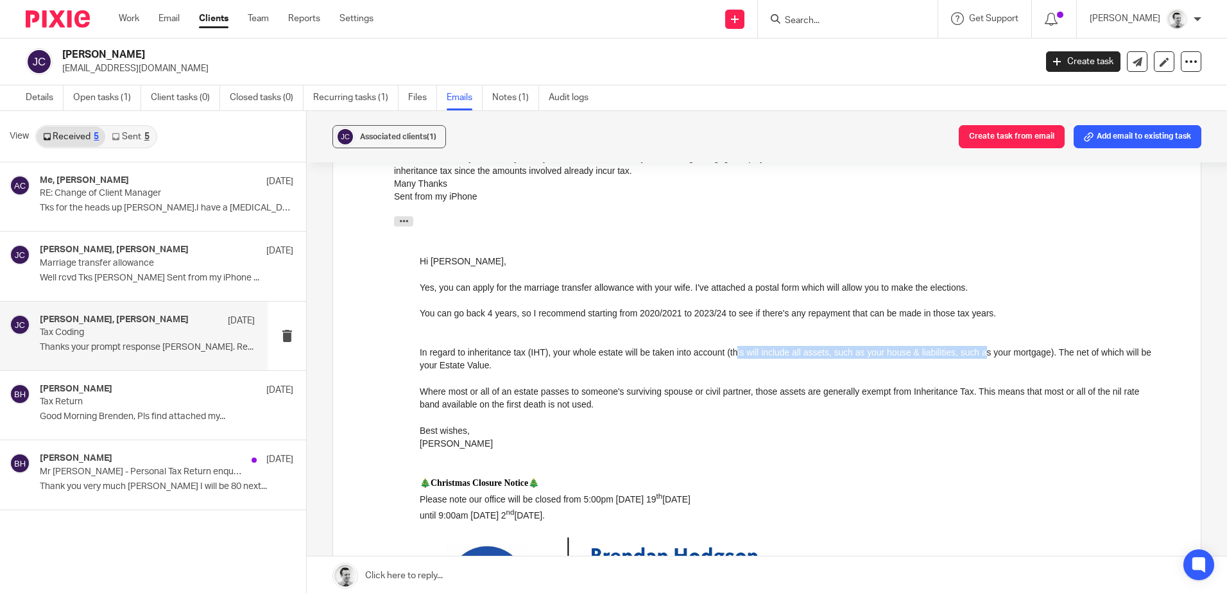
click at [983, 354] on div "In regard to inheritance tax (IHT), your whole estate will be taken into accoun…" at bounding box center [788, 359] width 736 height 26
drag, startPoint x: 823, startPoint y: 352, endPoint x: 998, endPoint y: 353, distance: 175.2
click at [998, 353] on div "In regard to inheritance tax (IHT), your whole estate will be taken into accoun…" at bounding box center [788, 359] width 736 height 26
drag, startPoint x: 1006, startPoint y: 352, endPoint x: 1022, endPoint y: 352, distance: 16.0
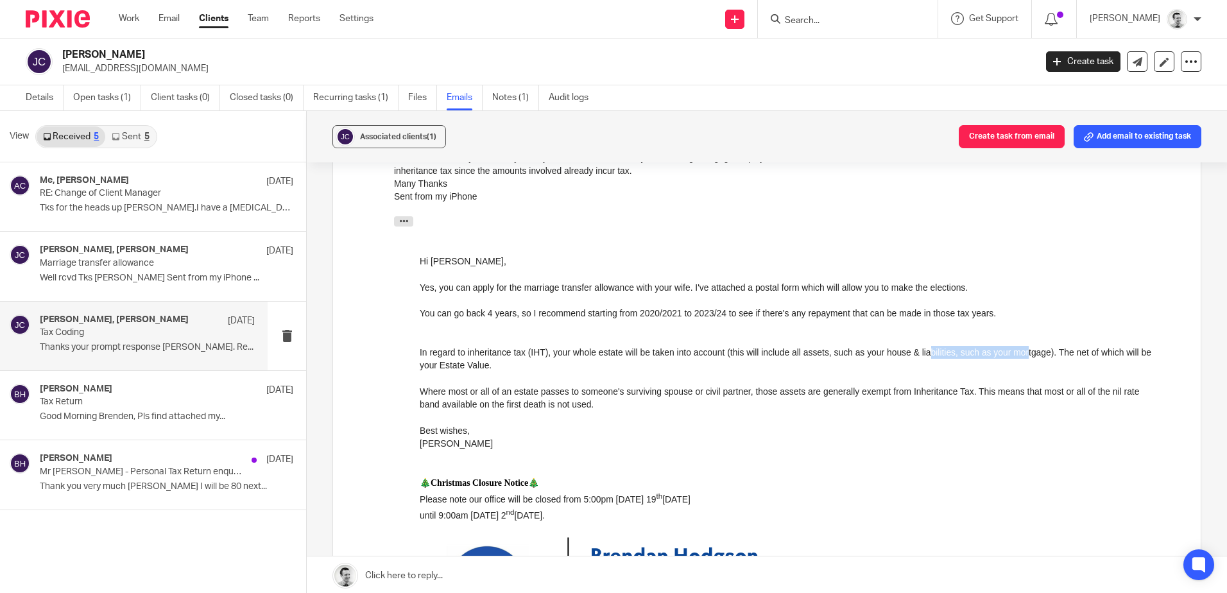
click at [1022, 352] on div "In regard to inheritance tax (IHT), your whole estate will be taken into accoun…" at bounding box center [788, 359] width 736 height 26
drag, startPoint x: 1022, startPoint y: 352, endPoint x: 1036, endPoint y: 354, distance: 14.3
click at [1022, 352] on div "In regard to inheritance tax (IHT), your whole estate will be taken into accoun…" at bounding box center [788, 359] width 736 height 26
drag, startPoint x: 1075, startPoint y: 355, endPoint x: 1097, endPoint y: 352, distance: 22.1
click at [1097, 352] on div "In regard to inheritance tax (IHT), your whole estate will be taken into accoun…" at bounding box center [788, 359] width 736 height 26
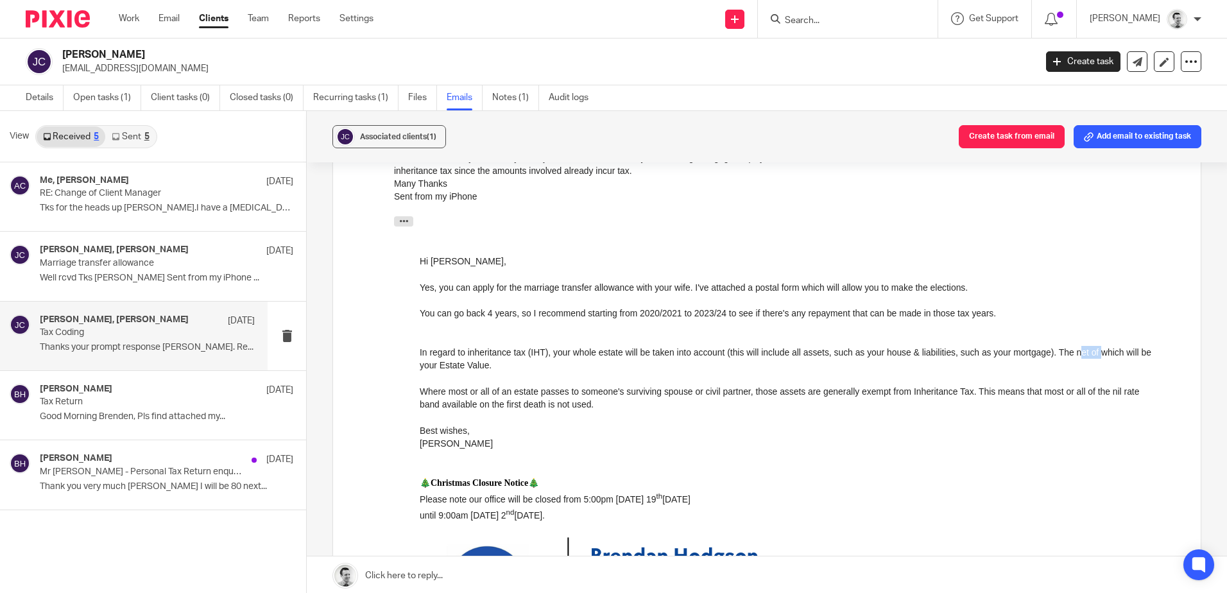
click at [1097, 352] on div "In regard to inheritance tax (IHT), your whole estate will be taken into accoun…" at bounding box center [788, 359] width 736 height 26
drag, startPoint x: 422, startPoint y: 392, endPoint x: 599, endPoint y: 388, distance: 177.8
click at [599, 388] on div "Where most or all of an estate passes to someone's surviving spouse or civil pa…" at bounding box center [788, 398] width 736 height 26
click at [600, 388] on div "Where most or all of an estate passes to someone's surviving spouse or civil pa…" at bounding box center [788, 398] width 736 height 26
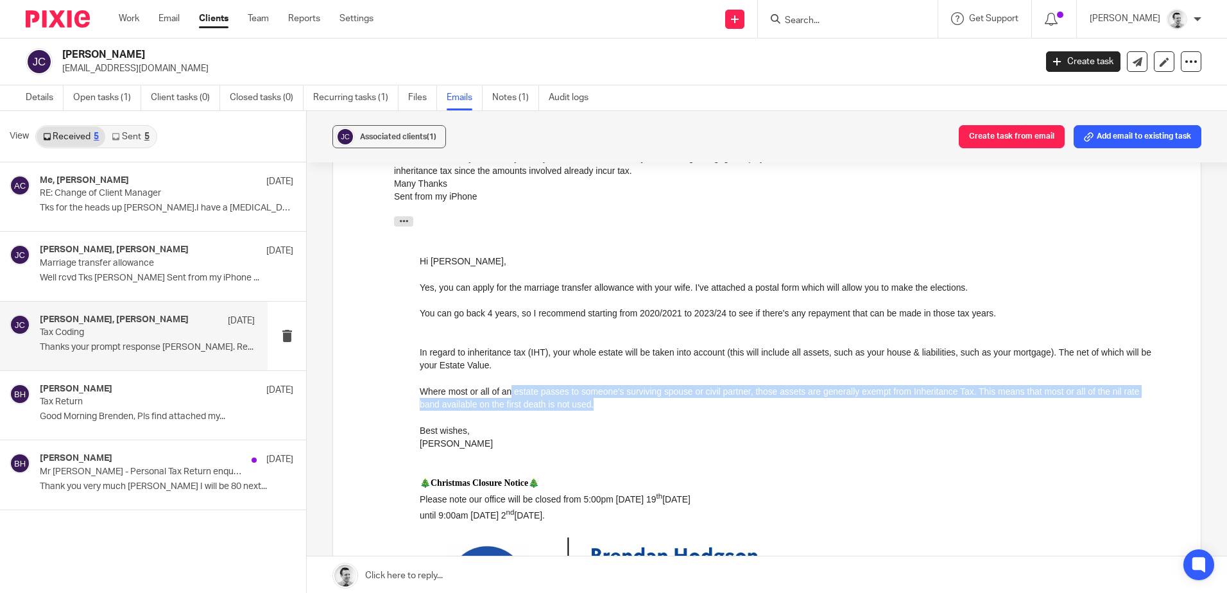
drag, startPoint x: 511, startPoint y: 396, endPoint x: 709, endPoint y: 399, distance: 198.3
click at [709, 399] on div "Where most or all of an estate passes to someone's surviving spouse or civil pa…" at bounding box center [788, 398] width 736 height 26
drag, startPoint x: 626, startPoint y: 392, endPoint x: 939, endPoint y: 396, distance: 312.6
click at [939, 396] on div "Where most or all of an estate passes to someone's surviving spouse or civil pa…" at bounding box center [788, 398] width 736 height 26
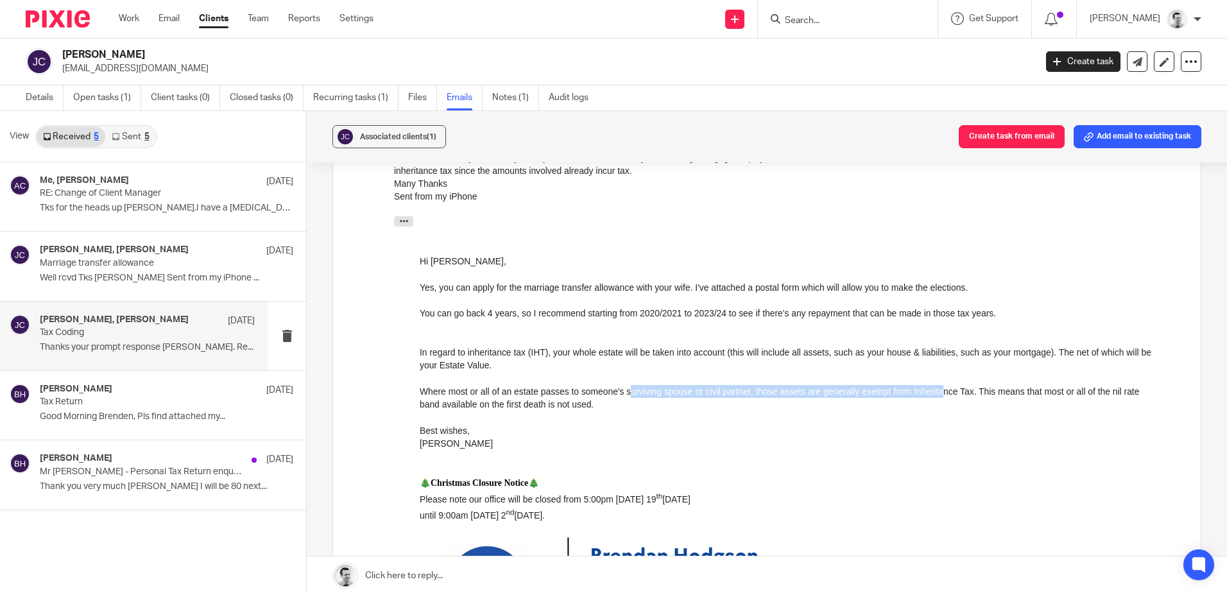
click at [939, 396] on div "Where most or all of an estate passes to someone's surviving spouse or civil pa…" at bounding box center [788, 398] width 736 height 26
drag, startPoint x: 775, startPoint y: 392, endPoint x: 1107, endPoint y: 395, distance: 331.2
click at [1107, 395] on div "Where most or all of an estate passes to someone's surviving spouse or civil pa…" at bounding box center [788, 398] width 736 height 26
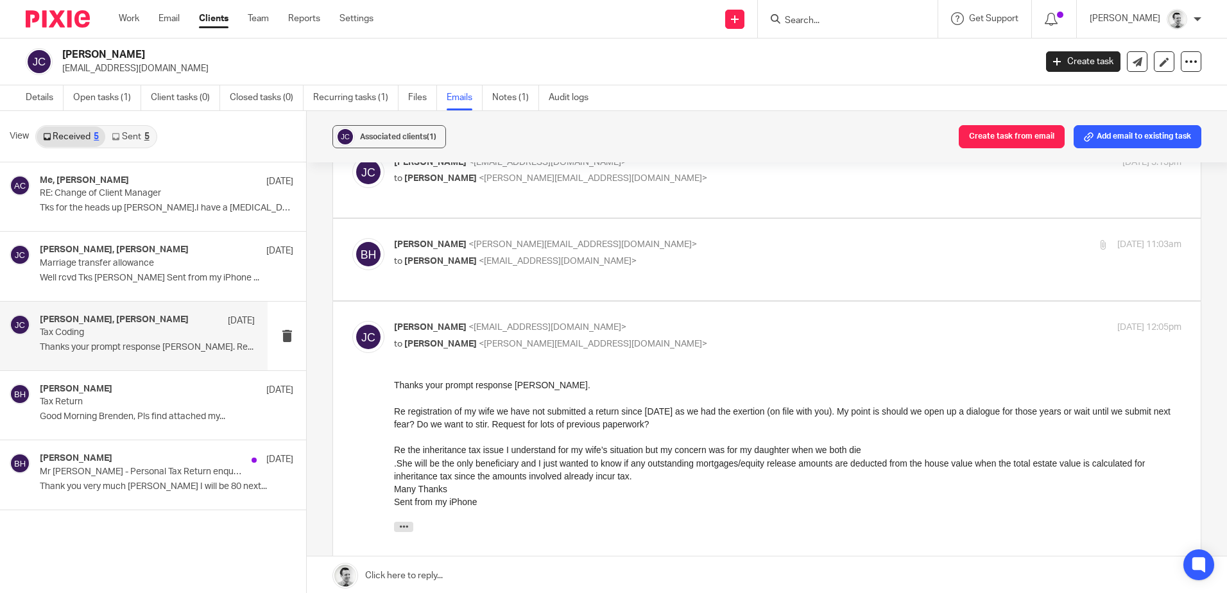
scroll to position [2632, 0]
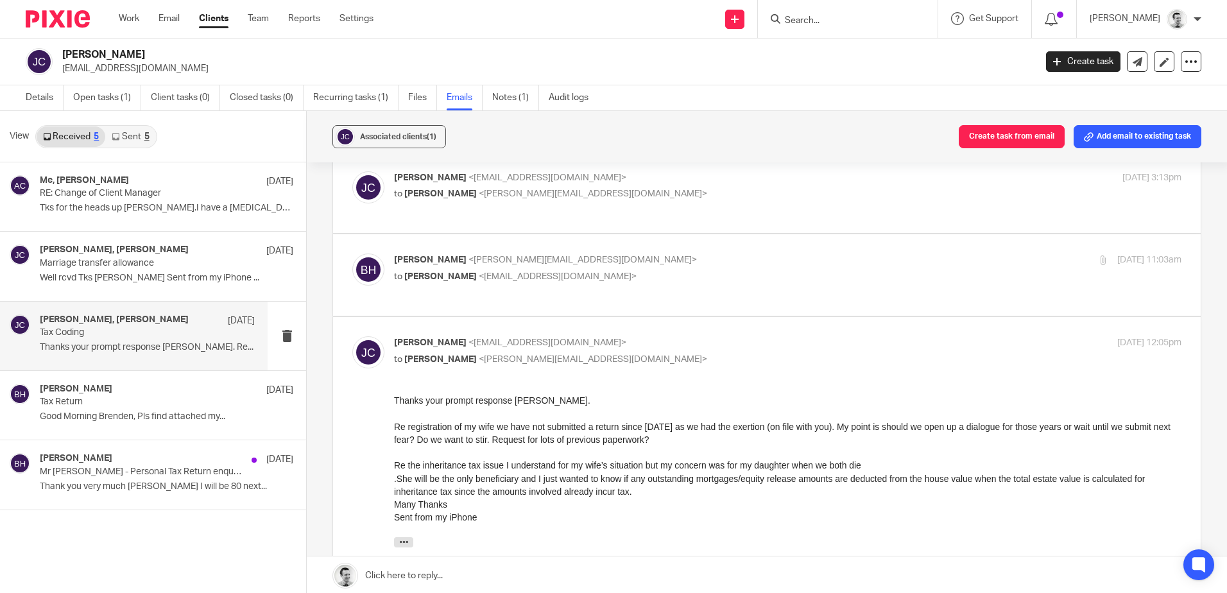
click at [700, 267] on p "Brendan Hodgson <b.hodgson@woodhicks.co.uk>" at bounding box center [656, 260] width 525 height 13
checkbox input "true"
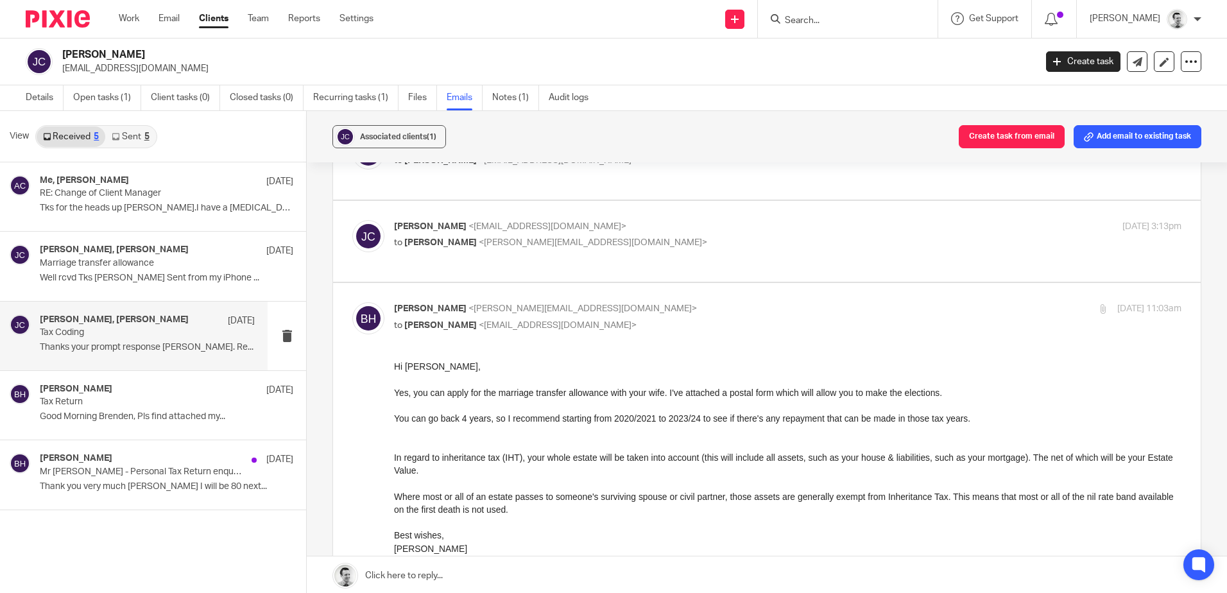
scroll to position [2567, 0]
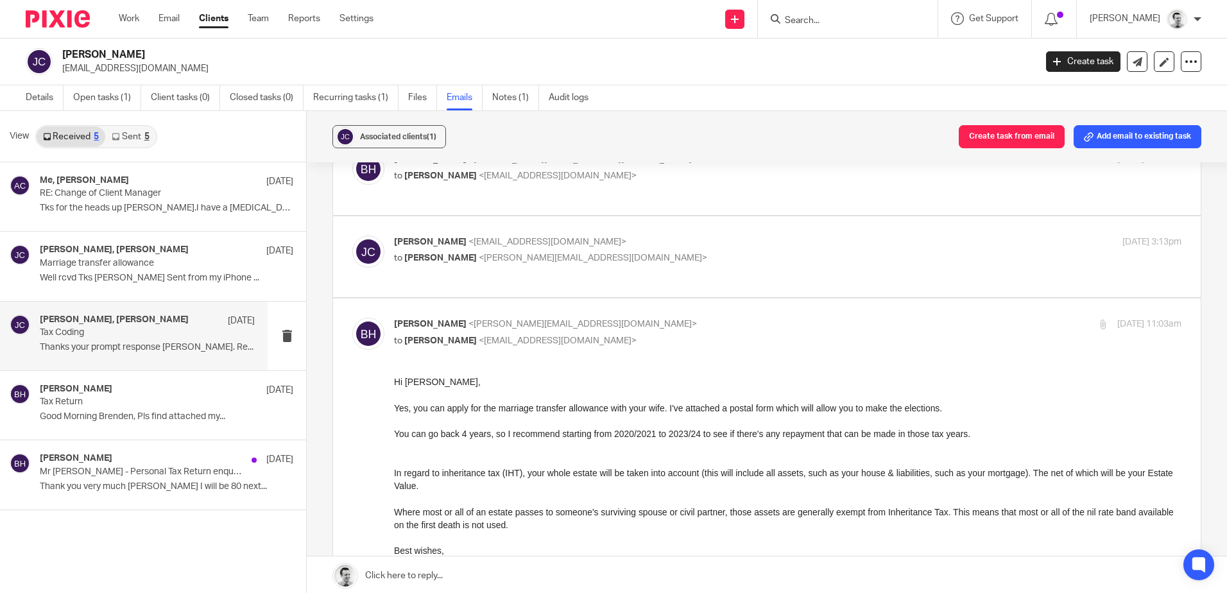
click at [672, 257] on p "to Brendan Hodgson <b.hodgson@woodhicks.co.uk>" at bounding box center [656, 258] width 525 height 13
checkbox input "true"
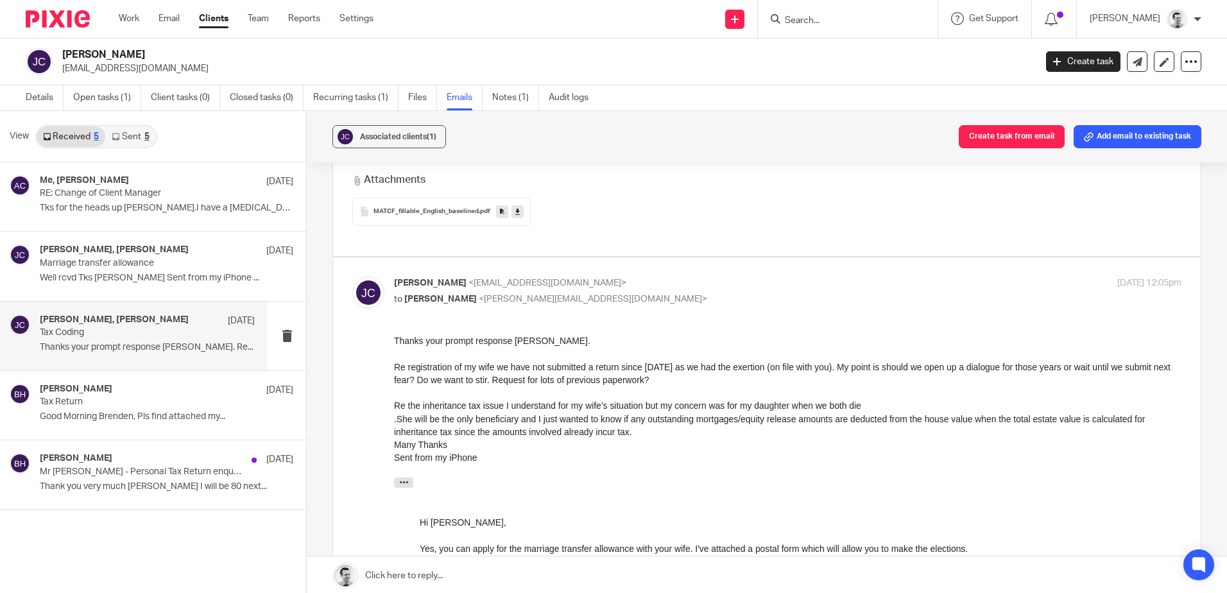
scroll to position [5456, 0]
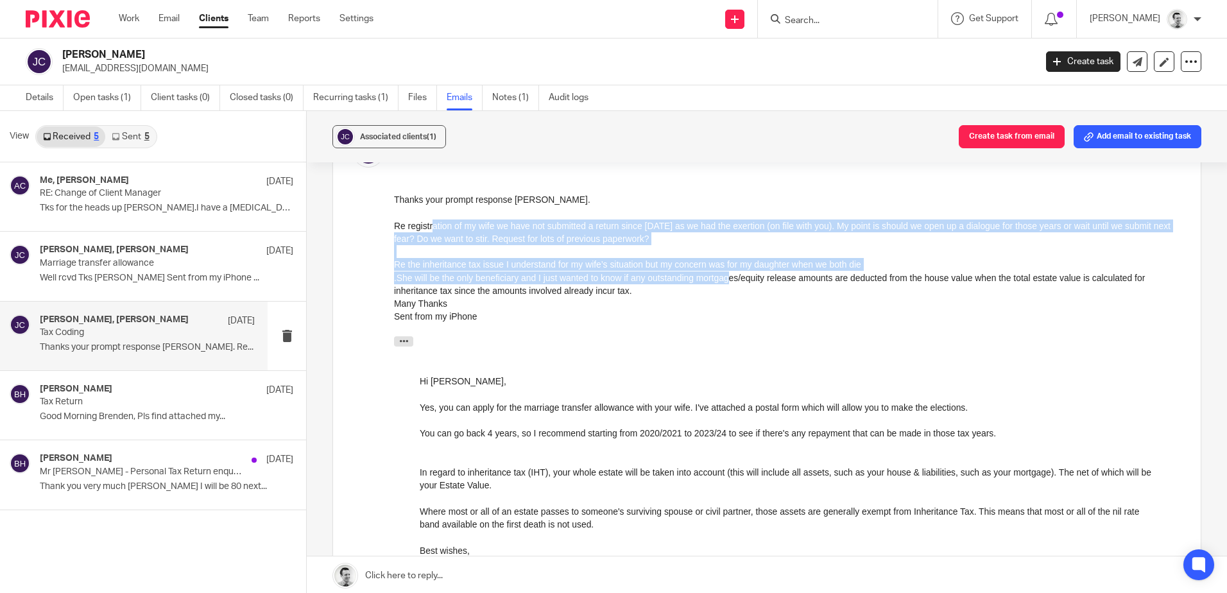
drag, startPoint x: 432, startPoint y: 227, endPoint x: 729, endPoint y: 272, distance: 300.6
click at [729, 272] on div ".She will be the only beneficiary and I just wanted to know if any outstanding …" at bounding box center [788, 284] width 788 height 26
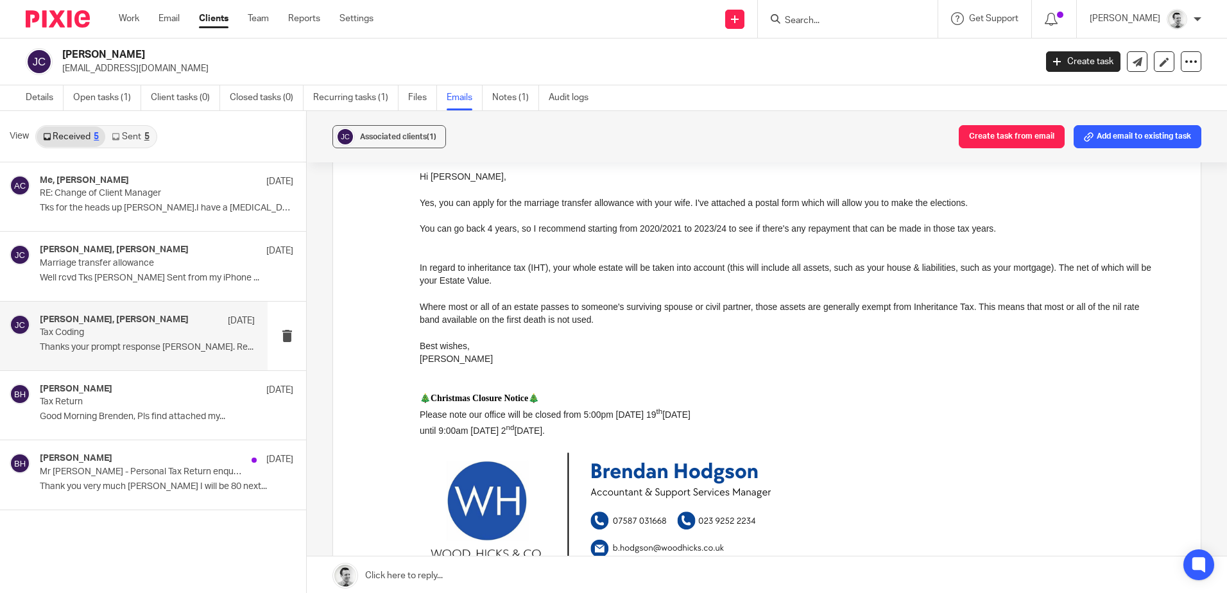
scroll to position [5712, 0]
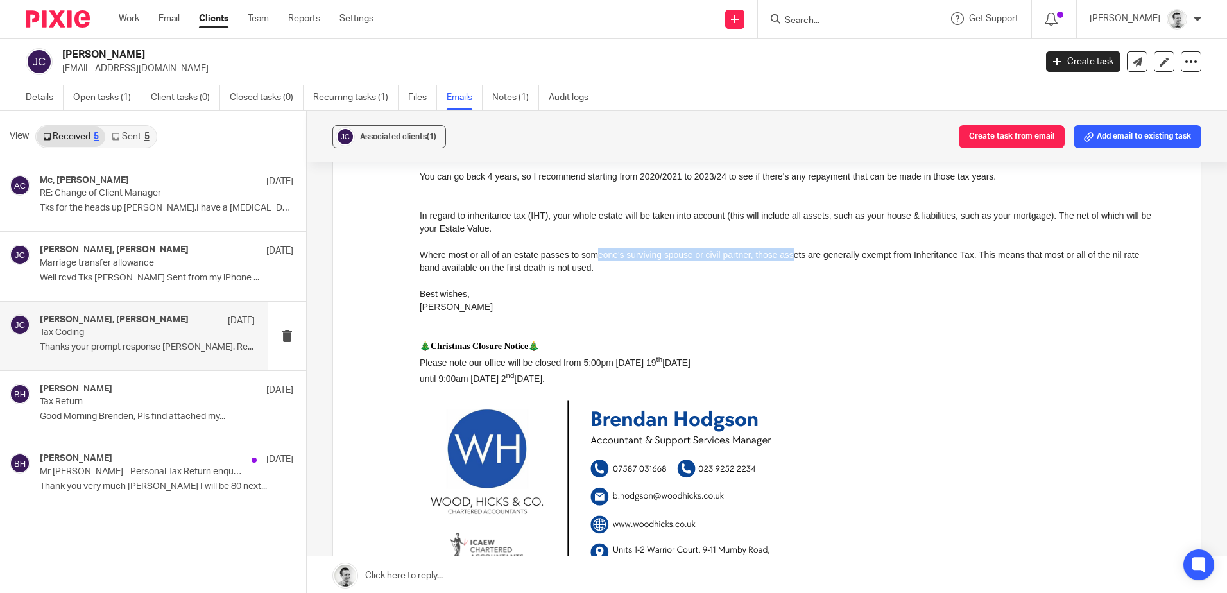
drag, startPoint x: 630, startPoint y: 255, endPoint x: 789, endPoint y: 259, distance: 159.2
click at [789, 259] on div "Where most or all of an estate passes to someone's surviving spouse or civil pa…" at bounding box center [788, 261] width 736 height 26
drag, startPoint x: 789, startPoint y: 259, endPoint x: 802, endPoint y: 259, distance: 12.2
click at [789, 259] on div "Where most or all of an estate passes to someone's surviving spouse or civil pa…" at bounding box center [788, 261] width 736 height 26
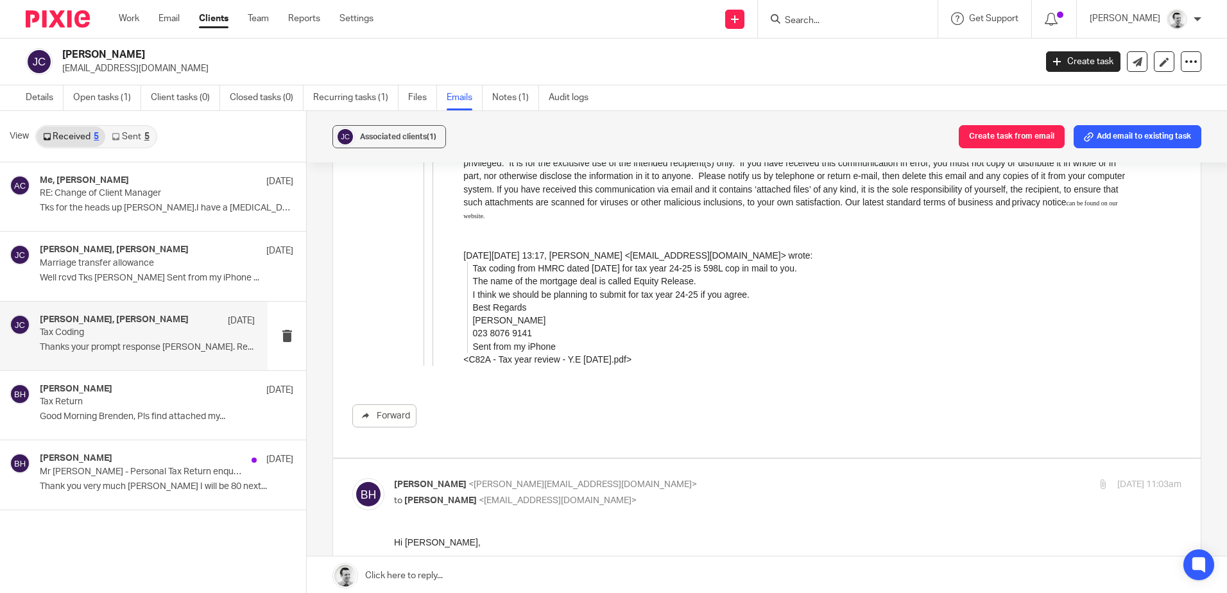
scroll to position [3999, 0]
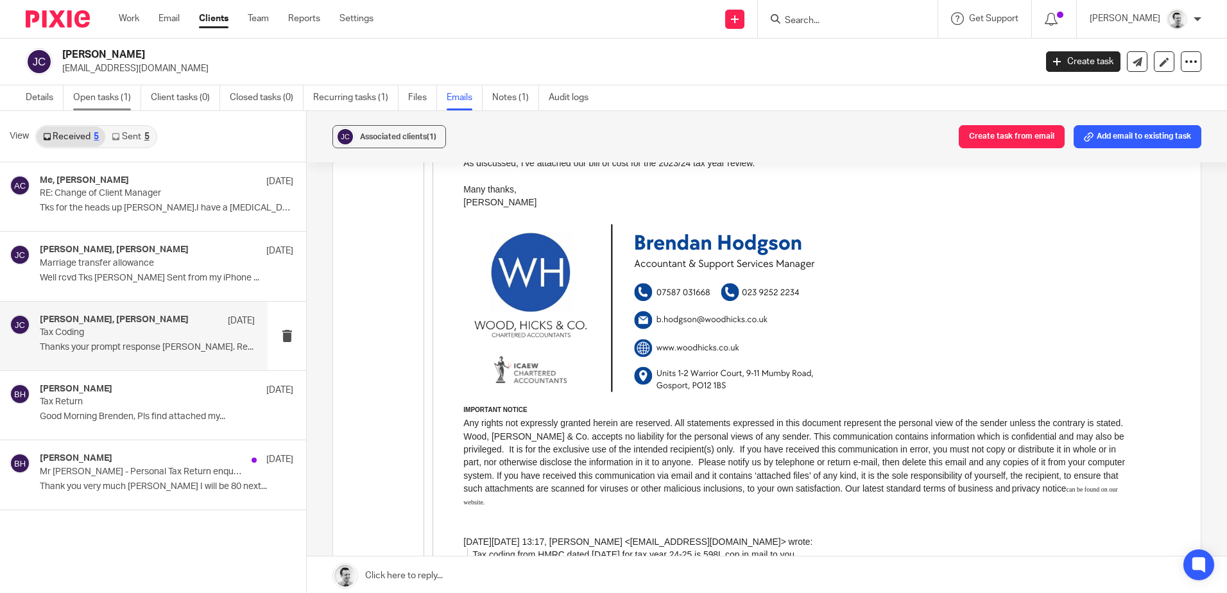
click at [88, 94] on link "Open tasks (1)" at bounding box center [107, 97] width 68 height 25
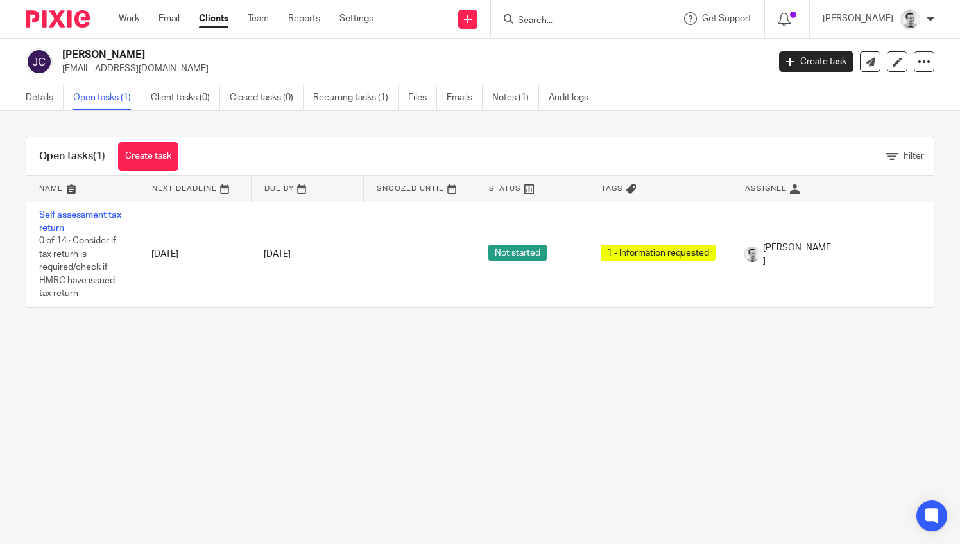
click at [583, 21] on input "Search" at bounding box center [575, 21] width 116 height 12
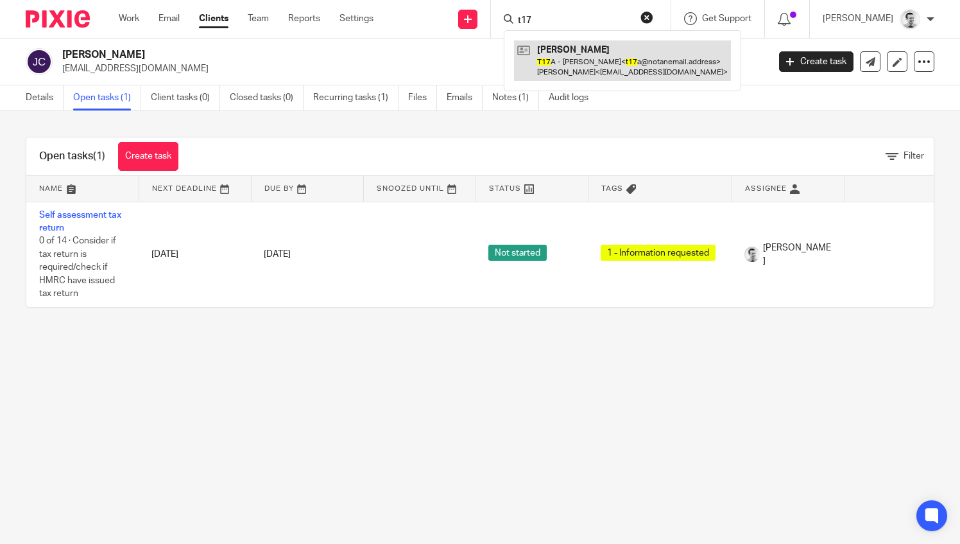
type input "t17"
click at [559, 52] on link at bounding box center [622, 60] width 217 height 40
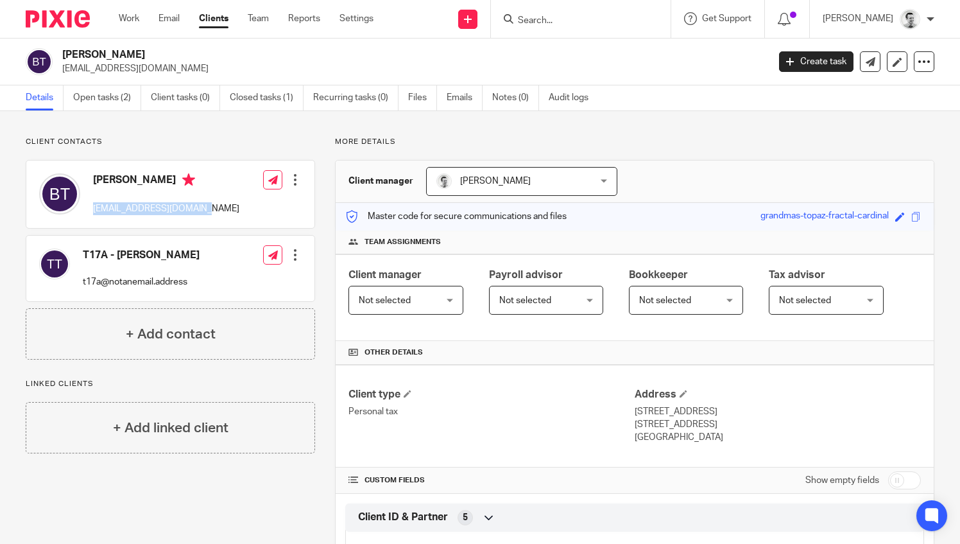
drag, startPoint x: 95, startPoint y: 209, endPoint x: 206, endPoint y: 212, distance: 111.1
click at [207, 212] on div "[PERSON_NAME] [EMAIL_ADDRESS][DOMAIN_NAME] Edit contact Create client from cont…" at bounding box center [170, 193] width 288 height 67
drag, startPoint x: 94, startPoint y: 177, endPoint x: 172, endPoint y: 181, distance: 78.4
click at [172, 181] on h4 "[PERSON_NAME]" at bounding box center [166, 181] width 146 height 16
copy h4 "[PERSON_NAME]"
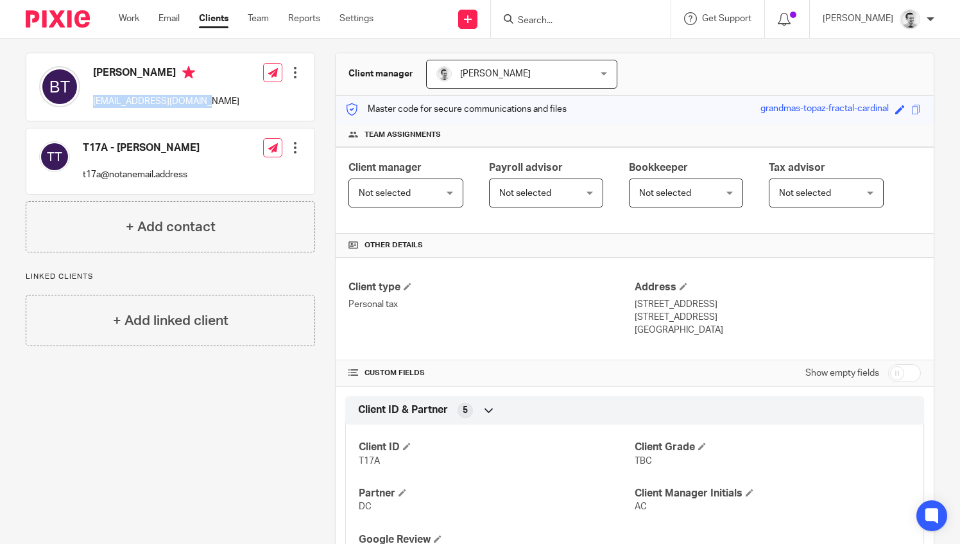
scroll to position [257, 0]
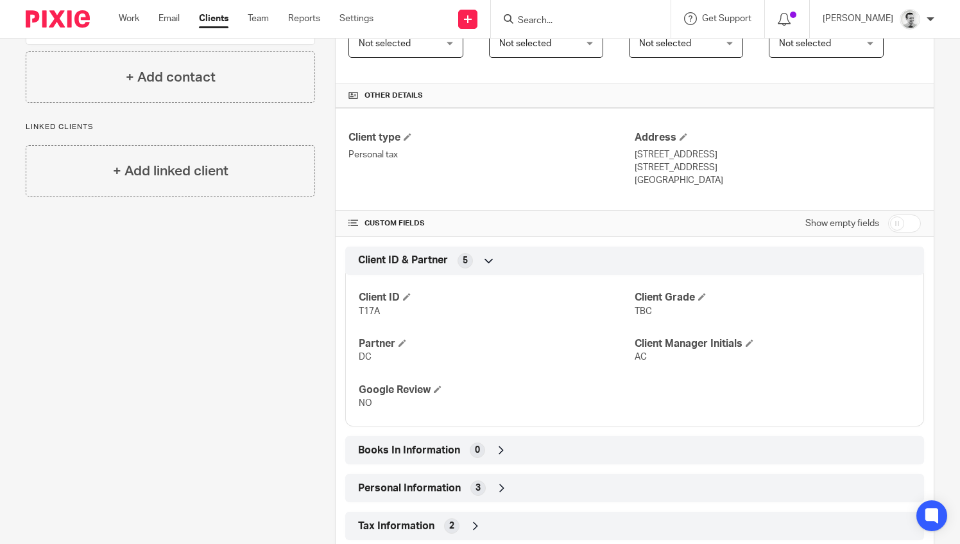
click at [901, 218] on input "checkbox" at bounding box center [904, 223] width 33 height 18
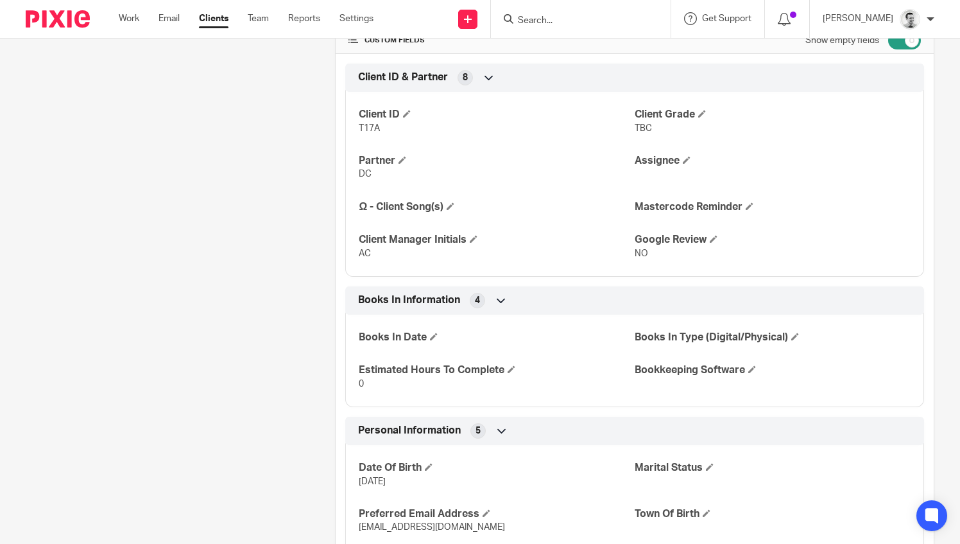
scroll to position [321, 0]
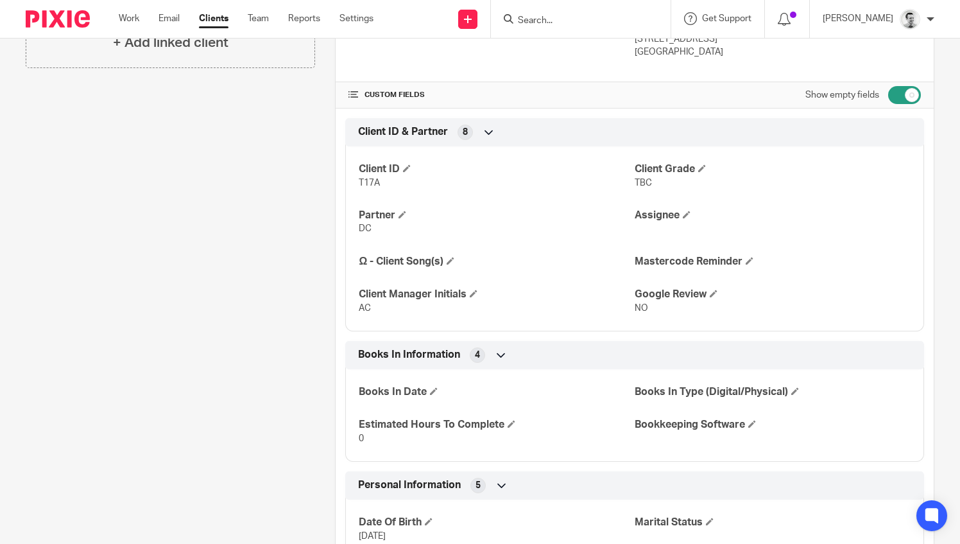
click at [888, 92] on input "checkbox" at bounding box center [904, 95] width 33 height 18
checkbox input "false"
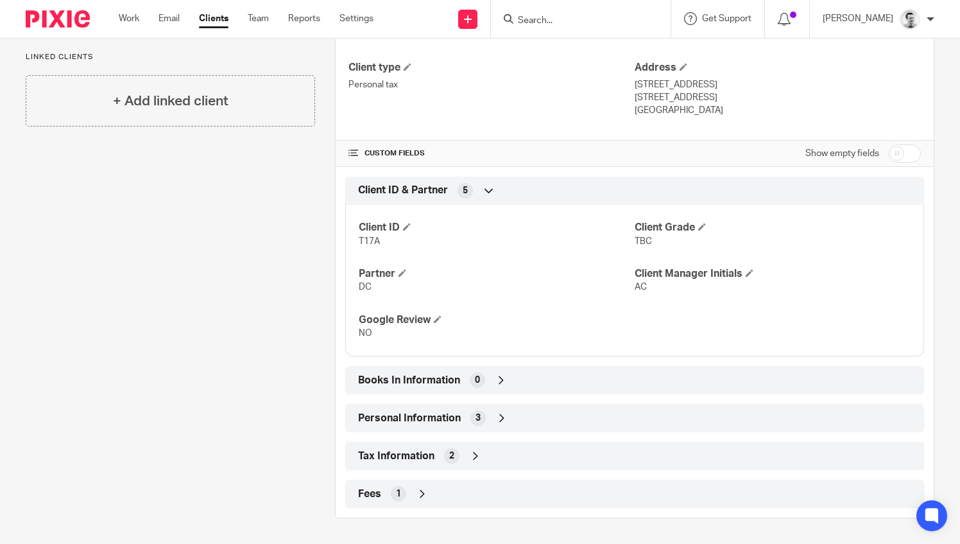
scroll to position [324, 0]
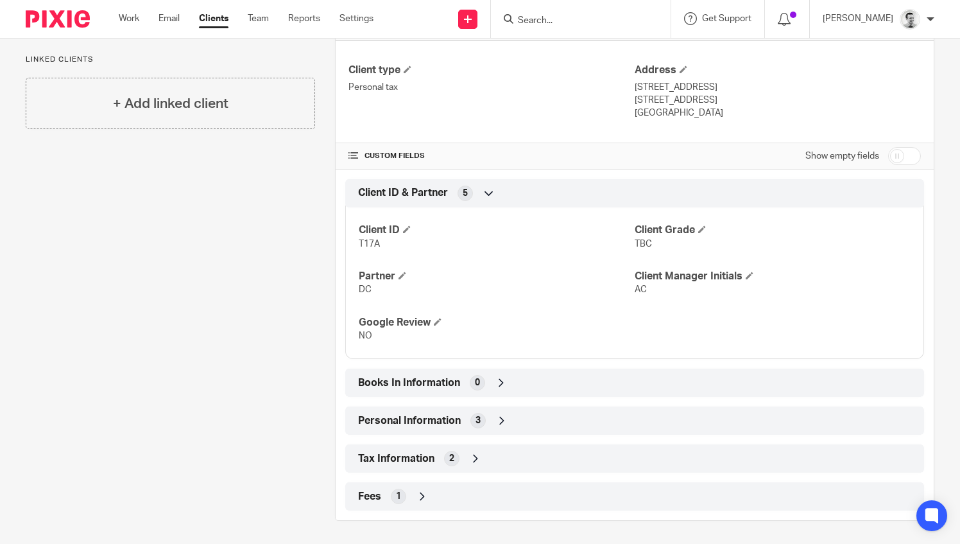
click at [489, 456] on div "Tax Information 2" at bounding box center [635, 458] width 560 height 22
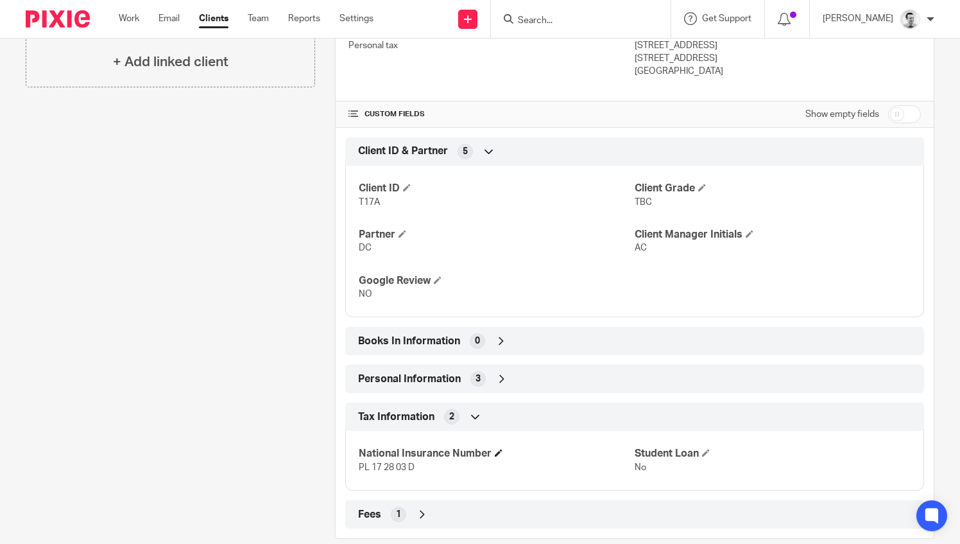
scroll to position [384, 0]
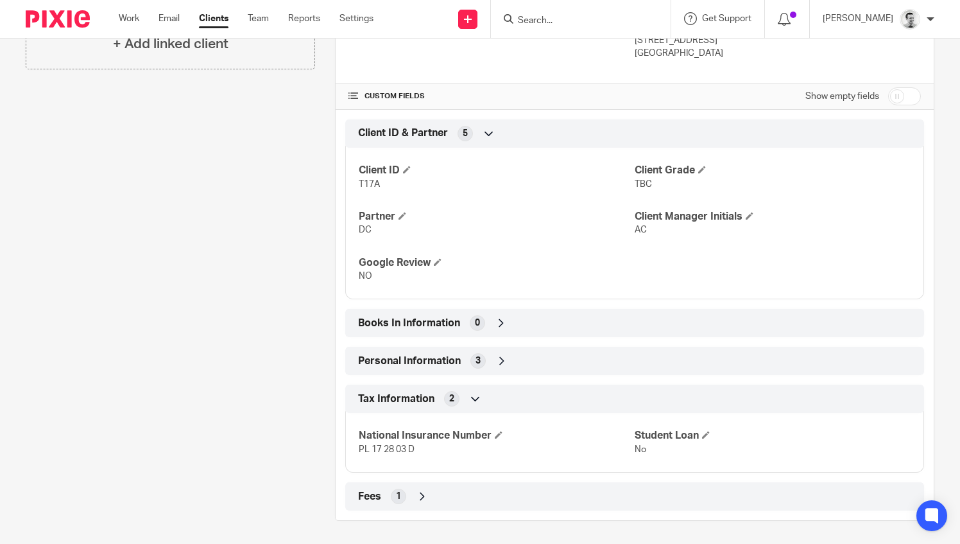
drag, startPoint x: 423, startPoint y: 450, endPoint x: 276, endPoint y: 453, distance: 147.0
click at [276, 453] on div "Client contacts [PERSON_NAME] [EMAIL_ADDRESS][DOMAIN_NAME] Edit contact Create …" at bounding box center [470, 137] width 929 height 768
drag, startPoint x: 276, startPoint y: 453, endPoint x: 413, endPoint y: 431, distance: 139.1
click at [411, 430] on h4 "National Insurance Number" at bounding box center [497, 435] width 276 height 13
click at [417, 445] on p "PL 17 28 03 D" at bounding box center [497, 449] width 276 height 13
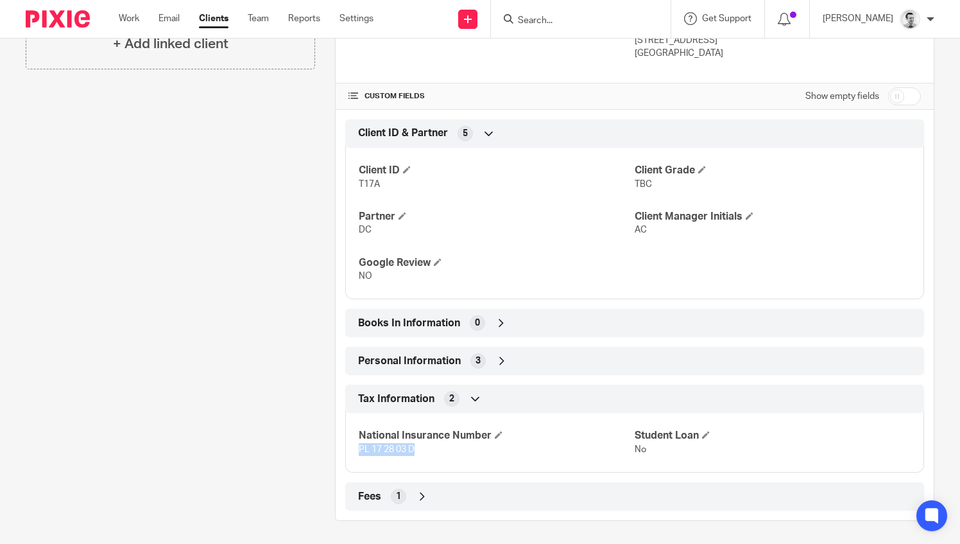
drag, startPoint x: 420, startPoint y: 449, endPoint x: 346, endPoint y: 452, distance: 73.9
click at [346, 452] on div "National Insurance Number PL 17 28 03 D Student Loan No" at bounding box center [634, 437] width 579 height 69
copy span "PL 17 28 03 D"
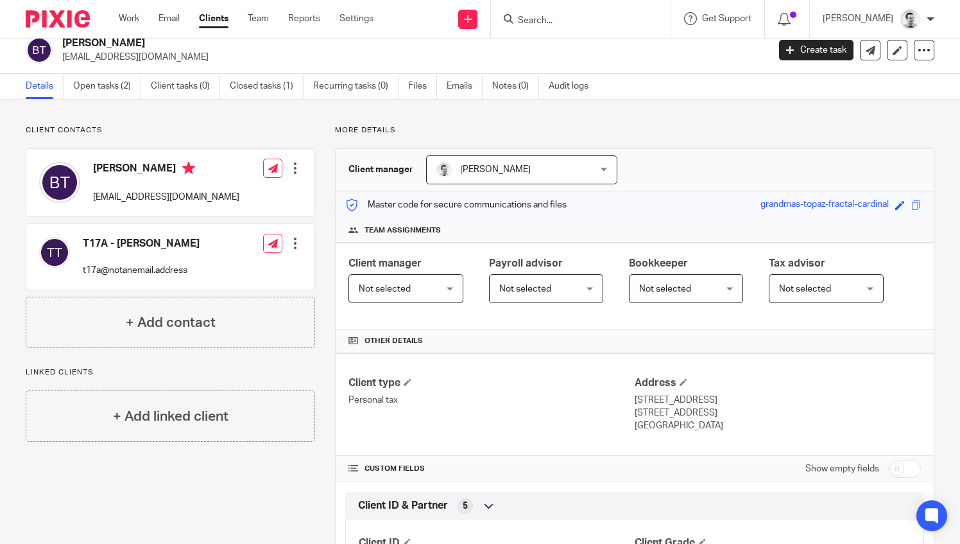
scroll to position [0, 0]
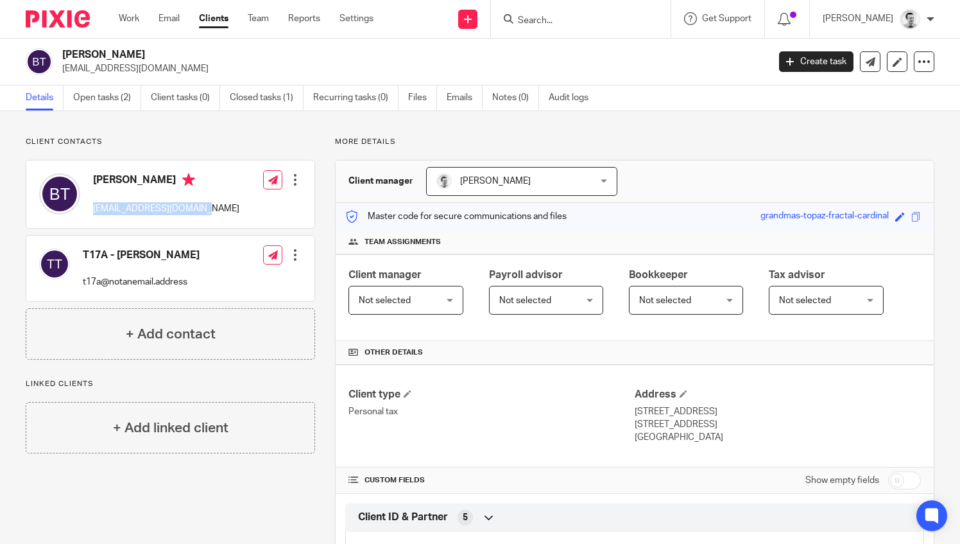
drag, startPoint x: 94, startPoint y: 206, endPoint x: 220, endPoint y: 207, distance: 126.4
click at [220, 207] on div "[PERSON_NAME] [EMAIL_ADDRESS][DOMAIN_NAME] Edit contact Create client from cont…" at bounding box center [170, 193] width 288 height 67
copy p "bobtheobold@outlook.com"
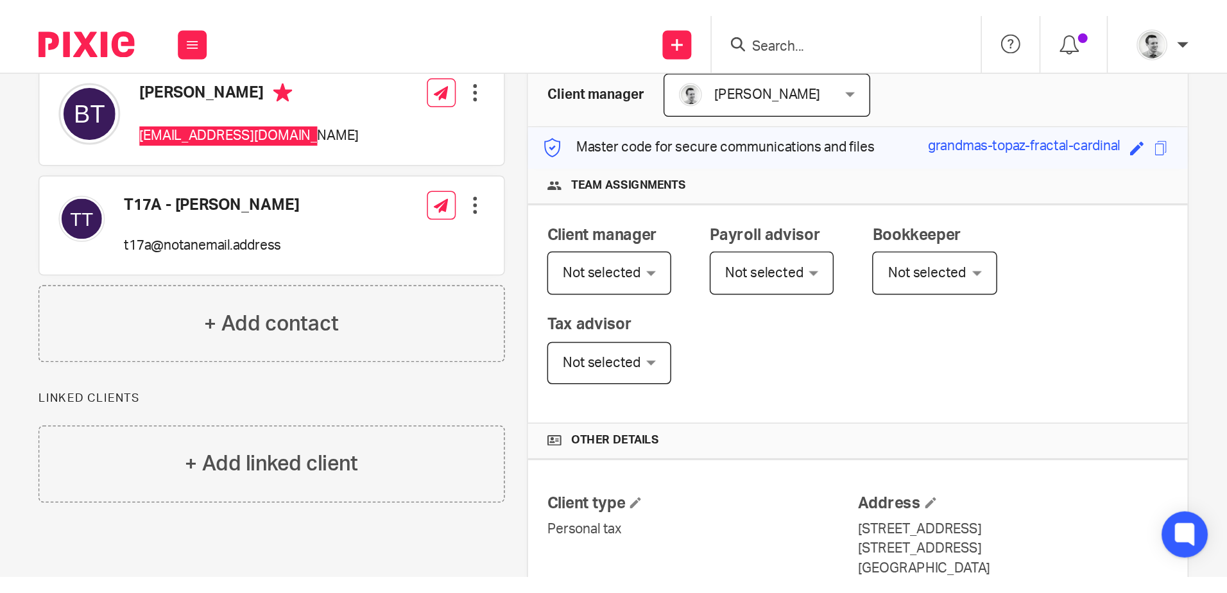
scroll to position [128, 0]
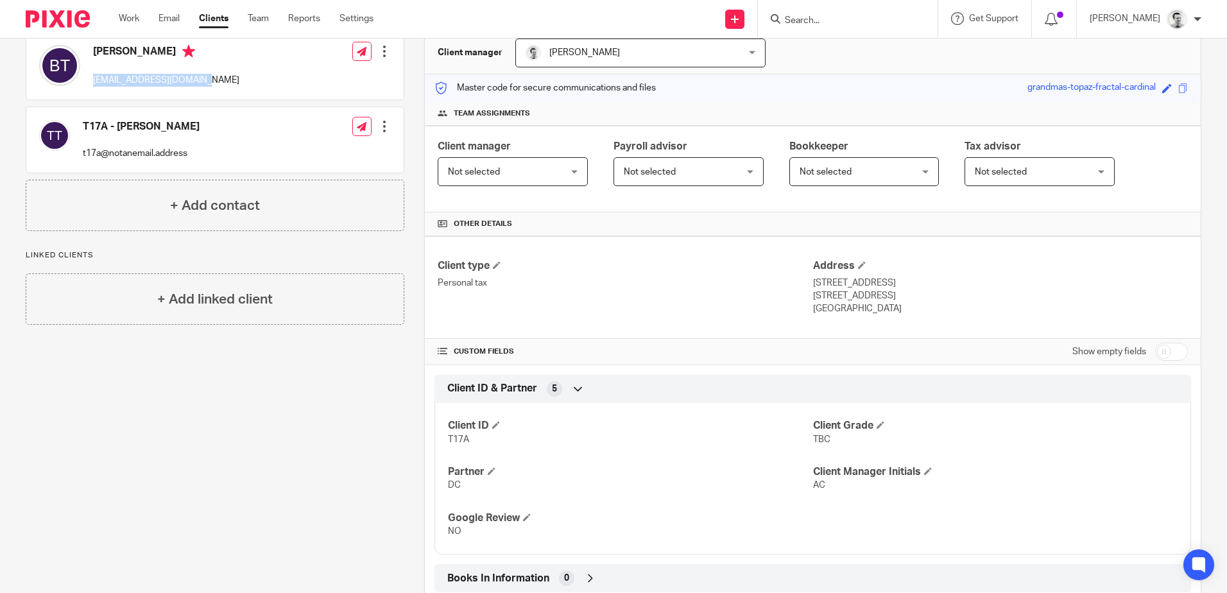
click at [245, 83] on div "Bobby Theobold bobtheobold@outlook.com Edit contact Create client from contact …" at bounding box center [214, 65] width 377 height 67
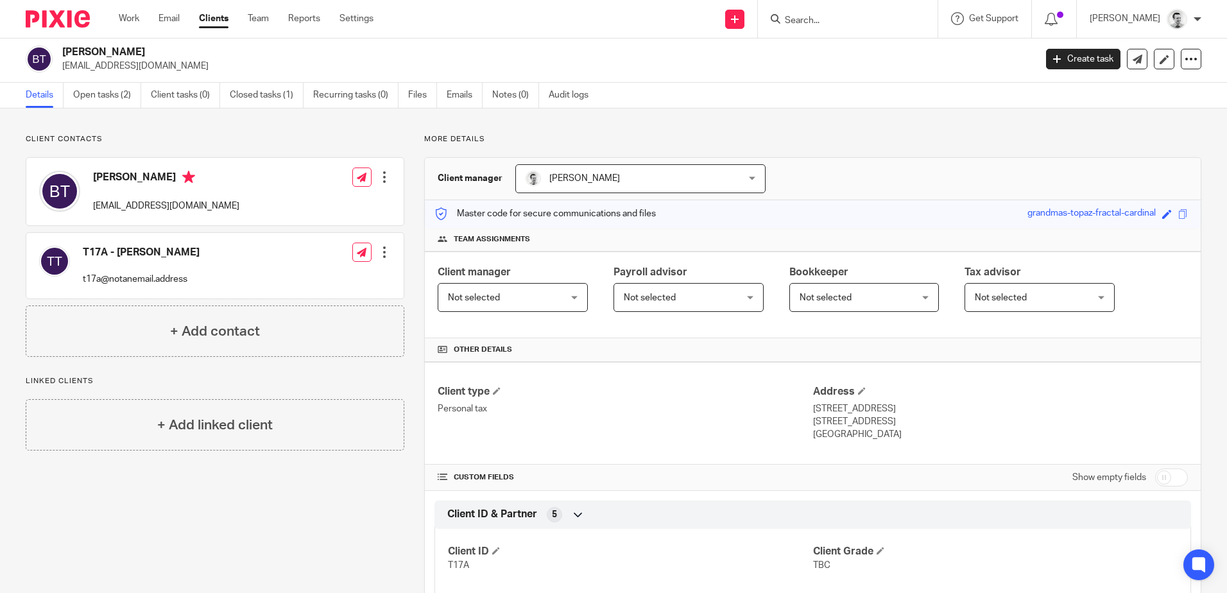
scroll to position [0, 0]
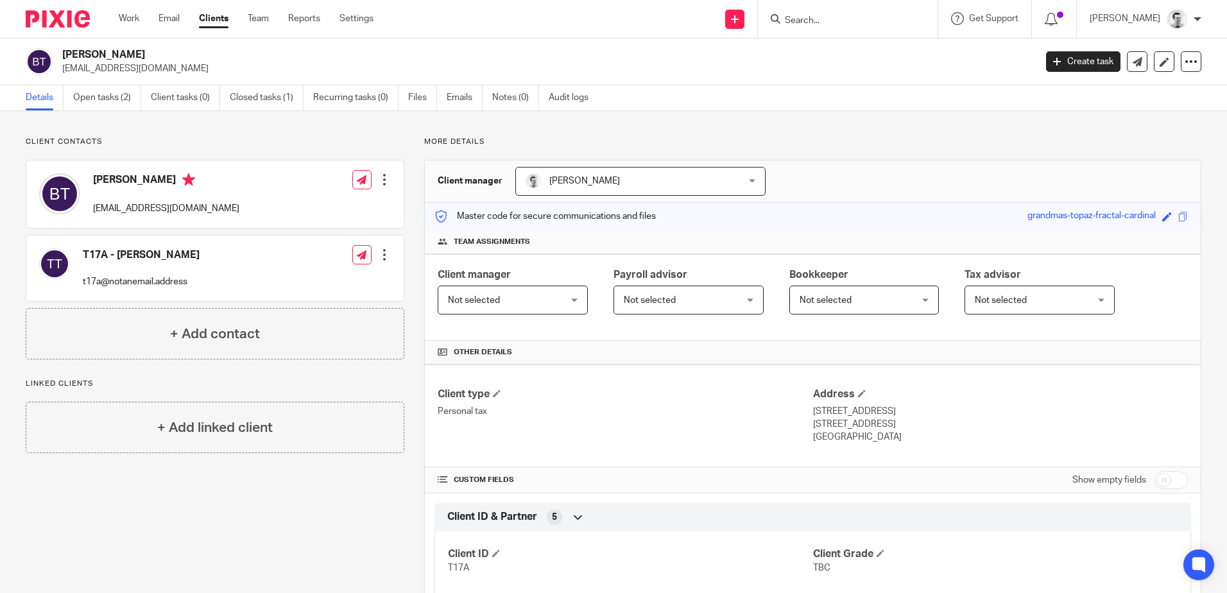
click at [811, 19] on input "Search" at bounding box center [842, 21] width 116 height 12
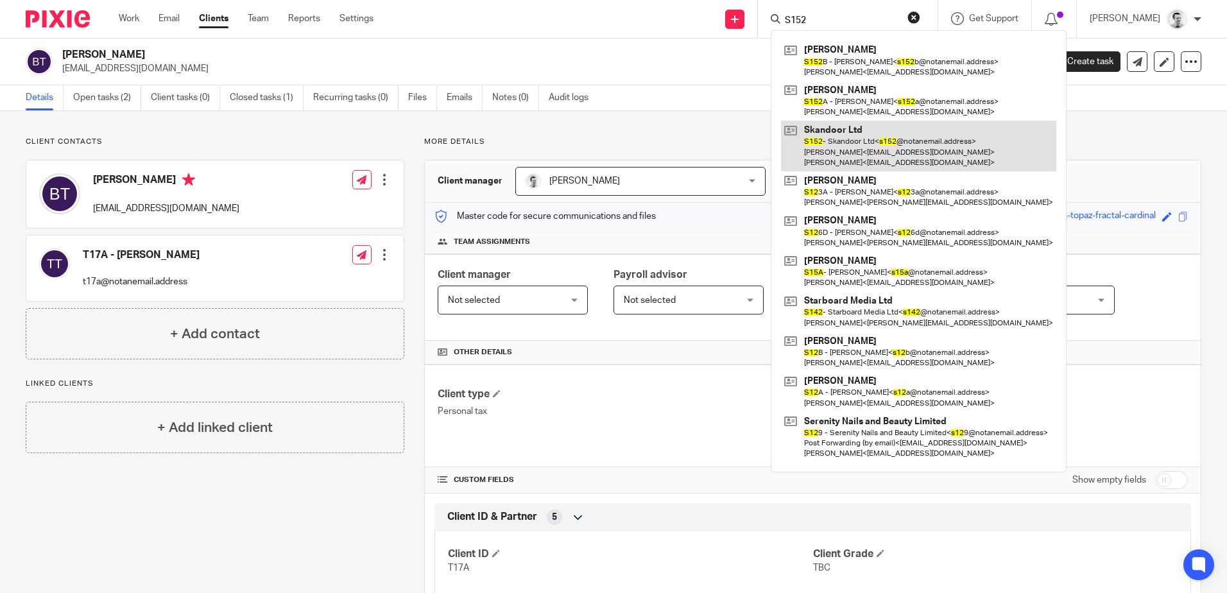
type input "S152"
click at [848, 150] on link at bounding box center [918, 146] width 275 height 51
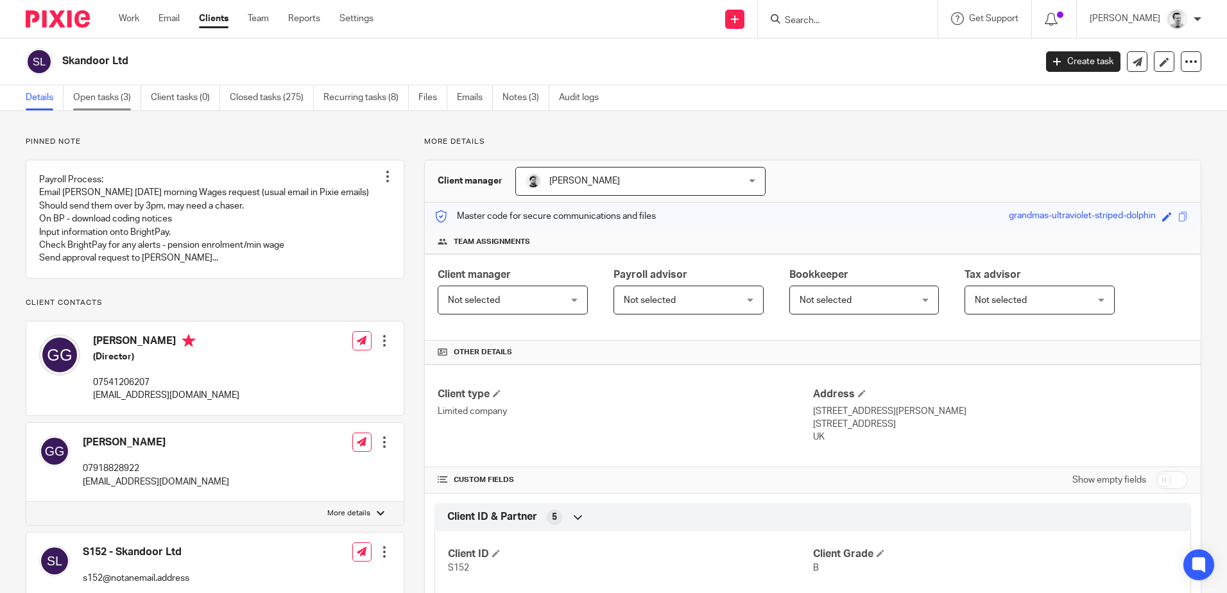
click at [96, 96] on link "Open tasks (3)" at bounding box center [107, 97] width 68 height 25
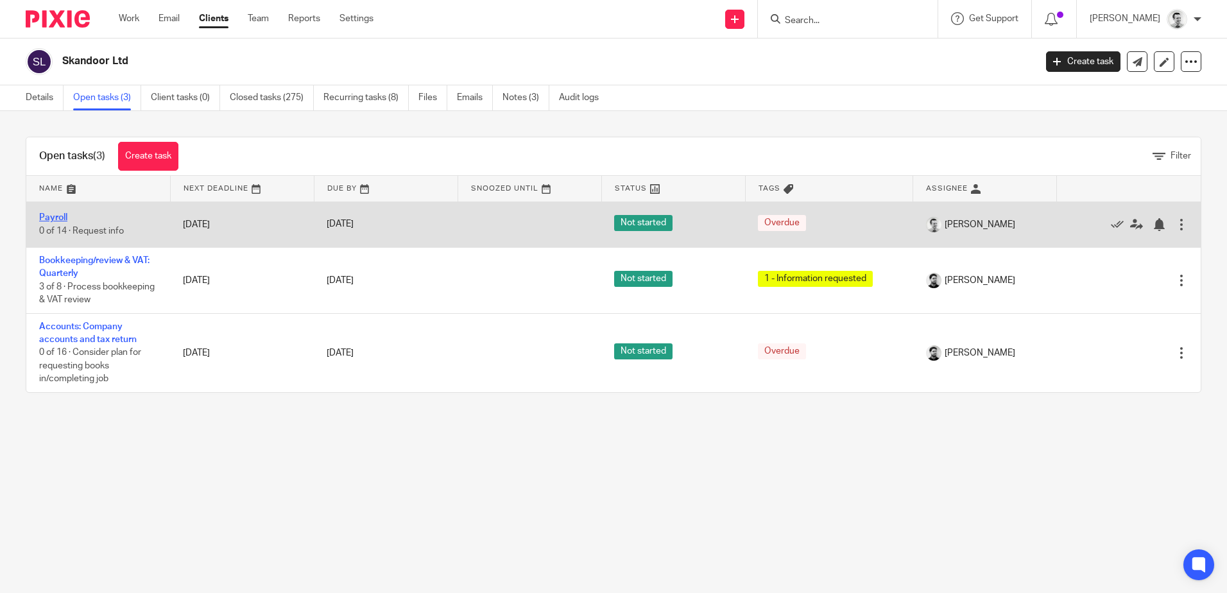
click at [56, 214] on link "Payroll" at bounding box center [53, 217] width 28 height 9
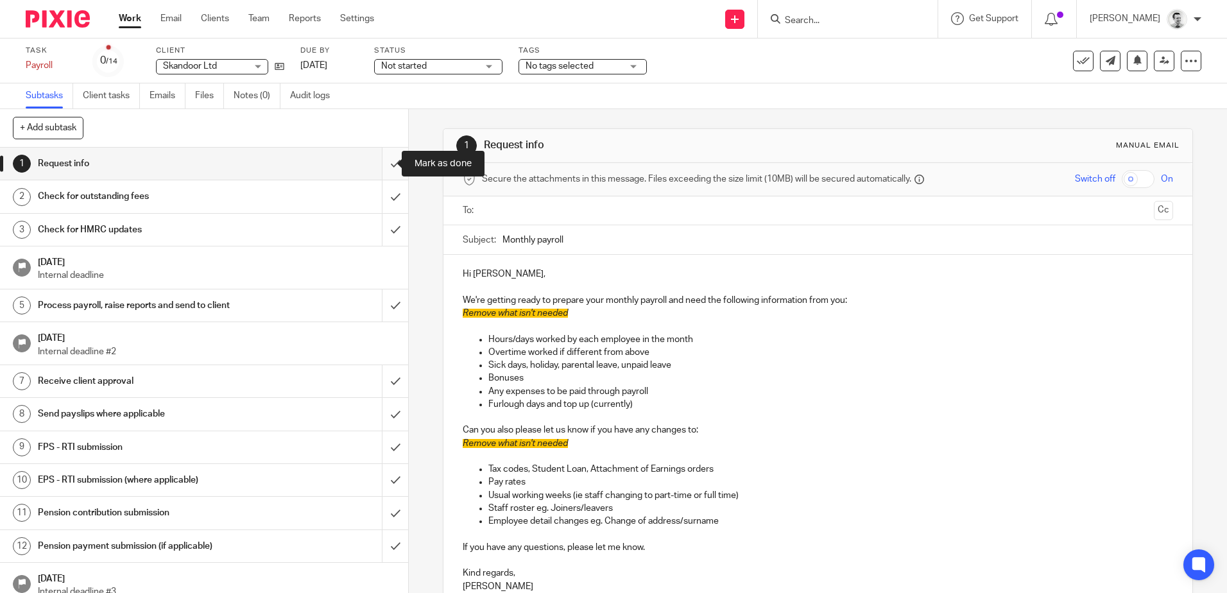
click at [380, 161] on input "submit" at bounding box center [204, 164] width 408 height 32
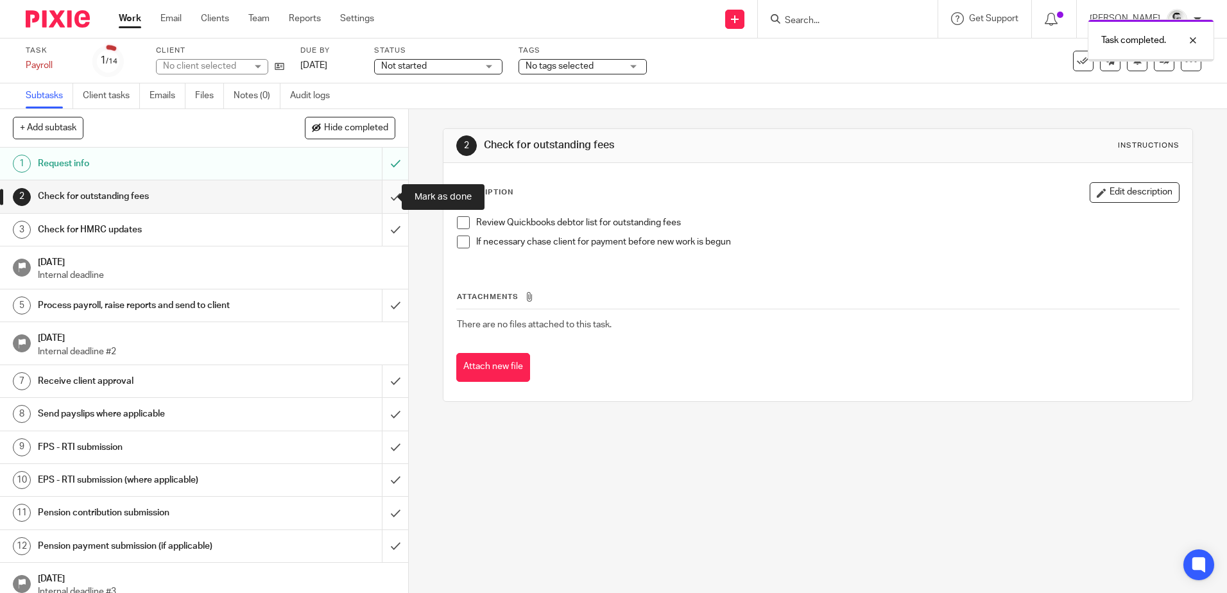
click at [383, 196] on input "submit" at bounding box center [204, 196] width 408 height 32
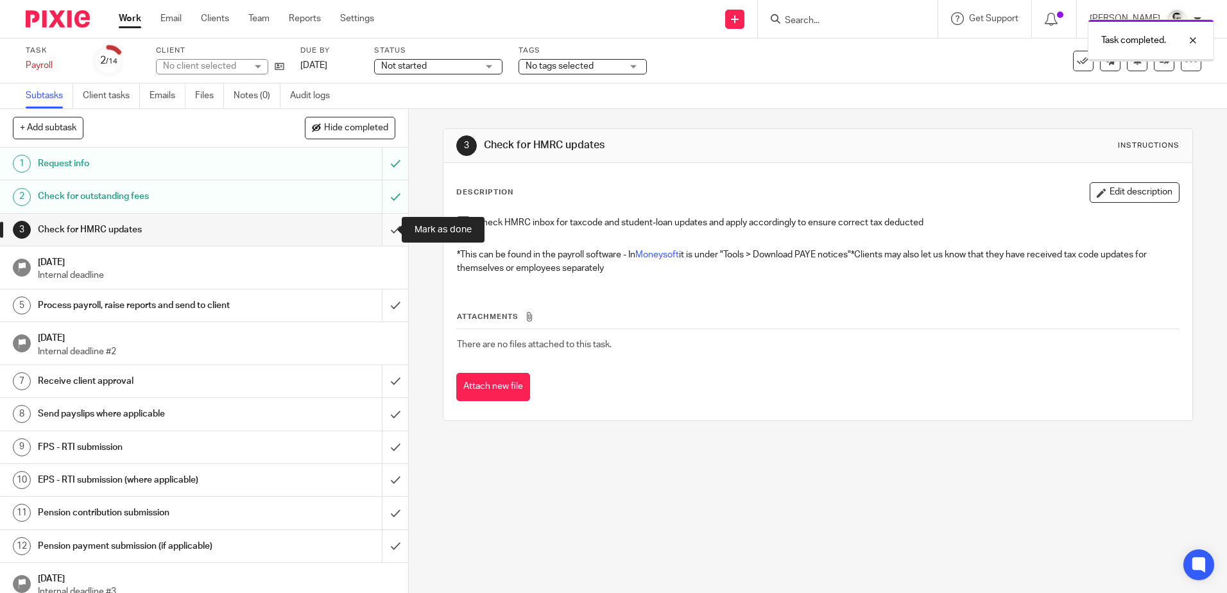
click at [381, 232] on input "submit" at bounding box center [204, 230] width 408 height 32
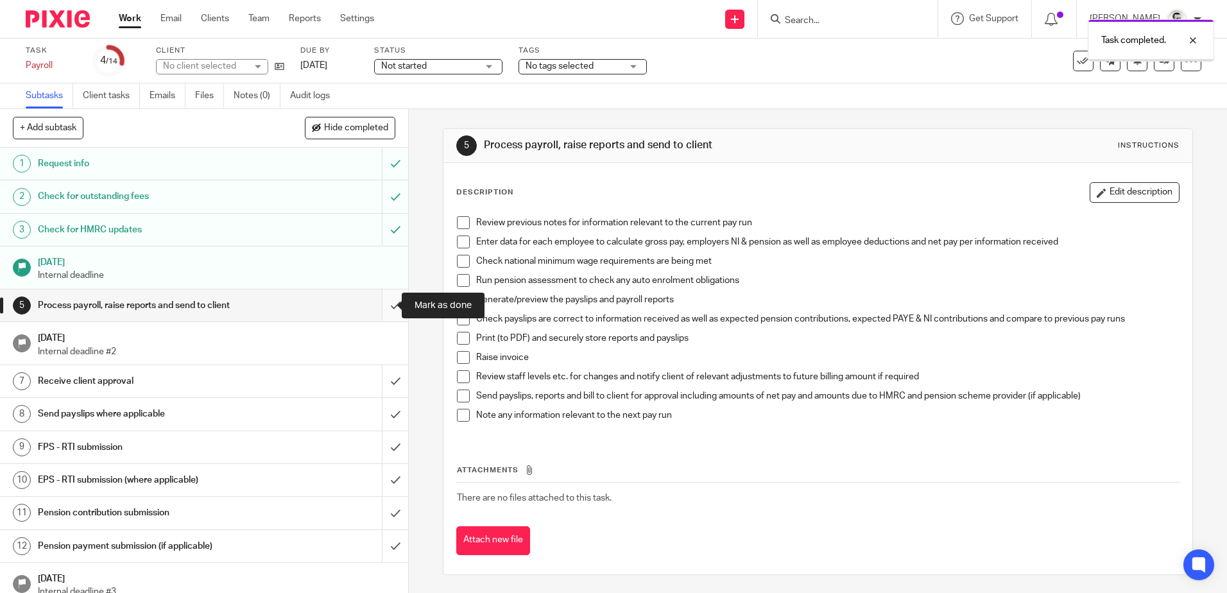
click at [383, 306] on input "submit" at bounding box center [204, 305] width 408 height 32
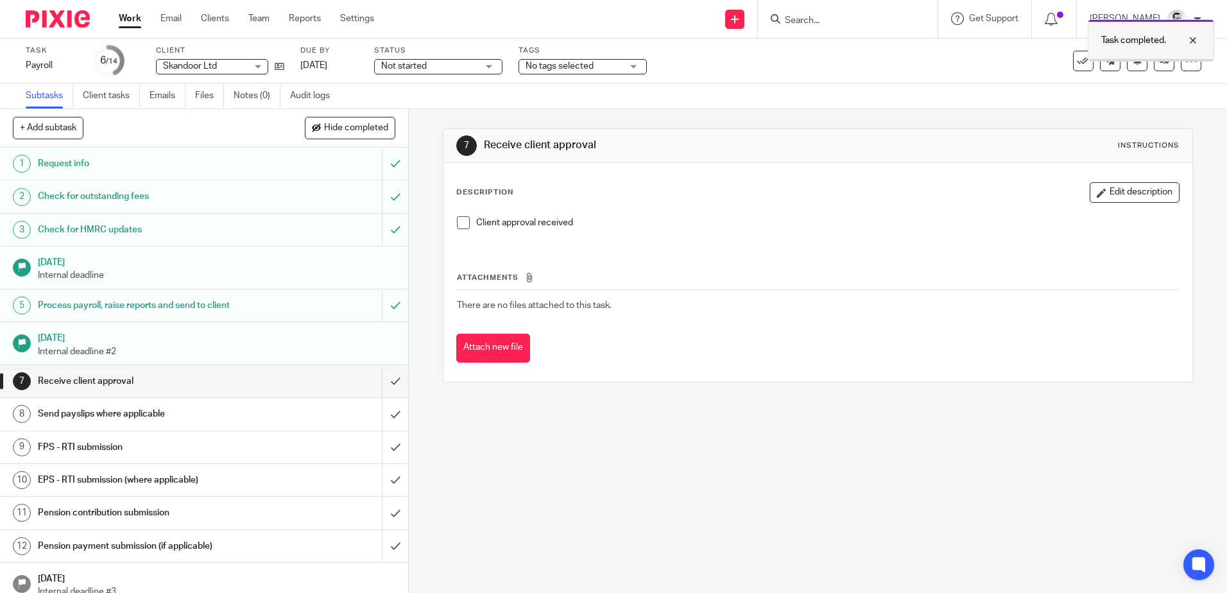
click at [1192, 41] on div at bounding box center [1183, 40] width 35 height 15
click at [817, 19] on input "Search" at bounding box center [842, 21] width 116 height 12
click at [130, 16] on link "Work" at bounding box center [130, 18] width 22 height 13
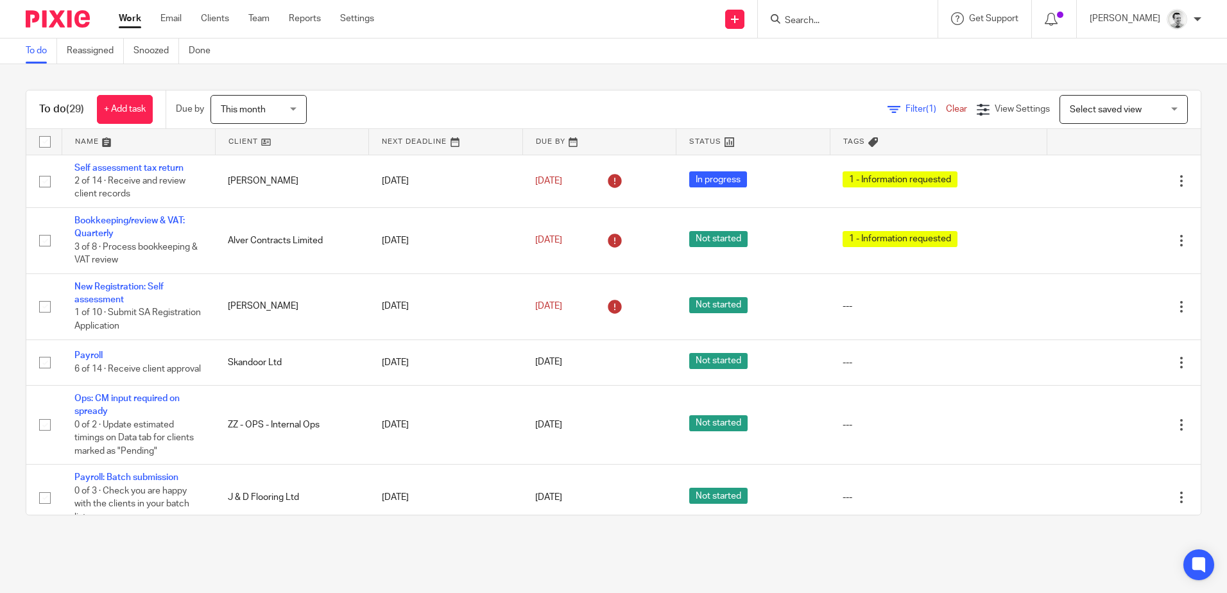
click at [240, 139] on link at bounding box center [292, 142] width 153 height 26
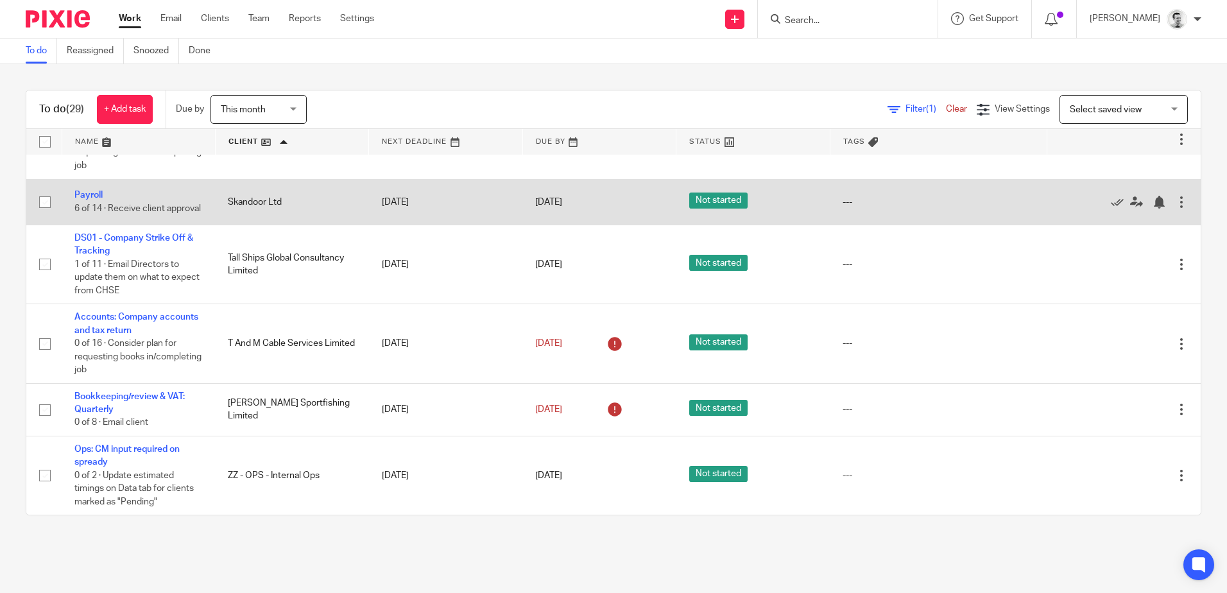
scroll to position [1404, 0]
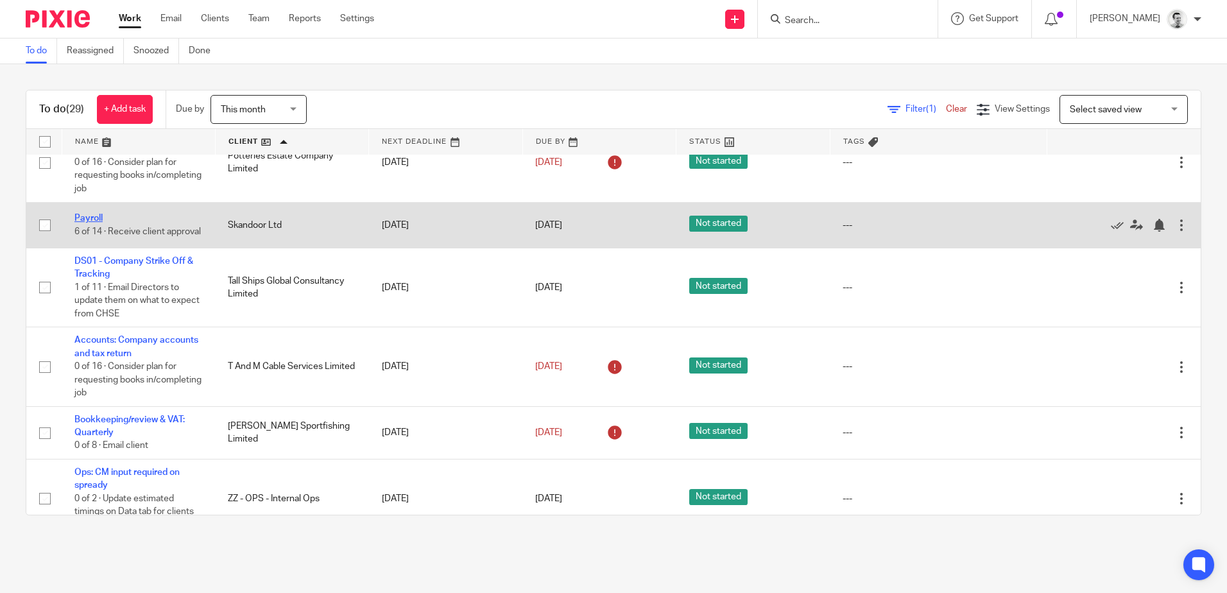
click at [87, 223] on link "Payroll" at bounding box center [88, 218] width 28 height 9
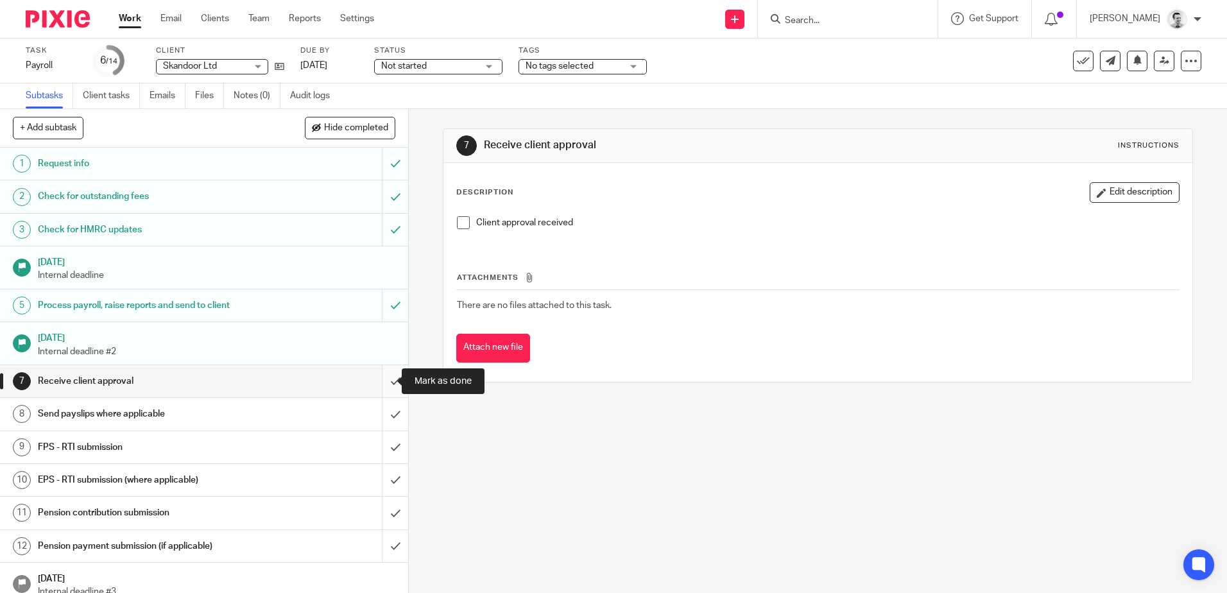
click at [382, 376] on input "submit" at bounding box center [204, 381] width 408 height 32
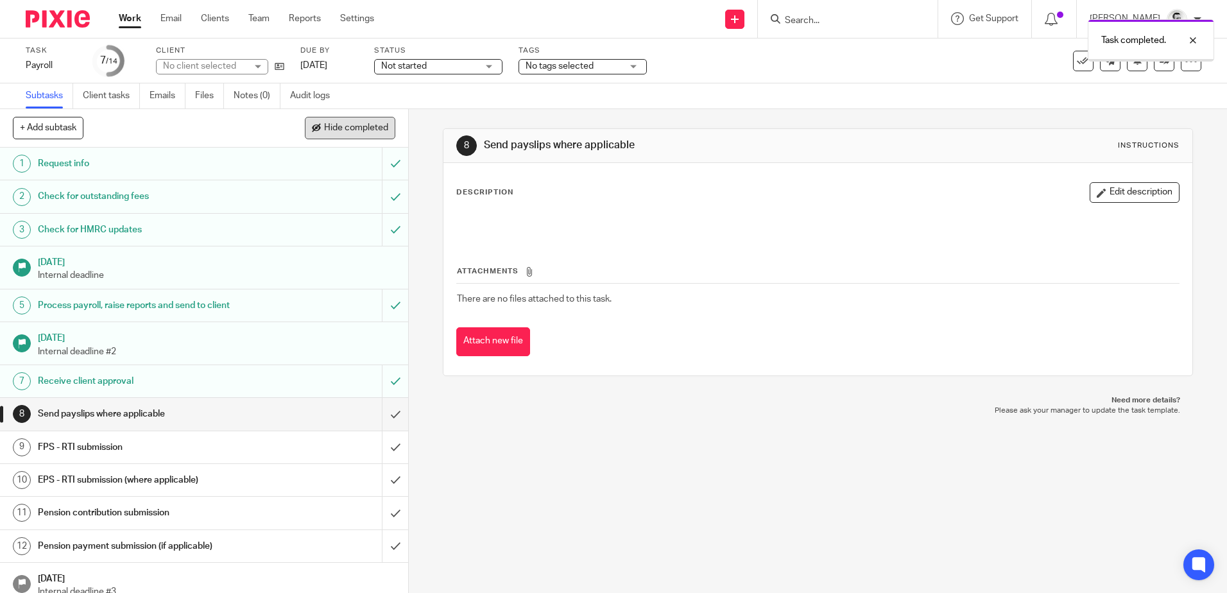
click at [336, 123] on span "Hide completed" at bounding box center [356, 128] width 64 height 10
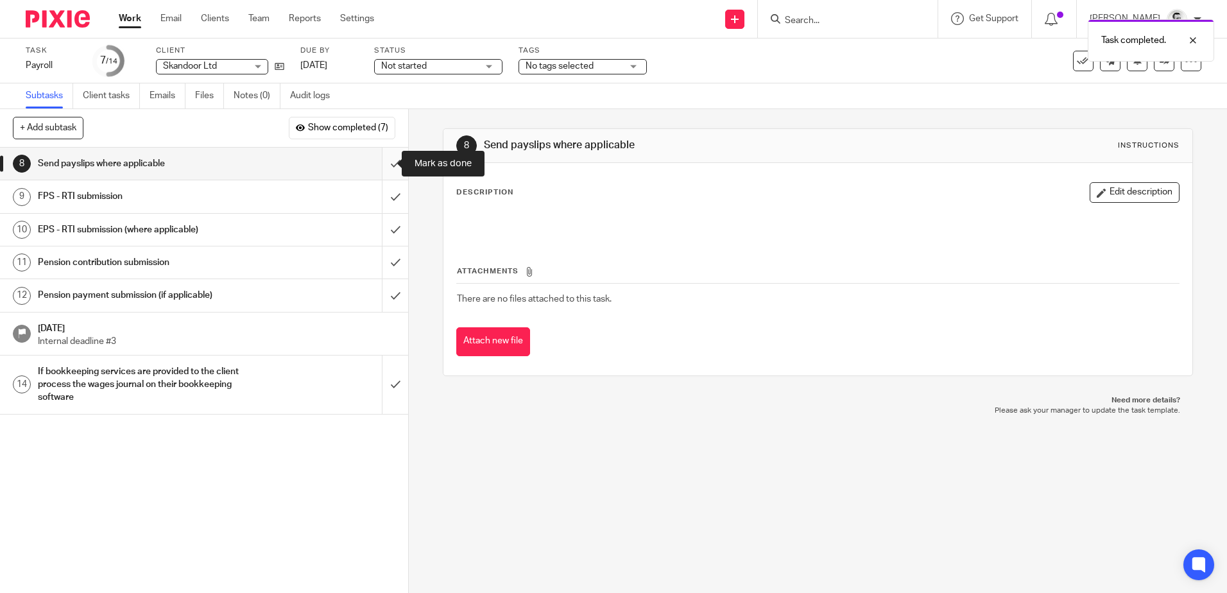
click at [384, 162] on input "submit" at bounding box center [204, 164] width 408 height 32
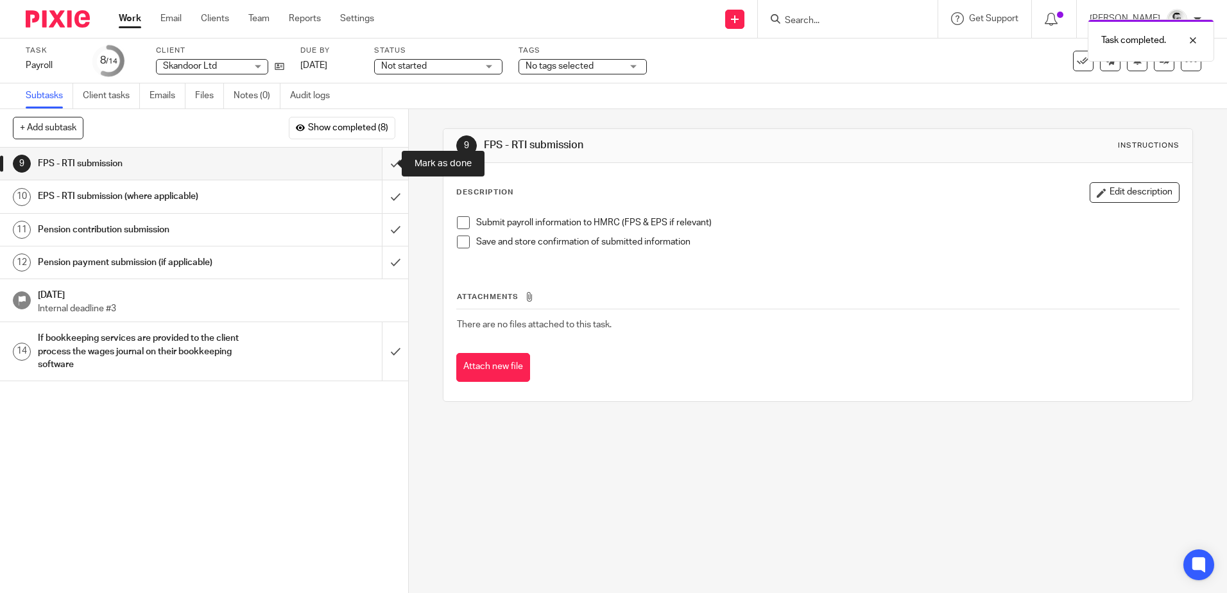
click at [382, 161] on input "submit" at bounding box center [204, 164] width 408 height 32
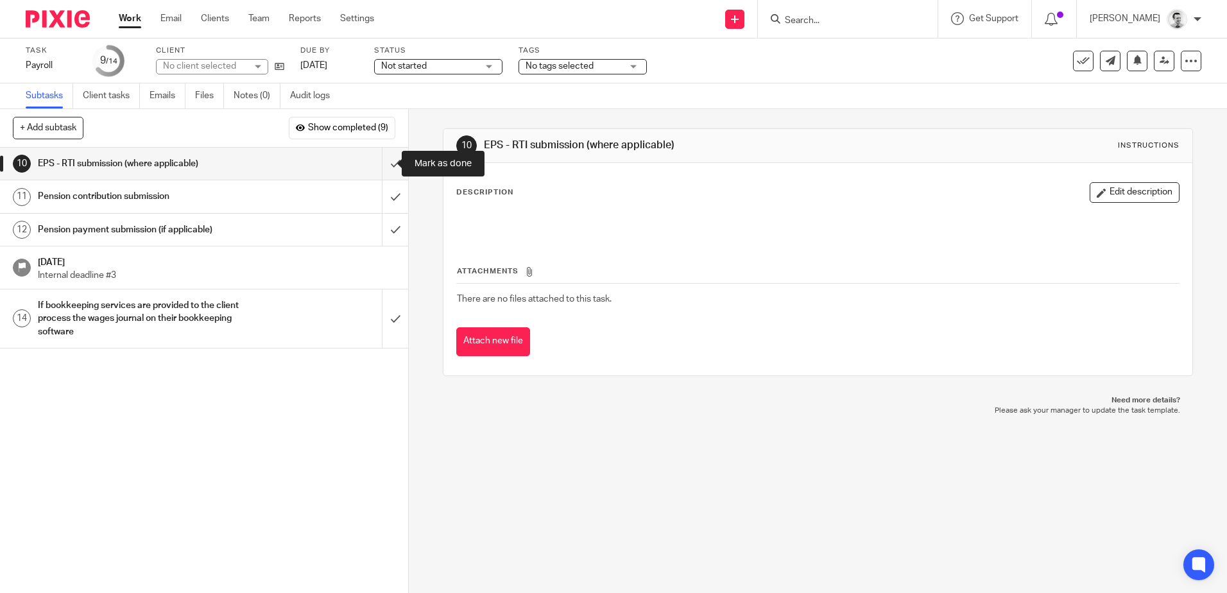
click at [382, 165] on input "submit" at bounding box center [204, 164] width 408 height 32
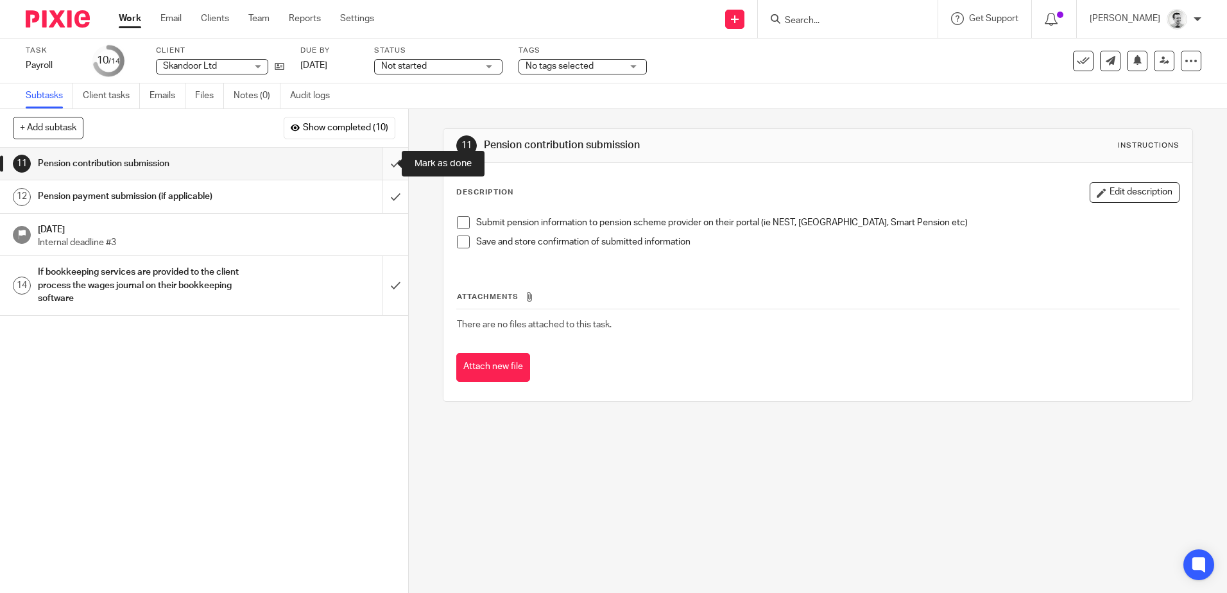
click at [386, 163] on input "submit" at bounding box center [204, 164] width 408 height 32
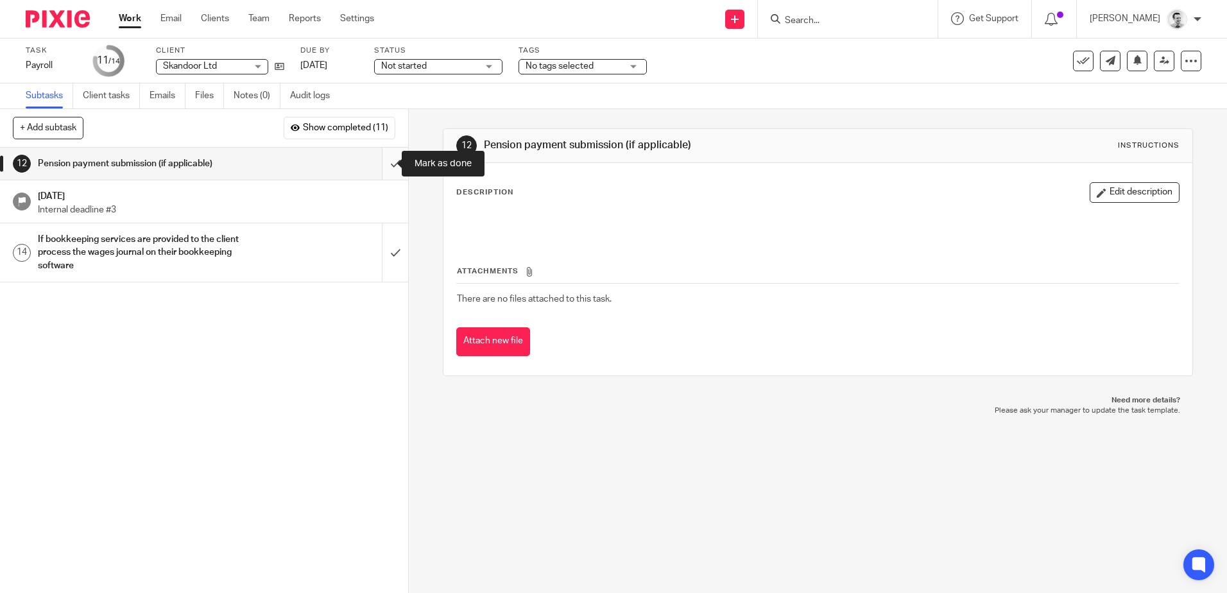
click at [383, 163] on input "submit" at bounding box center [204, 164] width 408 height 32
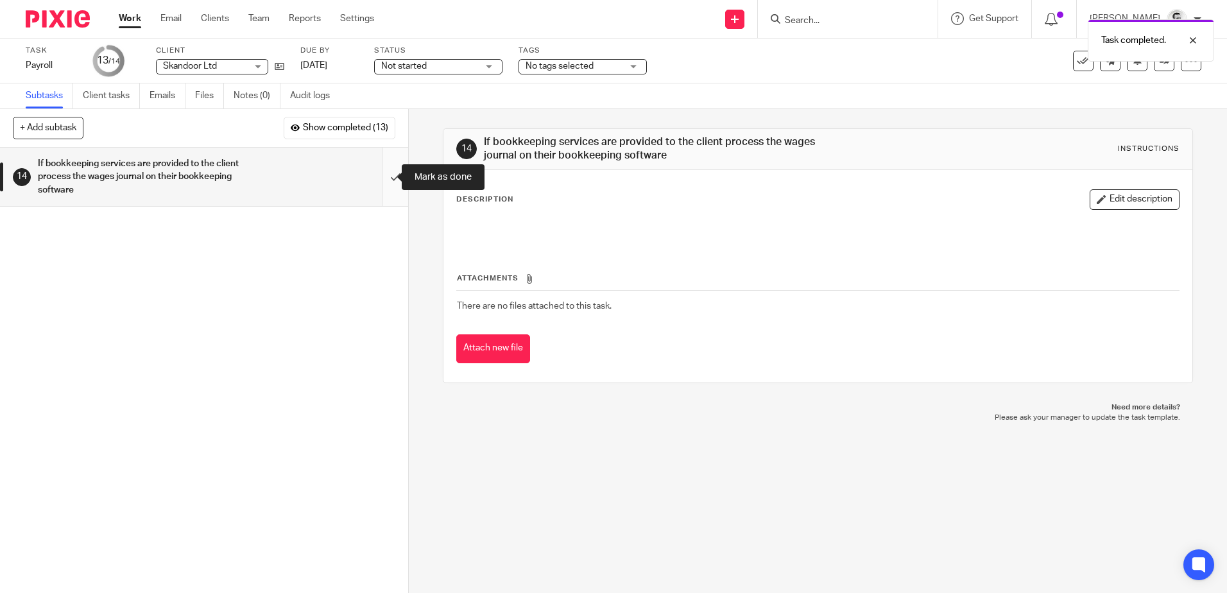
click at [384, 178] on input "submit" at bounding box center [204, 177] width 408 height 58
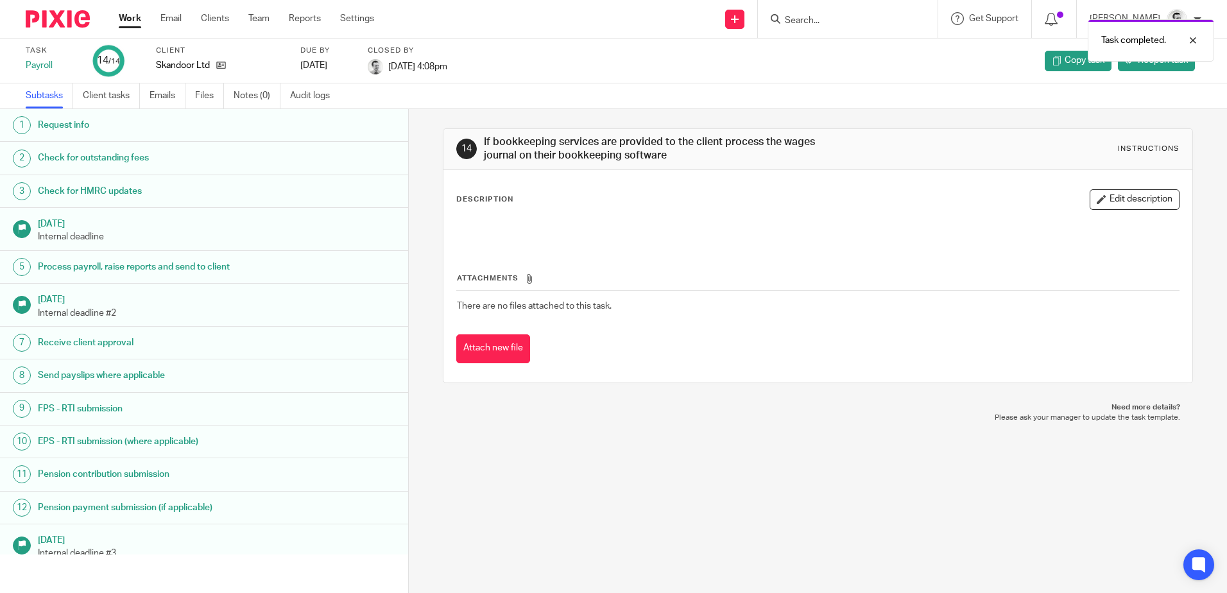
click at [127, 21] on link "Work" at bounding box center [130, 18] width 22 height 13
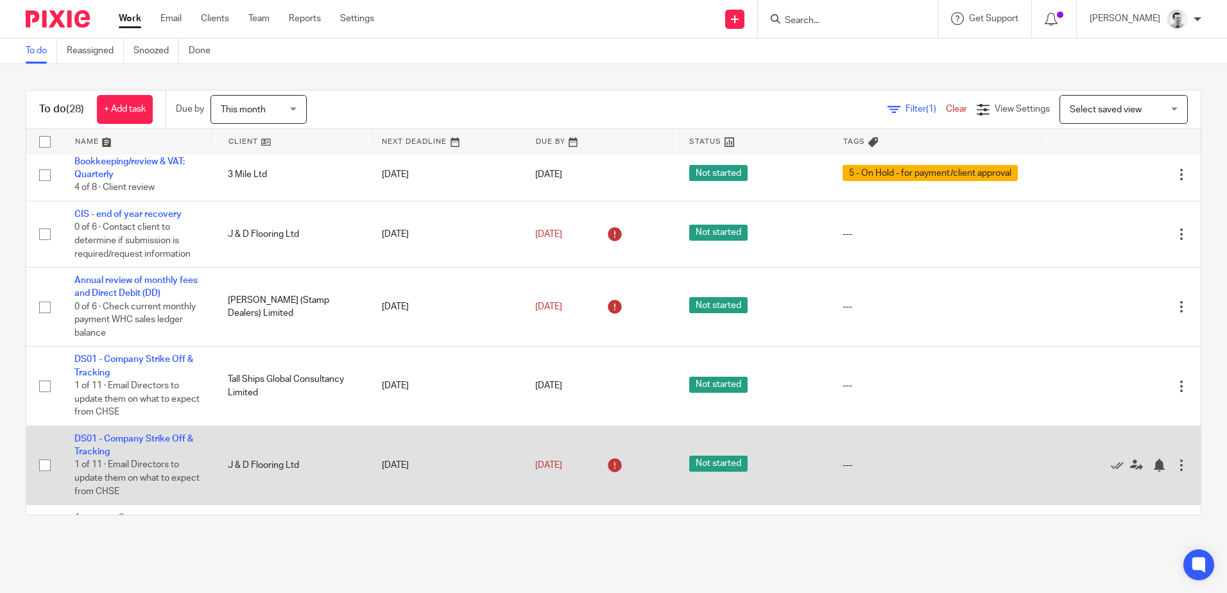
scroll to position [1415, 0]
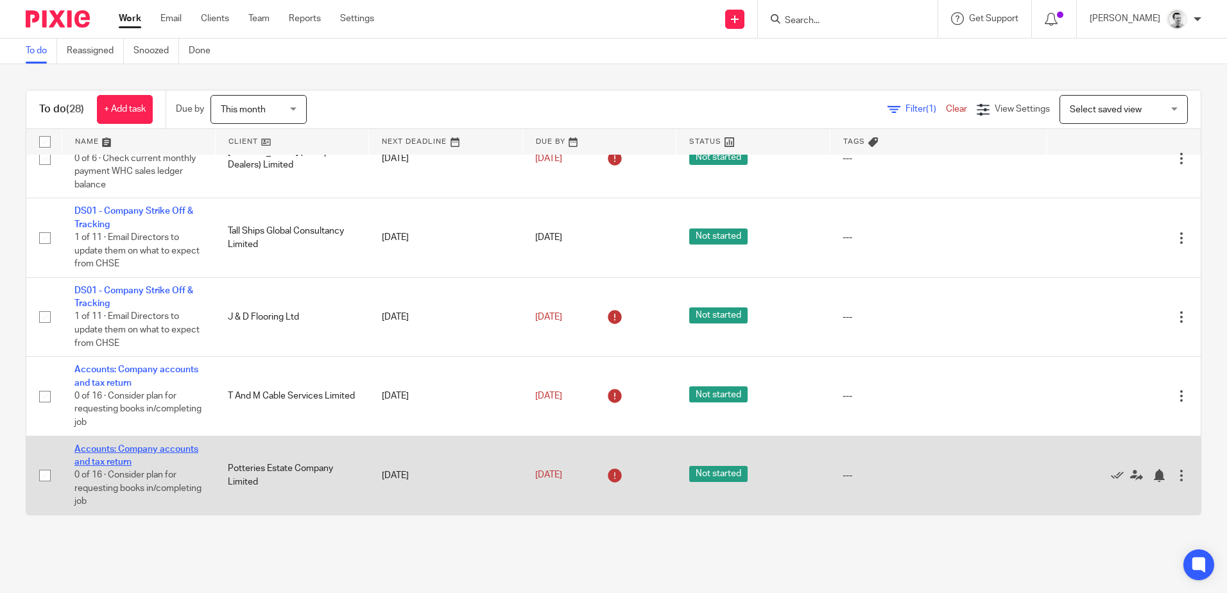
click at [114, 460] on link "Accounts: Company accounts and tax return" at bounding box center [136, 456] width 124 height 22
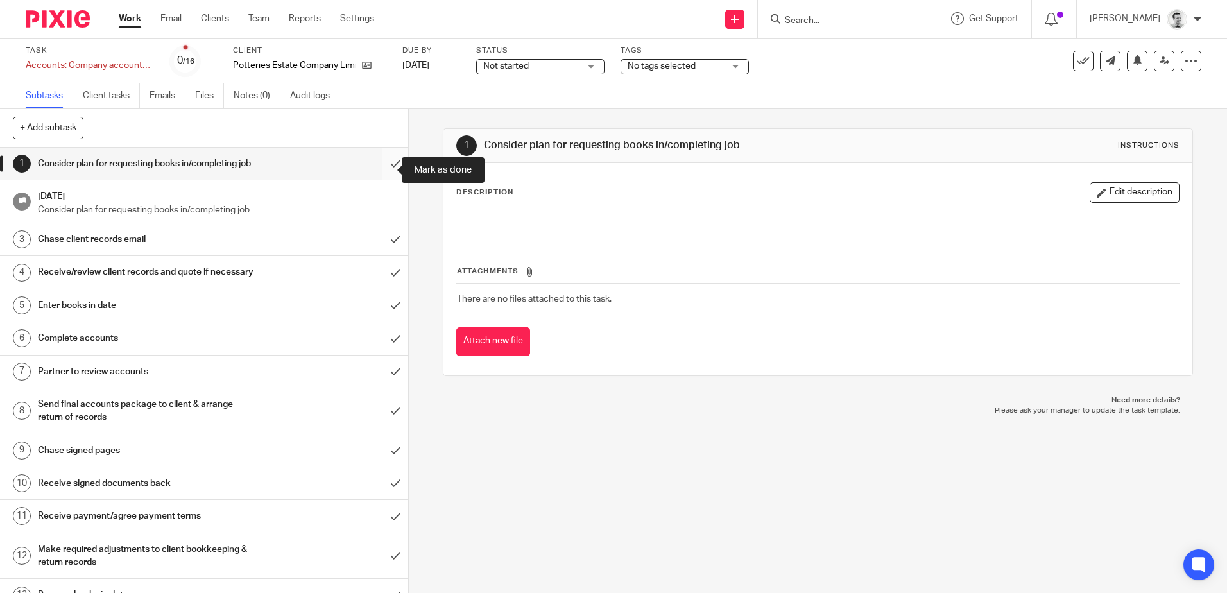
click at [383, 173] on input "submit" at bounding box center [204, 164] width 408 height 32
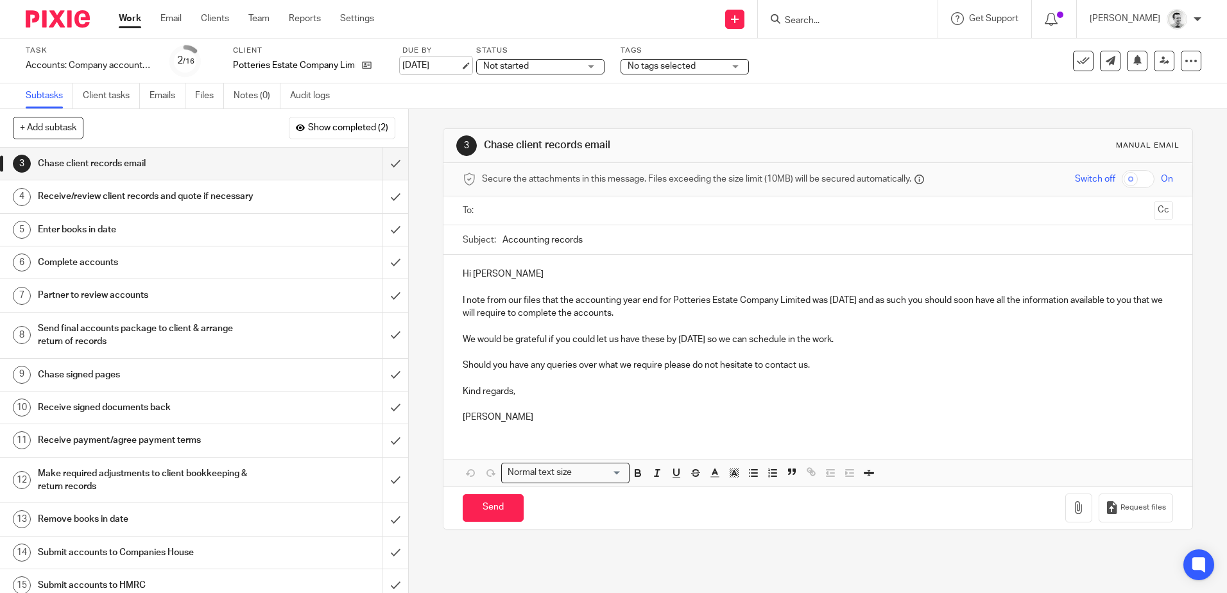
click at [427, 67] on link "[DATE]" at bounding box center [431, 65] width 58 height 13
click at [126, 19] on link "Work" at bounding box center [130, 18] width 22 height 13
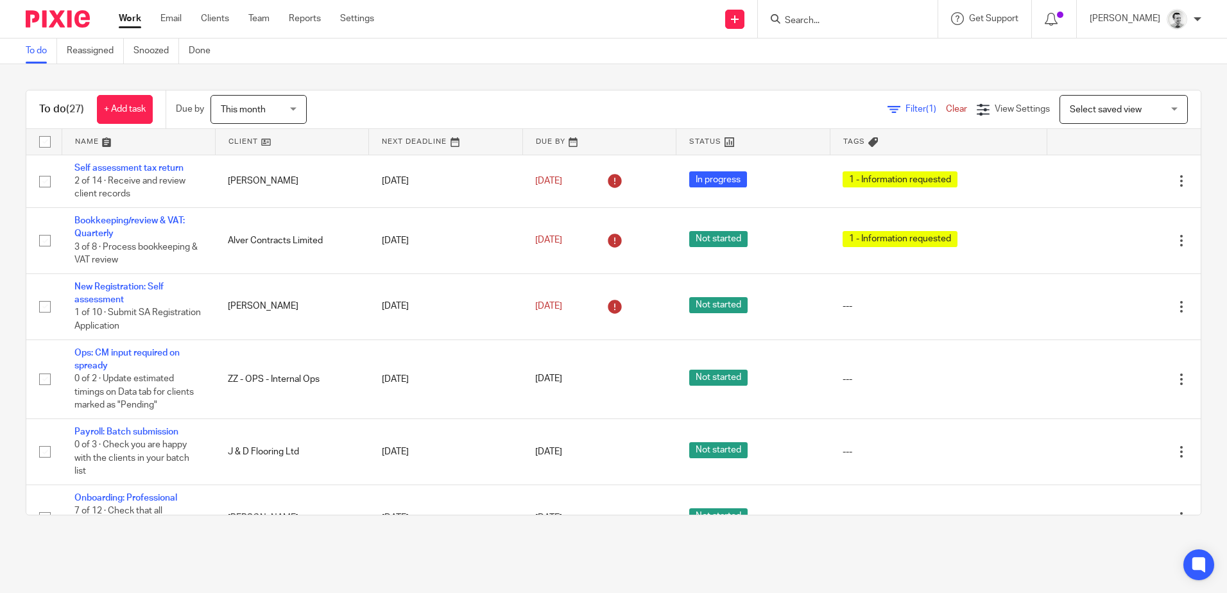
click at [543, 139] on link at bounding box center [599, 142] width 153 height 26
click at [861, 5] on div at bounding box center [848, 19] width 180 height 38
click at [858, 15] on input "Search" at bounding box center [842, 21] width 116 height 12
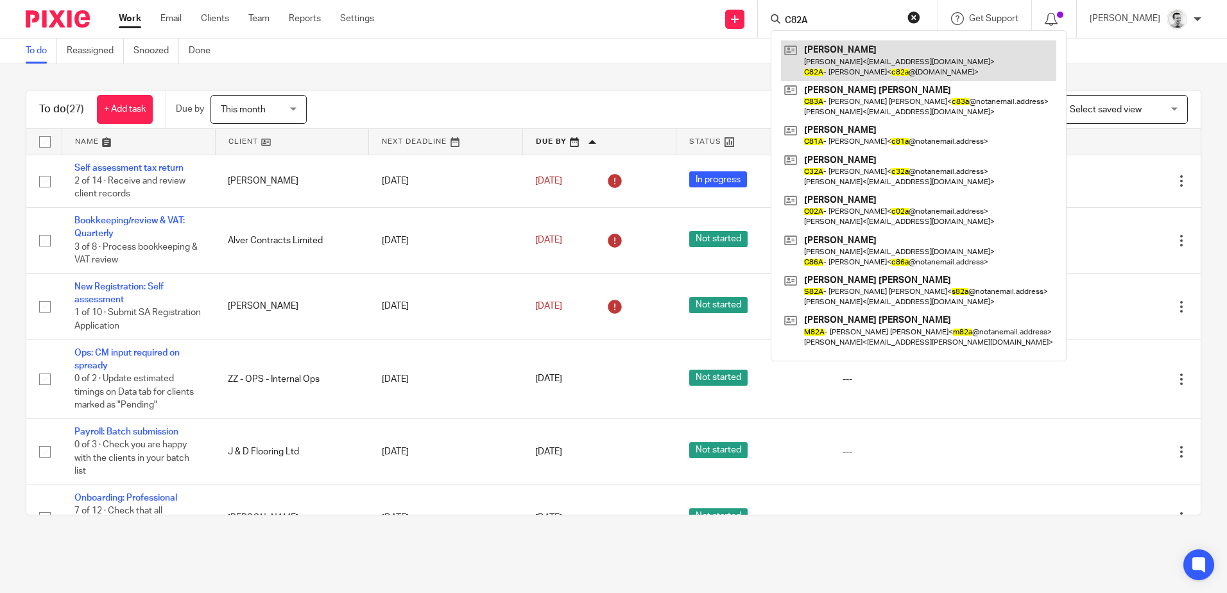
type input "C82A"
click at [837, 69] on link at bounding box center [918, 60] width 275 height 40
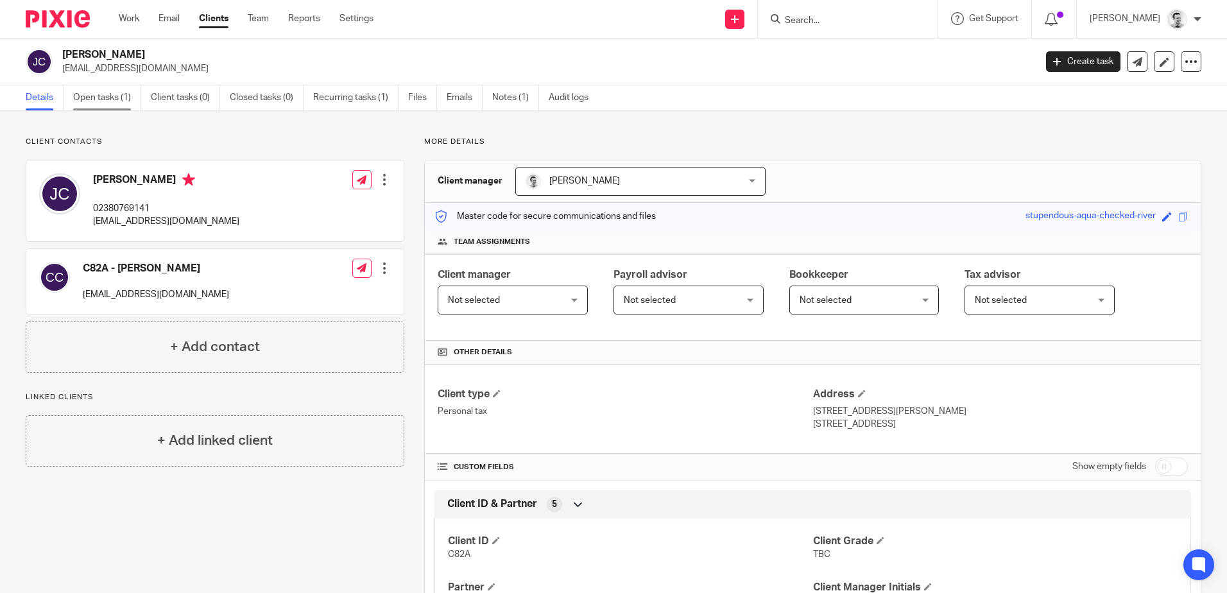
click at [98, 92] on link "Open tasks (1)" at bounding box center [107, 97] width 68 height 25
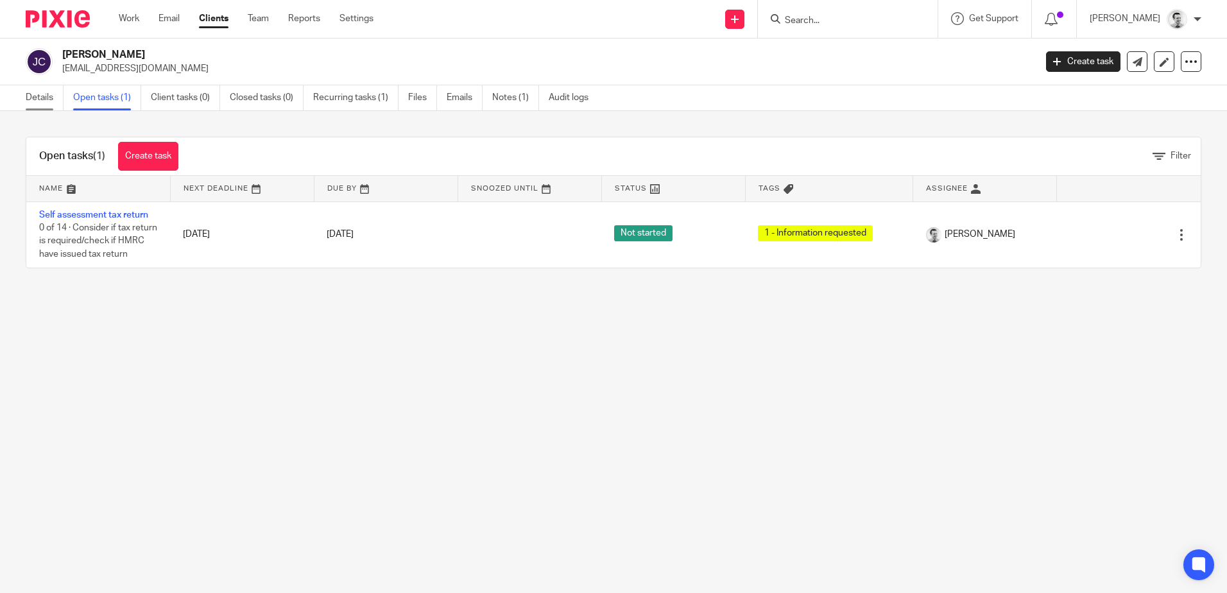
click at [46, 98] on link "Details" at bounding box center [45, 97] width 38 height 25
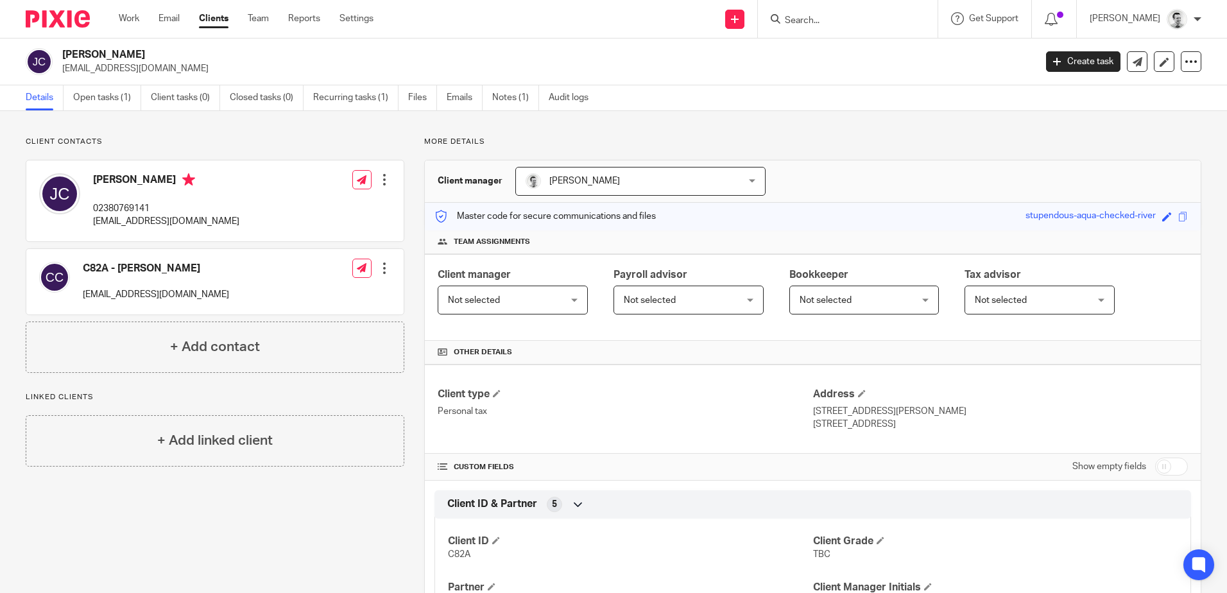
click at [812, 22] on input "Search" at bounding box center [842, 21] width 116 height 12
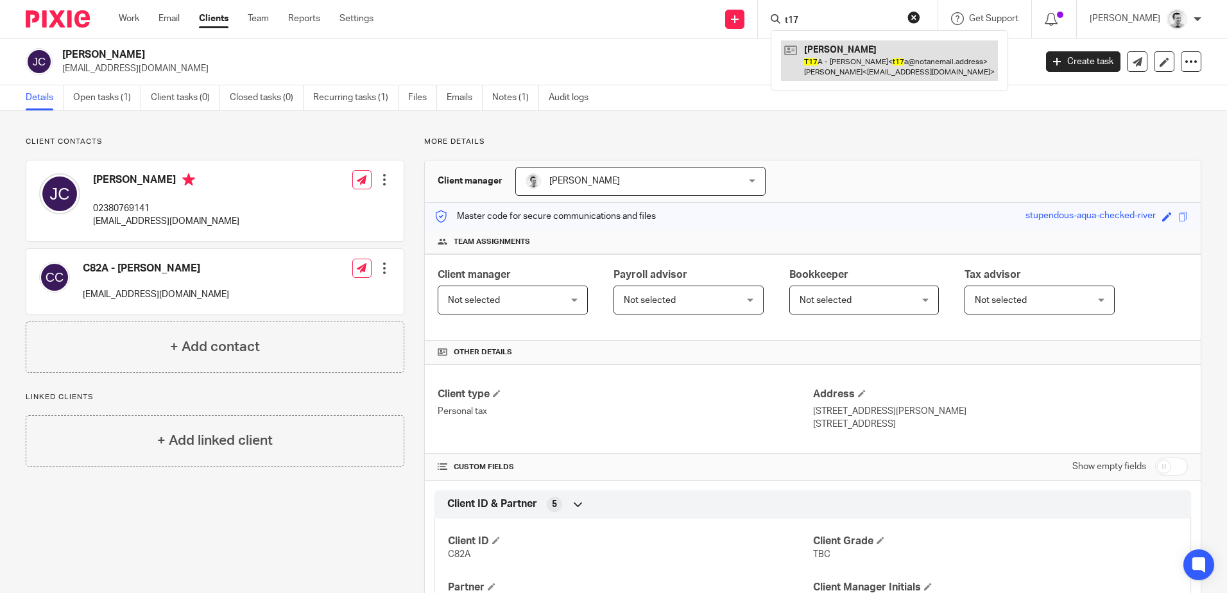
type input "t17"
click at [836, 49] on link at bounding box center [889, 60] width 217 height 40
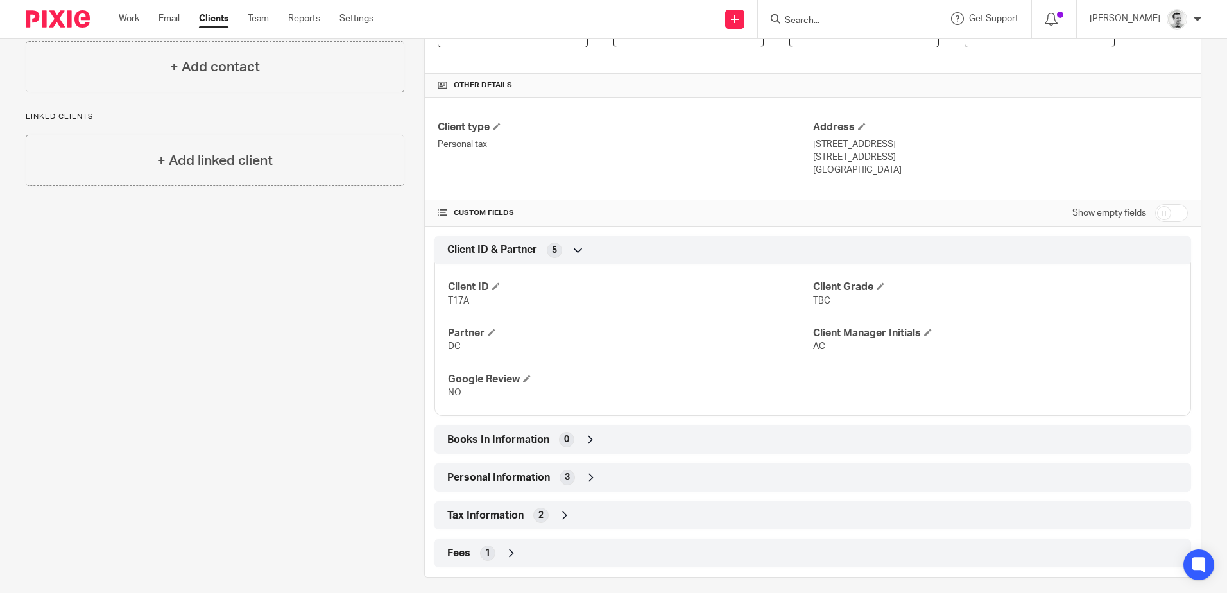
scroll to position [277, 0]
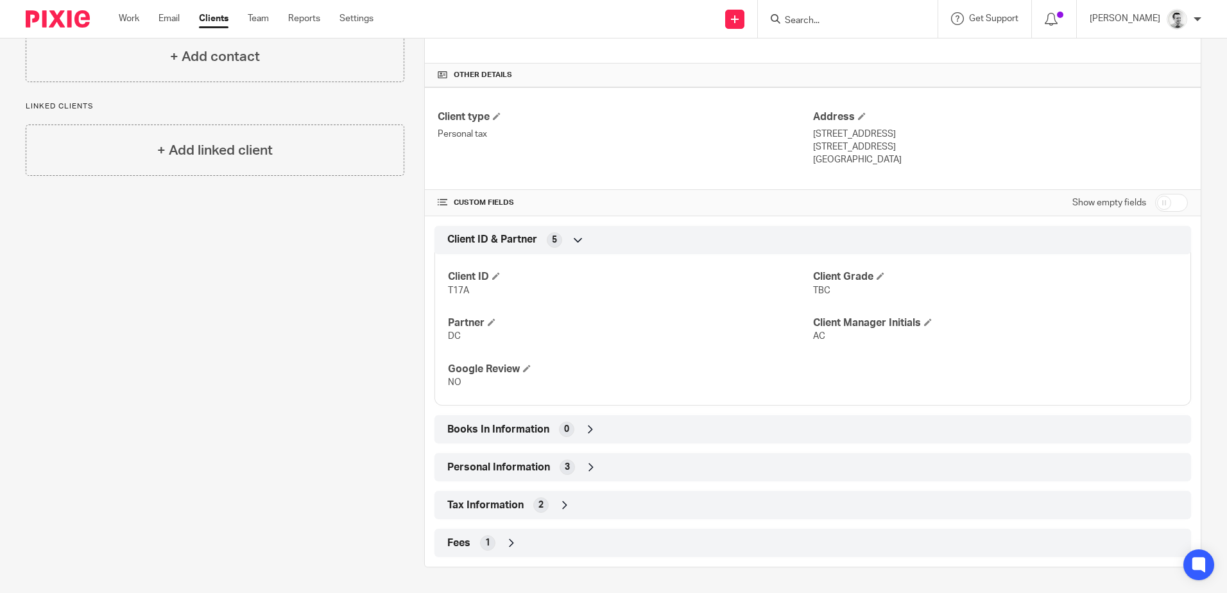
click at [1171, 198] on input "checkbox" at bounding box center [1171, 203] width 33 height 18
checkbox input "true"
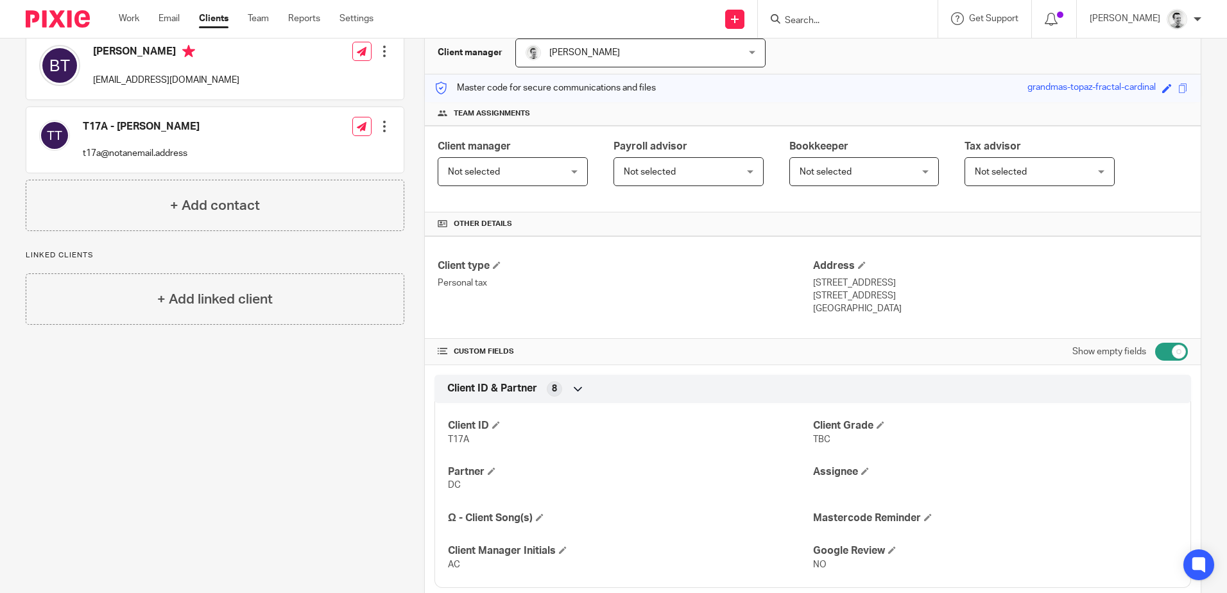
scroll to position [0, 0]
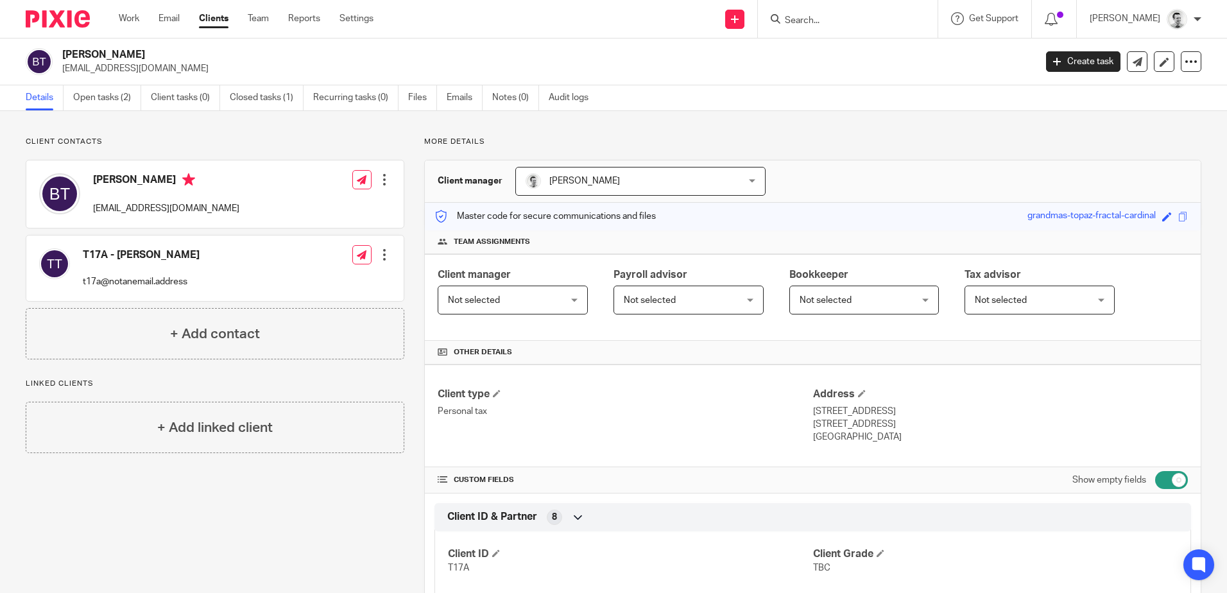
click at [381, 182] on div at bounding box center [384, 179] width 13 height 13
click at [304, 204] on link "Edit contact" at bounding box center [324, 208] width 123 height 19
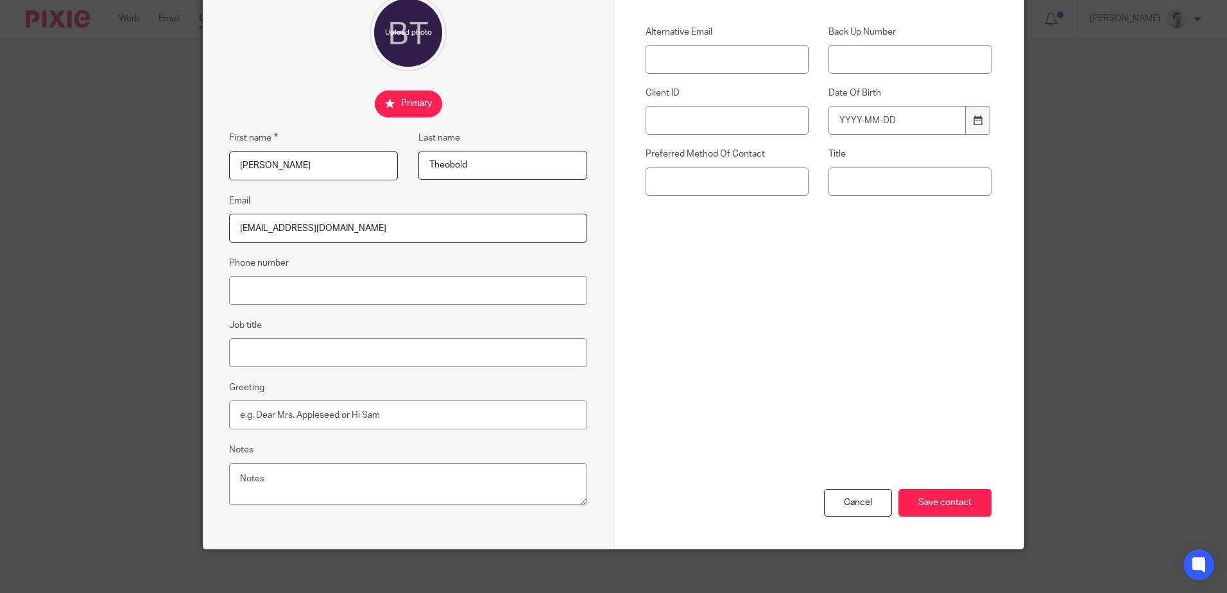
scroll to position [134, 0]
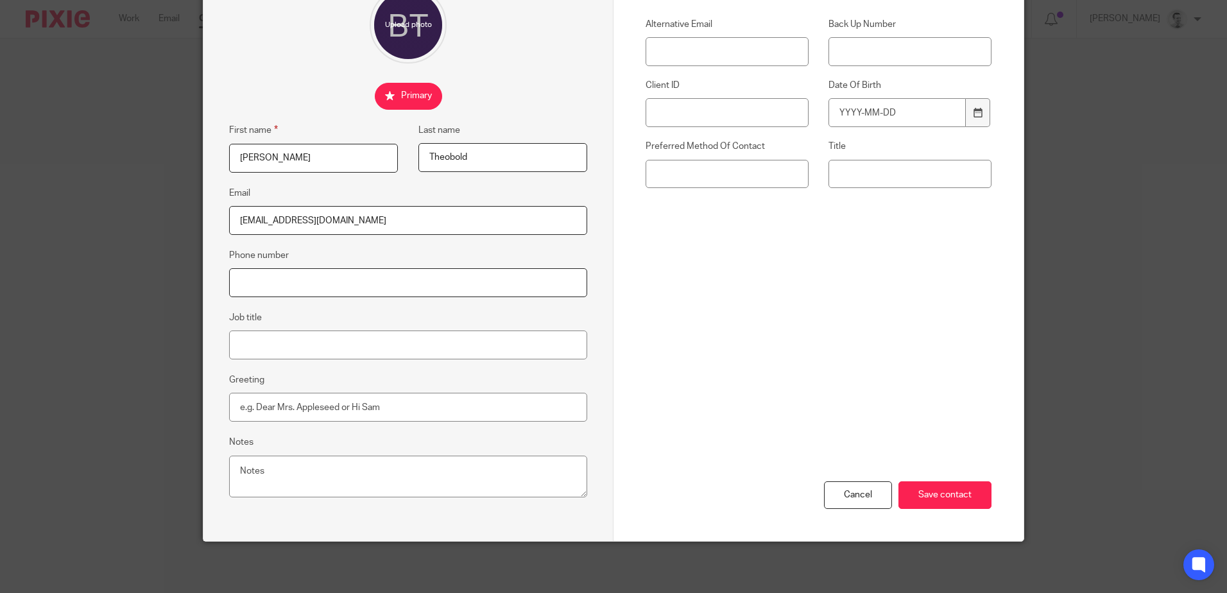
click at [322, 273] on input "Phone number" at bounding box center [408, 282] width 358 height 29
type input "07867015532"
click at [776, 311] on div "Contact Custom fields Alternative Email Back Up Number Client ID Date Of Birth …" at bounding box center [819, 161] width 346 height 359
click at [335, 282] on input "07867015532" at bounding box center [408, 282] width 358 height 29
click at [625, 284] on div "Contact Custom fields Alternative Email Back Up Number Client ID Date Of Birth …" at bounding box center [819, 229] width 410 height 623
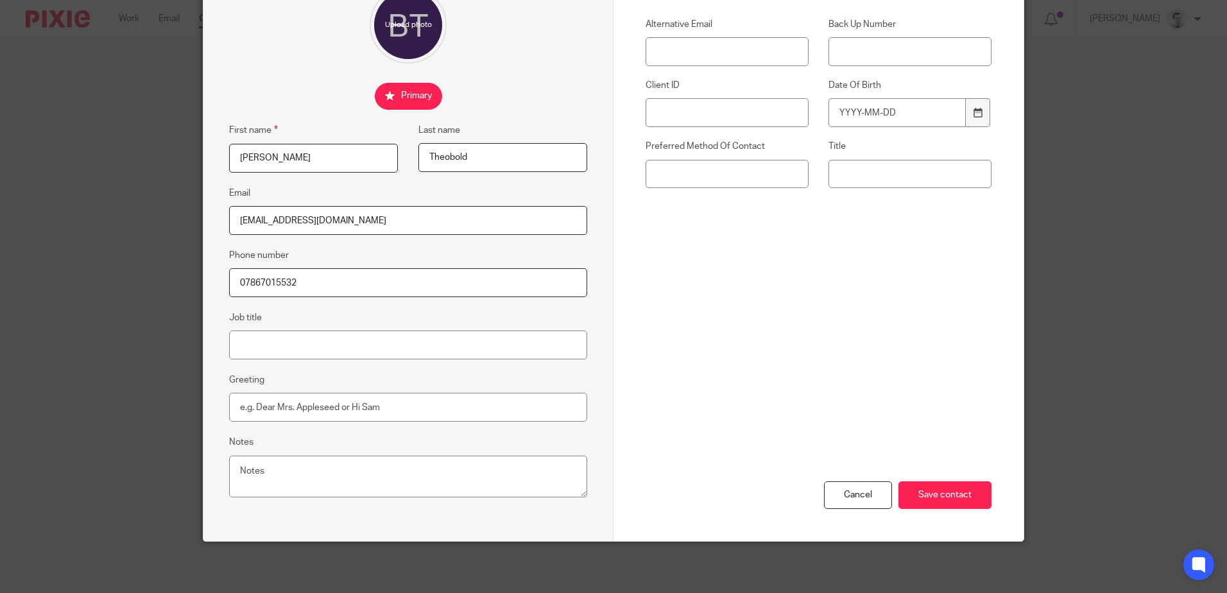
drag, startPoint x: 243, startPoint y: 282, endPoint x: 309, endPoint y: 289, distance: 66.4
click at [309, 289] on input "07867015532" at bounding box center [408, 282] width 358 height 29
click at [328, 286] on input "07867015532" at bounding box center [408, 282] width 358 height 29
click at [263, 284] on input "07867015532" at bounding box center [408, 282] width 358 height 29
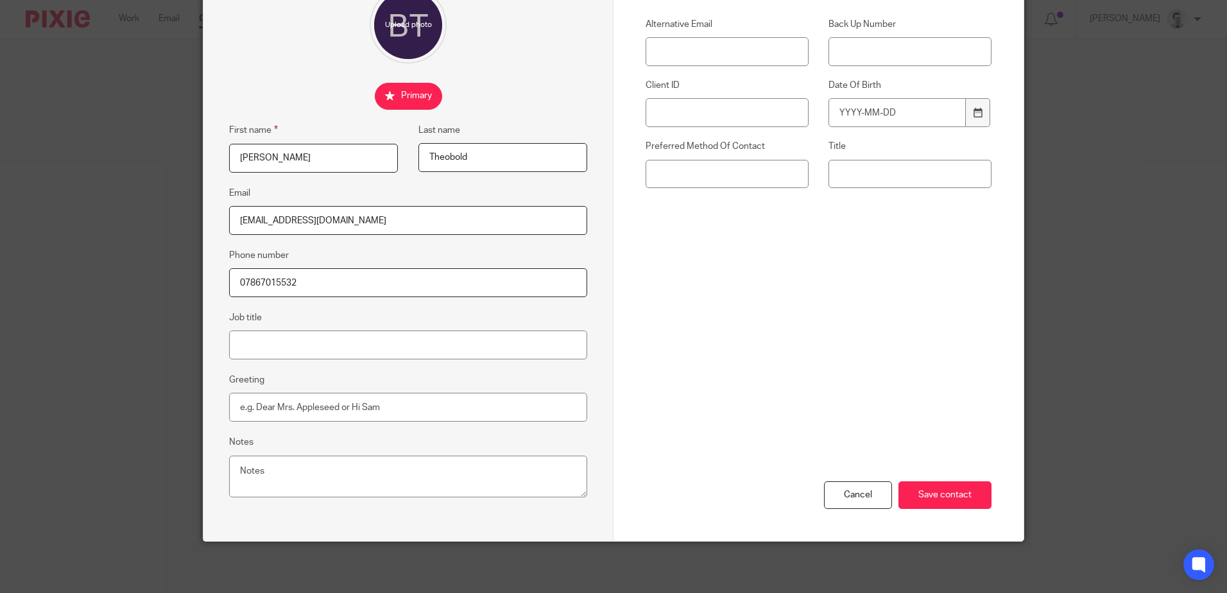
click at [671, 280] on div "Contact Custom fields Alternative Email Back Up Number Client ID Date Of Birth …" at bounding box center [819, 161] width 346 height 359
click at [944, 494] on input "Save contact" at bounding box center [945, 495] width 93 height 28
click at [938, 494] on input "Save contact" at bounding box center [945, 495] width 93 height 28
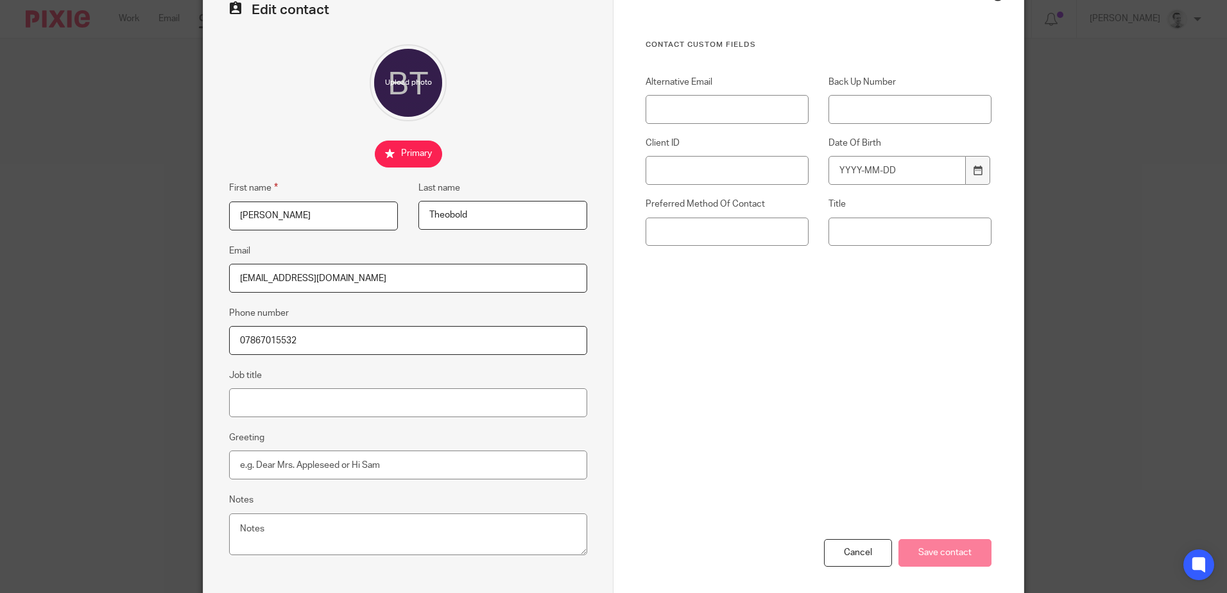
scroll to position [0, 0]
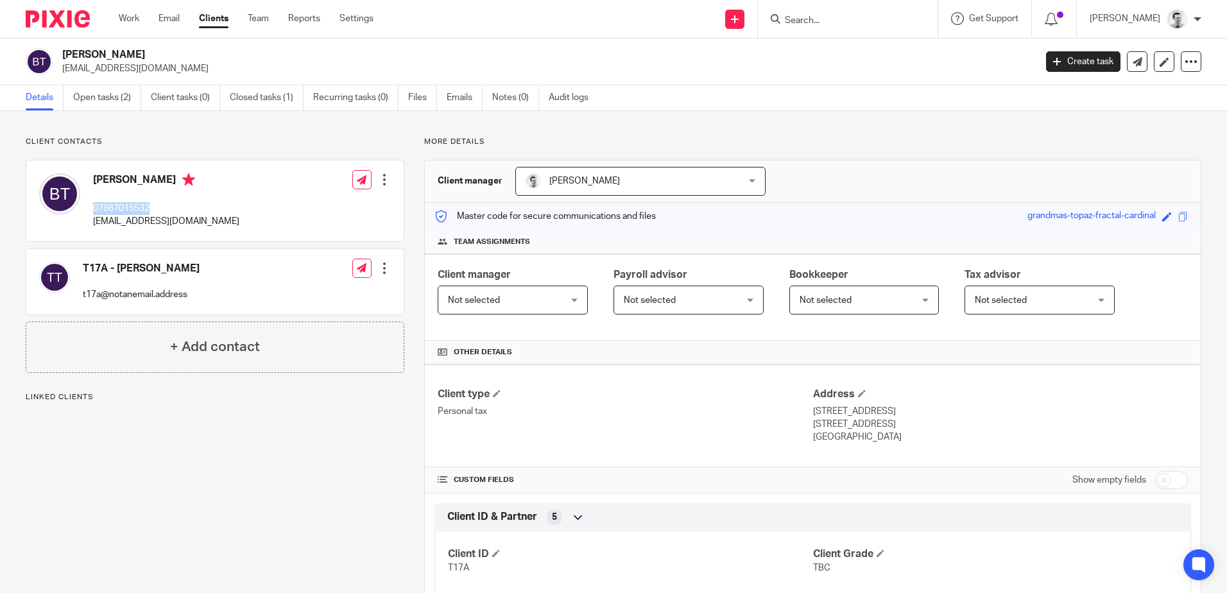
drag, startPoint x: 94, startPoint y: 206, endPoint x: 159, endPoint y: 207, distance: 64.8
click at [159, 207] on p "07867015532" at bounding box center [166, 208] width 146 height 13
drag, startPoint x: 809, startPoint y: 405, endPoint x: 892, endPoint y: 458, distance: 97.6
click at [892, 458] on div "Client type Personal tax Address 24 Tewkesbury Avenue Gosport, Hampshire, PO12 …" at bounding box center [813, 416] width 776 height 103
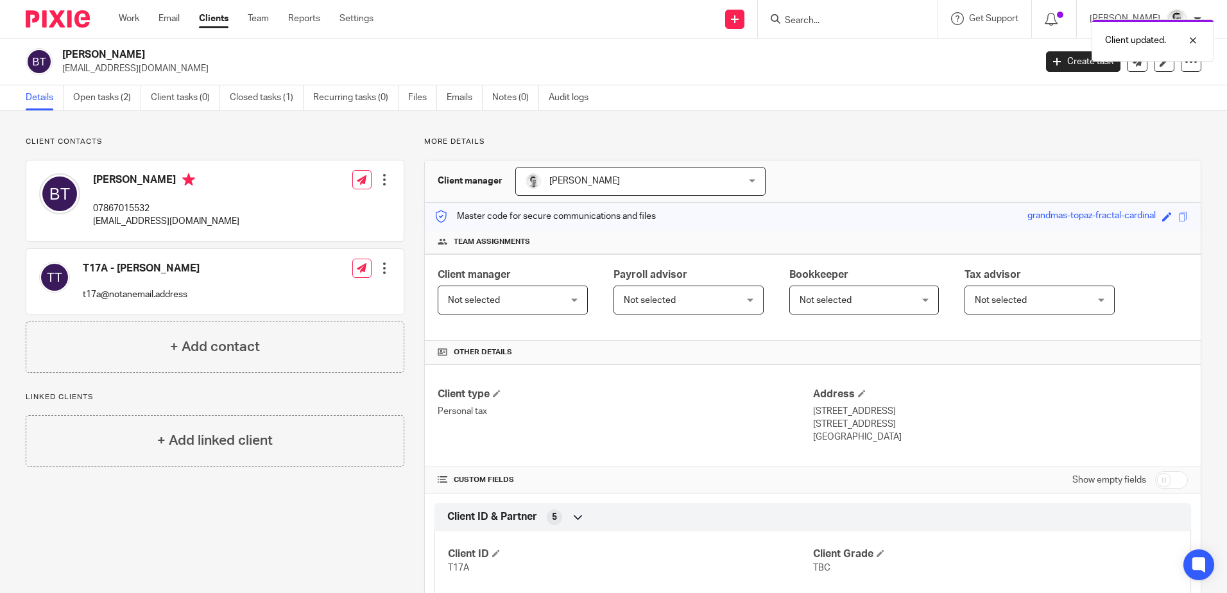
drag, startPoint x: 892, startPoint y: 458, endPoint x: 884, endPoint y: 448, distance: 11.9
click at [892, 452] on div "Client type Personal tax Address 24 Tewkesbury Avenue Gosport, Hampshire, PO12 …" at bounding box center [813, 416] width 776 height 103
drag, startPoint x: 807, startPoint y: 408, endPoint x: 877, endPoint y: 446, distance: 80.1
click at [877, 446] on div "Client type Personal tax Address 24 Tewkesbury Avenue Gosport, Hampshire, PO12 …" at bounding box center [813, 416] width 776 height 103
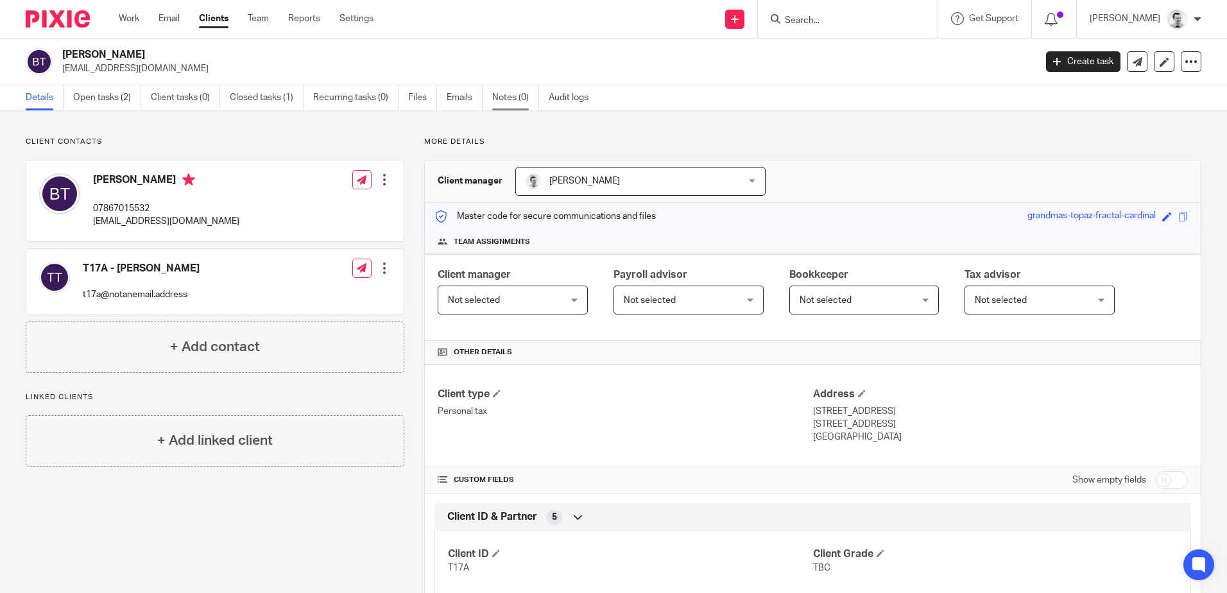
click at [510, 94] on link "Notes (0)" at bounding box center [515, 97] width 47 height 25
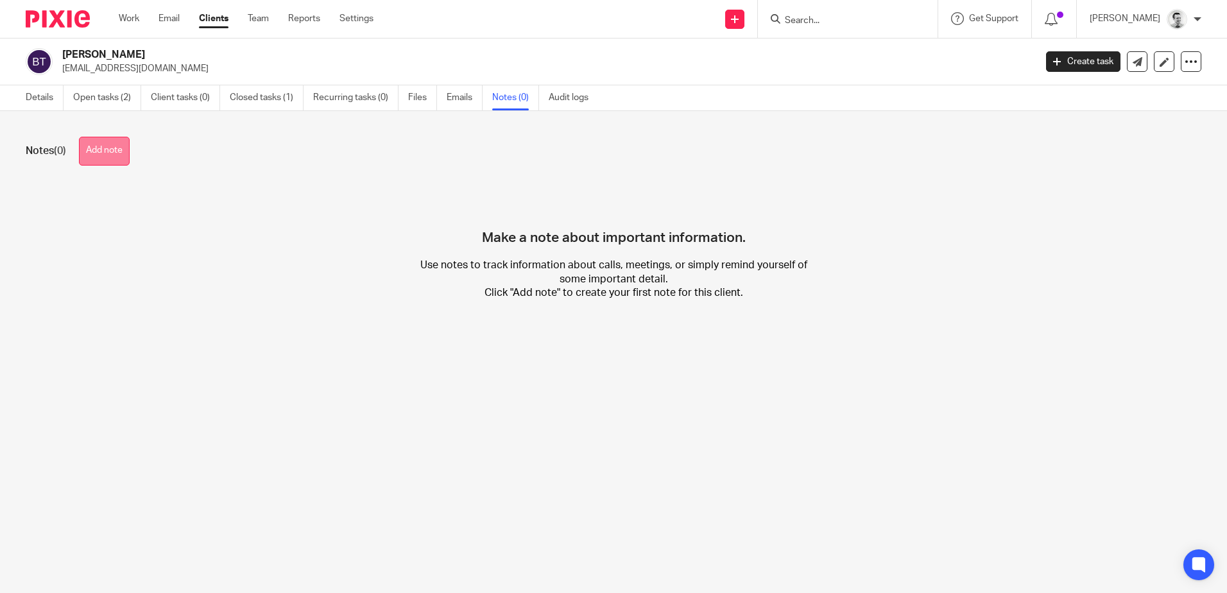
click at [105, 152] on button "Add note" at bounding box center [104, 151] width 51 height 29
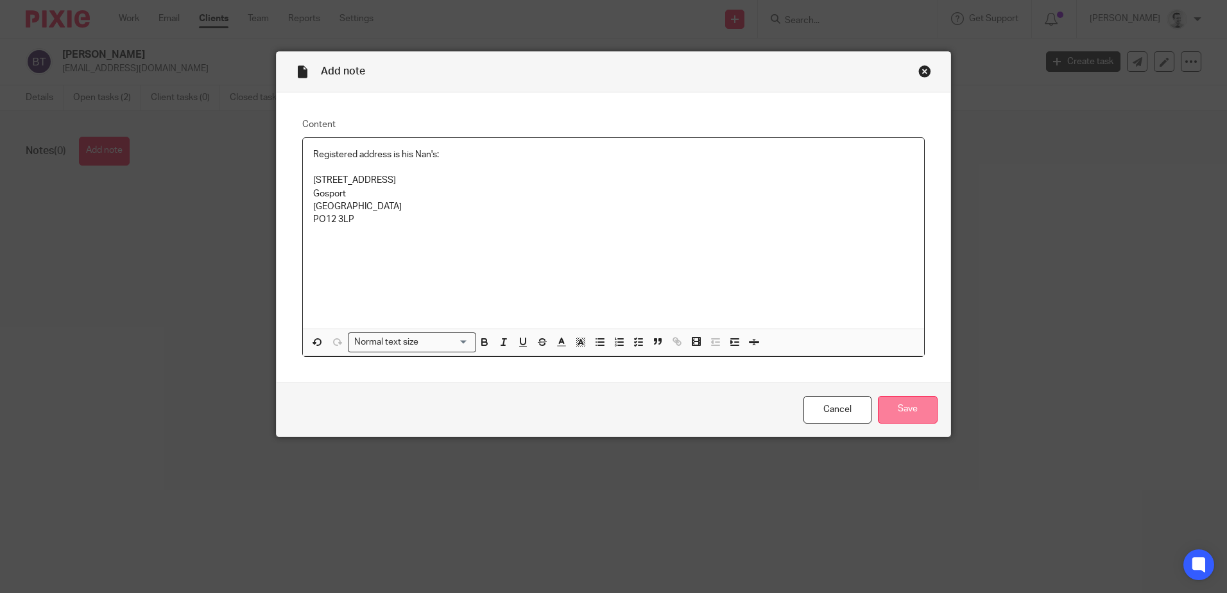
click at [913, 407] on input "Save" at bounding box center [908, 410] width 60 height 28
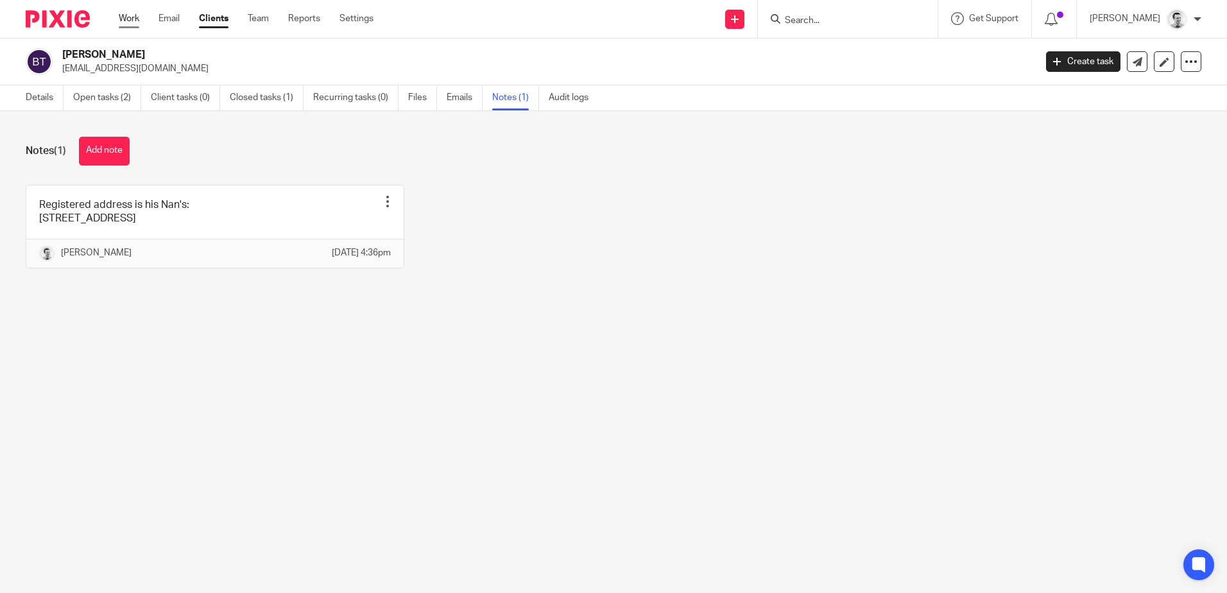
click at [126, 17] on link "Work" at bounding box center [129, 18] width 21 height 13
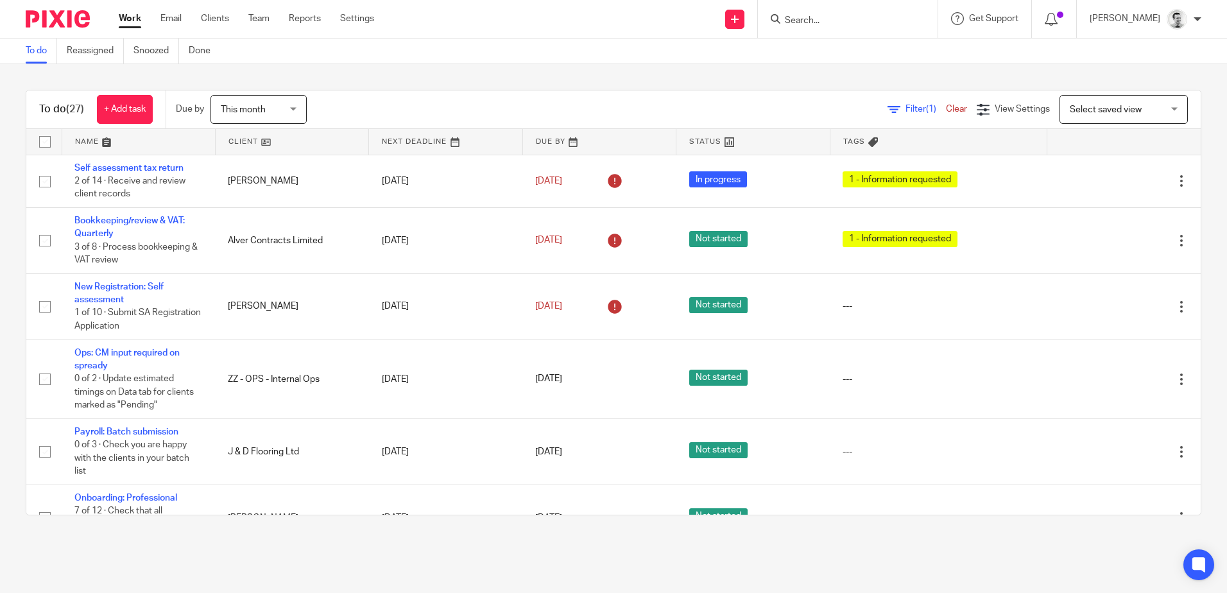
click at [531, 140] on link at bounding box center [599, 142] width 153 height 26
click at [535, 143] on link at bounding box center [599, 142] width 153 height 26
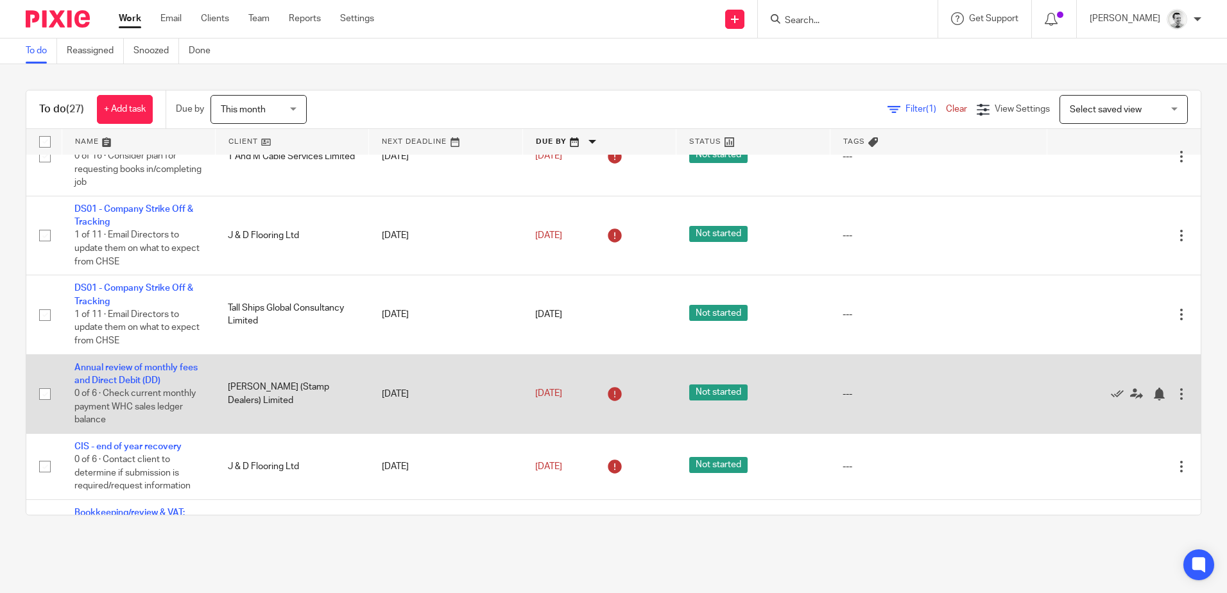
scroll to position [64, 0]
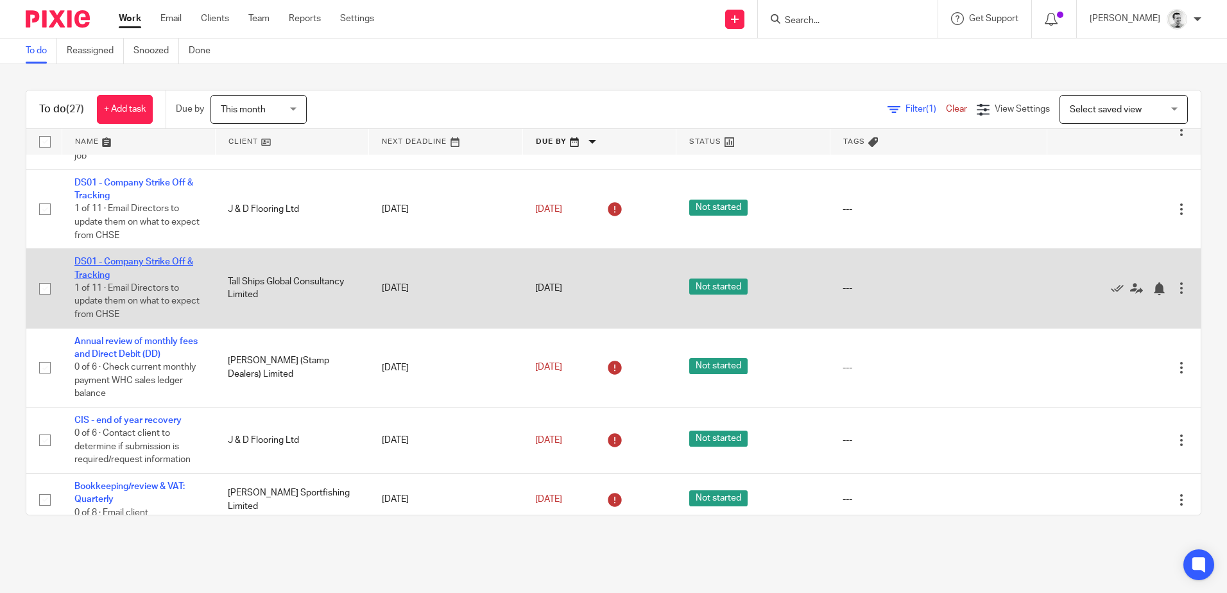
click at [106, 259] on link "DS01 - Company Strike Off & Tracking" at bounding box center [133, 268] width 119 height 22
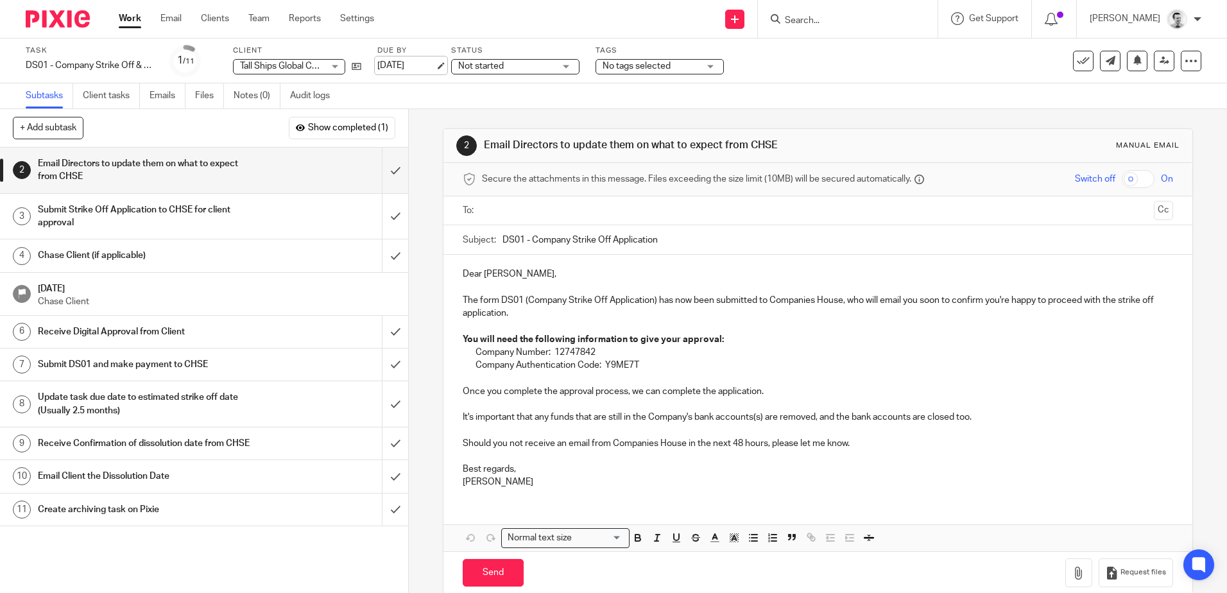
click at [400, 65] on link "31 Oct 2025" at bounding box center [406, 65] width 58 height 13
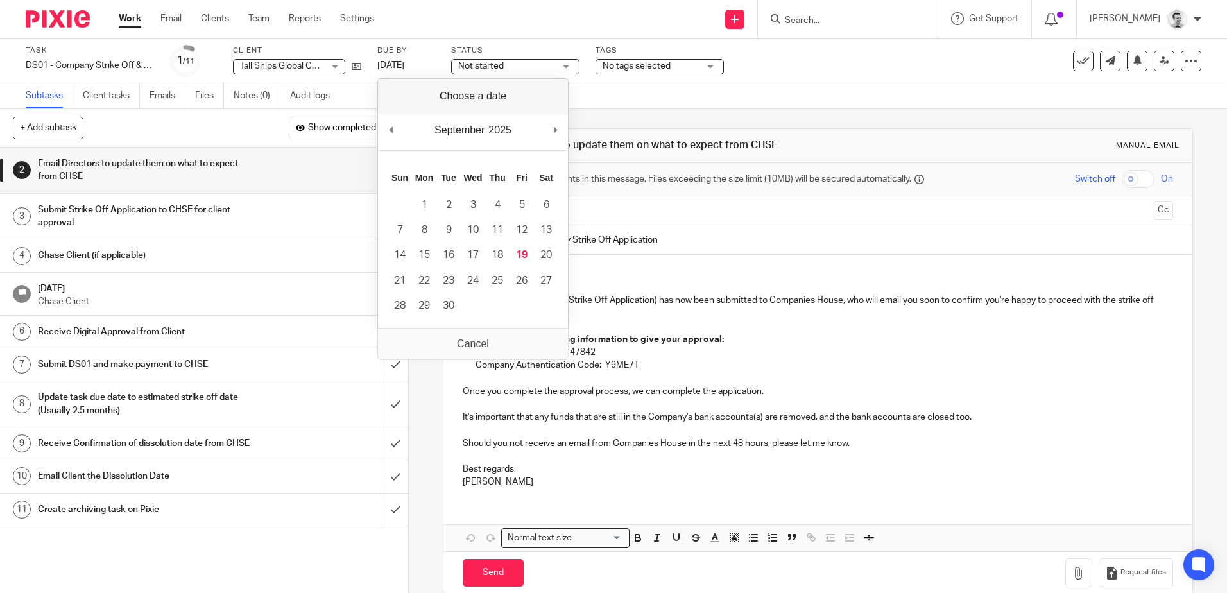
click at [553, 17] on div "Send new email Create task Add client Get Support Contact Support Help Document…" at bounding box center [810, 19] width 834 height 38
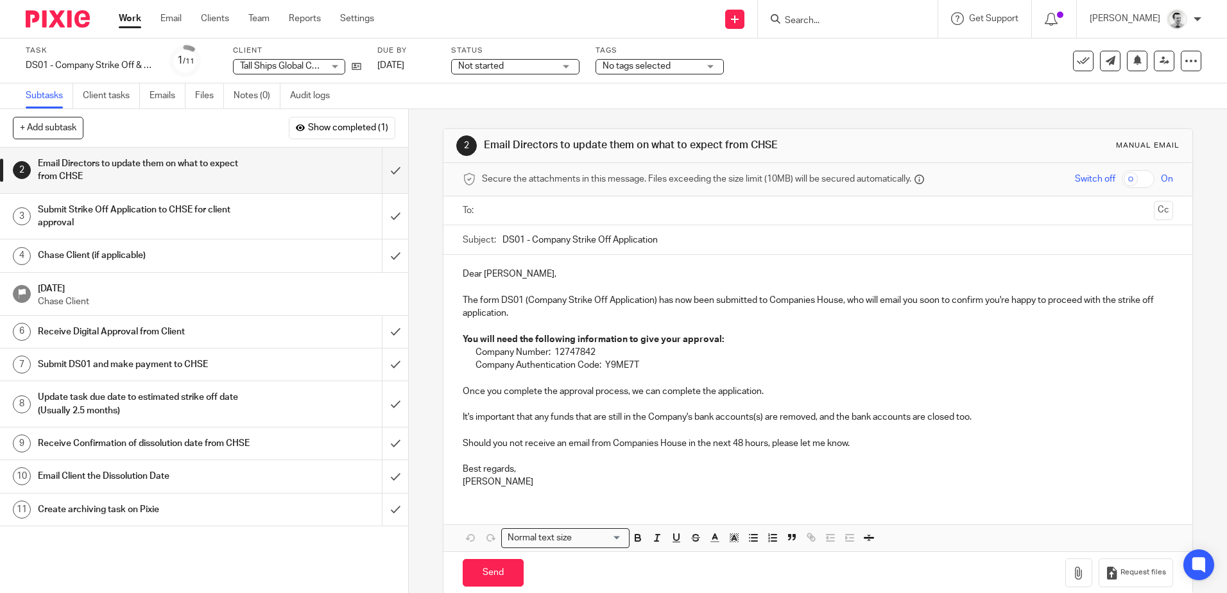
click at [125, 19] on link "Work" at bounding box center [130, 18] width 22 height 13
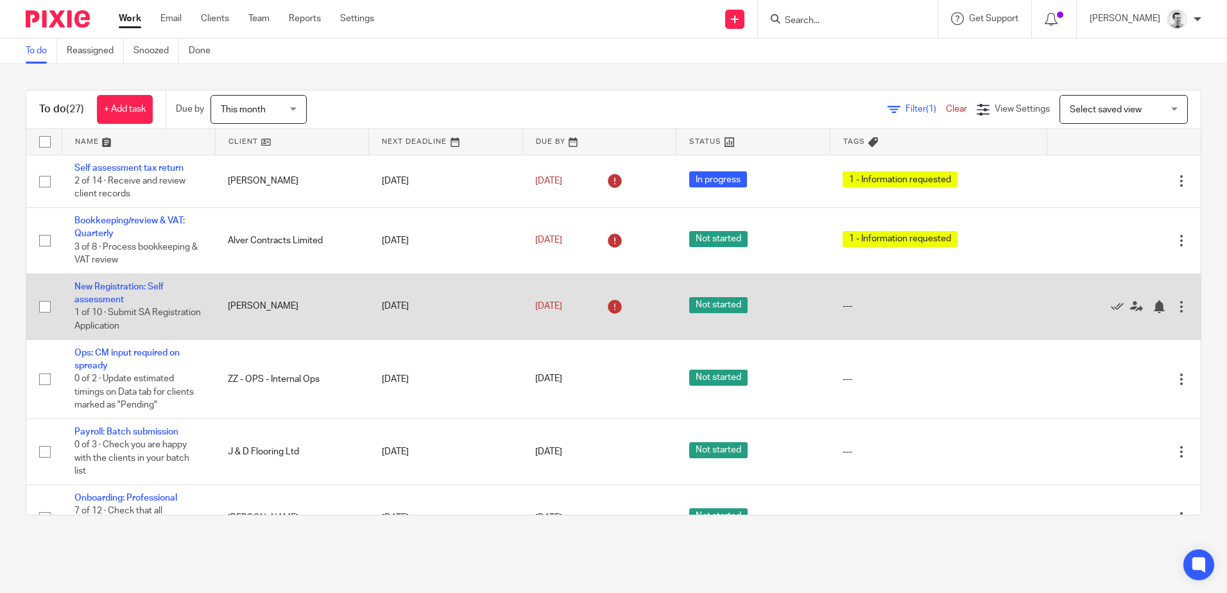
scroll to position [64, 0]
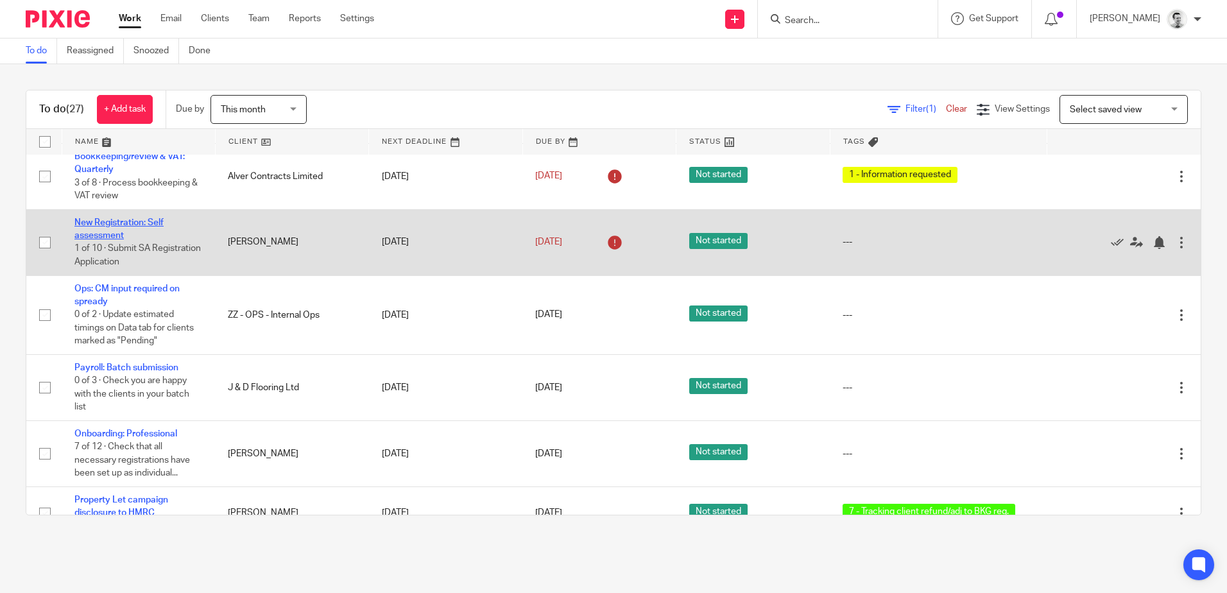
click at [109, 223] on link "New Registration: Self assessment" at bounding box center [118, 229] width 89 height 22
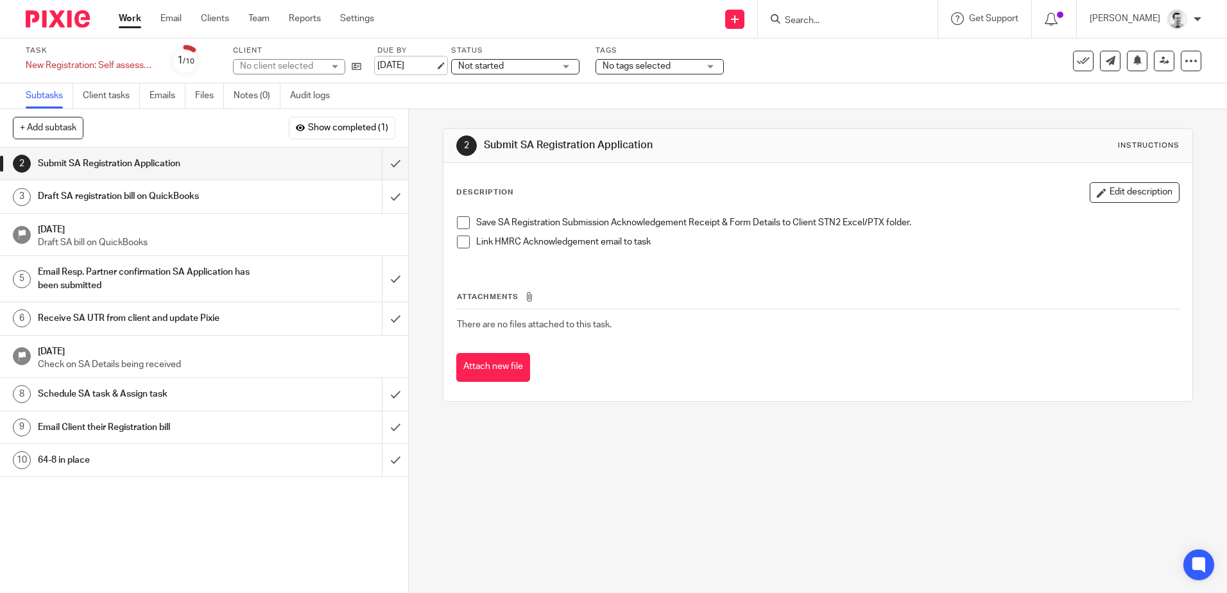
click at [411, 59] on link "[DATE]" at bounding box center [406, 65] width 58 height 13
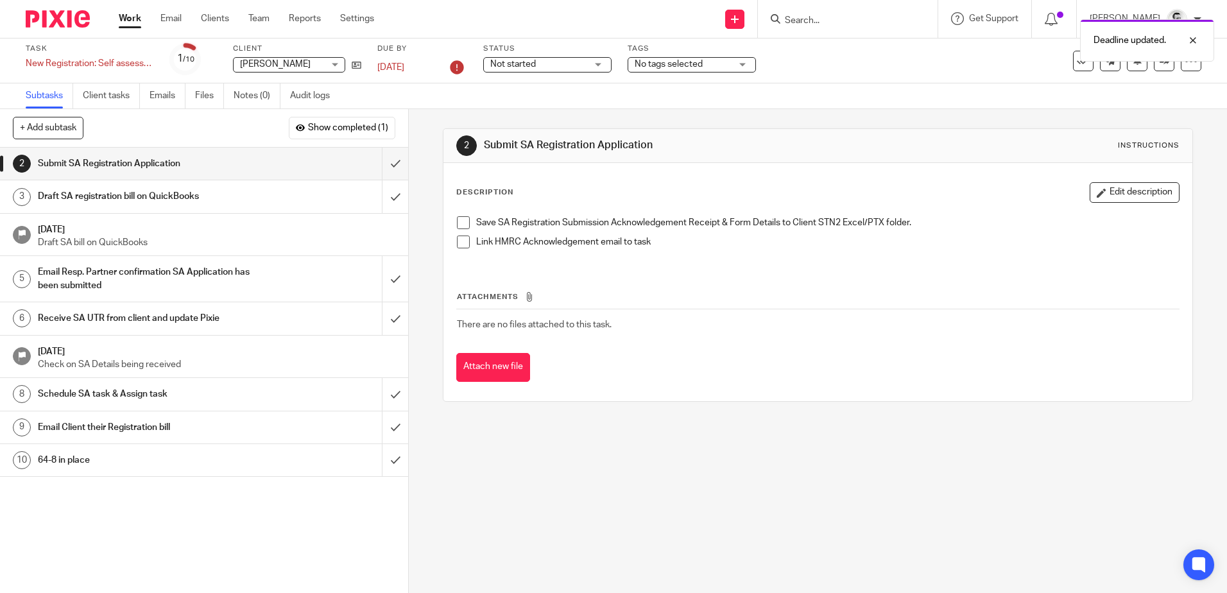
drag, startPoint x: 612, startPoint y: 528, endPoint x: 594, endPoint y: 510, distance: 25.4
click at [612, 527] on div "2 Submit SA Registration Application Instructions Description Edit description …" at bounding box center [818, 351] width 818 height 484
click at [117, 17] on div "Work Email Clients Team Reports Settings Work Email Clients Team Reports Settin…" at bounding box center [250, 19] width 288 height 38
click at [125, 17] on link "Work" at bounding box center [130, 18] width 22 height 13
